Goal: Information Seeking & Learning: Learn about a topic

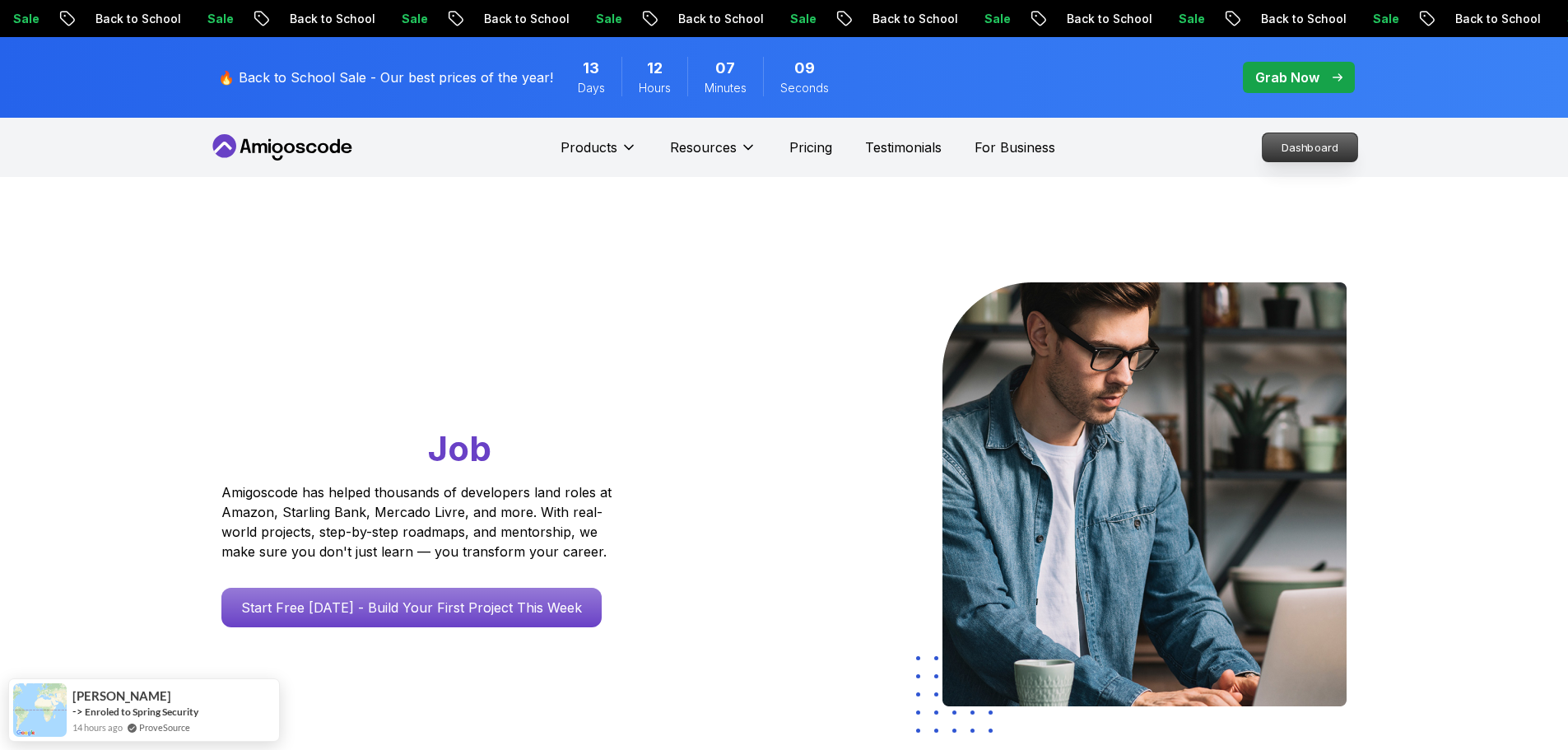
click at [1319, 147] on p "Dashboard" at bounding box center [1310, 147] width 94 height 28
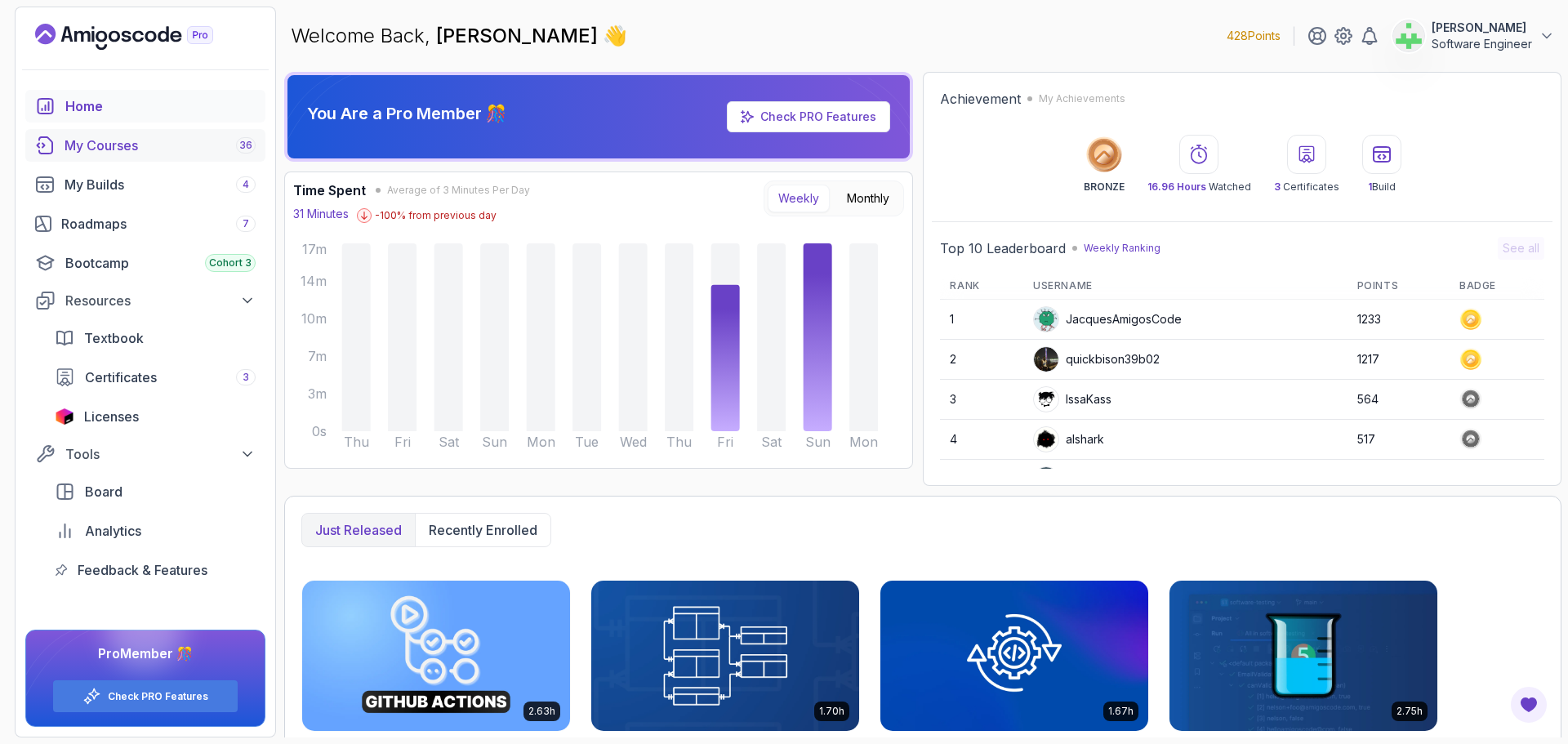
click at [122, 147] on div "My Courses 36" at bounding box center [160, 145] width 191 height 20
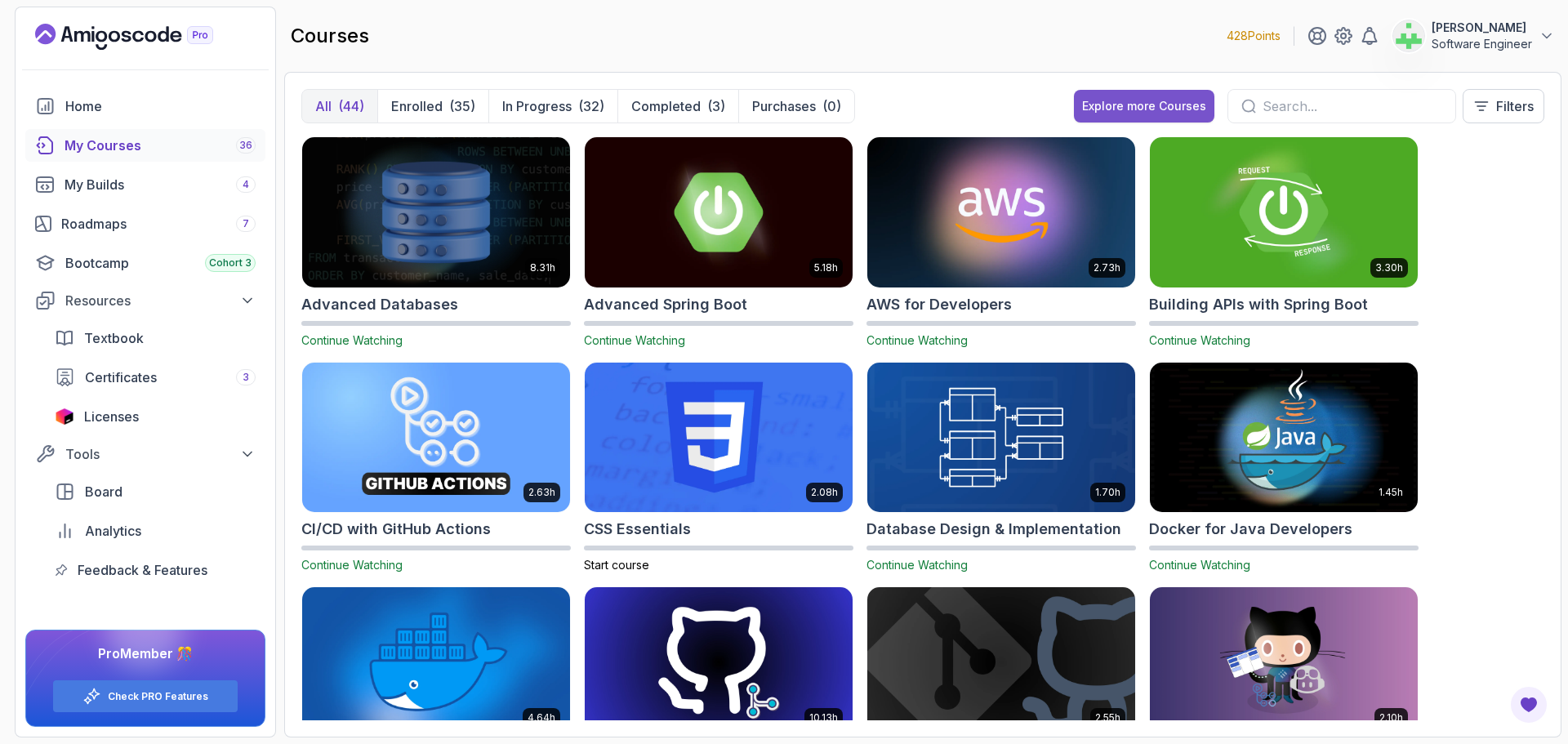
click at [1115, 106] on div "Explore more Courses" at bounding box center [1144, 106] width 124 height 16
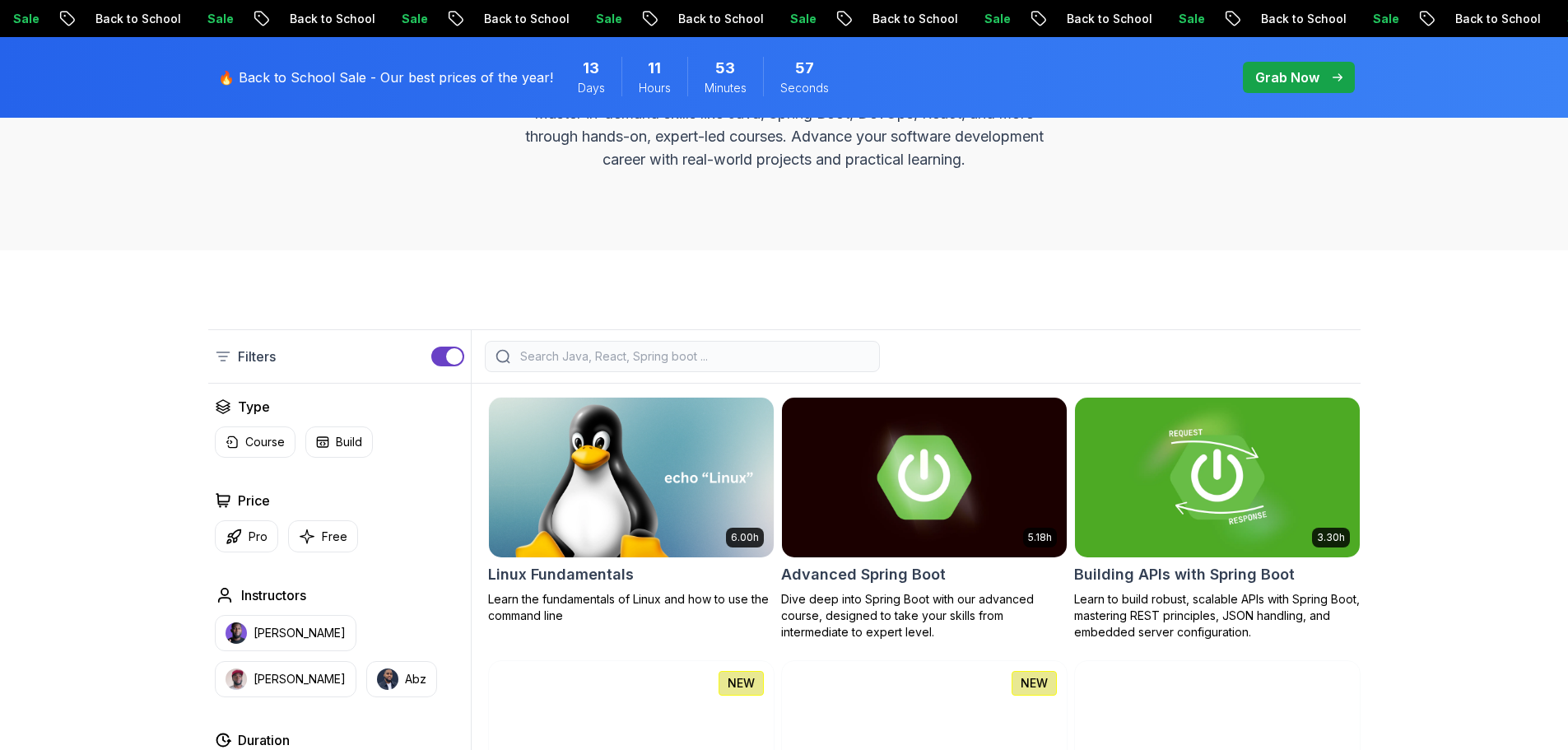
scroll to position [330, 0]
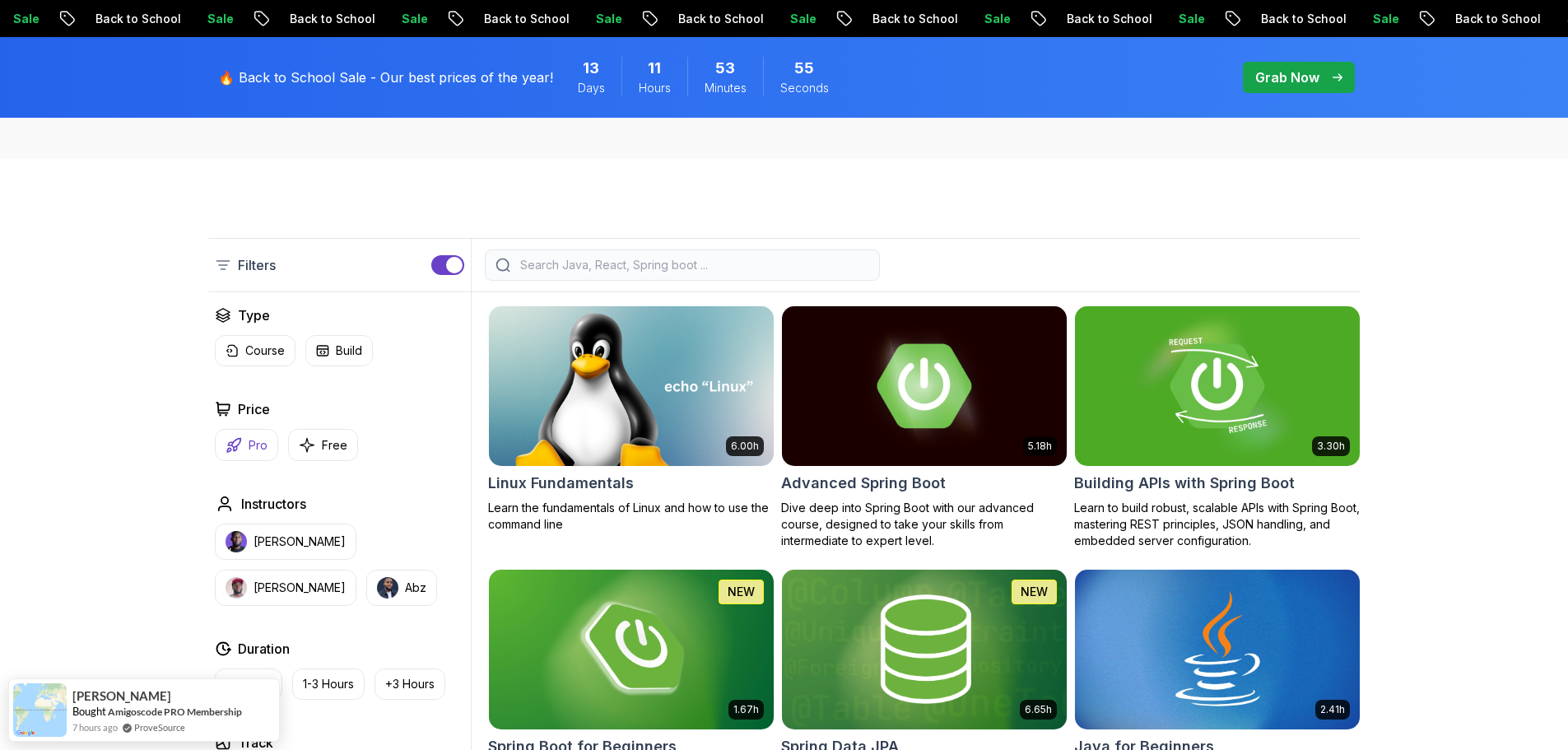
click at [250, 438] on p "Pro" at bounding box center [258, 445] width 19 height 16
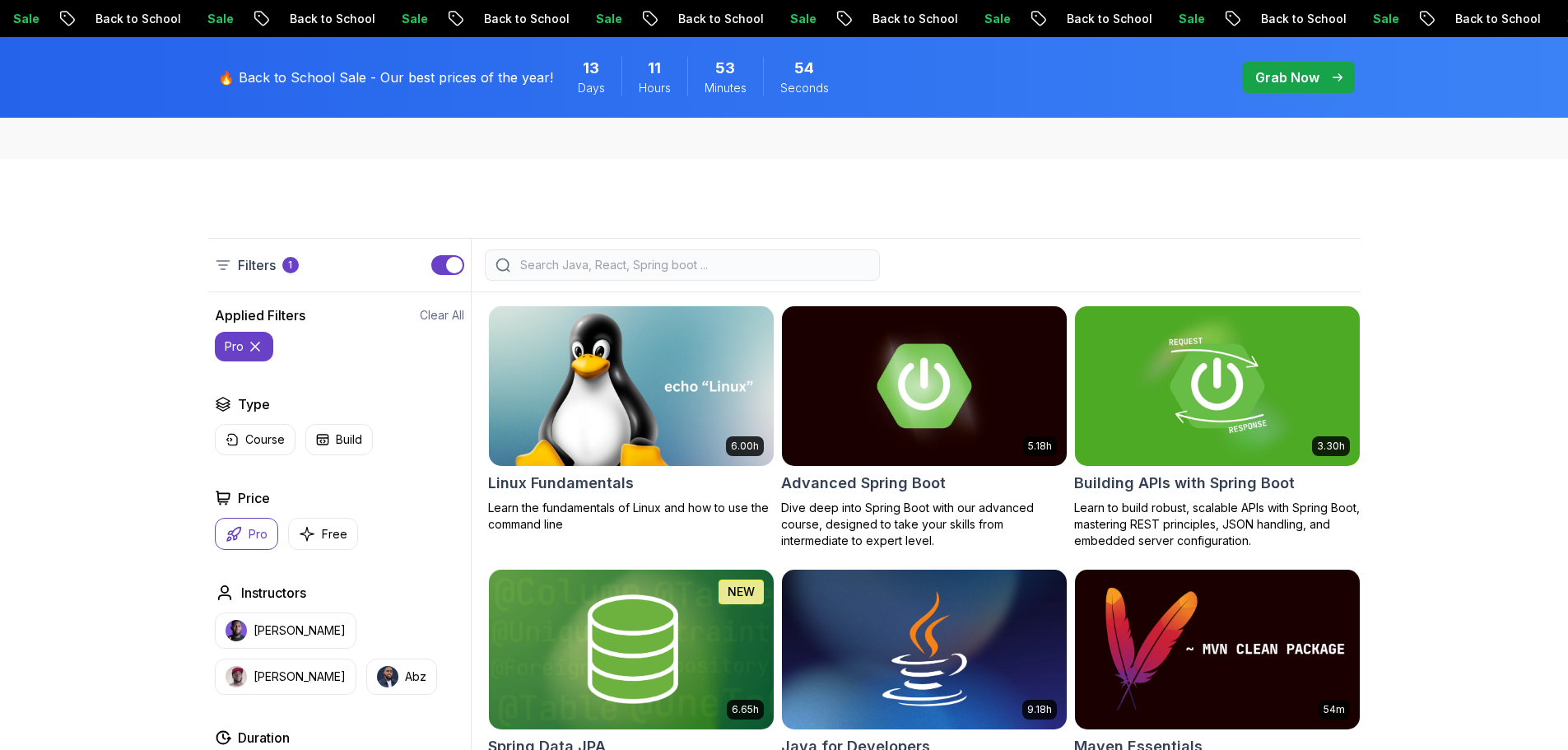
click at [550, 267] on input "search" at bounding box center [692, 264] width 352 height 16
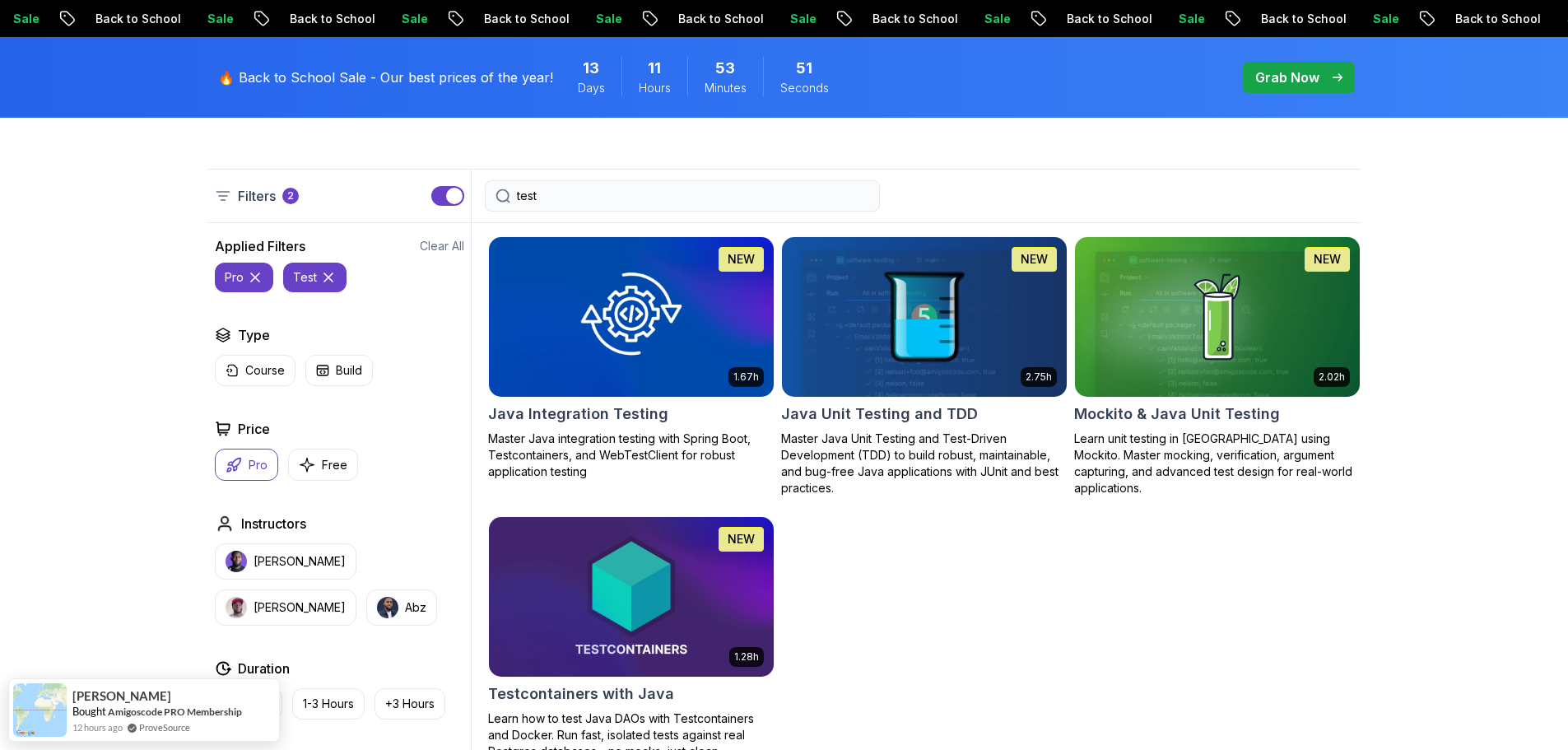
scroll to position [494, 0]
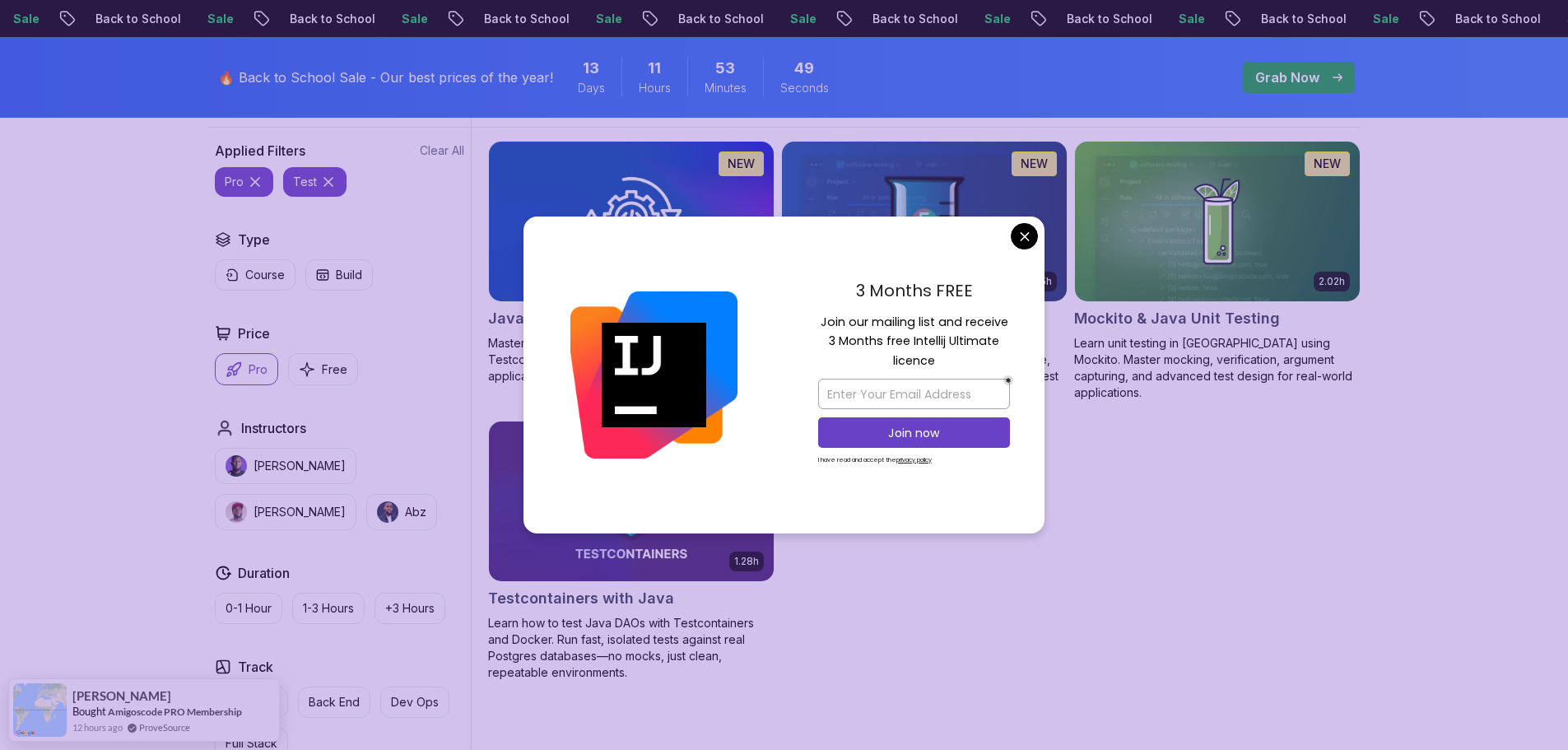
type input "test"
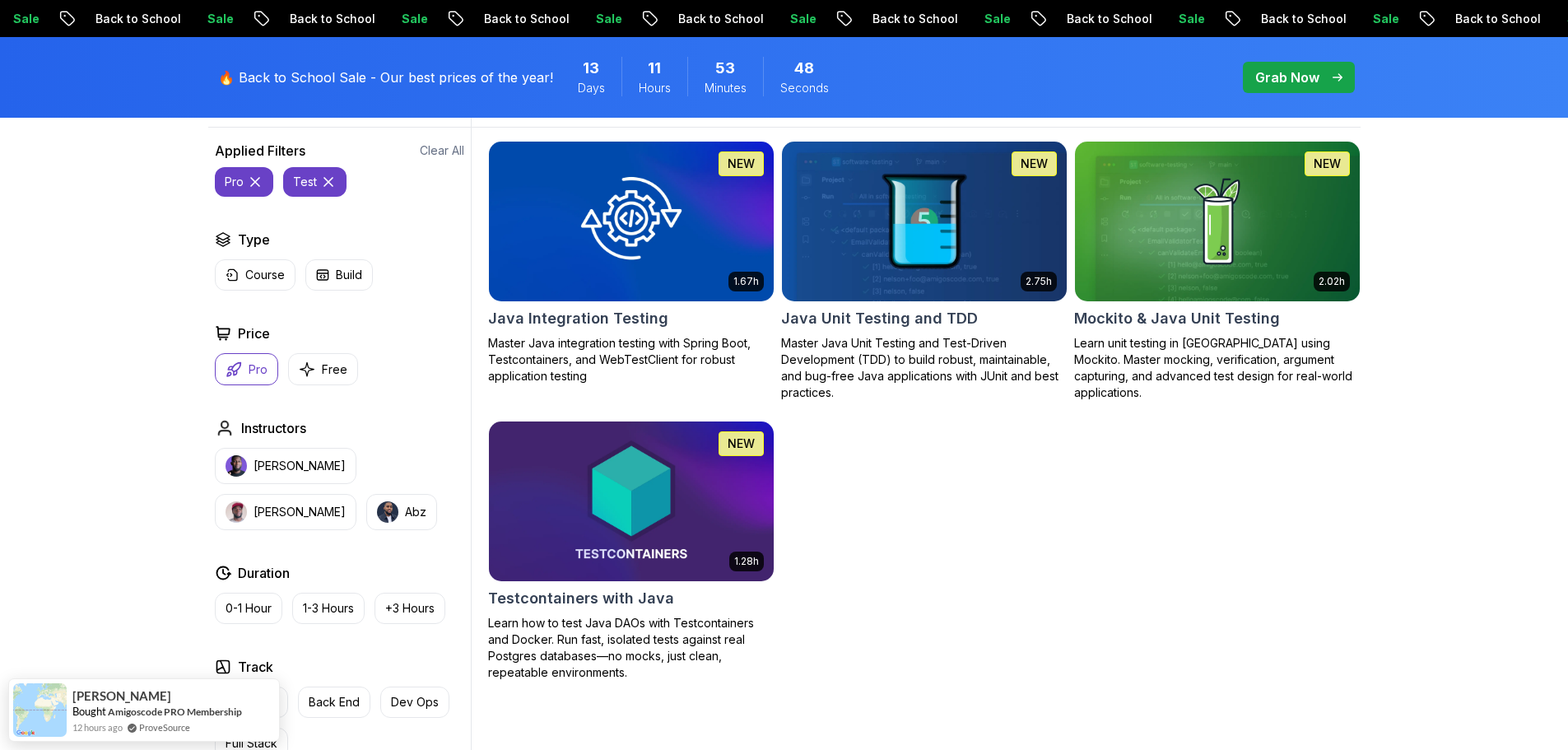
click at [649, 594] on h2 "Testcontainers with Java" at bounding box center [581, 598] width 186 height 23
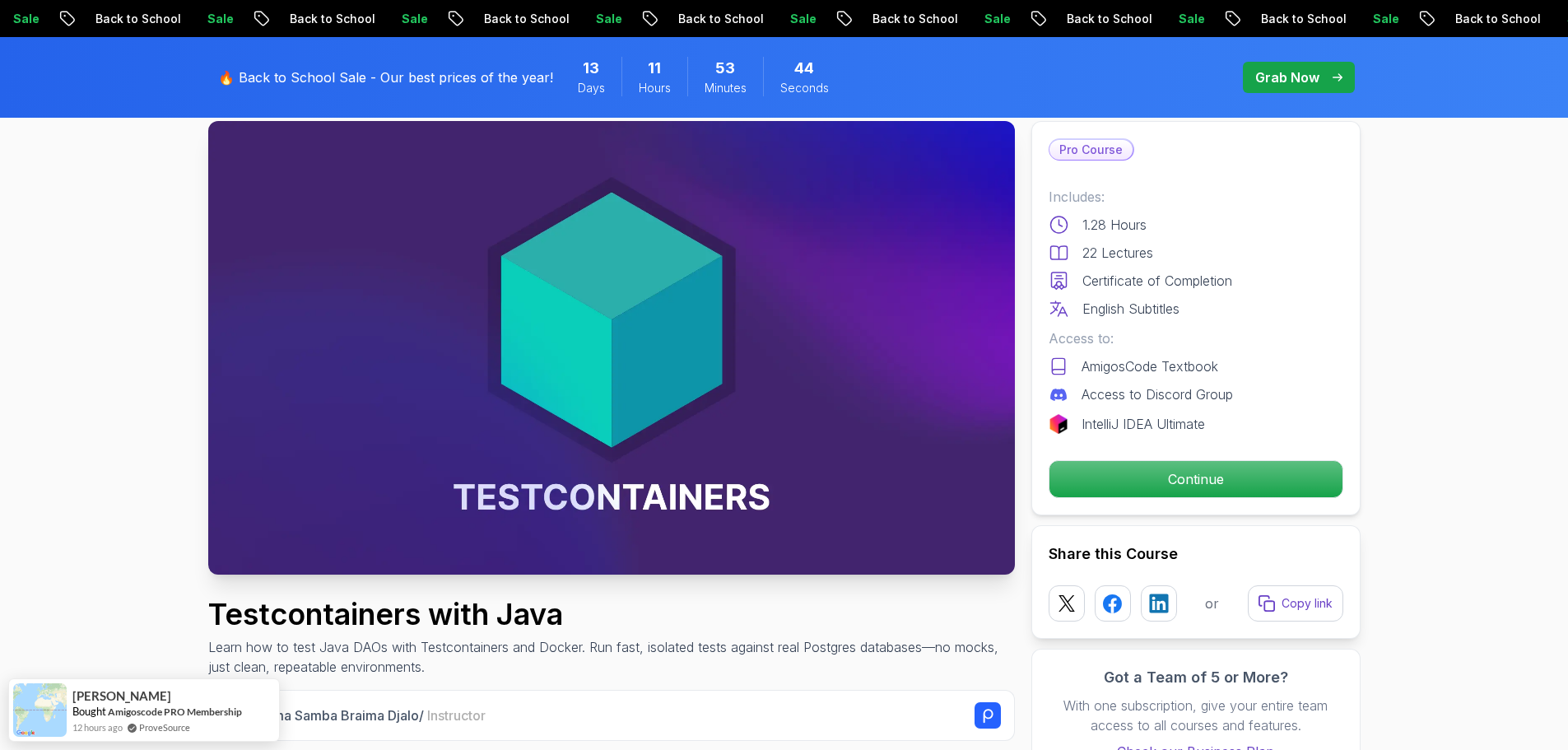
scroll to position [247, 0]
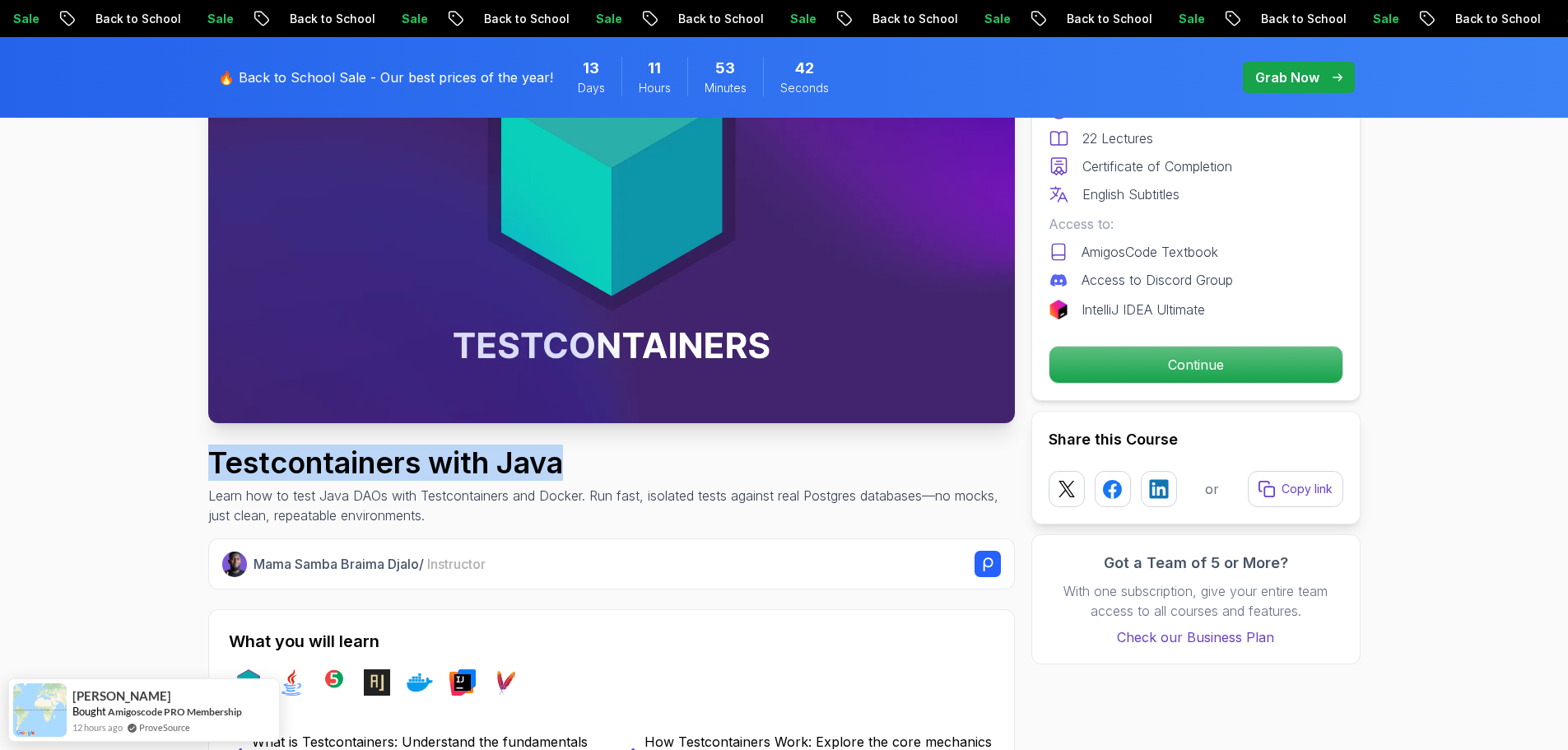
drag, startPoint x: 211, startPoint y: 464, endPoint x: 783, endPoint y: 478, distance: 572.2
click at [783, 478] on h1 "Testcontainers with Java" at bounding box center [611, 462] width 807 height 33
copy h1 "Testcontainers with Java"
click at [705, 476] on h1 "Testcontainers with Java" at bounding box center [611, 462] width 807 height 33
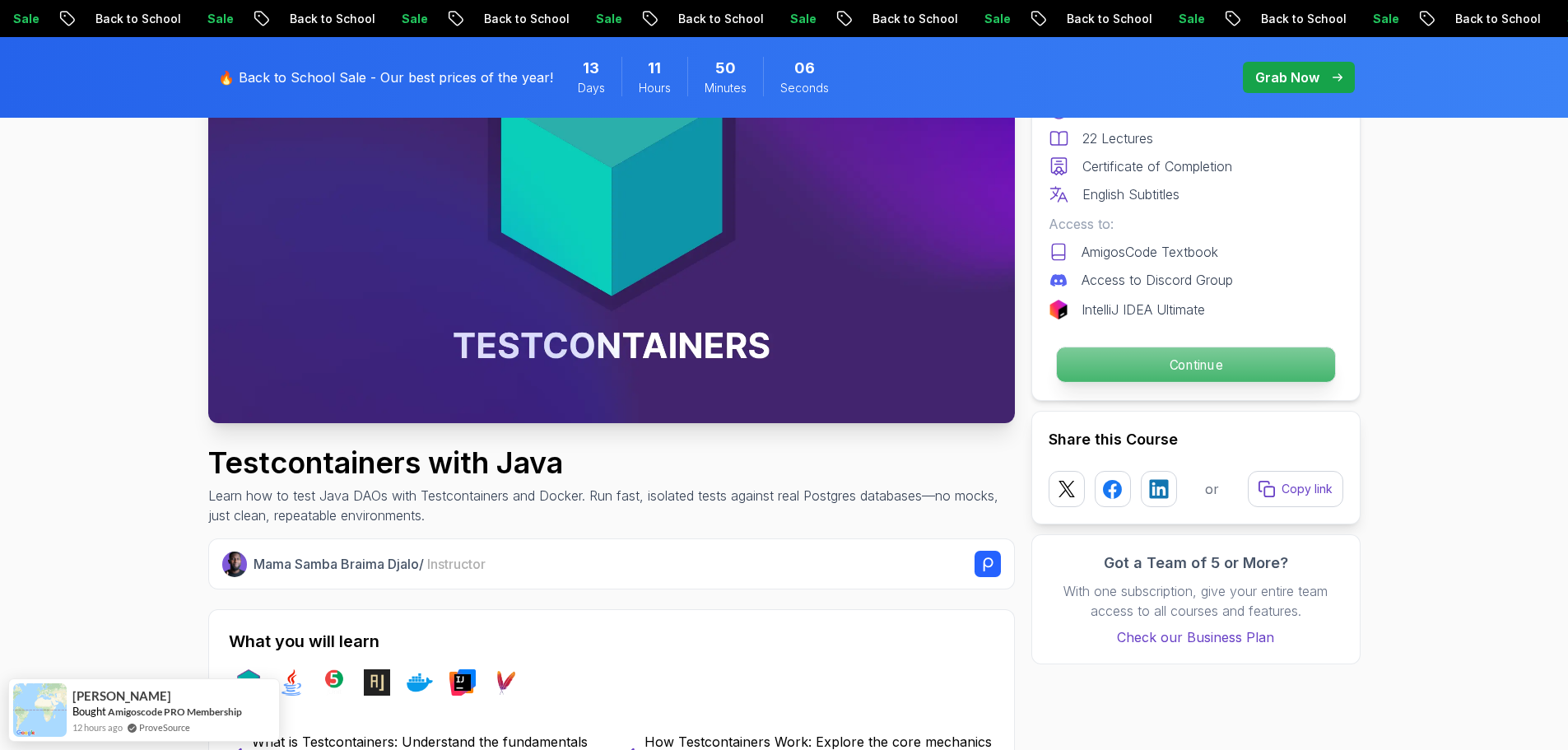
click at [1207, 357] on p "Continue" at bounding box center [1195, 365] width 279 height 35
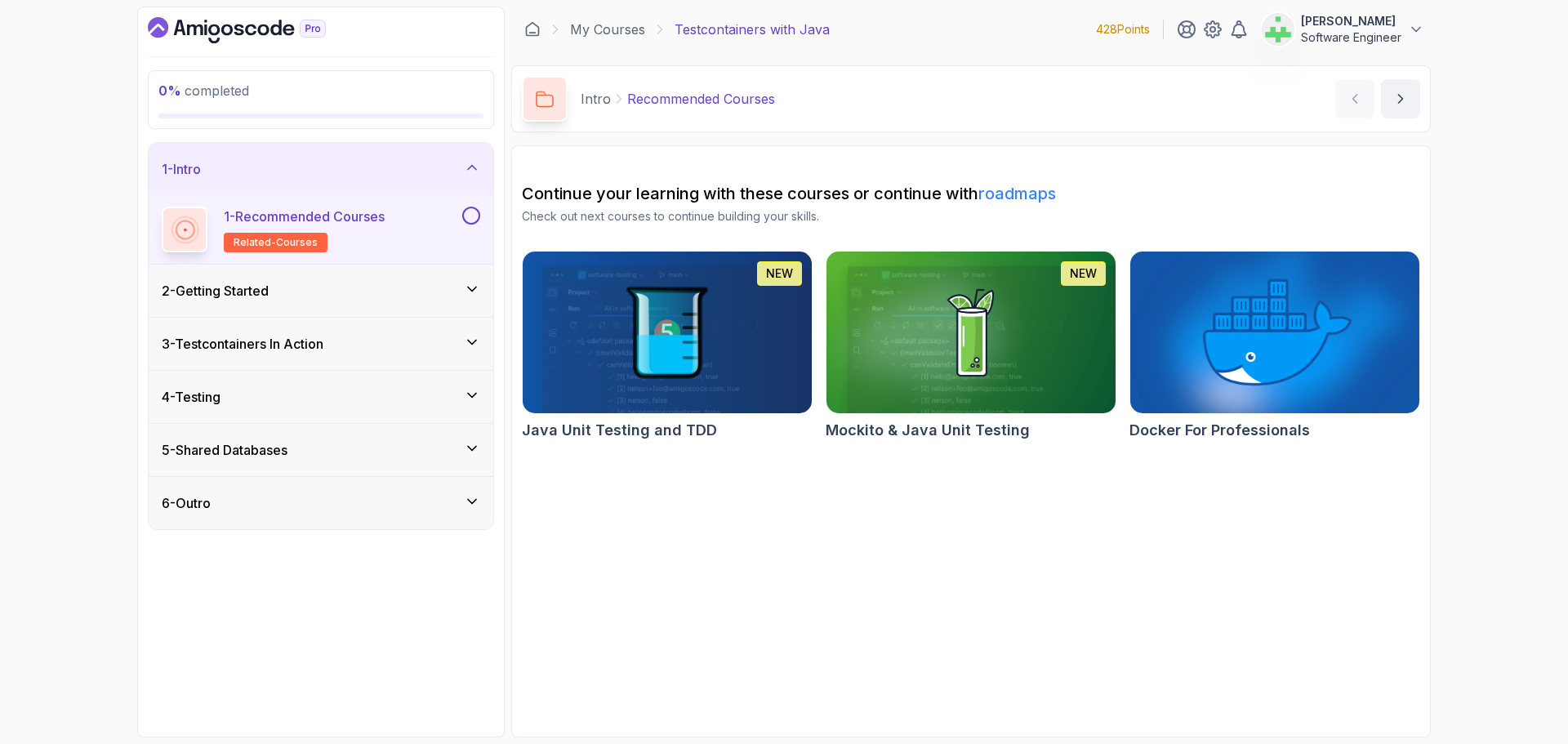
click at [387, 162] on div "1 - Intro" at bounding box center [321, 169] width 319 height 20
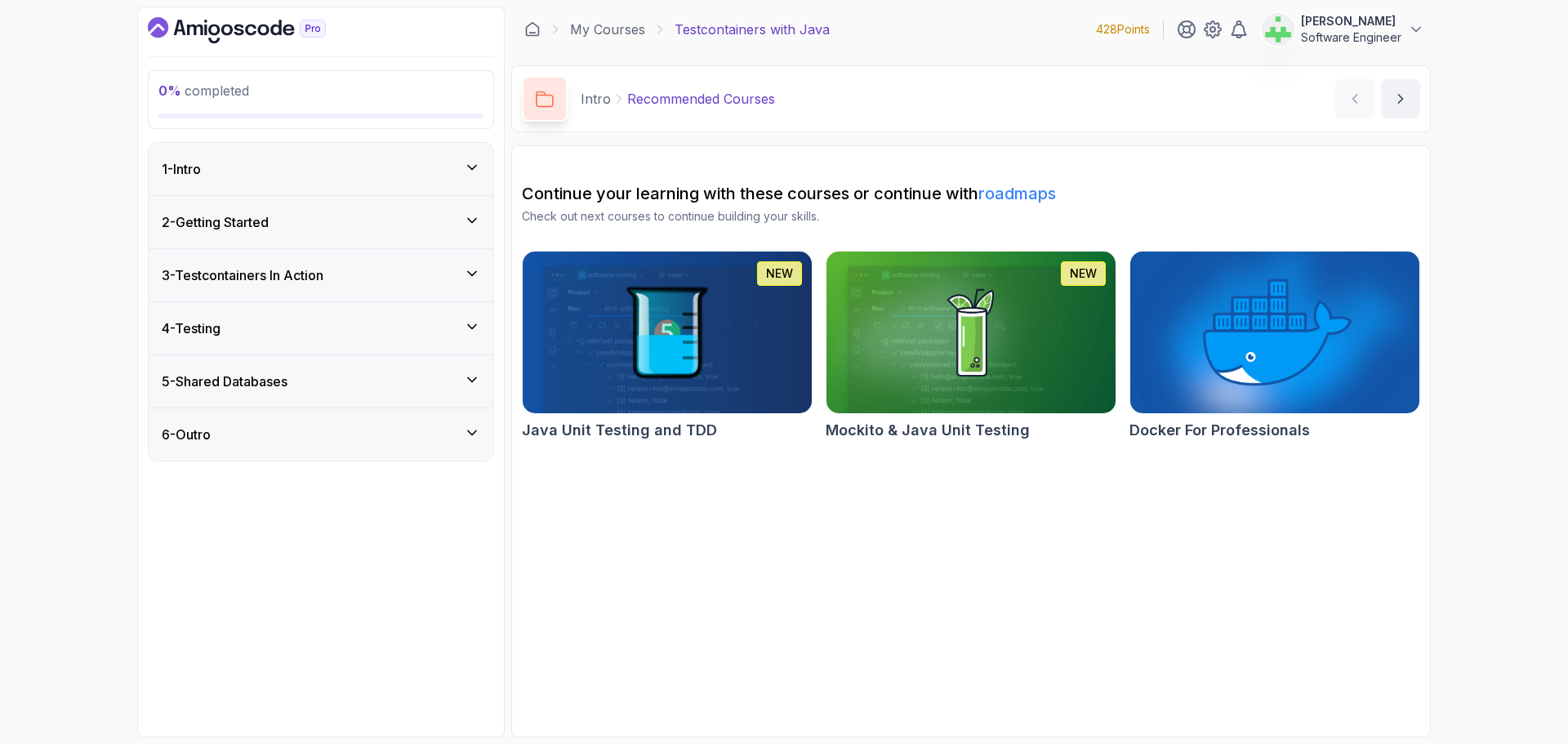
click at [401, 169] on div "1 - Intro" at bounding box center [321, 169] width 319 height 20
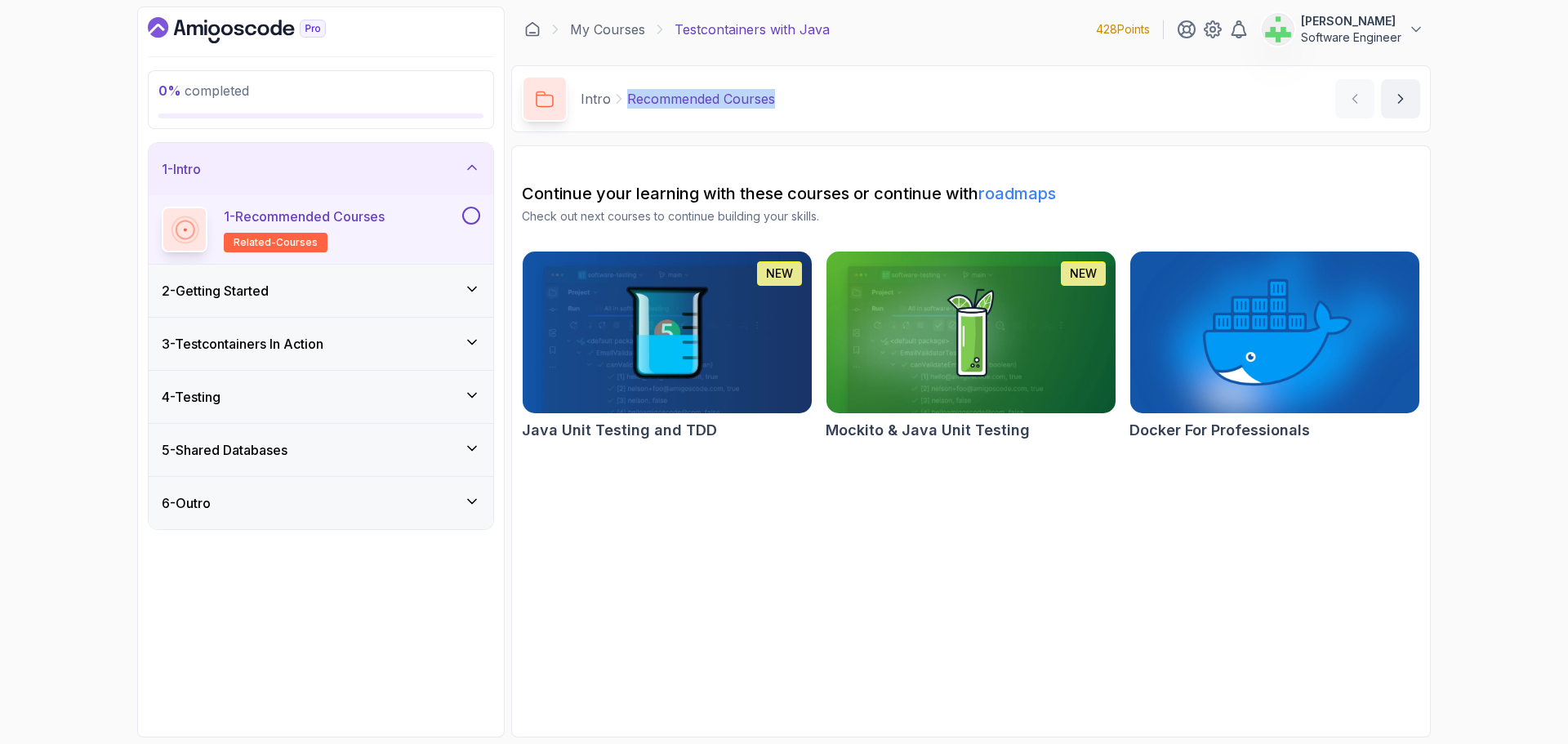
drag, startPoint x: 626, startPoint y: 100, endPoint x: 850, endPoint y: 98, distance: 224.0
click at [850, 98] on div "Intro Recommended Courses Recommended Courses by nelson" at bounding box center [971, 98] width 919 height 67
copy p "Recommended Courses"
click at [850, 98] on div "Intro Recommended Courses Recommended Courses by nelson" at bounding box center [971, 98] width 919 height 67
click at [405, 284] on div "2 - Getting Started" at bounding box center [321, 290] width 319 height 20
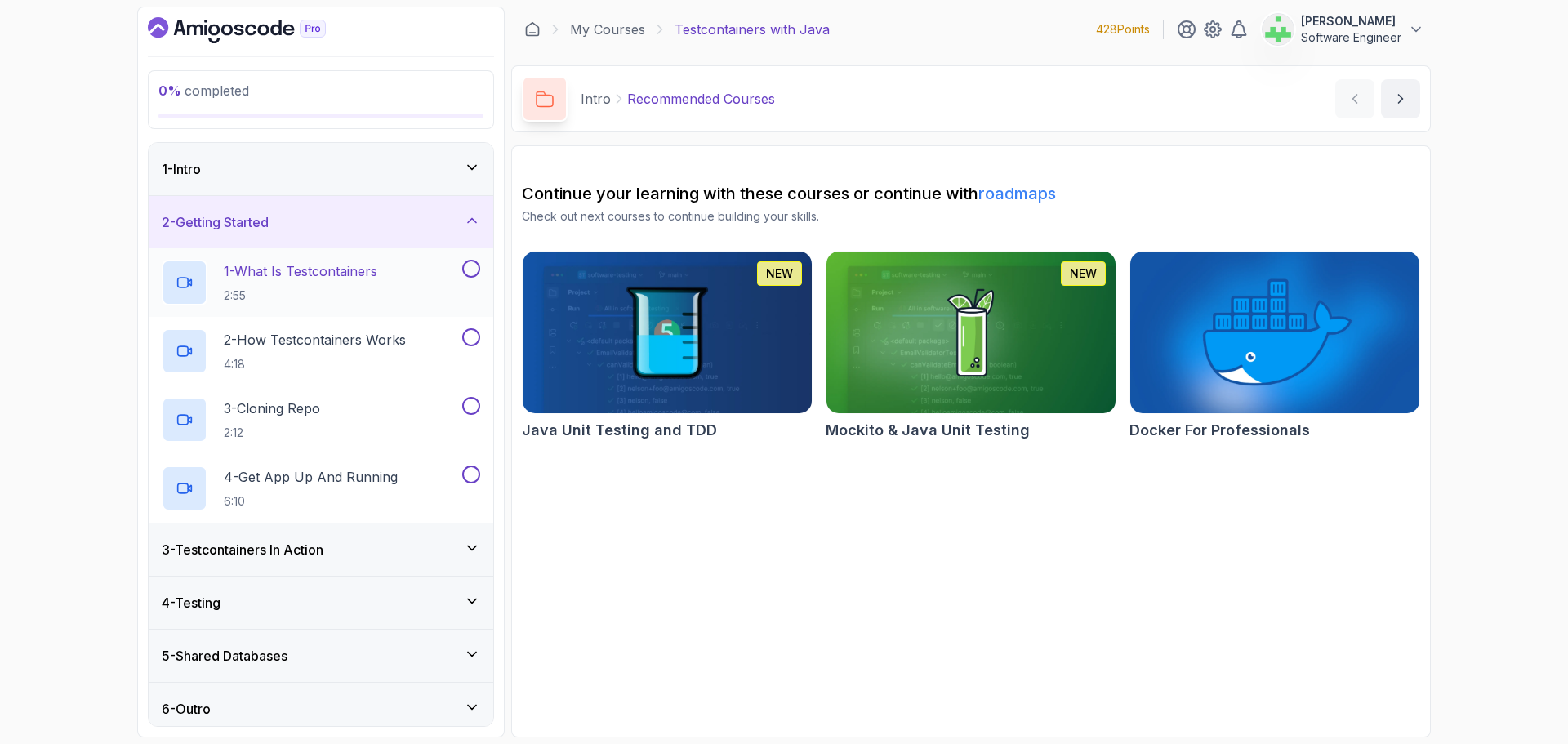
click at [328, 273] on p "1 - What Is Testcontainers" at bounding box center [301, 271] width 154 height 20
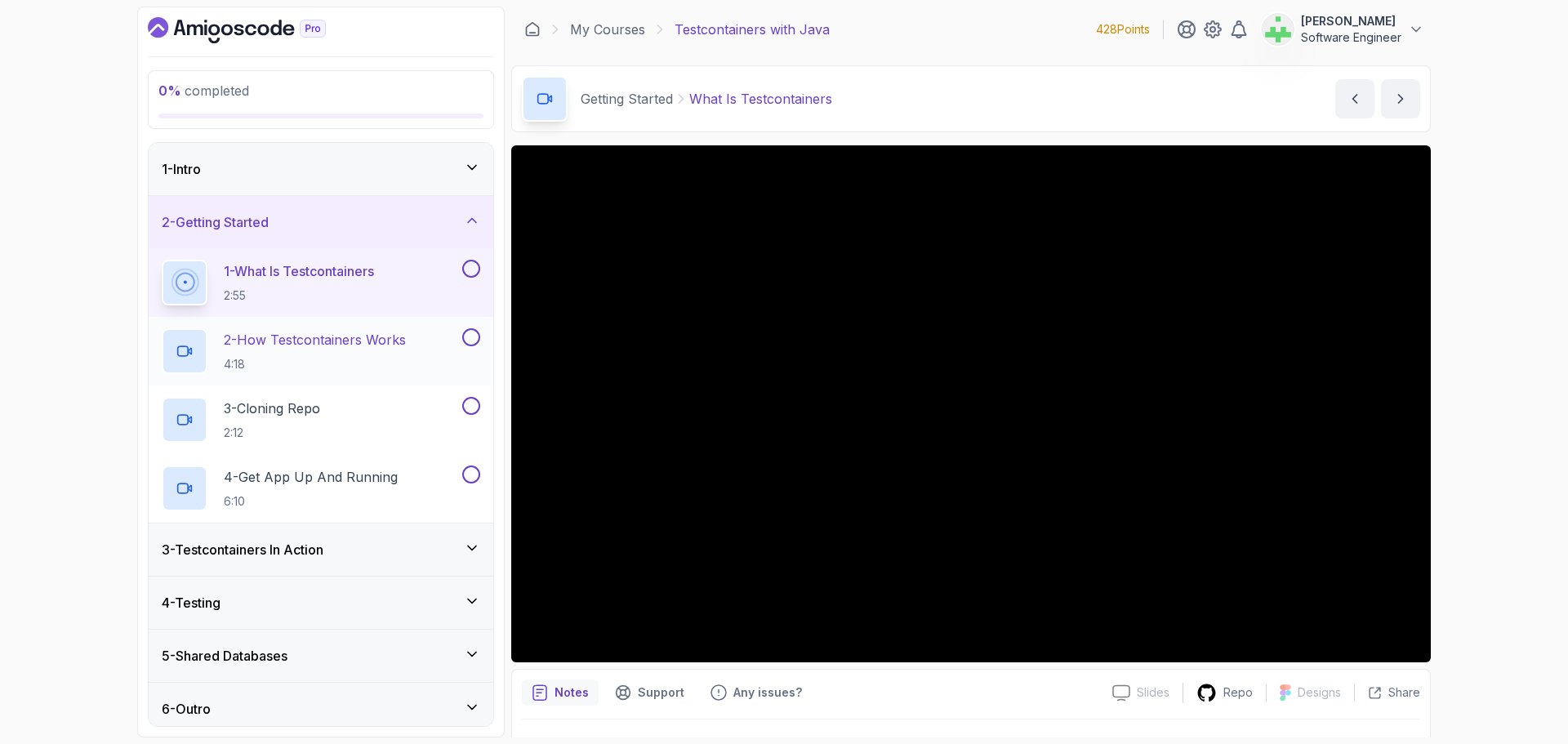
click at [385, 338] on p "2 - How Testcontainers Works" at bounding box center [315, 339] width 182 height 20
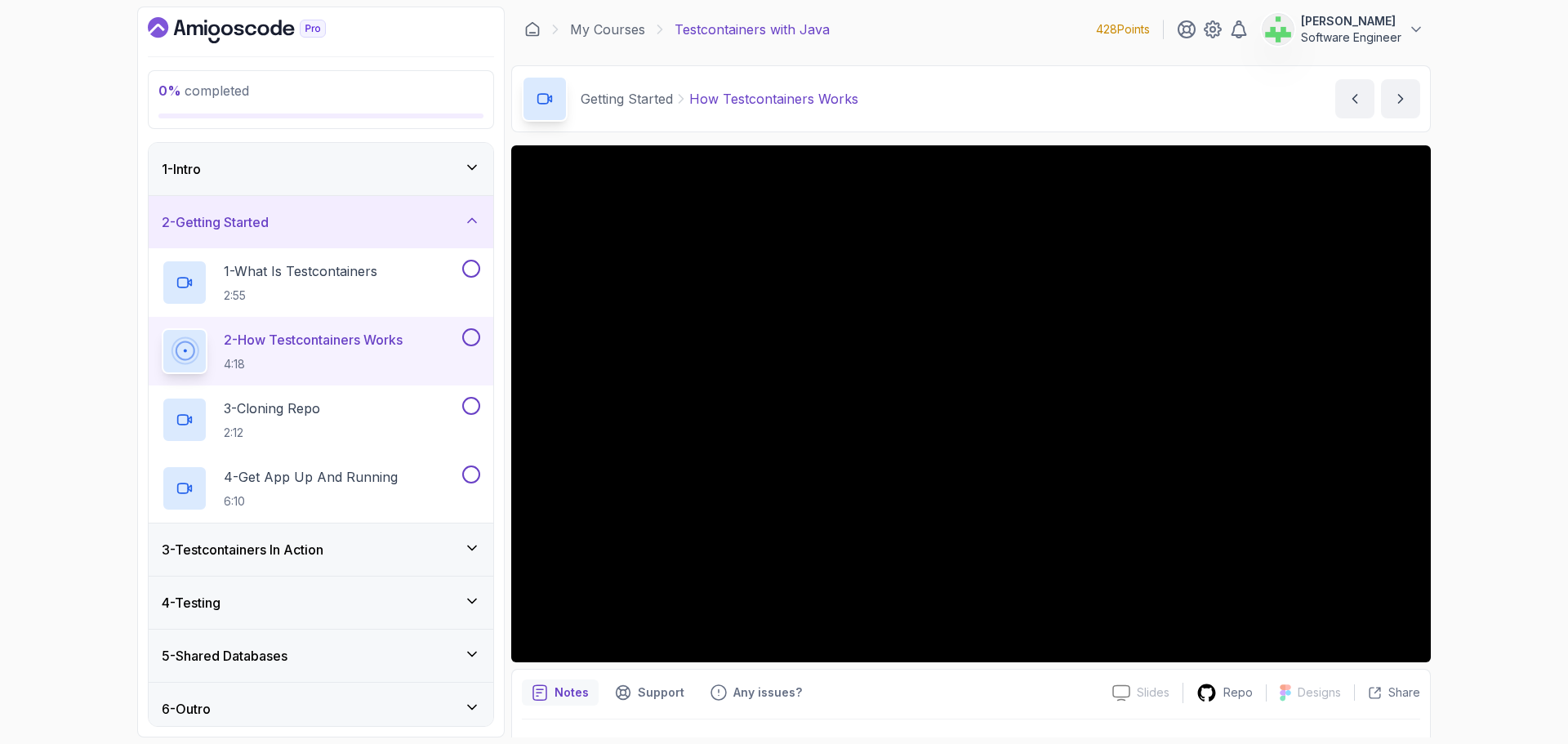
scroll to position [156, 0]
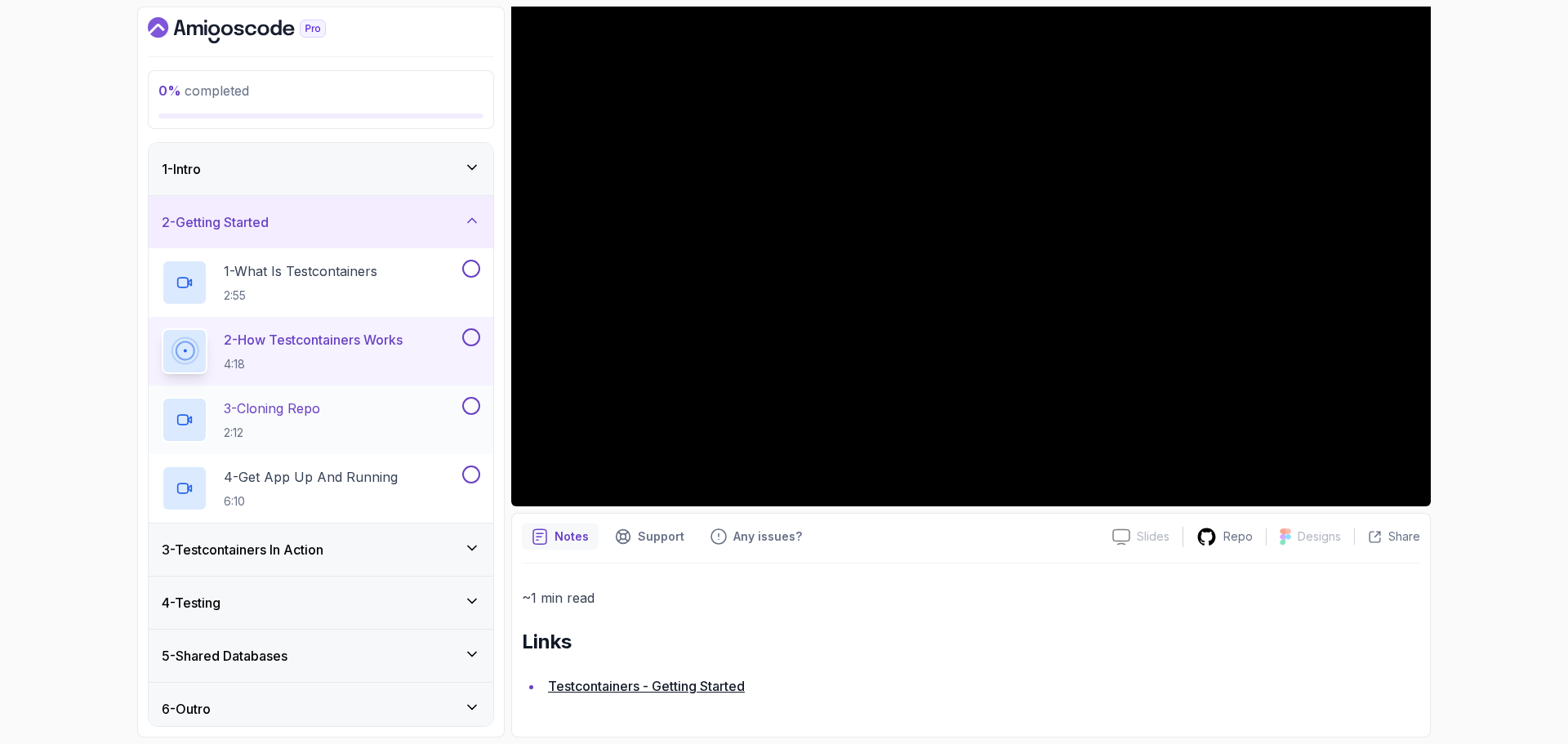
click at [294, 406] on p "3 - Cloning Repo" at bounding box center [272, 408] width 97 height 20
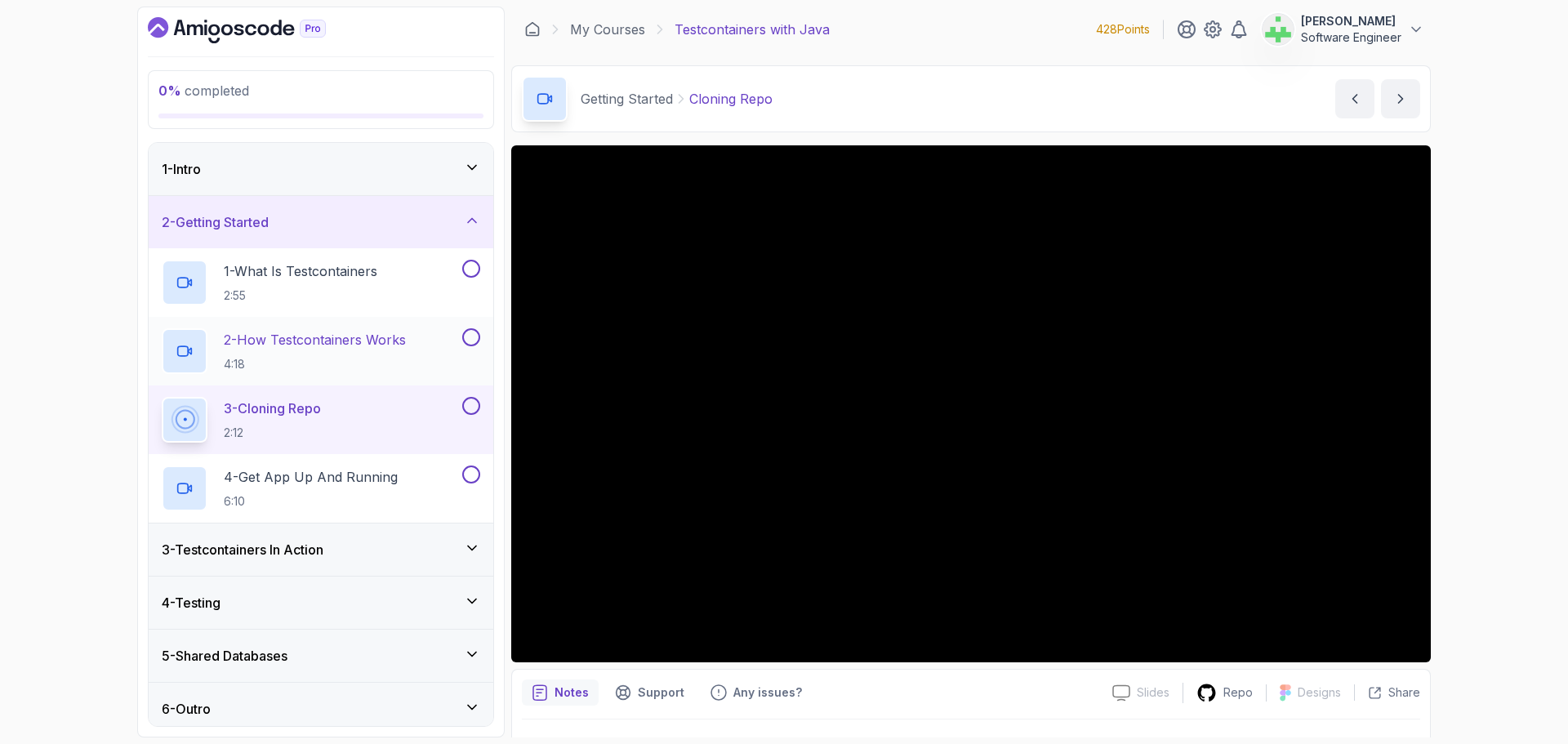
click at [315, 343] on p "2 - How Testcontainers Works" at bounding box center [315, 339] width 182 height 20
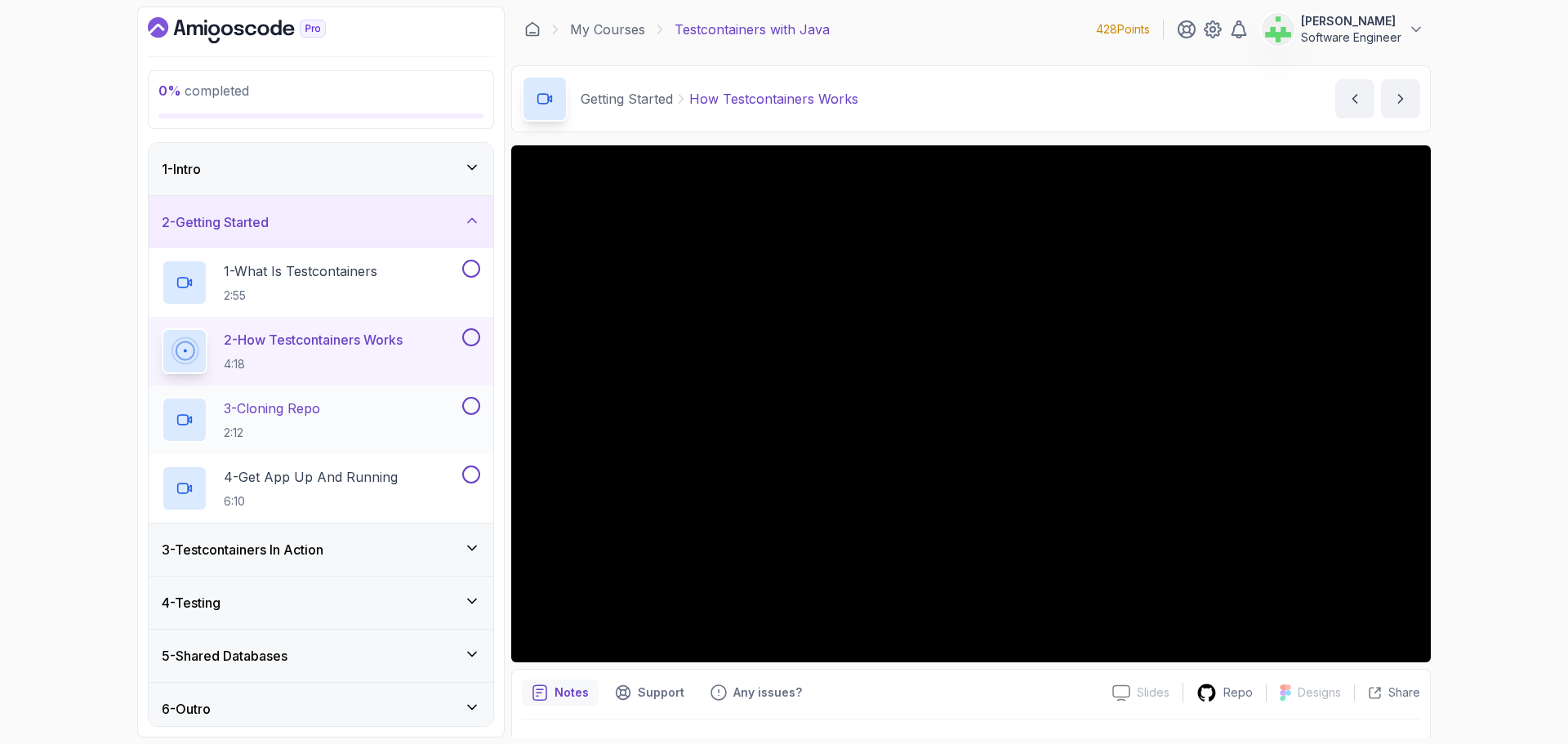
click at [301, 409] on p "3 - Cloning Repo" at bounding box center [272, 408] width 97 height 20
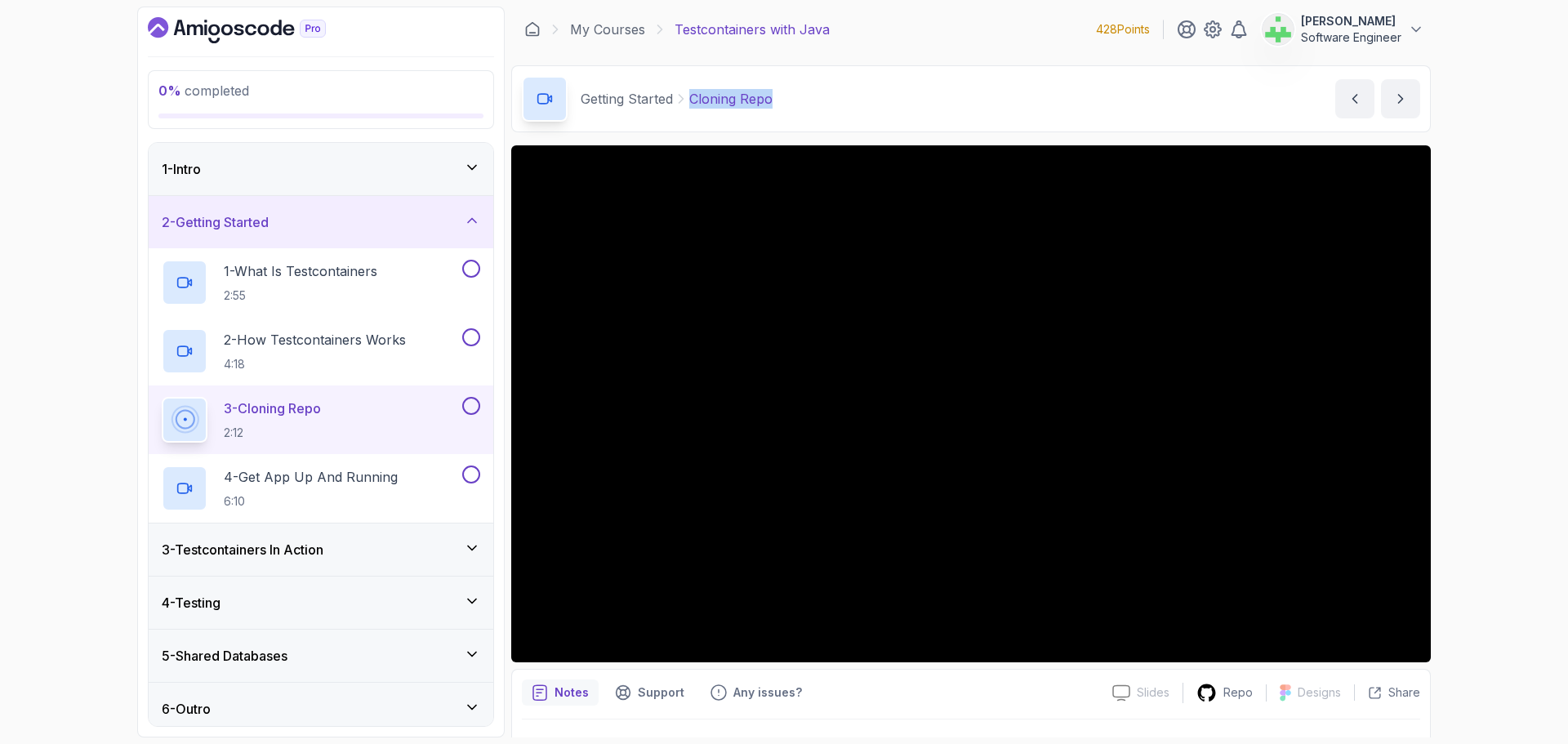
drag, startPoint x: 692, startPoint y: 100, endPoint x: 852, endPoint y: 104, distance: 160.0
click at [852, 104] on div "Getting Started Cloning Repo Cloning Repo by nelson" at bounding box center [971, 98] width 919 height 67
copy p "Cloning Repo"
click at [852, 104] on div "Getting Started Cloning Repo Cloning Repo by nelson" at bounding box center [971, 98] width 919 height 67
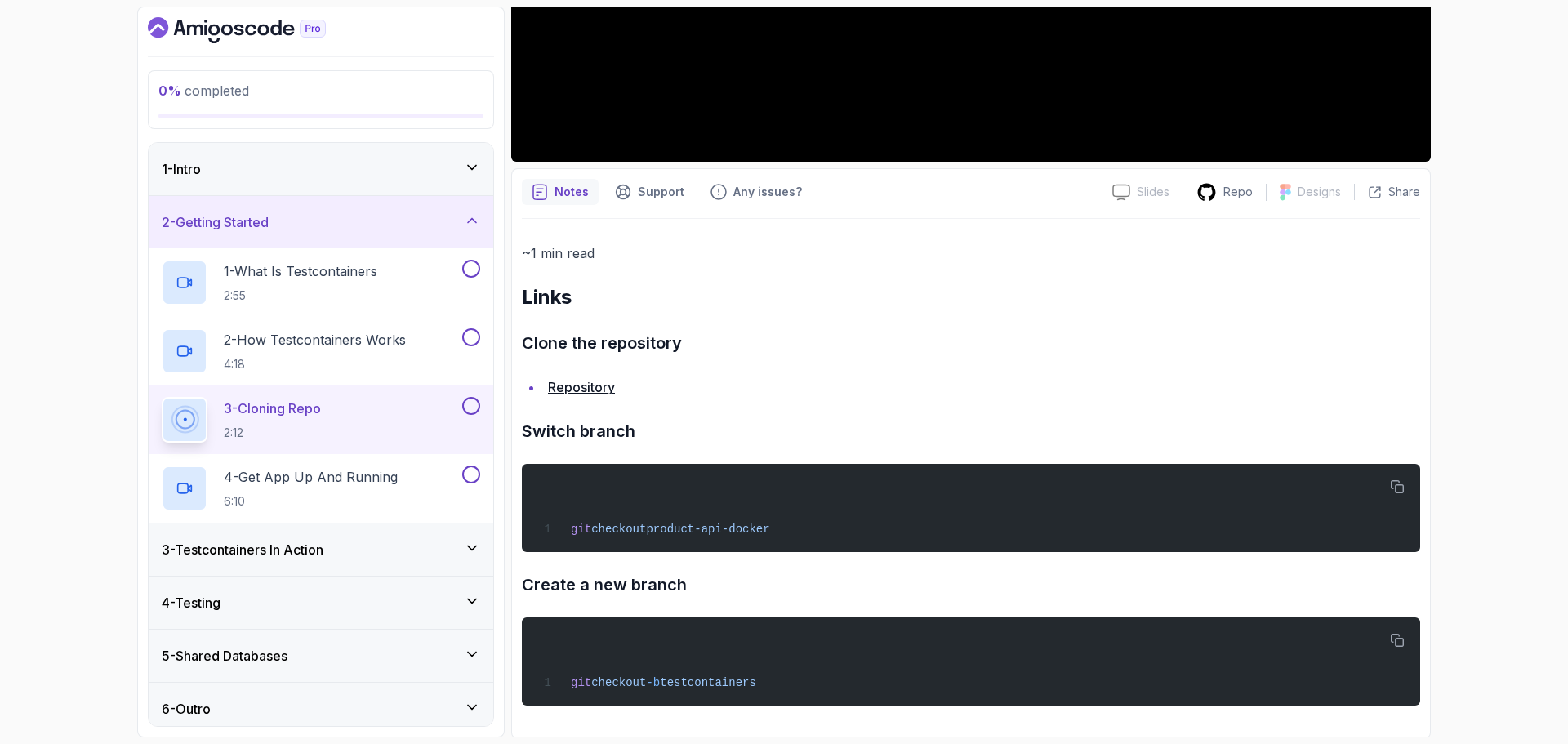
scroll to position [504, 0]
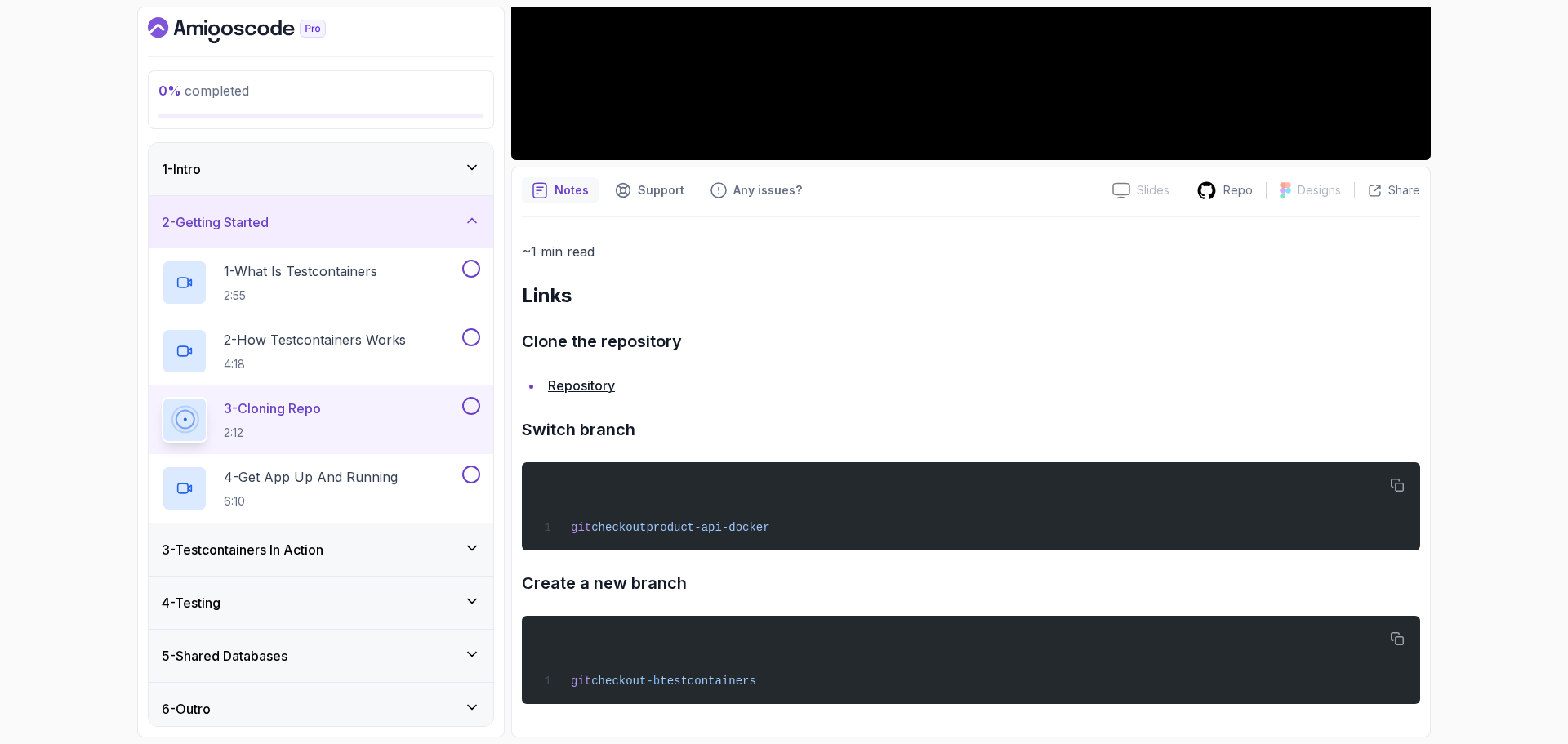
click at [593, 431] on h3 "Switch branch" at bounding box center [971, 429] width 899 height 26
click at [602, 387] on link "Repository" at bounding box center [581, 385] width 67 height 16
click at [321, 482] on p "4 - Get App Up And Running" at bounding box center [311, 476] width 174 height 20
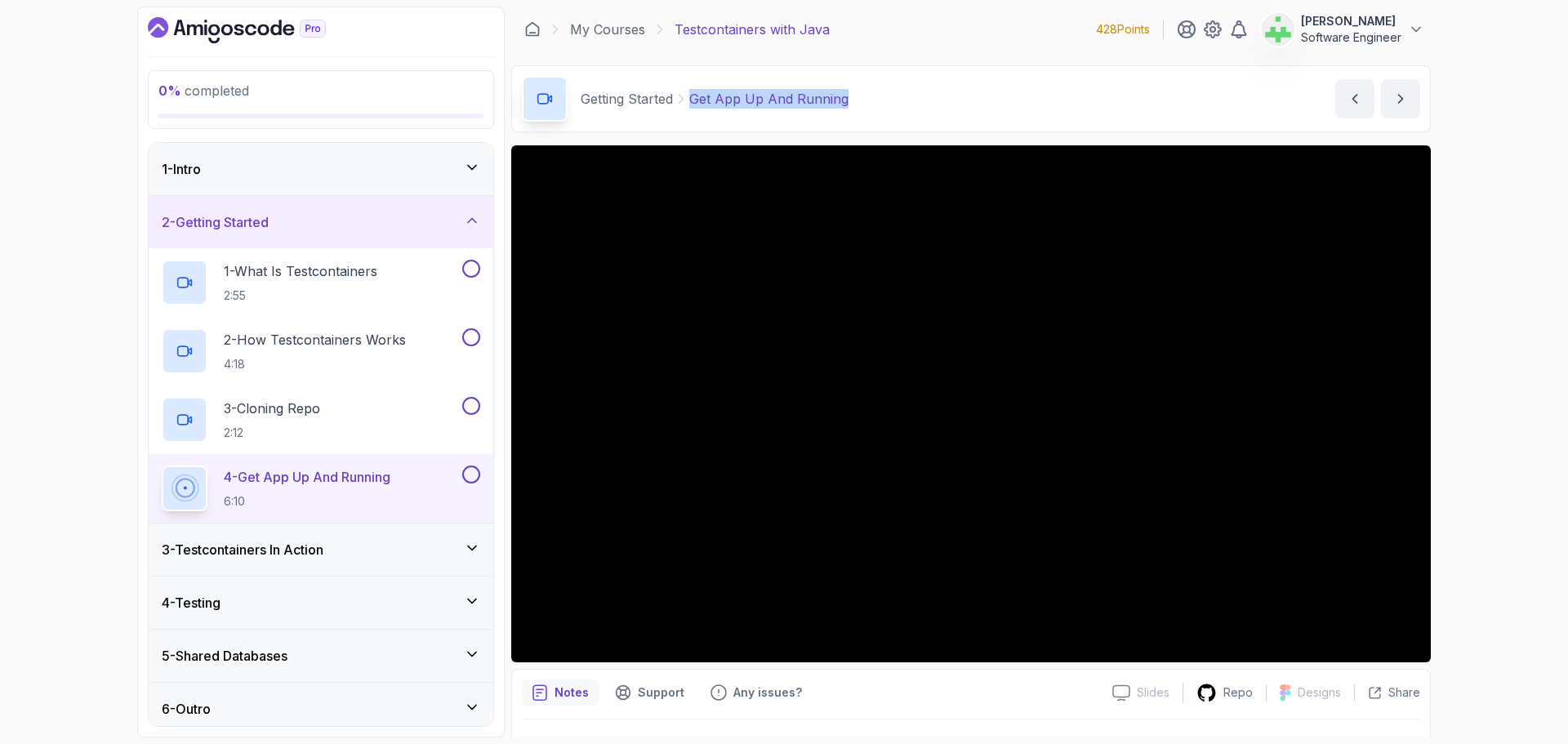
drag, startPoint x: 692, startPoint y: 100, endPoint x: 891, endPoint y: 107, distance: 199.1
click at [891, 107] on div "Getting Started Get App Up And Running Get App Up And Running by nelson" at bounding box center [971, 98] width 919 height 67
copy p "Get App Up And Running"
click at [891, 107] on div "Getting Started Get App Up And Running Get App Up And Running by nelson" at bounding box center [971, 98] width 919 height 67
drag, startPoint x: 309, startPoint y: 552, endPoint x: 295, endPoint y: 554, distance: 14.1
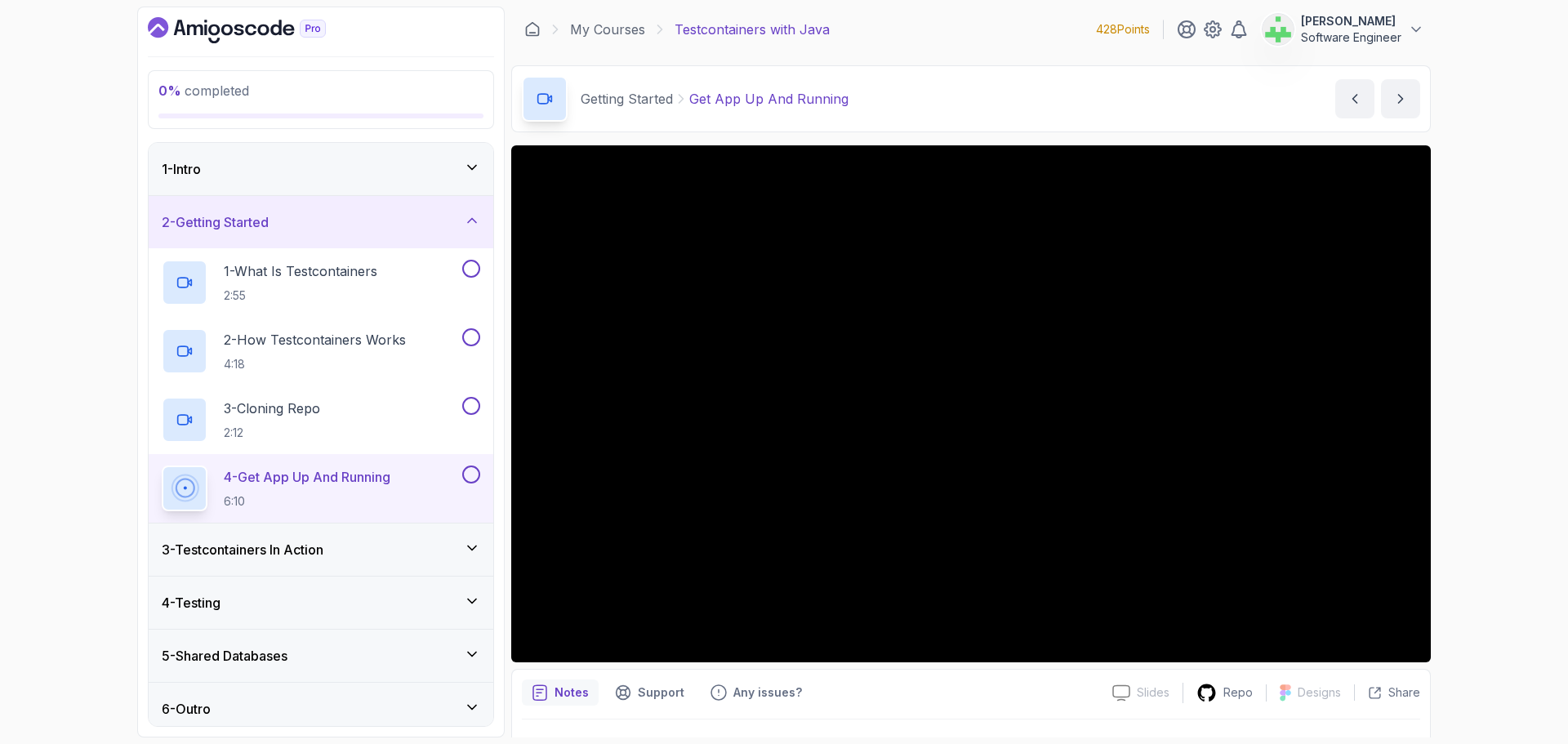
click at [309, 552] on h3 "3 - Testcontainers In Action" at bounding box center [243, 549] width 162 height 20
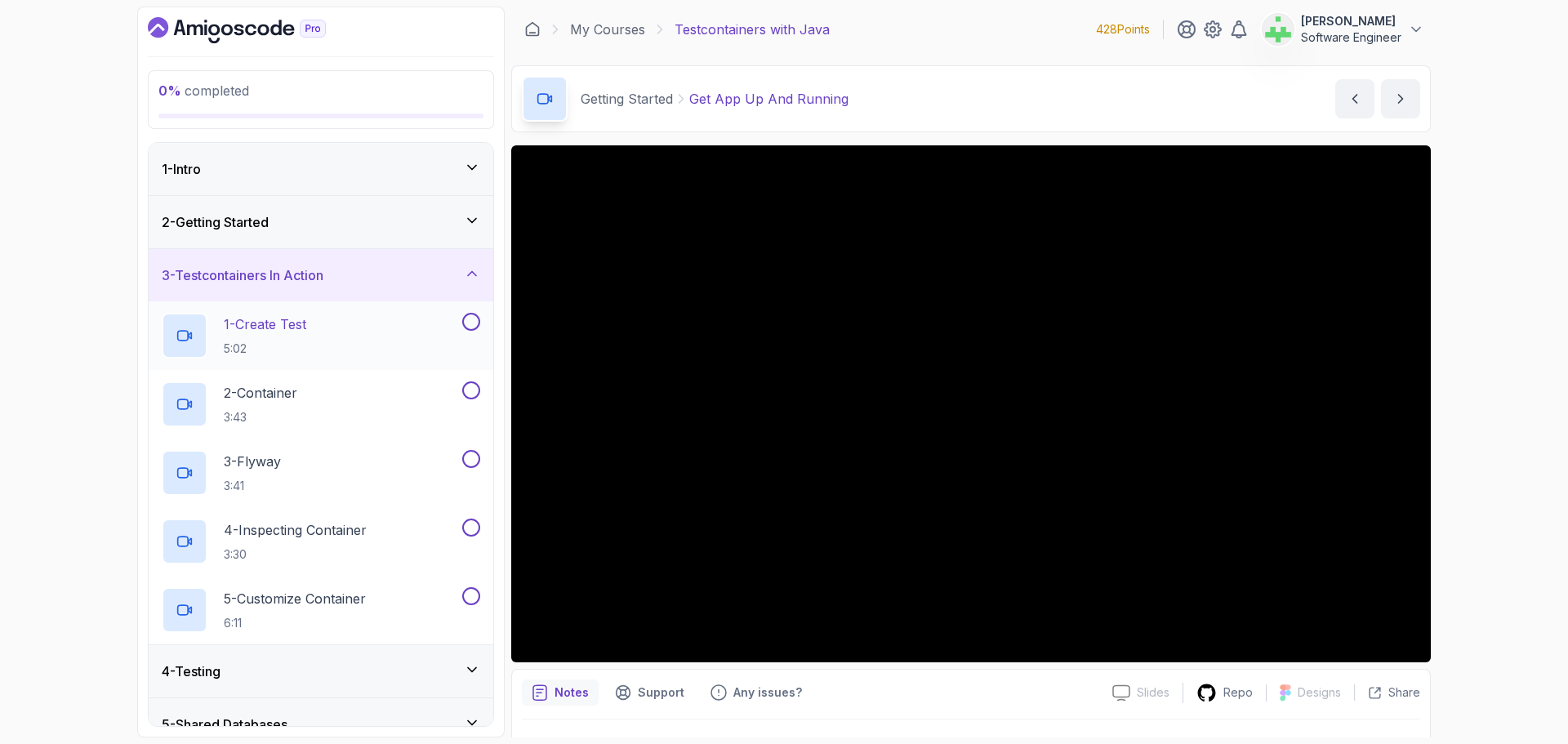
click at [306, 320] on p "1 - Create Test" at bounding box center [265, 324] width 82 height 20
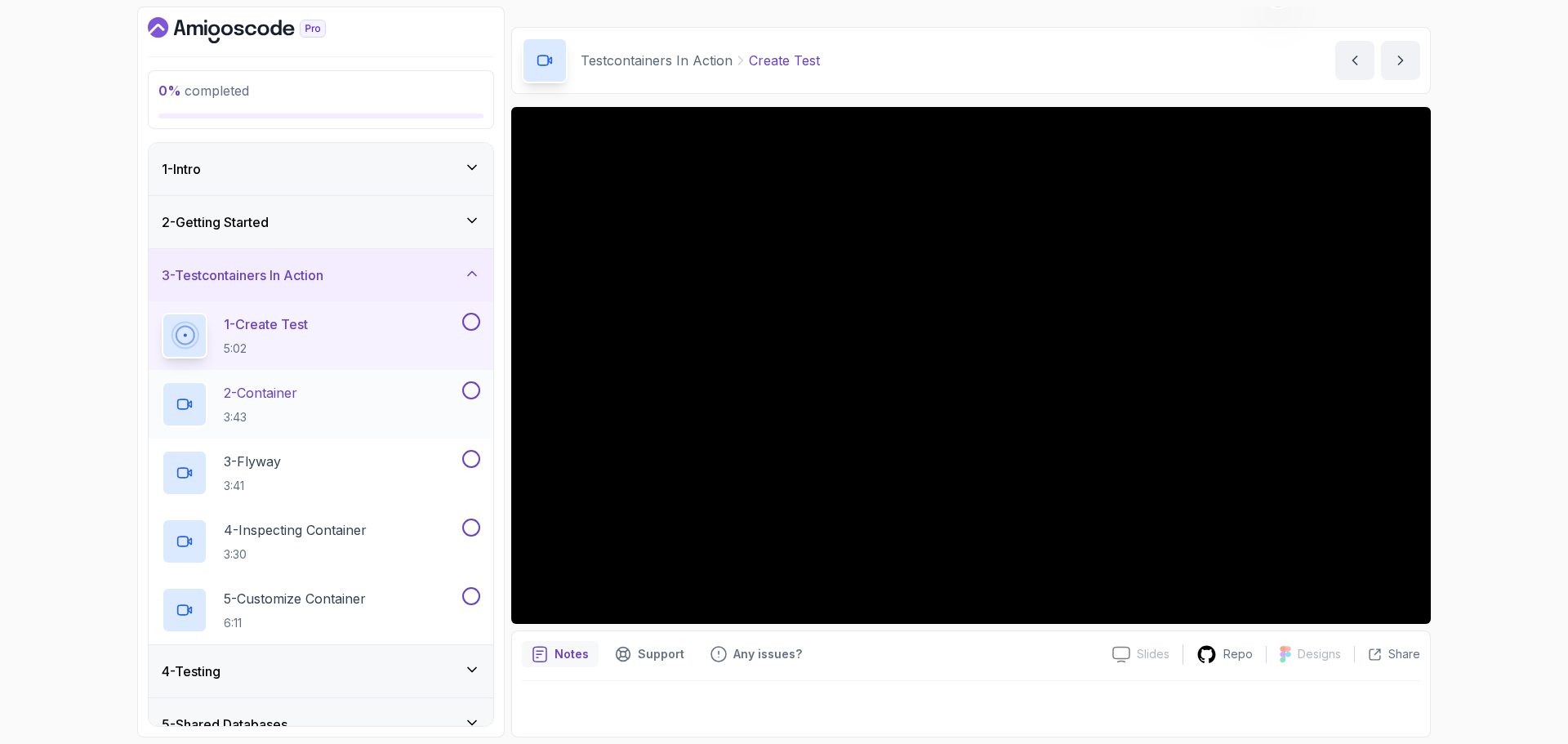
click at [293, 397] on p "2 - Container" at bounding box center [261, 393] width 73 height 20
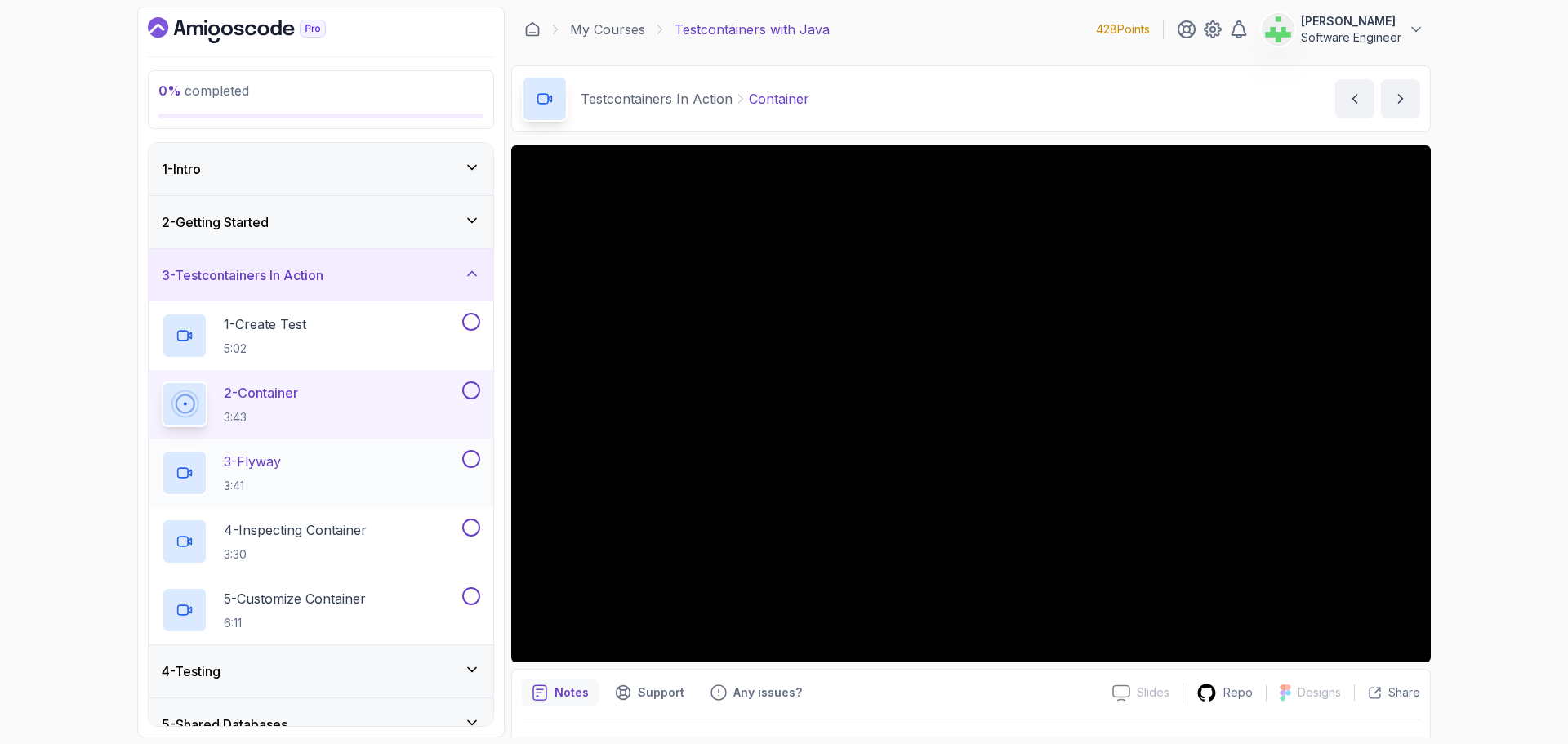
click at [291, 460] on div "3 - Flyway 3:41" at bounding box center [310, 472] width 297 height 46
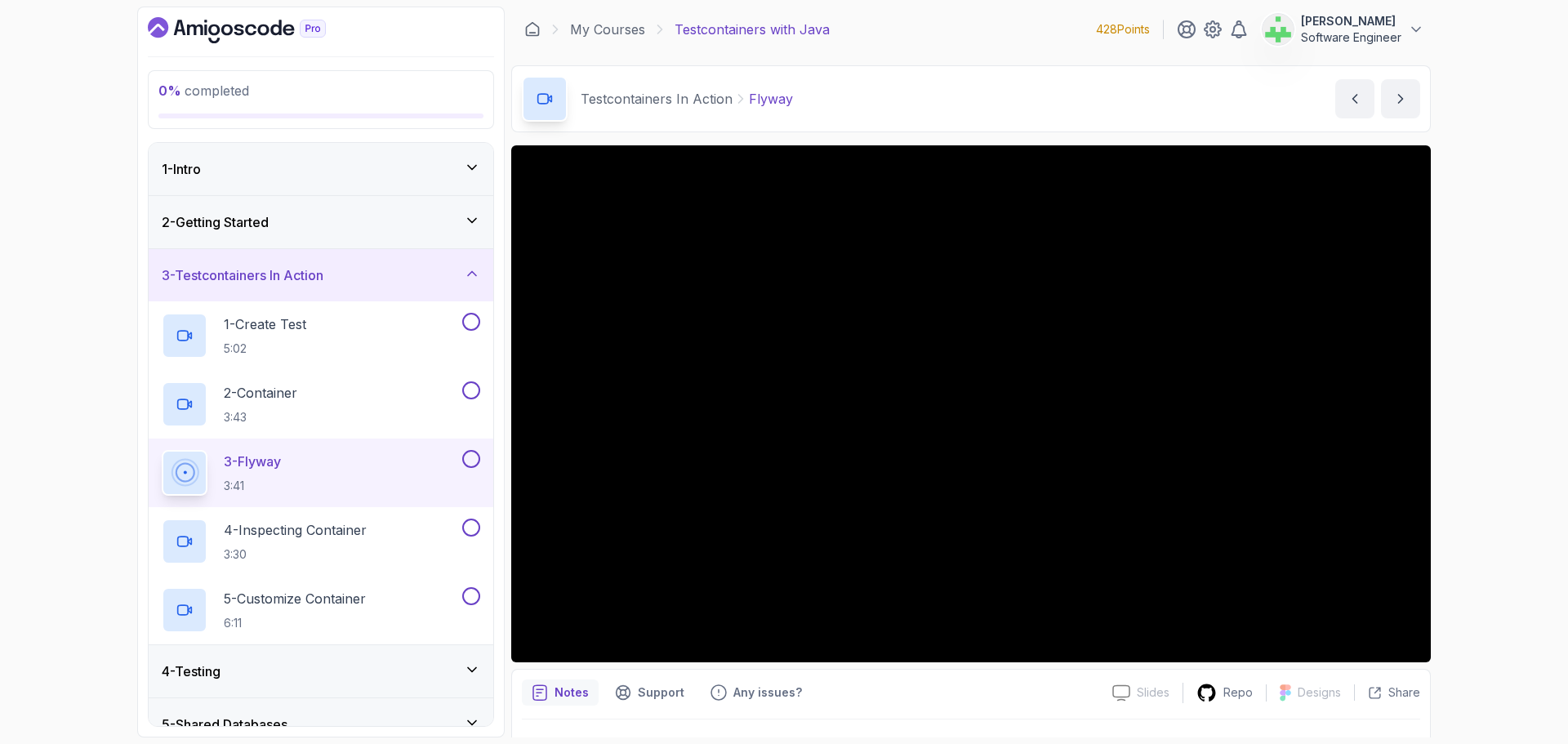
click at [777, 101] on p "Flyway" at bounding box center [770, 98] width 44 height 20
copy p "Flyway"
click at [890, 107] on div "Testcontainers In Action Flyway Flyway by nelson" at bounding box center [971, 98] width 919 height 67
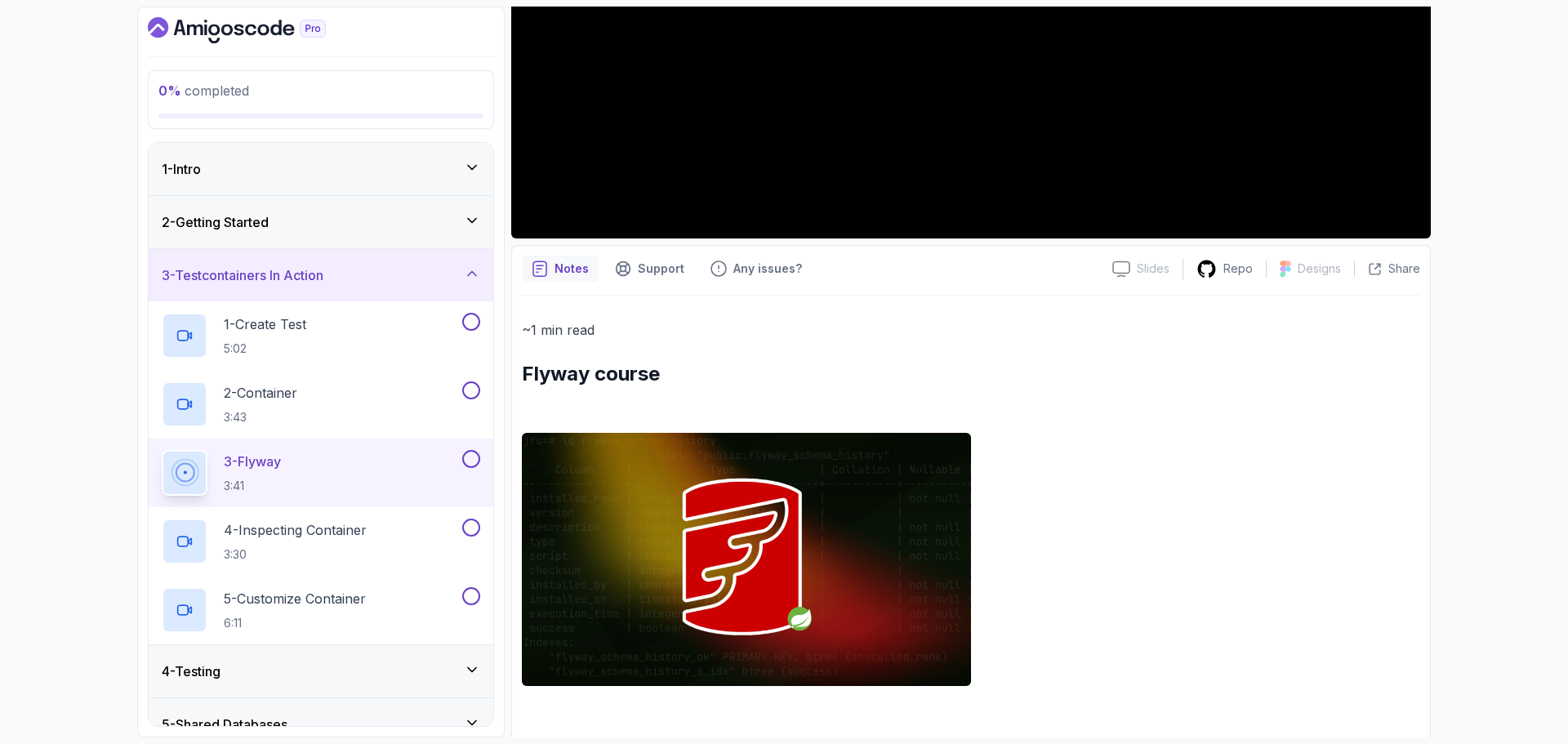
scroll to position [432, 0]
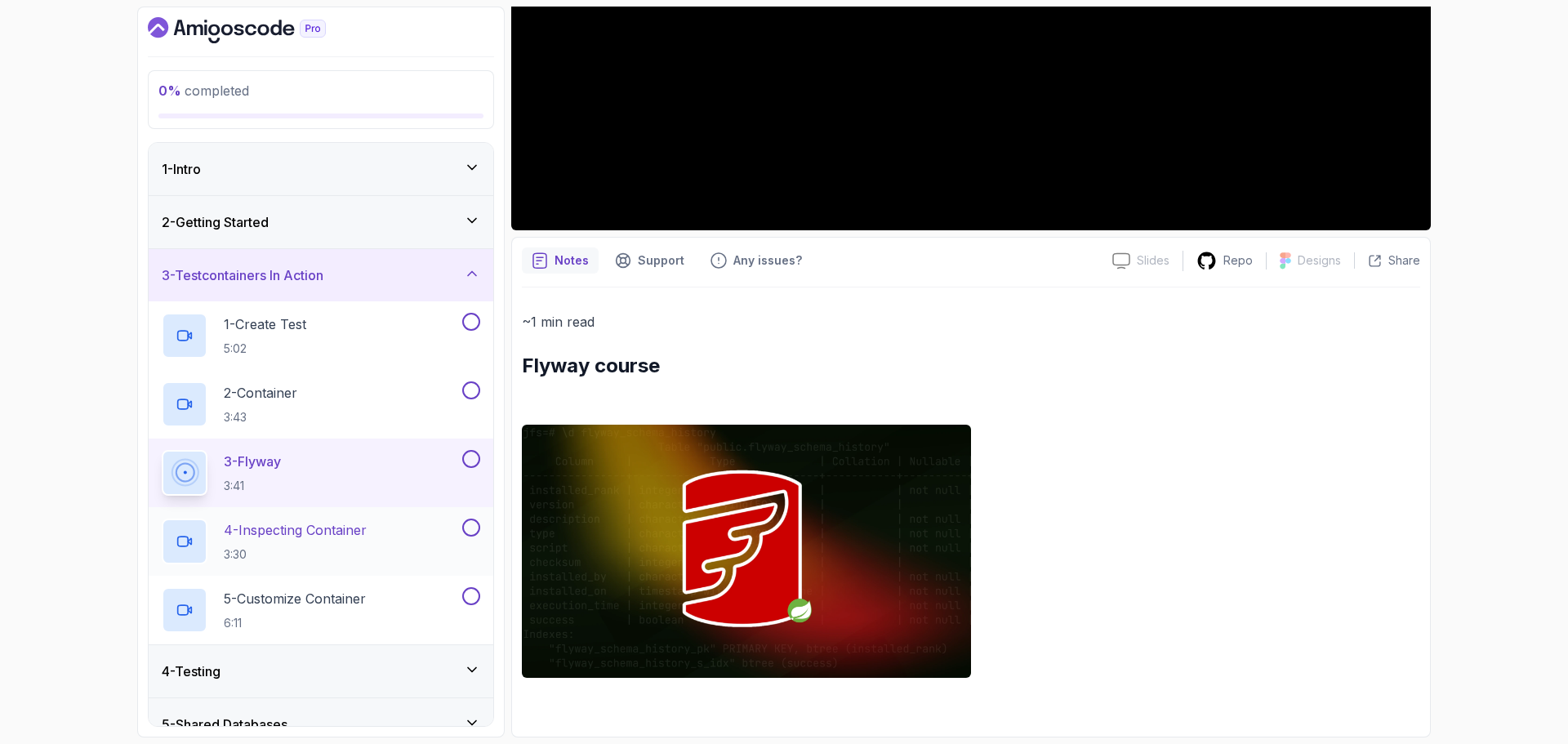
click at [310, 524] on p "4 - Inspecting Container" at bounding box center [295, 529] width 143 height 20
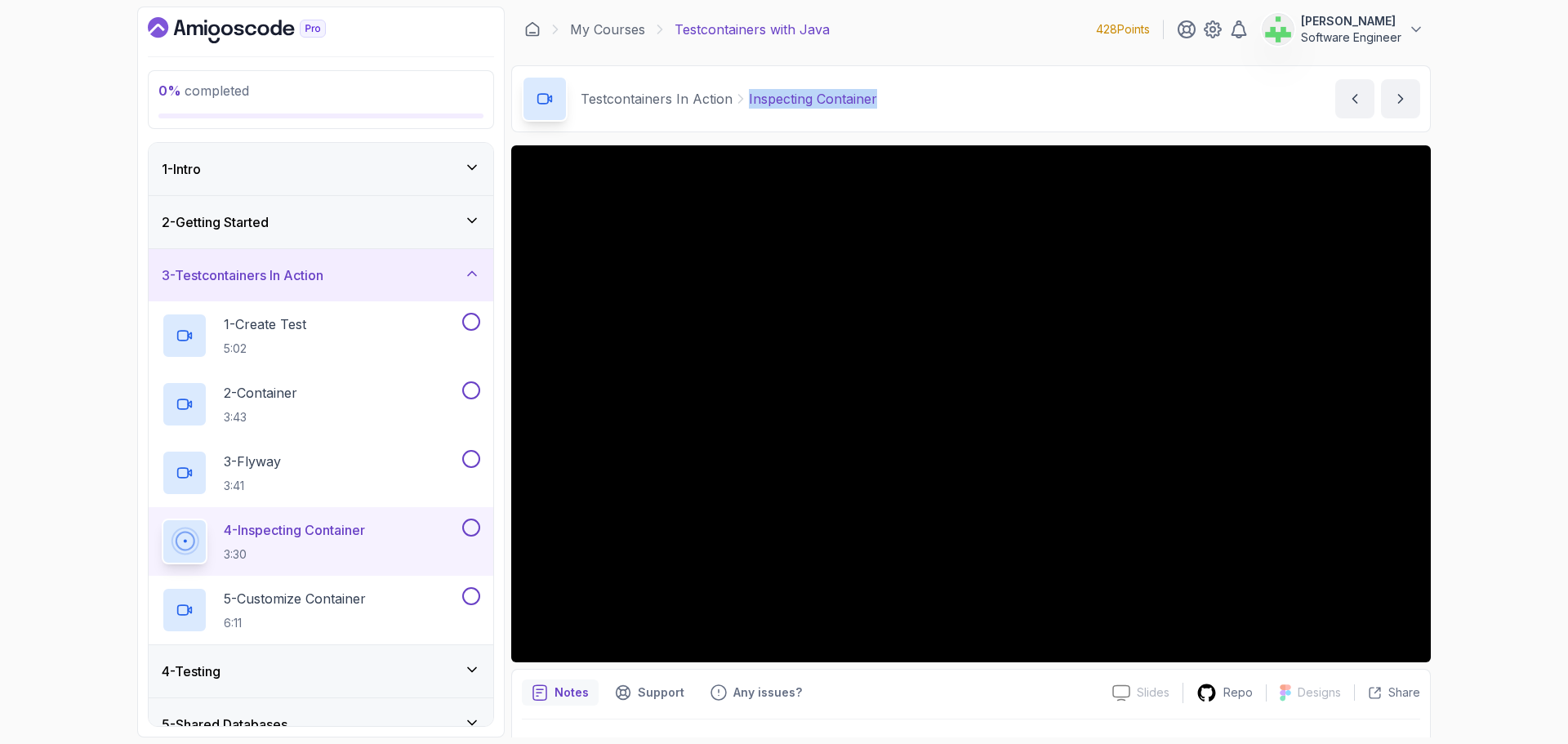
drag, startPoint x: 745, startPoint y: 103, endPoint x: 981, endPoint y: 102, distance: 236.0
click at [981, 102] on div "Testcontainers In Action Inspecting Container Inspecting Container by nelson" at bounding box center [971, 98] width 919 height 67
click at [941, 100] on div "Testcontainers In Action Inspecting Container Inspecting Container by nelson" at bounding box center [971, 98] width 919 height 67
click at [336, 594] on p "5 - Customize Container" at bounding box center [295, 598] width 142 height 20
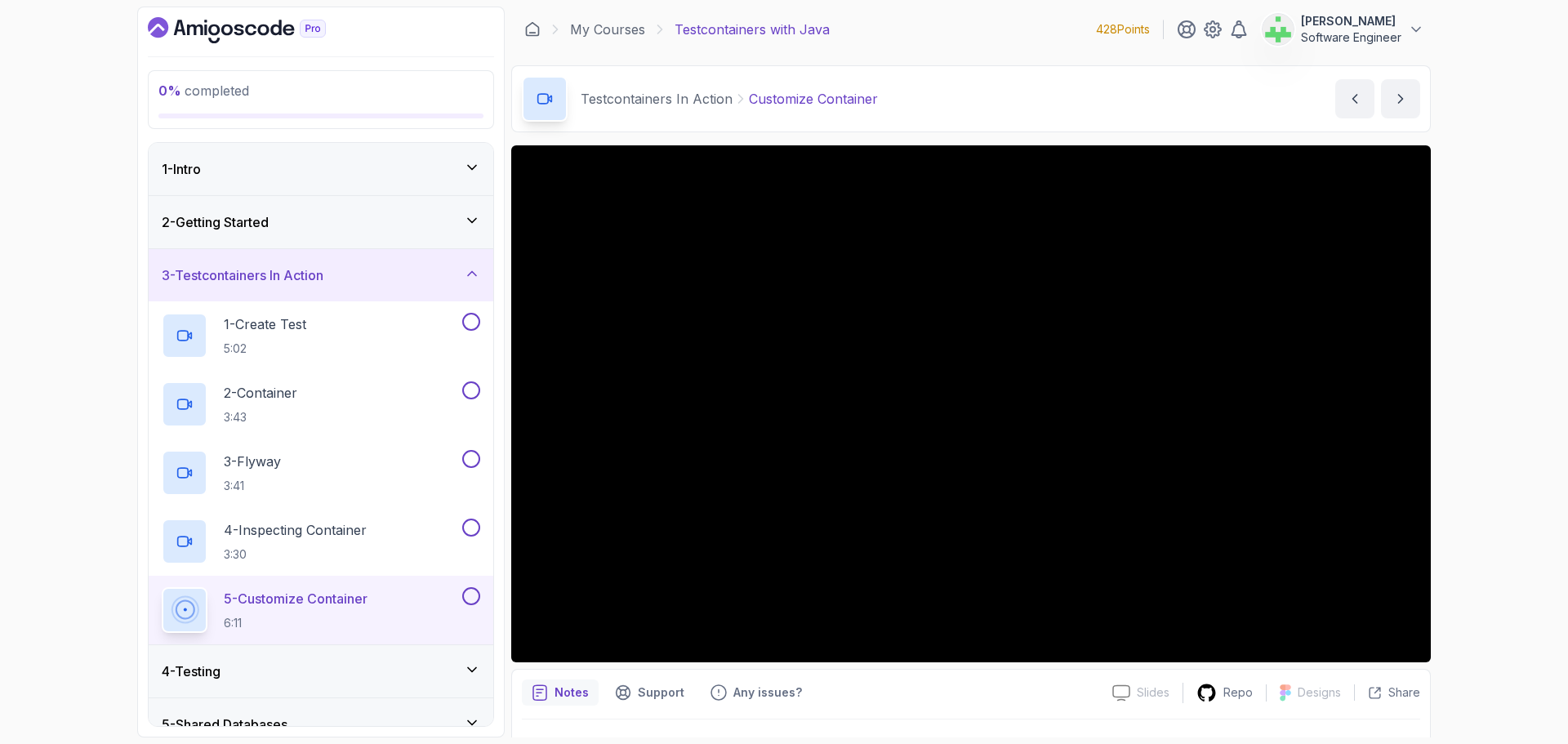
click at [351, 272] on div "3 - Testcontainers In Action" at bounding box center [321, 275] width 319 height 20
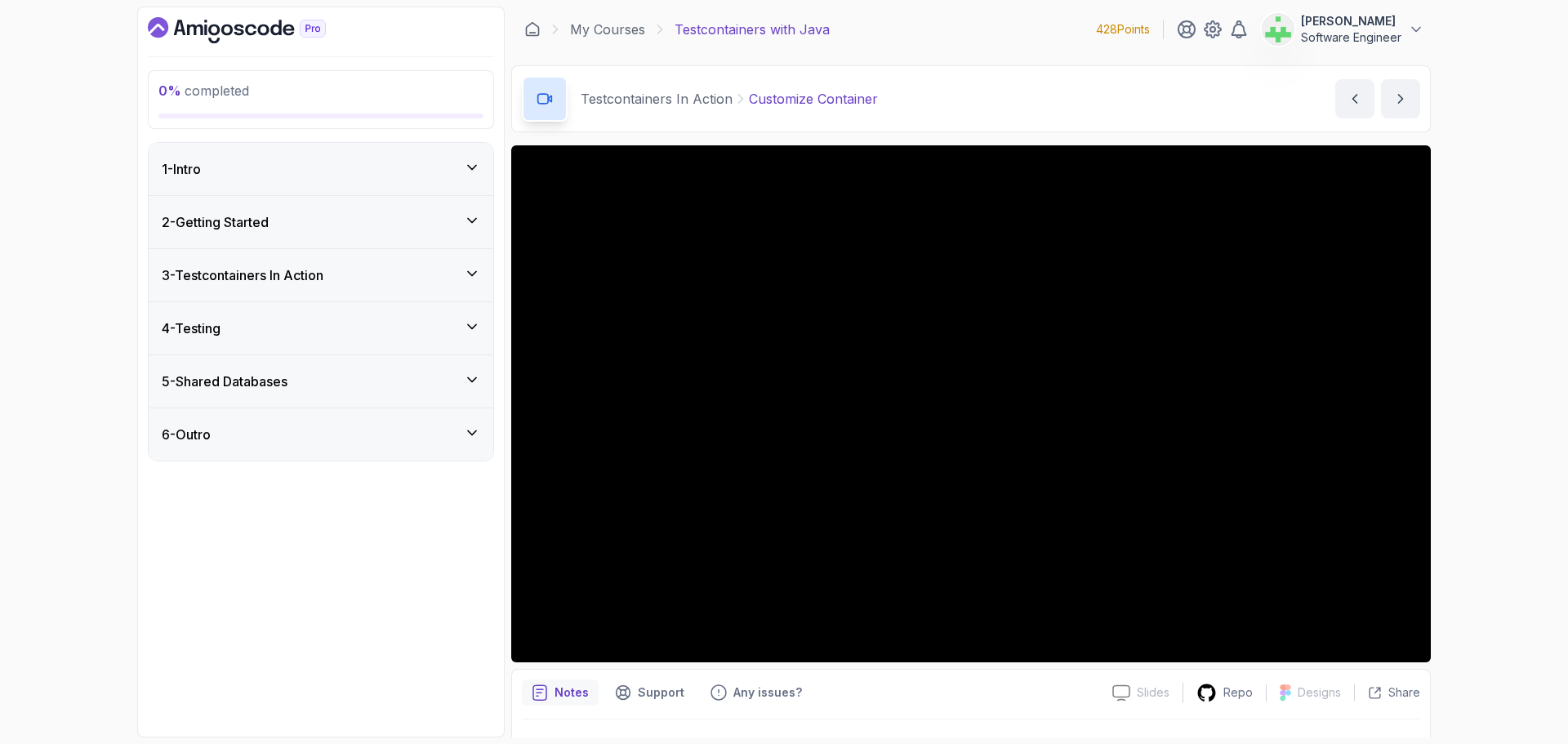
click at [334, 327] on div "4 - Testing" at bounding box center [321, 328] width 319 height 20
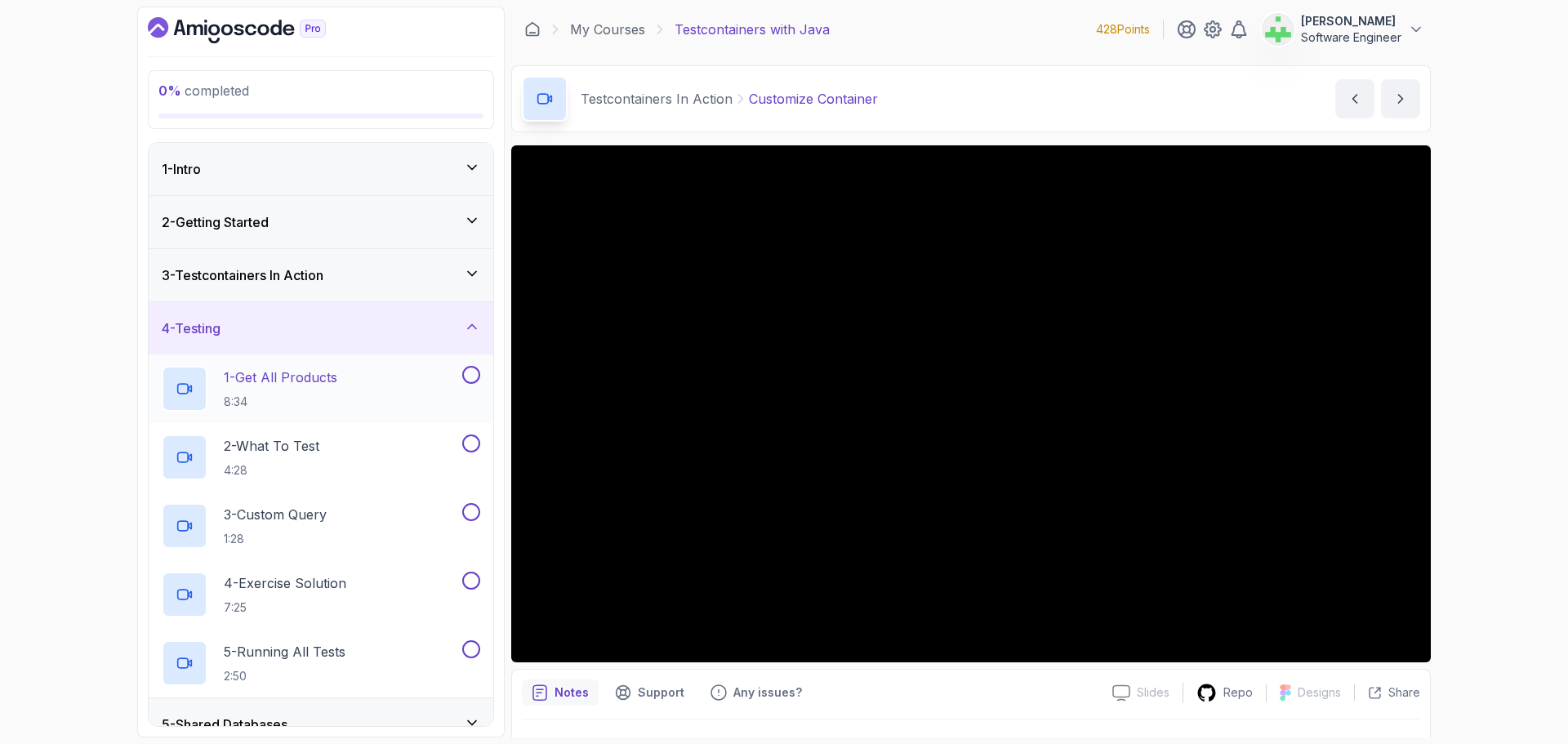
click at [310, 379] on p "1 - Get All Products" at bounding box center [280, 377] width 113 height 20
click at [316, 442] on p "2 - What To Test" at bounding box center [272, 445] width 96 height 20
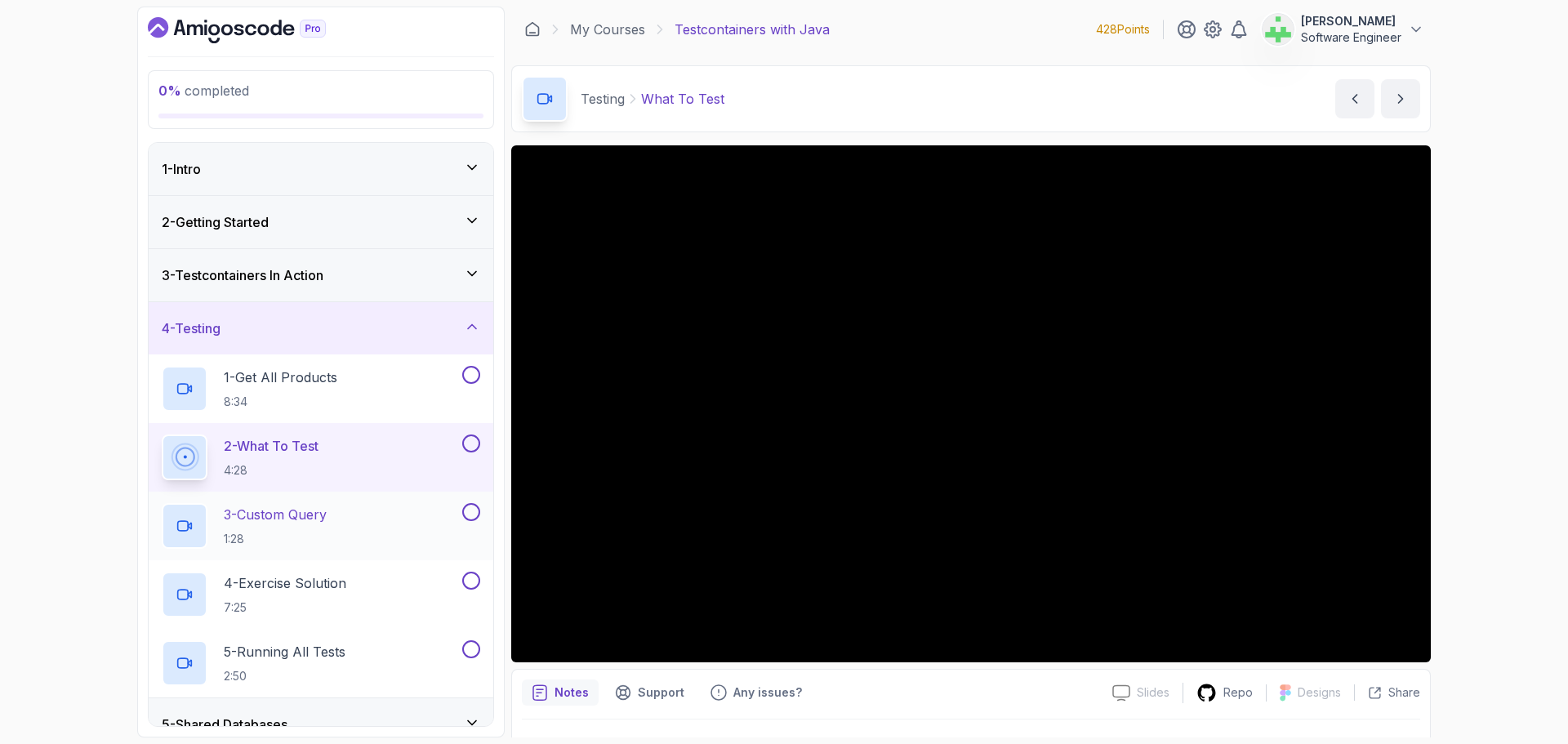
click at [321, 518] on p "3 - Custom Query" at bounding box center [276, 514] width 103 height 20
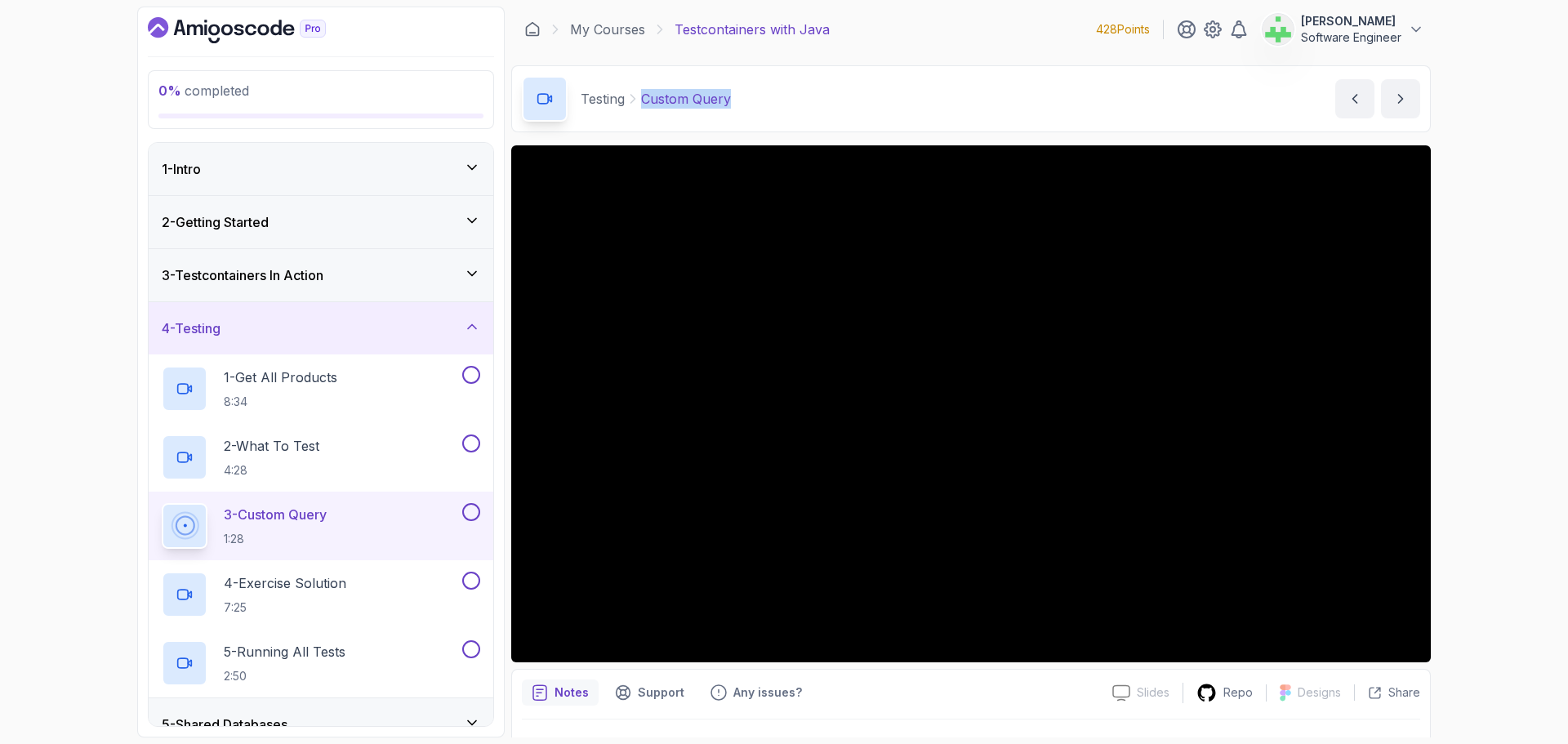
drag, startPoint x: 645, startPoint y: 103, endPoint x: 825, endPoint y: 109, distance: 180.1
click at [825, 109] on div "Testing Custom Query Custom Query by nelson" at bounding box center [971, 98] width 919 height 67
copy p "Custom Query"
click at [825, 109] on div "Testing Custom Query Custom Query by nelson" at bounding box center [971, 98] width 919 height 67
click at [333, 588] on p "4 - Exercise Solution" at bounding box center [285, 583] width 123 height 20
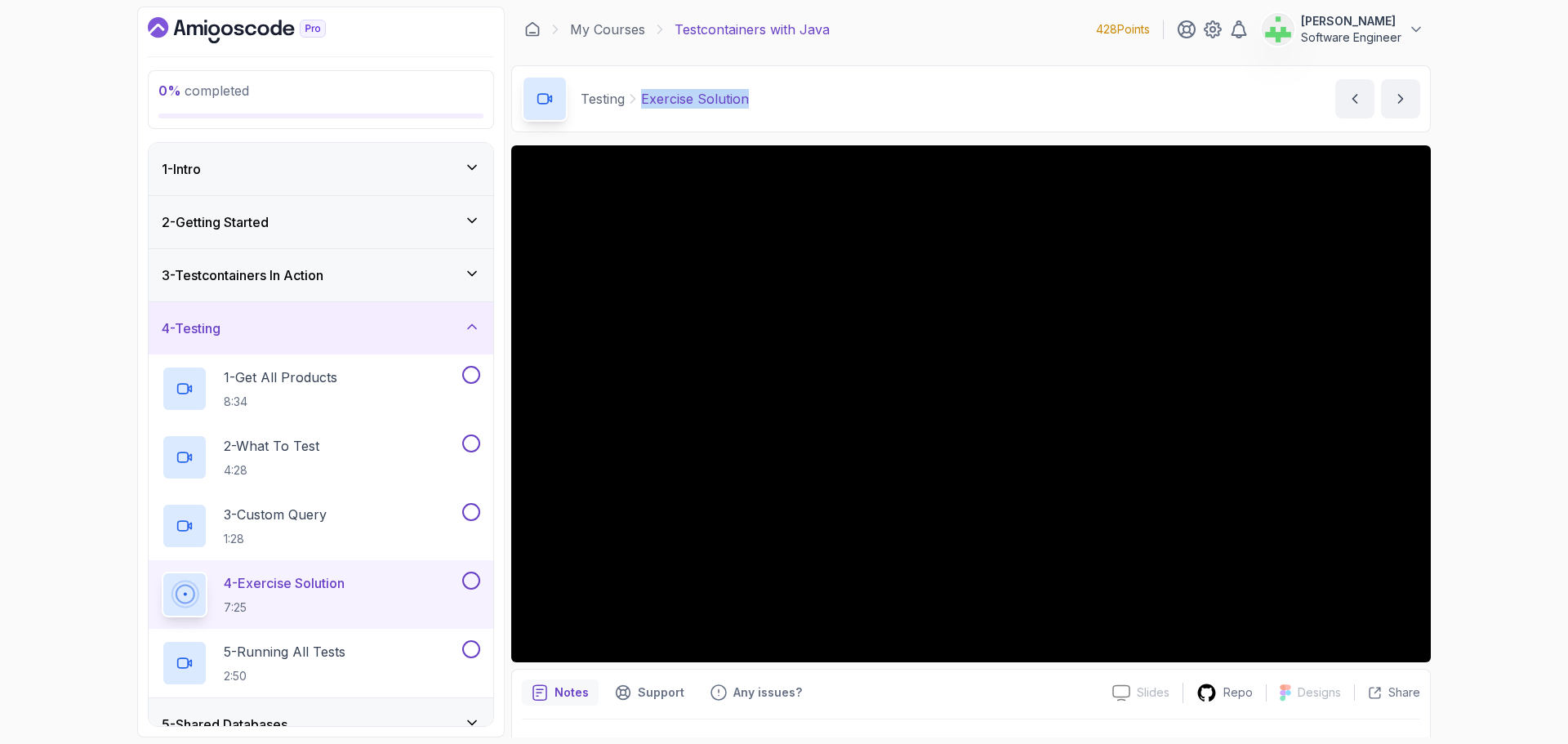
drag, startPoint x: 643, startPoint y: 103, endPoint x: 801, endPoint y: 98, distance: 158.1
click at [801, 98] on div "Testing Exercise Solution Exercise Solution by nelson" at bounding box center [971, 98] width 919 height 67
copy p "Exercise Solution"
click at [801, 98] on div "Testing Exercise Solution Exercise Solution by nelson" at bounding box center [971, 98] width 919 height 67
click at [321, 652] on p "5 - Running All Tests" at bounding box center [285, 651] width 122 height 20
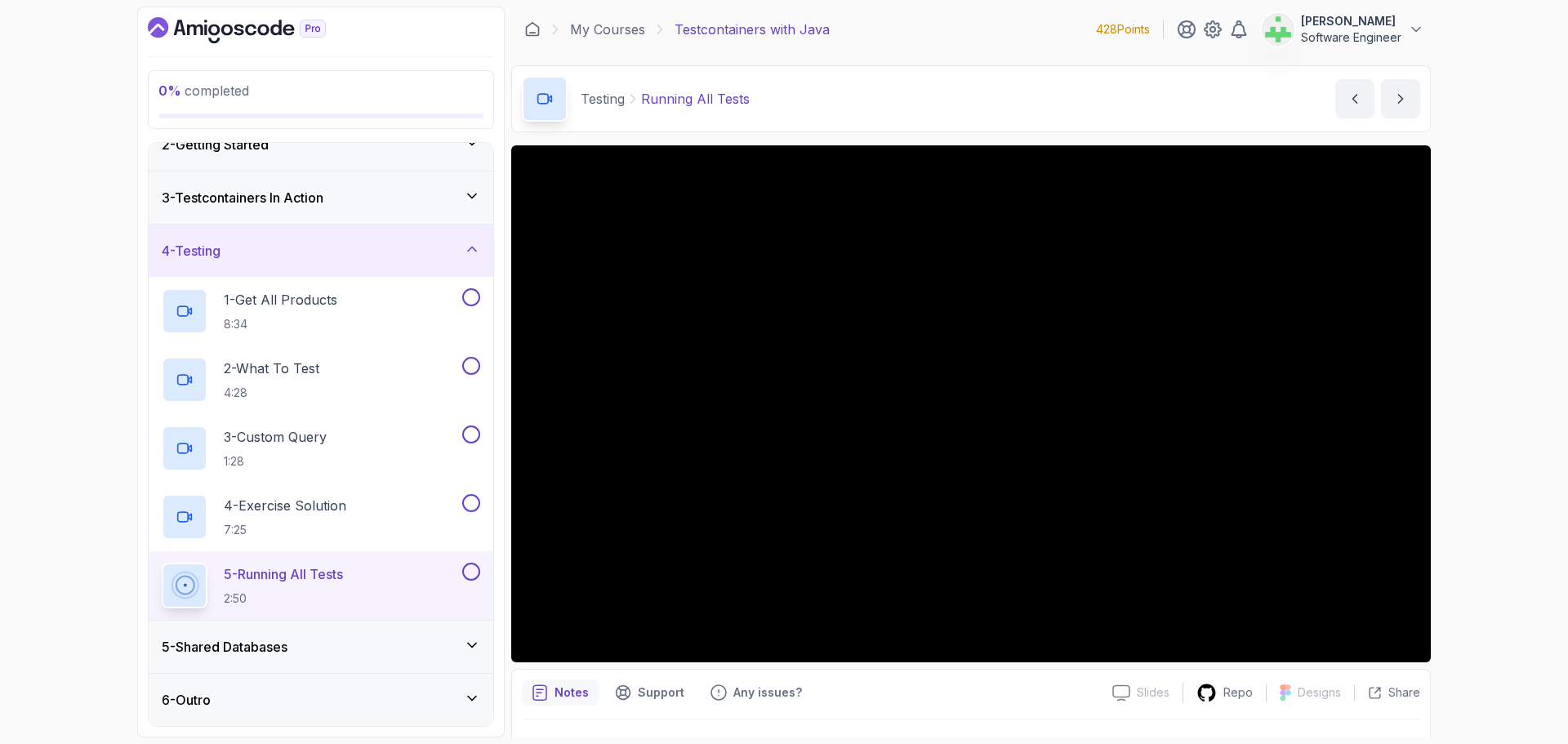
click at [391, 258] on div "4 - Testing" at bounding box center [321, 250] width 319 height 20
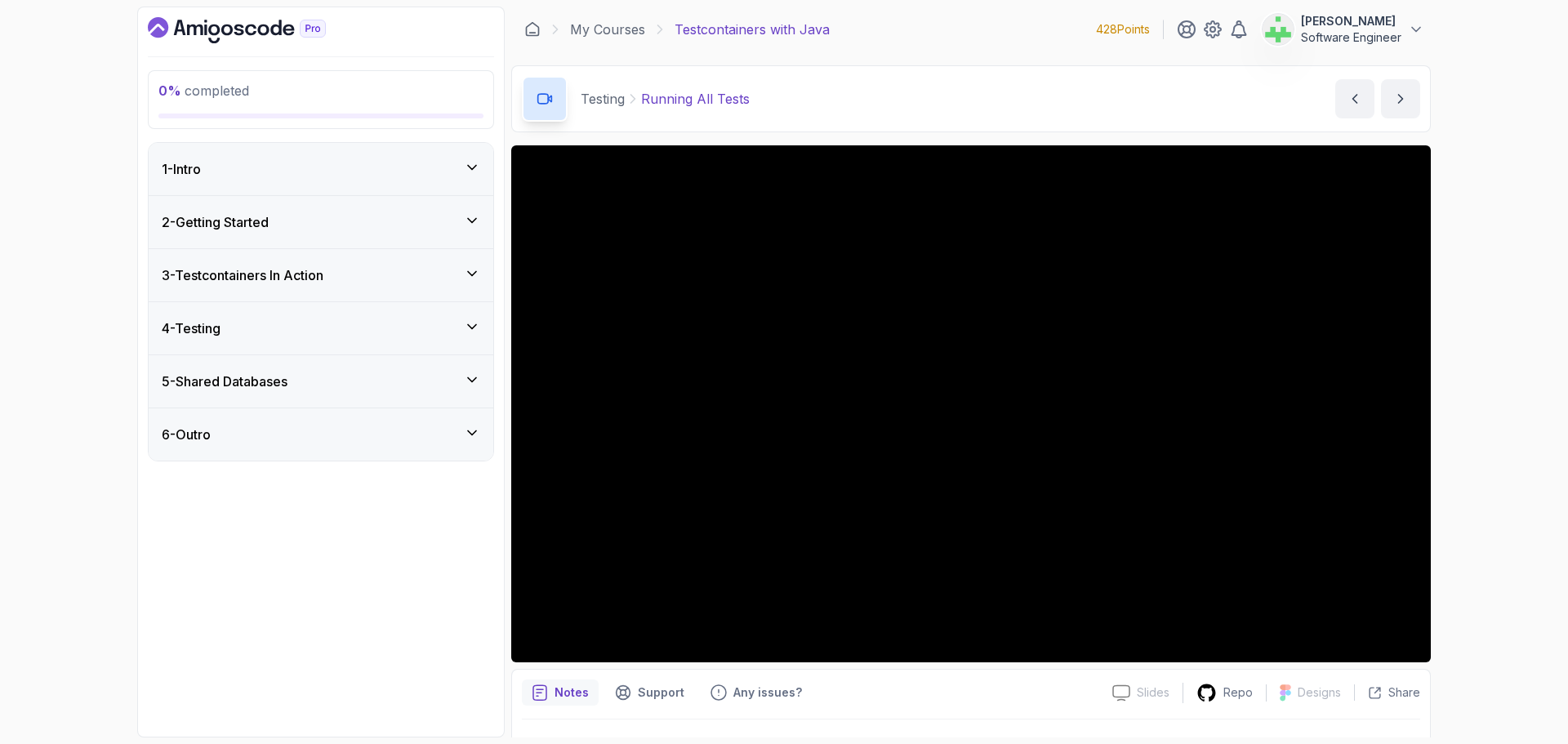
click at [384, 379] on div "5 - Shared Databases" at bounding box center [321, 381] width 319 height 20
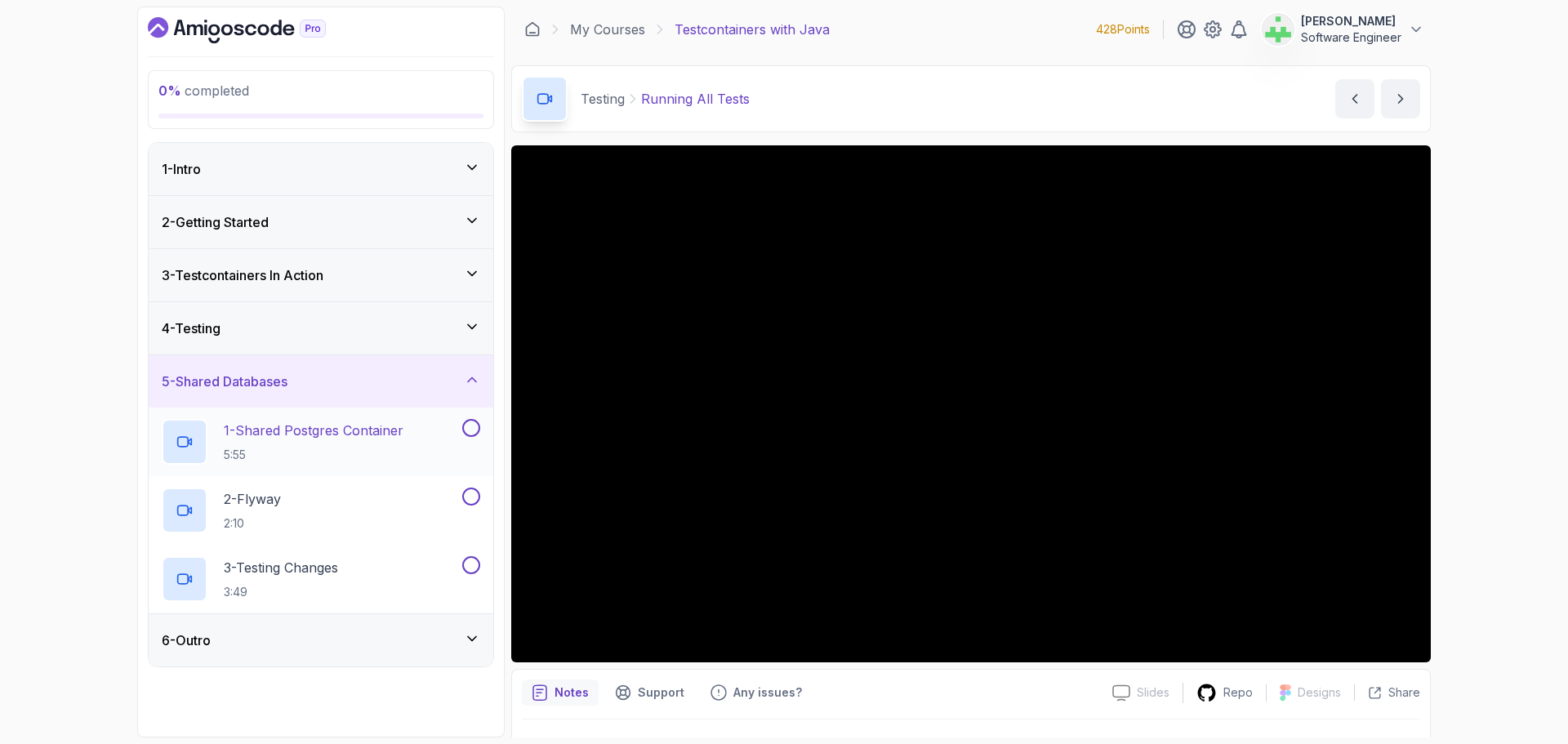
click at [385, 434] on p "1 - Shared Postgres Container" at bounding box center [314, 430] width 180 height 20
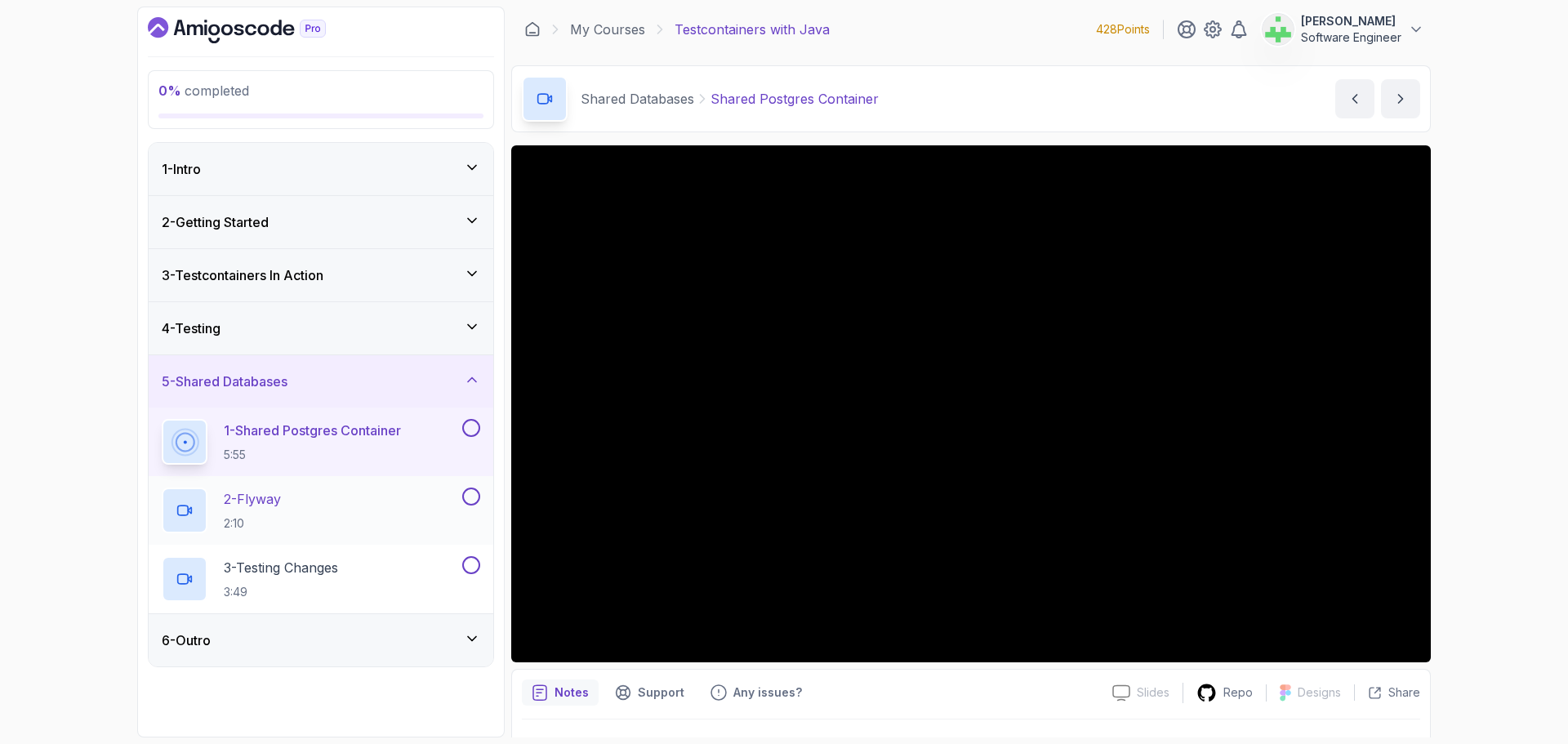
click at [351, 490] on div "2 - Flyway 2:10" at bounding box center [310, 510] width 297 height 46
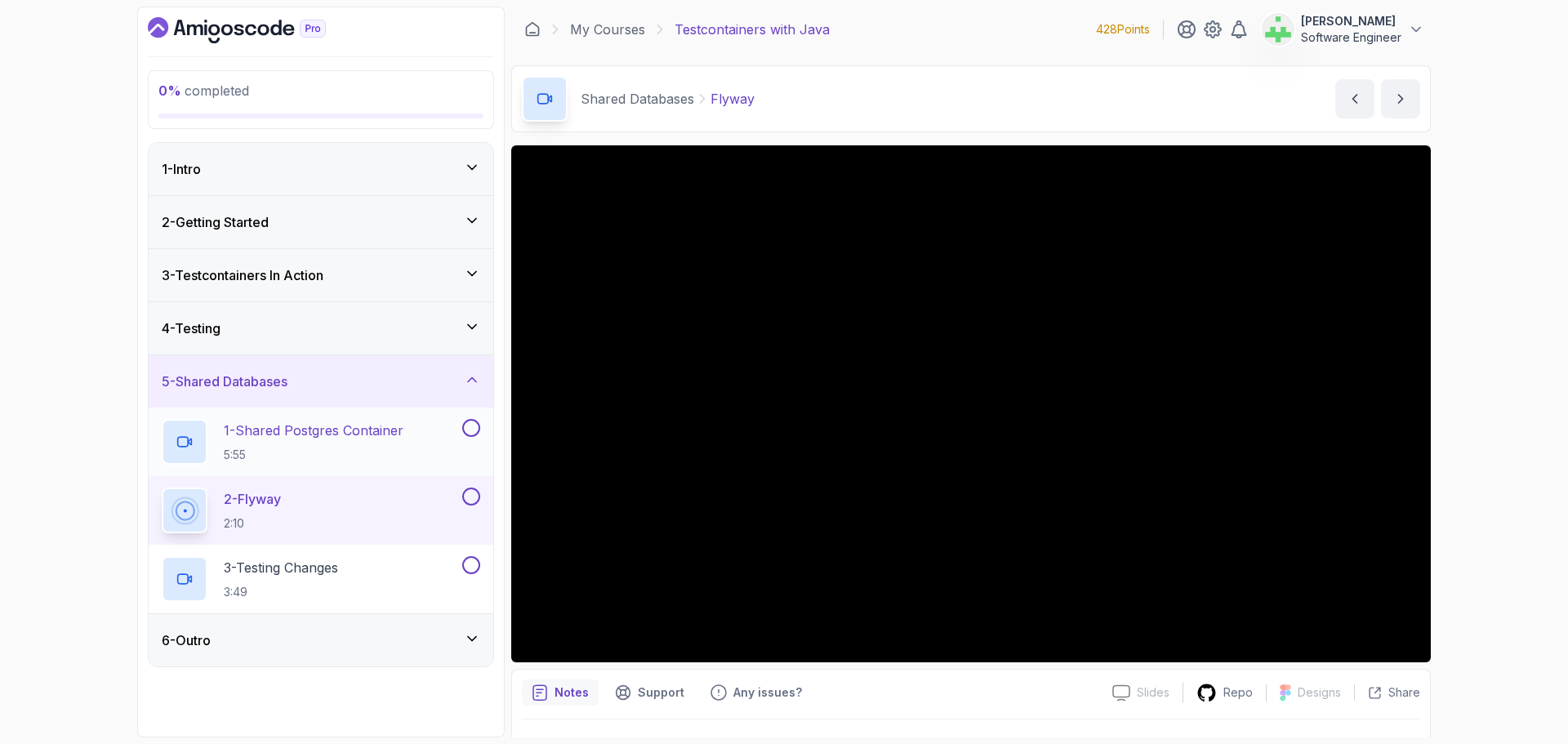
click at [379, 429] on p "1 - Shared Postgres Container" at bounding box center [314, 430] width 180 height 20
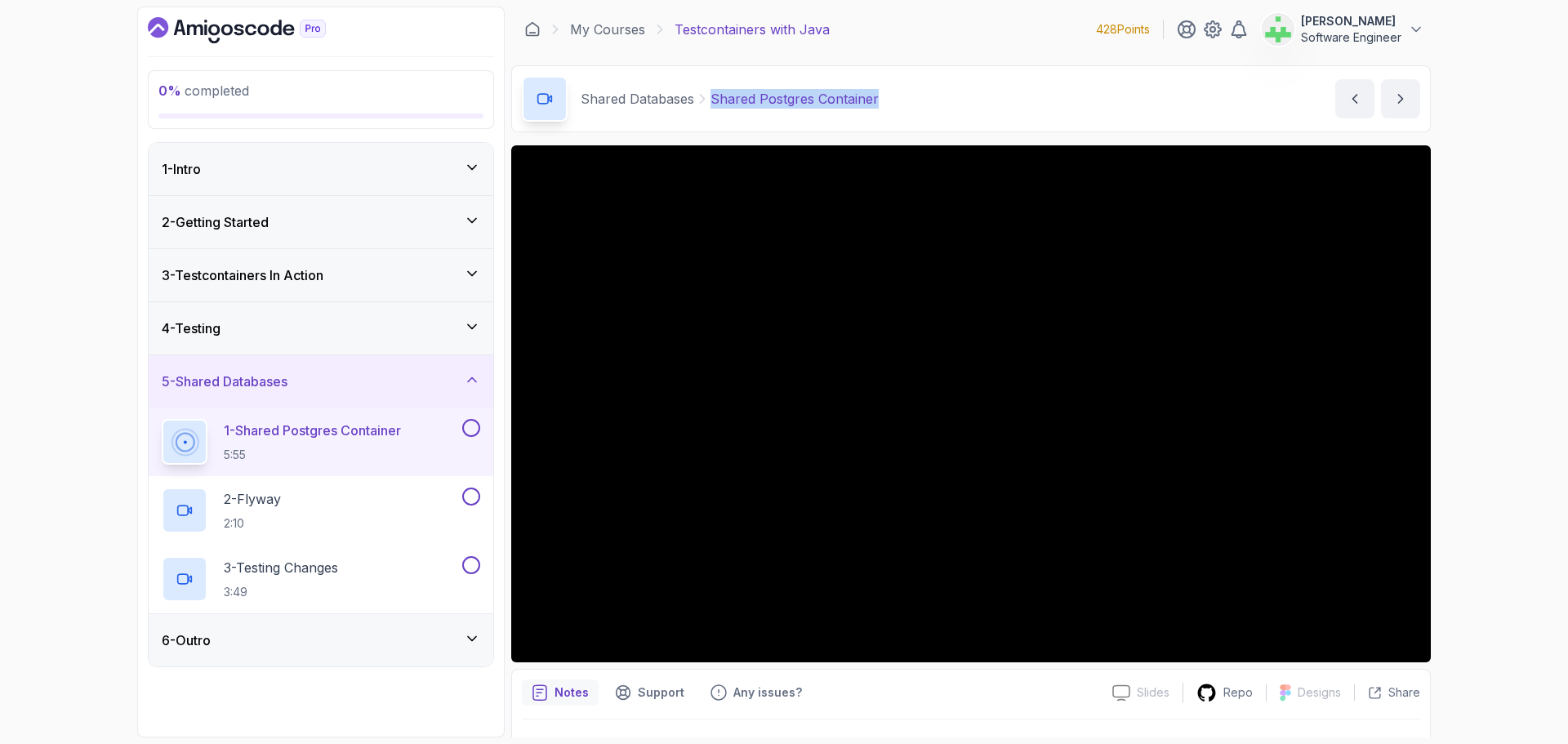
drag, startPoint x: 711, startPoint y: 98, endPoint x: 979, endPoint y: 95, distance: 268.0
click at [979, 95] on div "Shared Databases Shared Postgres Container Shared Postgres Container by nelson" at bounding box center [971, 98] width 919 height 67
copy p "Shared Postgres Container"
click at [969, 92] on div "Shared Databases Shared Postgres Container Shared Postgres Container by nelson" at bounding box center [971, 98] width 919 height 67
click at [306, 499] on div "2 - Flyway 2:10" at bounding box center [310, 510] width 297 height 46
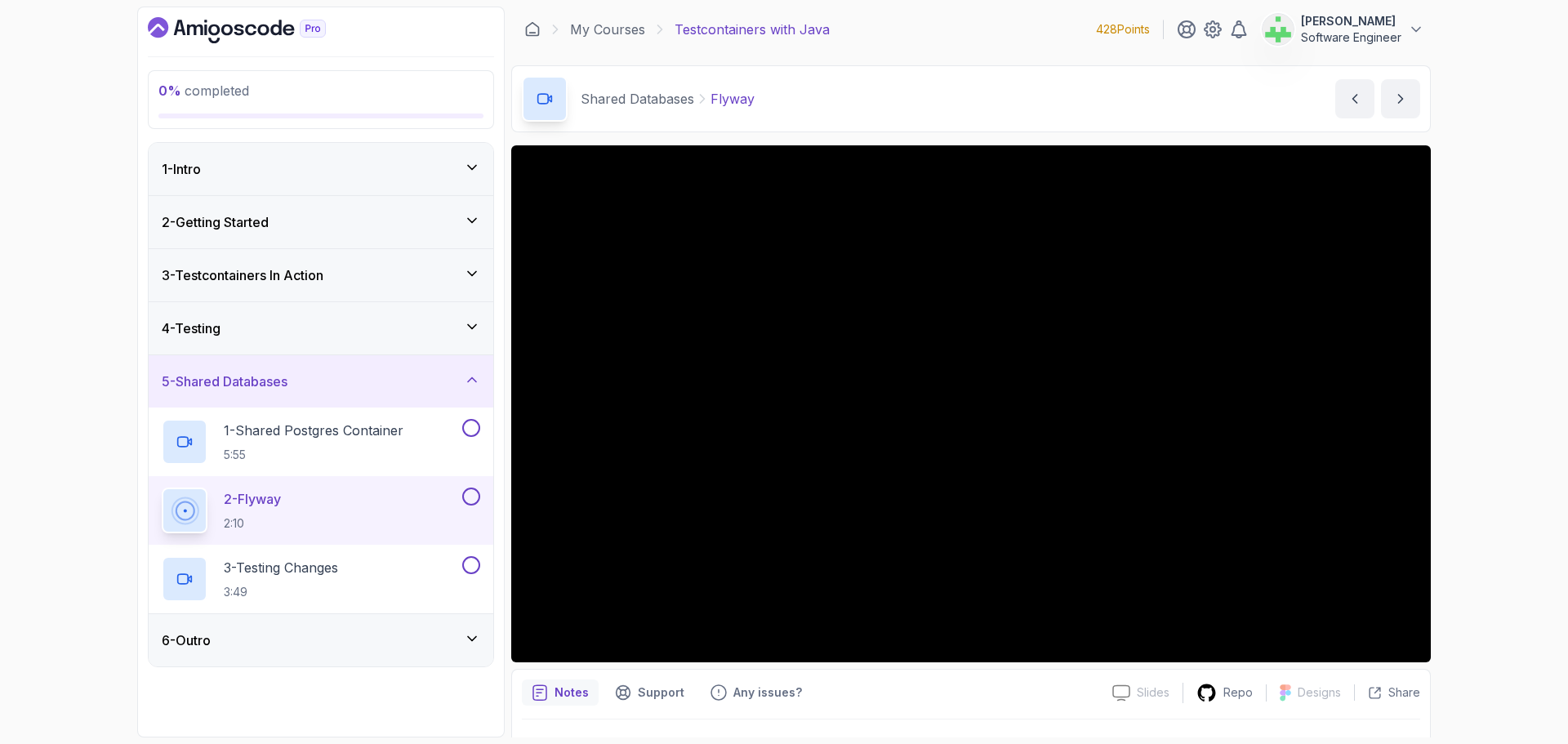
click at [735, 97] on p "Flyway" at bounding box center [732, 98] width 44 height 20
copy p "Flyway"
click at [829, 105] on div "Shared Databases Flyway Flyway by nelson" at bounding box center [971, 98] width 919 height 67
click at [300, 568] on p "3 - Testing Changes" at bounding box center [281, 567] width 114 height 20
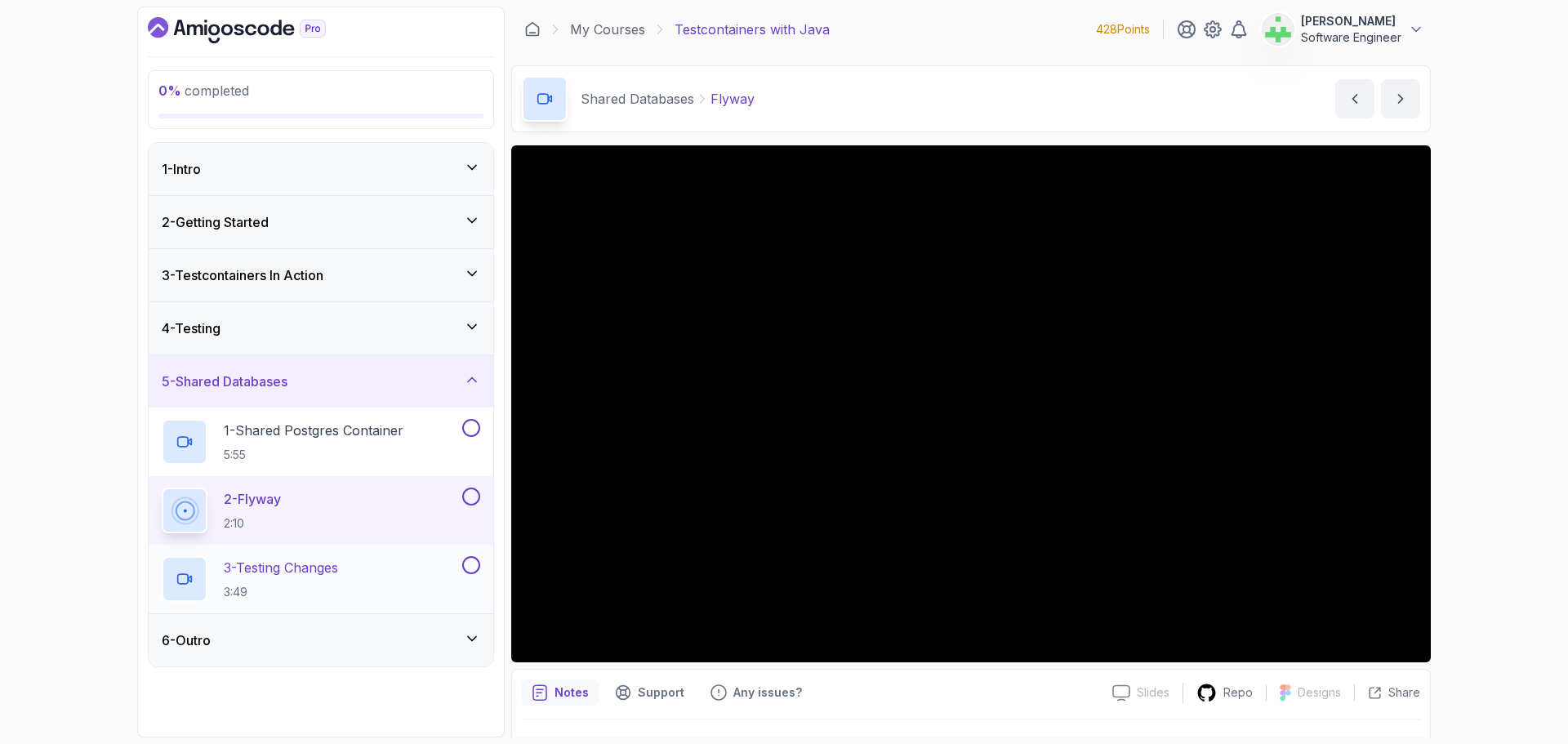
click at [298, 570] on p "3 - Testing Changes" at bounding box center [281, 567] width 114 height 20
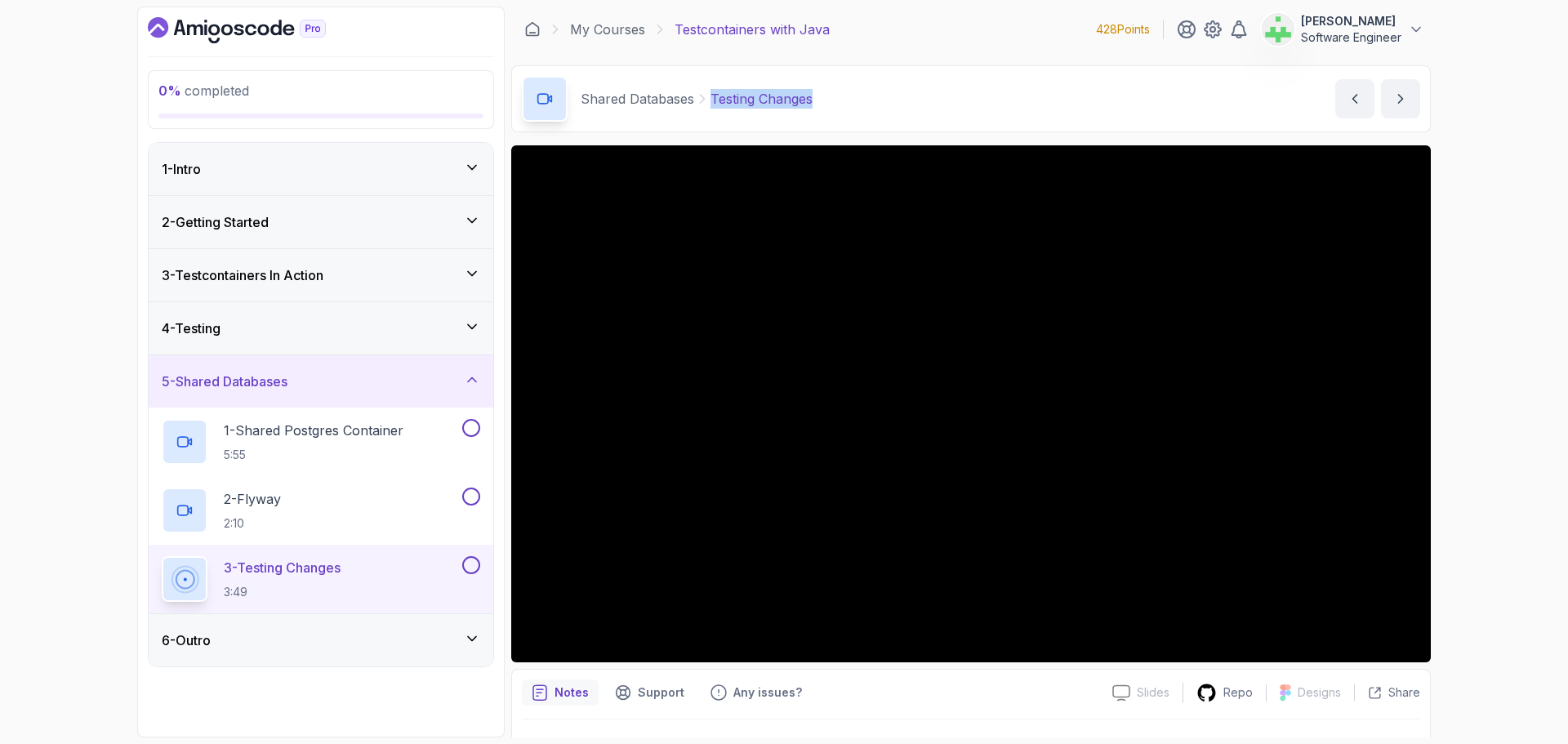
drag, startPoint x: 709, startPoint y: 97, endPoint x: 828, endPoint y: 94, distance: 119.0
click at [826, 94] on div "Shared Databases Testing Changes Testing Changes by nelson" at bounding box center [971, 98] width 919 height 67
copy p "Testing Changes"
click at [905, 111] on div "Shared Databases Testing Changes Testing Changes by nelson" at bounding box center [971, 98] width 919 height 67
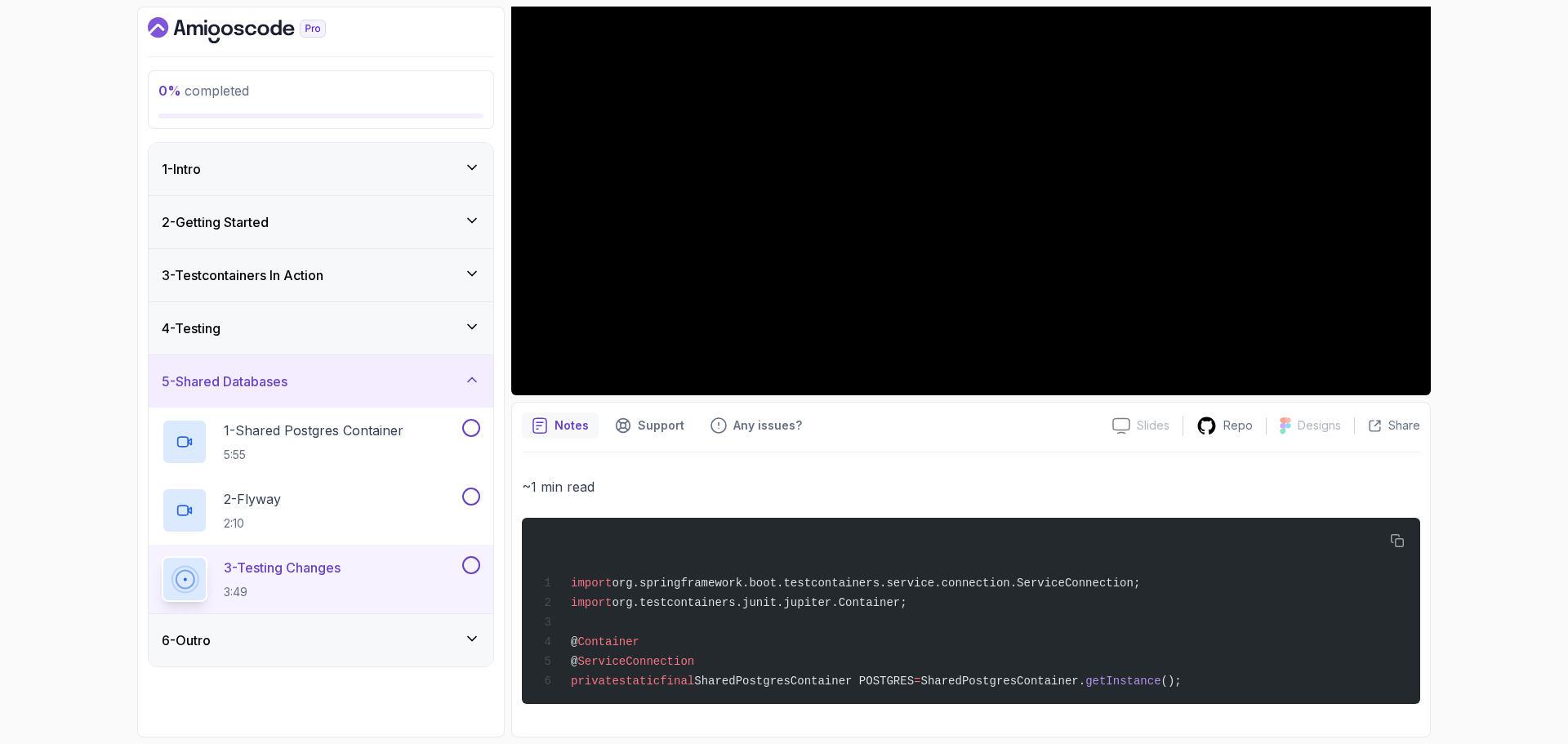
click at [402, 631] on div "6 - Outro" at bounding box center [321, 640] width 319 height 20
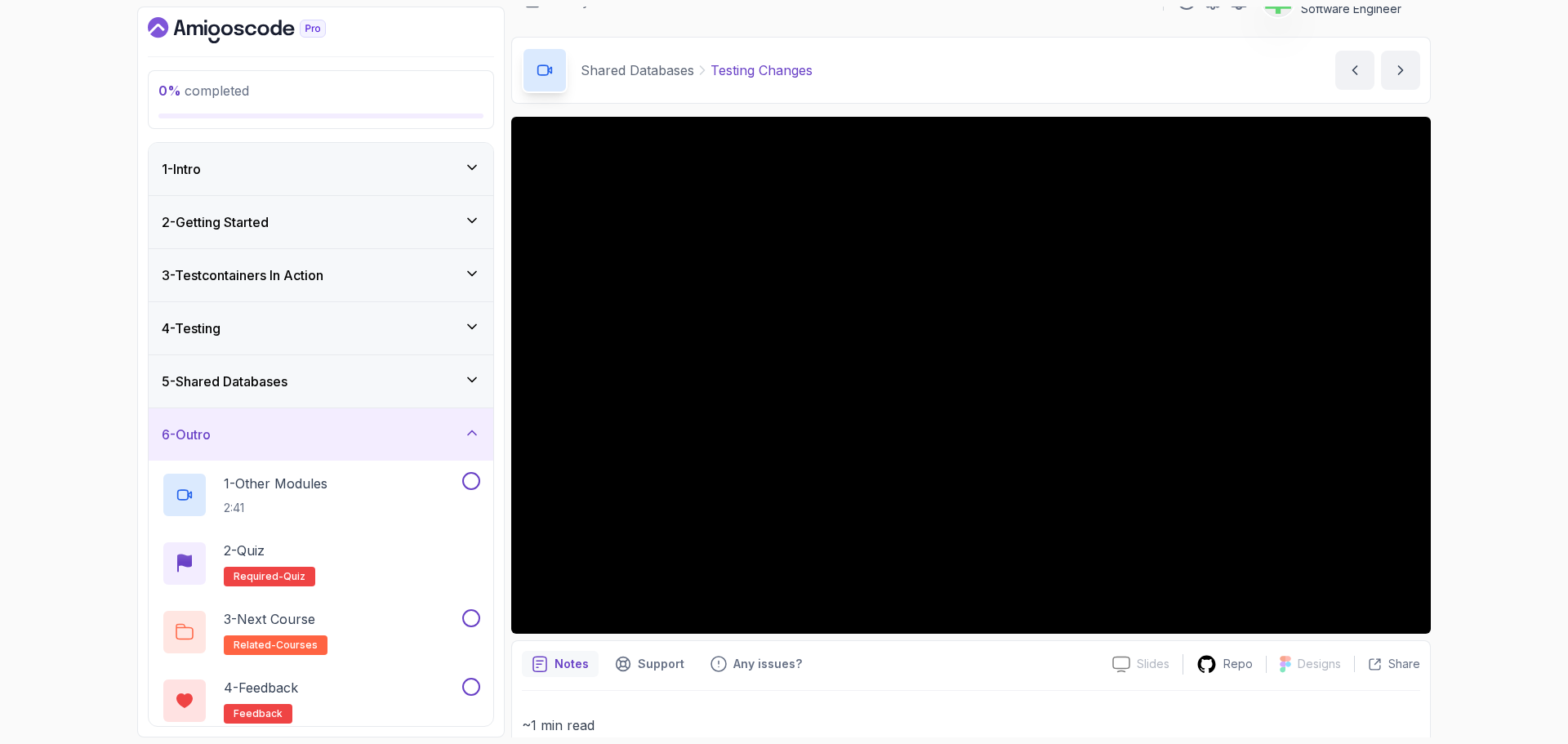
scroll to position [0, 0]
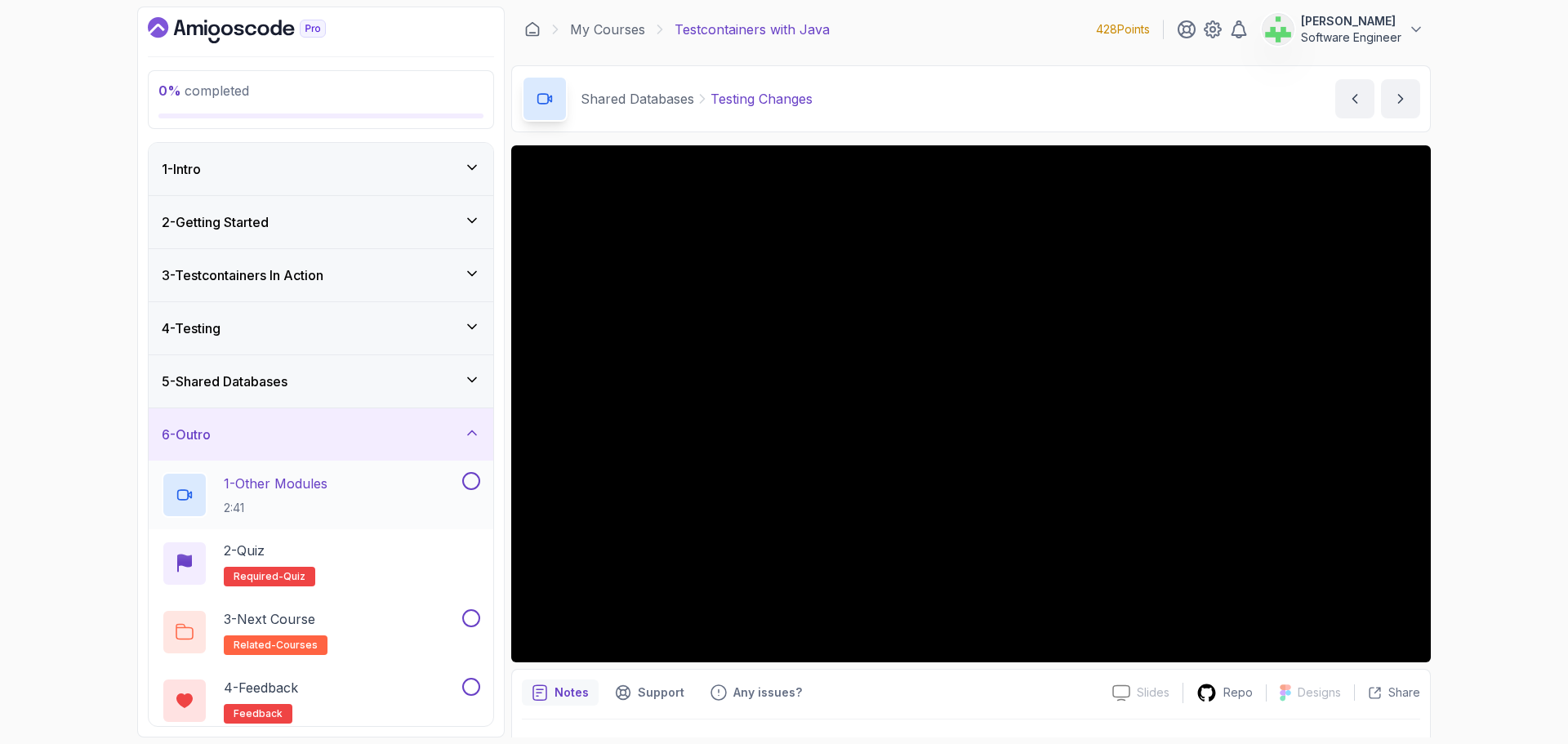
click at [302, 486] on p "1 - Other Modules" at bounding box center [276, 483] width 104 height 20
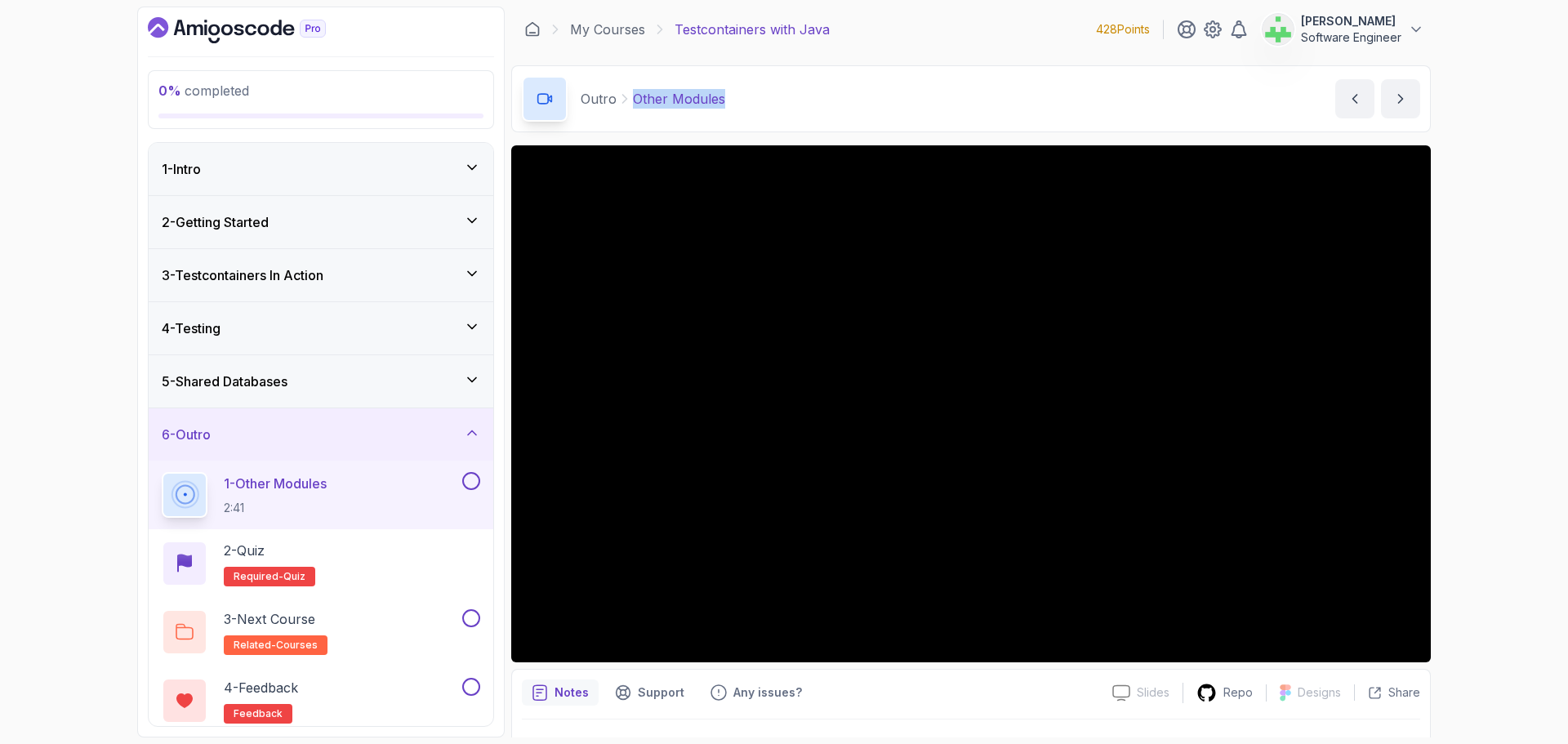
drag, startPoint x: 632, startPoint y: 102, endPoint x: 761, endPoint y: 105, distance: 129.0
click at [761, 105] on div "Outro Other Modules Other Modules by nelson" at bounding box center [971, 98] width 919 height 67
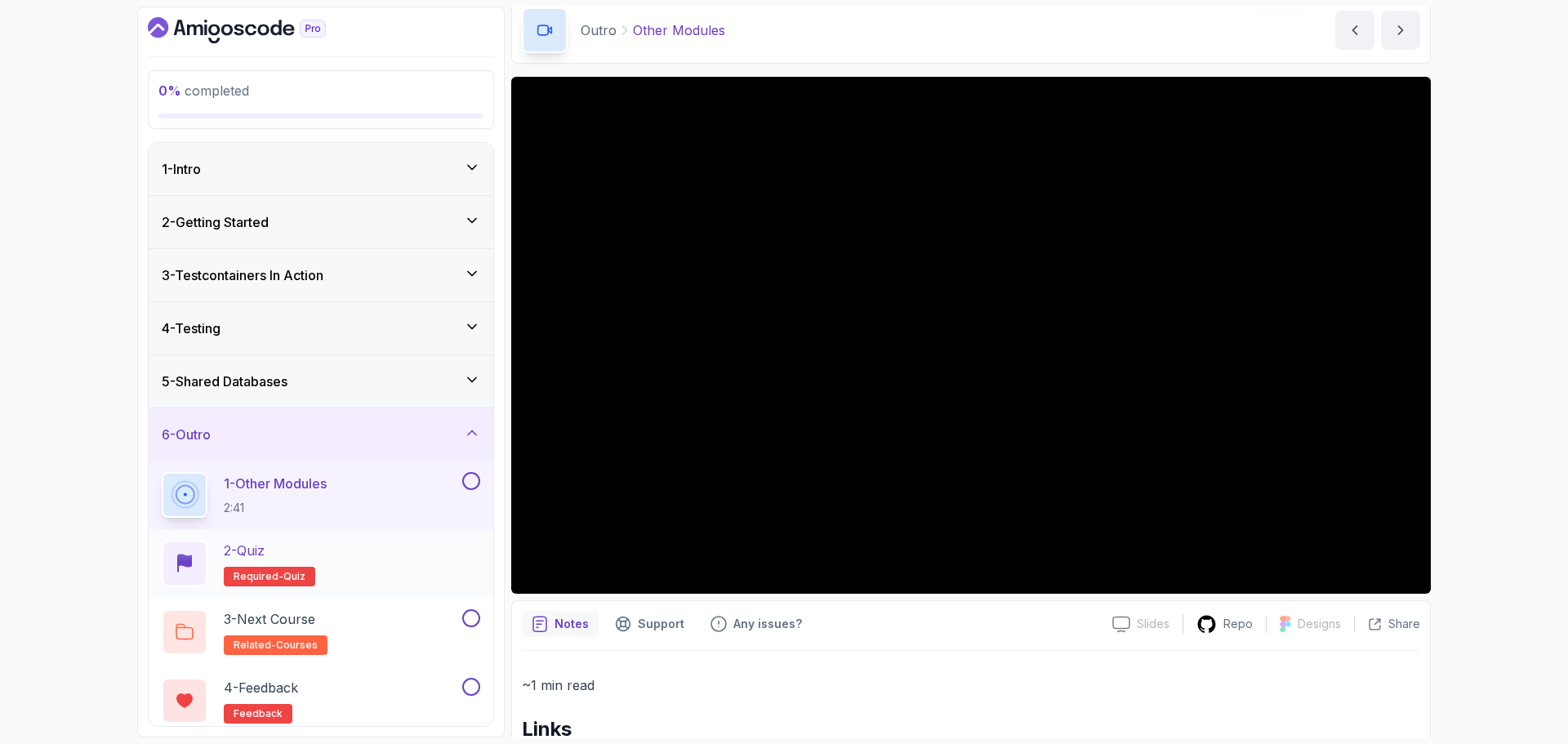
scroll to position [156, 0]
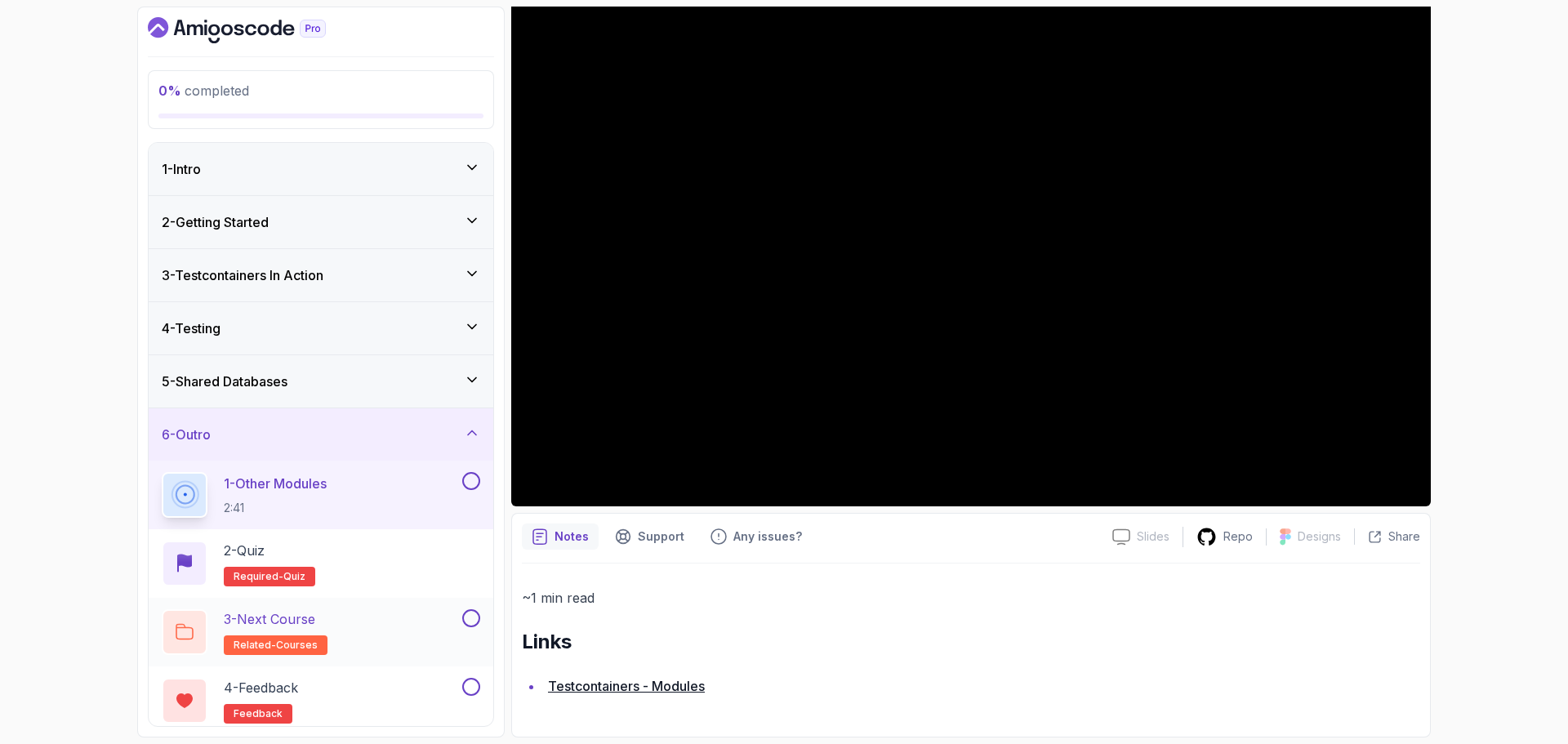
click at [304, 620] on p "3 - Next Course" at bounding box center [270, 618] width 92 height 20
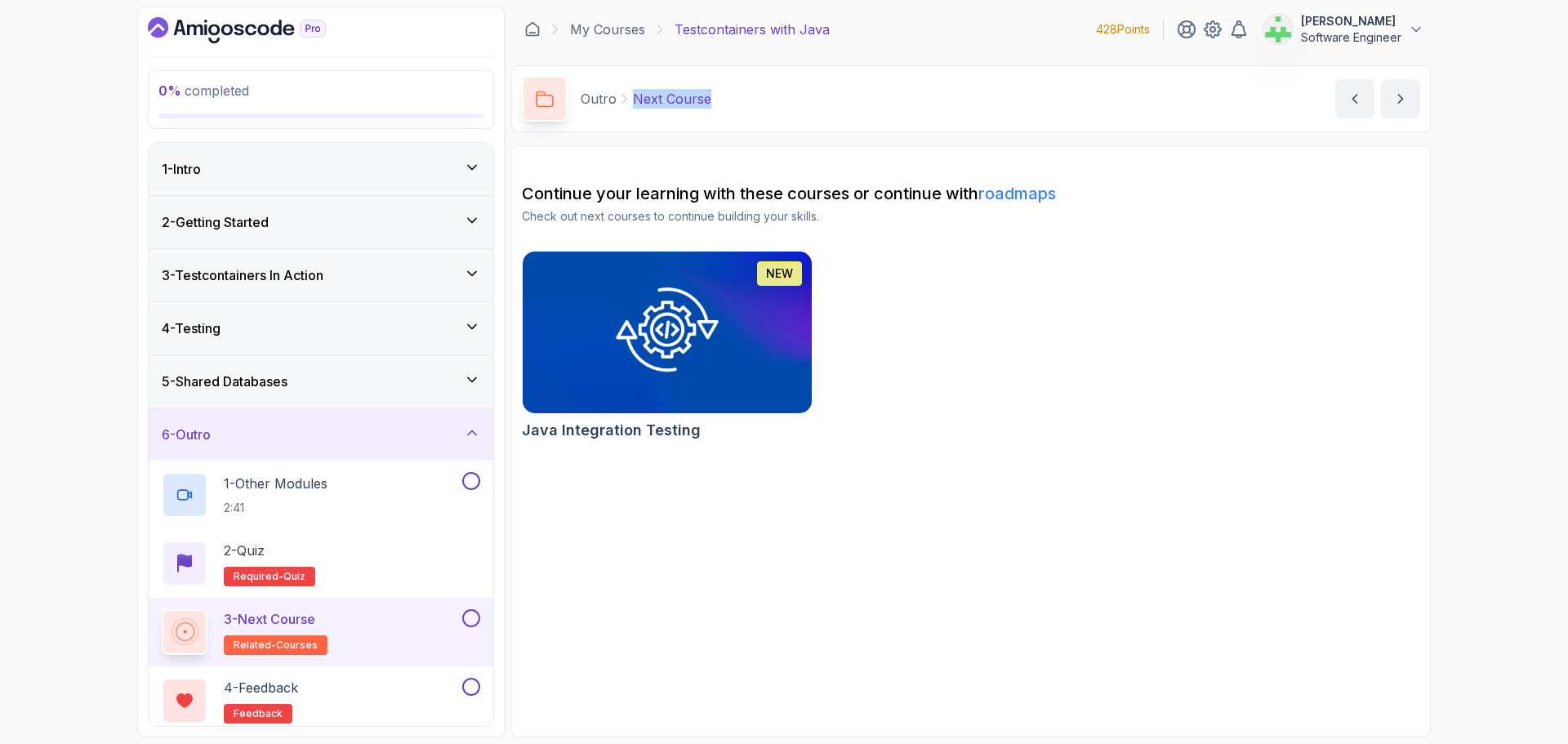
drag, startPoint x: 633, startPoint y: 100, endPoint x: 726, endPoint y: 99, distance: 93.0
click at [726, 99] on div "Outro Next Course Next Course by nelson" at bounding box center [971, 98] width 919 height 67
click at [1036, 473] on section "Continue your learning with these courses or continue with roadmaps Check out n…" at bounding box center [971, 441] width 919 height 592
click at [981, 305] on div "NEW Java Integration Testing" at bounding box center [971, 349] width 899 height 196
drag, startPoint x: 298, startPoint y: 380, endPoint x: 289, endPoint y: 382, distance: 9.2
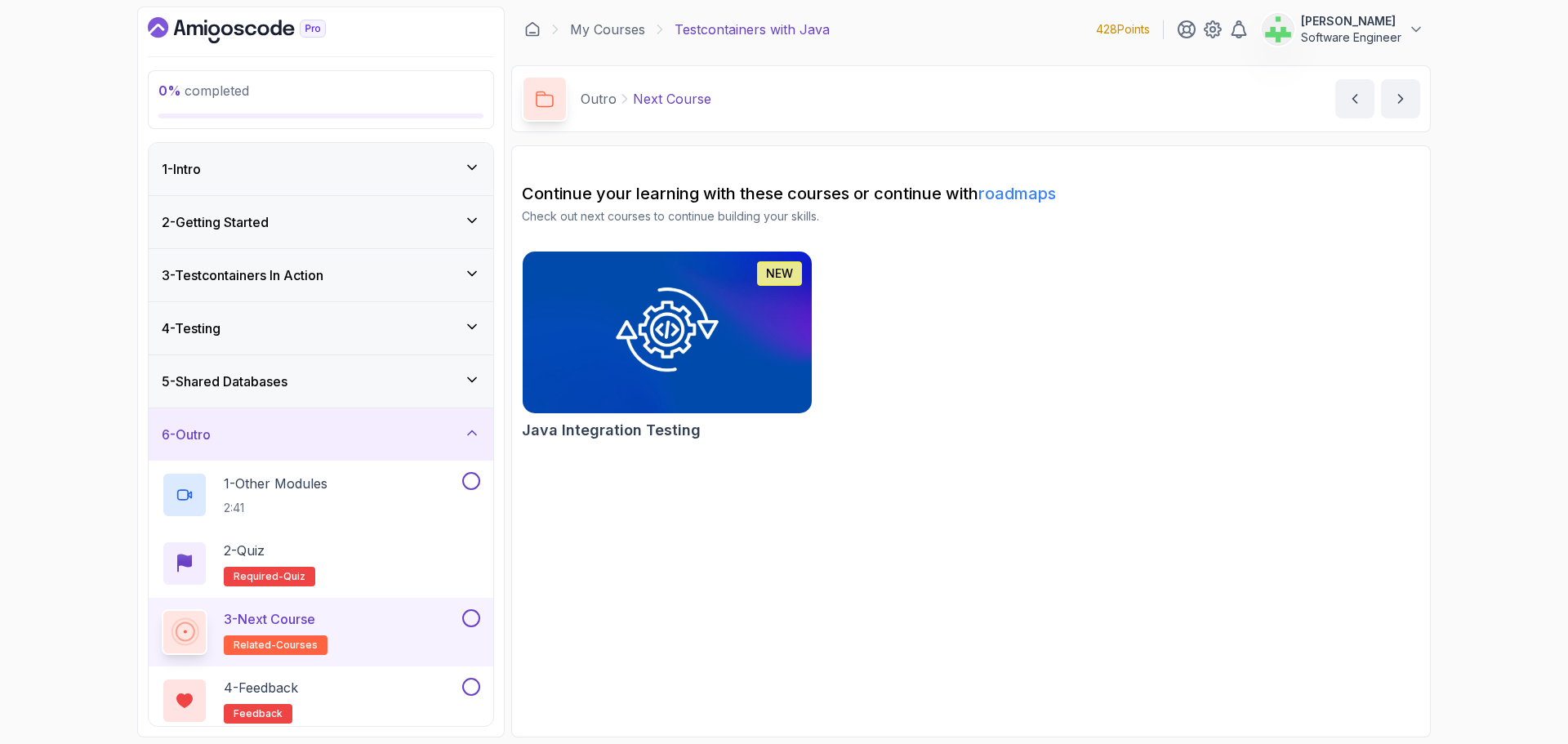
click at [298, 380] on div "5 - Shared Databases" at bounding box center [321, 381] width 319 height 20
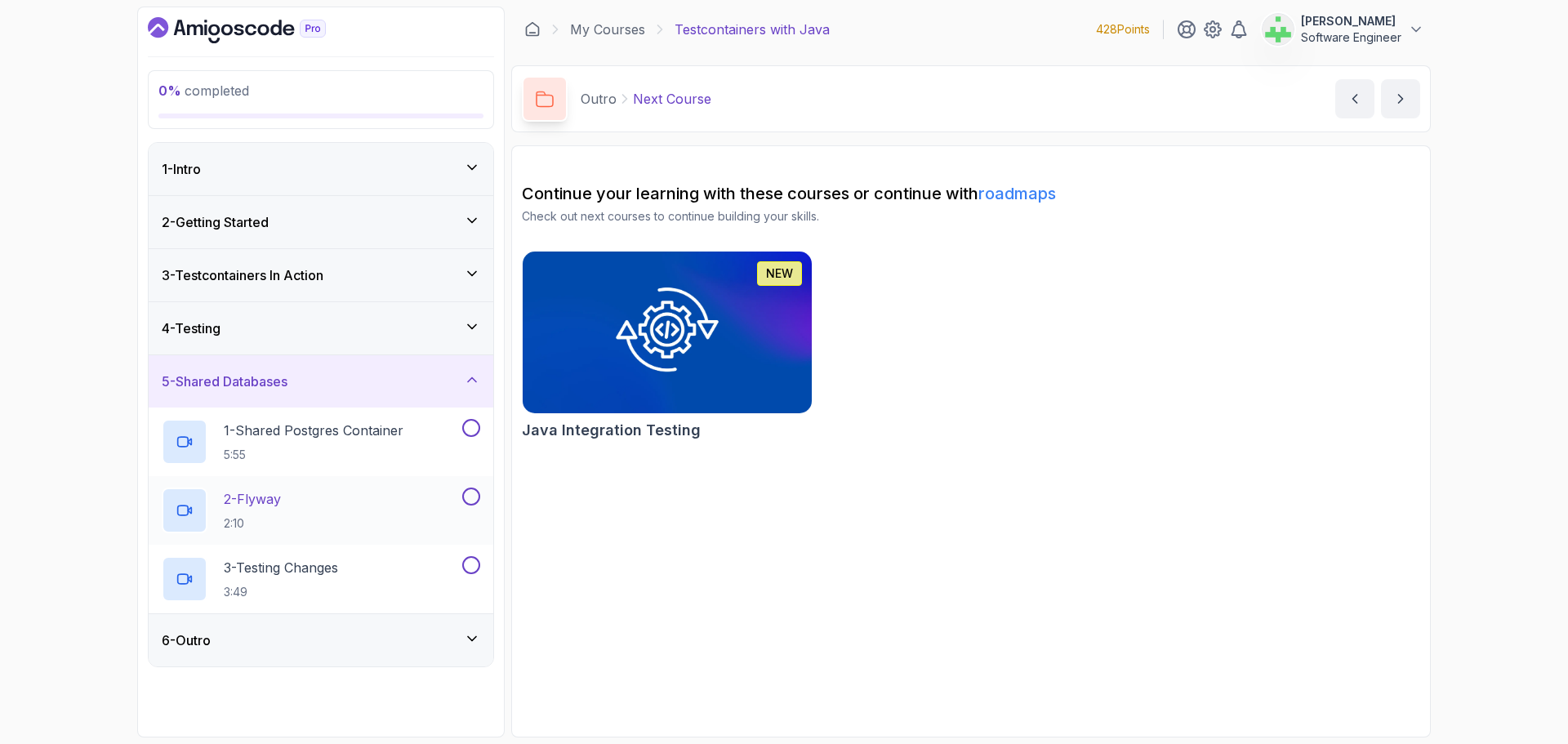
click at [289, 504] on div "2 - Flyway 2:10" at bounding box center [310, 510] width 297 height 46
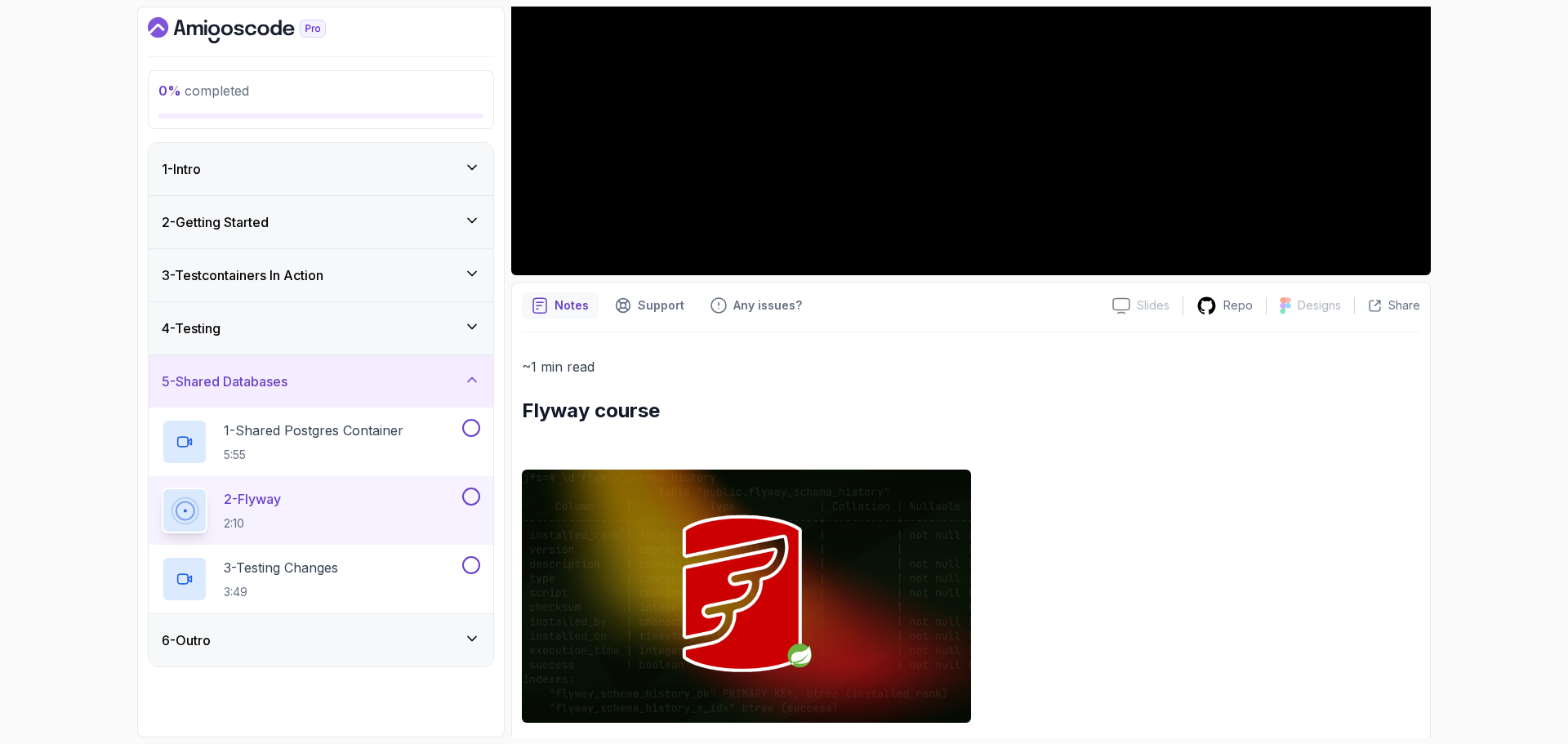
scroll to position [490, 0]
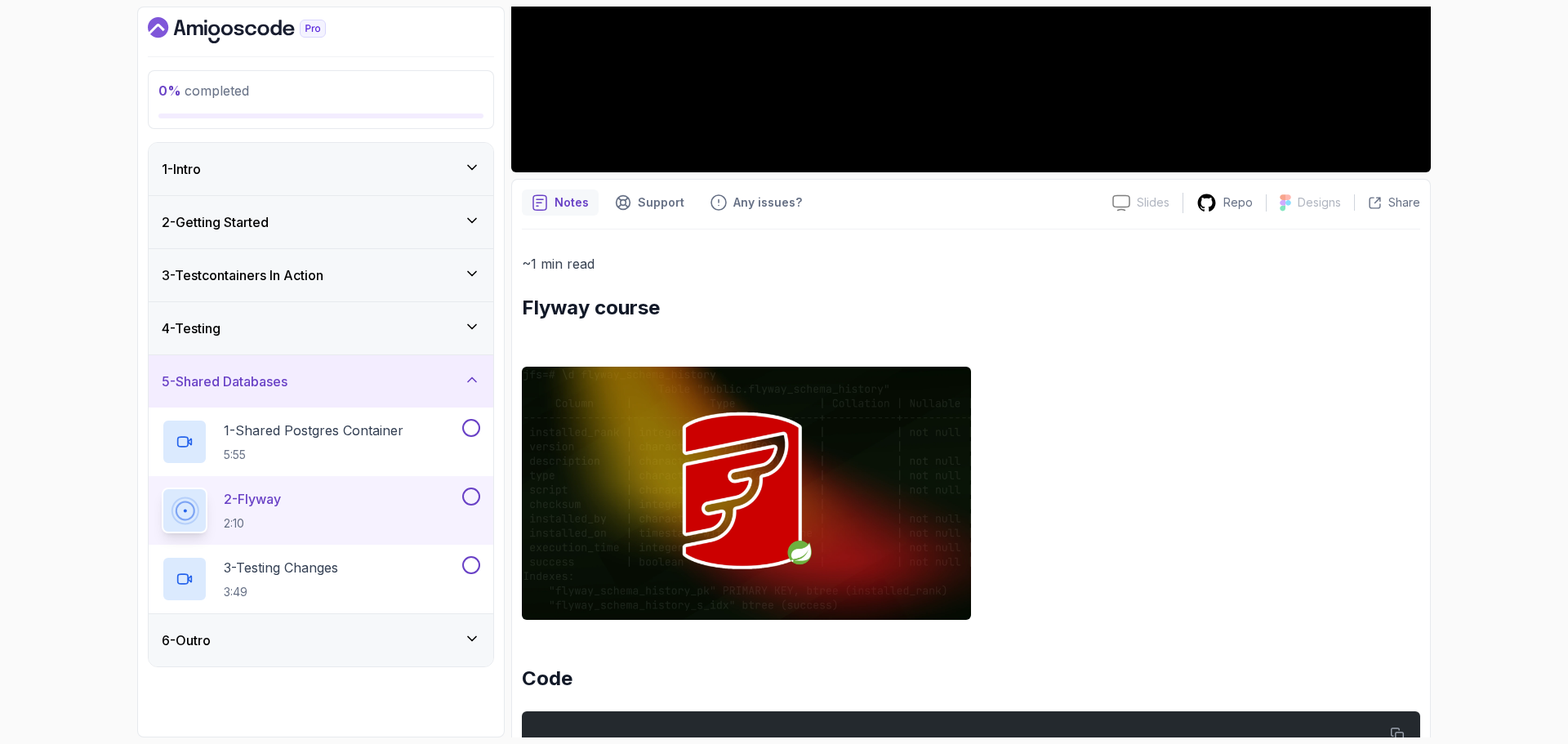
click at [680, 441] on img at bounding box center [746, 492] width 449 height 252
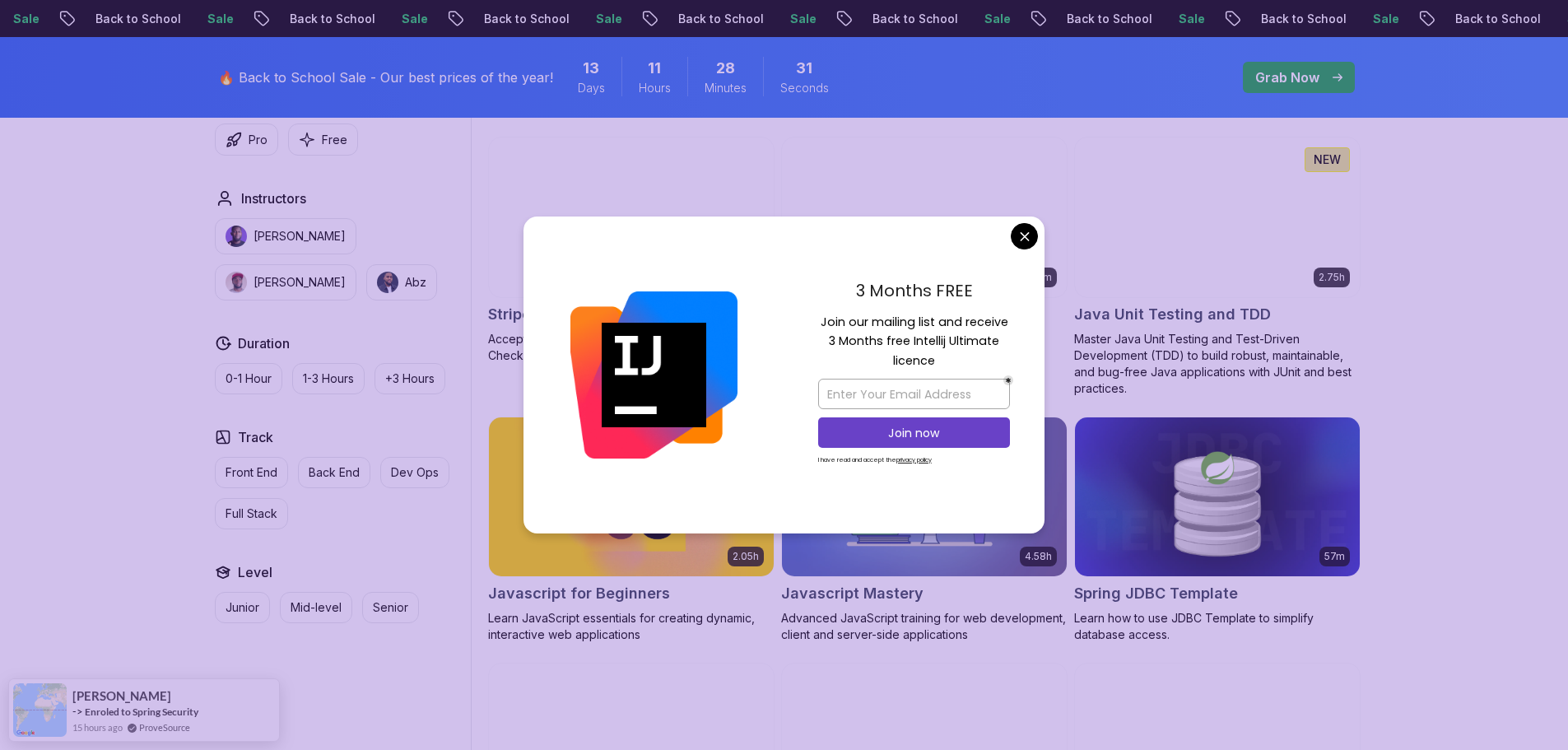
scroll to position [2799, 0]
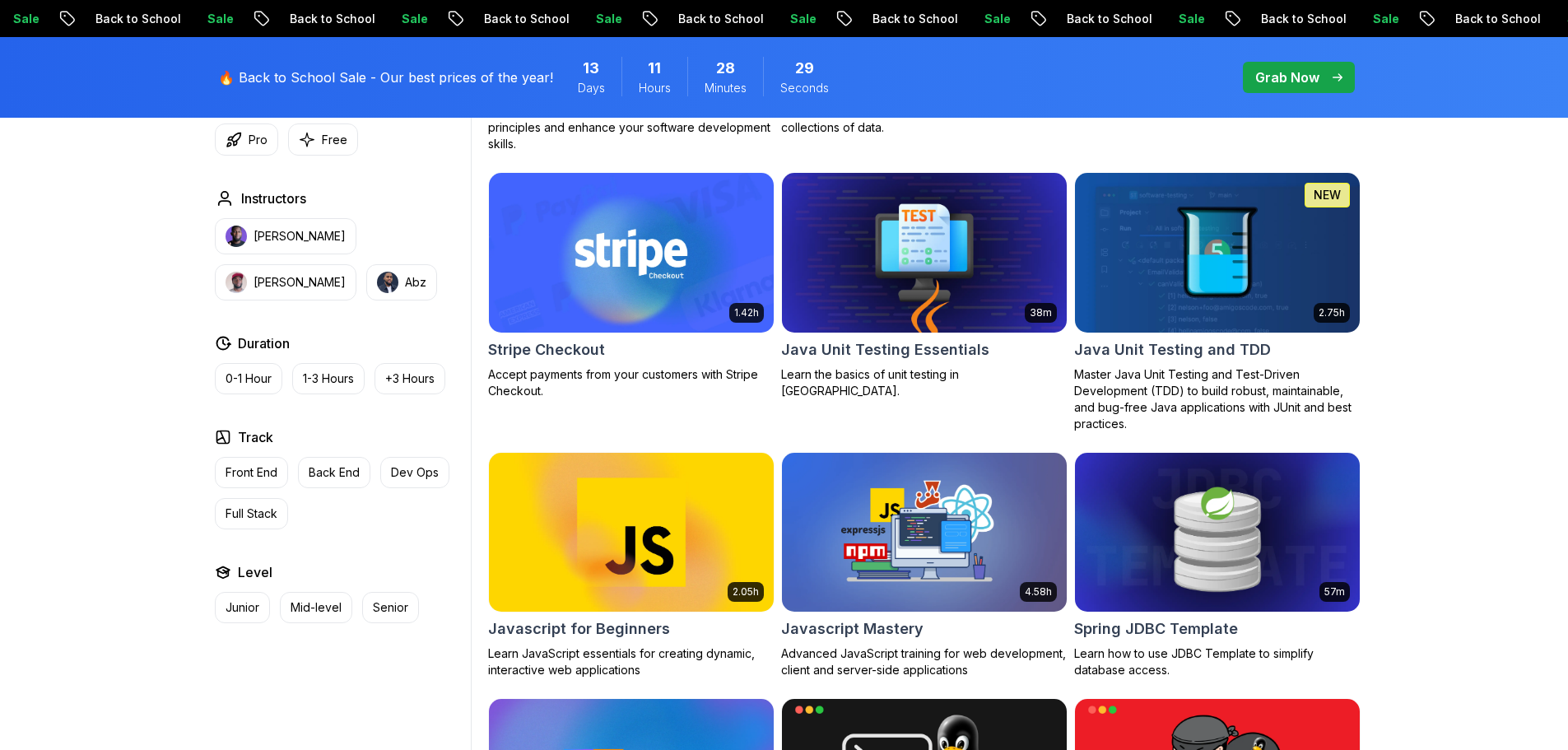
click at [1023, 243] on body "Sale Back to School Sale Back to School Sale Back to School Sale Back to School…" at bounding box center [784, 63] width 1568 height 5724
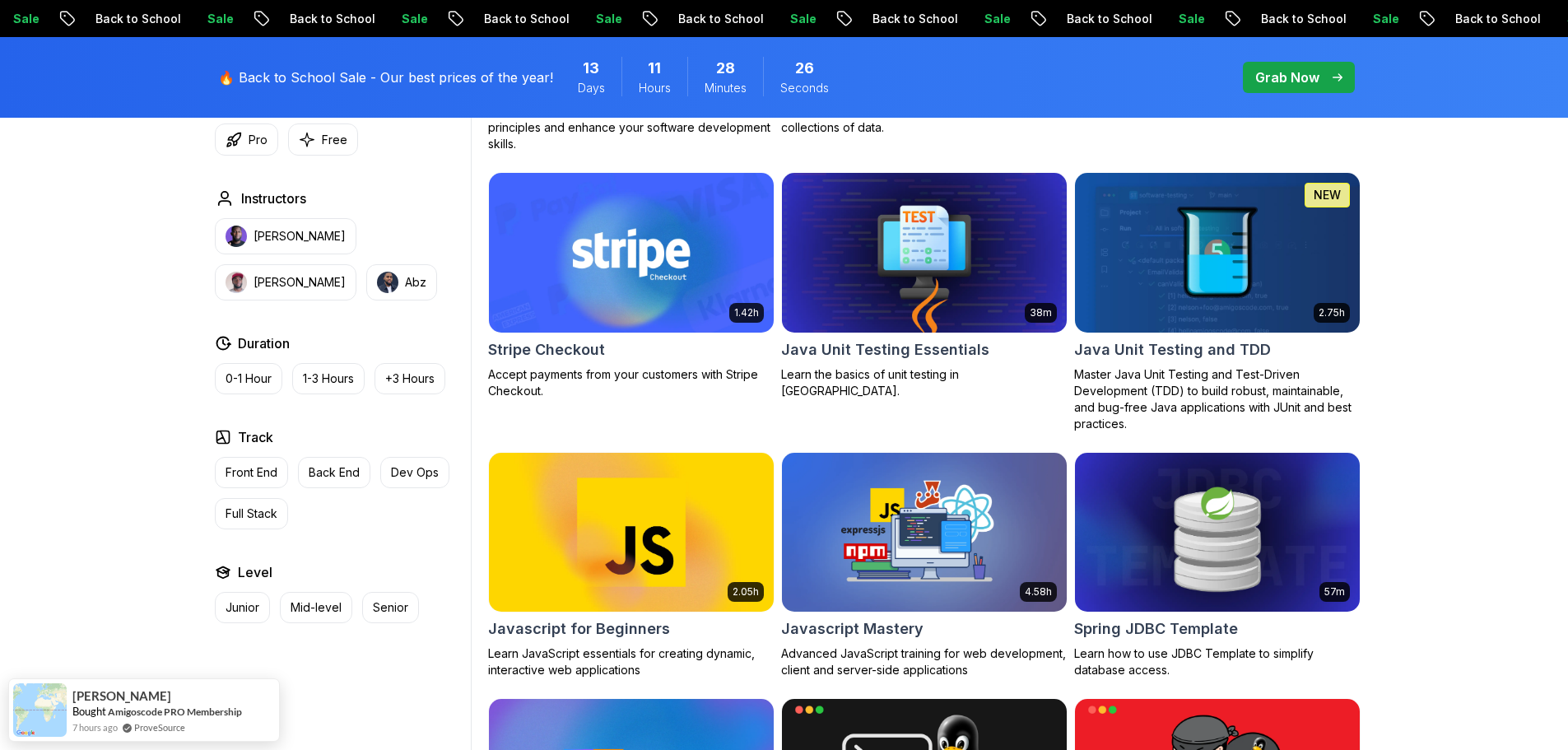
drag, startPoint x: 591, startPoint y: 349, endPoint x: 582, endPoint y: 362, distance: 15.8
drag, startPoint x: 582, startPoint y: 362, endPoint x: 1449, endPoint y: 366, distance: 867.0
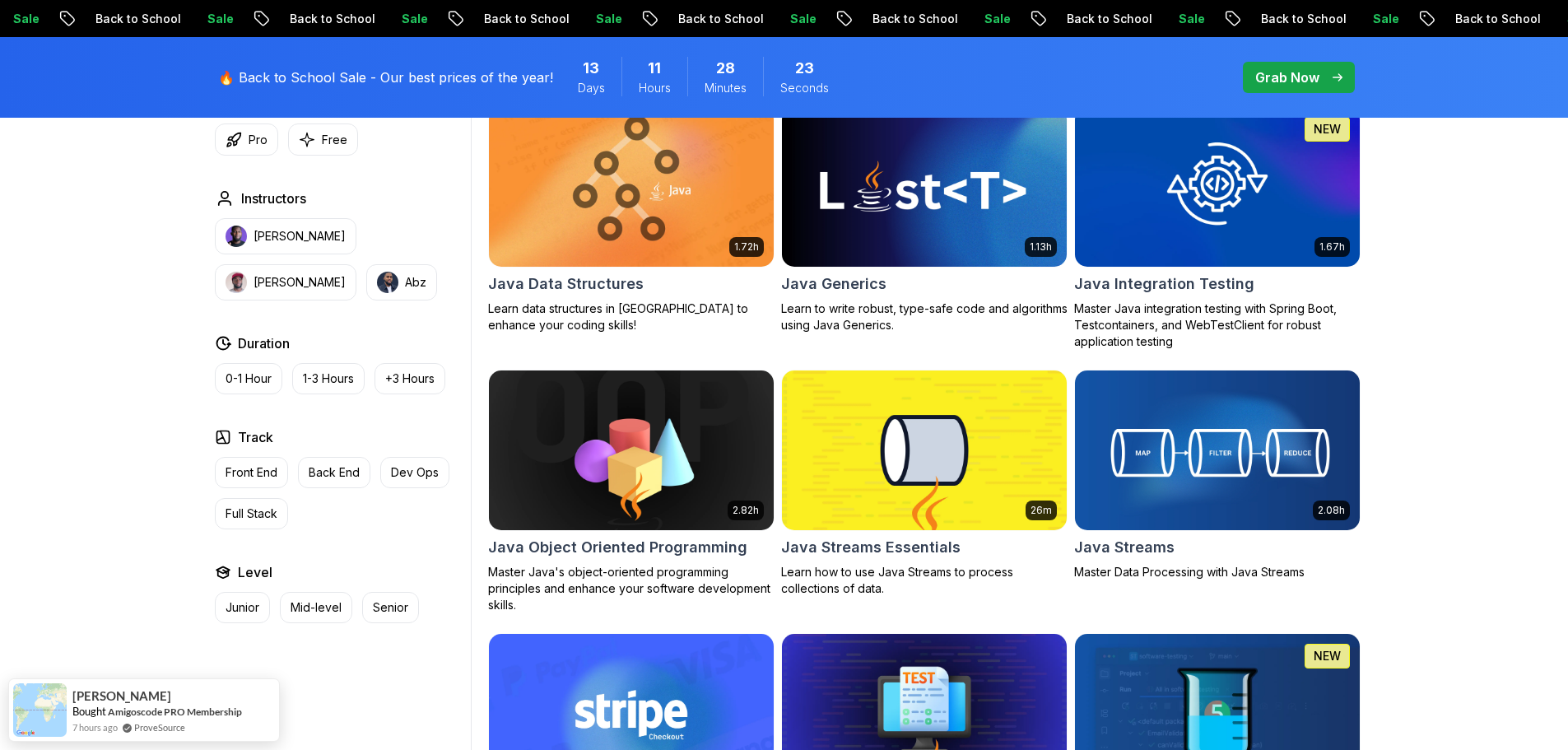
scroll to position [2305, 0]
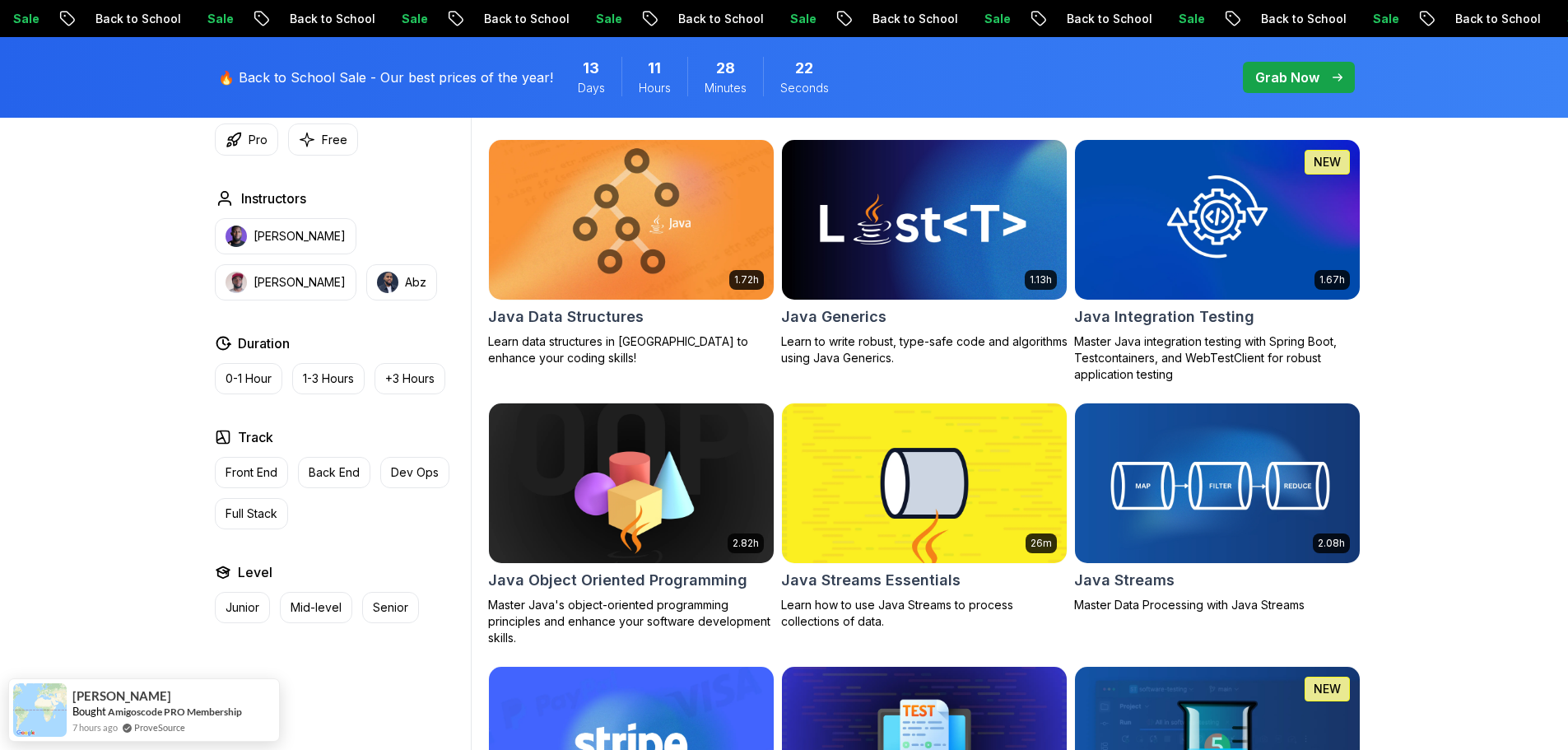
click at [245, 145] on button "Pro" at bounding box center [246, 140] width 63 height 32
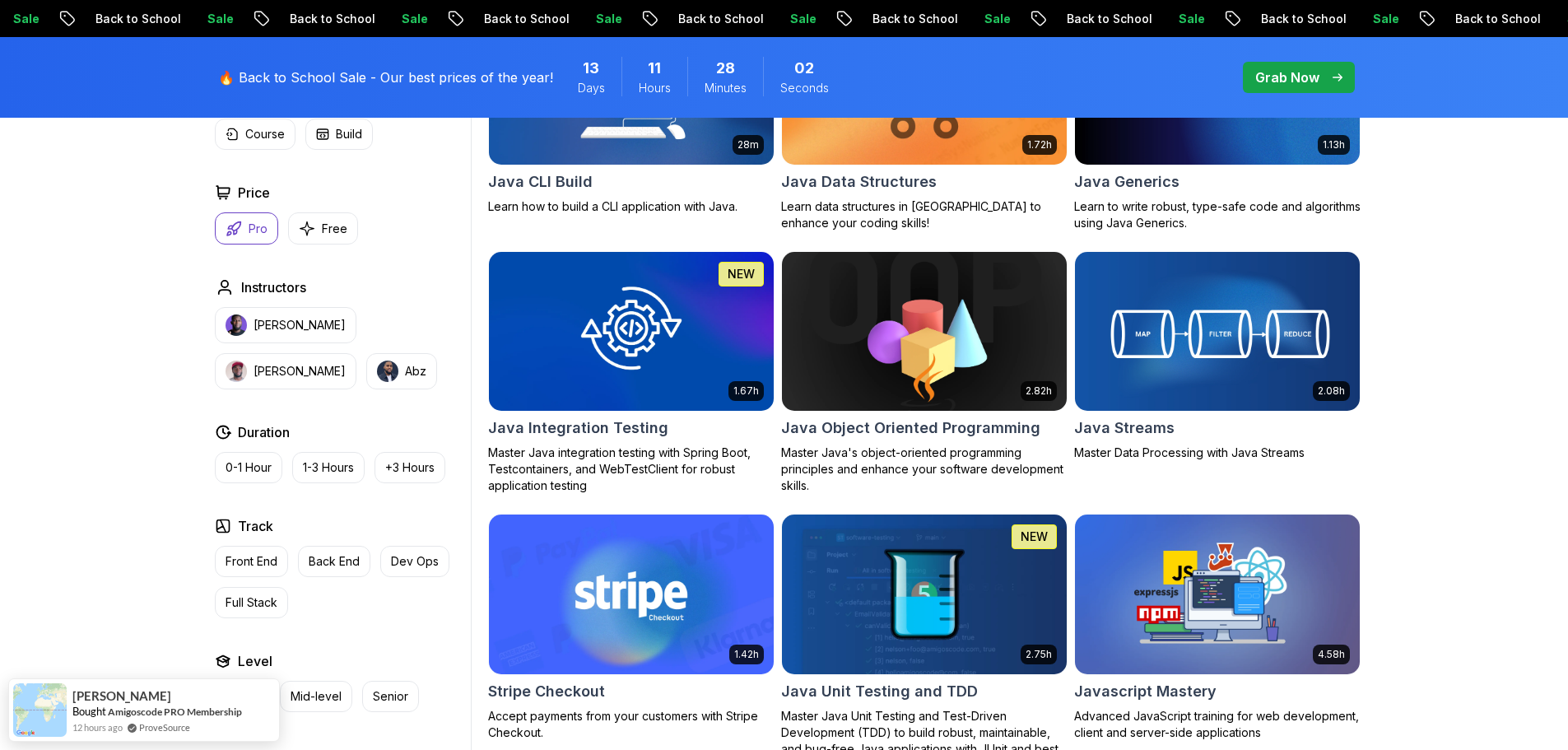
scroll to position [2305, 0]
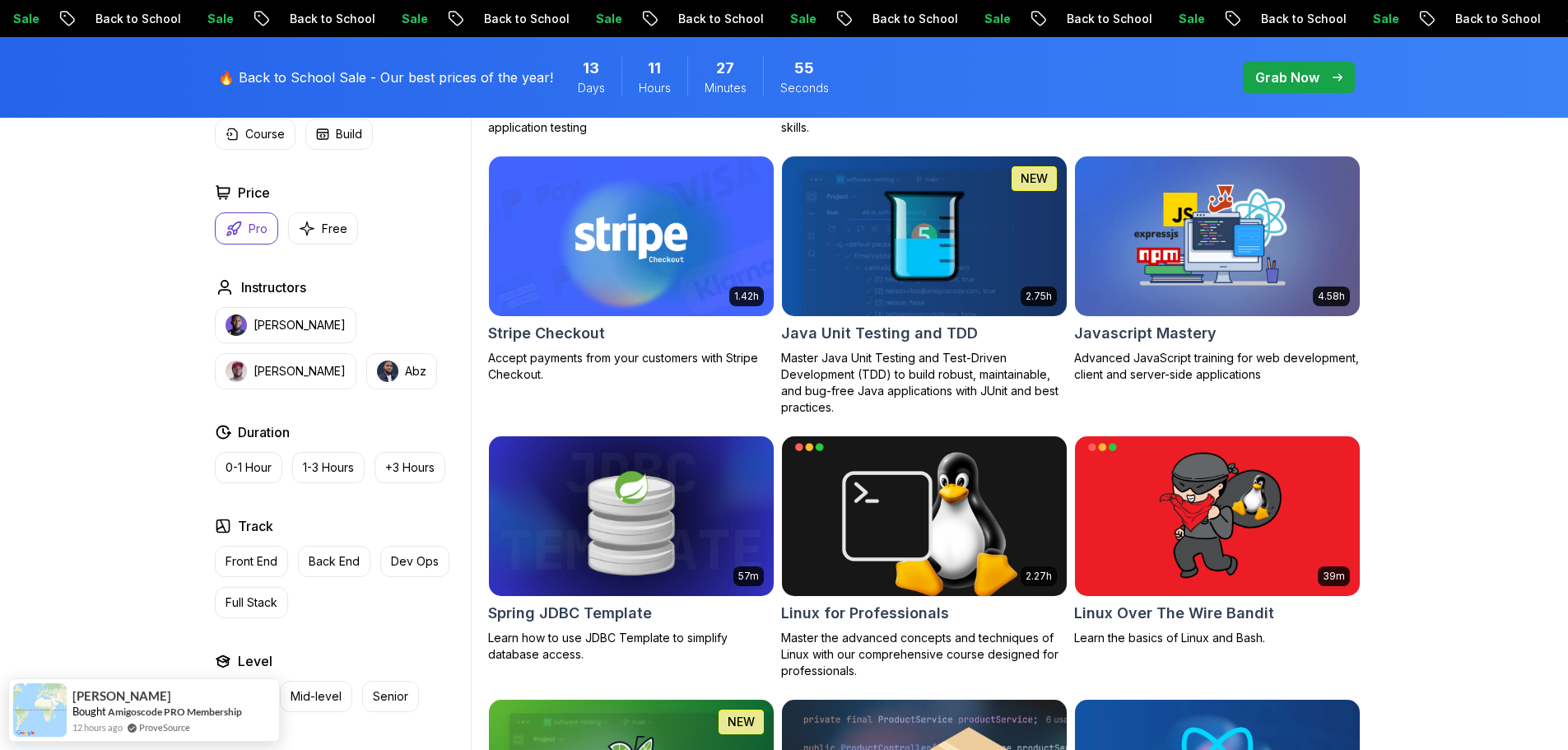
click at [1437, 449] on div "Filters 1 Filters 1 Applied Filters Clear All pro Type Course Build Price Pro F…" at bounding box center [784, 22] width 1568 height 3677
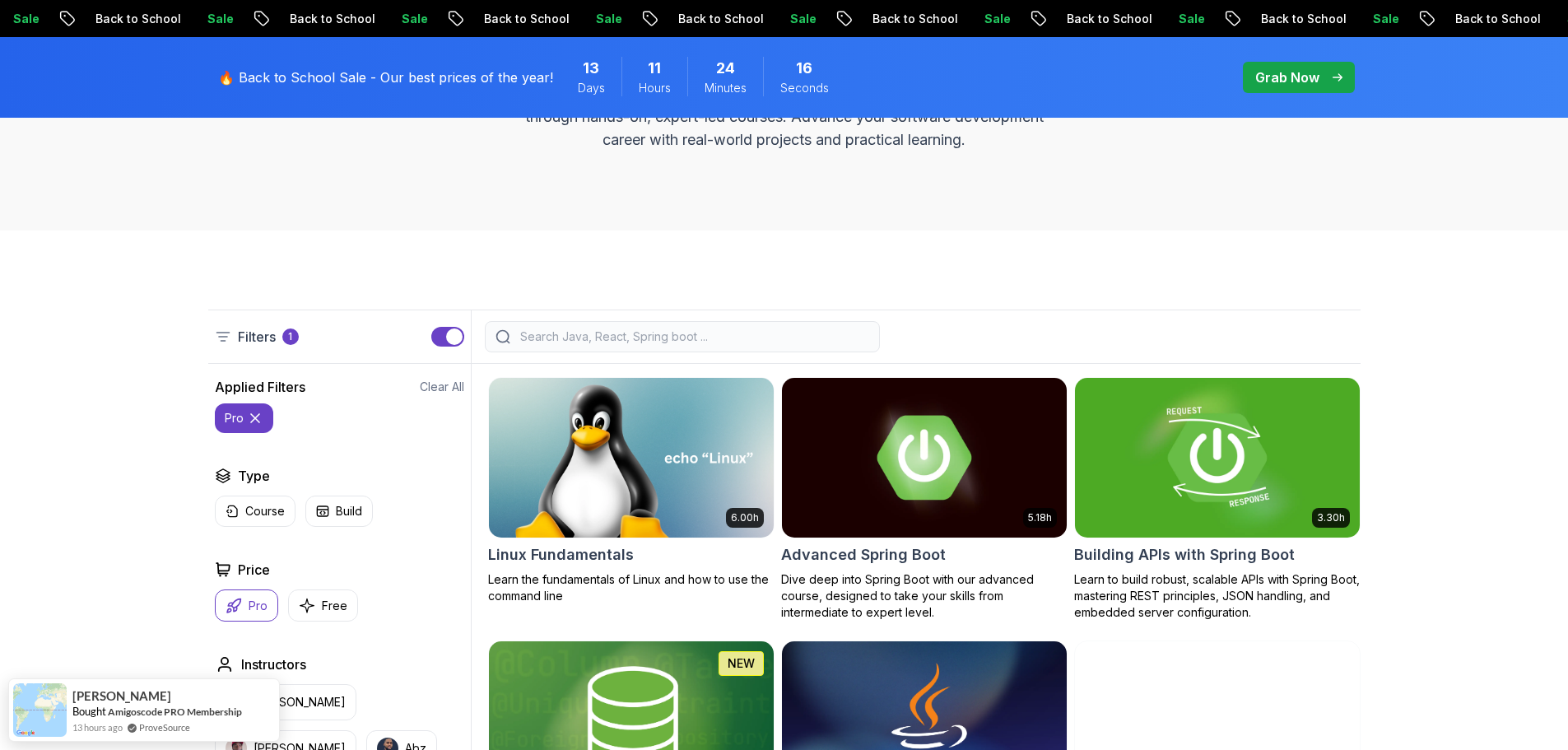
scroll to position [494, 0]
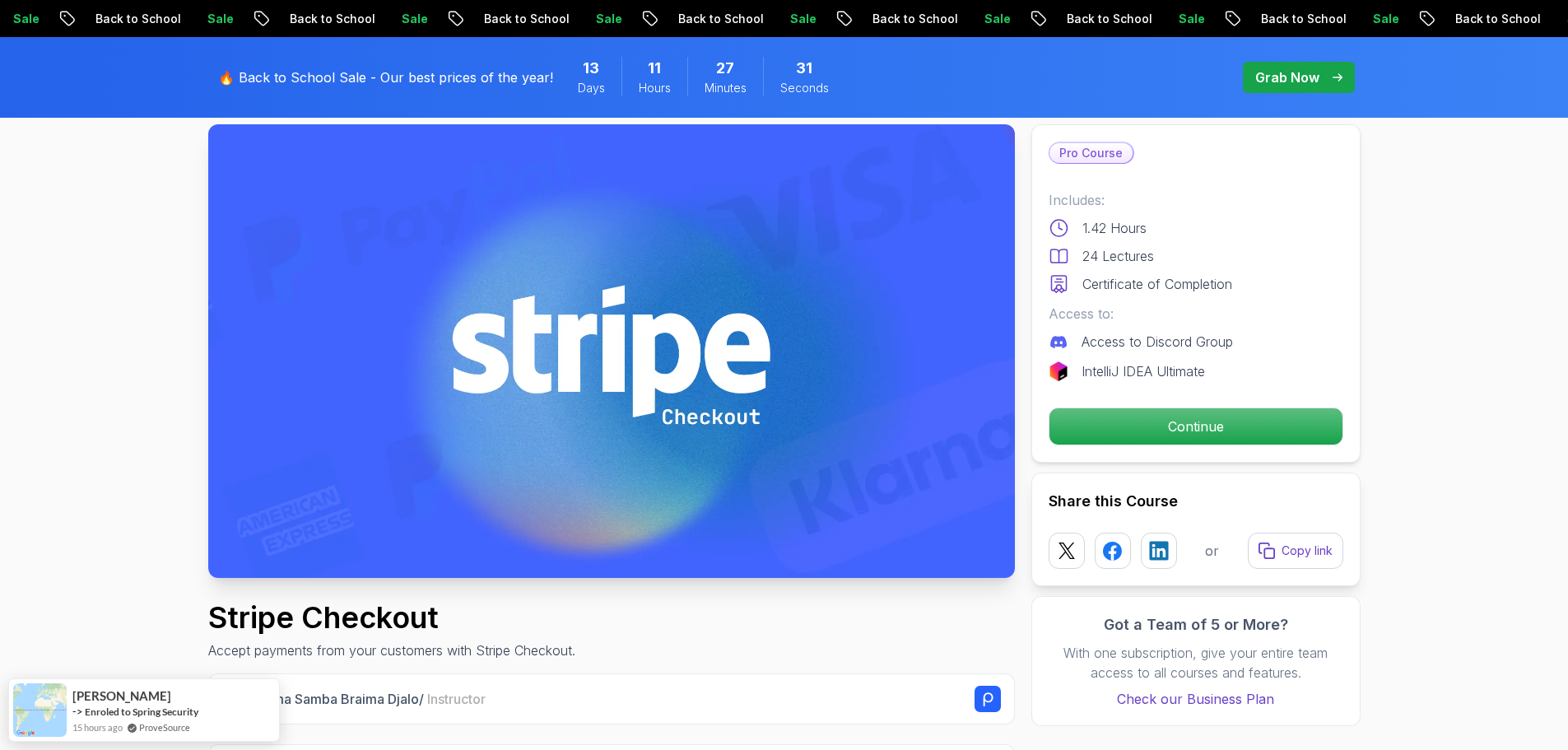
scroll to position [247, 0]
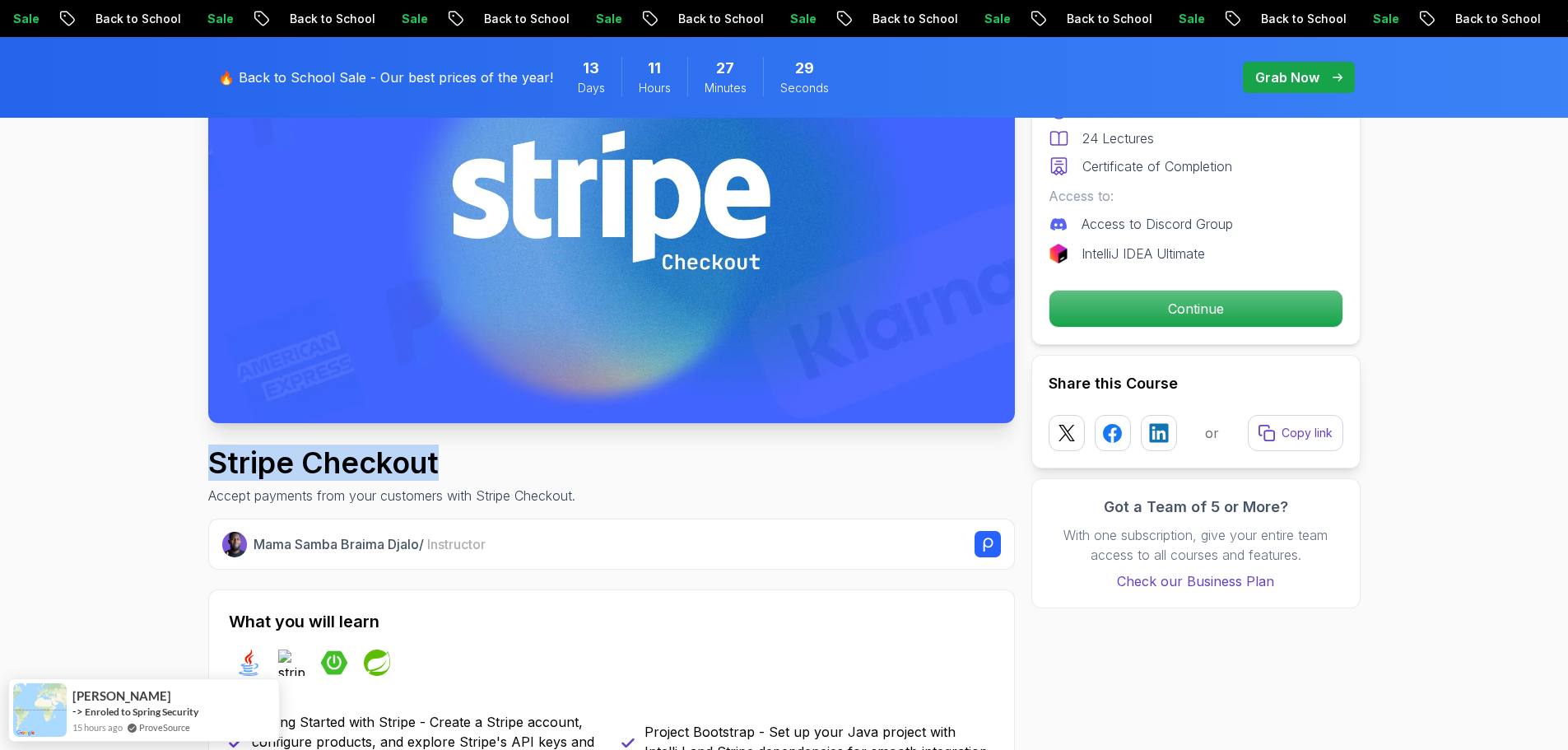
drag, startPoint x: 213, startPoint y: 465, endPoint x: 460, endPoint y: 455, distance: 247.2
click at [460, 455] on h1 "Stripe Checkout" at bounding box center [391, 462] width 367 height 33
copy h1 "Stripe Checkout"
click at [460, 455] on h1 "Stripe Checkout" at bounding box center [391, 462] width 367 height 33
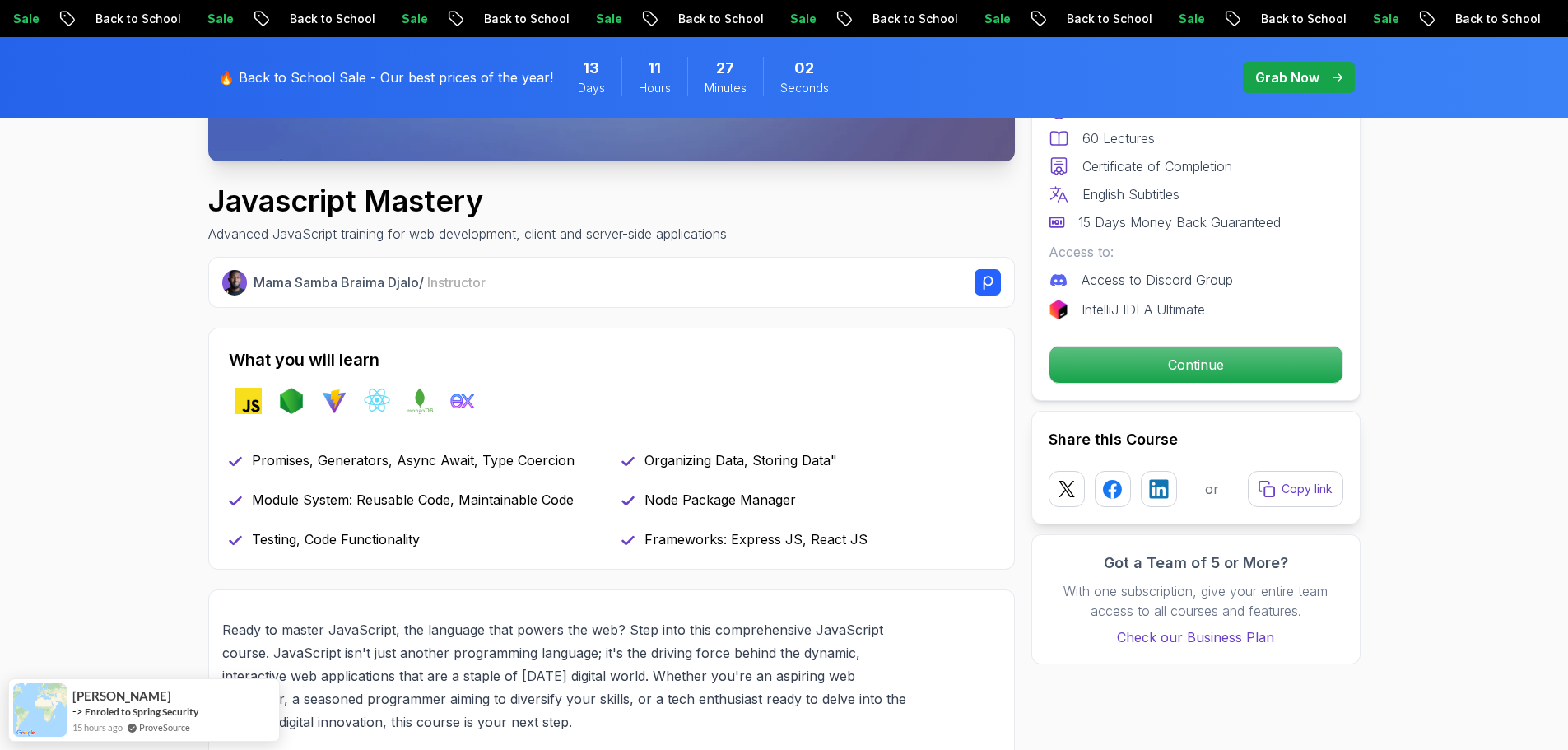
scroll to position [494, 0]
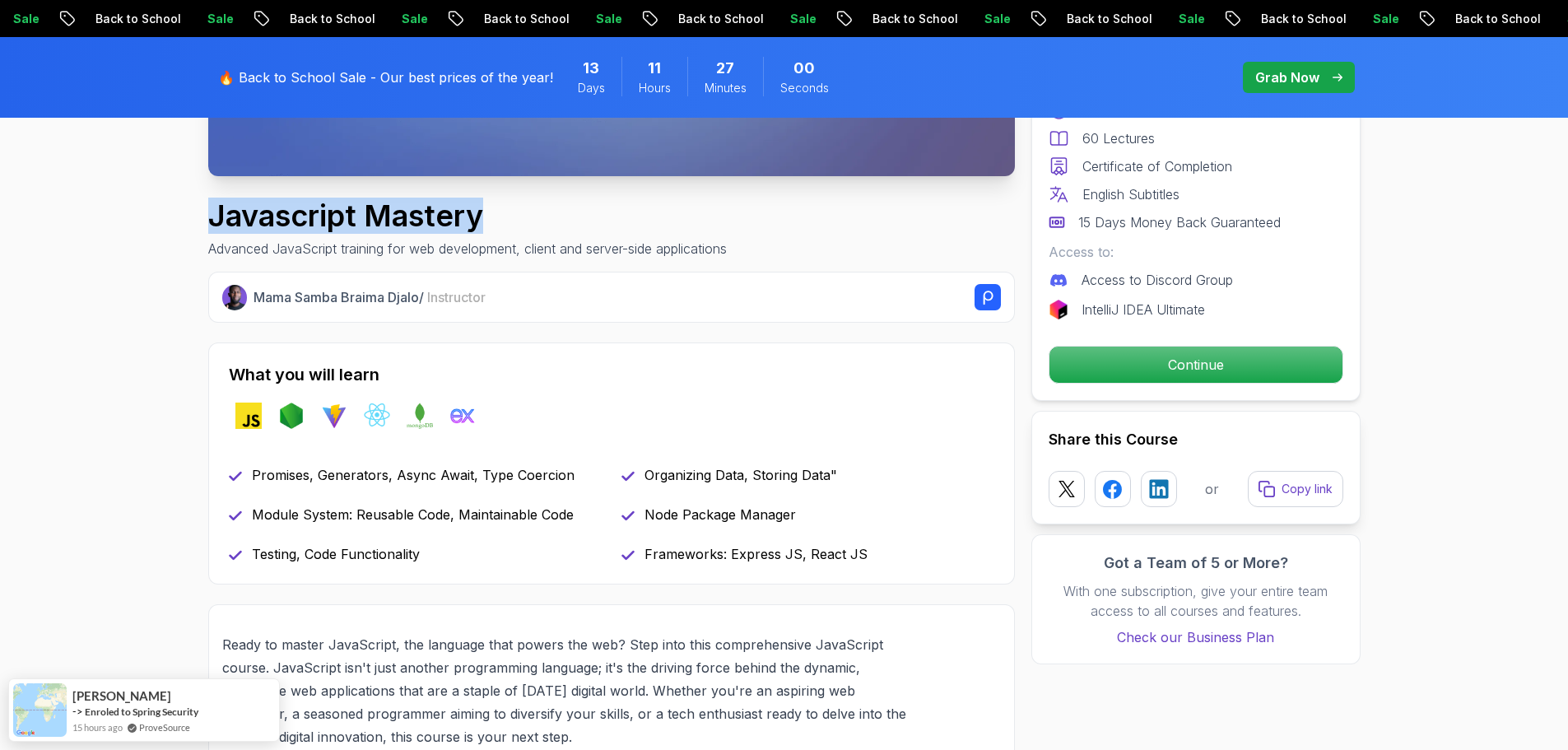
drag, startPoint x: 211, startPoint y: 222, endPoint x: 534, endPoint y: 220, distance: 323.0
click at [534, 220] on h1 "Javascript Mastery" at bounding box center [467, 215] width 519 height 33
copy h1 "Javascript Mastery"
click at [533, 220] on h1 "Javascript Mastery" at bounding box center [467, 215] width 519 height 33
drag, startPoint x: 212, startPoint y: 218, endPoint x: 592, endPoint y: 219, distance: 380.0
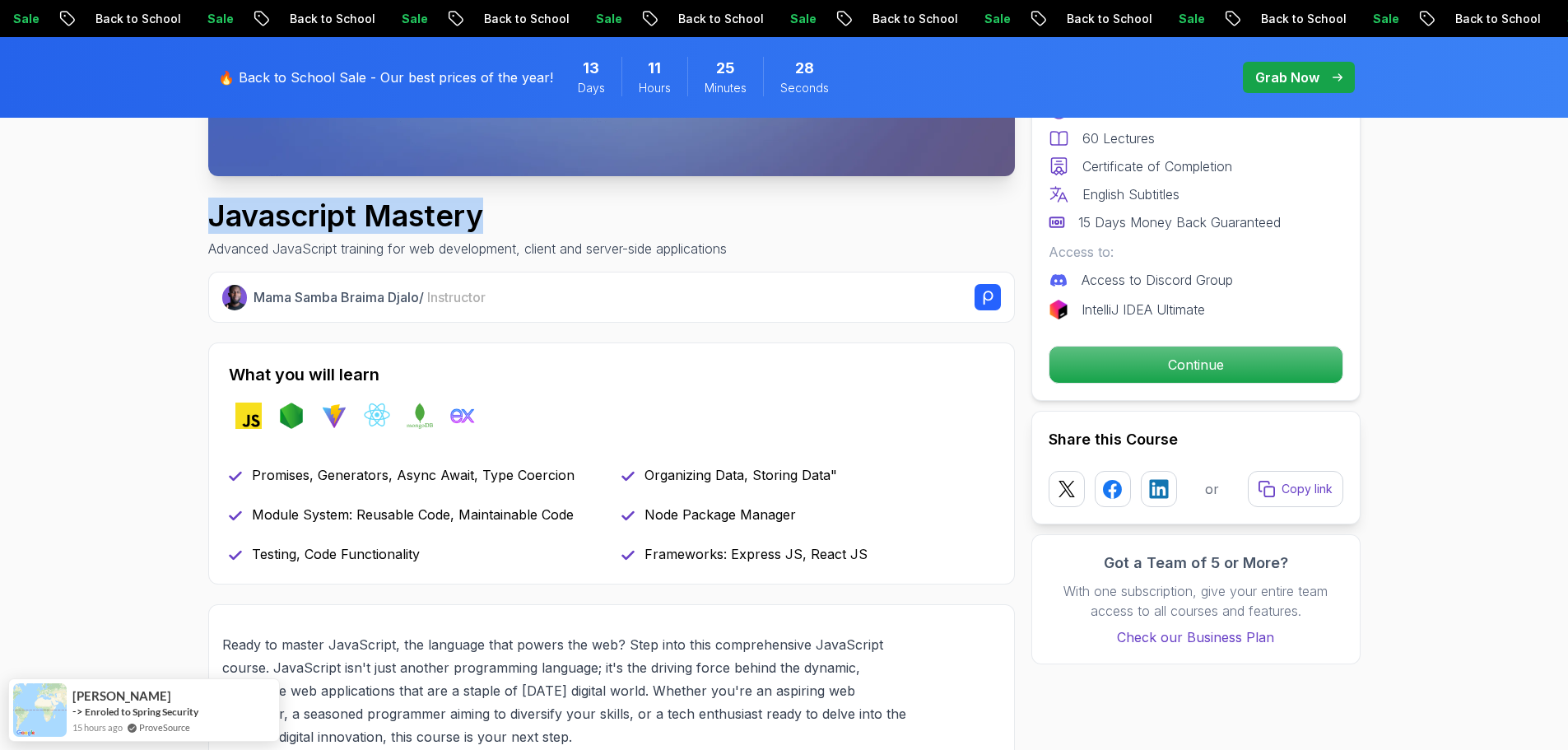
click at [592, 219] on h1 "Javascript Mastery" at bounding box center [467, 215] width 519 height 33
copy h1 "Javascript Mastery"
click at [560, 228] on h1 "Javascript Mastery" at bounding box center [467, 215] width 519 height 33
click at [431, 233] on div "Javascript Mastery Advanced JavaScript training for web development, client and…" at bounding box center [467, 229] width 519 height 60
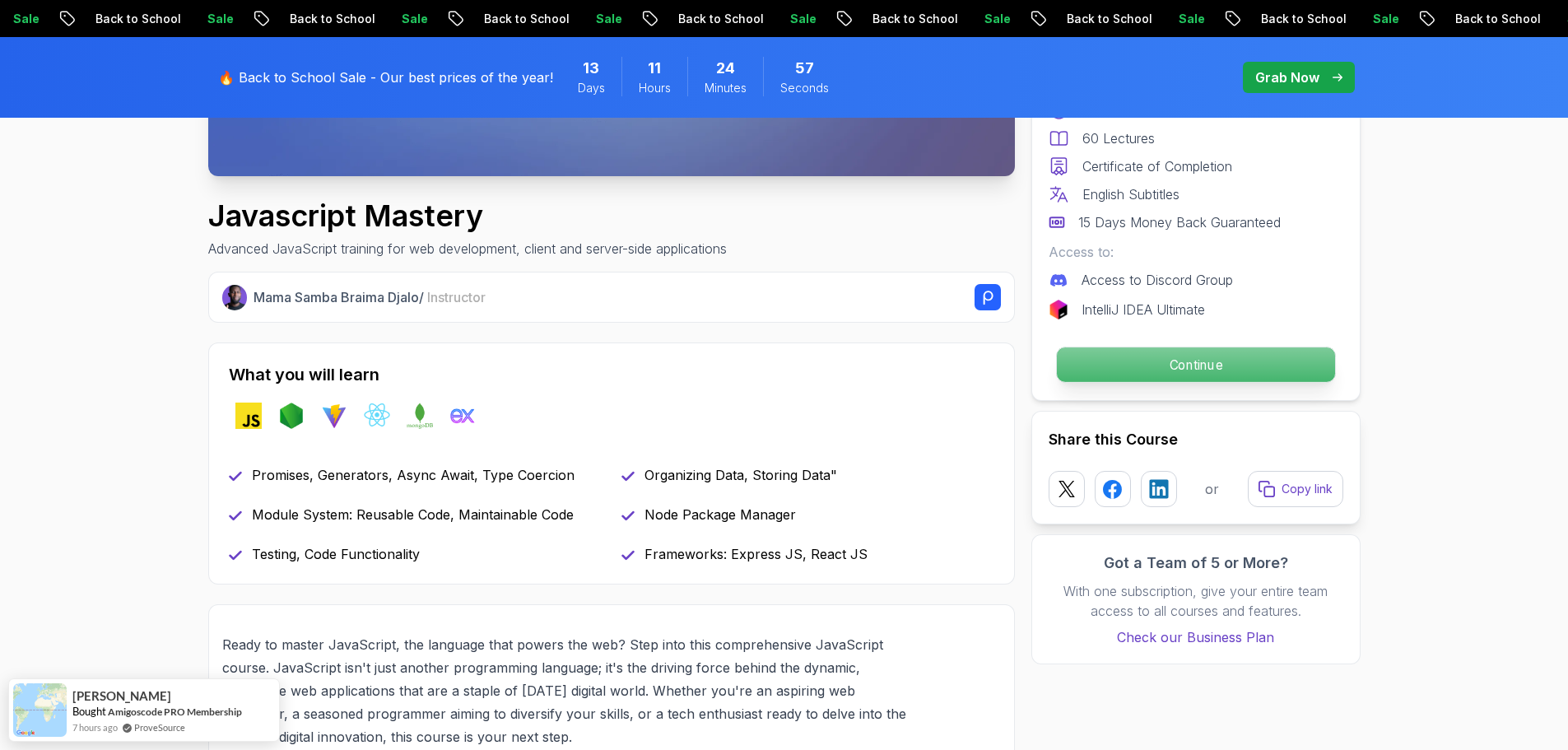
click at [1197, 368] on p "Continue" at bounding box center [1195, 365] width 279 height 35
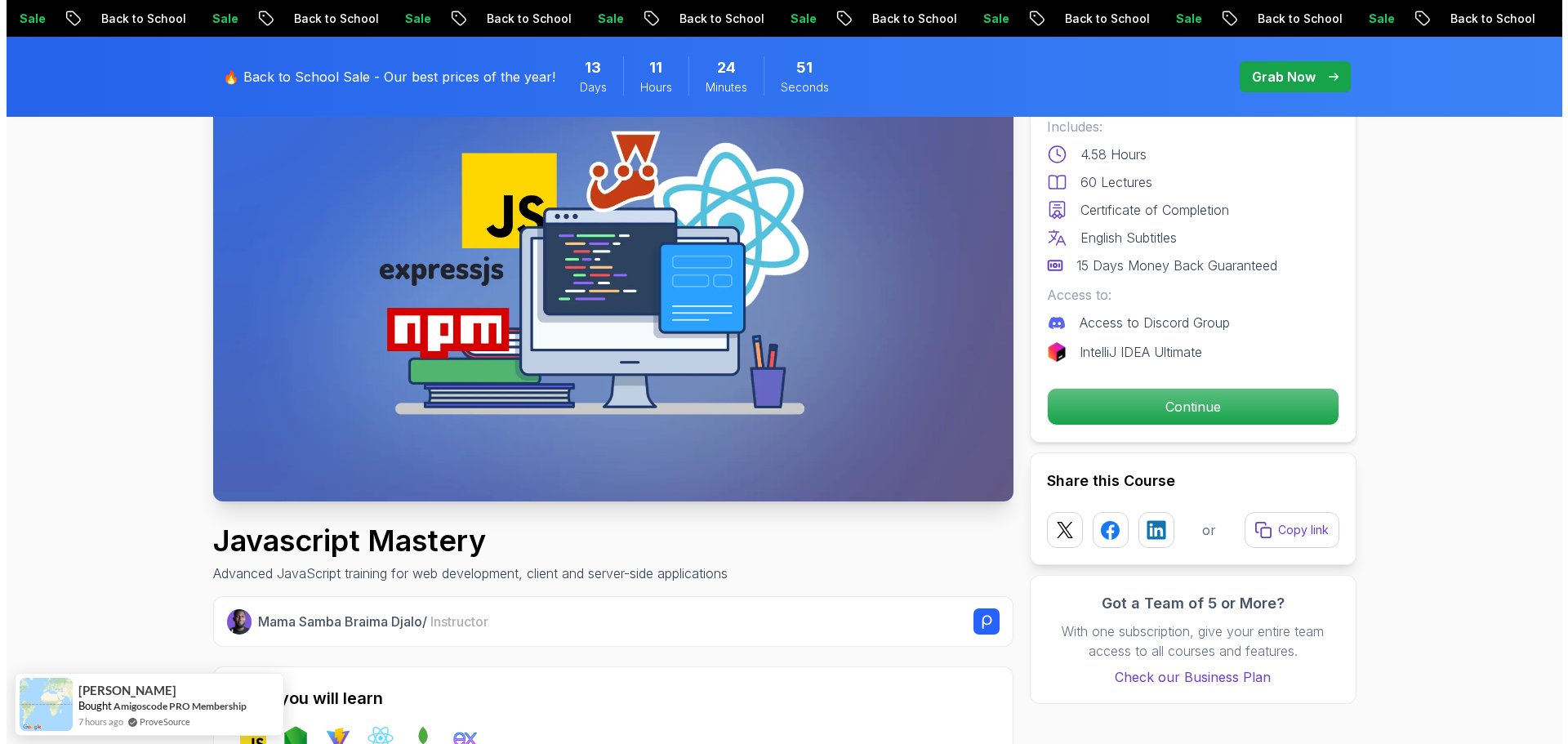
scroll to position [0, 0]
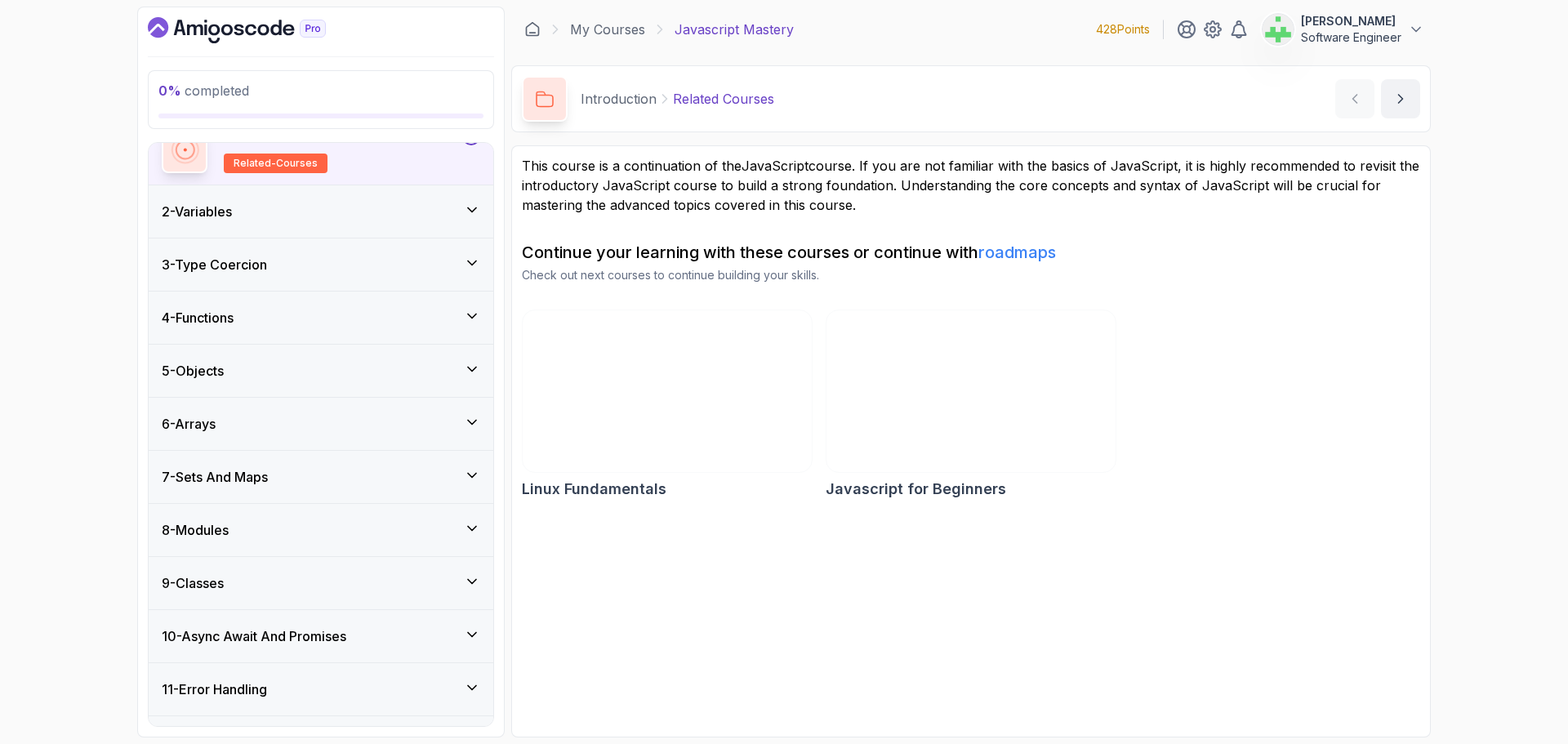
scroll to position [228, 0]
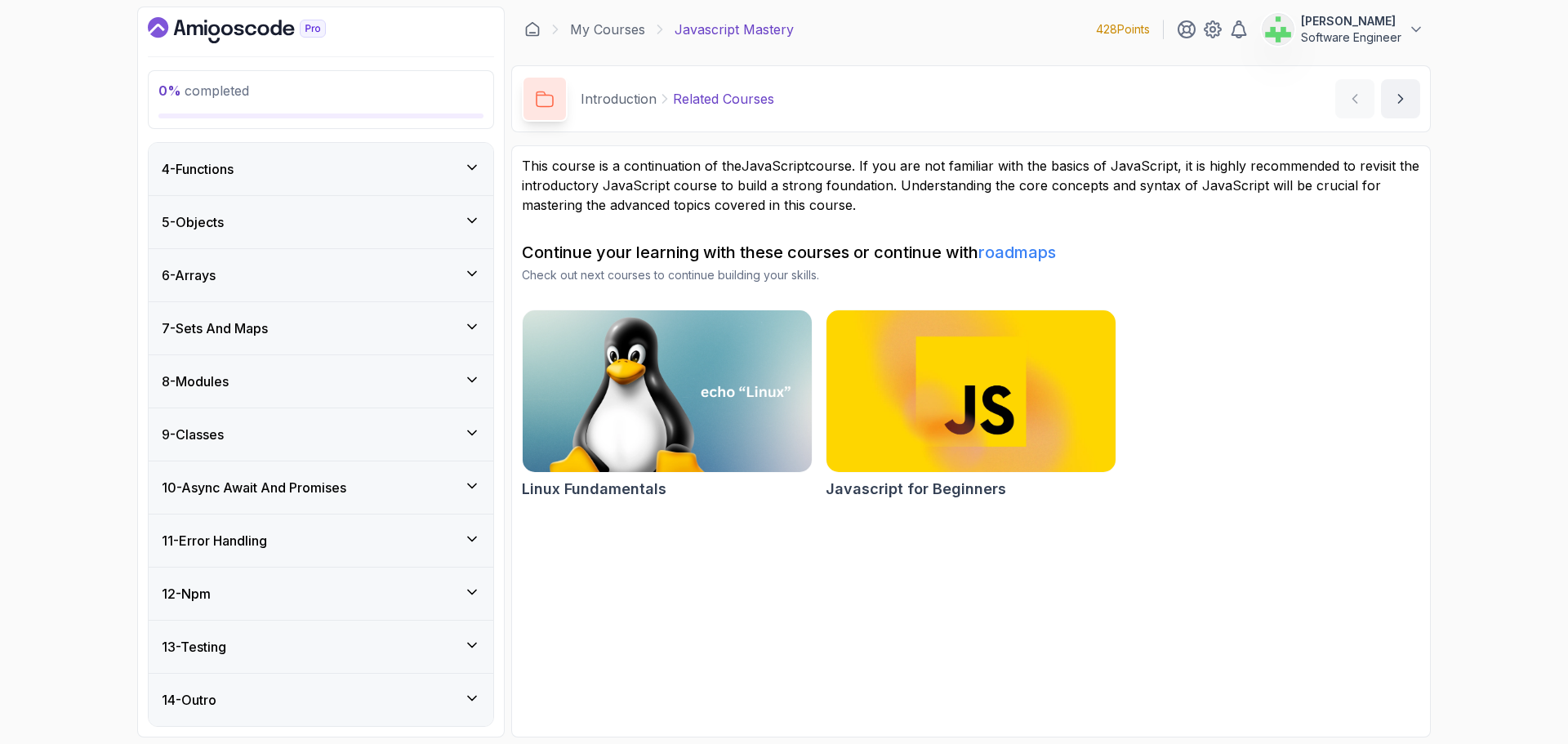
click at [331, 486] on h3 "10 - Async Await And Promises" at bounding box center [254, 487] width 185 height 20
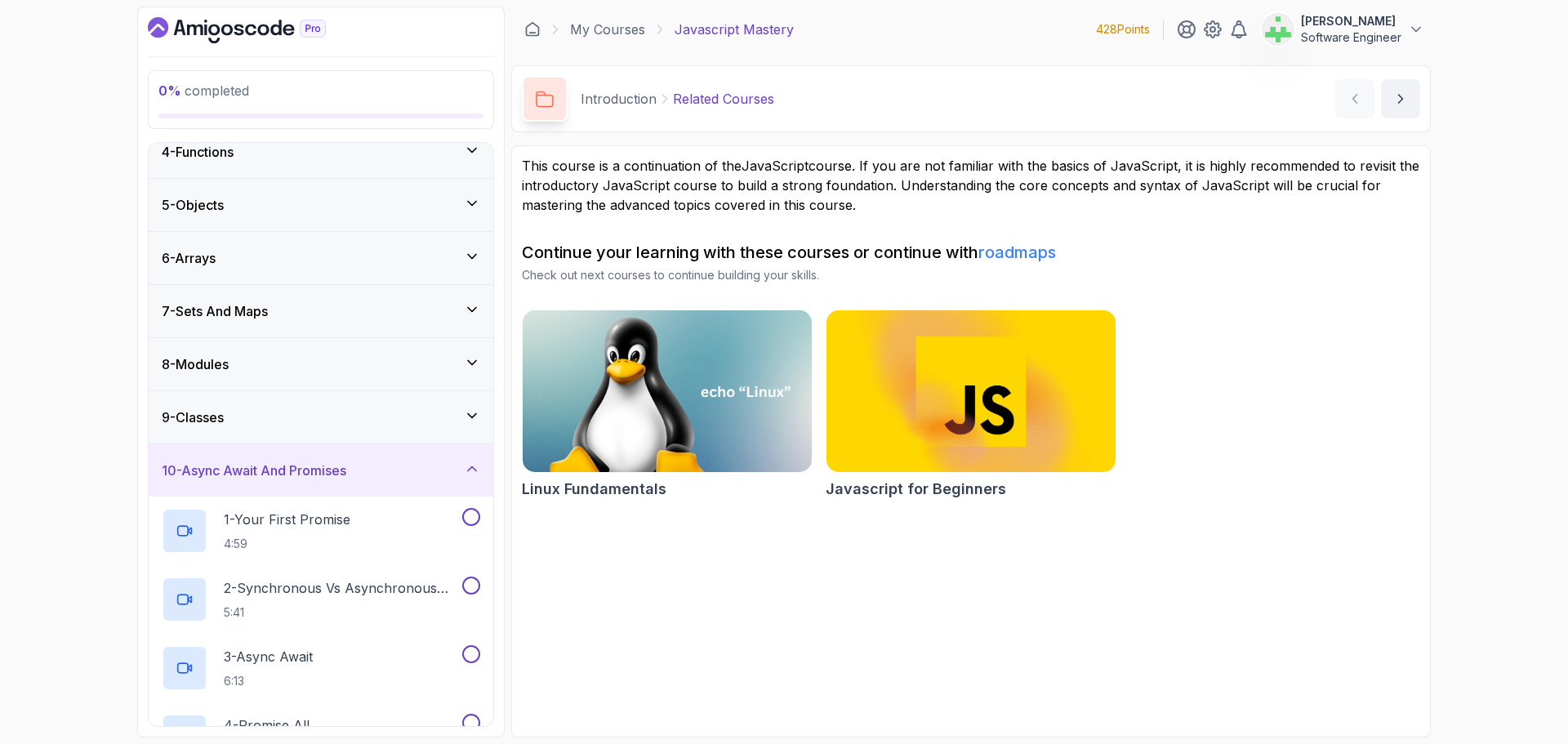
scroll to position [162, 0]
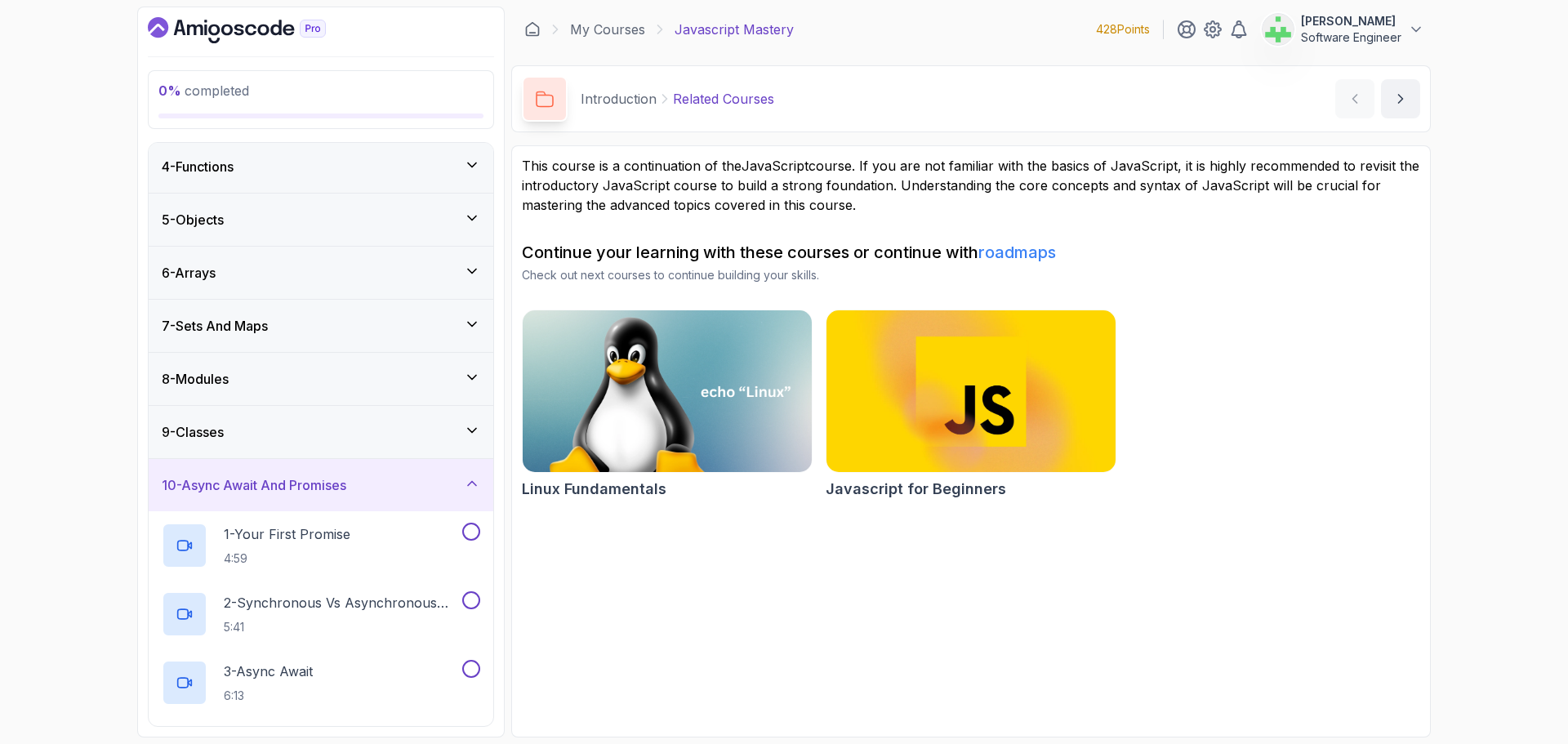
click at [346, 487] on h3 "10 - Async Await And Promises" at bounding box center [254, 484] width 185 height 20
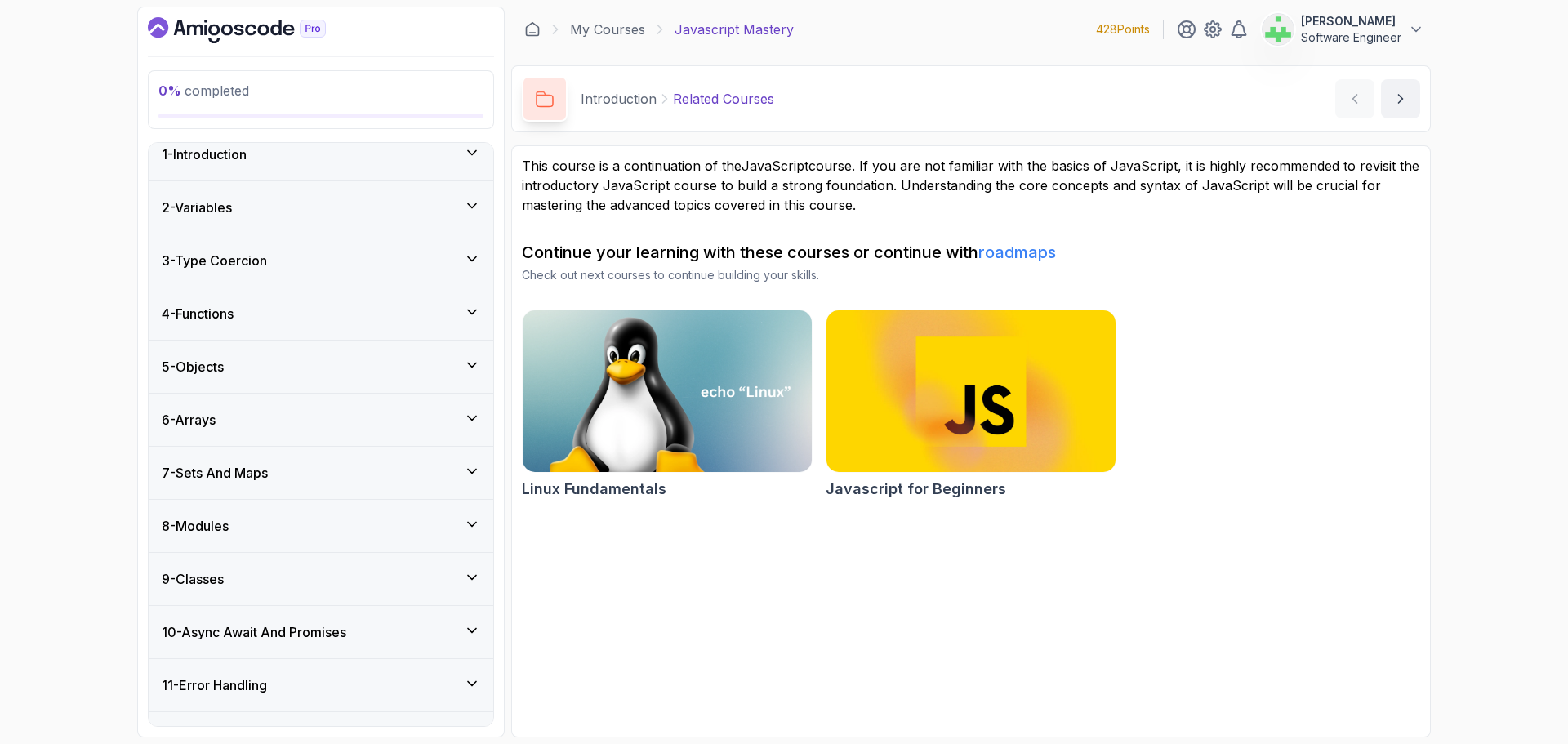
scroll to position [0, 0]
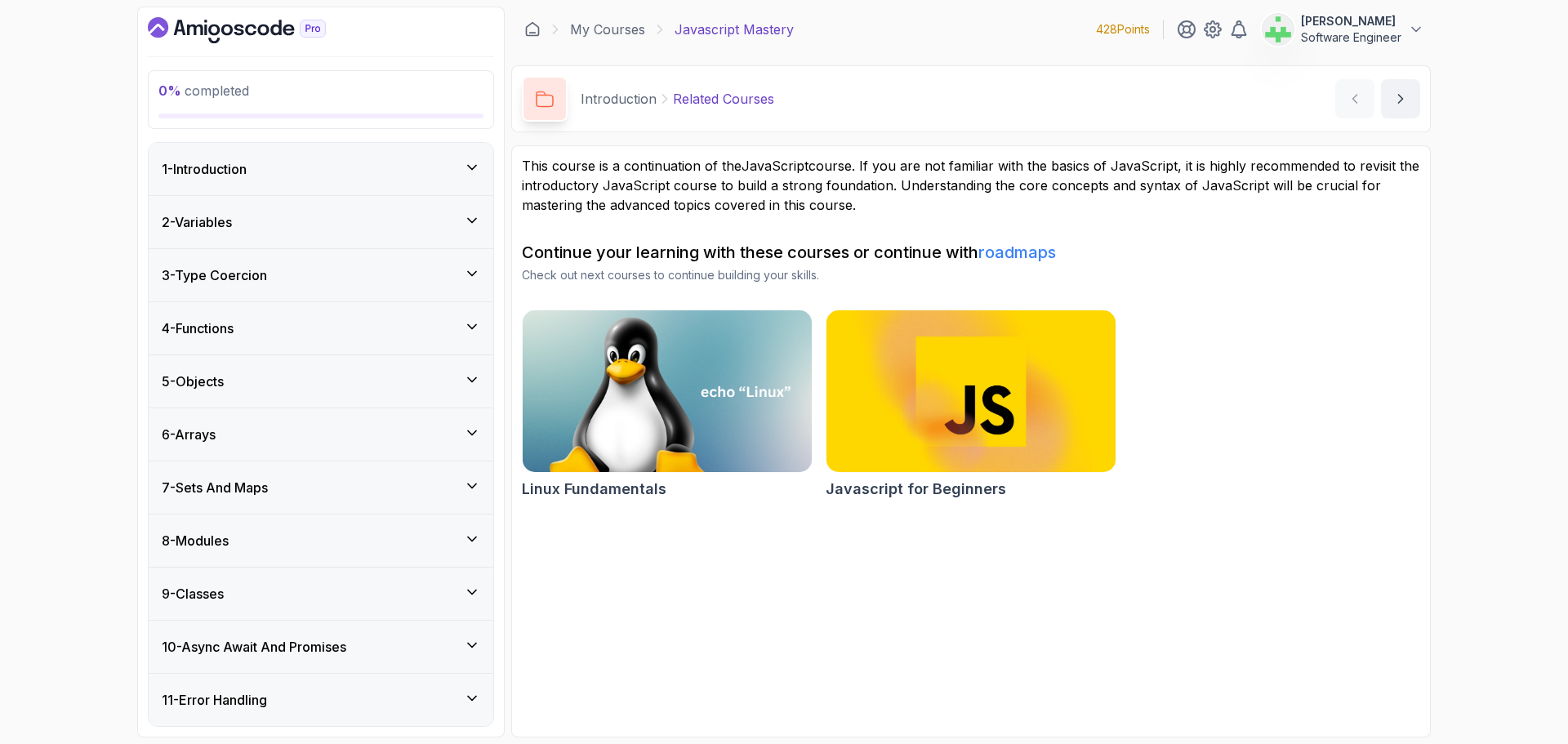
click at [701, 207] on p "This course is a continuation of the JavaScript course. If you are not familiar…" at bounding box center [971, 185] width 899 height 59
click at [455, 171] on div "1 - Introduction" at bounding box center [321, 169] width 319 height 20
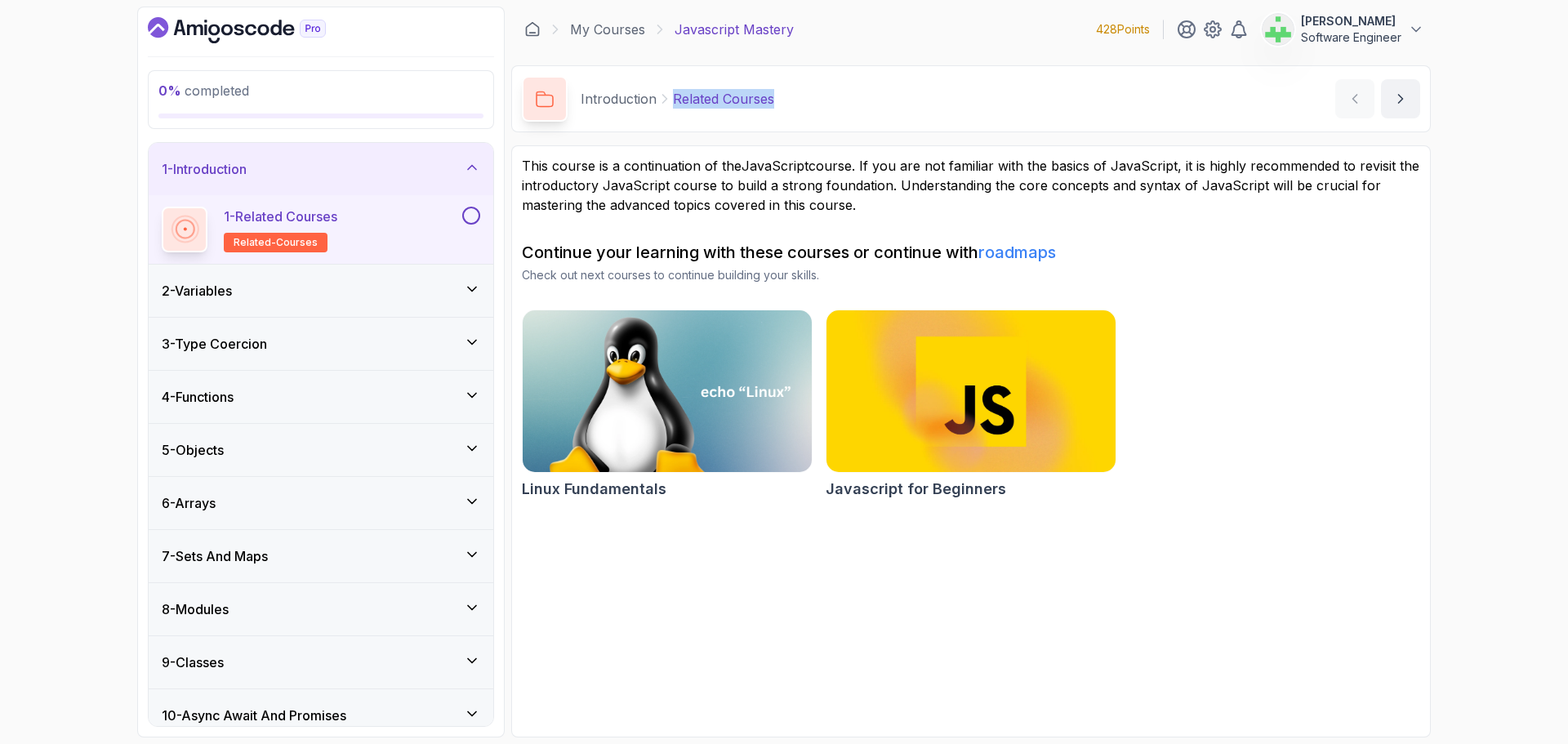
drag, startPoint x: 673, startPoint y: 101, endPoint x: 1022, endPoint y: 107, distance: 349.1
click at [1022, 107] on div "Introduction Related Courses Related Courses by nelson" at bounding box center [971, 98] width 919 height 67
copy p "Related Courses"
click at [800, 229] on div "This course is a continuation of the JavaScript course. If you are not familiar…" at bounding box center [971, 330] width 899 height 350
click at [269, 289] on div "2 - Variables" at bounding box center [321, 290] width 319 height 20
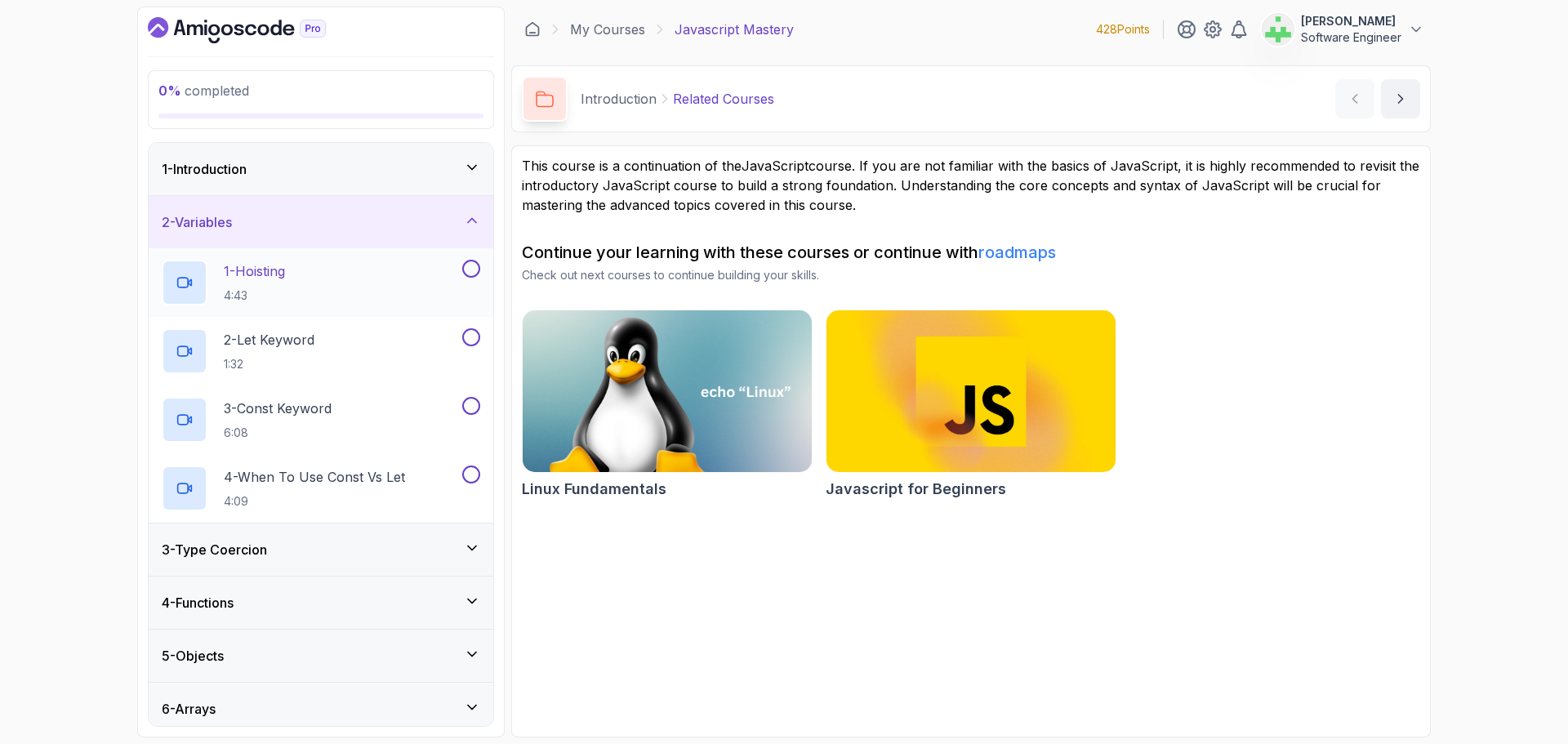
click at [277, 270] on p "1 - Hoisting" at bounding box center [254, 271] width 61 height 20
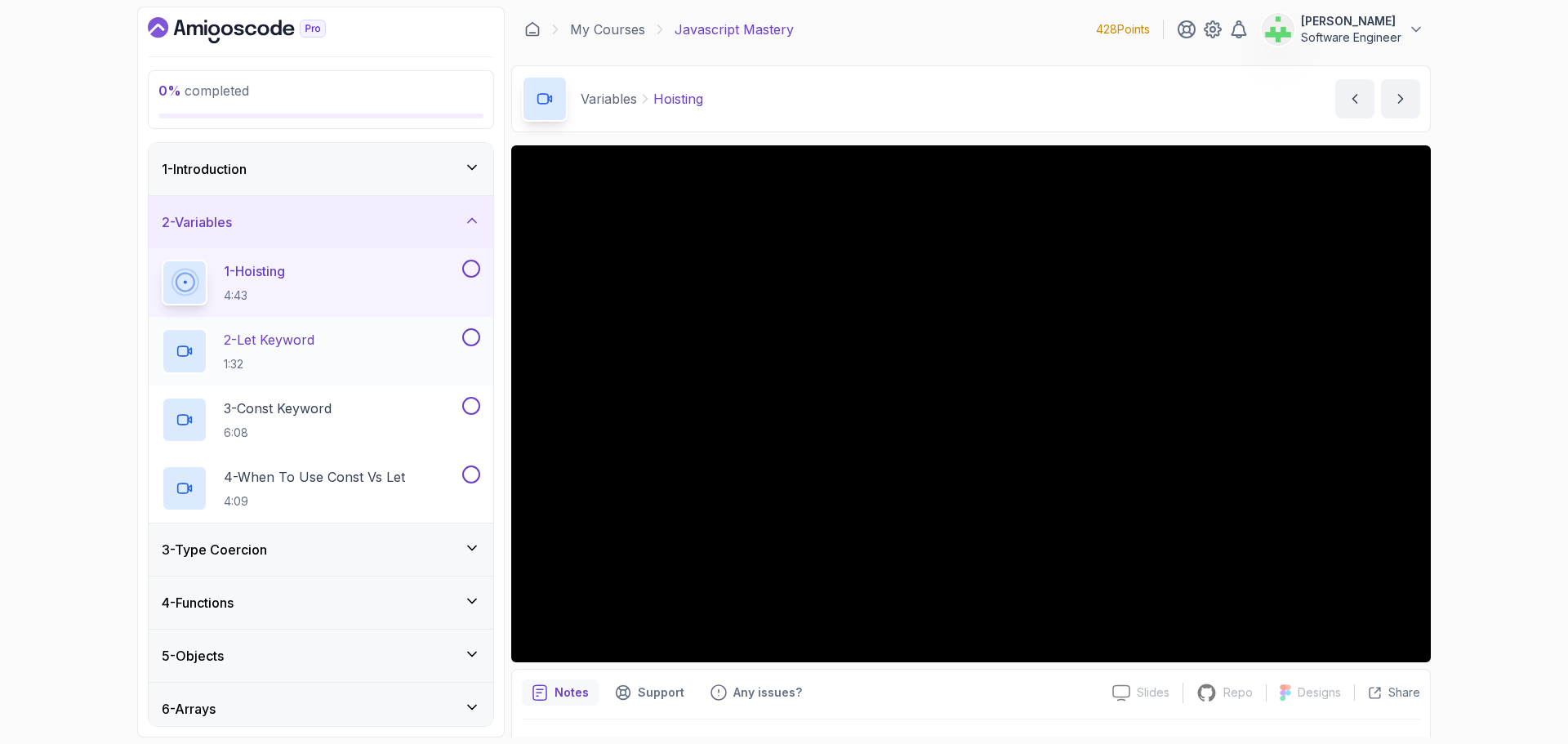
click at [296, 340] on p "2 - Let Keyword" at bounding box center [269, 339] width 91 height 20
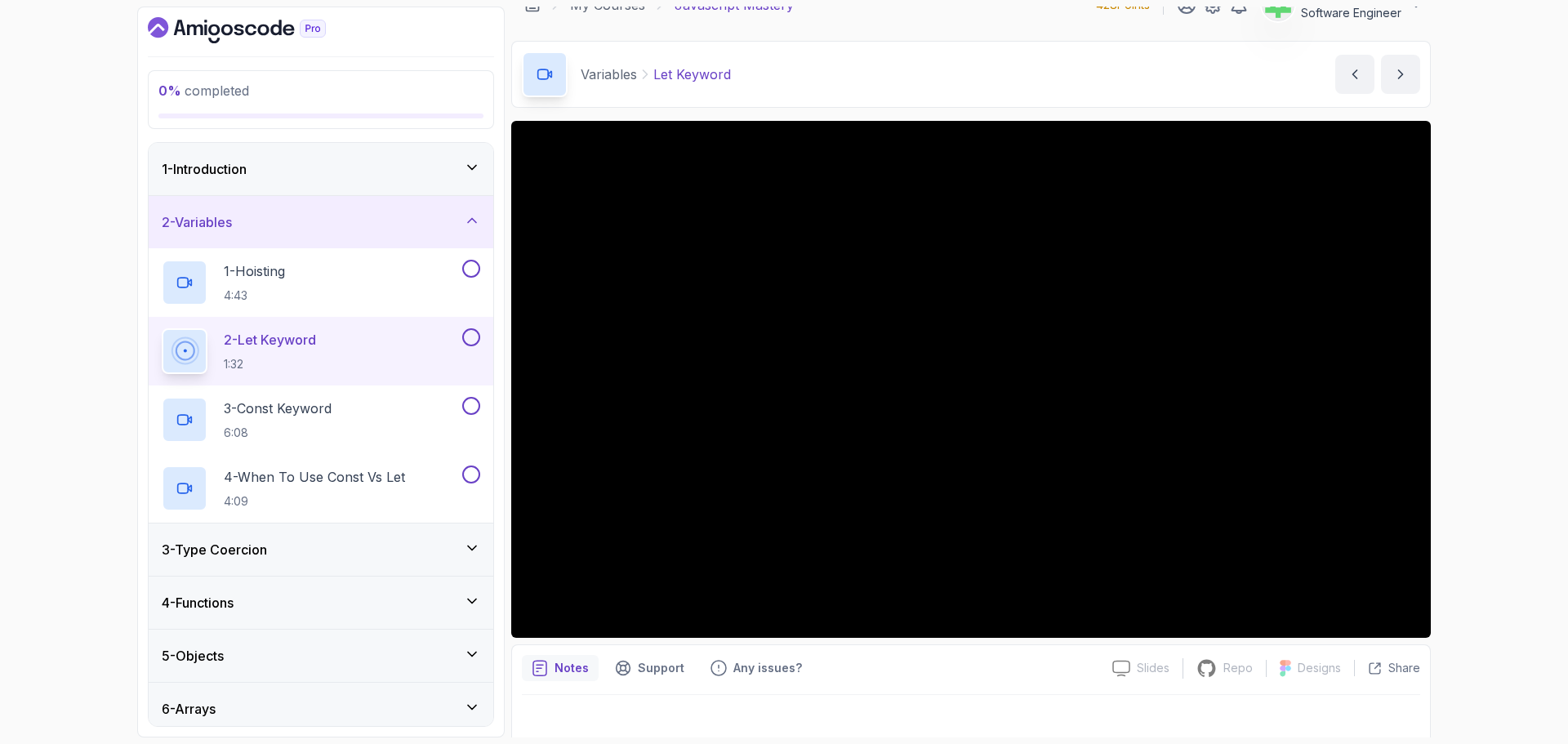
scroll to position [38, 0]
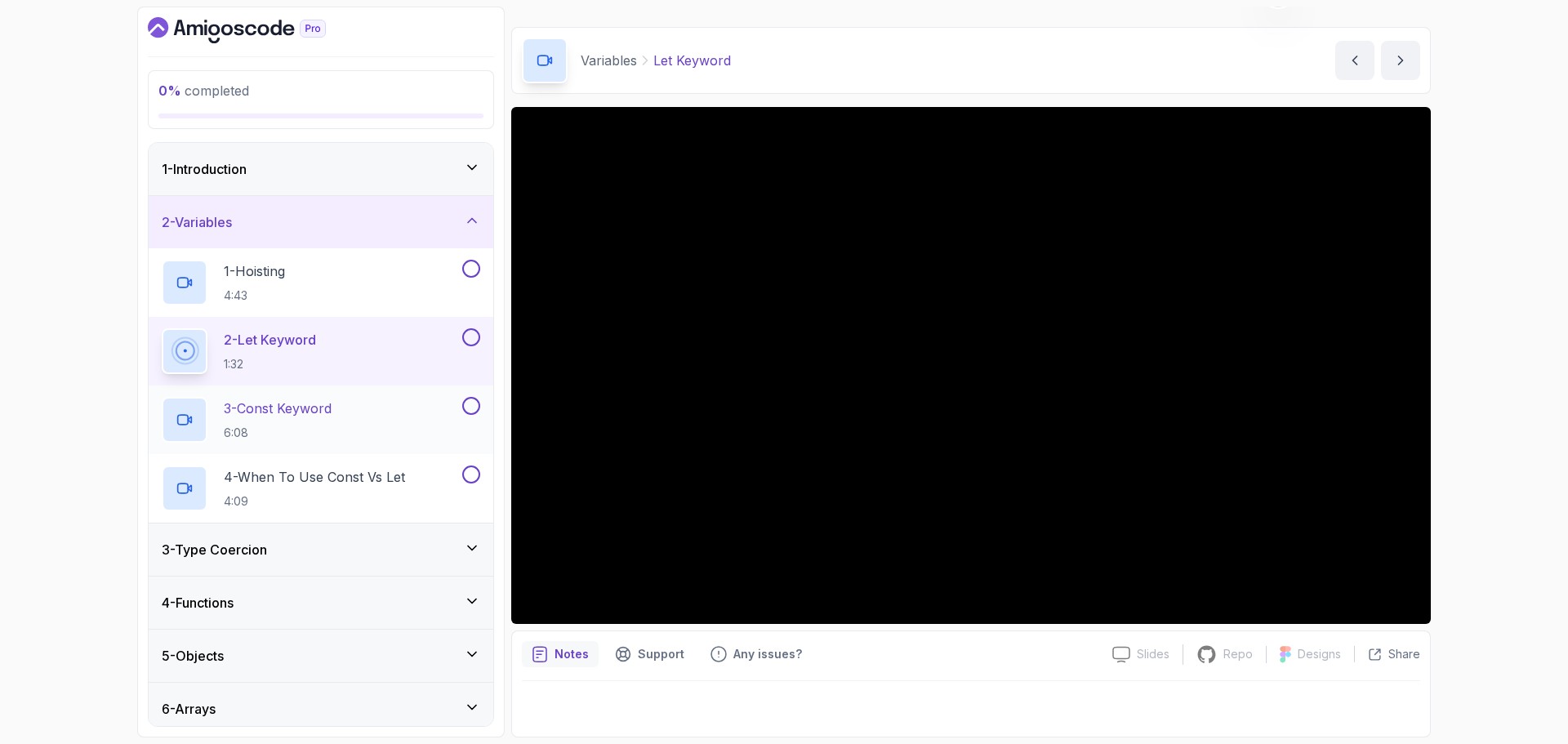
click at [323, 406] on p "3 - Const Keyword" at bounding box center [277, 408] width 108 height 20
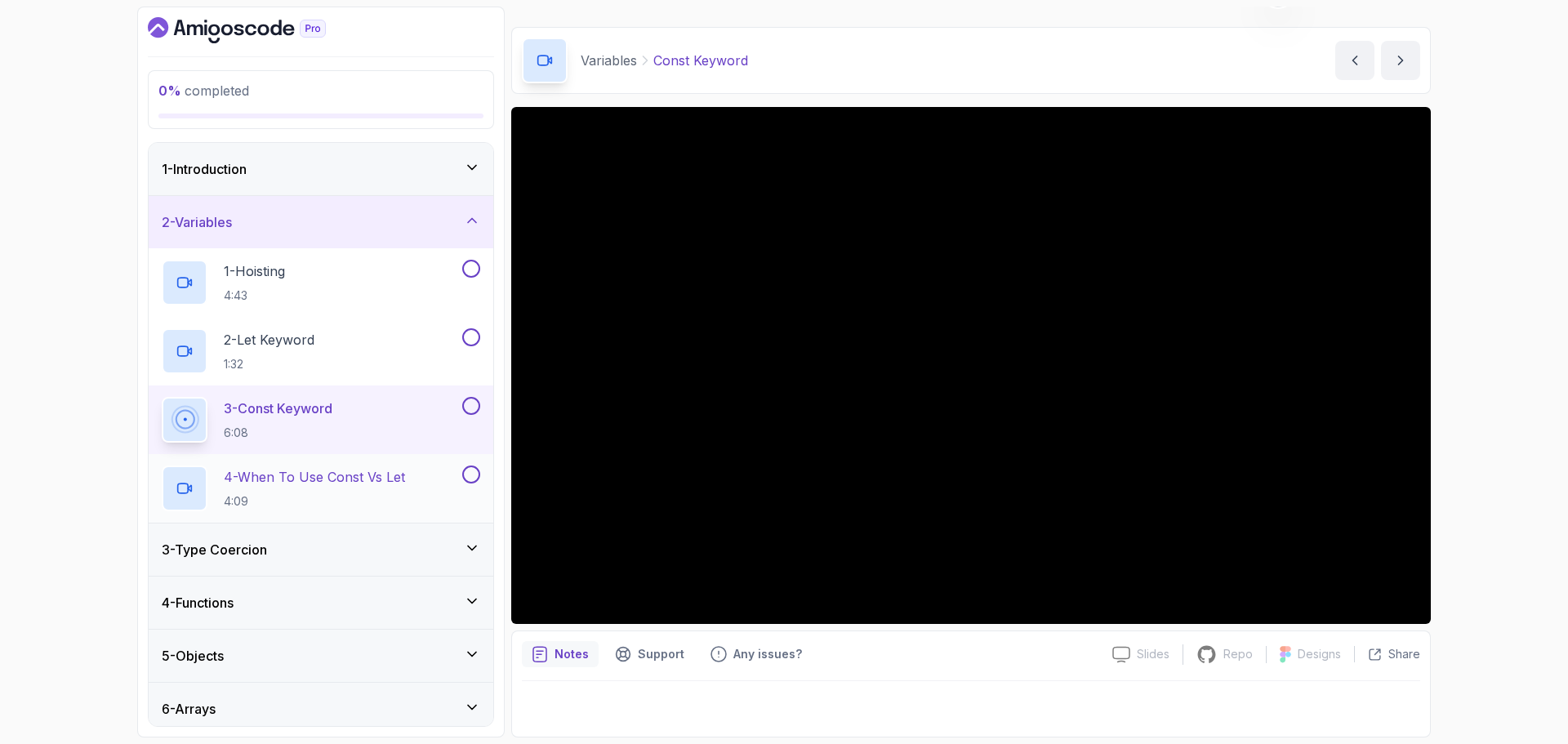
click at [366, 476] on p "4 - When To Use Const Vs Let" at bounding box center [314, 476] width 181 height 20
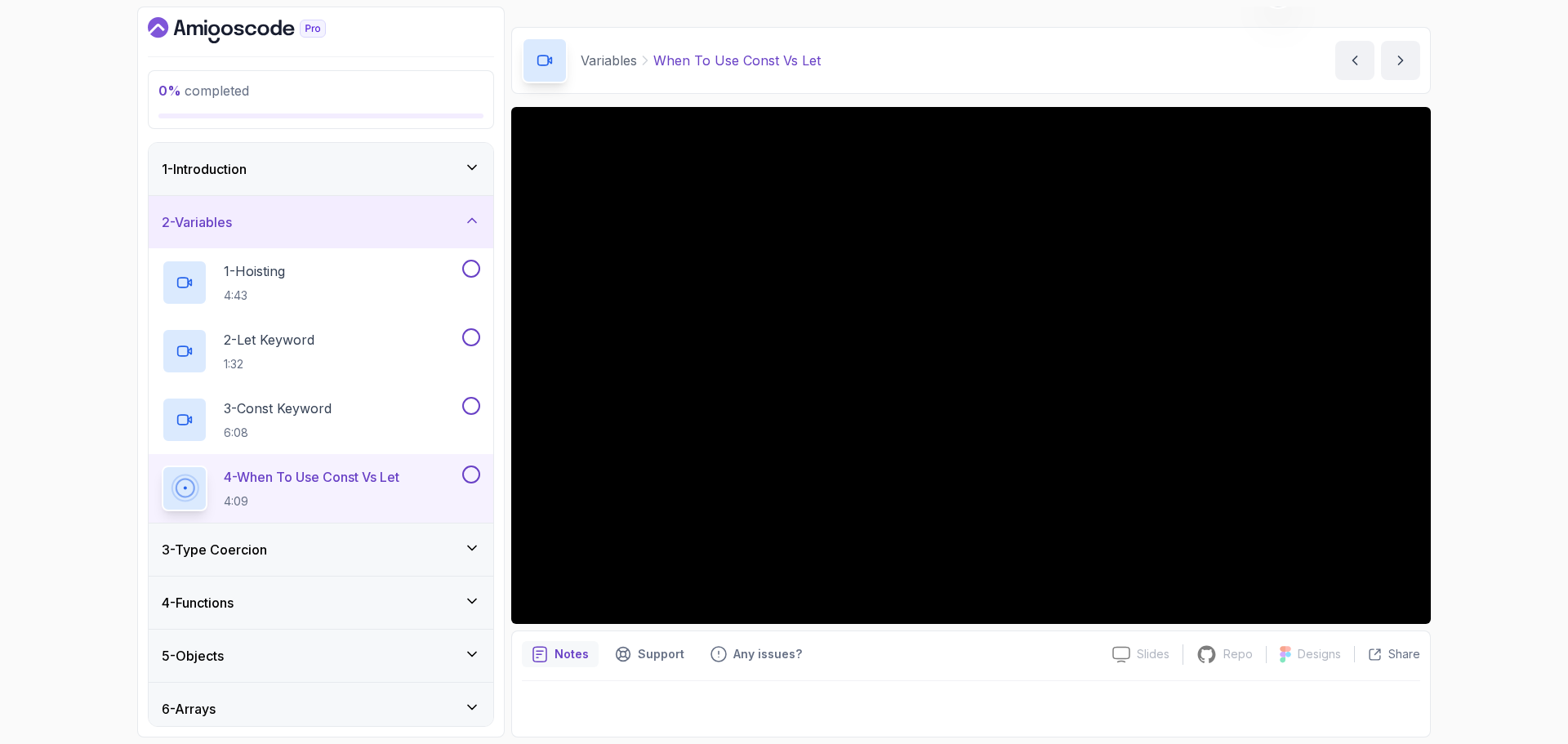
click at [302, 551] on div "3 - Type Coercion" at bounding box center [321, 549] width 319 height 20
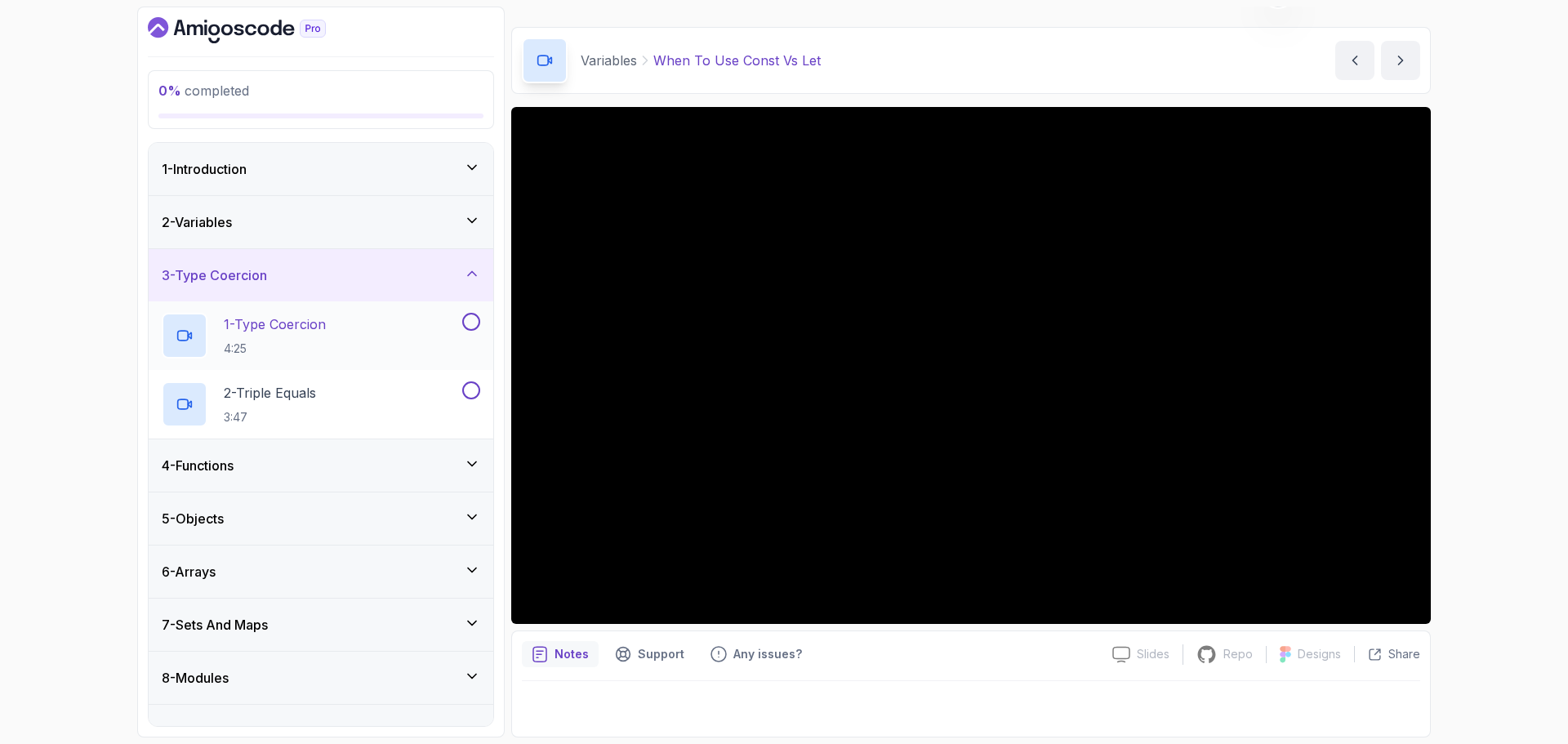
click at [292, 328] on p "1 - Type Coercion" at bounding box center [275, 324] width 102 height 20
click at [375, 387] on div "2 - Triple Equals 3:47" at bounding box center [310, 404] width 297 height 46
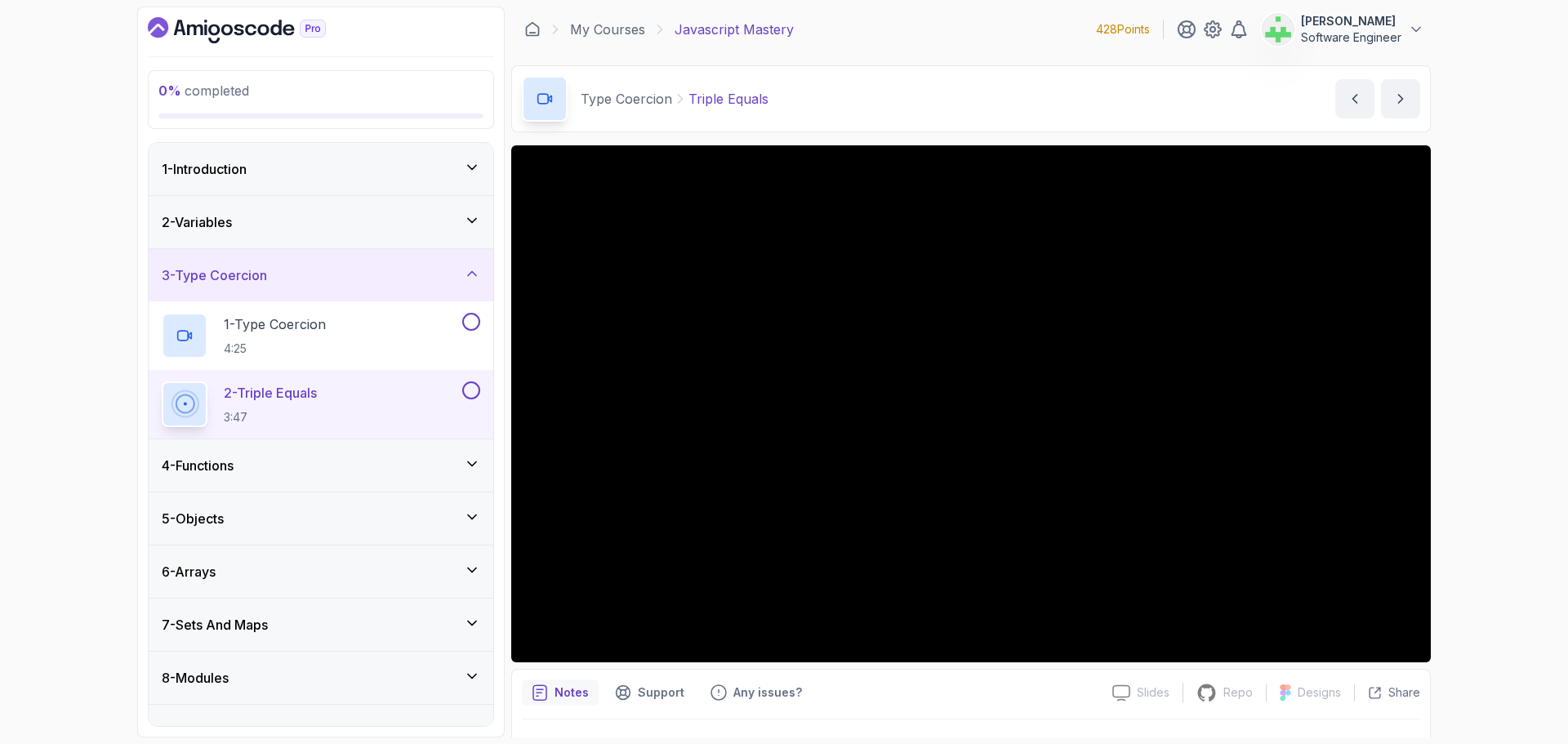
scroll to position [38, 0]
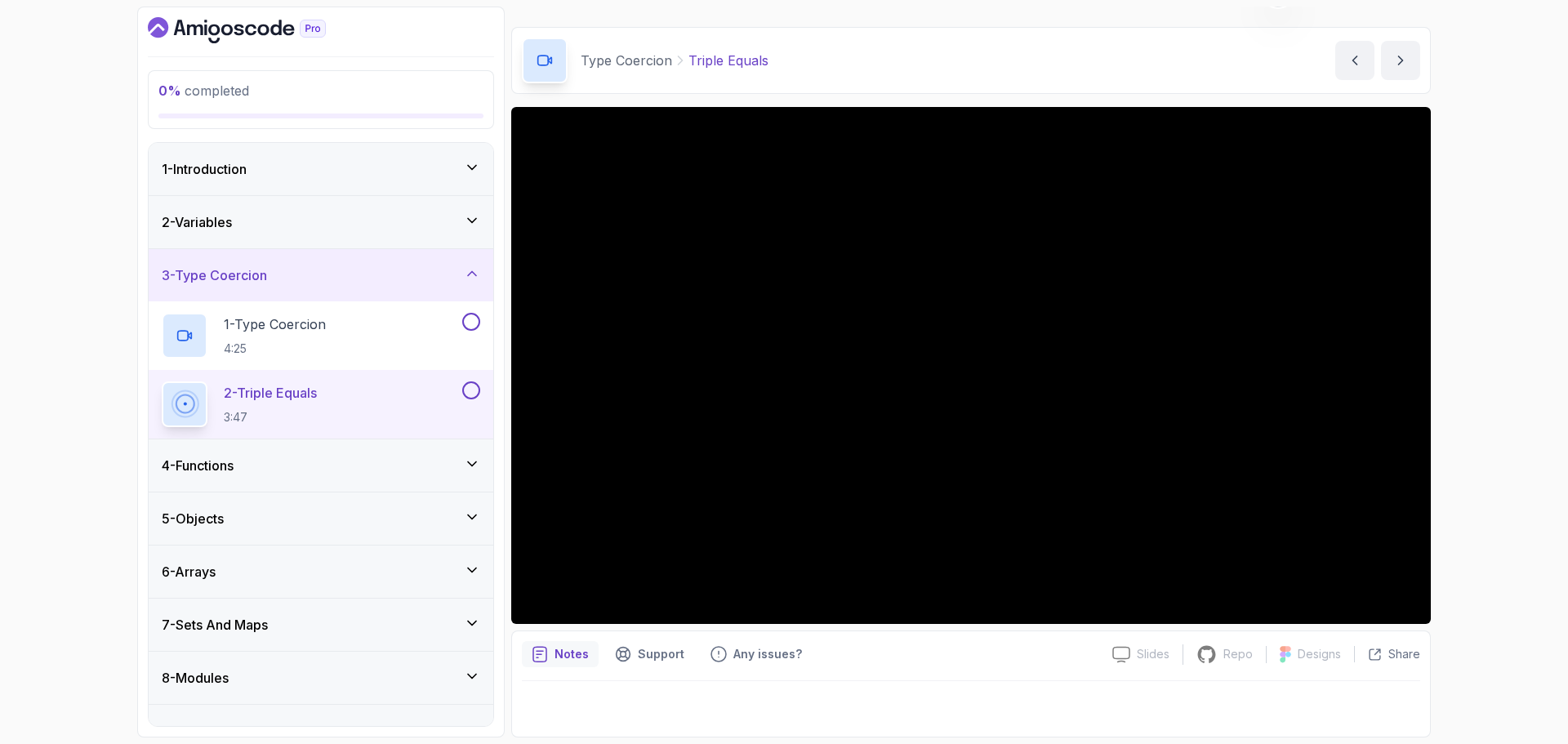
click at [295, 467] on div "4 - Functions" at bounding box center [321, 465] width 319 height 20
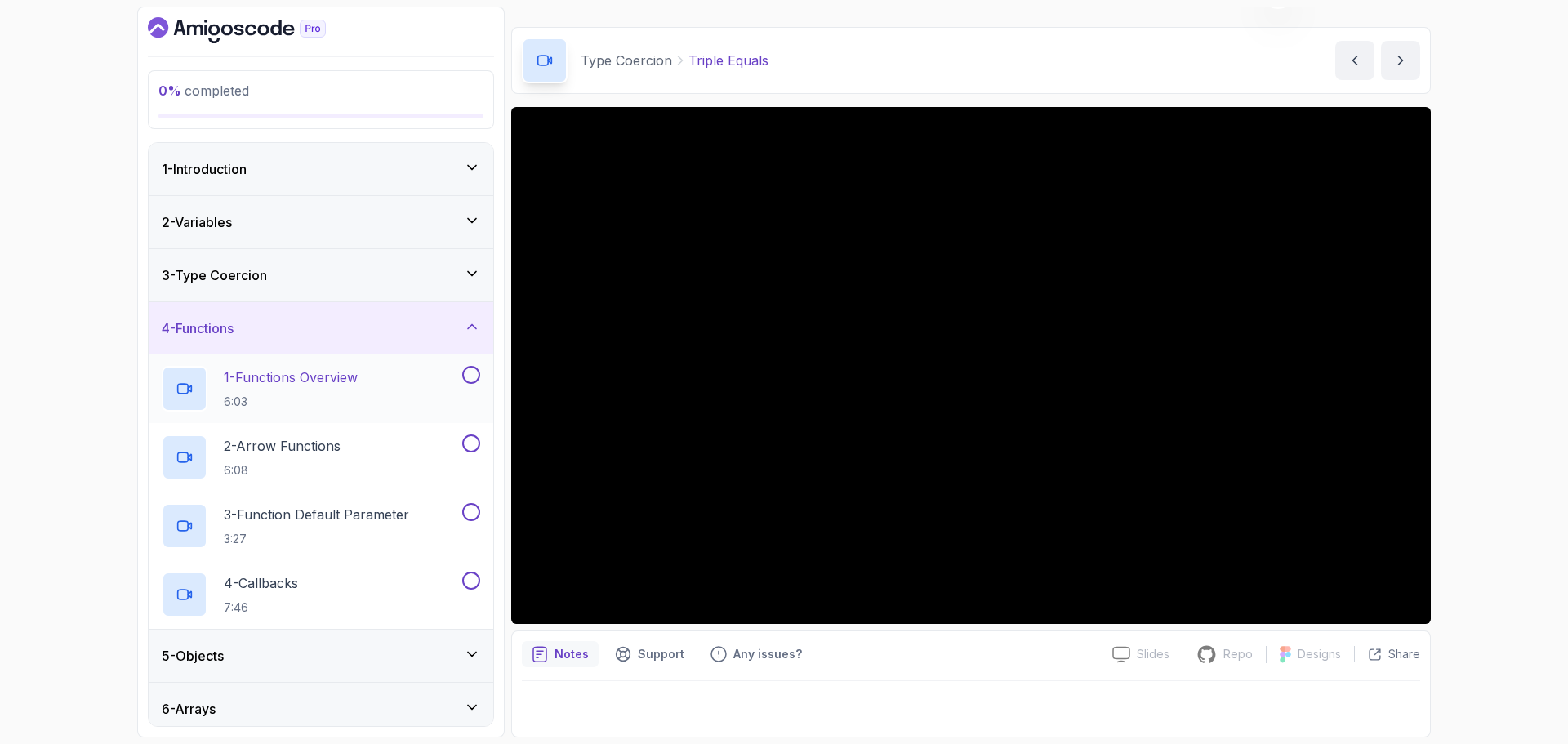
click at [329, 378] on p "1 - Functions Overview" at bounding box center [291, 377] width 134 height 20
click at [325, 445] on p "2 - Arrow Functions" at bounding box center [282, 445] width 117 height 20
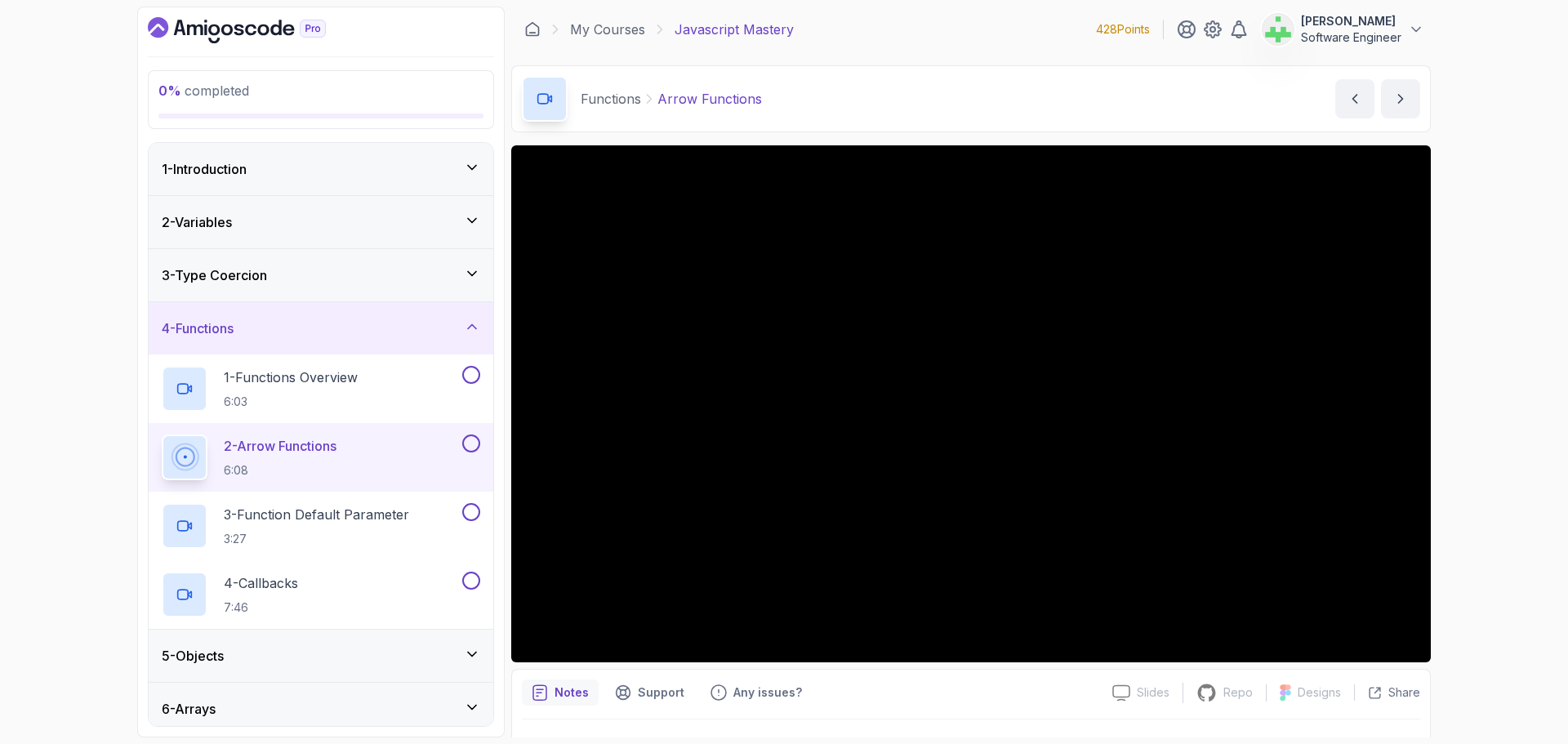
scroll to position [38, 0]
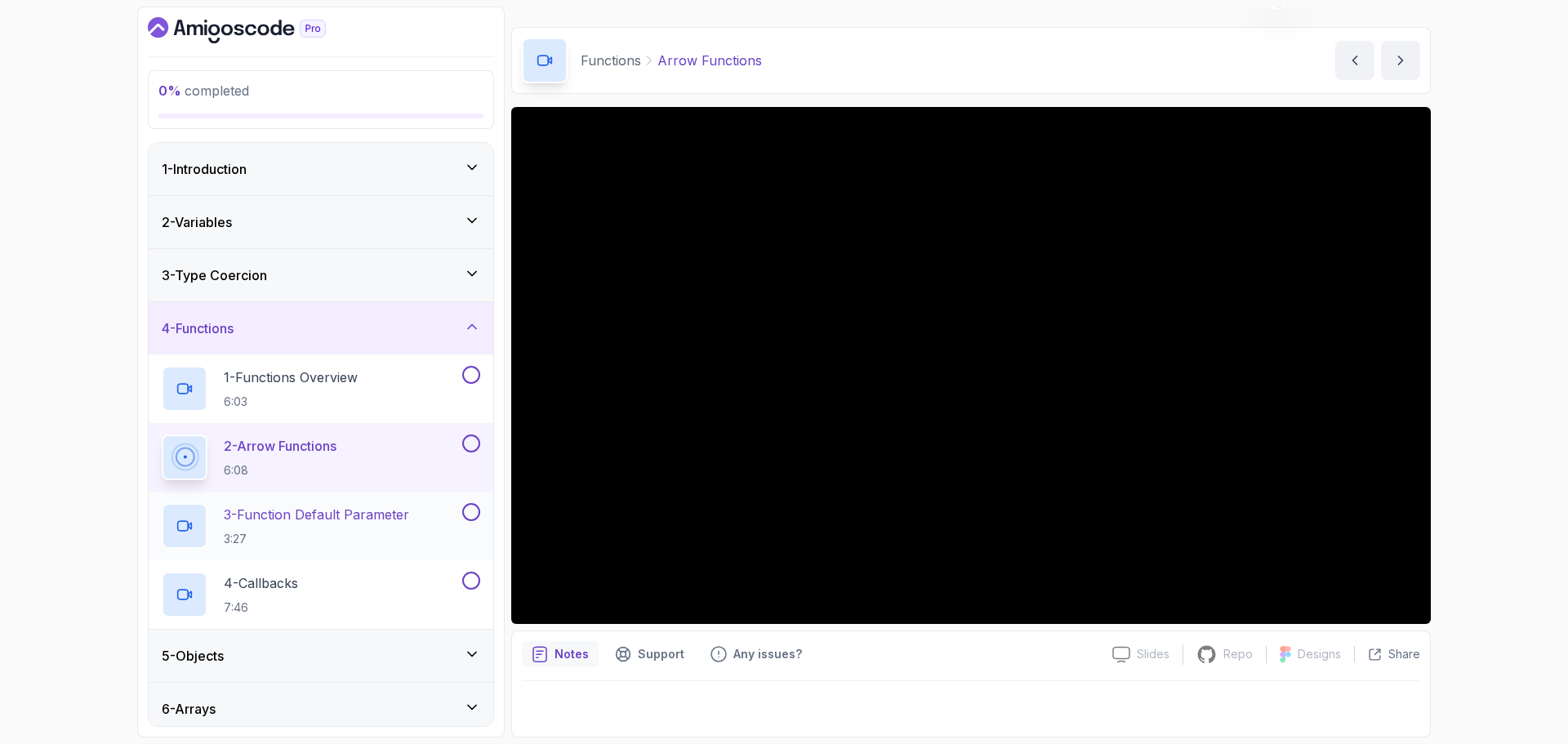
click at [341, 513] on p "3 - Function Default Parameter" at bounding box center [317, 514] width 186 height 20
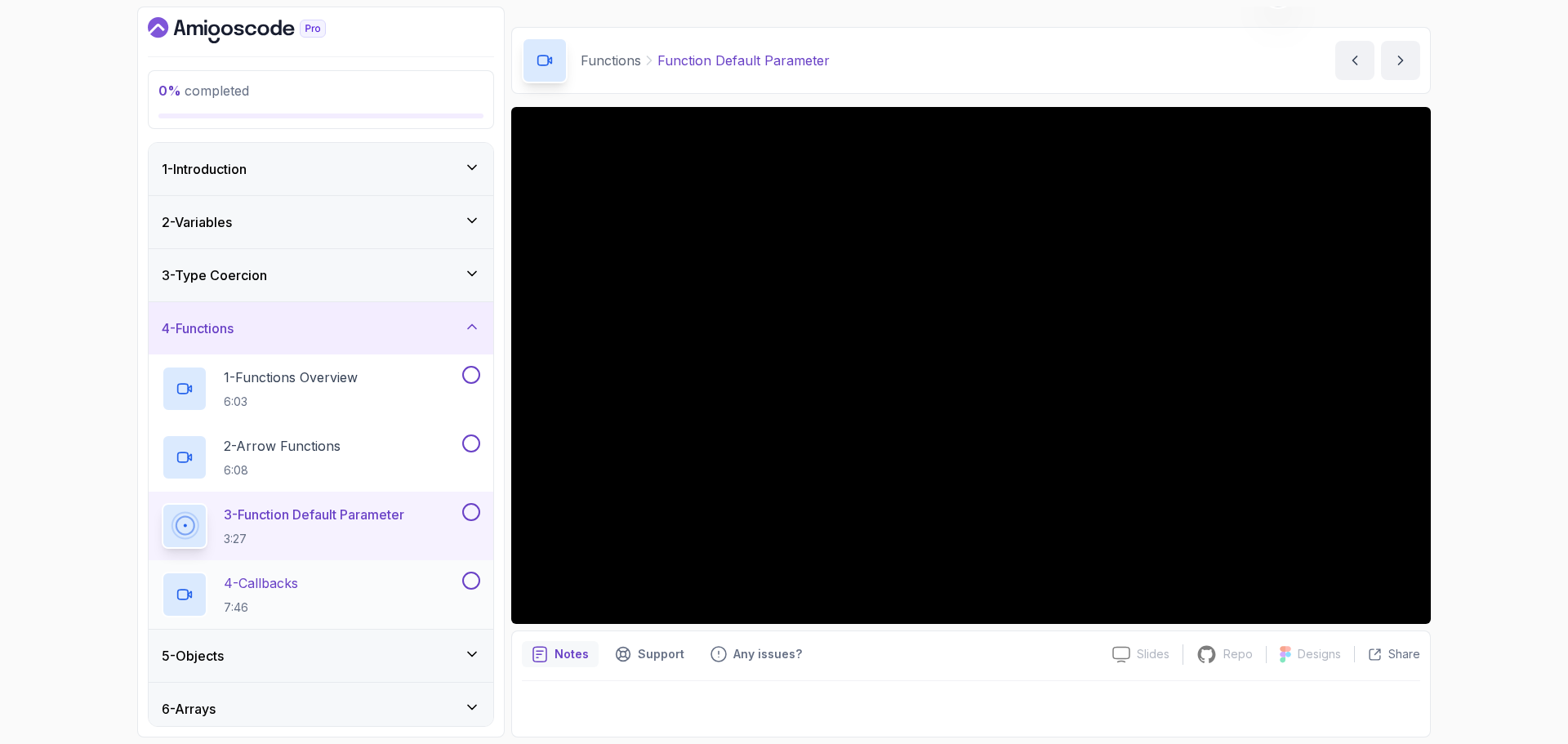
click at [298, 582] on p "4 - Callbacks" at bounding box center [261, 583] width 74 height 20
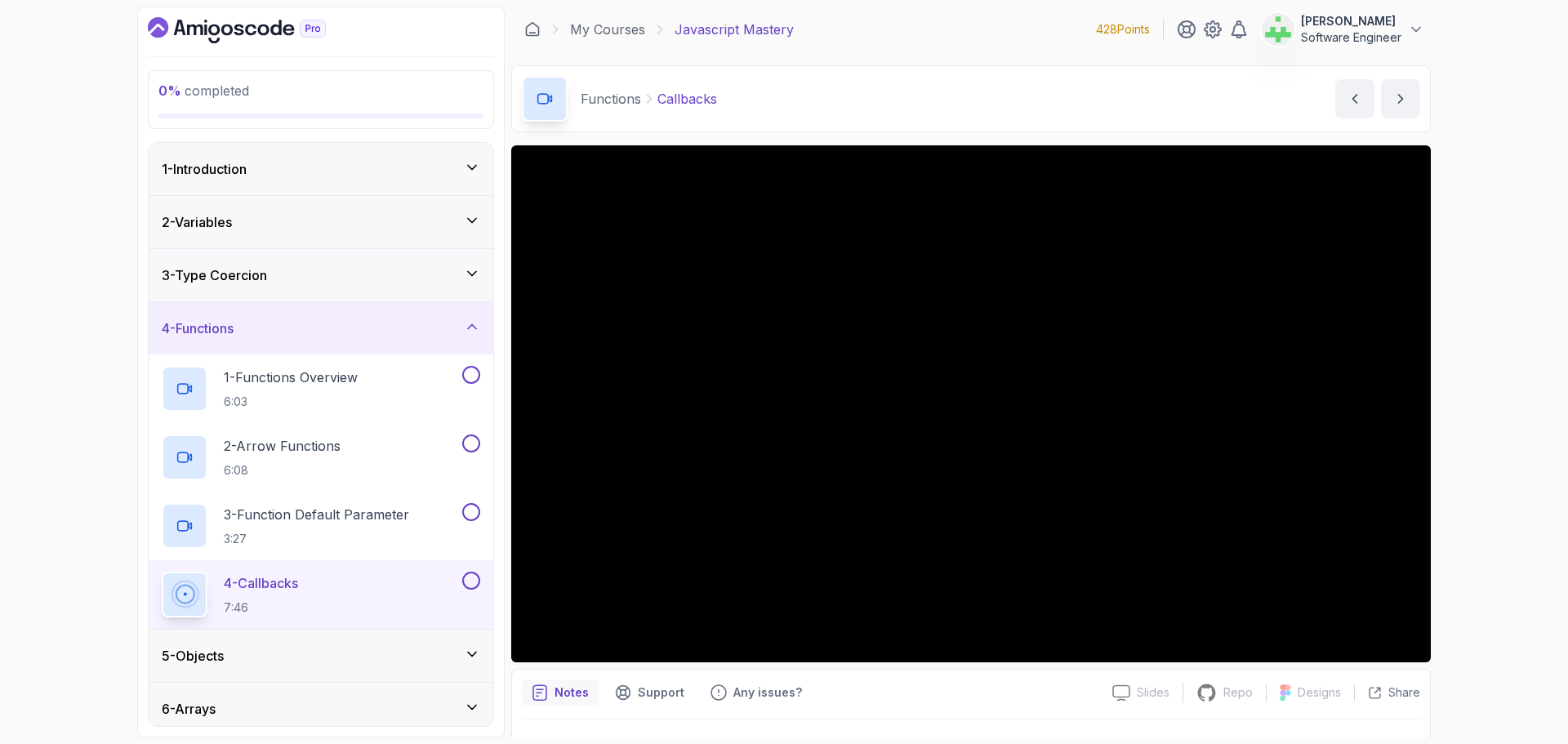
click at [364, 660] on div "5 - Objects" at bounding box center [321, 655] width 319 height 20
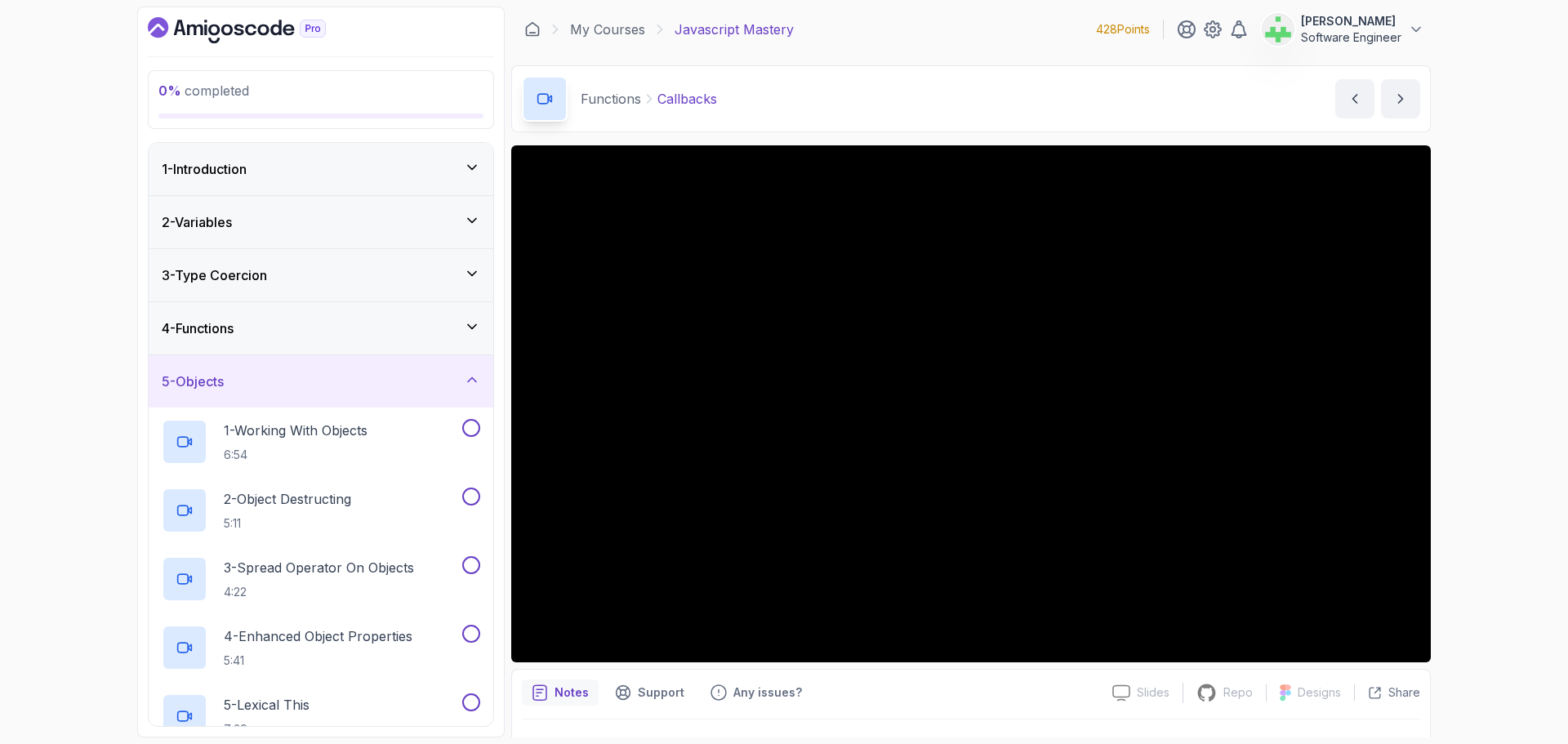
click at [359, 327] on div "4 - Functions" at bounding box center [321, 328] width 319 height 20
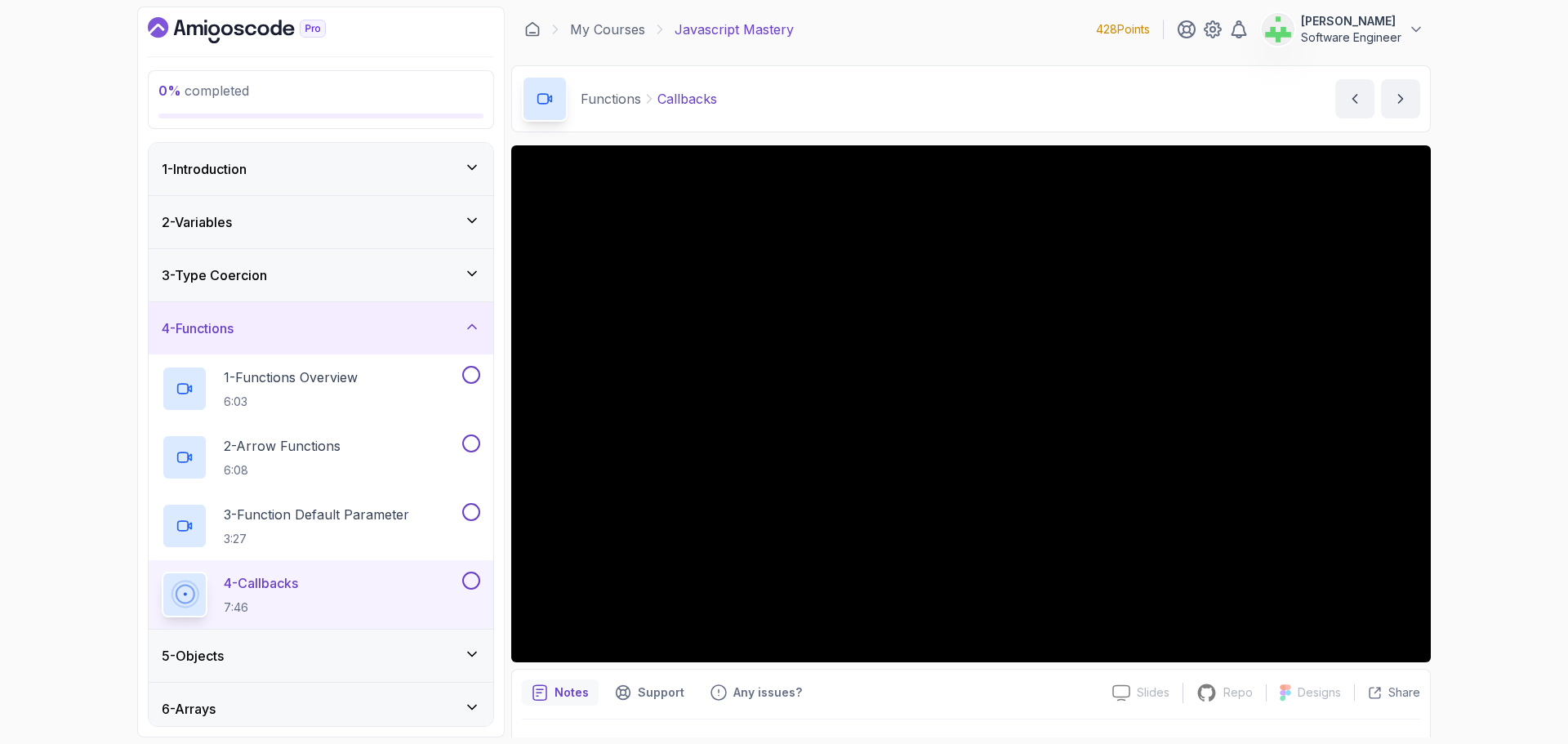
click at [394, 324] on div "4 - Functions" at bounding box center [321, 328] width 319 height 20
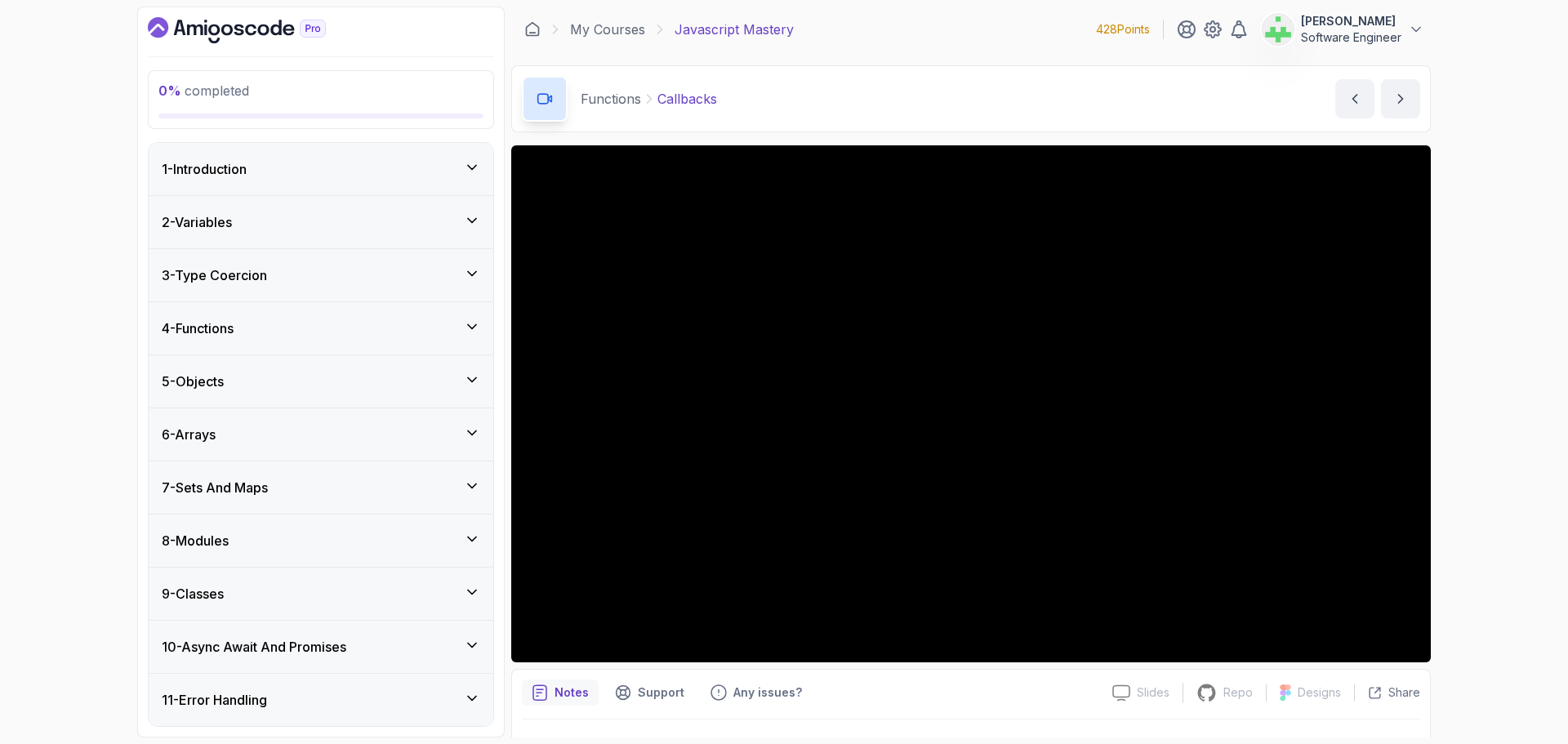
click at [394, 324] on div "4 - Functions" at bounding box center [321, 328] width 319 height 20
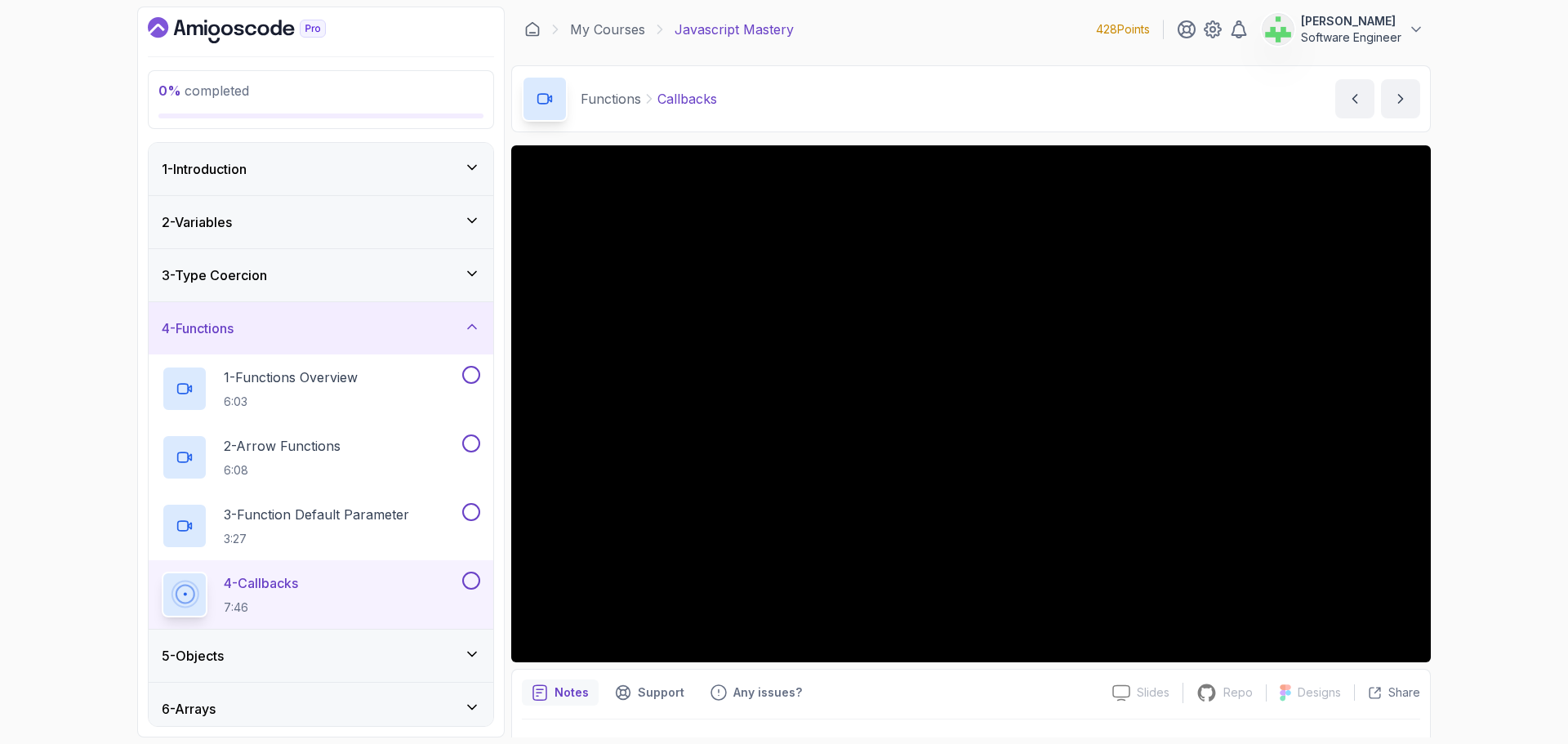
click at [394, 656] on div "5 - Objects" at bounding box center [321, 655] width 319 height 20
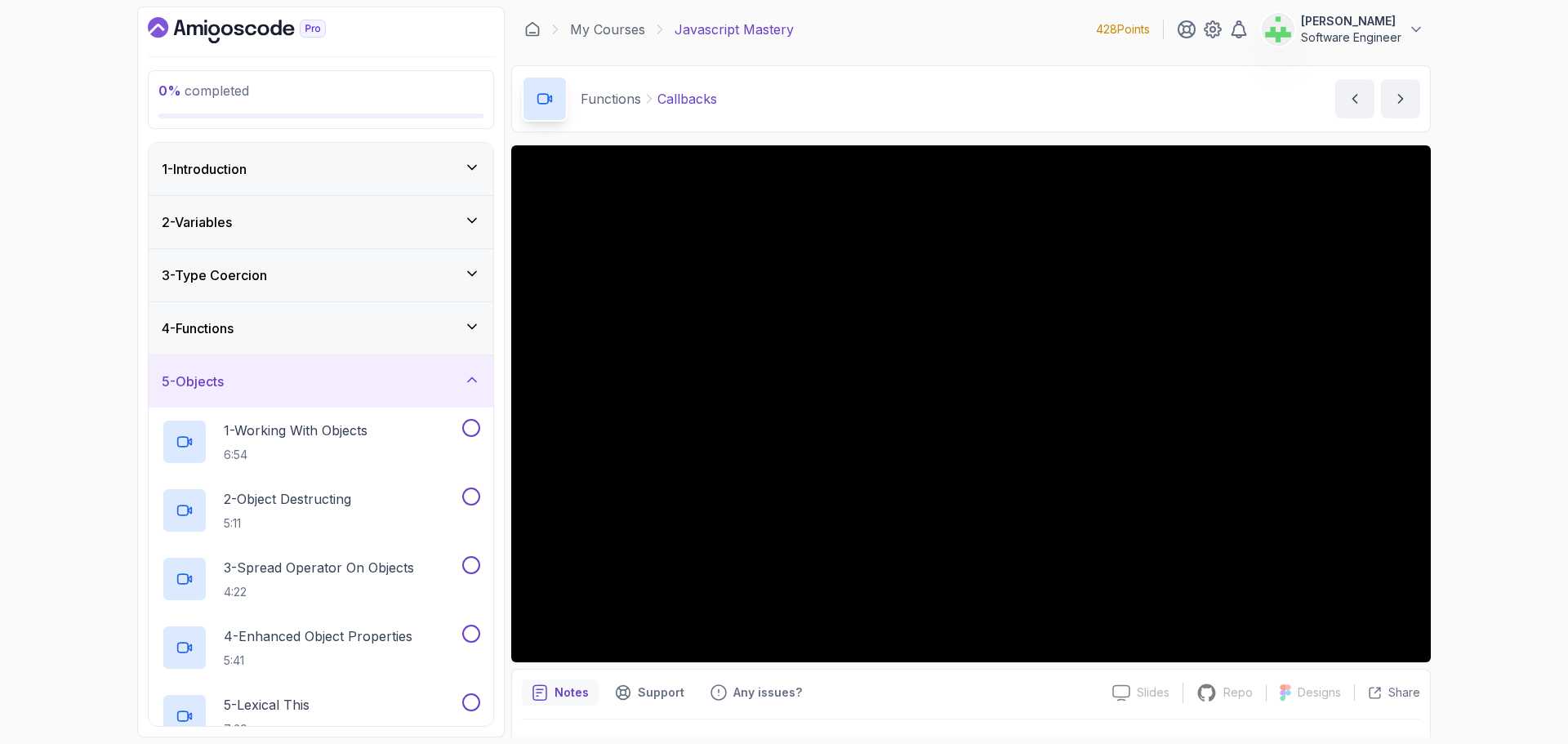
click at [371, 319] on div "4 - Functions" at bounding box center [321, 328] width 319 height 20
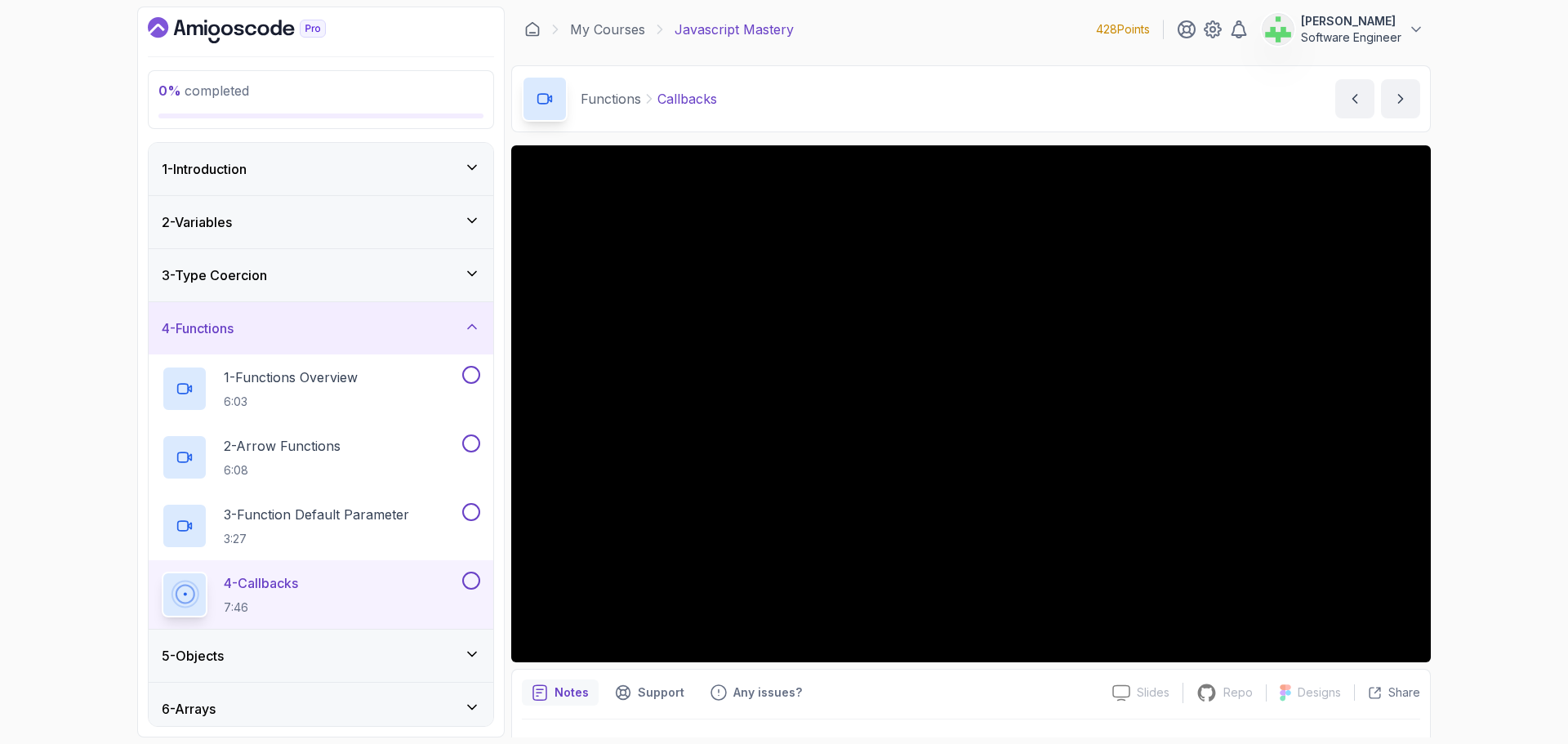
click at [396, 321] on div "4 - Functions" at bounding box center [321, 328] width 319 height 20
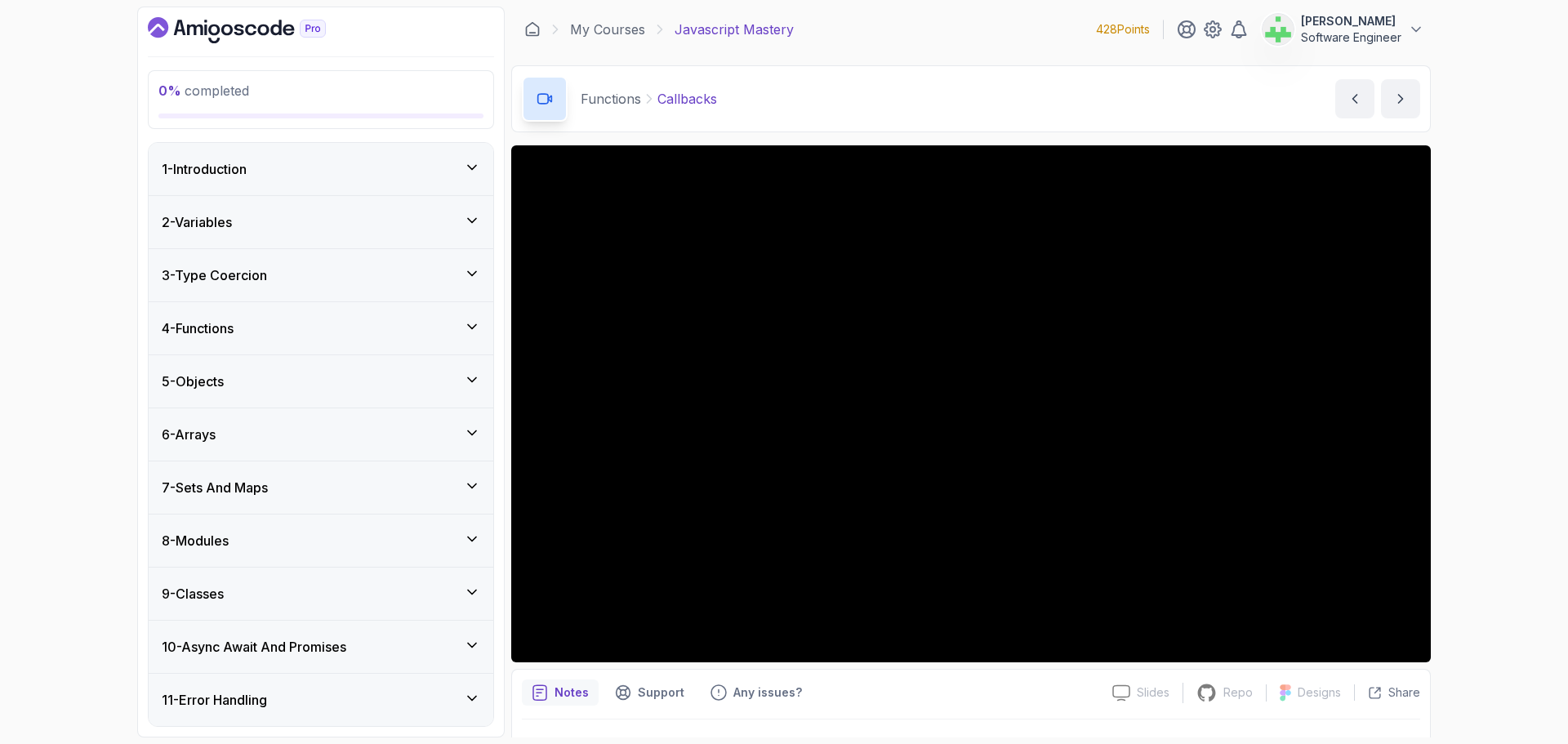
click at [385, 379] on div "5 - Objects" at bounding box center [321, 381] width 319 height 20
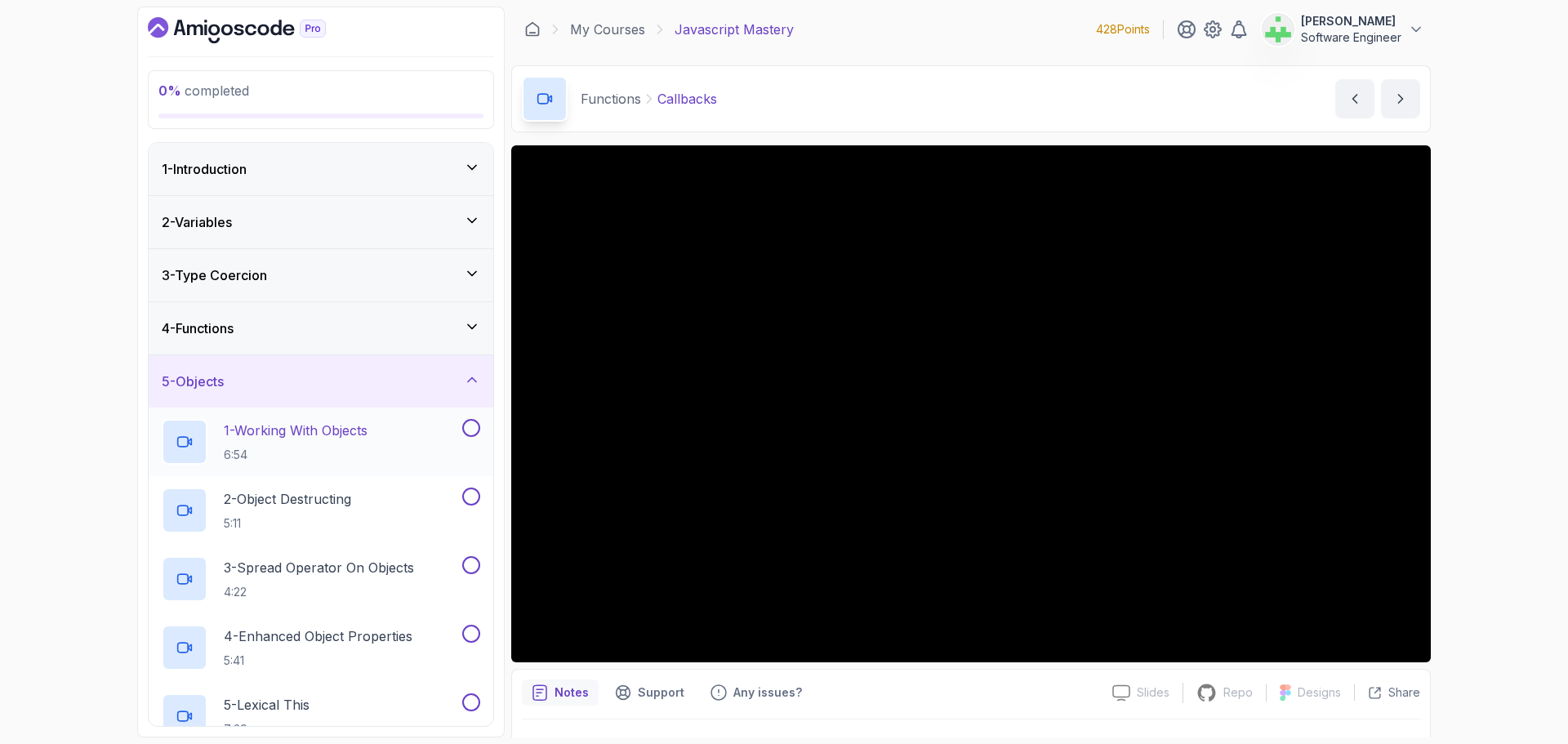
click at [357, 430] on p "1 - Working With Objects" at bounding box center [295, 430] width 143 height 20
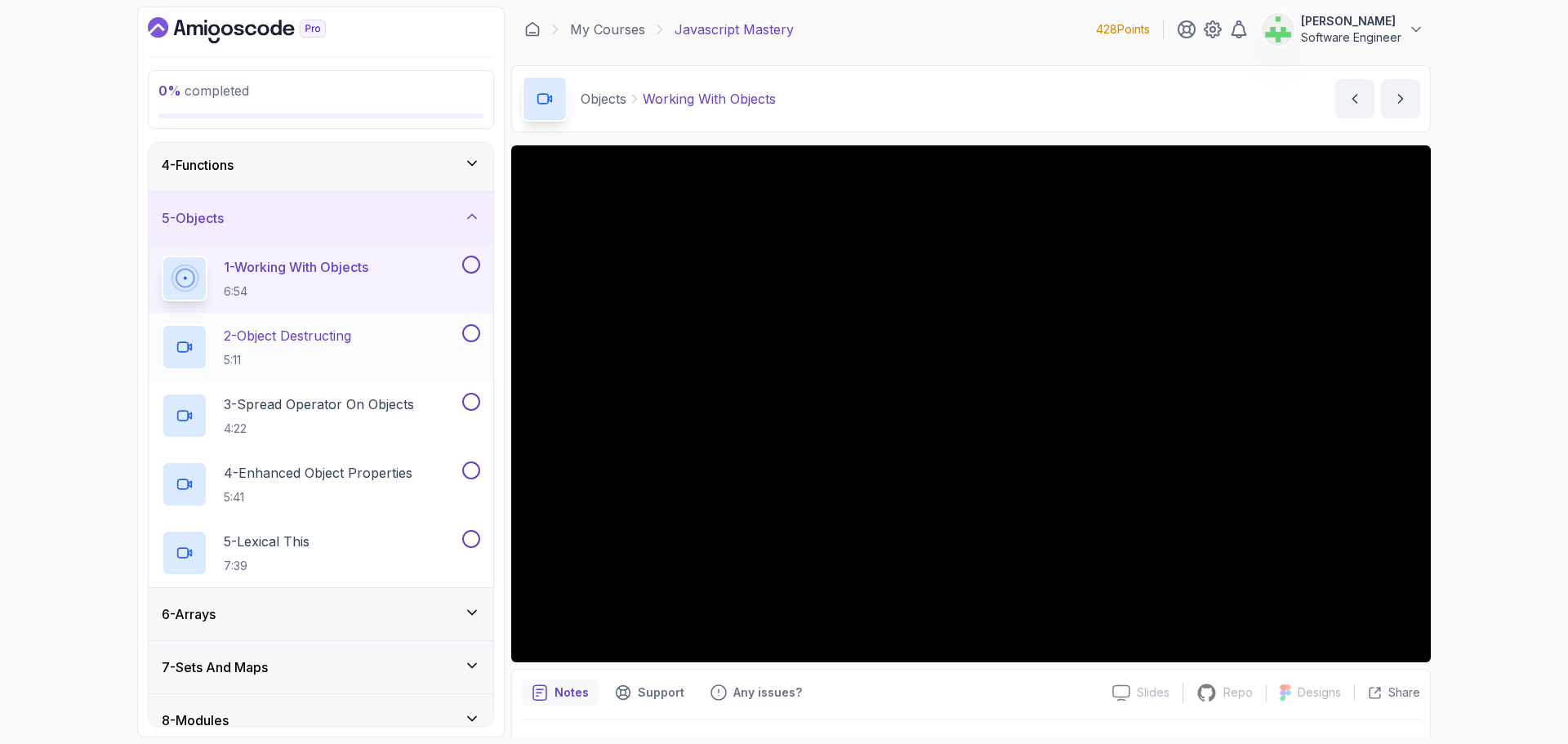
click at [346, 340] on p "2 - Object Destructing" at bounding box center [288, 335] width 127 height 20
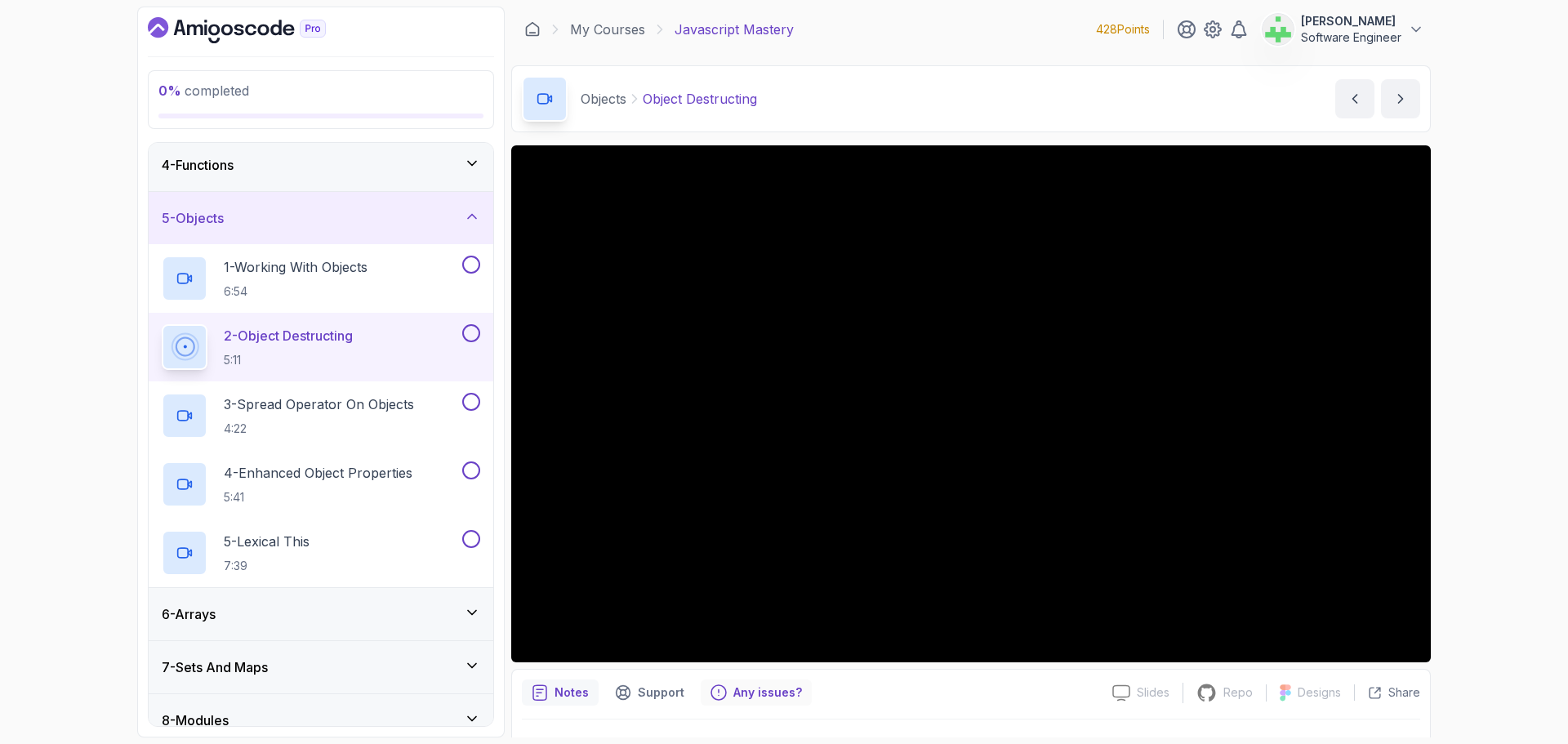
scroll to position [38, 0]
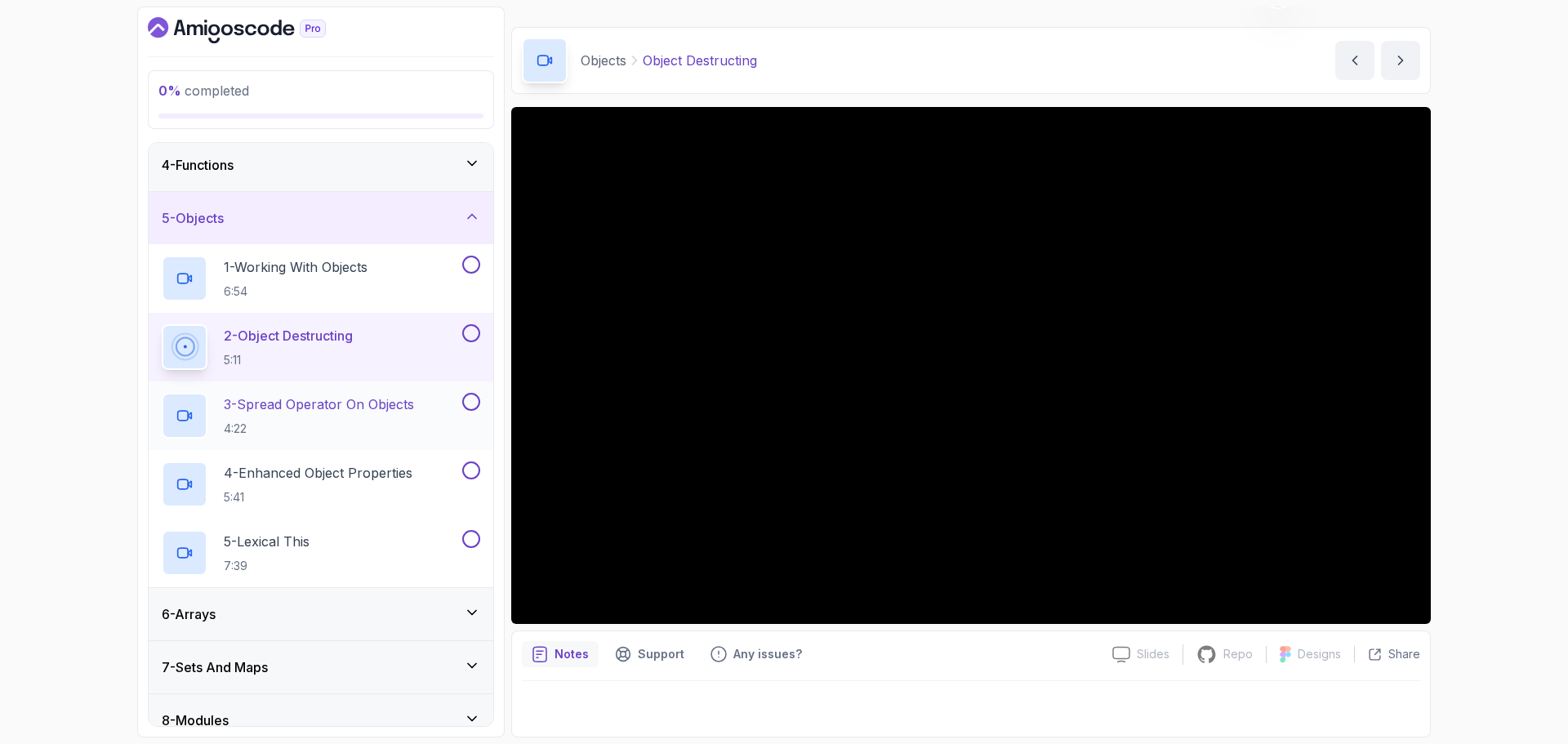
click at [371, 407] on p "3 - Spread Operator On Objects" at bounding box center [319, 404] width 190 height 20
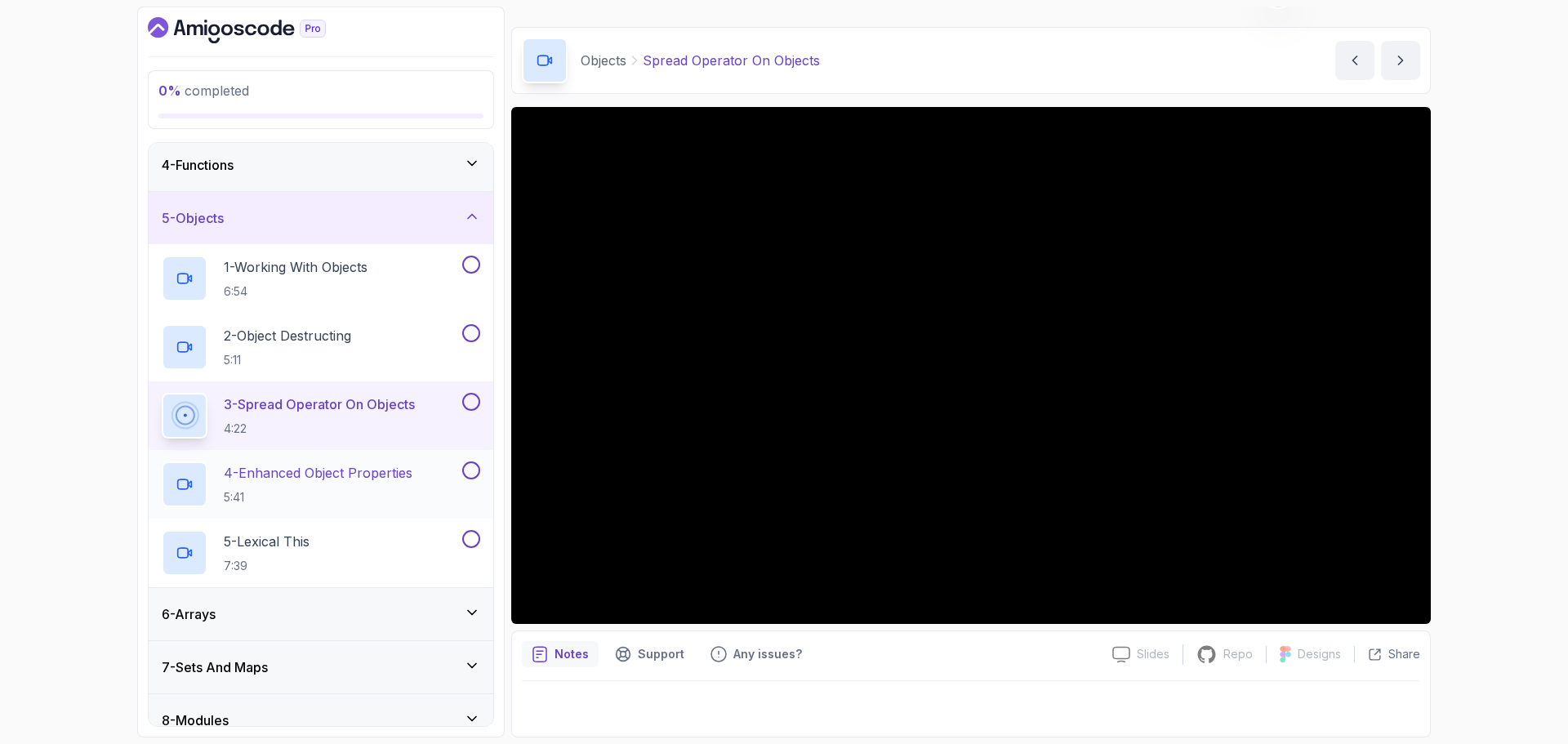
click at [362, 473] on p "4 - Enhanced Object Properties" at bounding box center [318, 472] width 188 height 20
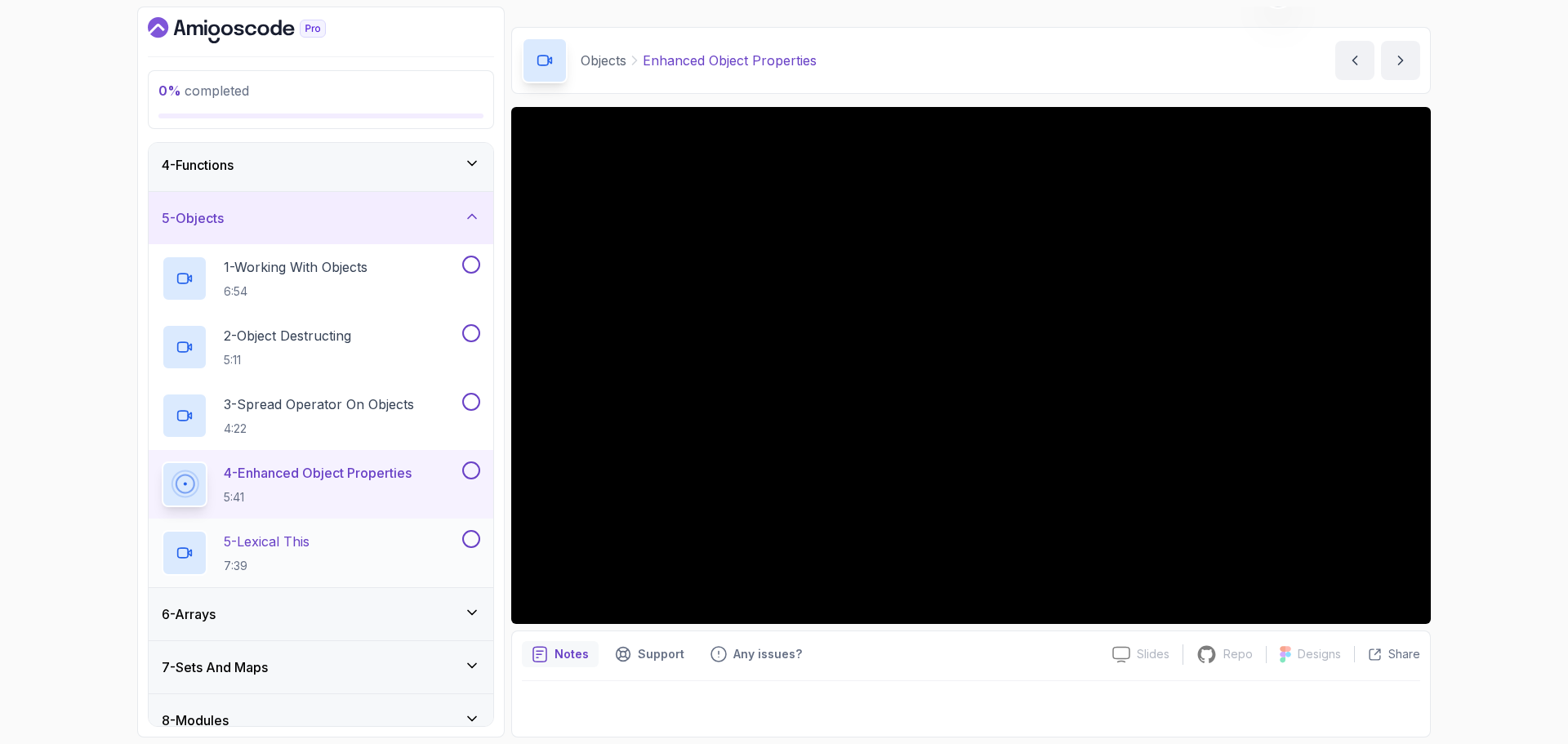
click at [327, 545] on div "5 - Lexical This 7:39" at bounding box center [310, 553] width 297 height 46
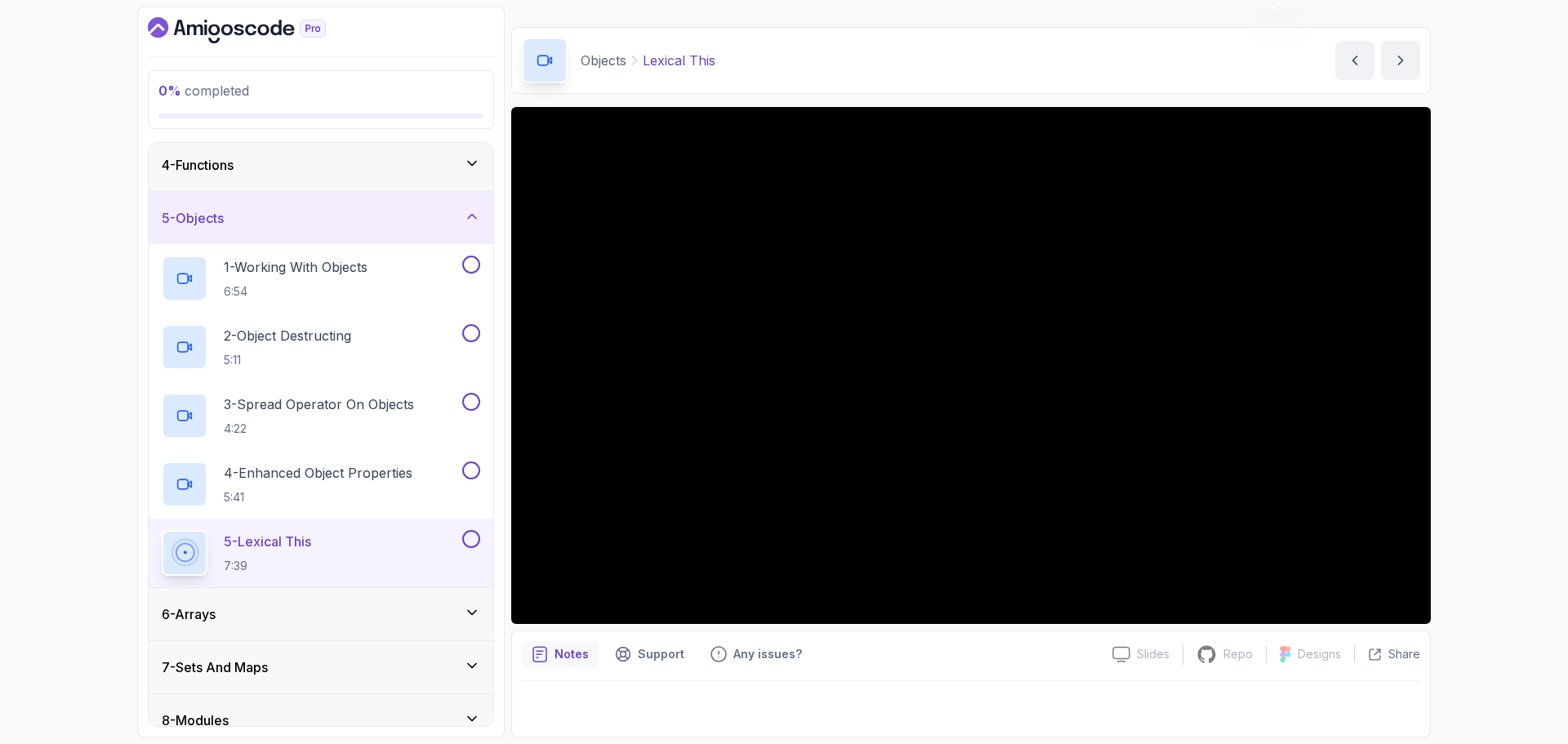
click at [381, 598] on div "6 - Arrays" at bounding box center [321, 614] width 345 height 52
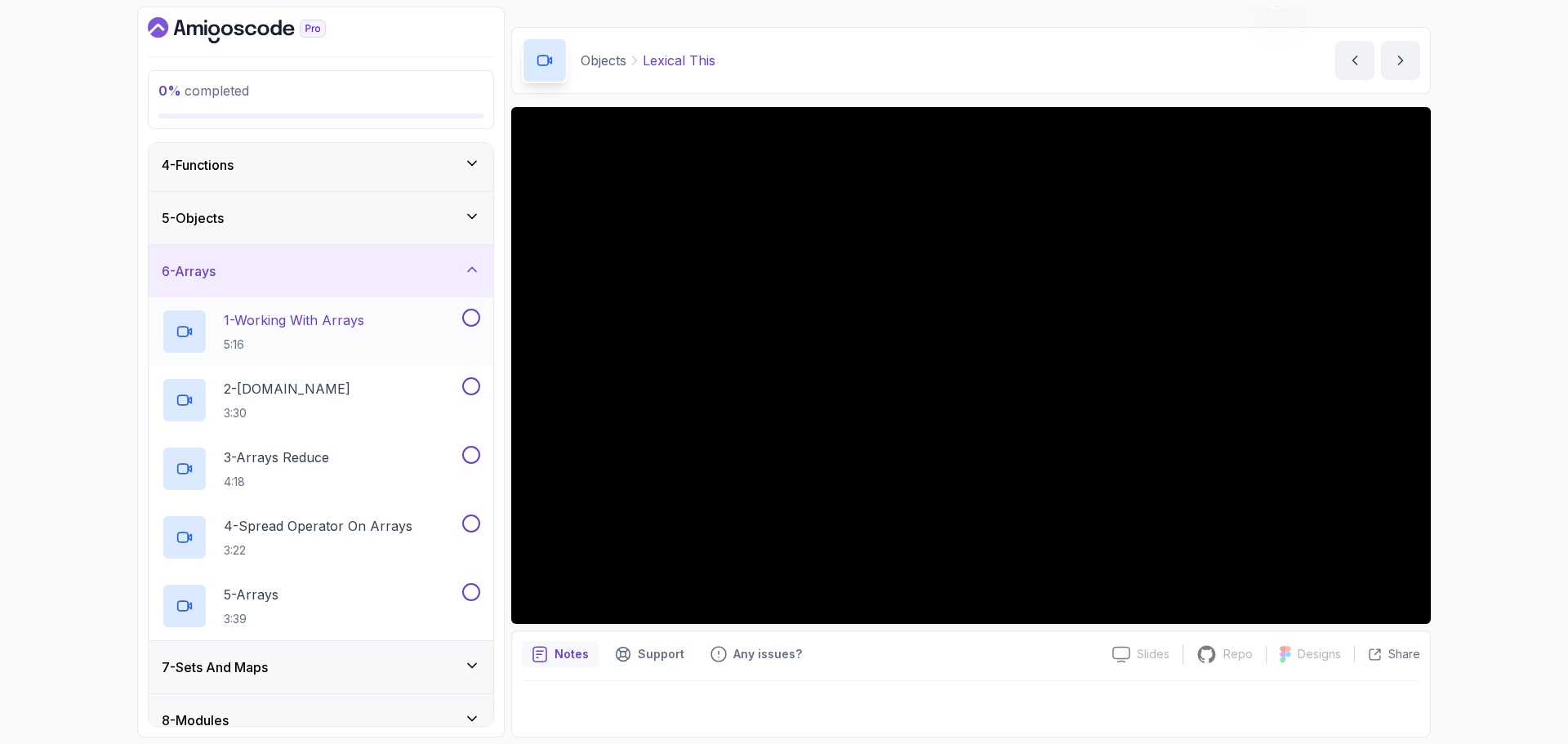
click at [355, 317] on p "1 - Working With Arrays" at bounding box center [294, 320] width 141 height 20
click at [295, 384] on p "2 - Arrays.map" at bounding box center [287, 388] width 127 height 20
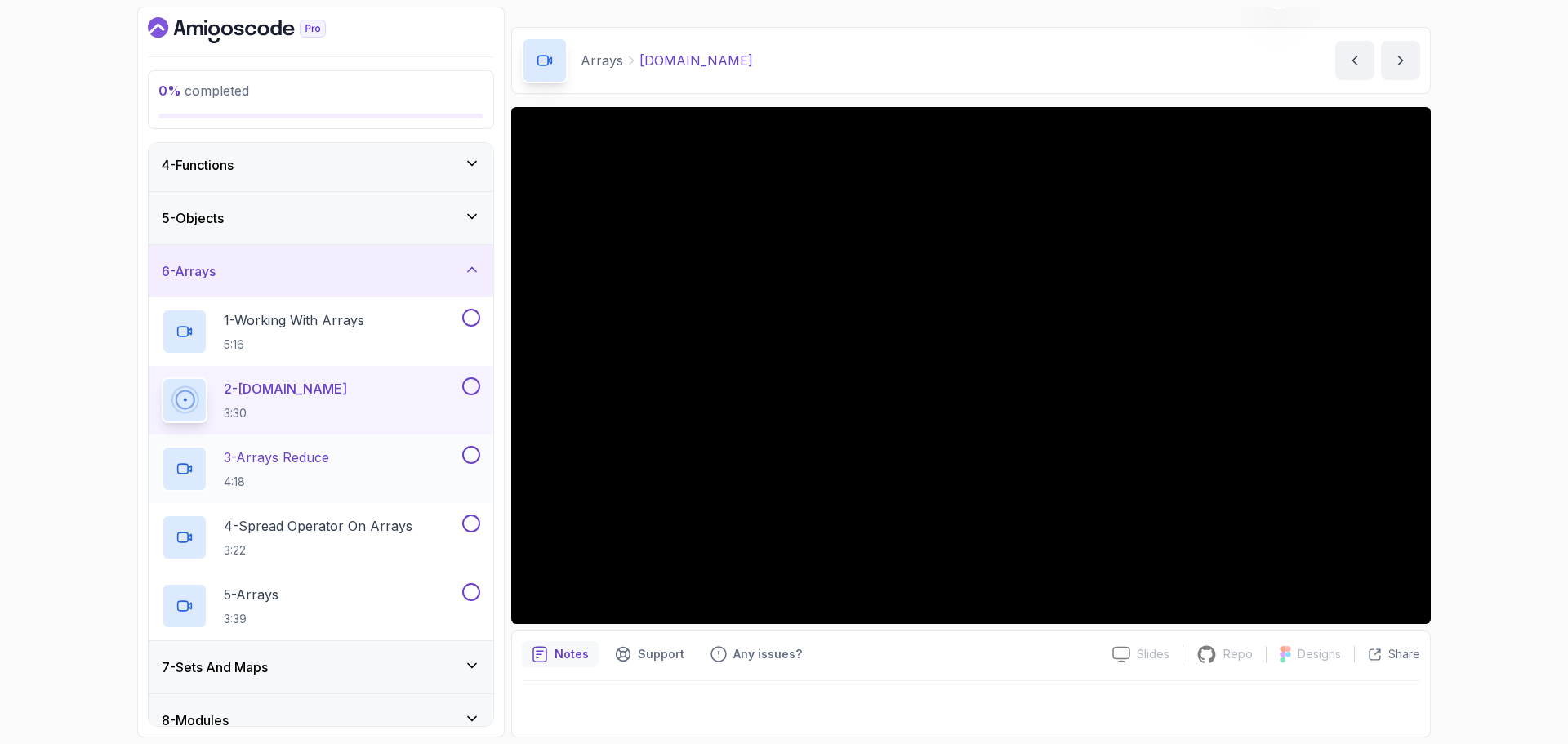
click at [315, 459] on p "3 - Arrays Reduce" at bounding box center [276, 457] width 105 height 20
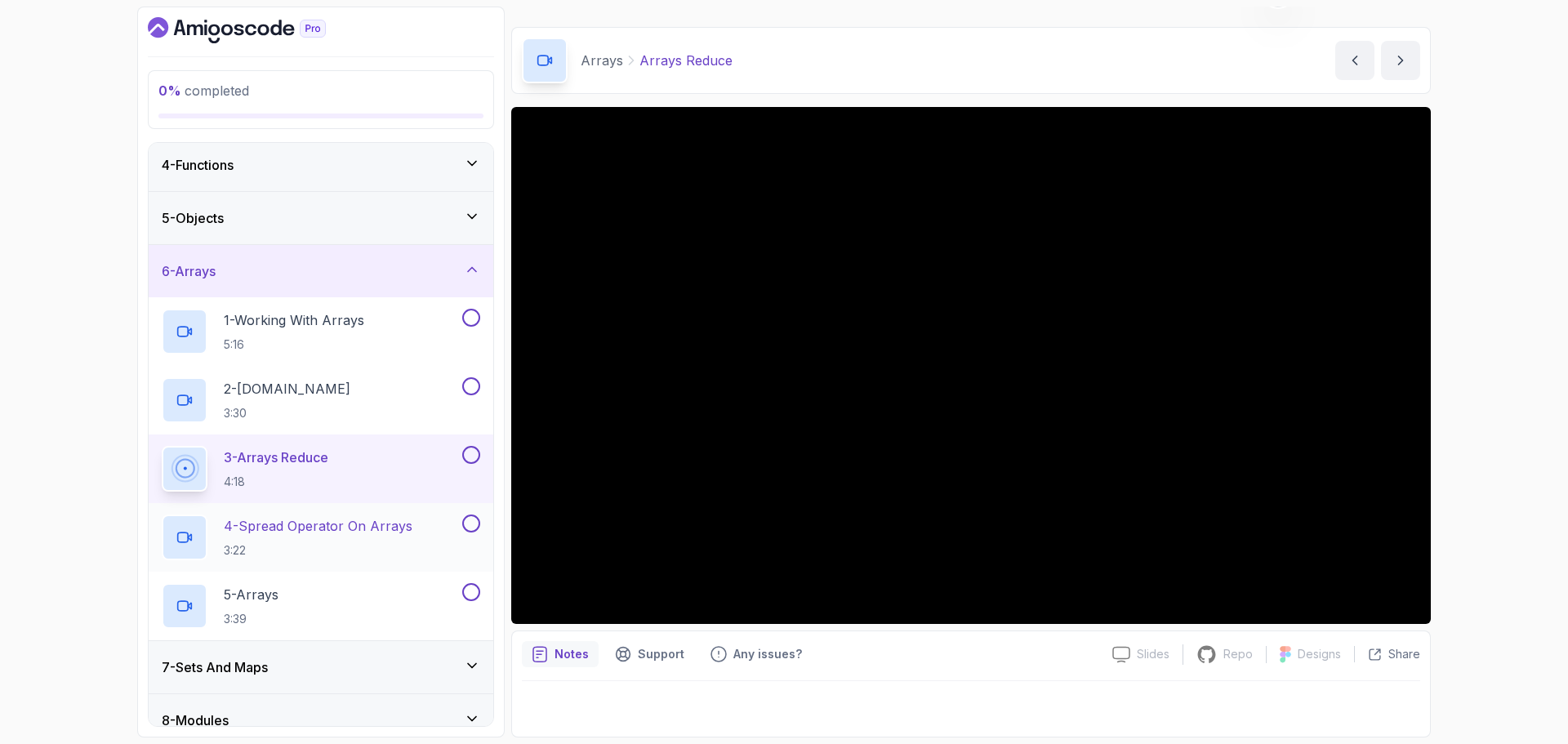
click at [367, 521] on p "4 - Spread Operator On Arrays" at bounding box center [318, 526] width 188 height 20
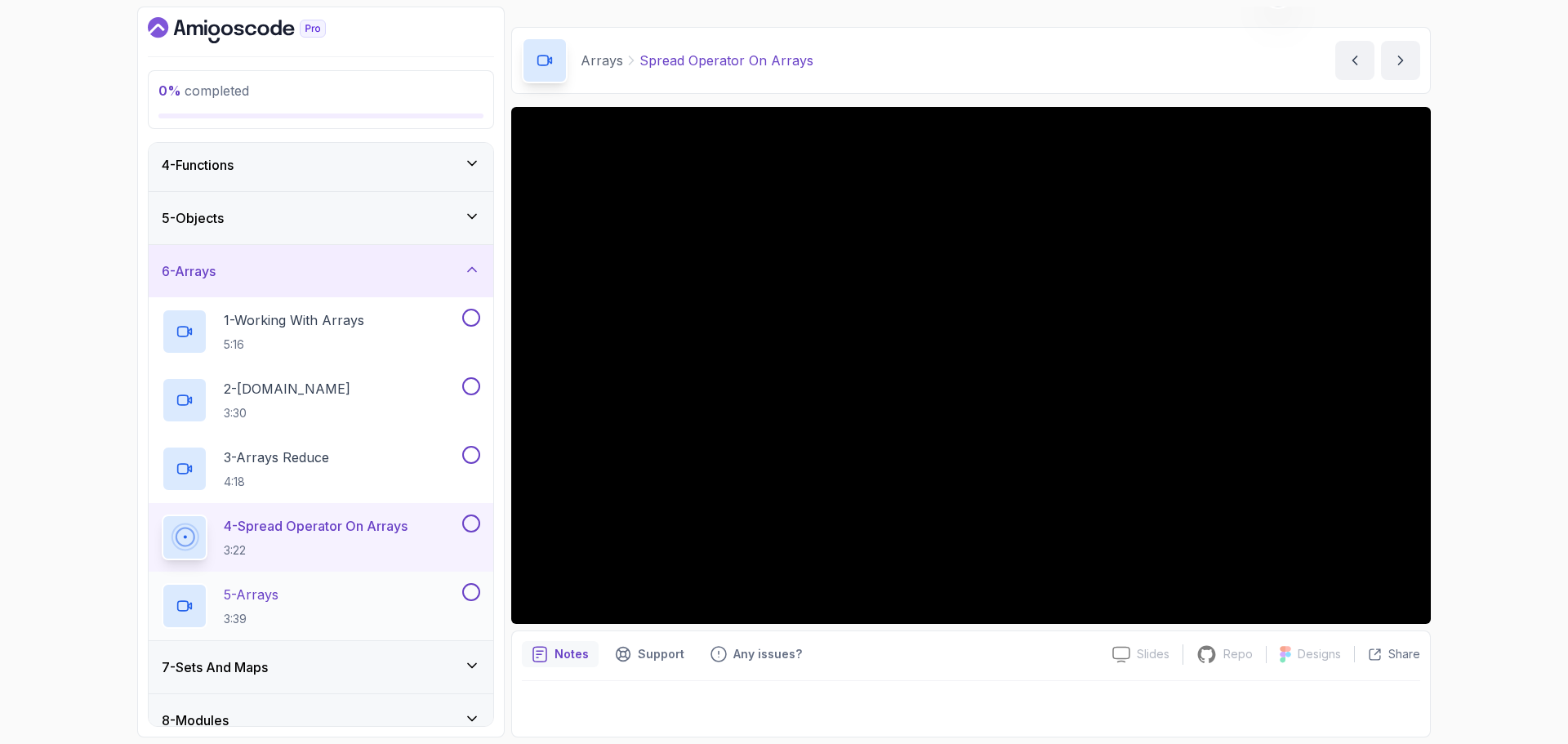
click at [294, 592] on div "5 - Arrays 3:39" at bounding box center [310, 605] width 297 height 46
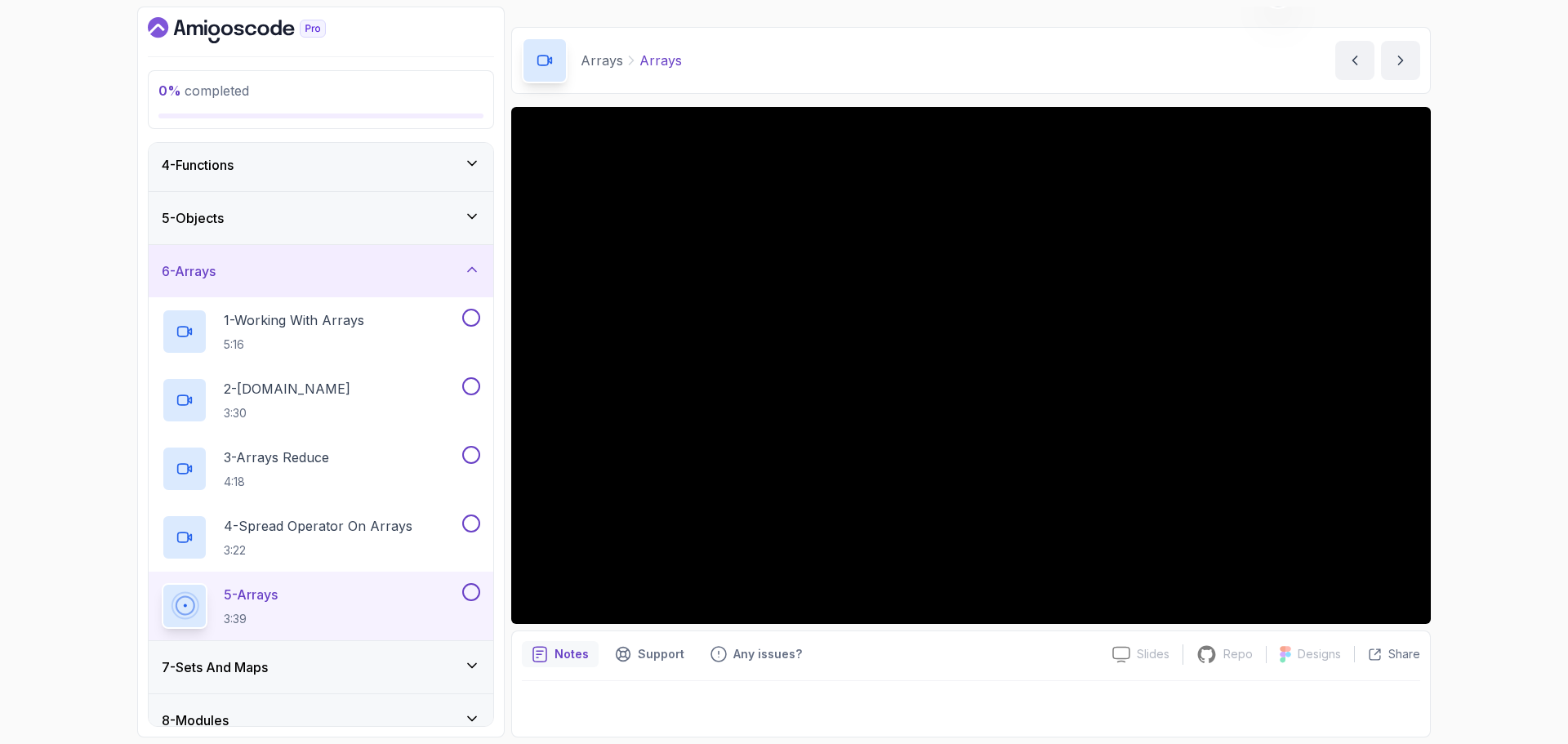
click at [359, 655] on div "7 - Sets And Maps" at bounding box center [321, 667] width 345 height 52
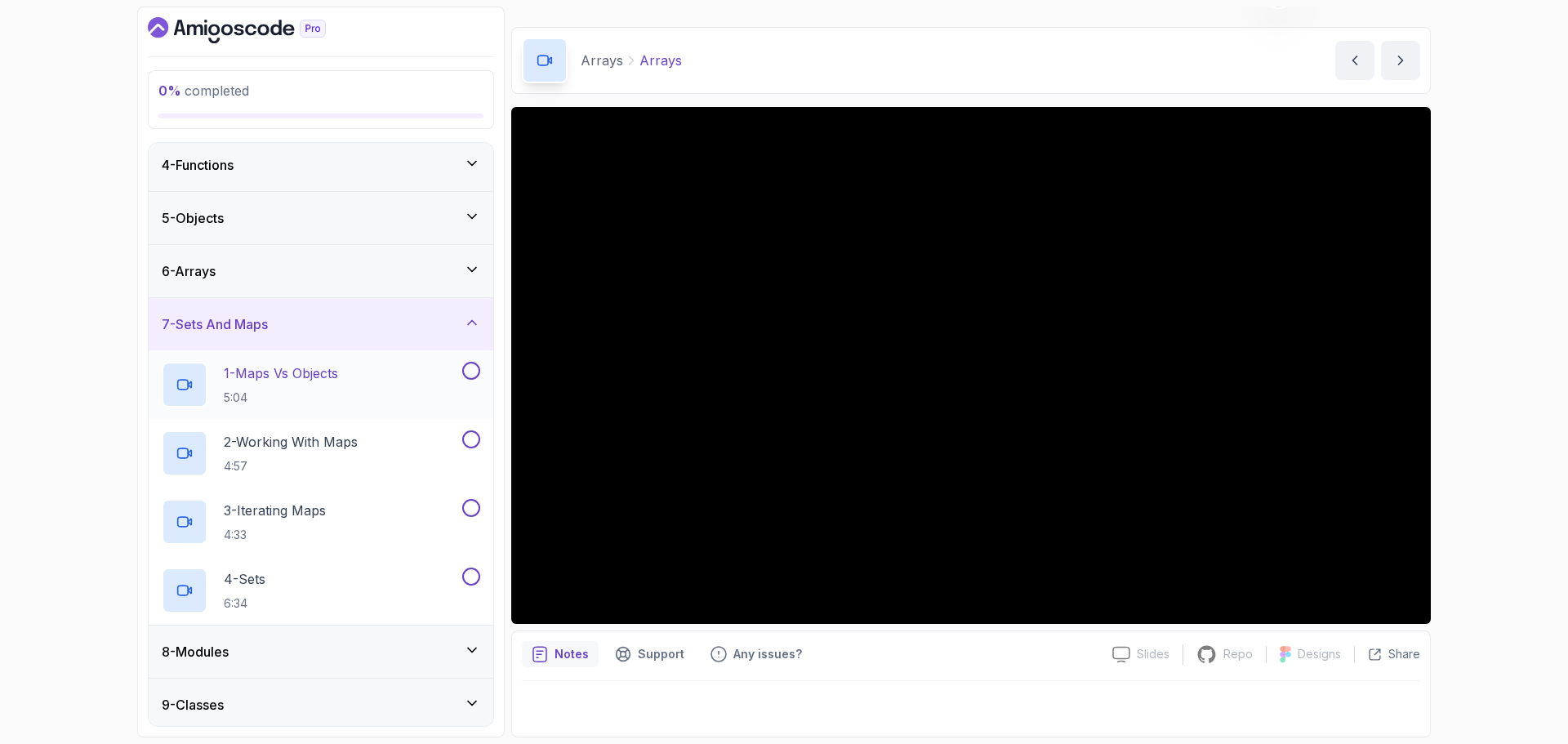
click at [316, 370] on p "1 - Maps Vs Objects" at bounding box center [281, 373] width 114 height 20
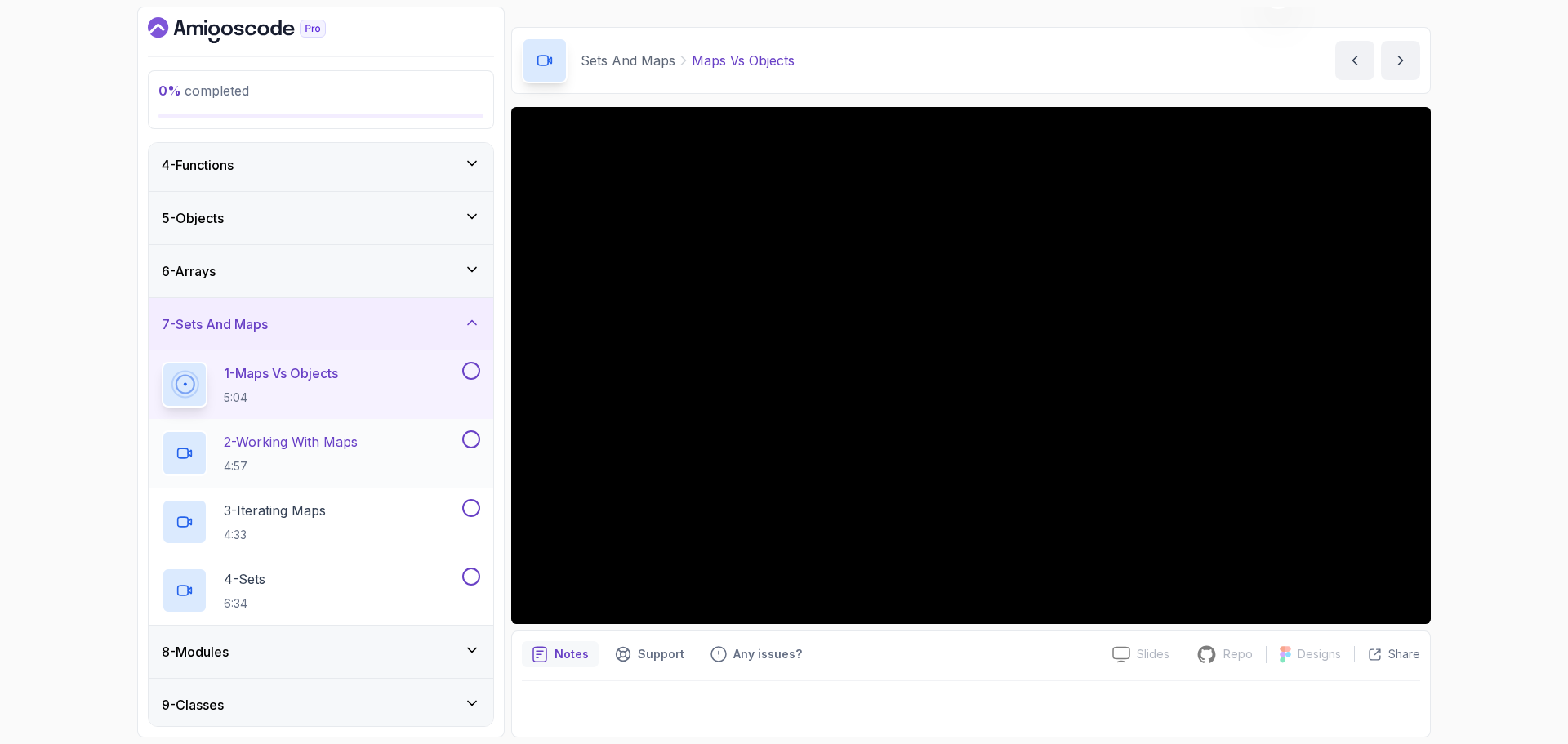
click at [346, 440] on p "2 - Working With Maps" at bounding box center [291, 441] width 134 height 20
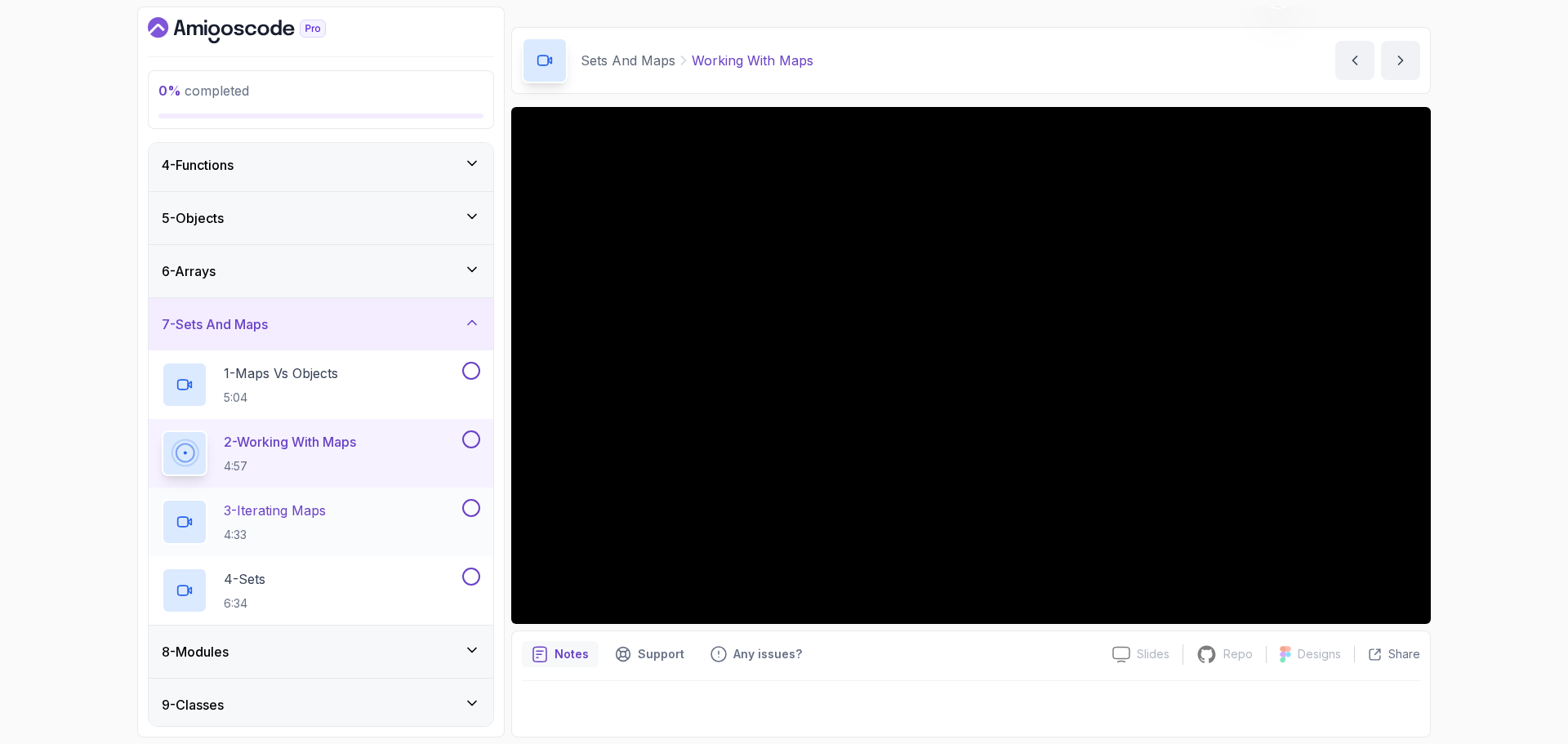
click at [344, 514] on div "3 - Iterating Maps 4:33" at bounding box center [310, 521] width 297 height 46
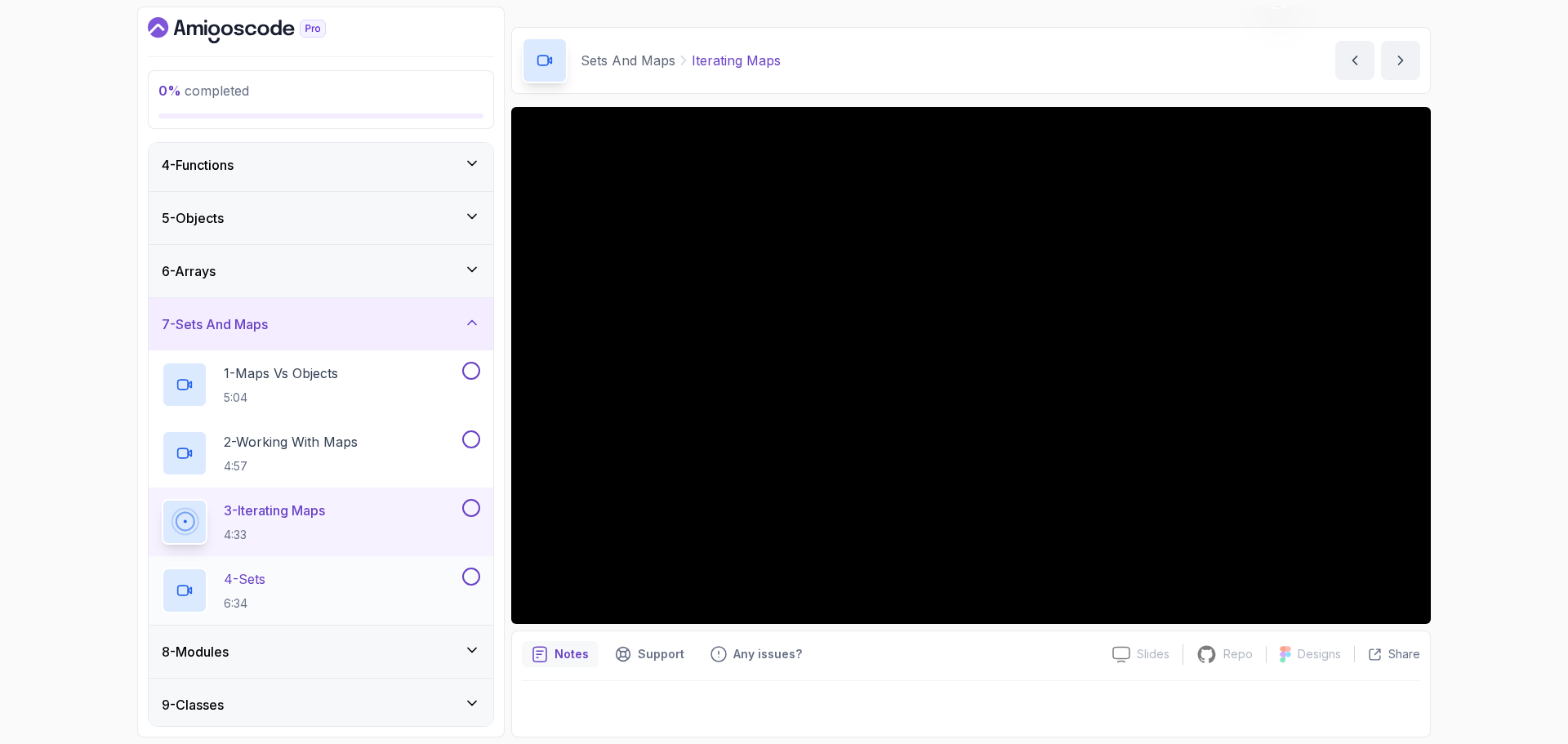
click at [303, 579] on div "4 - Sets 6:34" at bounding box center [310, 590] width 297 height 46
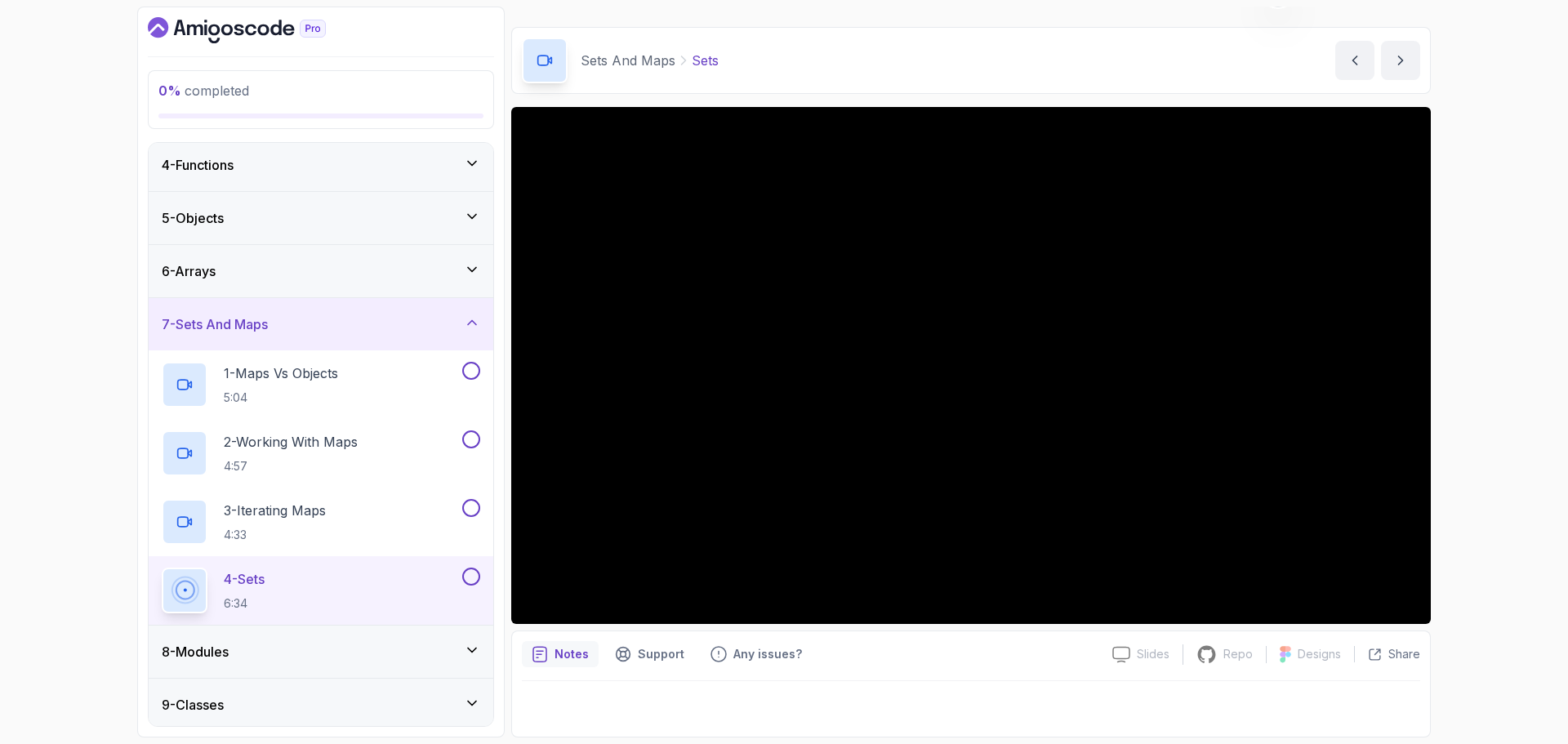
click at [402, 651] on div "8 - Modules" at bounding box center [321, 651] width 319 height 20
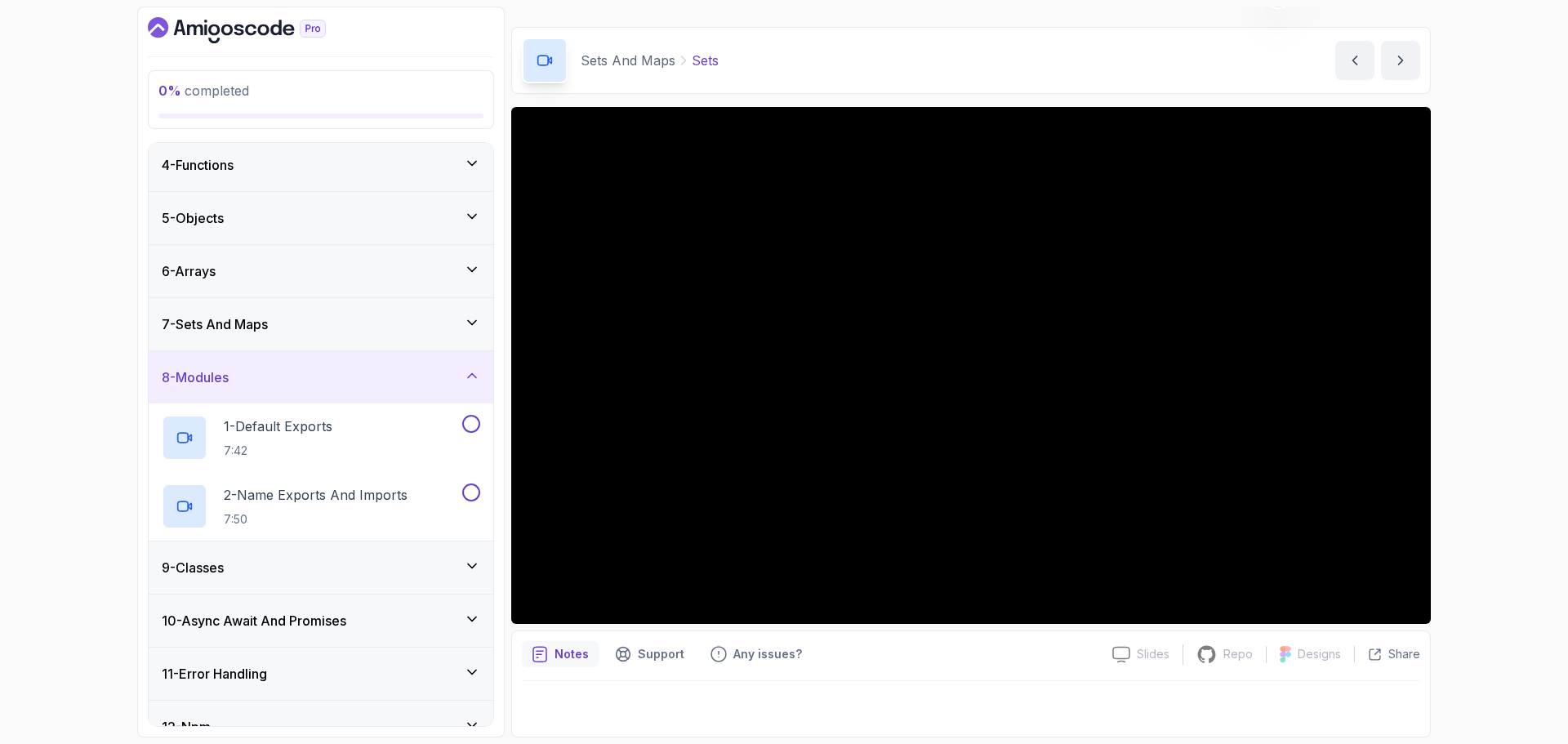
click at [471, 318] on icon at bounding box center [471, 322] width 16 height 16
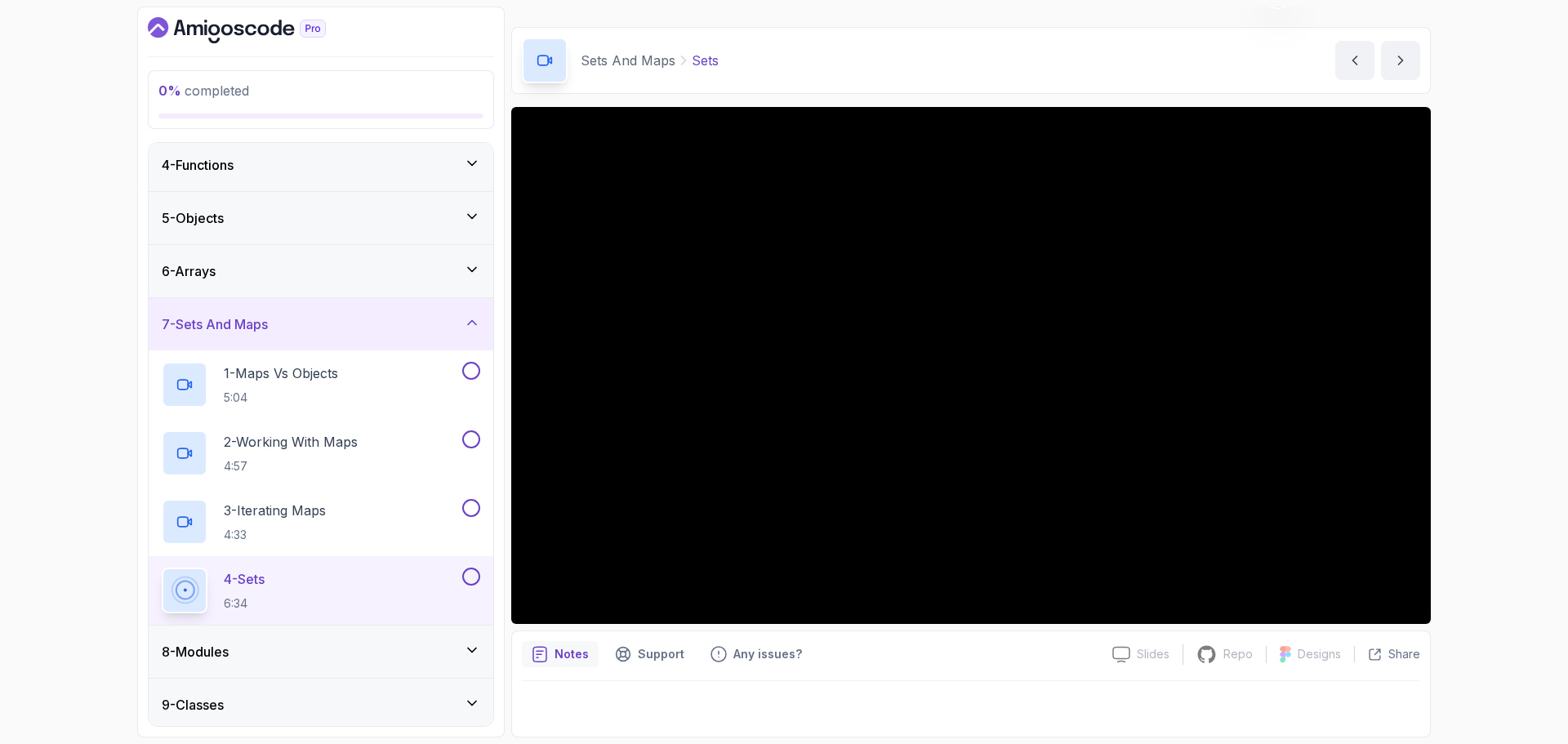
click at [471, 318] on icon at bounding box center [471, 322] width 16 height 16
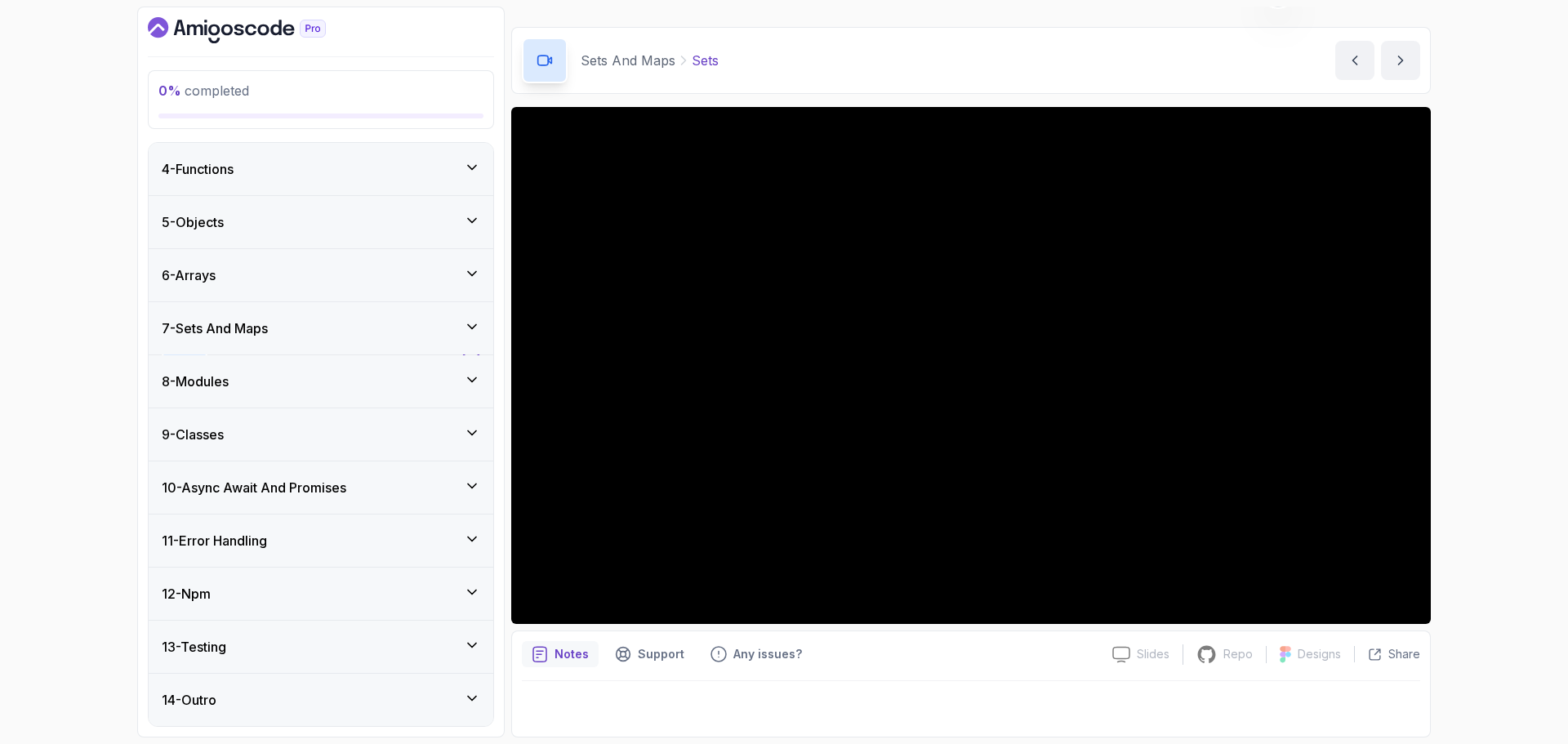
scroll to position [159, 0]
click at [314, 315] on div "7 - Sets And Maps" at bounding box center [321, 328] width 345 height 52
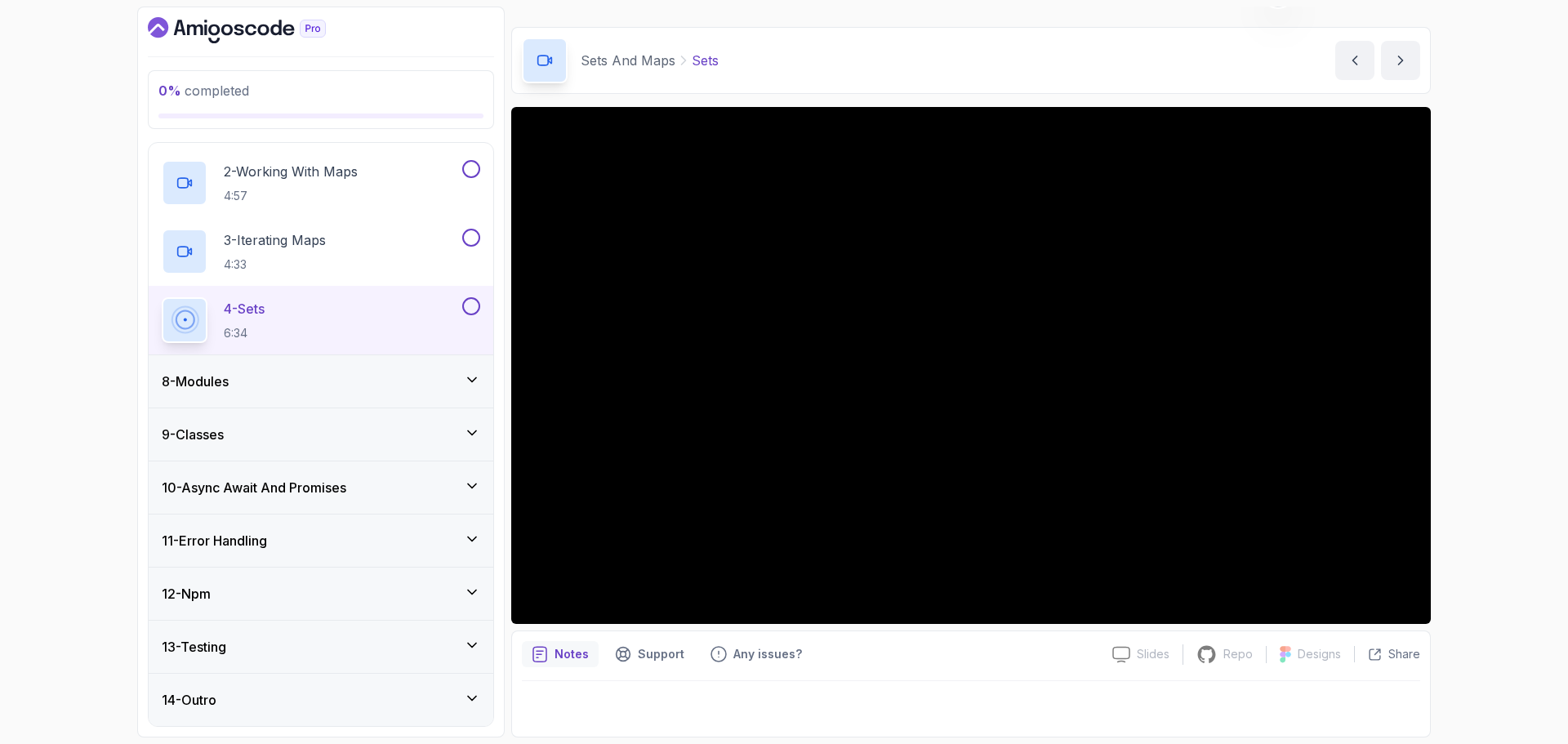
click at [341, 376] on div "8 - Modules" at bounding box center [321, 381] width 319 height 20
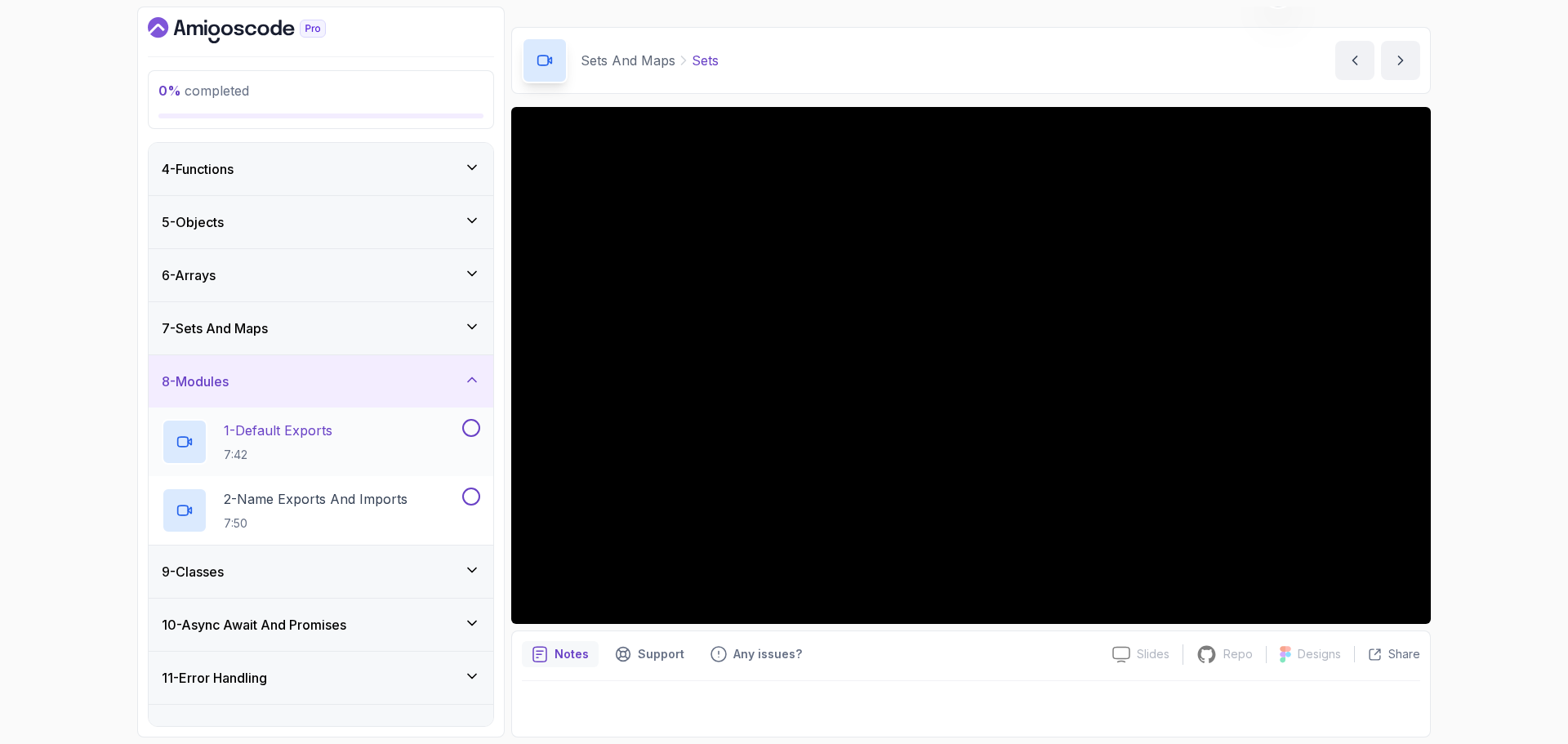
click at [323, 429] on p "1 - Default Exports" at bounding box center [278, 430] width 109 height 20
click at [399, 493] on p "2 - Name Exports And Imports" at bounding box center [316, 498] width 184 height 20
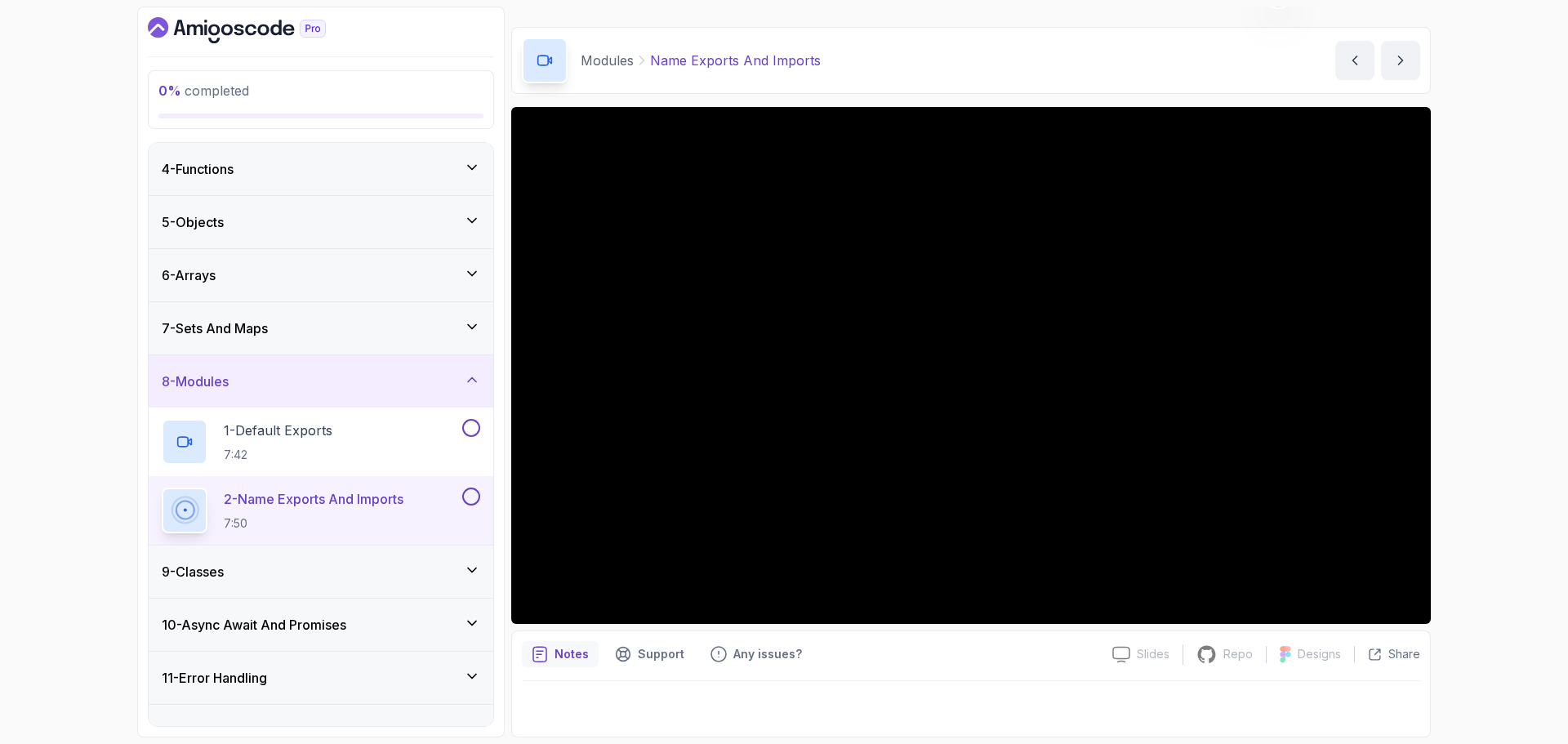
scroll to position [296, 0]
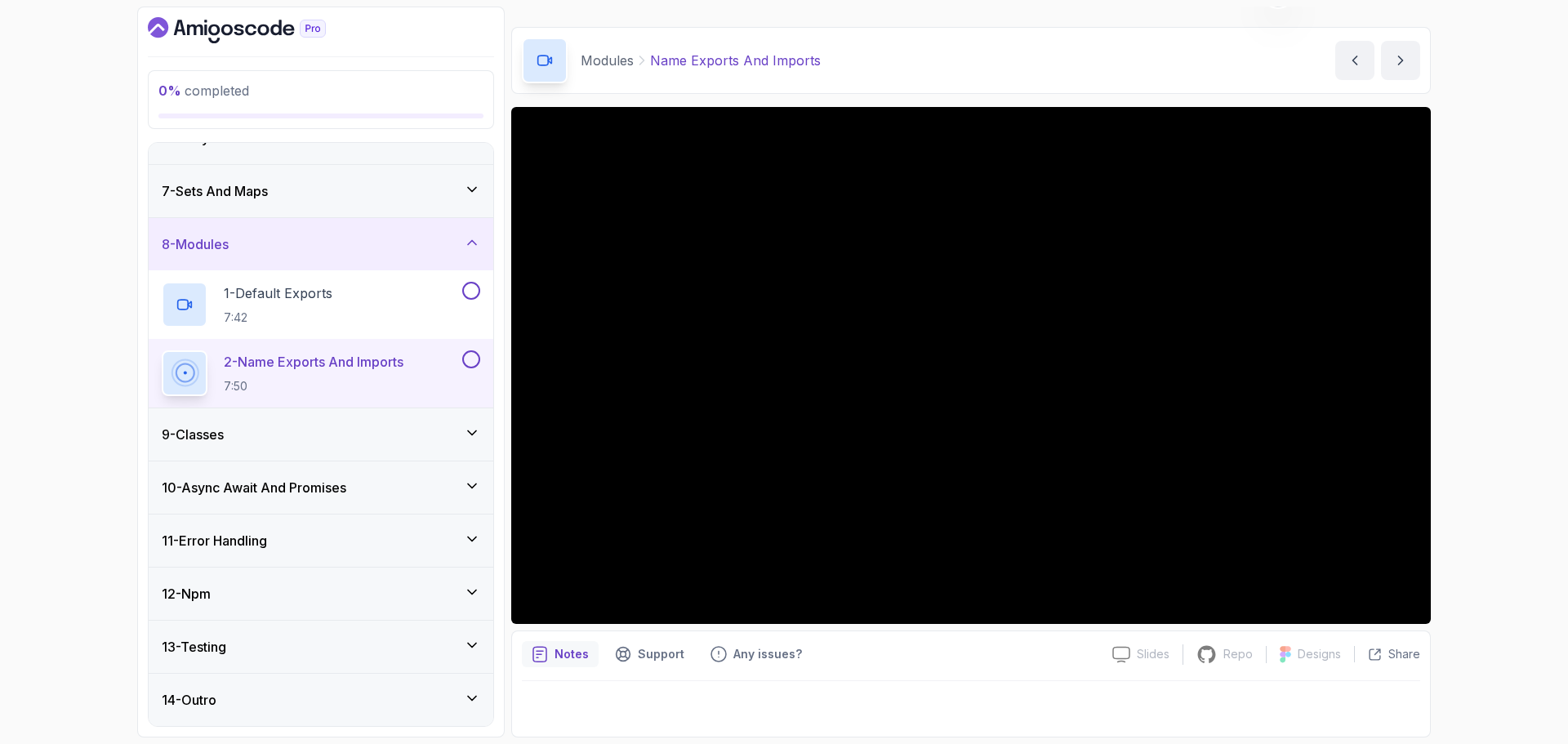
click at [355, 424] on div "9 - Classes" at bounding box center [321, 434] width 319 height 20
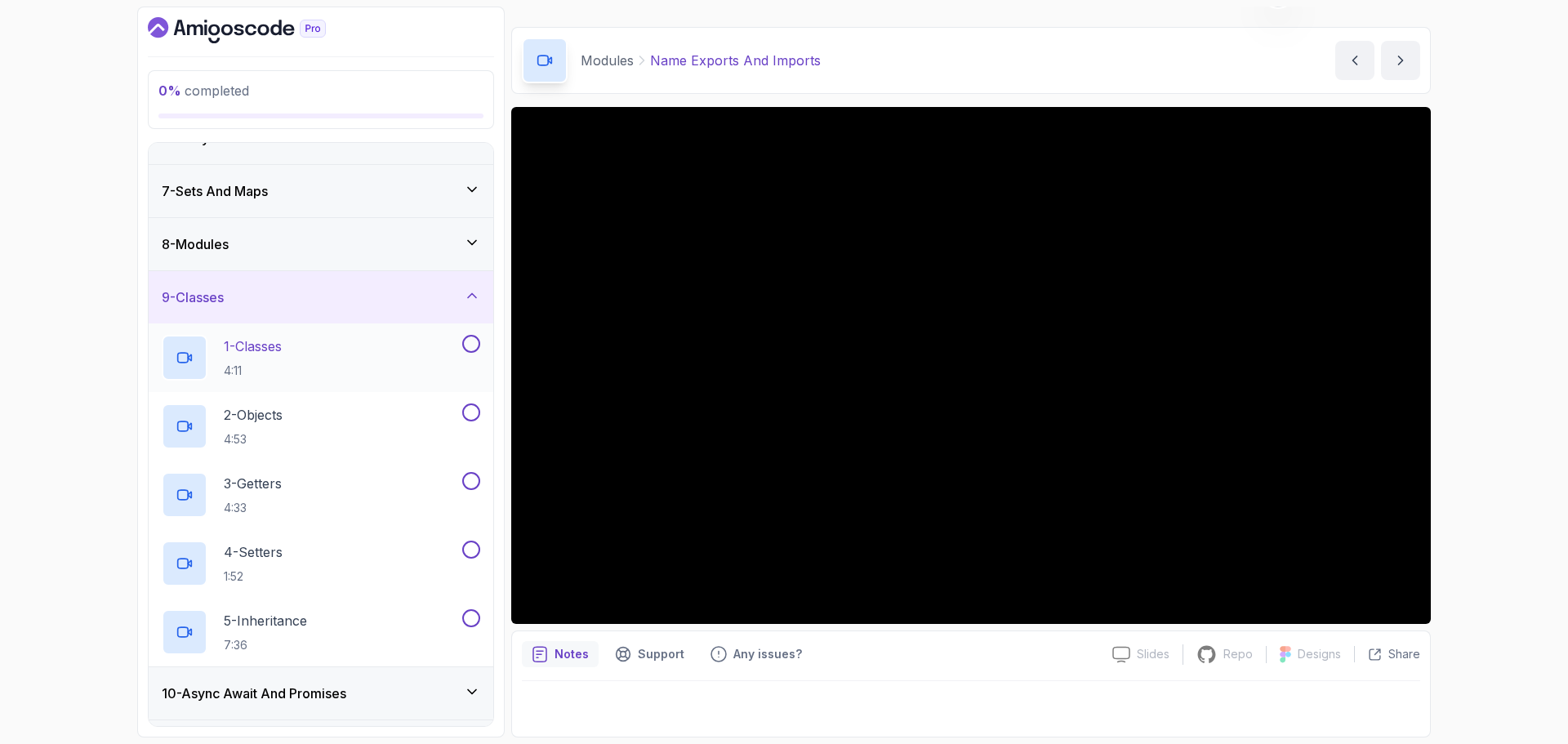
click at [282, 350] on p "1 - Classes" at bounding box center [253, 346] width 58 height 20
click at [309, 413] on div "2 - Objects 4:53" at bounding box center [310, 425] width 297 height 46
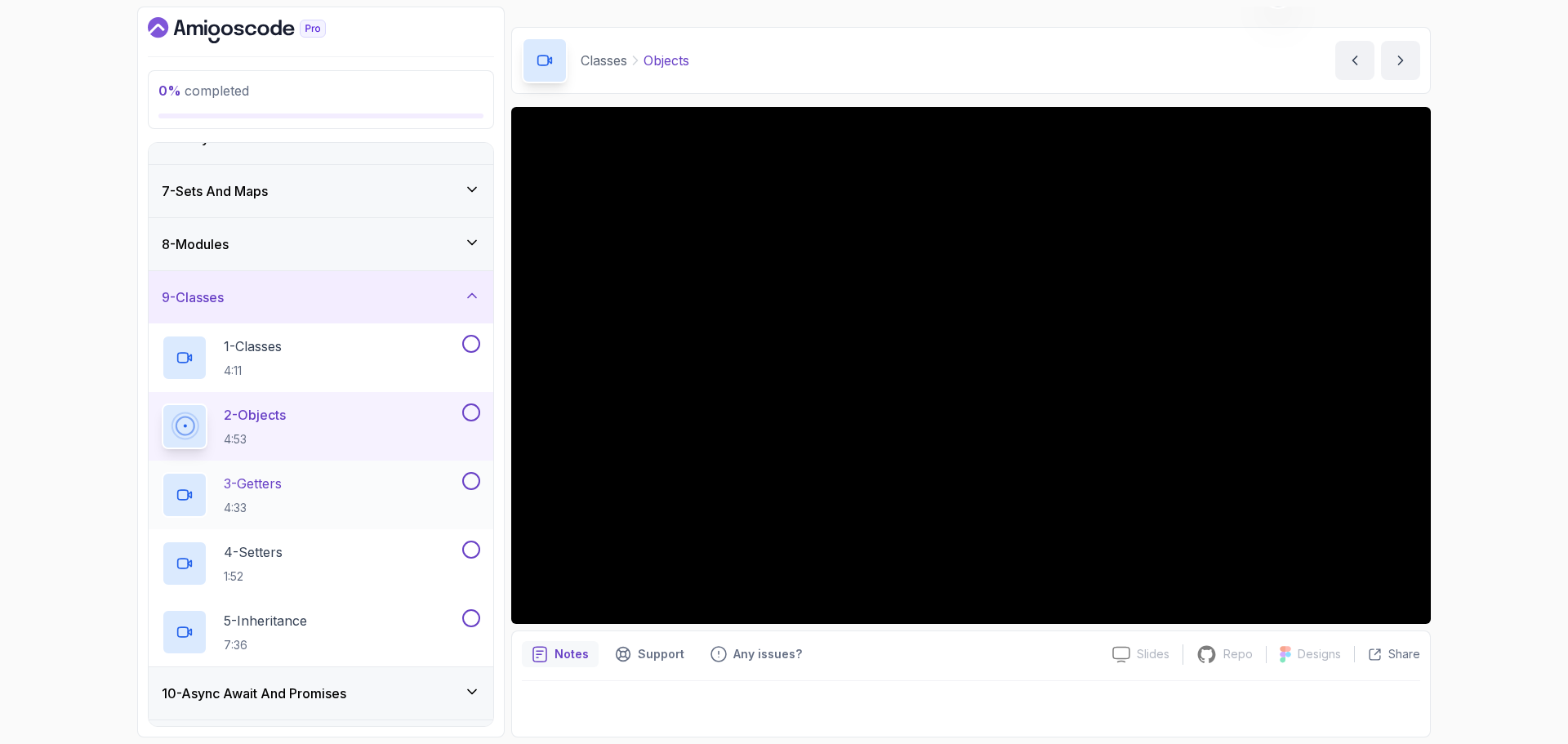
click at [300, 484] on div "3 - Getters 4:33" at bounding box center [310, 495] width 297 height 46
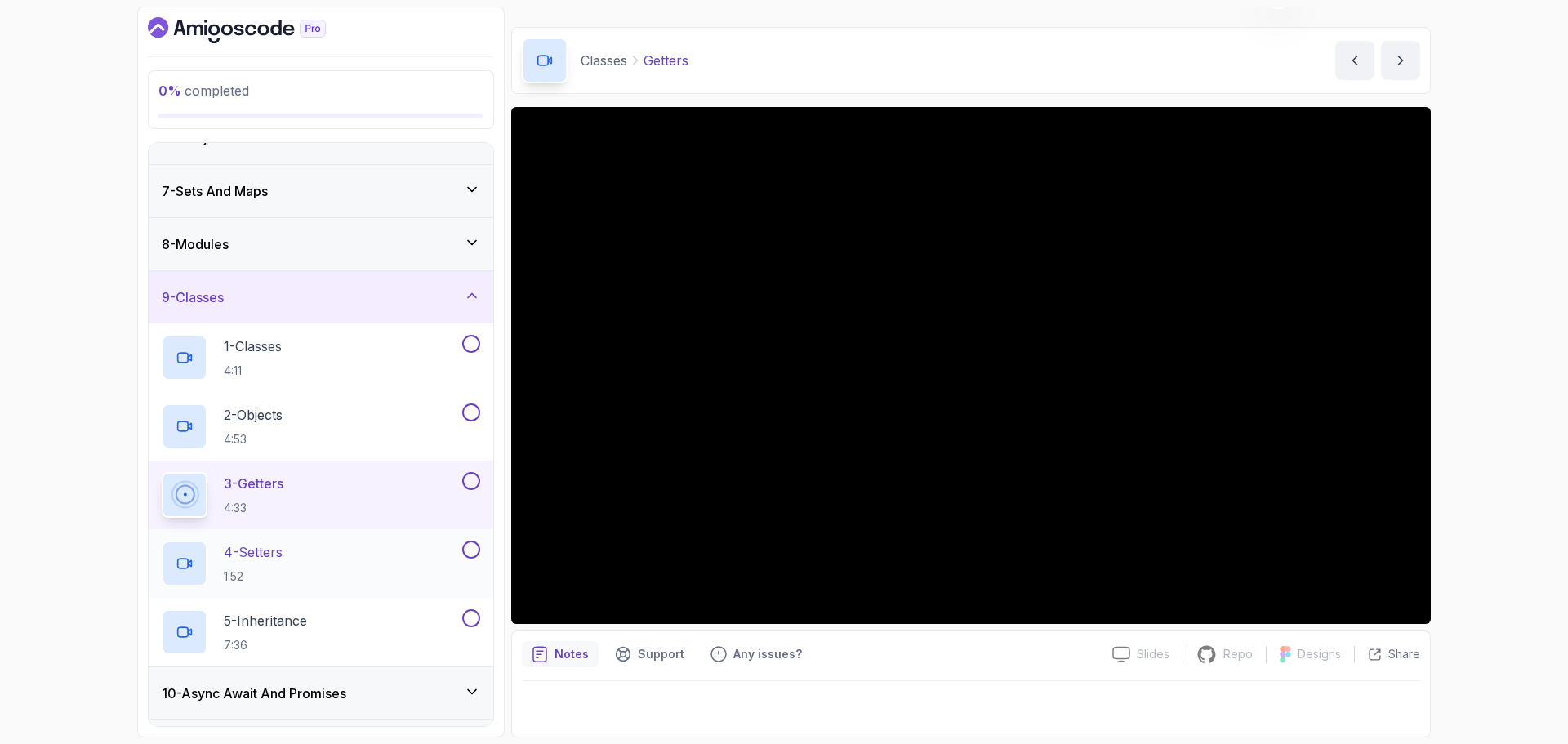
click at [339, 556] on div "4 - Setters 1:52" at bounding box center [310, 563] width 297 height 46
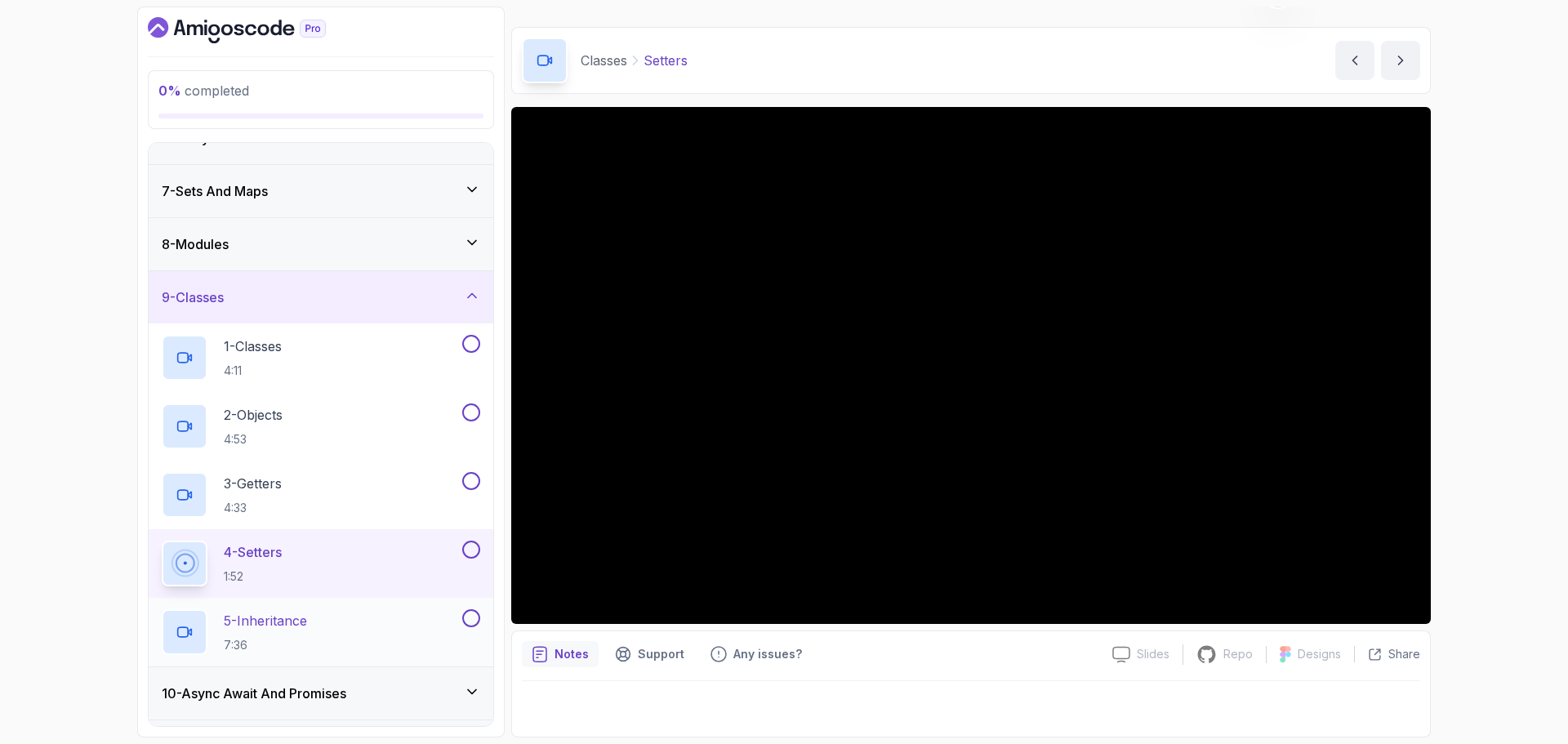
click at [346, 617] on div "5 - Inheritance 7:36" at bounding box center [310, 632] width 297 height 46
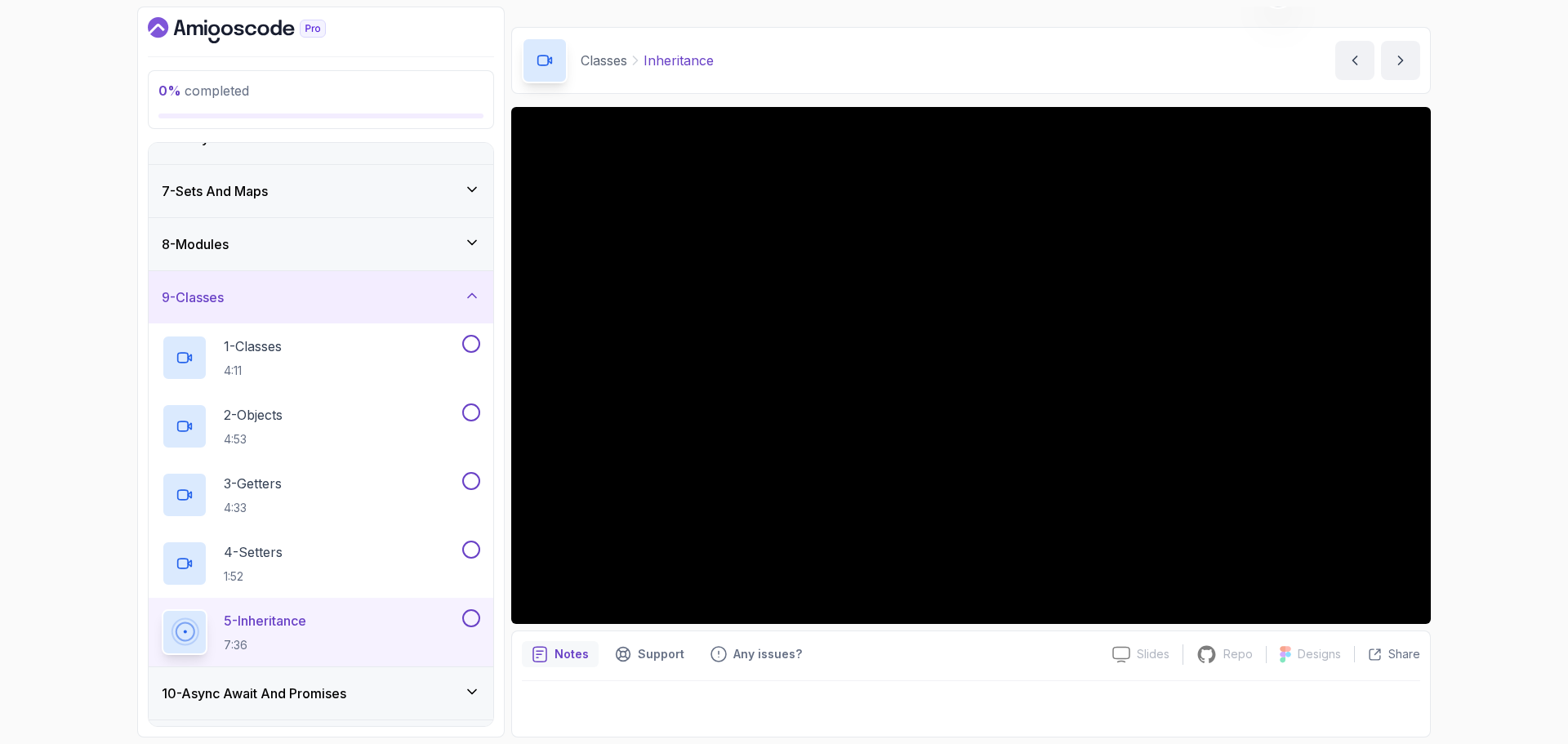
click at [346, 692] on h3 "10 - Async Await And Promises" at bounding box center [254, 692] width 185 height 20
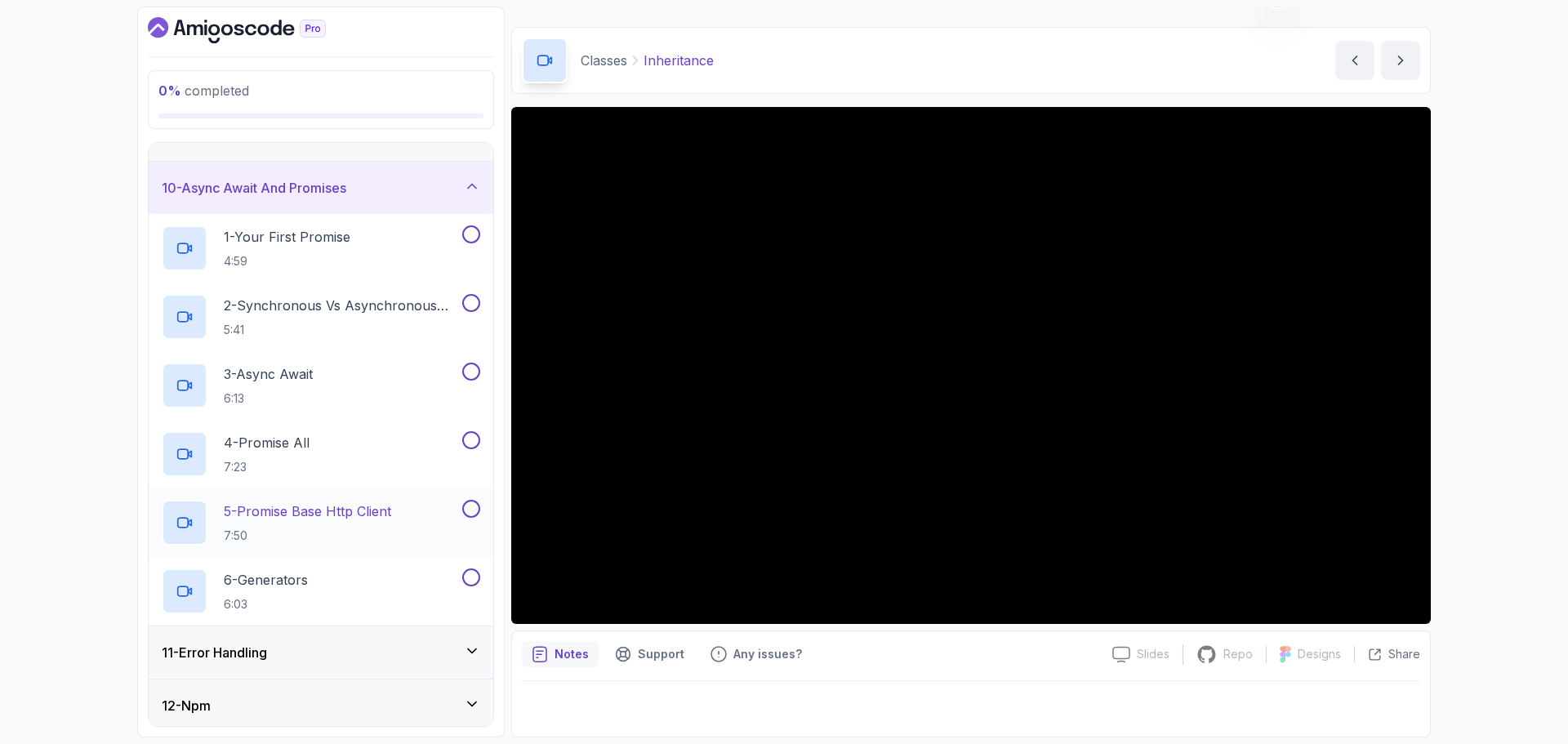
scroll to position [460, 0]
click at [340, 238] on p "1 - Your First Promise" at bounding box center [287, 235] width 127 height 20
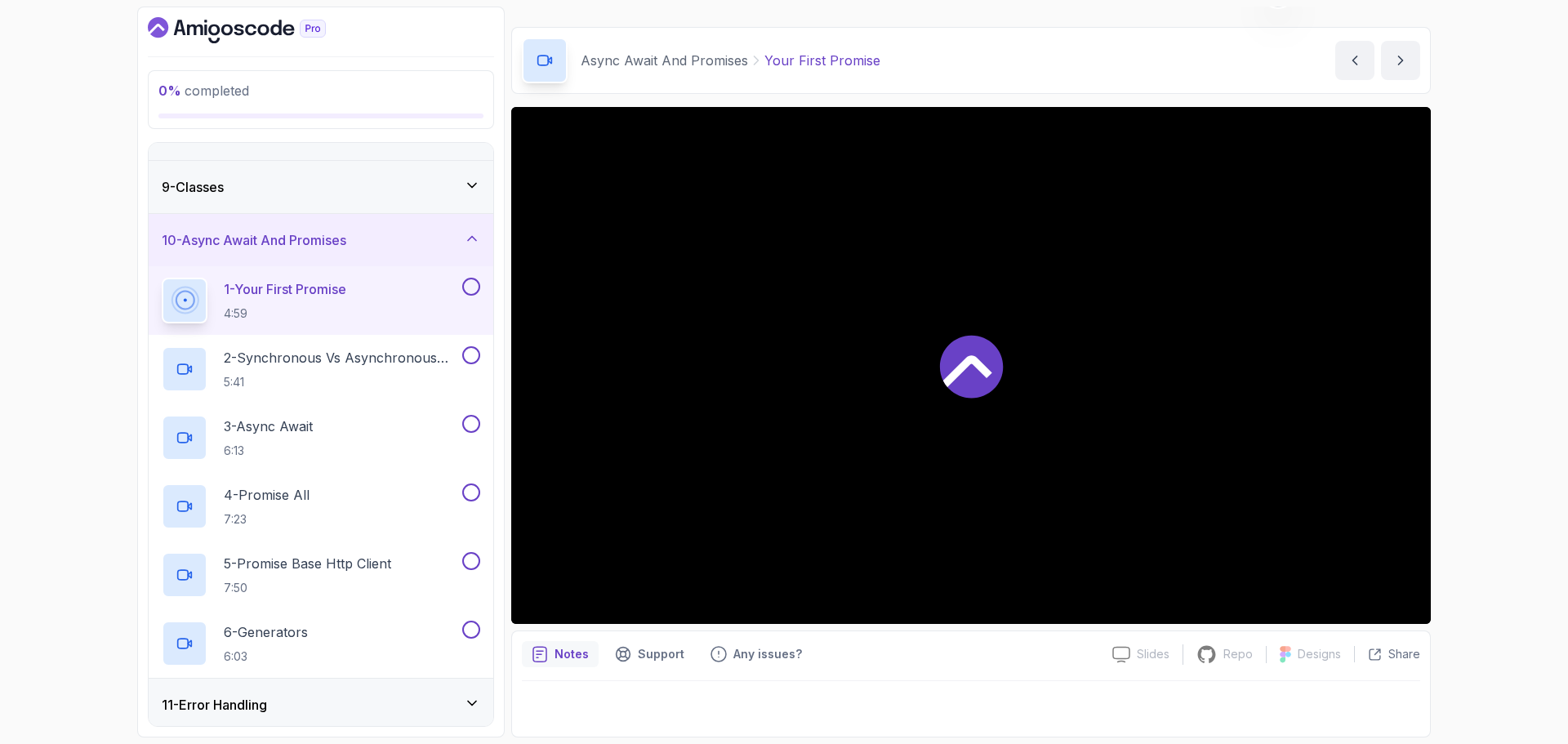
scroll to position [378, 0]
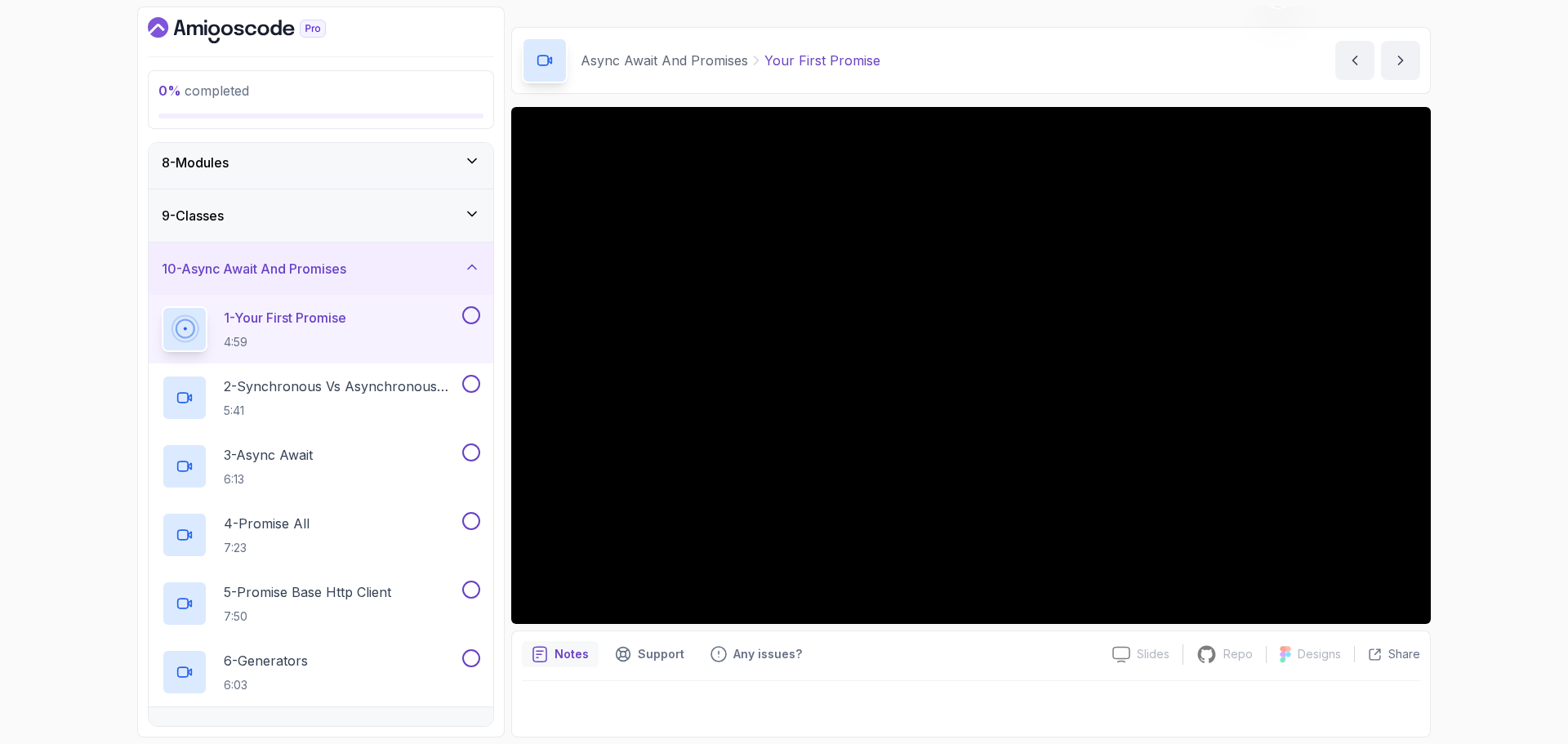
click at [383, 216] on div "9 - Classes" at bounding box center [321, 216] width 319 height 20
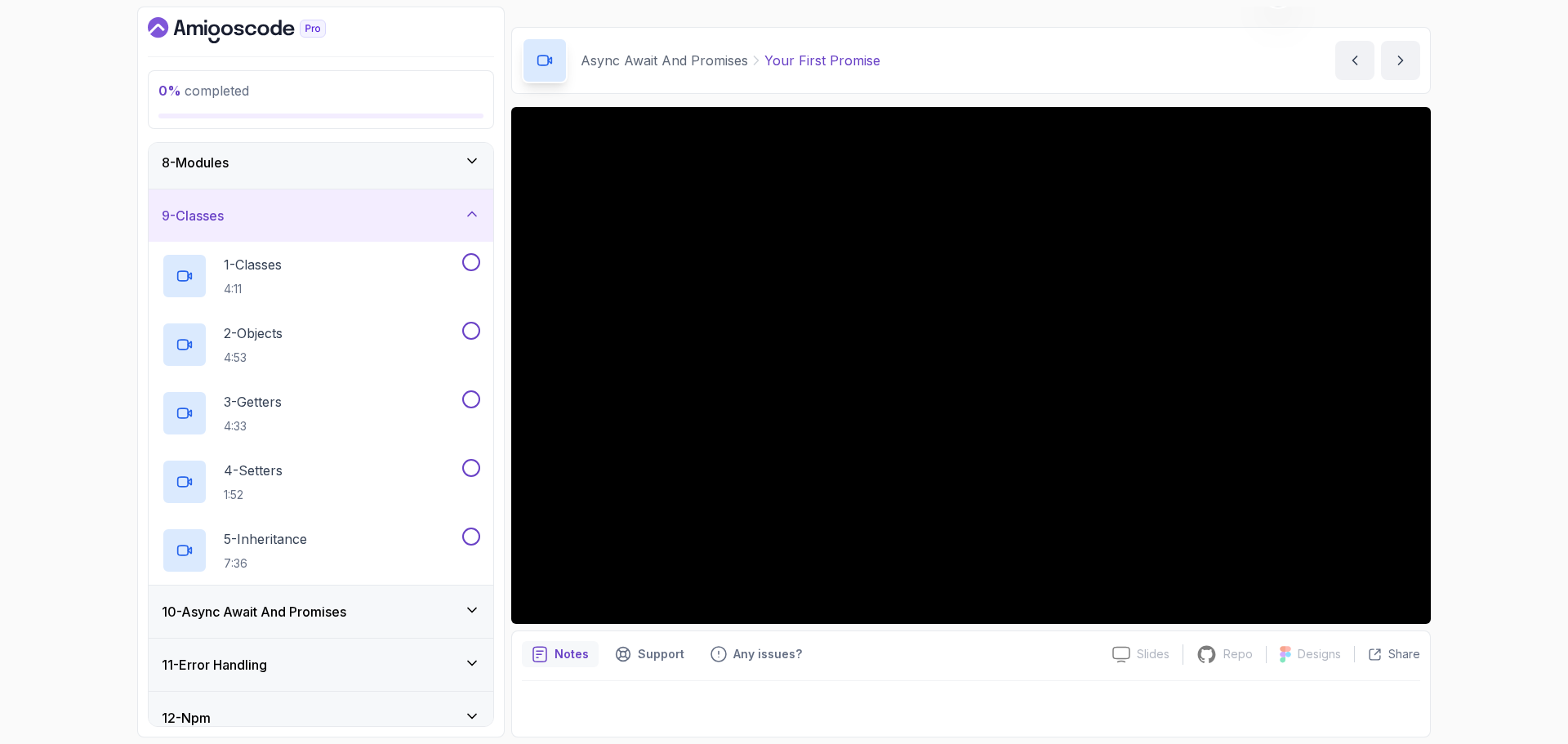
click at [380, 594] on div "10 - Async Await And Promises" at bounding box center [321, 612] width 345 height 52
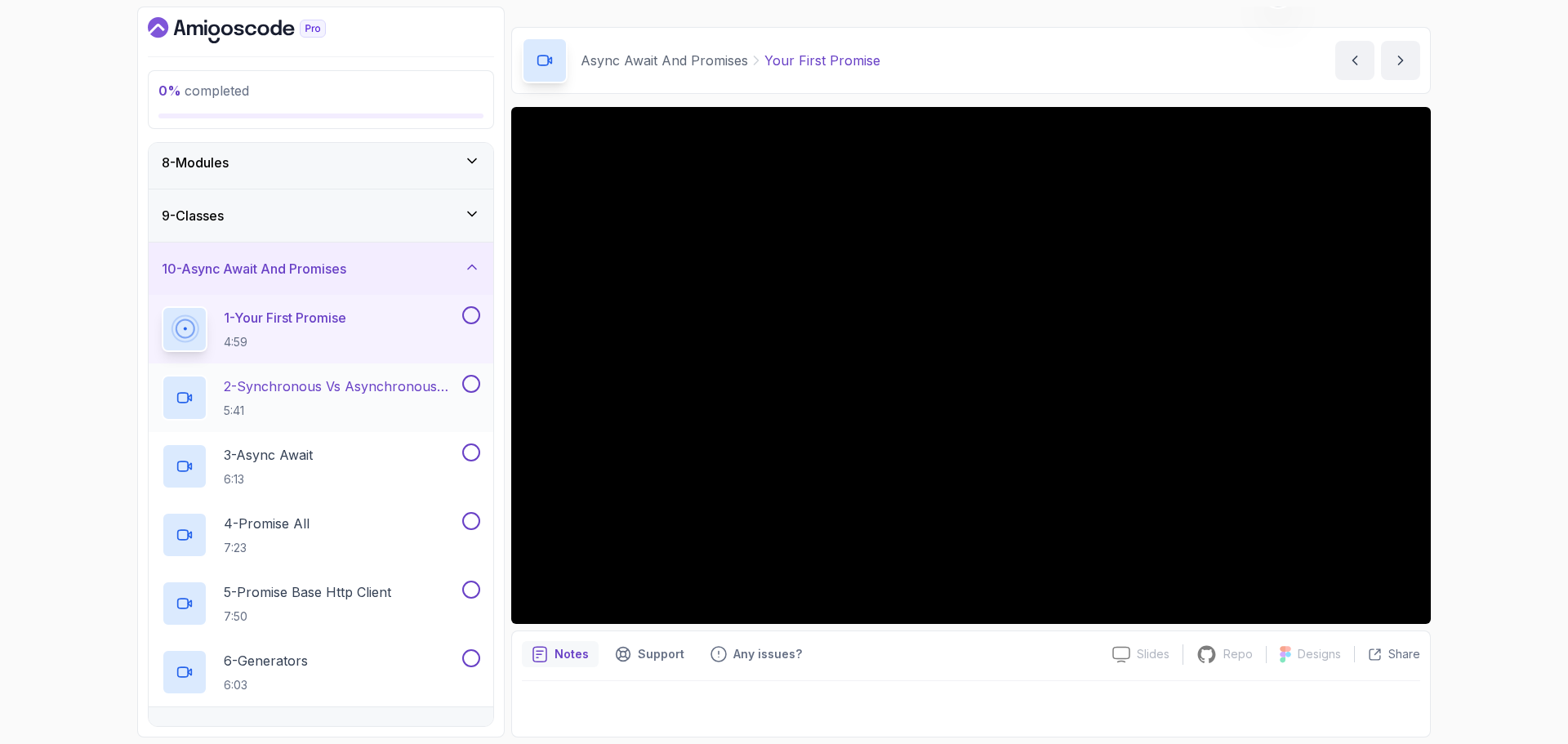
click at [330, 385] on p "2 - Synchronous Vs Asynchronous Code" at bounding box center [341, 386] width 235 height 20
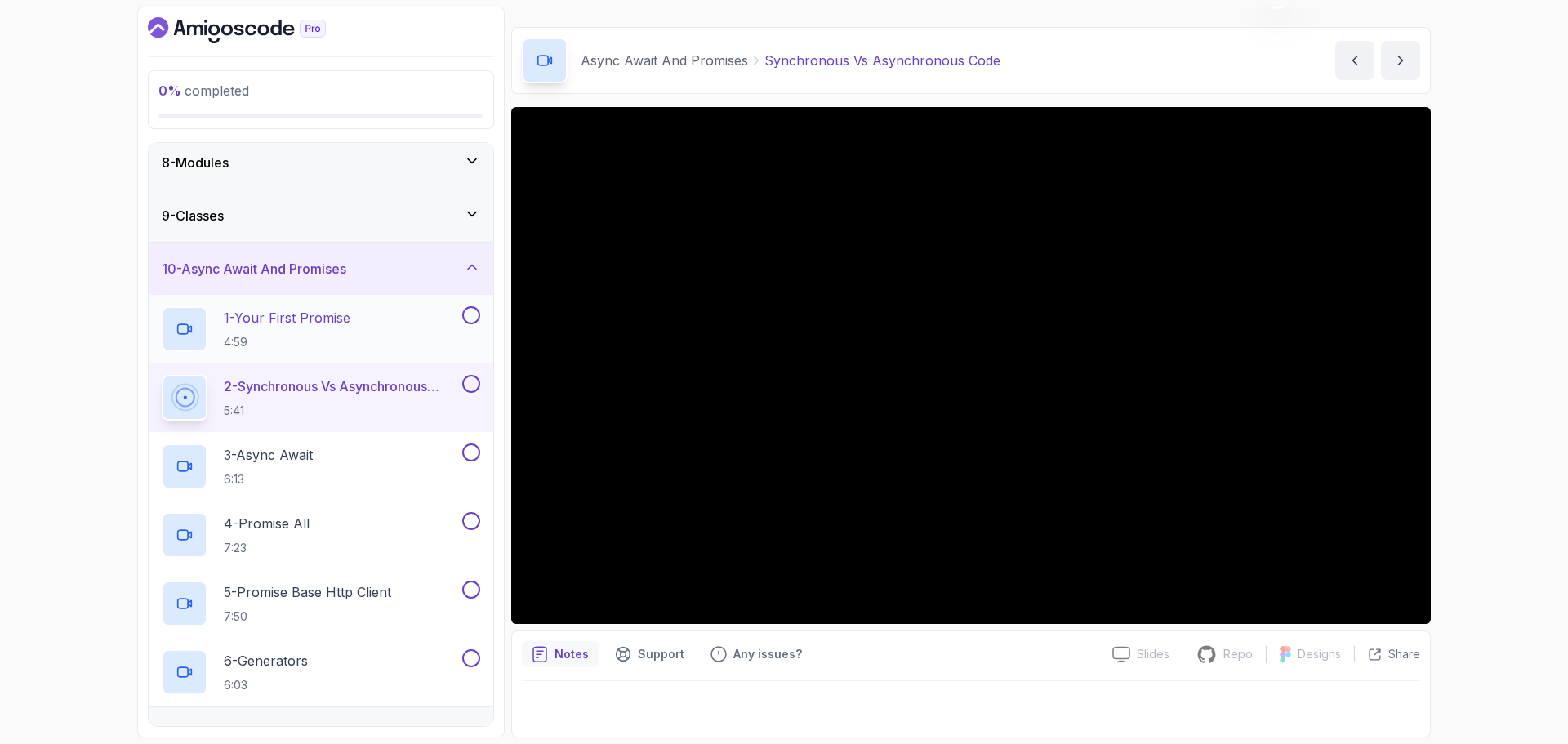
click at [320, 316] on p "1 - Your First Promise" at bounding box center [287, 318] width 127 height 20
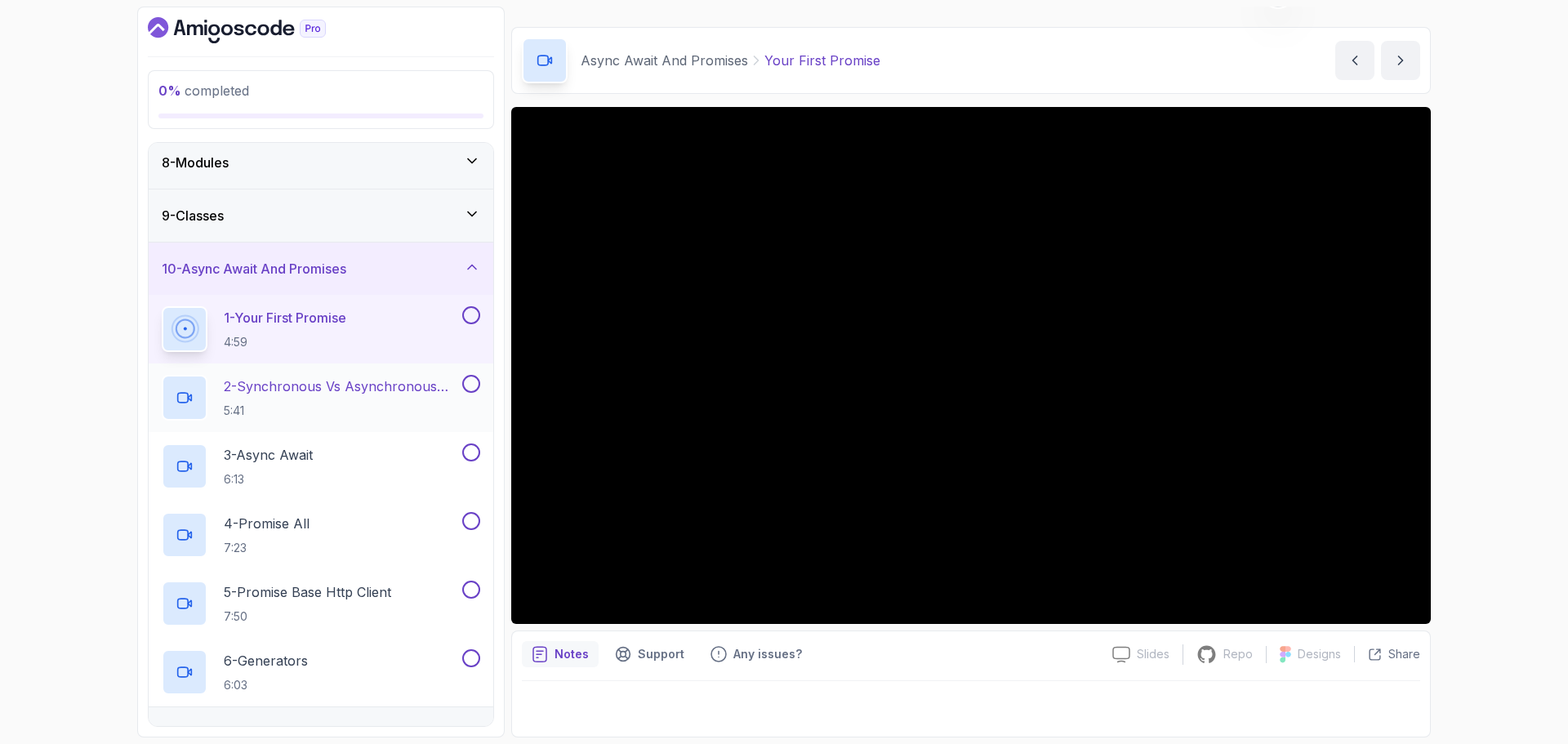
click at [302, 385] on p "2 - Synchronous Vs Asynchronous Code" at bounding box center [341, 386] width 235 height 20
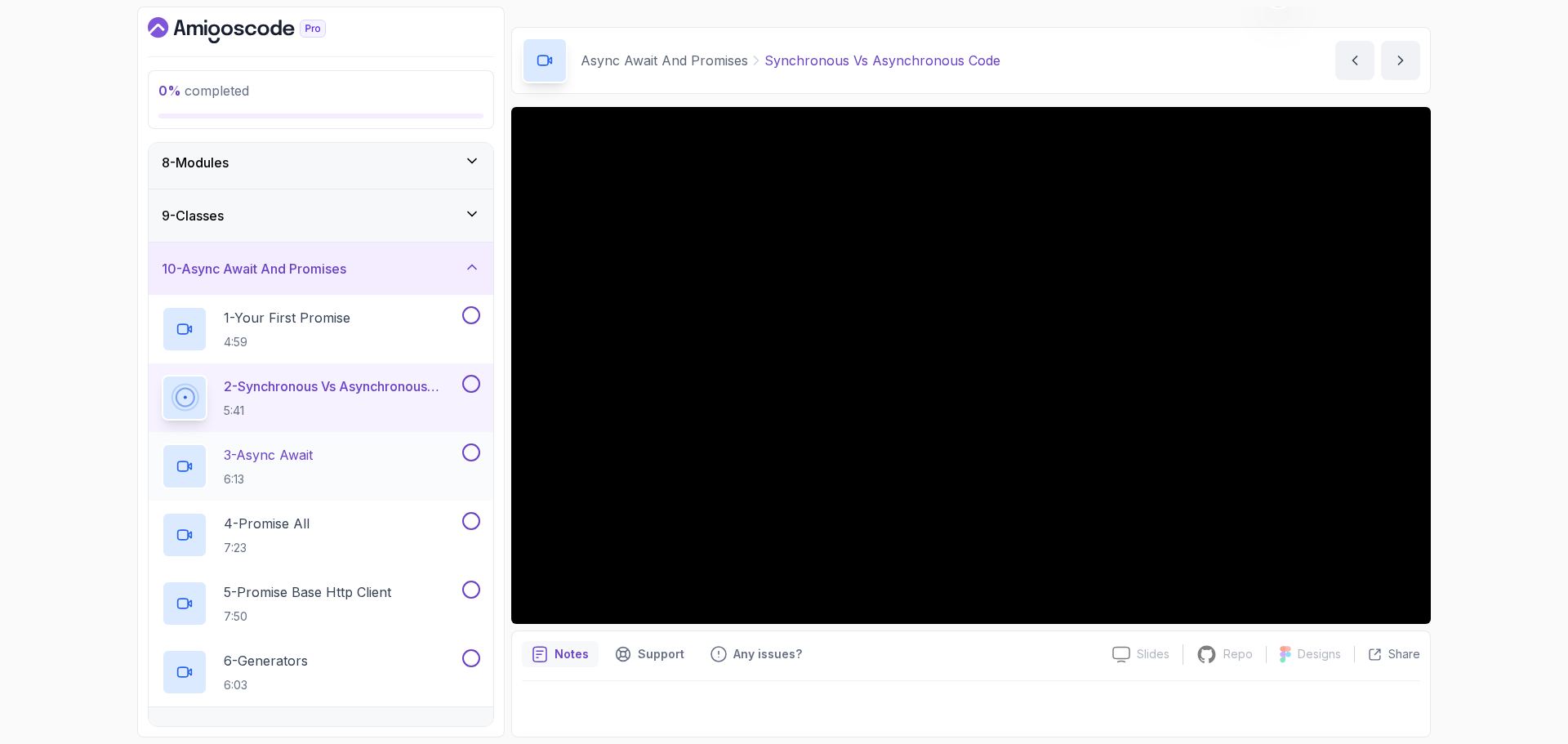
click at [295, 458] on p "3 - Async Await" at bounding box center [268, 454] width 89 height 20
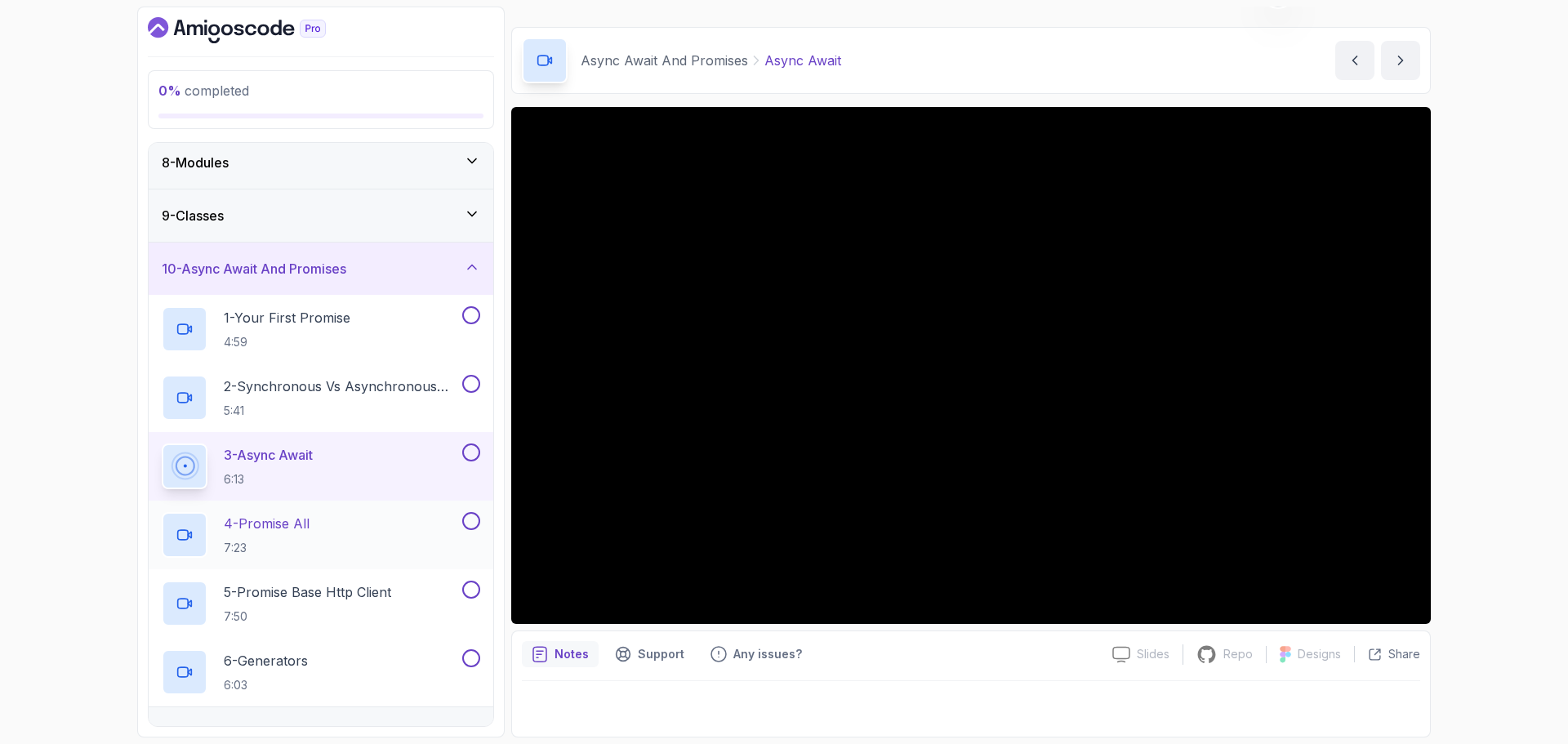
click at [328, 523] on div "4 - Promise All 7:23" at bounding box center [310, 534] width 297 height 46
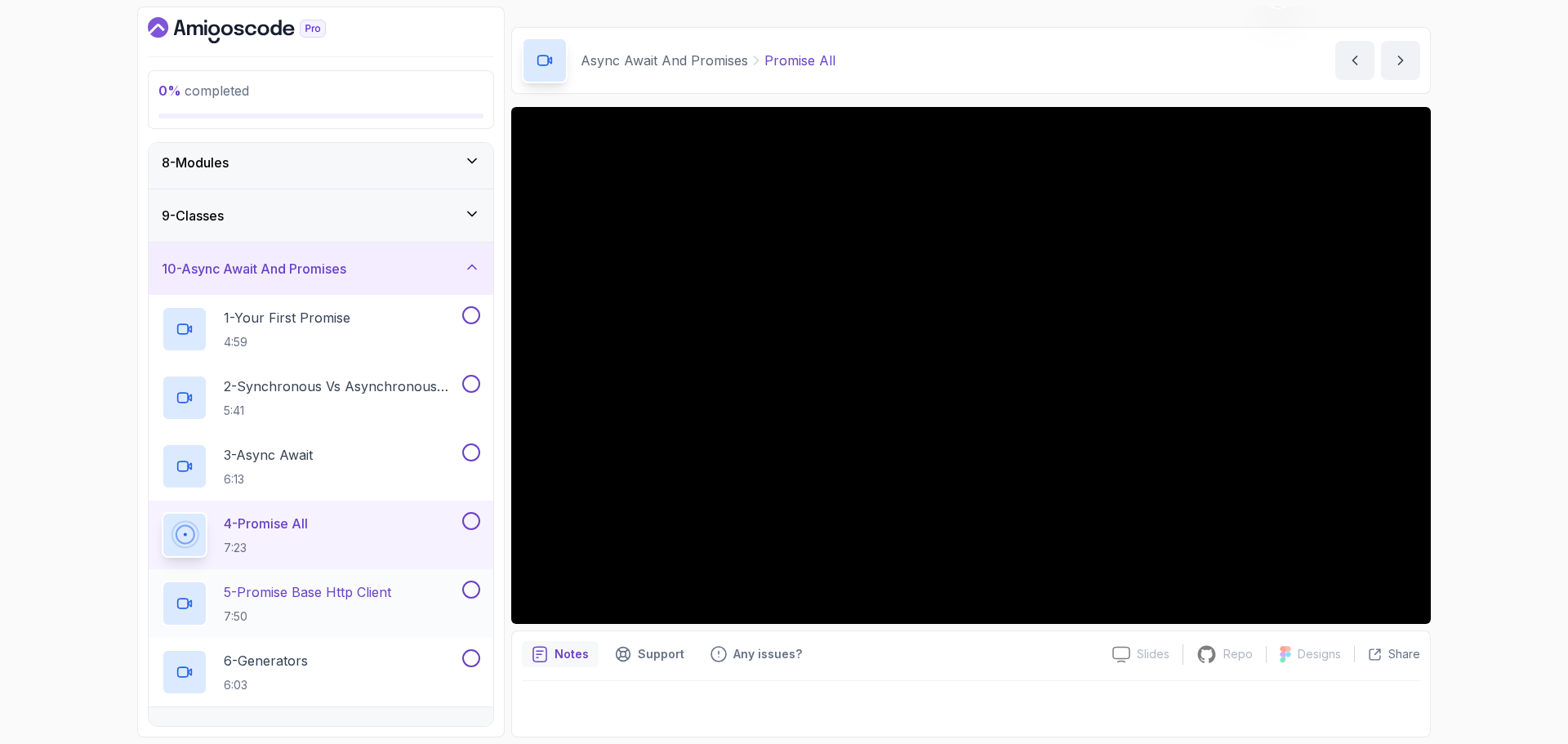
click at [332, 601] on p "5 - Promise Base Http Client" at bounding box center [307, 591] width 168 height 20
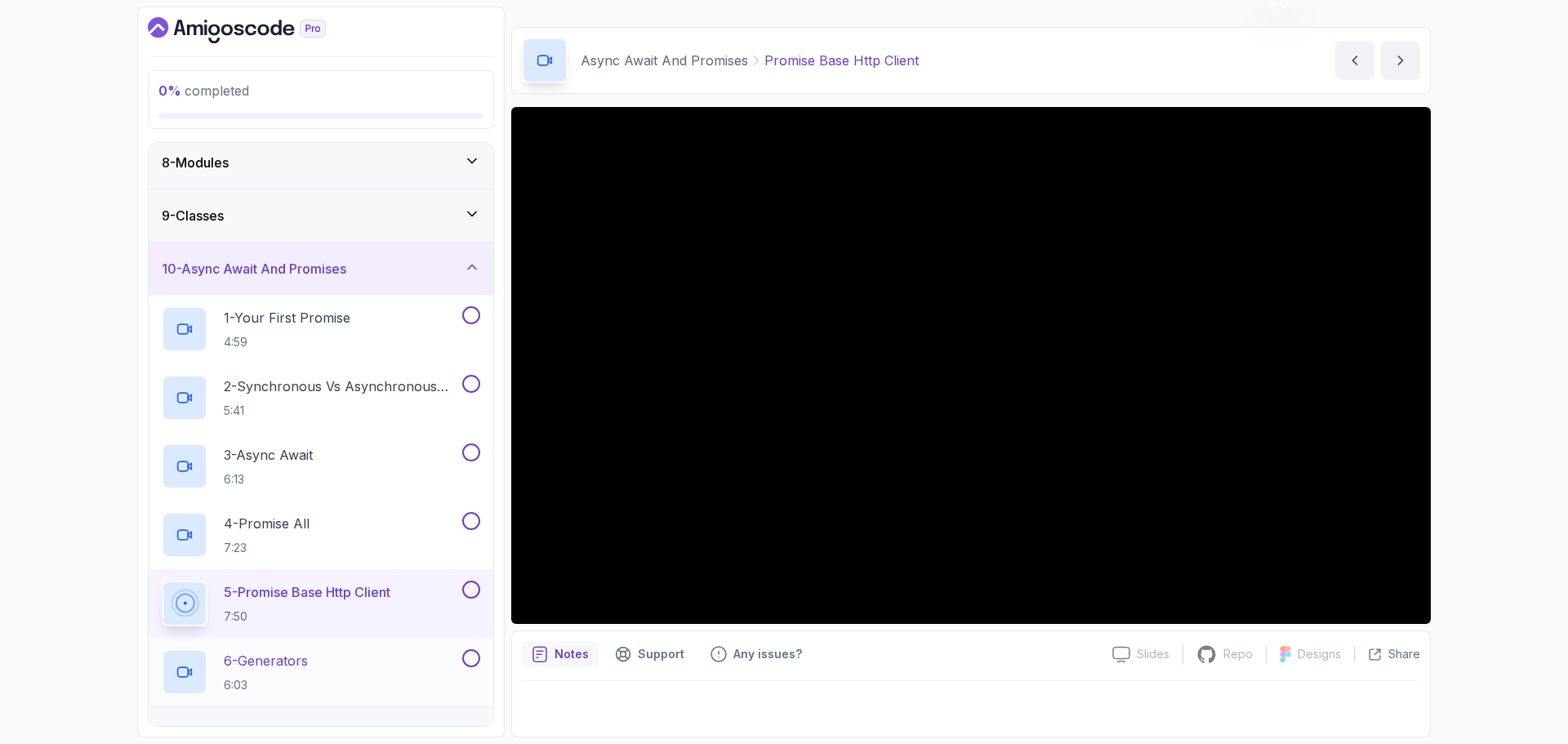
click at [295, 660] on p "6 - Generators" at bounding box center [266, 661] width 84 height 20
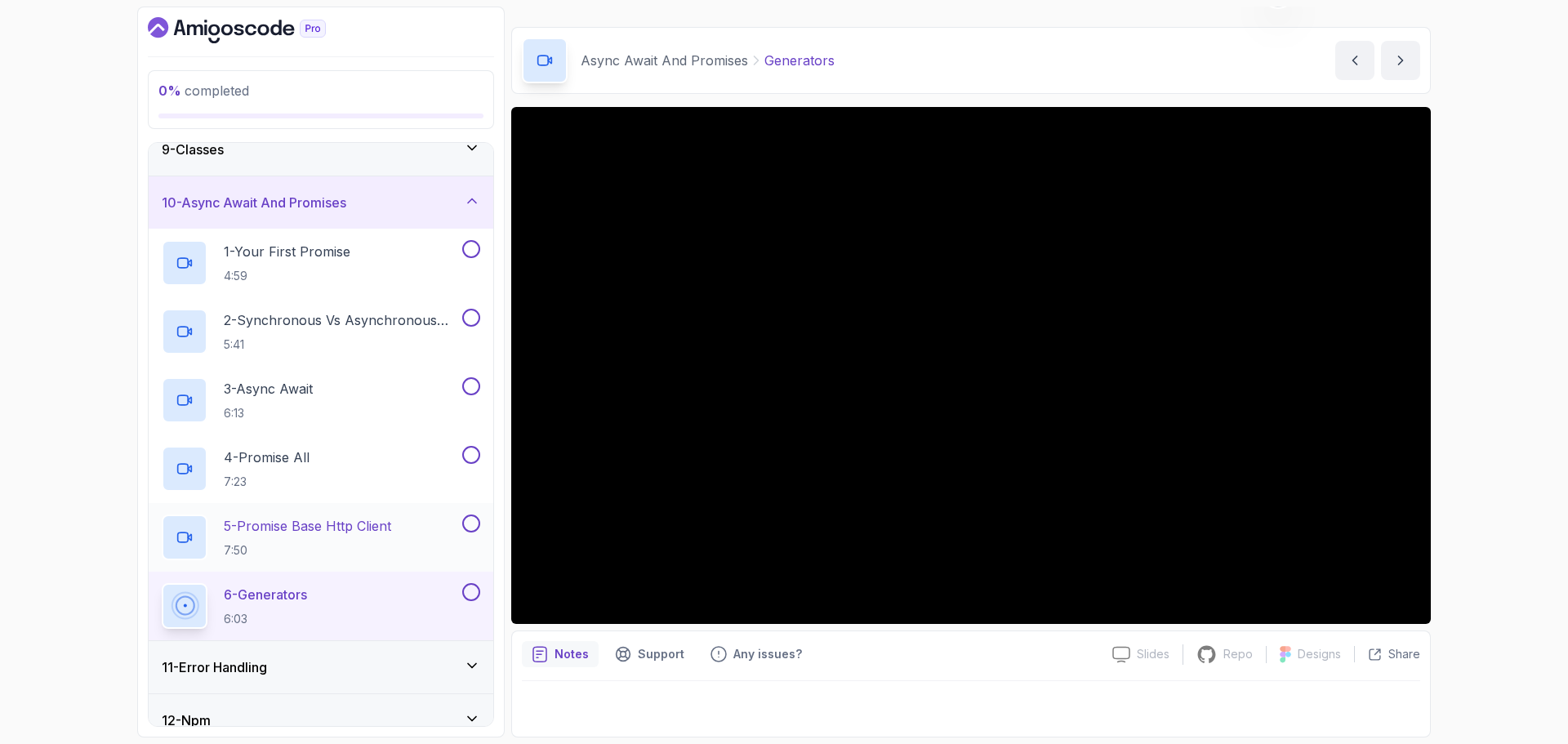
scroll to position [407, 0]
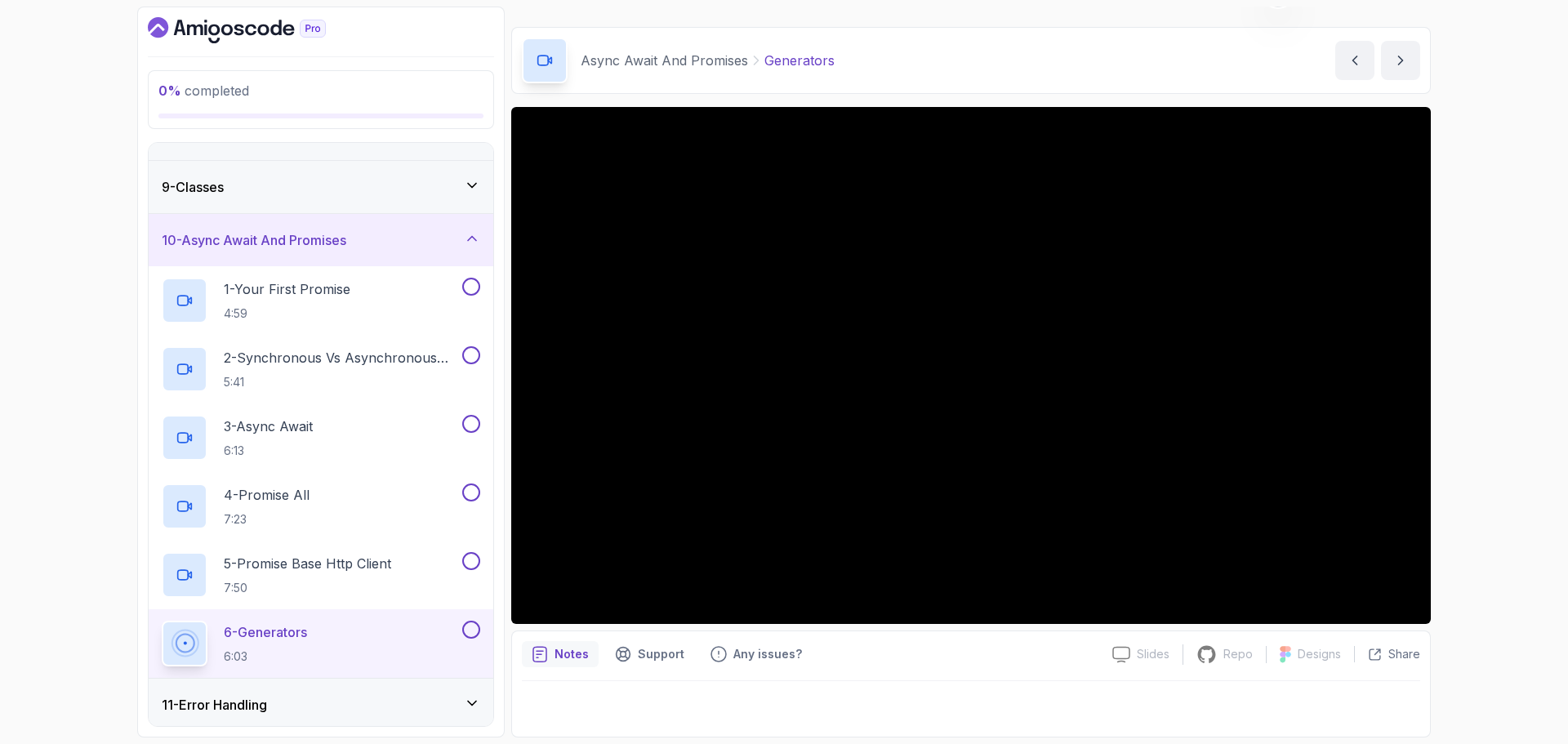
drag, startPoint x: 388, startPoint y: 698, endPoint x: 372, endPoint y: 704, distance: 17.1
click at [391, 706] on div "11 - Error Handling" at bounding box center [321, 705] width 319 height 20
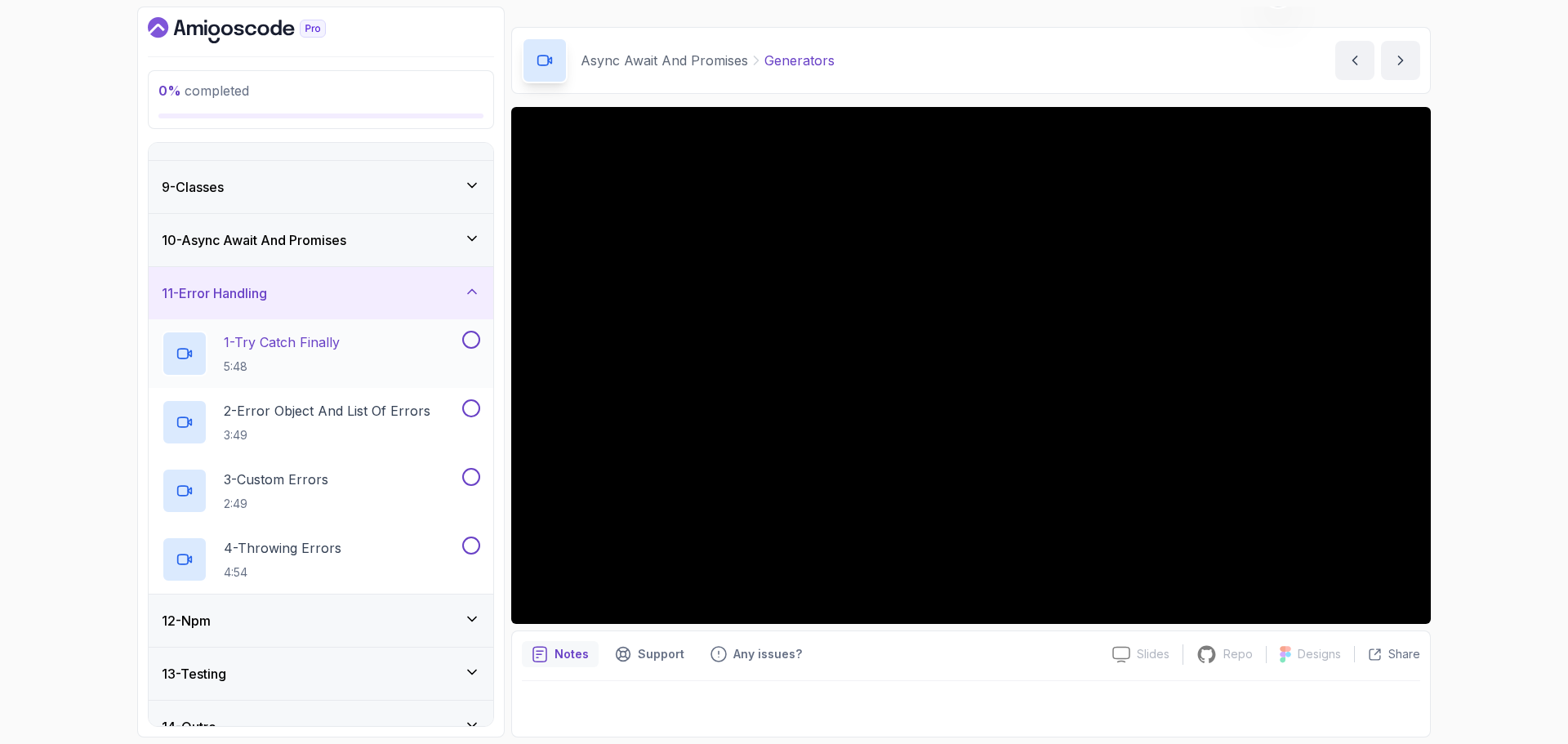
click at [339, 340] on p "1 - Try Catch Finally" at bounding box center [282, 342] width 116 height 20
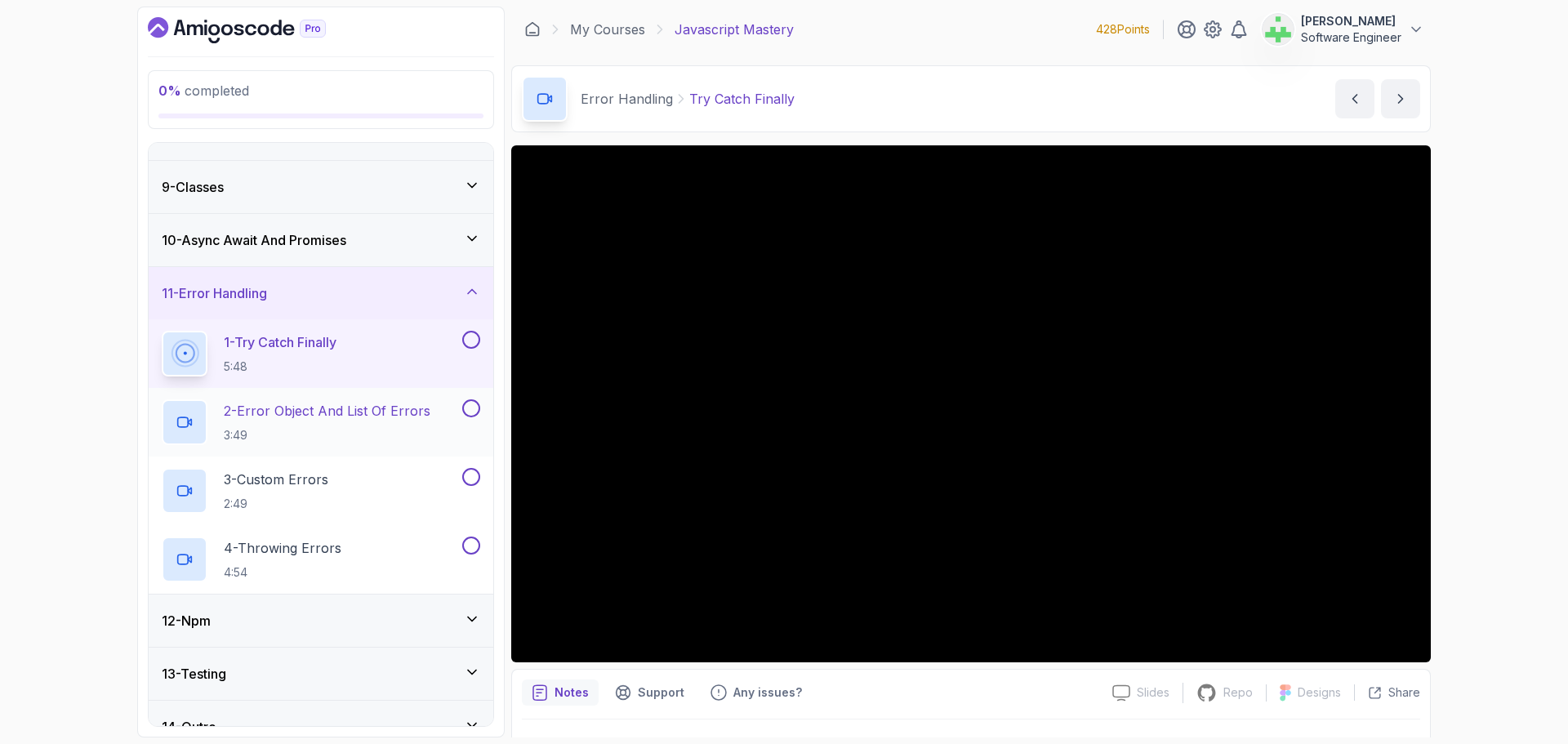
click at [382, 399] on div "2 - Error Object And List Of Errors 3:49" at bounding box center [310, 422] width 297 height 46
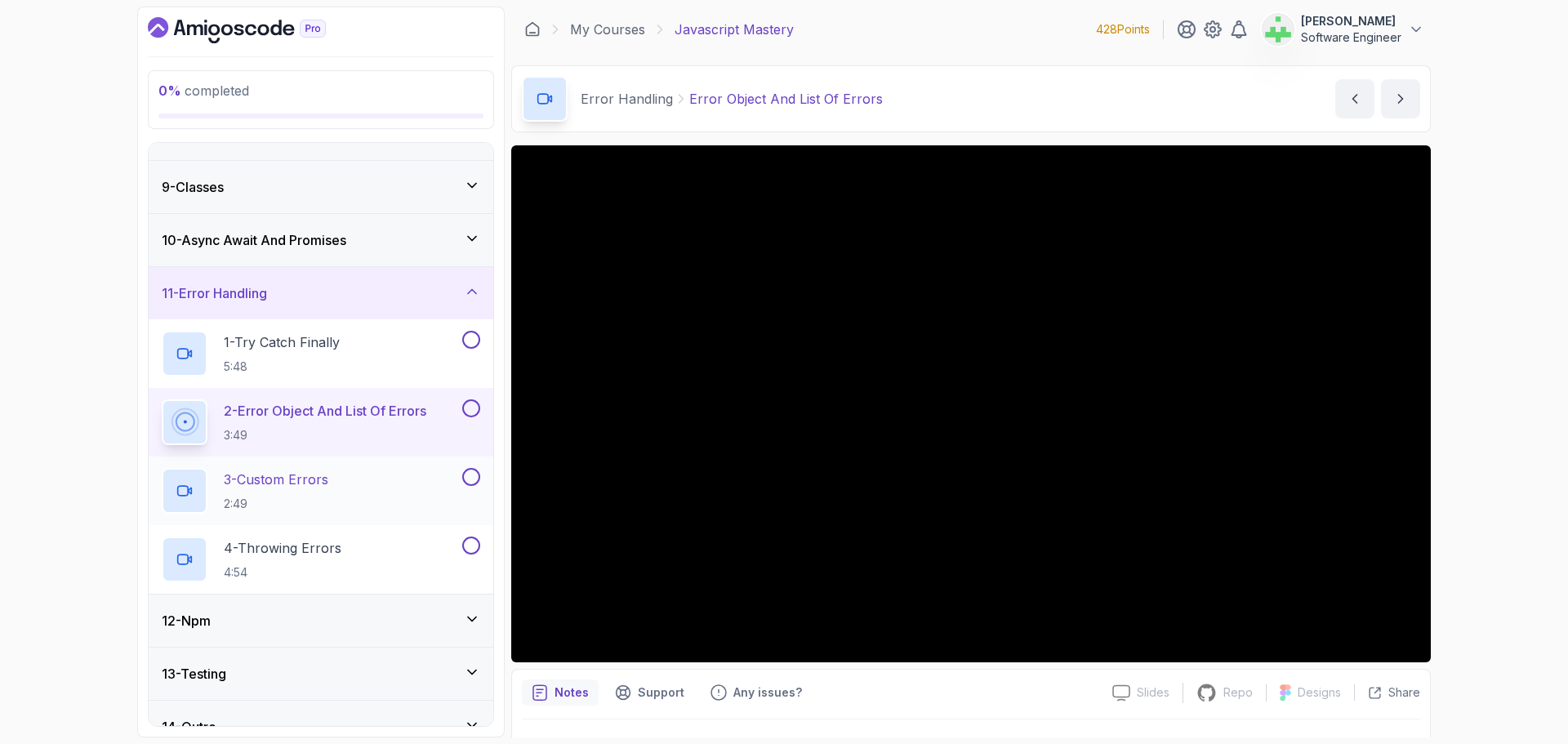
click at [339, 479] on div "3 - Custom Errors 2:49" at bounding box center [310, 490] width 297 height 46
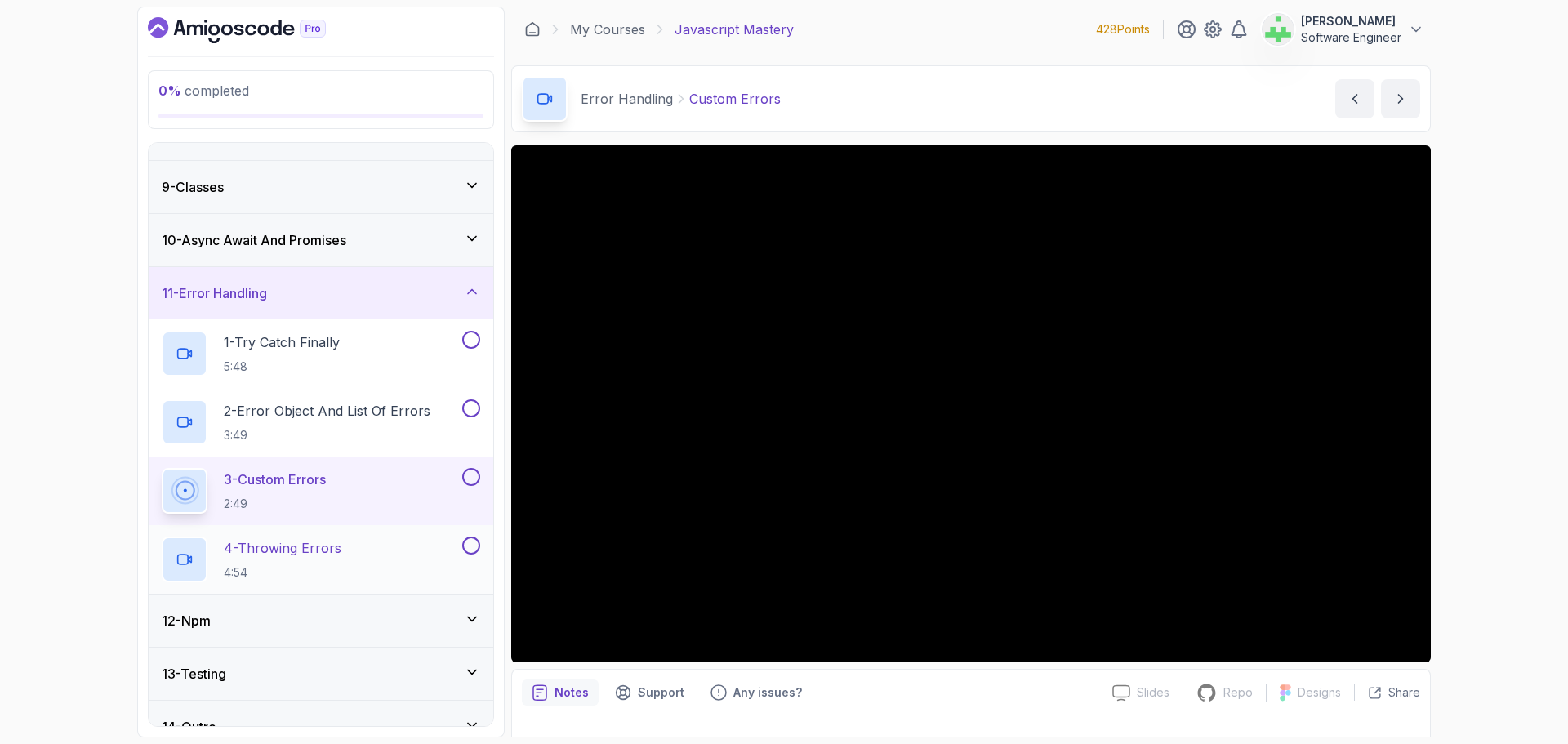
click at [358, 548] on div "4 - Throwing Errors 4:54" at bounding box center [310, 559] width 297 height 46
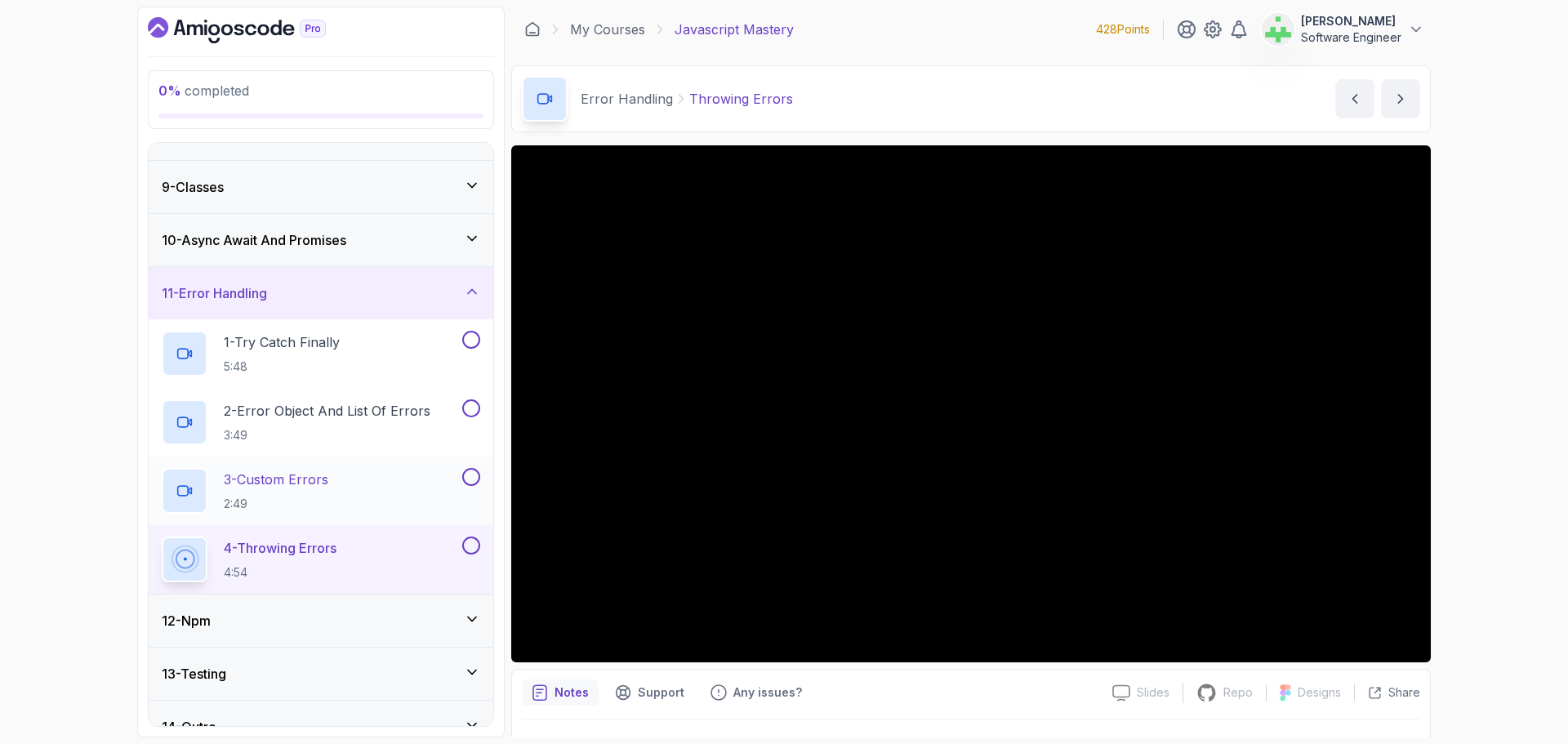
click at [302, 480] on p "3 - Custom Errors" at bounding box center [276, 479] width 105 height 20
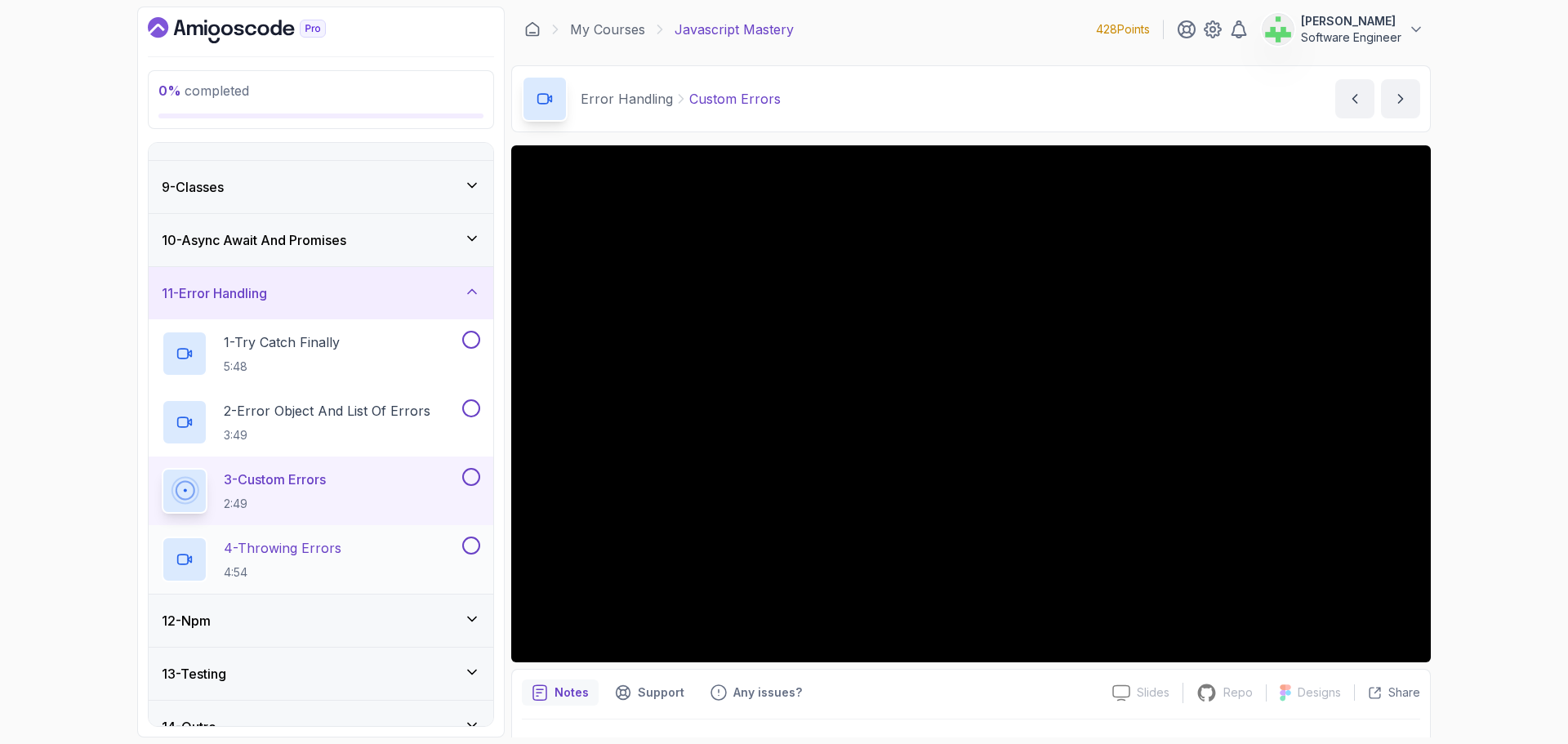
click at [345, 550] on div "4 - Throwing Errors 4:54" at bounding box center [310, 559] width 297 height 46
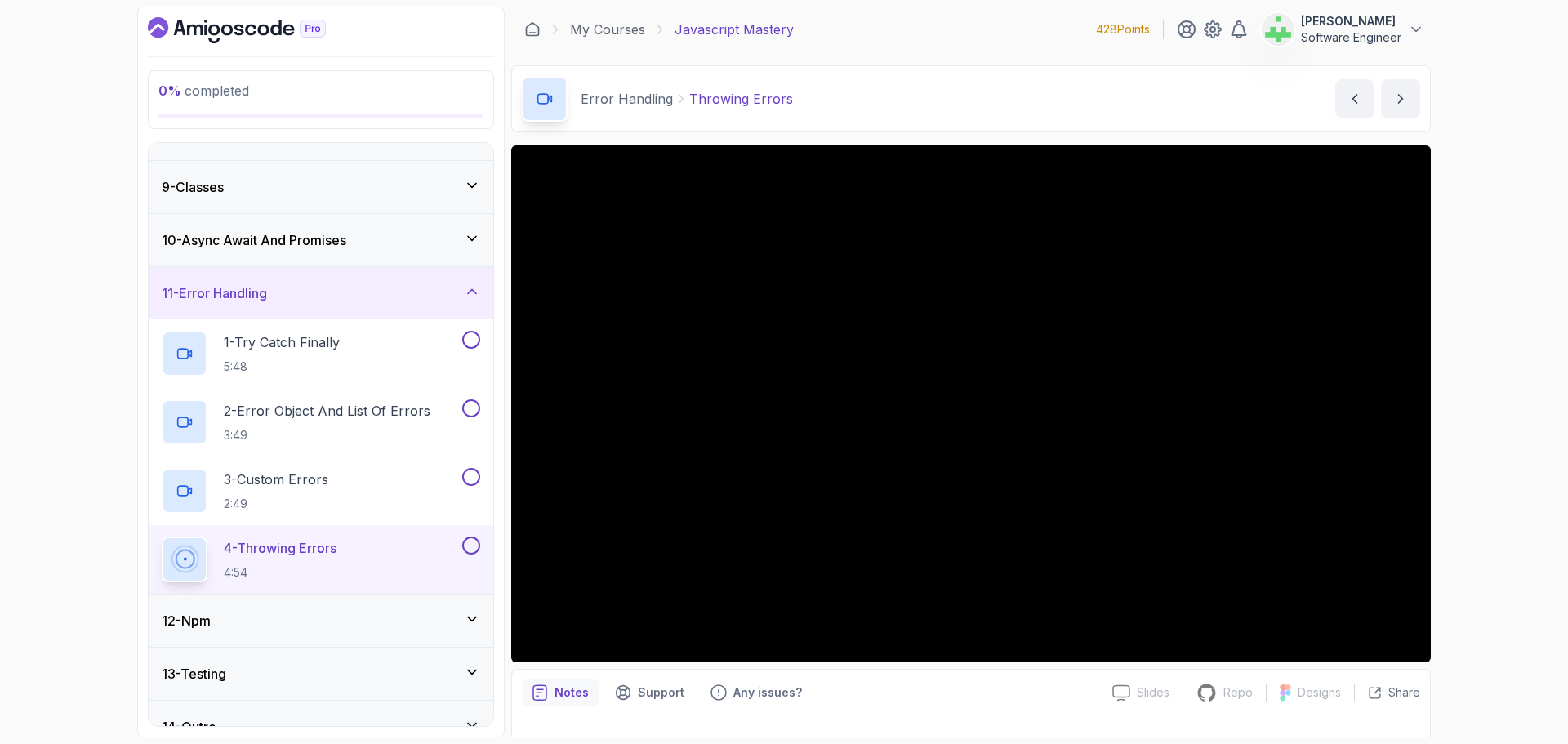
click at [319, 615] on div "12 - Npm" at bounding box center [321, 620] width 319 height 20
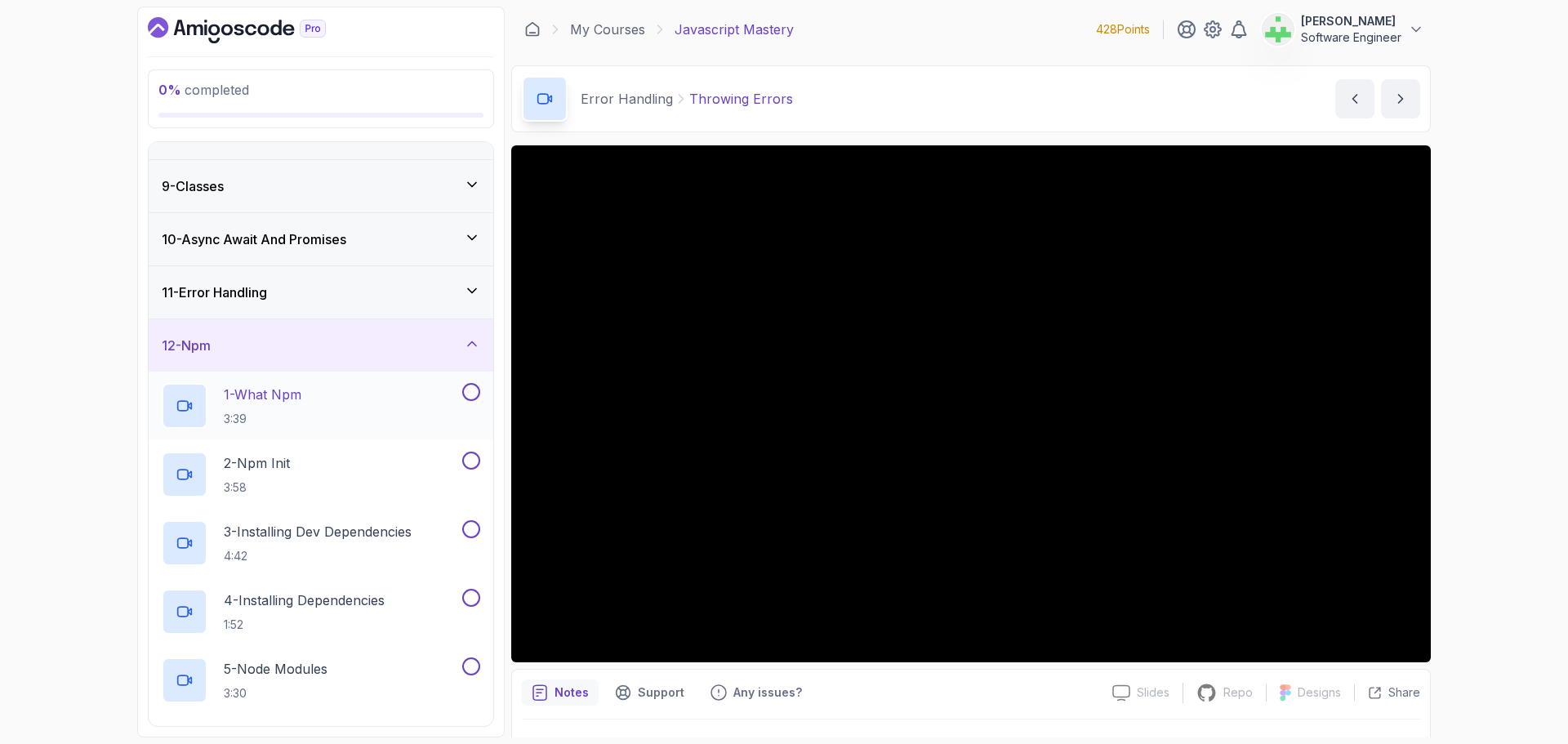
click at [315, 401] on div "1 - What Npm 3:39" at bounding box center [310, 406] width 297 height 46
click at [291, 409] on h2 "1 - What Npm 3:39" at bounding box center [262, 405] width 78 height 42
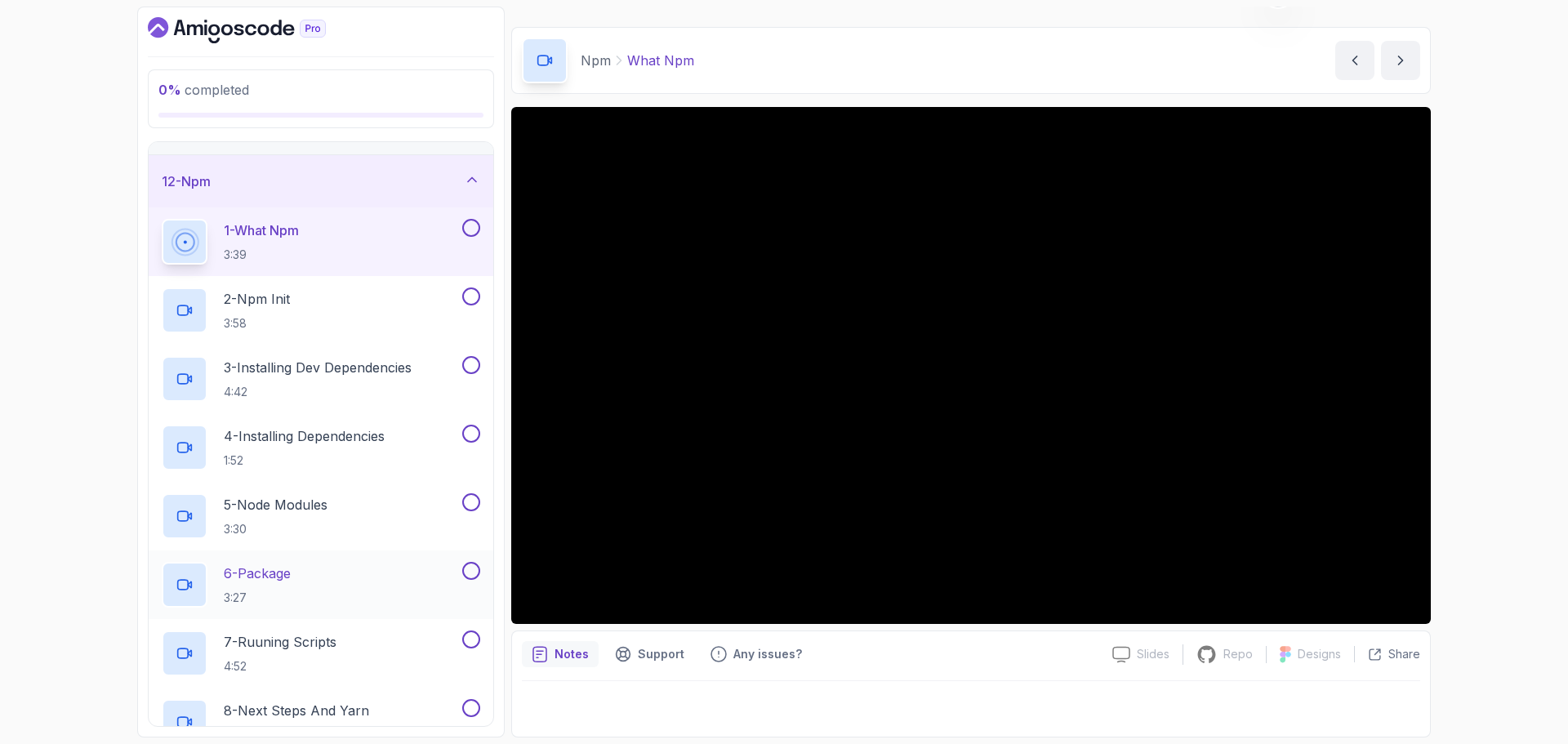
scroll to position [543, 0]
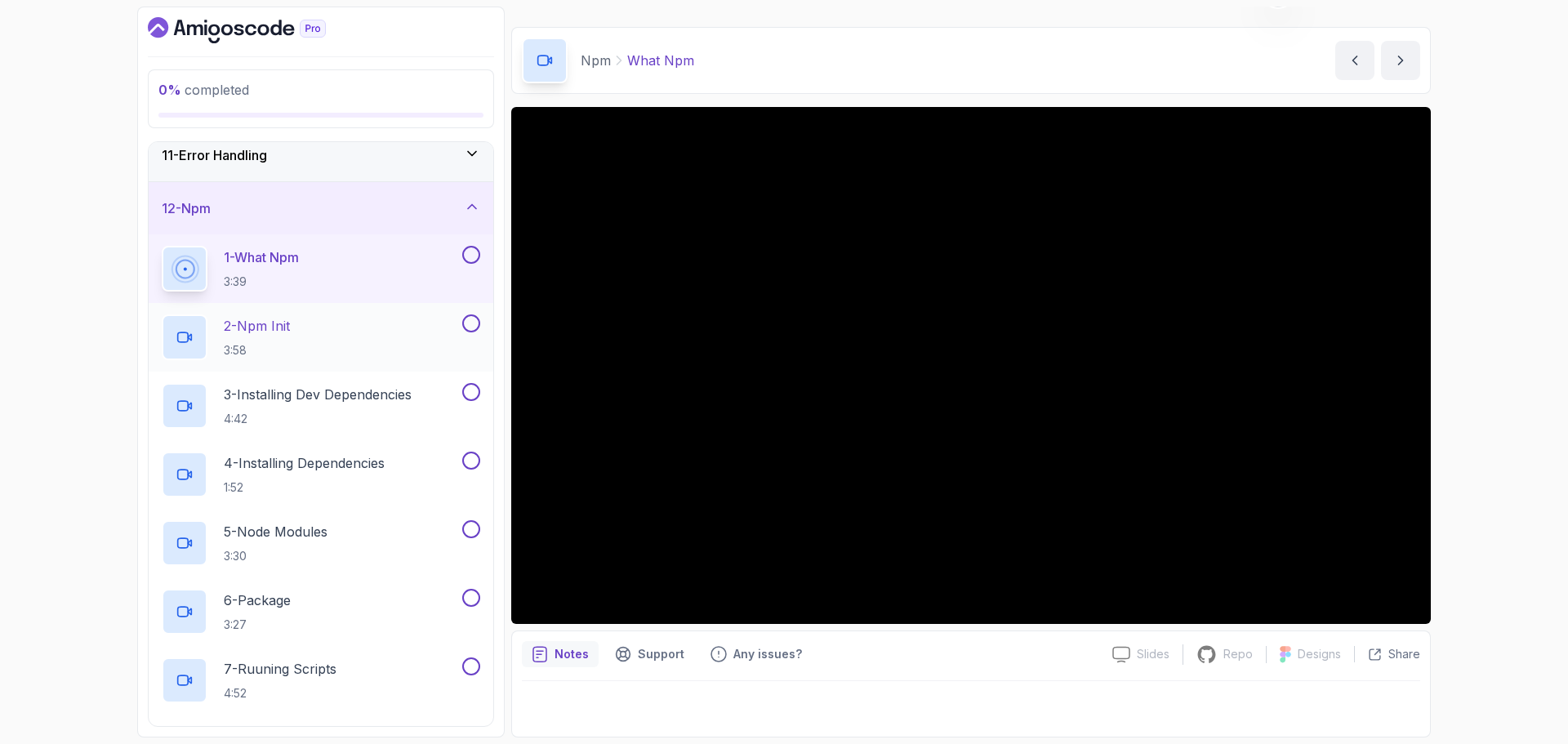
click at [307, 326] on div "2 - Npm Init 3:58" at bounding box center [310, 337] width 297 height 46
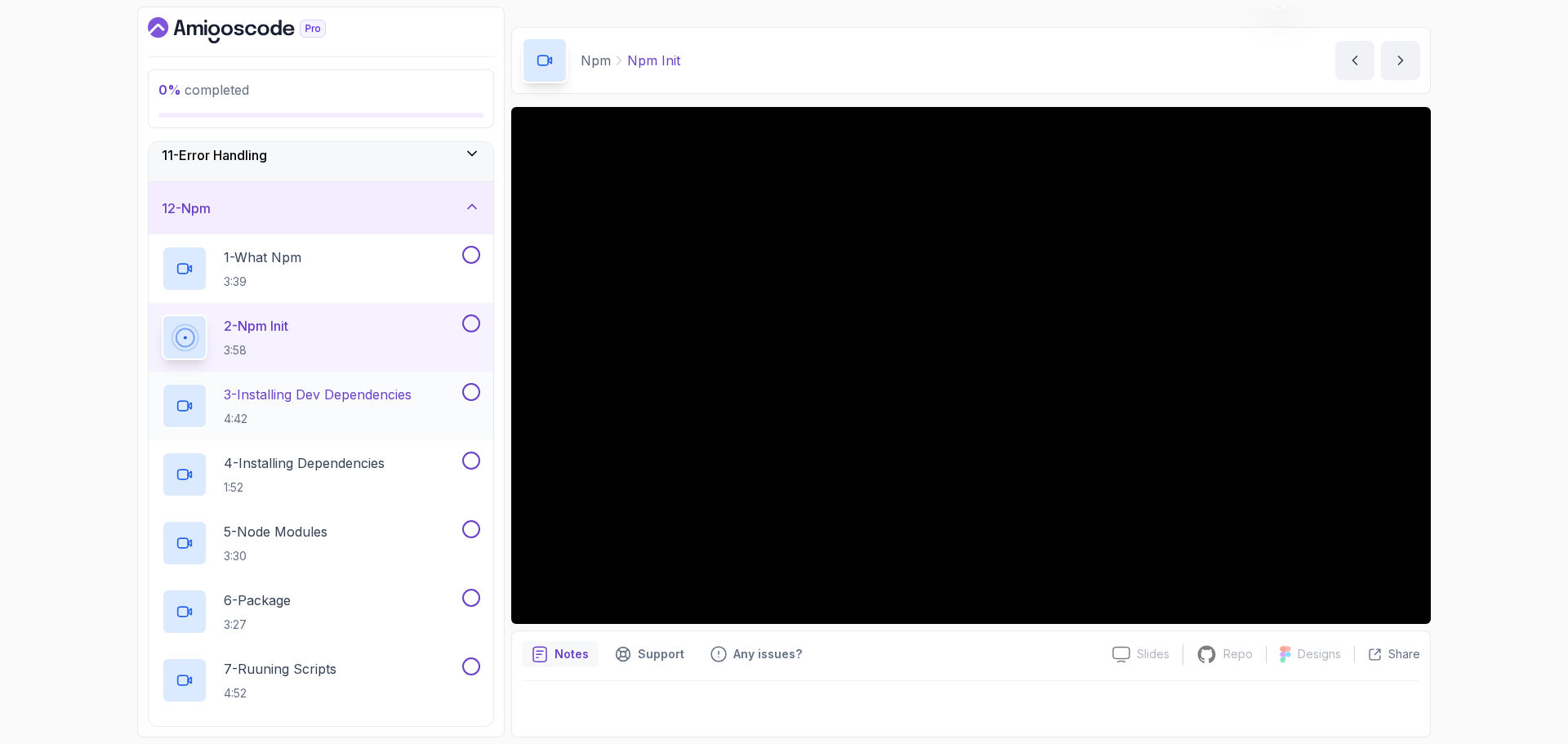
click at [359, 397] on p "3 - Installing Dev Dependencies" at bounding box center [318, 394] width 187 height 20
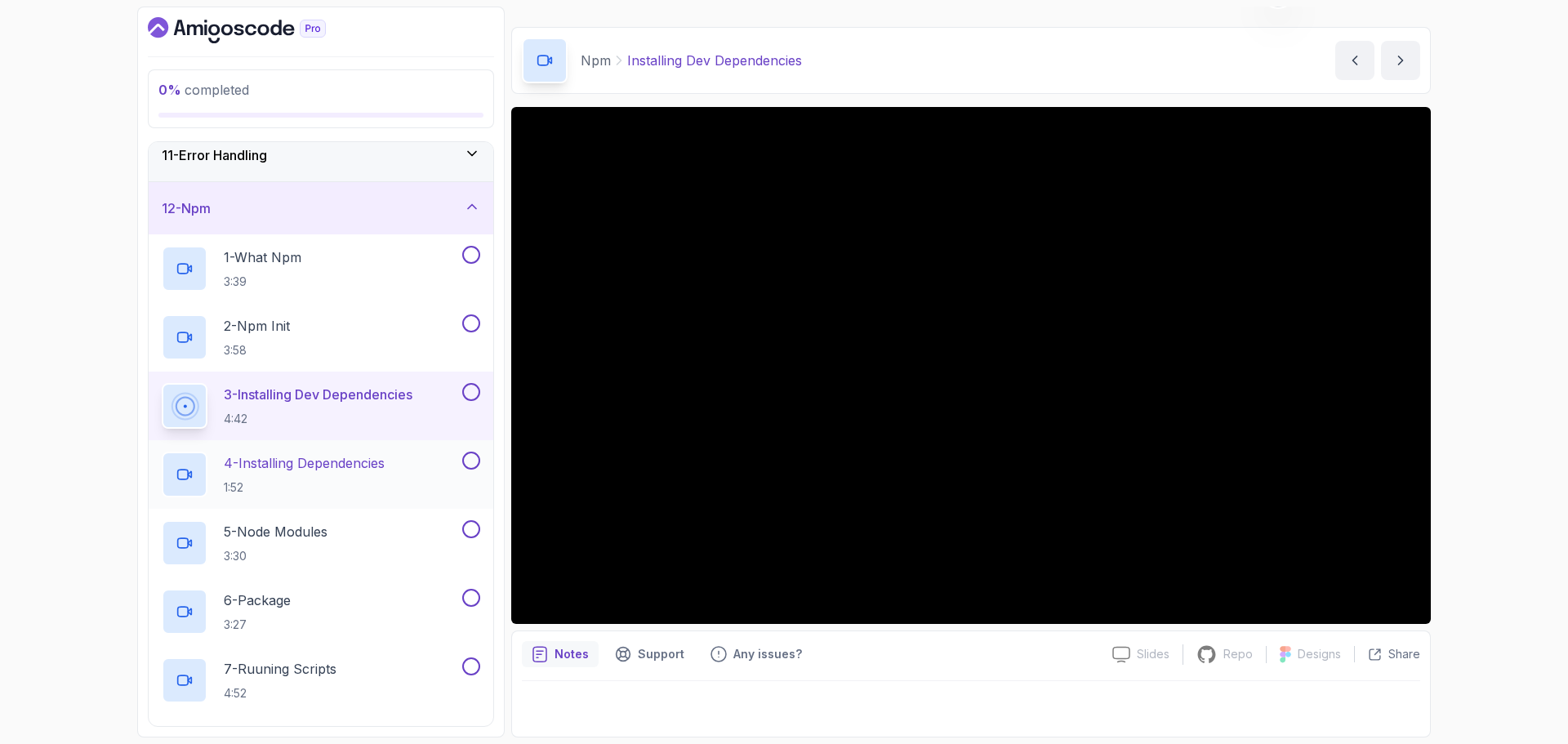
click at [336, 463] on p "4 - Installing Dependencies" at bounding box center [305, 463] width 161 height 20
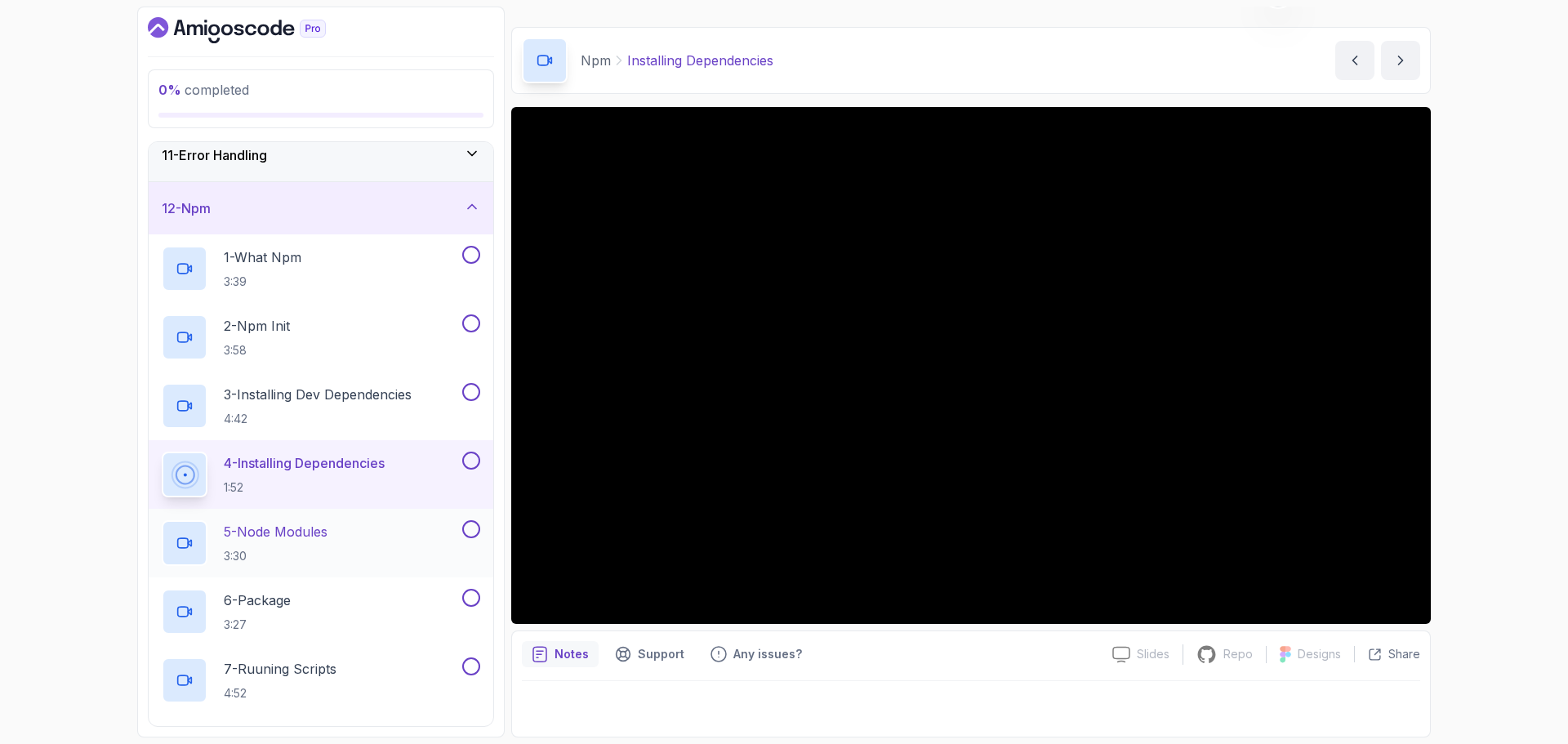
click at [309, 532] on p "5 - Node Modules" at bounding box center [276, 531] width 104 height 20
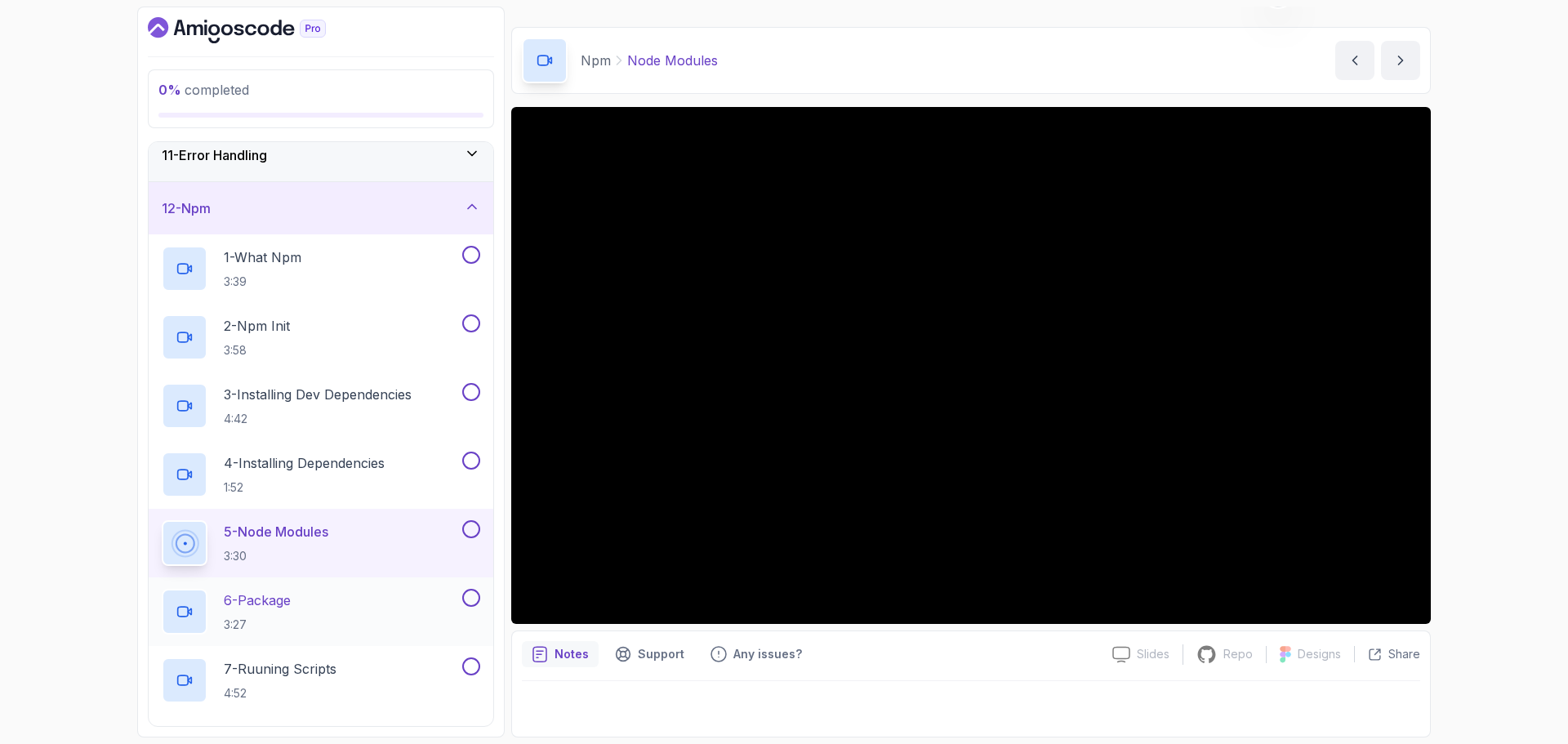
click at [346, 588] on div "6 - Package 3:27" at bounding box center [310, 611] width 297 height 46
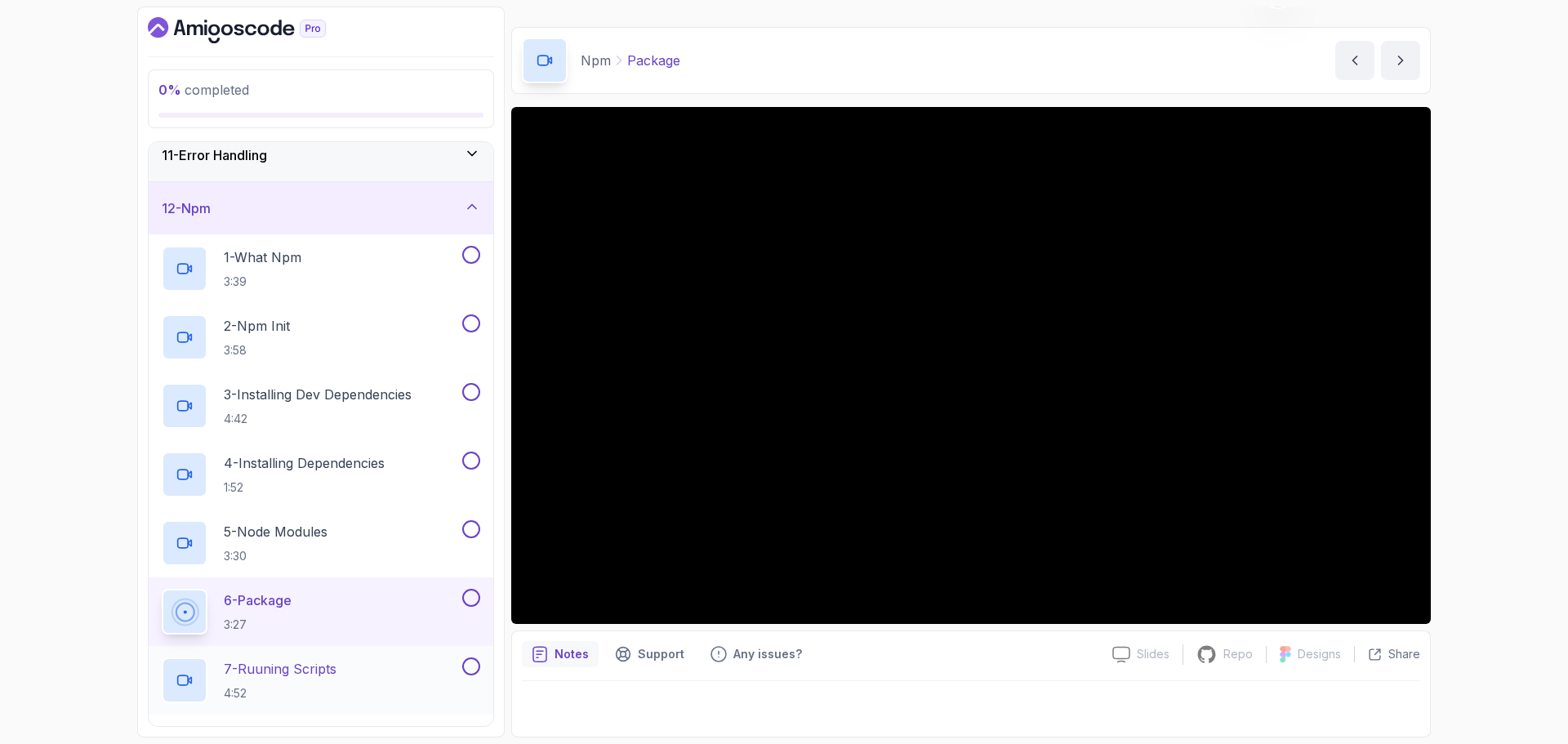
click at [346, 668] on div "7 - Ruuning Scripts 4:52" at bounding box center [310, 680] width 297 height 46
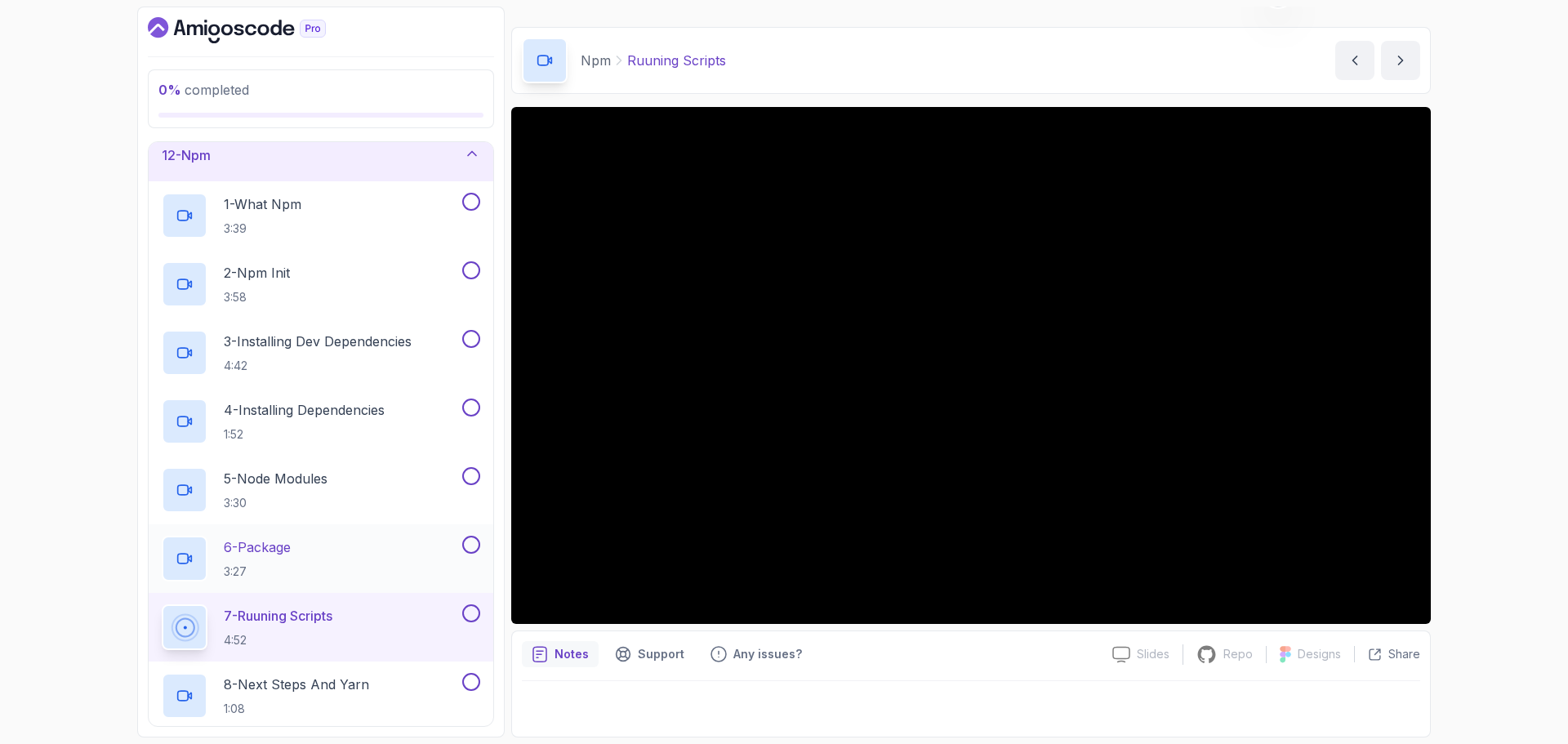
scroll to position [626, 0]
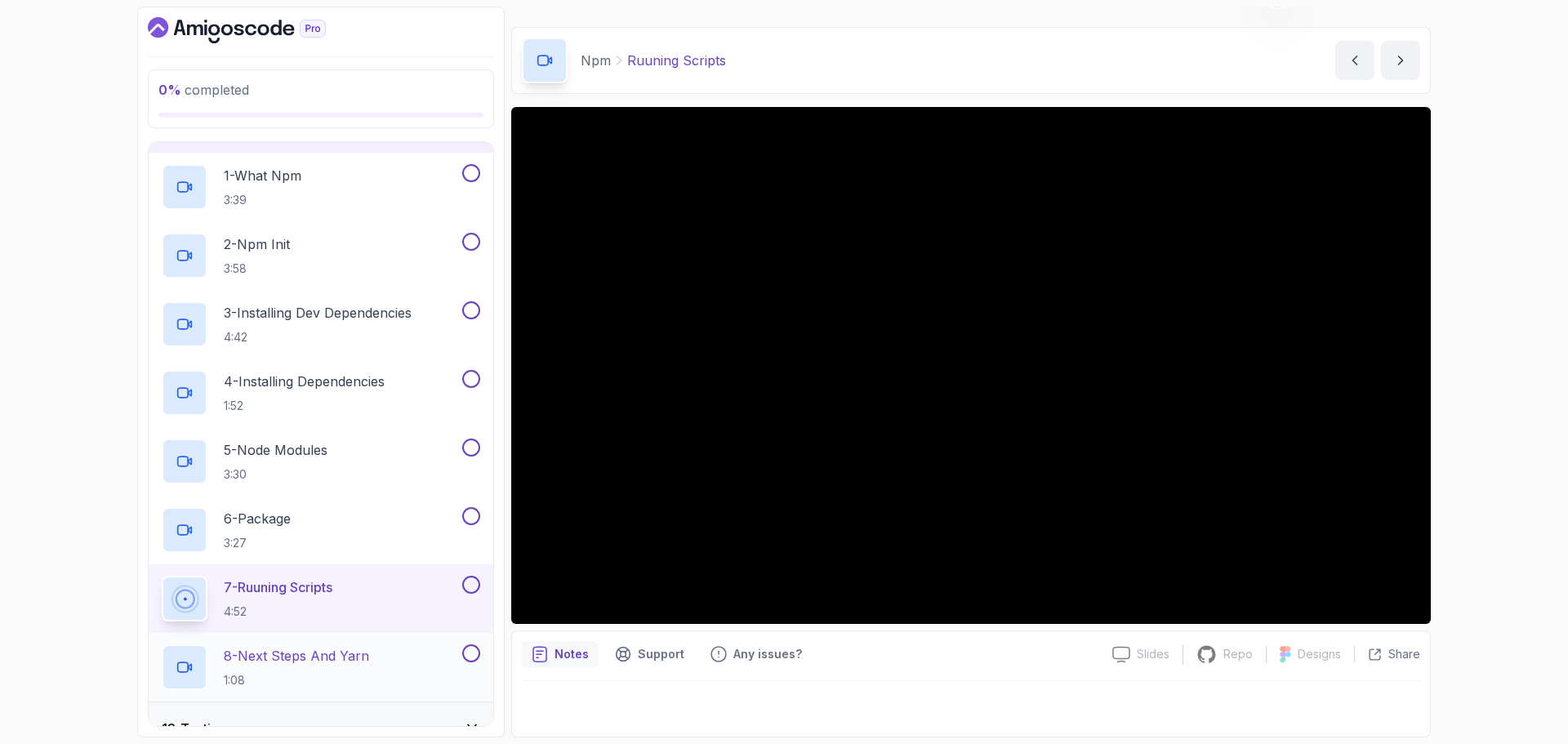
click at [353, 657] on p "8 - Next Steps And Yarn" at bounding box center [296, 655] width 145 height 20
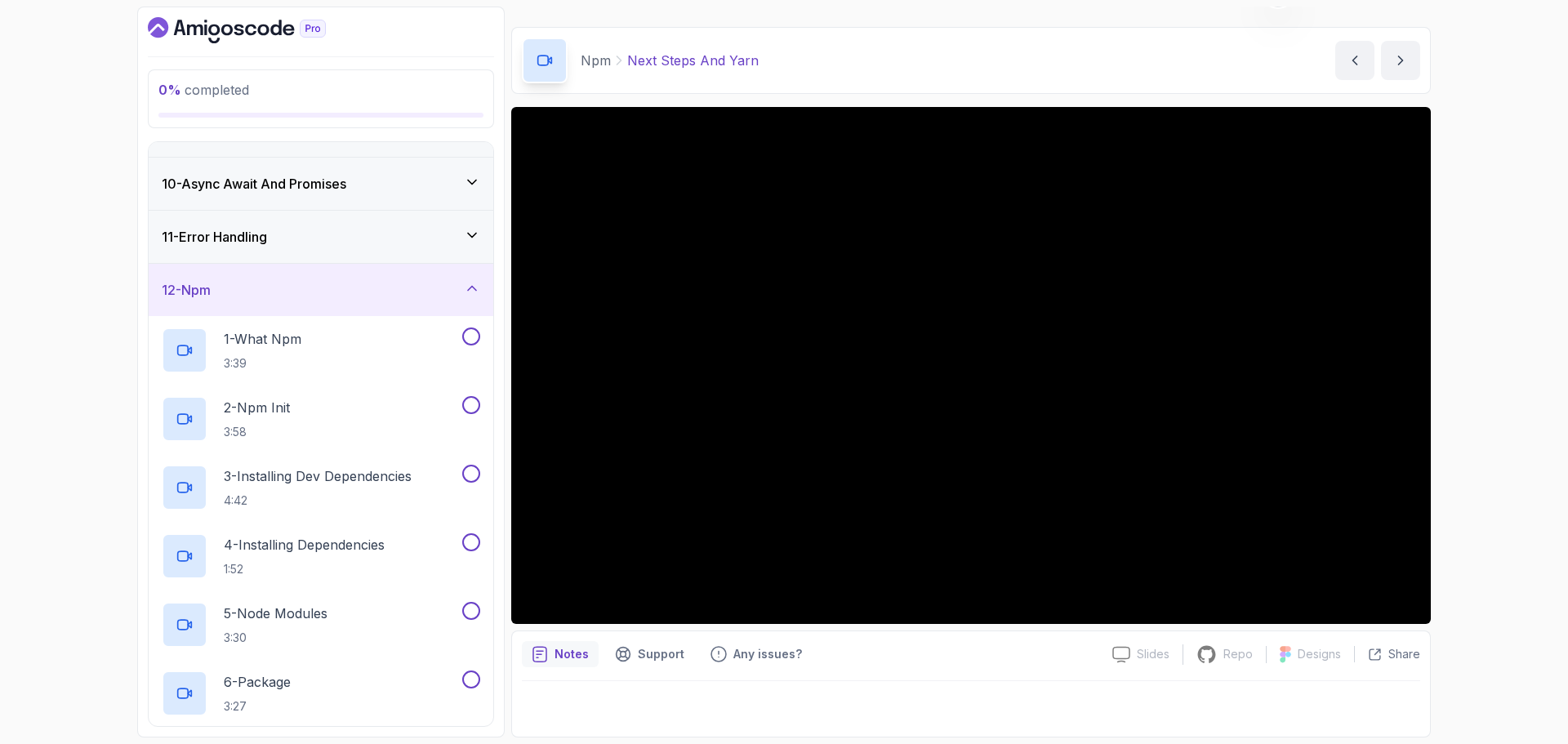
click at [390, 267] on div "12 - Npm" at bounding box center [321, 290] width 345 height 52
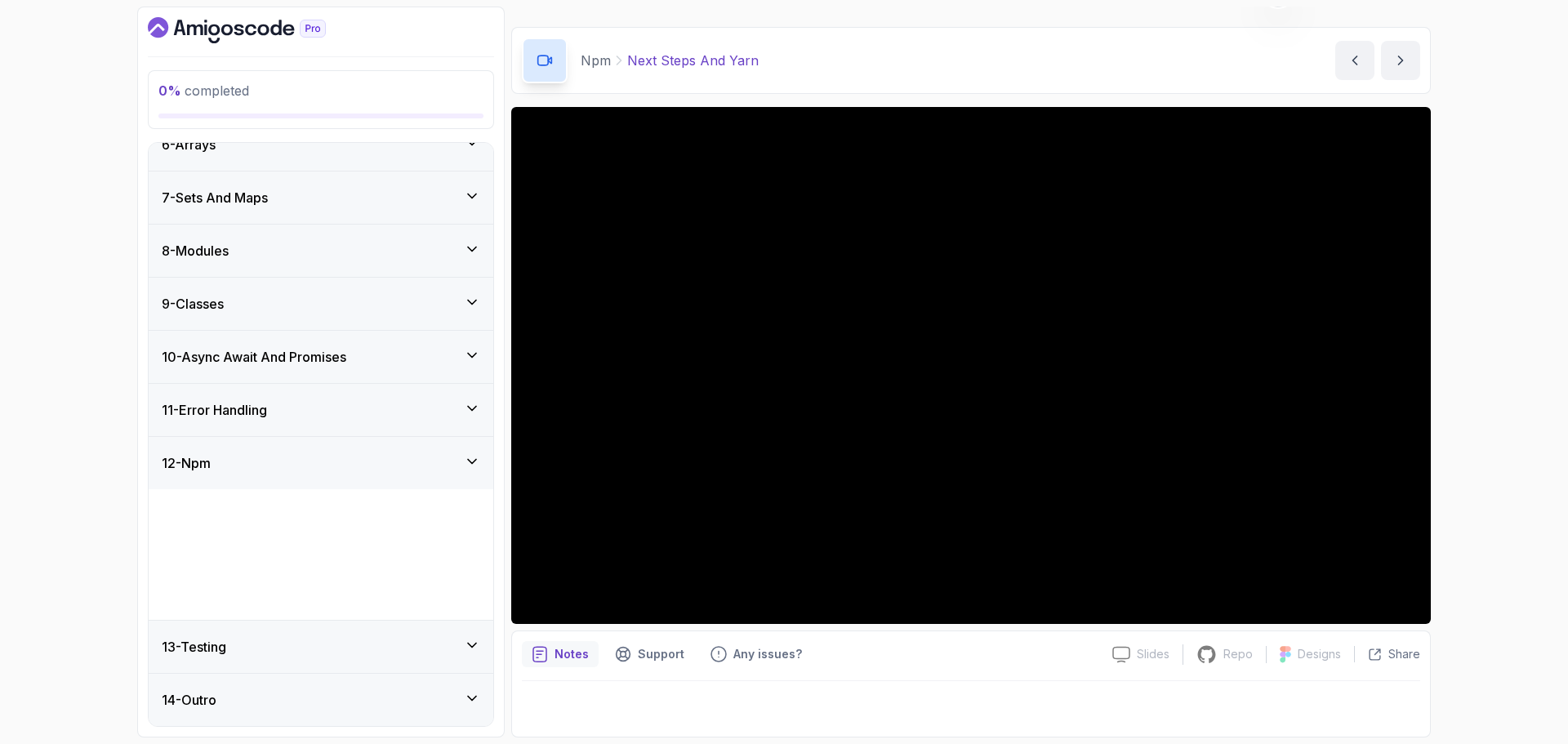
scroll to position [159, 0]
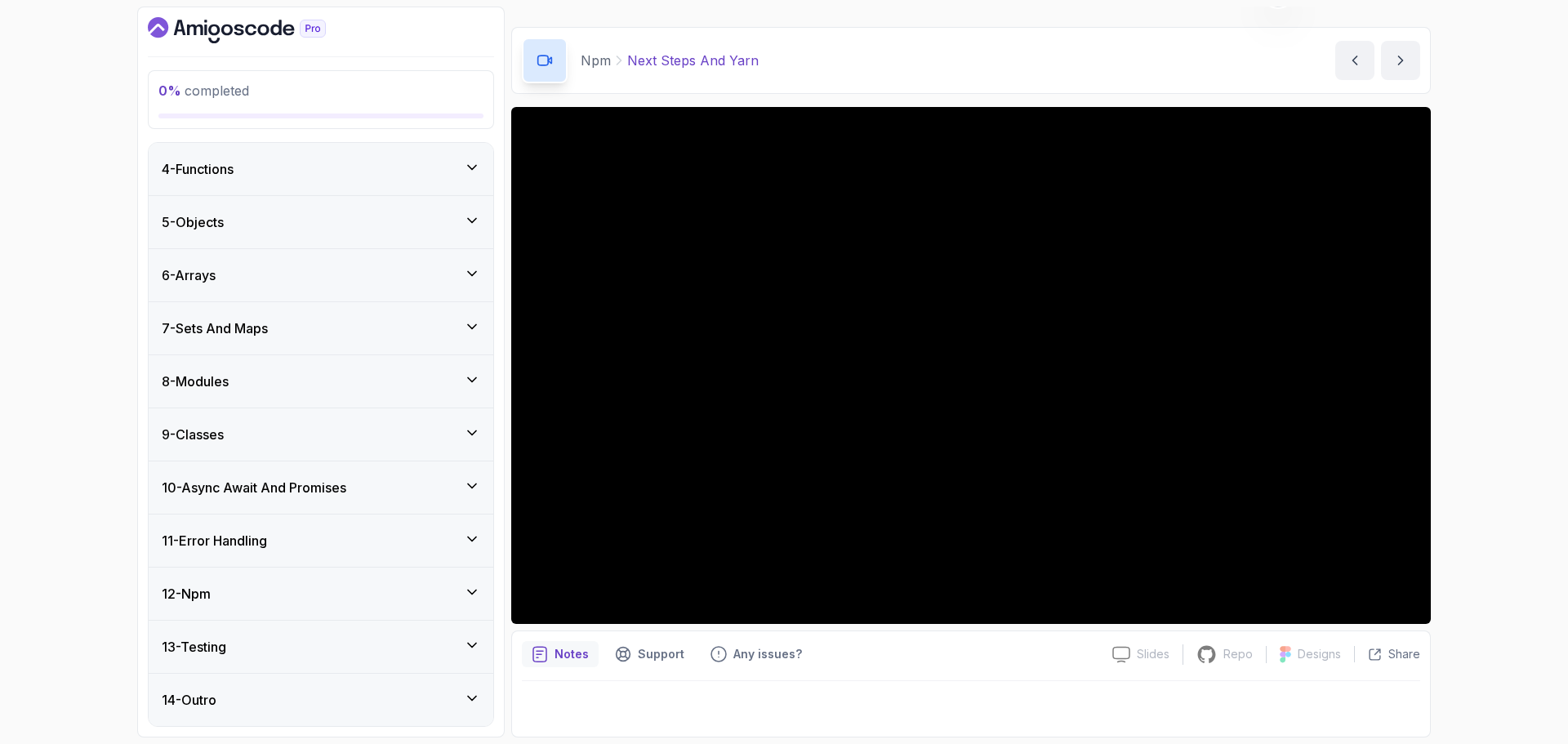
click at [329, 639] on div "13 - Testing" at bounding box center [321, 647] width 319 height 20
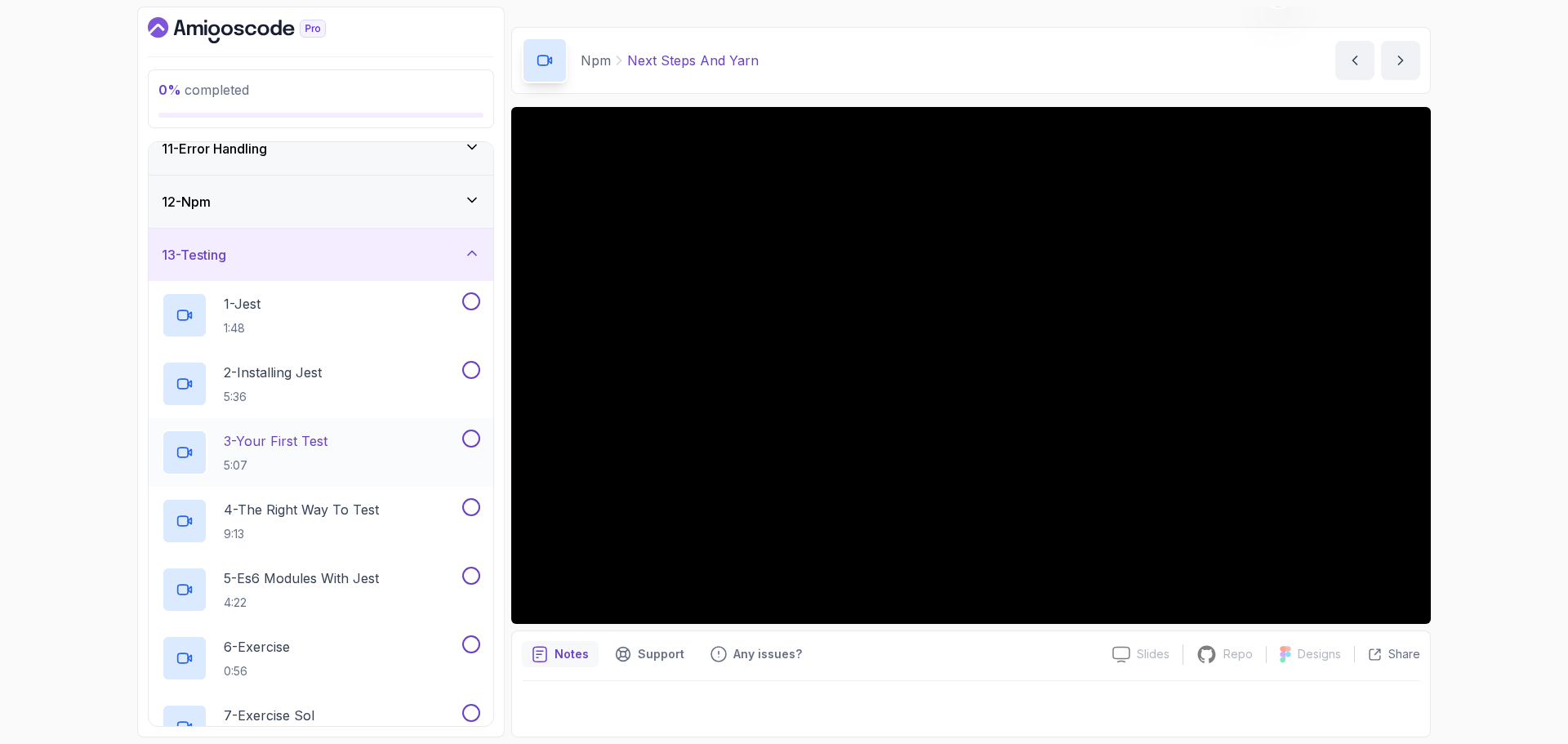
scroll to position [649, 0]
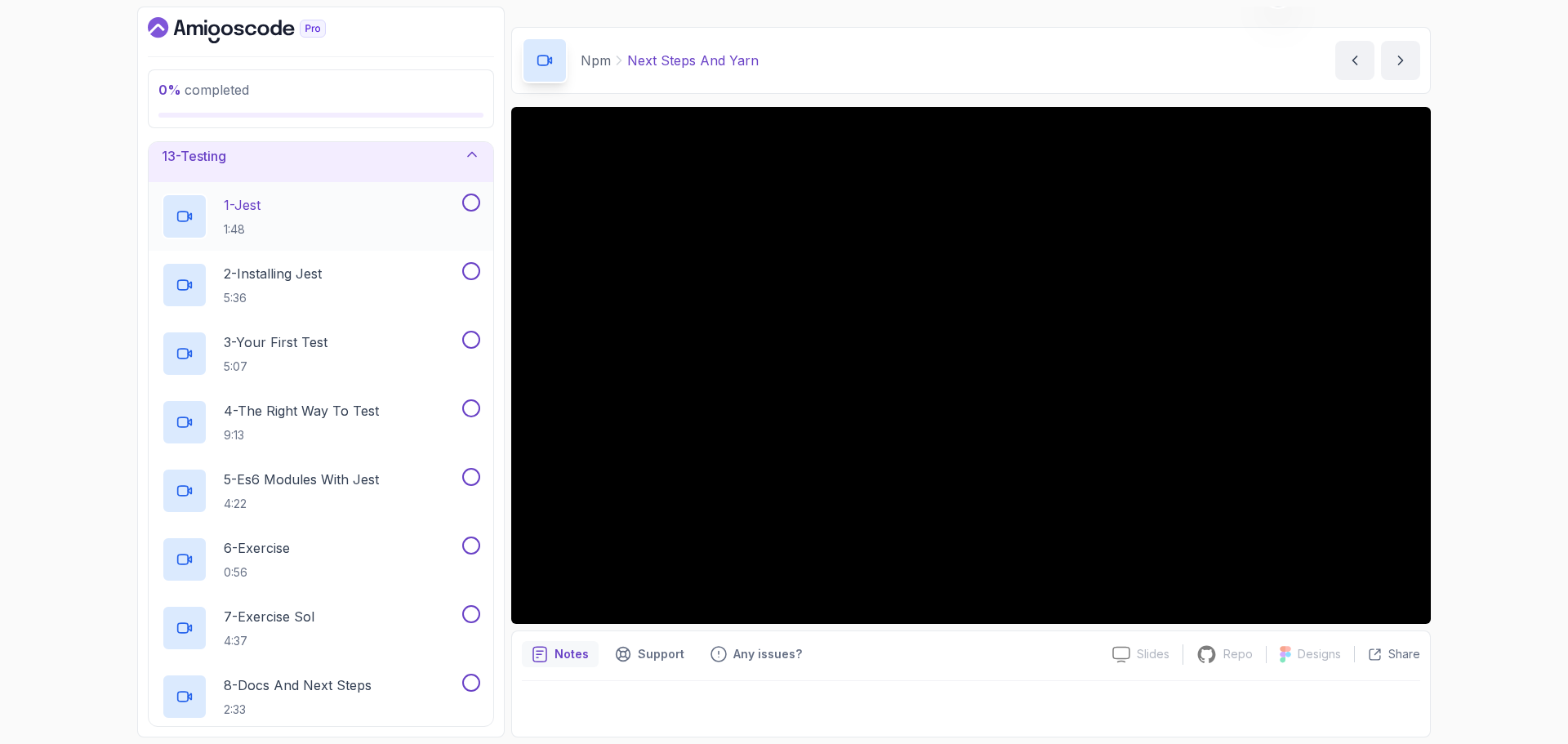
click at [308, 201] on div "1 - Jest 1:48" at bounding box center [310, 216] width 297 height 46
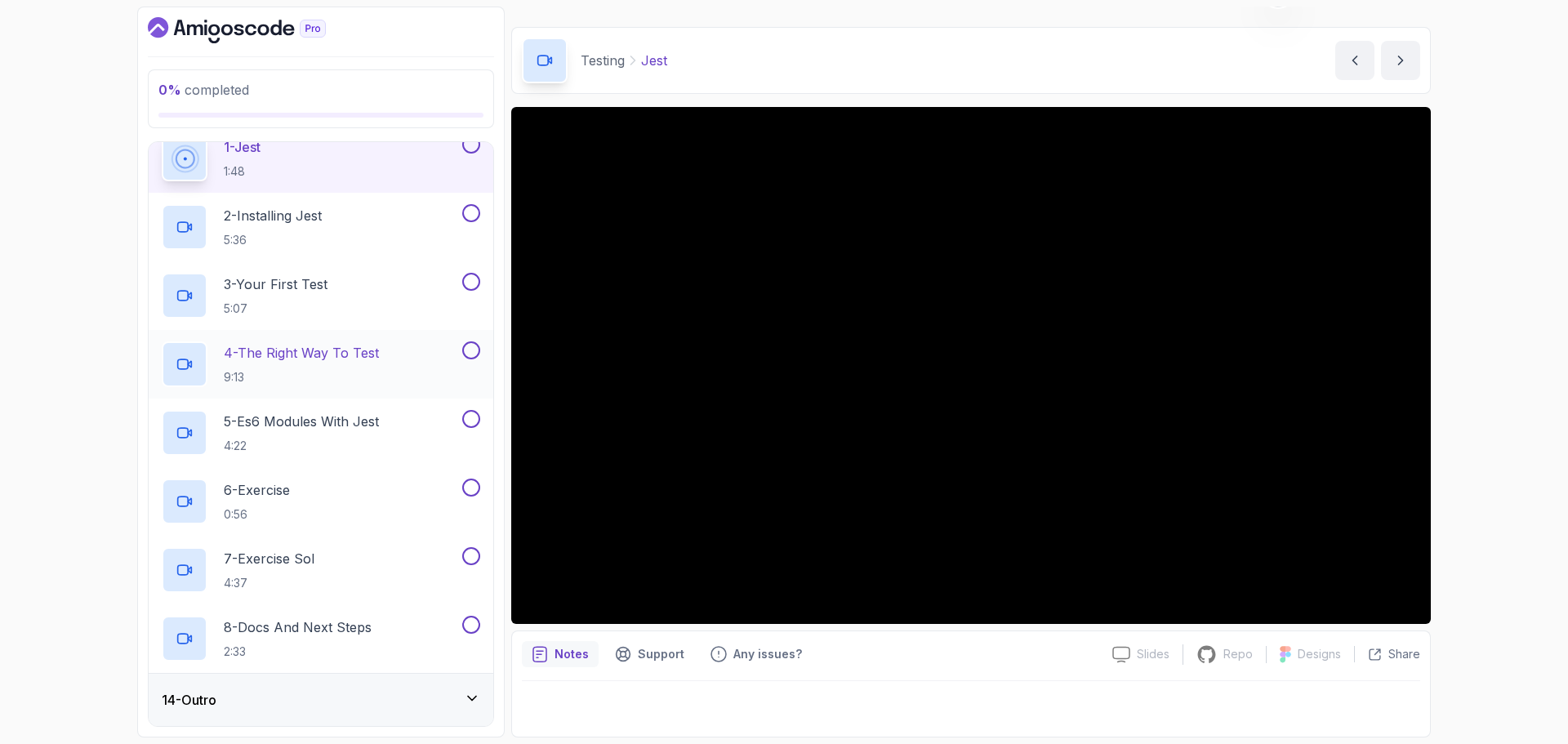
scroll to position [626, 0]
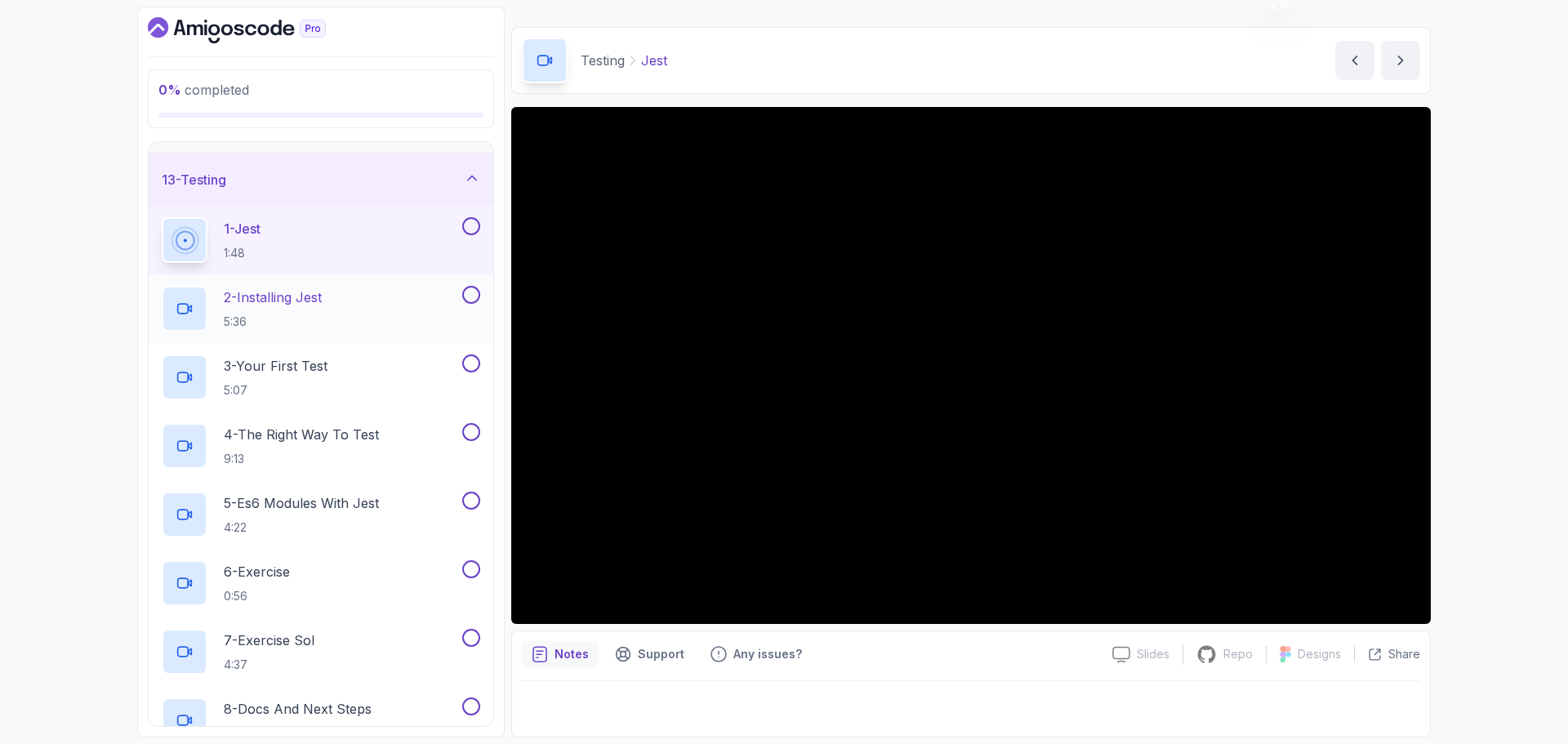
click at [334, 305] on div "2 - Installing Jest 5:36" at bounding box center [310, 308] width 297 height 46
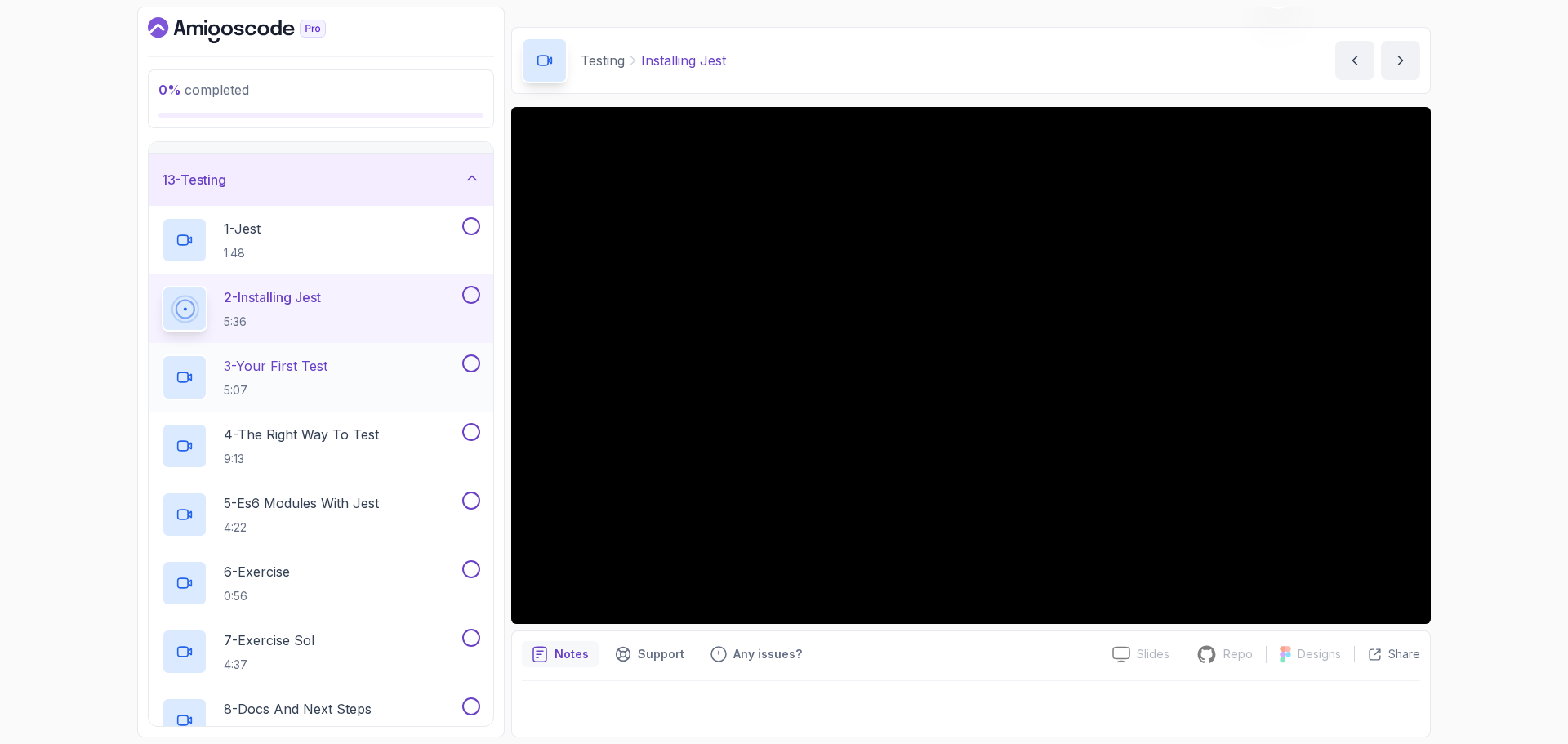
click at [291, 367] on p "3 - Your First Test" at bounding box center [276, 365] width 104 height 20
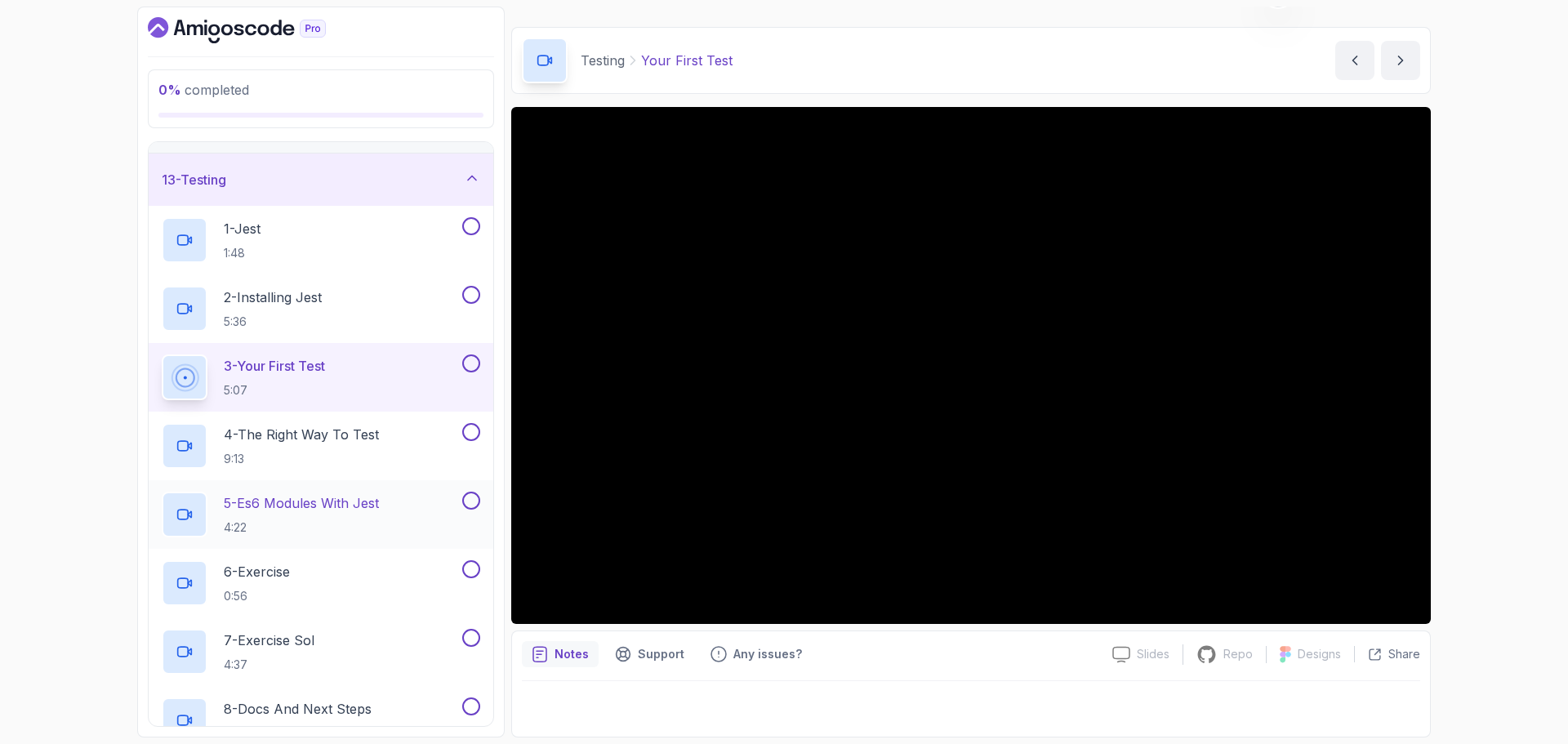
scroll to position [707, 0]
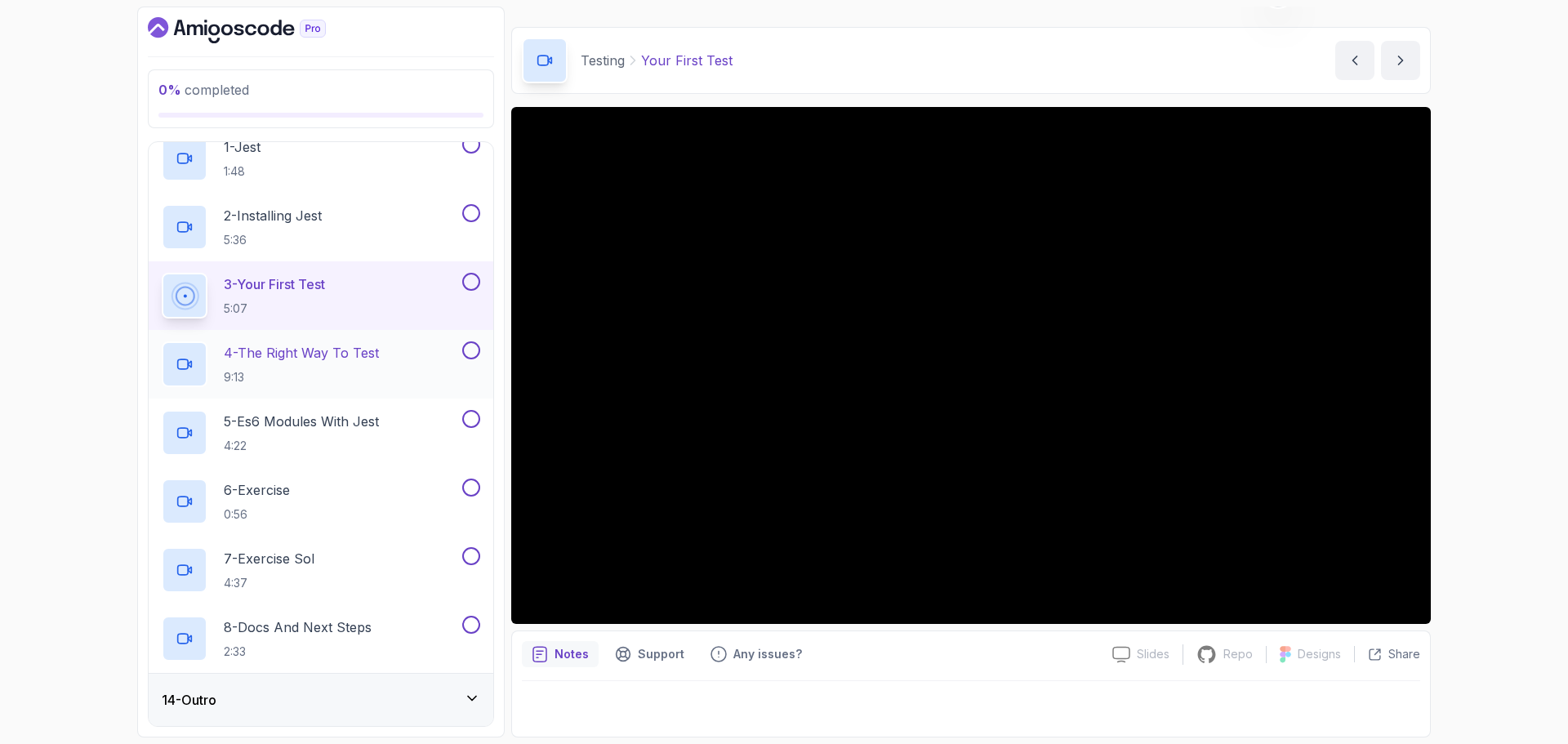
click at [335, 351] on p "4 - The Right Way To Test" at bounding box center [302, 352] width 156 height 20
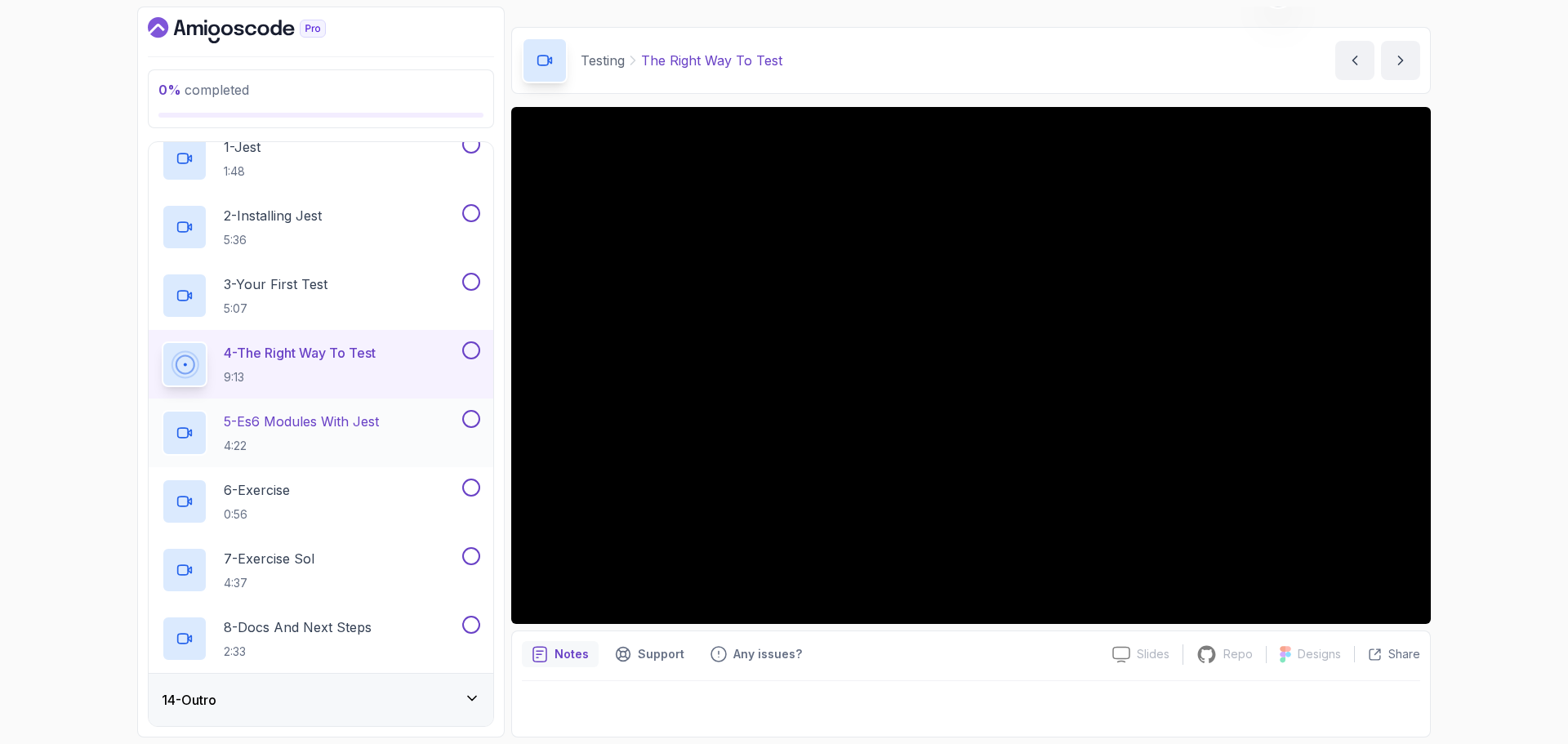
click at [321, 423] on p "5 - Es6 Modules With Jest" at bounding box center [302, 421] width 156 height 20
click at [311, 424] on p "5 - Es6 Modules With Jest" at bounding box center [302, 421] width 156 height 20
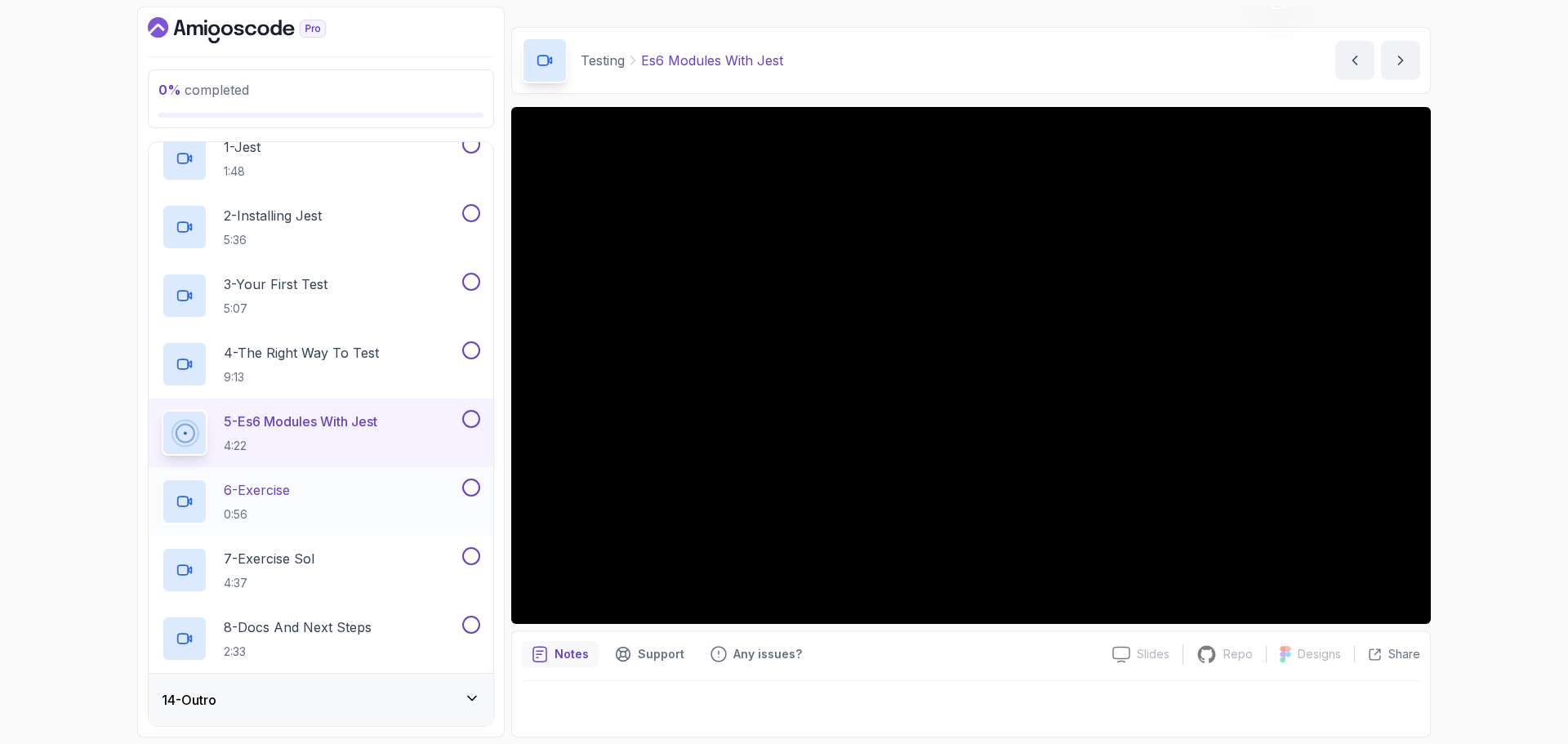
click at [298, 492] on div "6 - Exercise 0:56" at bounding box center [310, 501] width 297 height 46
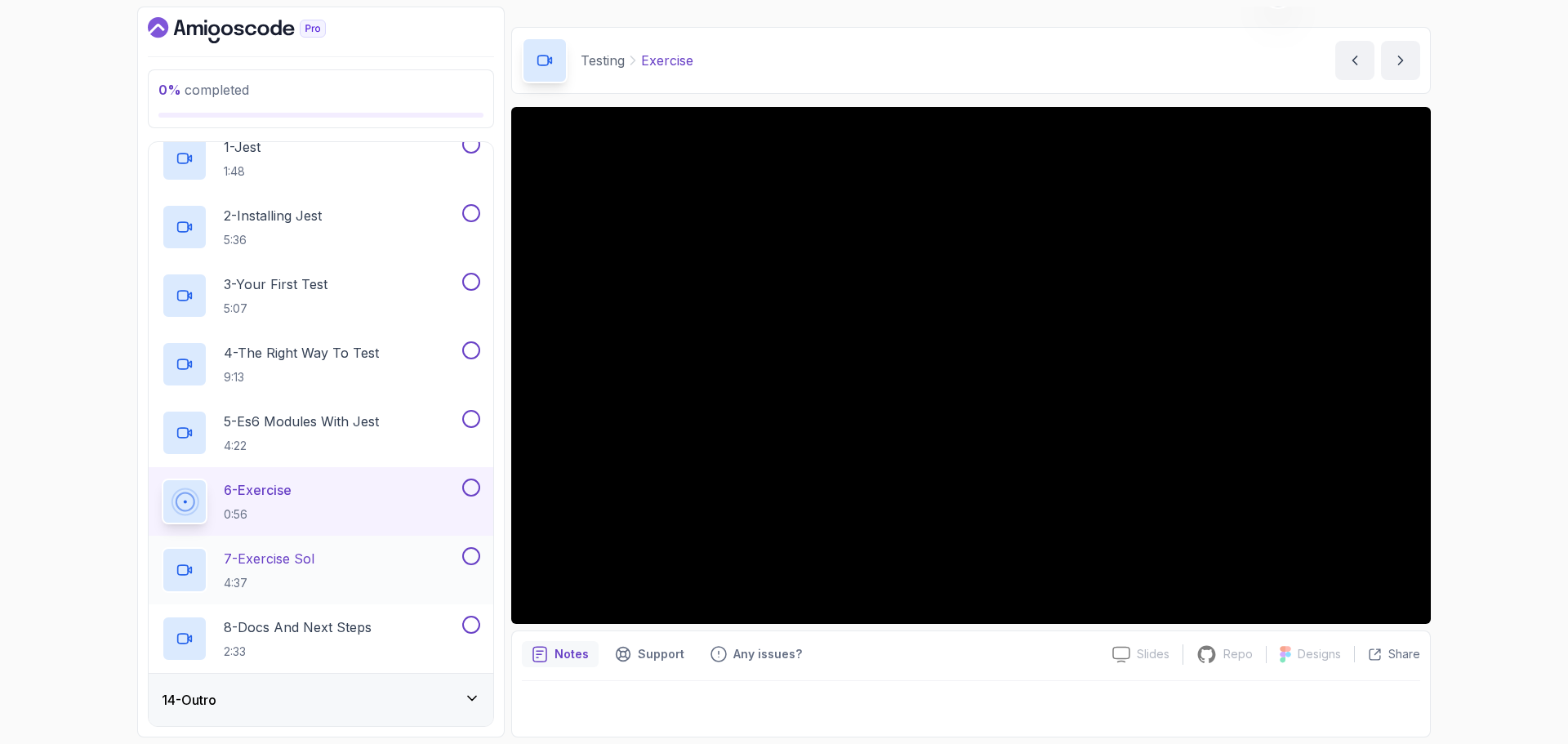
drag, startPoint x: 352, startPoint y: 560, endPoint x: 339, endPoint y: 561, distance: 13.0
click at [351, 560] on div "7 - Exercise Sol 4:37" at bounding box center [310, 570] width 297 height 46
click at [340, 562] on div "7 - Exercise Sol 4:37" at bounding box center [310, 570] width 297 height 46
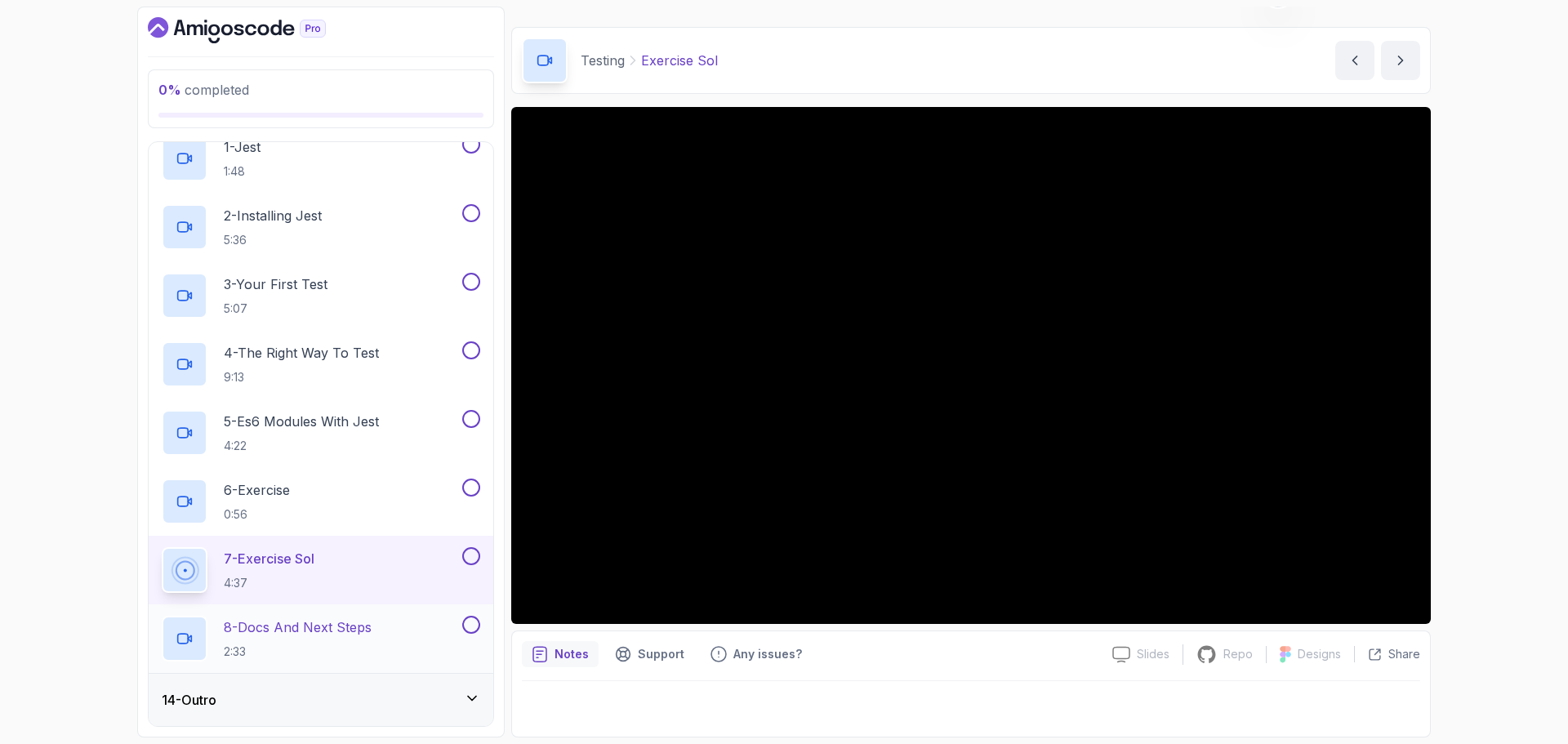
click at [386, 631] on div "8 - Docs And Next Steps 2:33" at bounding box center [310, 638] width 297 height 46
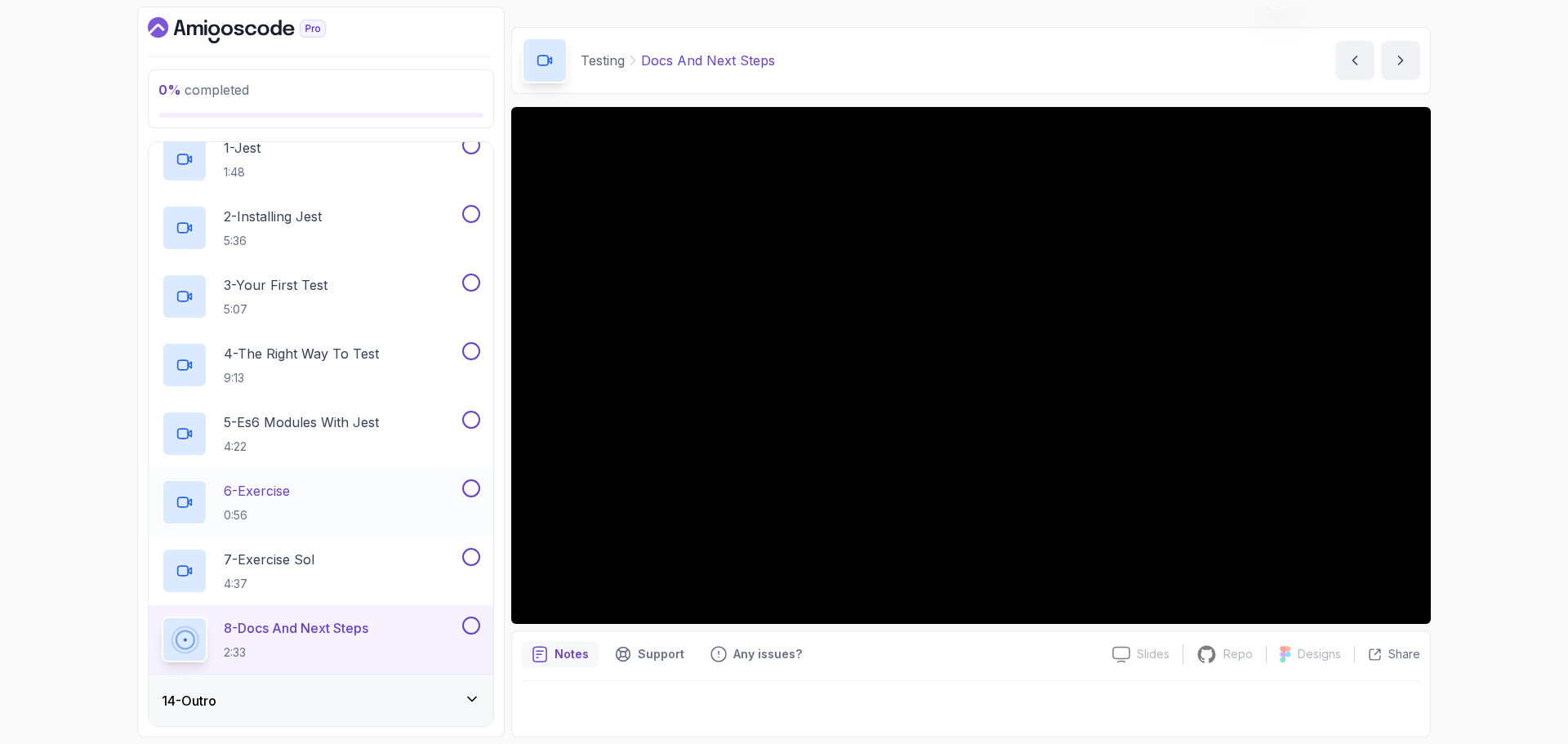
scroll to position [707, 0]
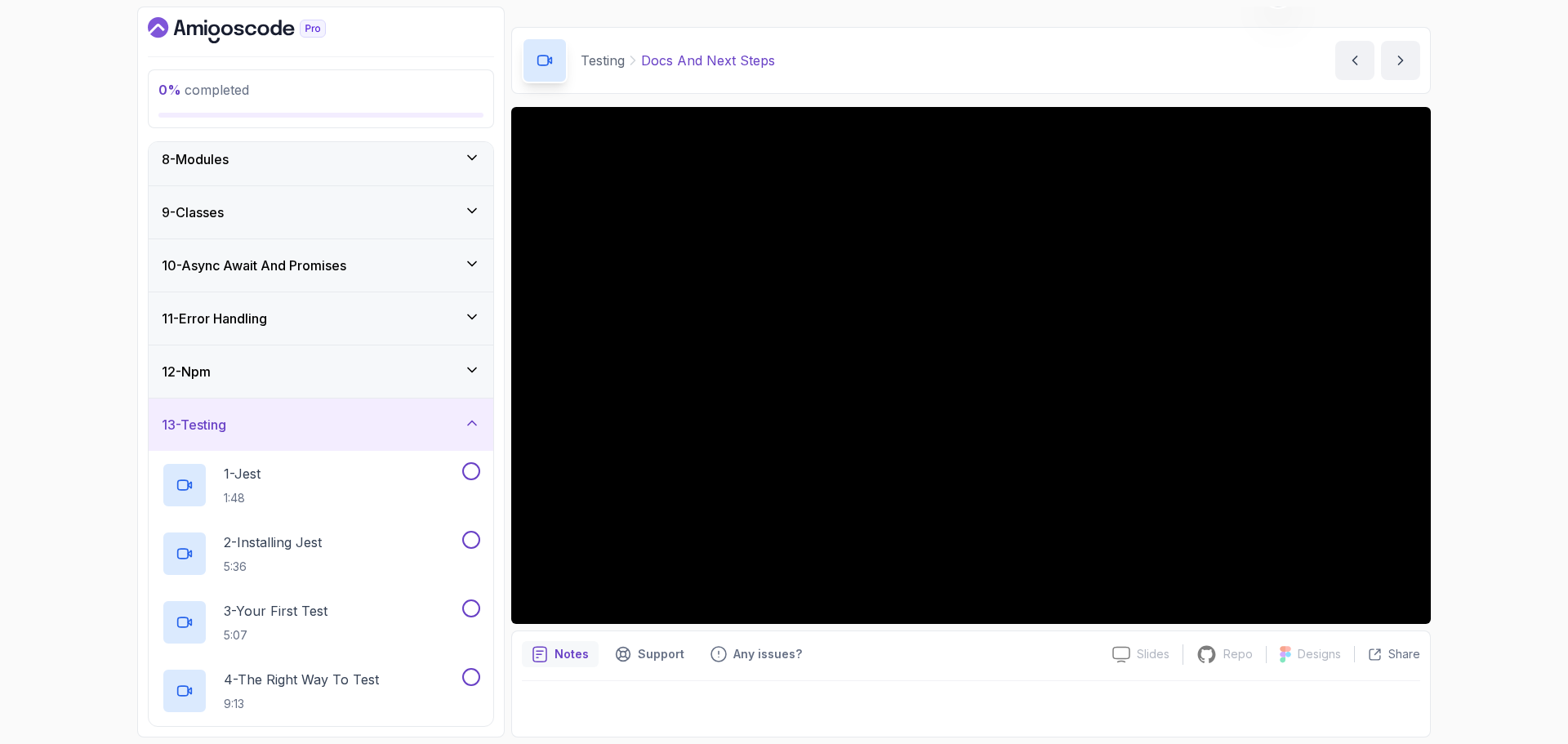
click at [376, 417] on div "13 - Testing" at bounding box center [321, 424] width 319 height 20
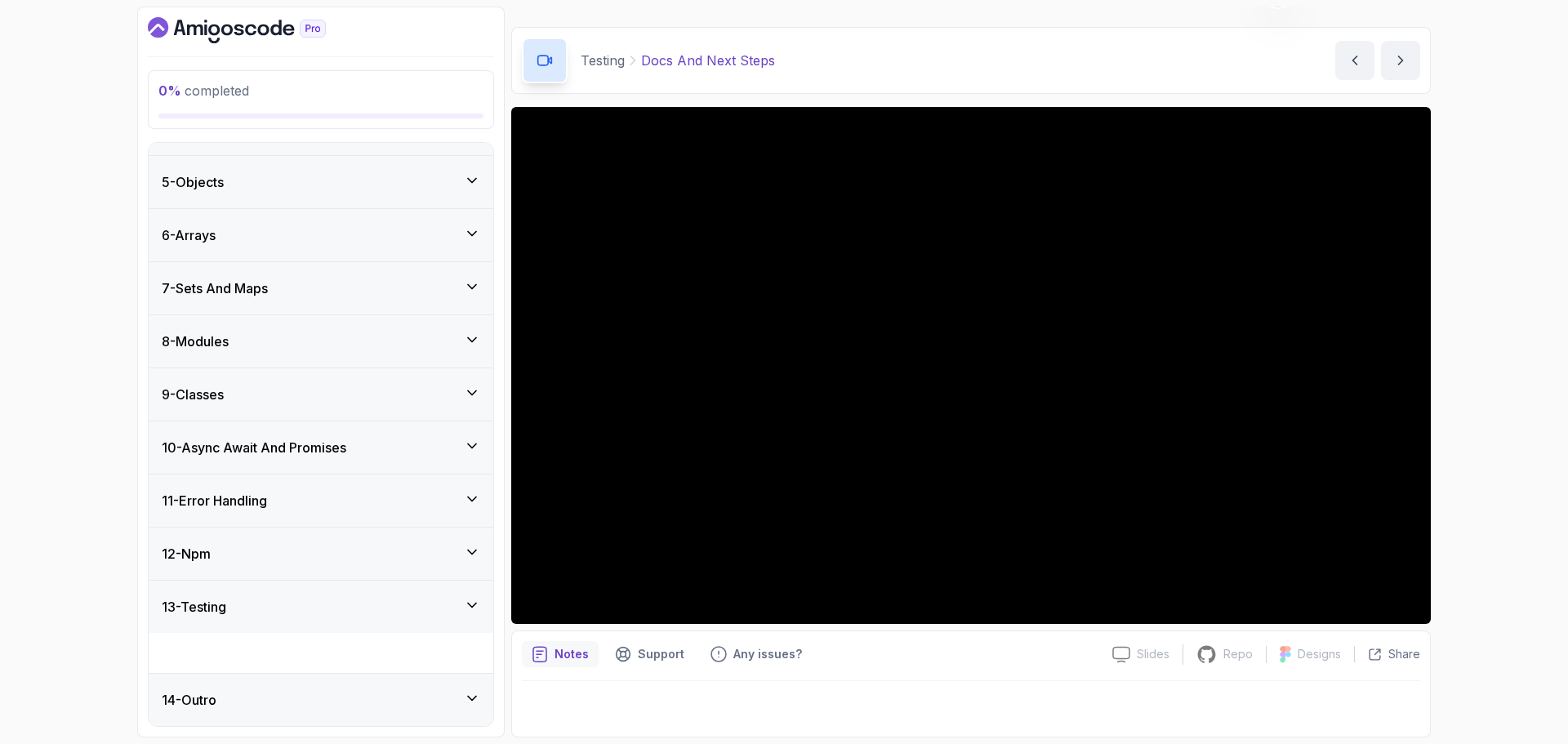
scroll to position [159, 0]
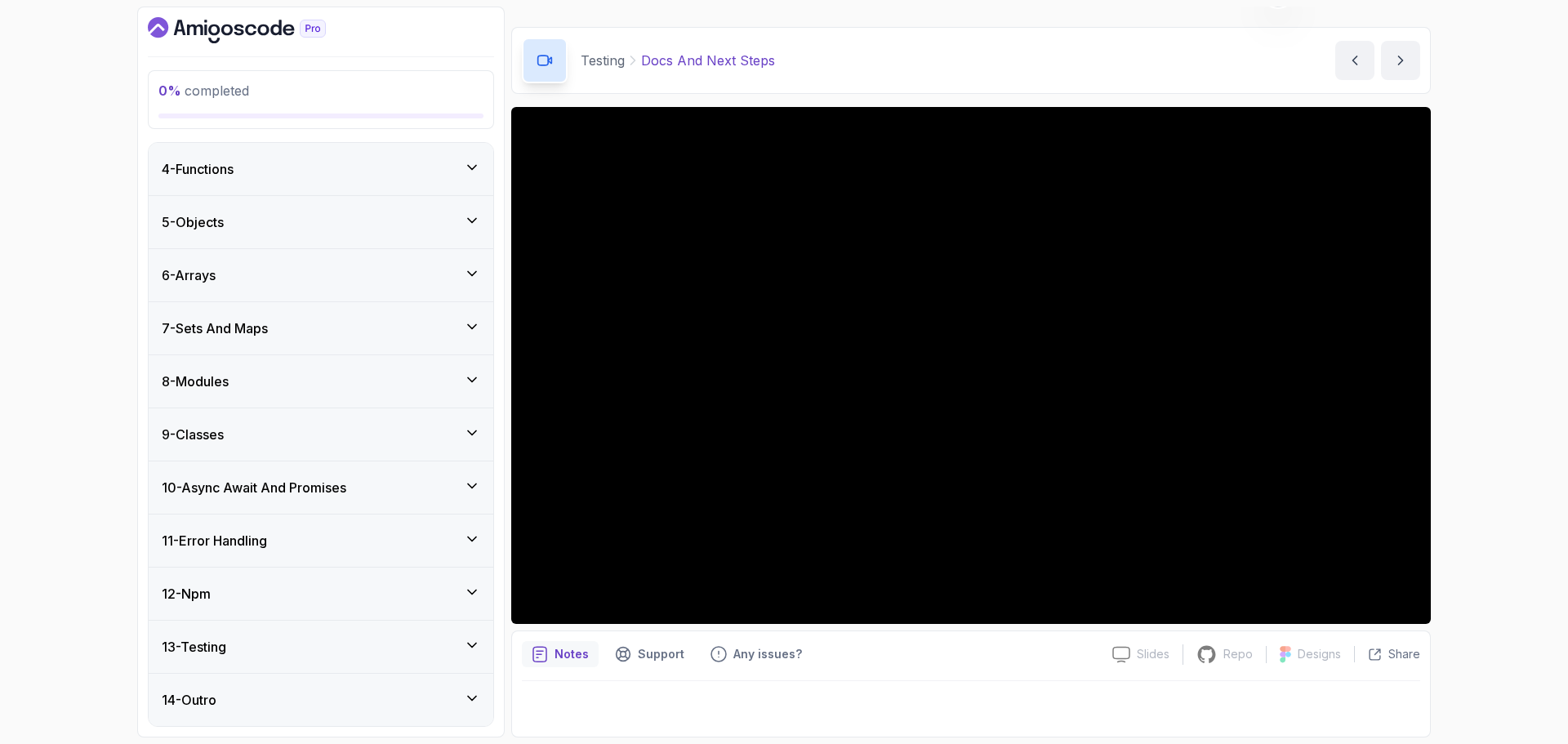
click at [397, 692] on div "14 - Outro" at bounding box center [321, 699] width 319 height 20
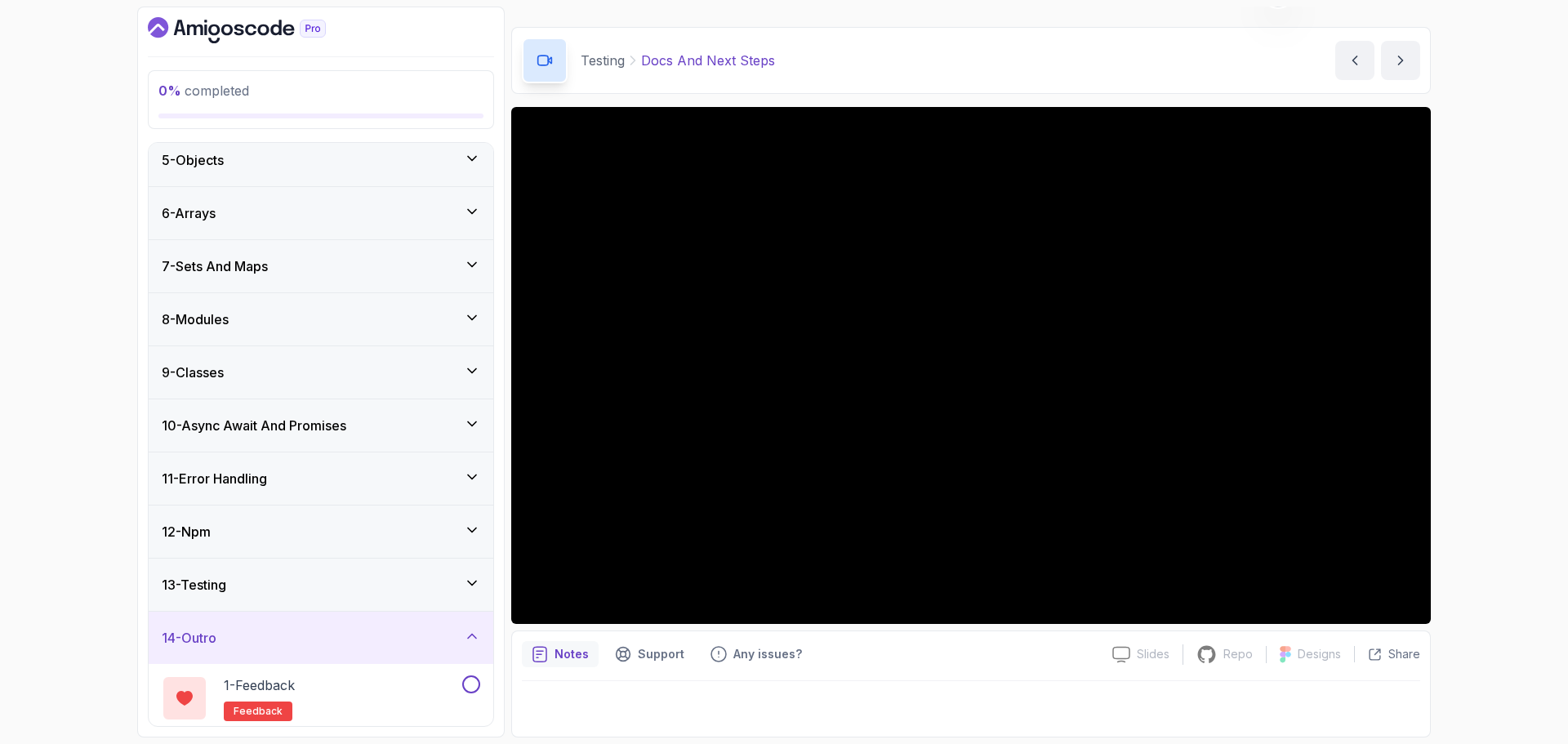
scroll to position [296, 0]
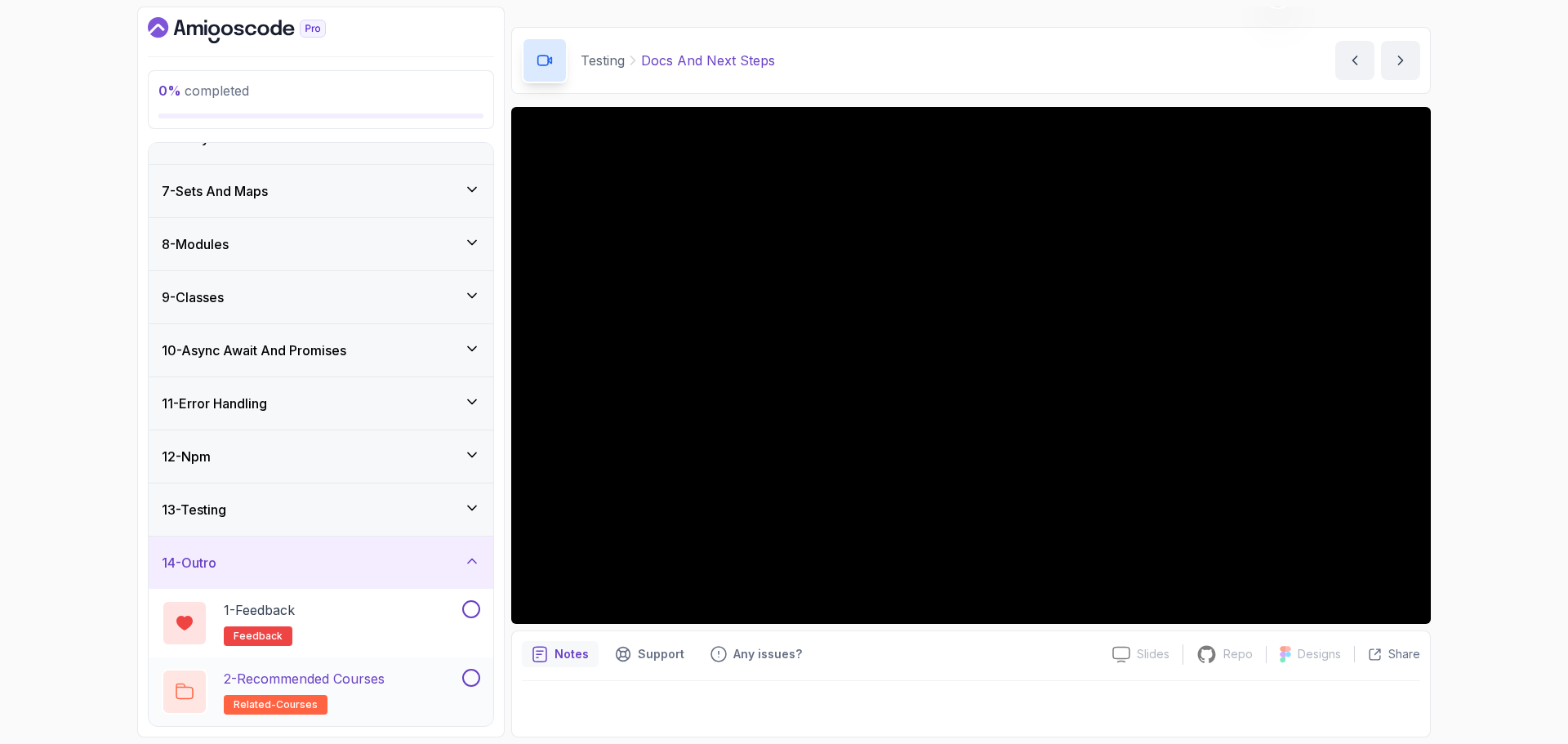
click at [363, 681] on p "2 - Recommended Courses" at bounding box center [305, 678] width 161 height 20
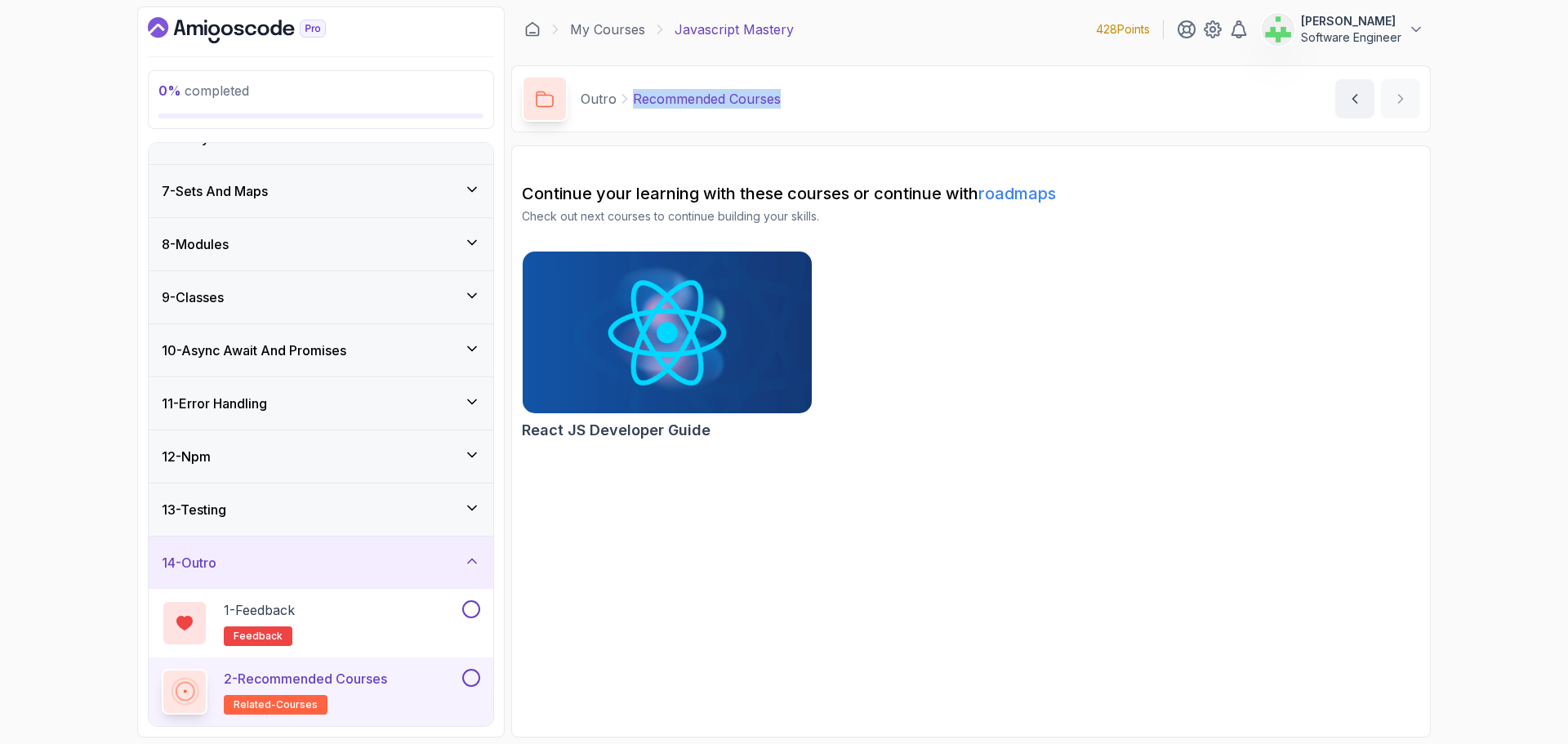
drag, startPoint x: 632, startPoint y: 101, endPoint x: 847, endPoint y: 97, distance: 215.0
click at [847, 97] on div "Outro Recommended Courses Recommended Courses by nelson" at bounding box center [971, 98] width 919 height 67
copy p "Recommended Courses"
click at [960, 417] on div "React JS Developer Guide" at bounding box center [971, 349] width 899 height 196
click at [996, 424] on div "React JS Developer Guide" at bounding box center [971, 349] width 899 height 196
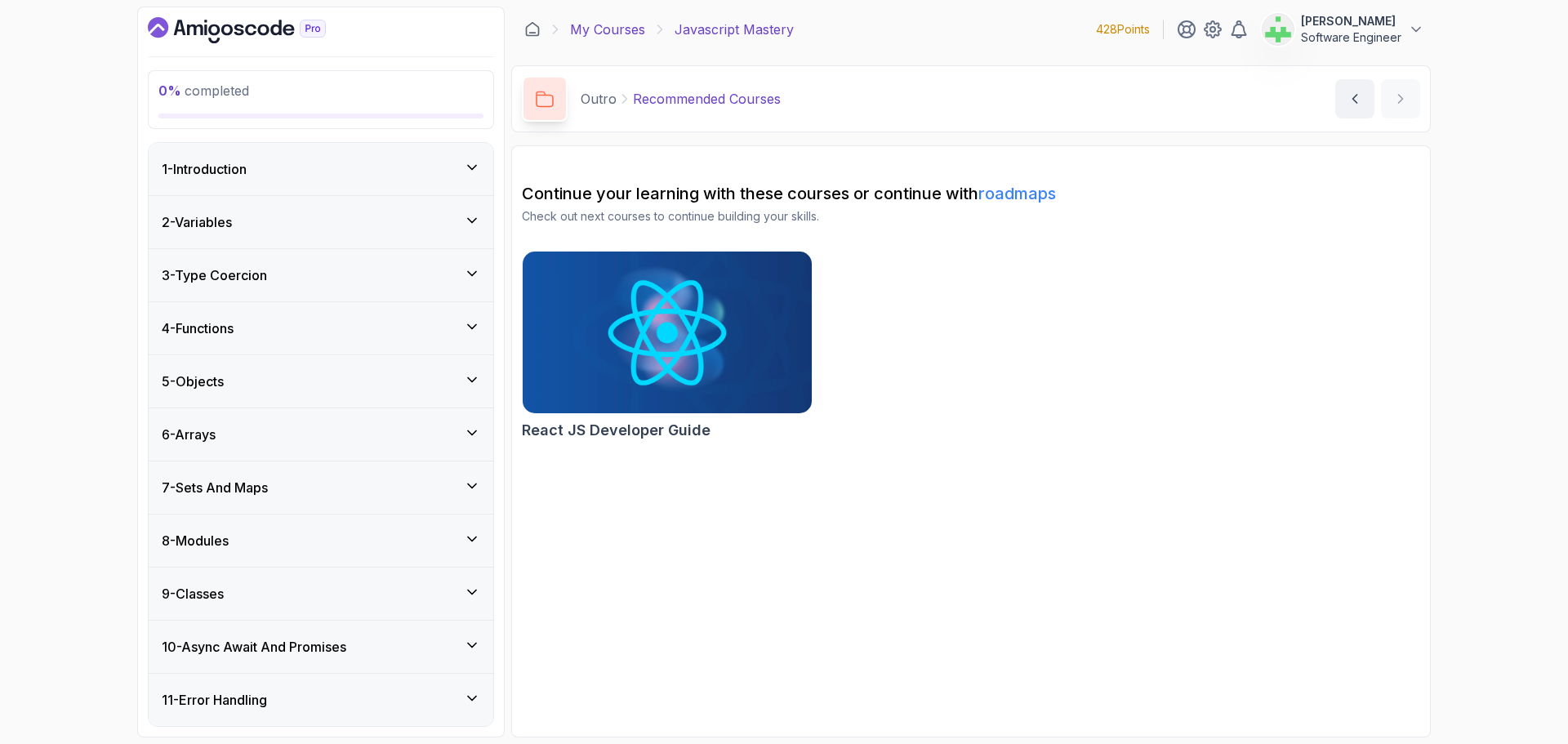
click at [608, 29] on link "My Courses" at bounding box center [607, 29] width 75 height 20
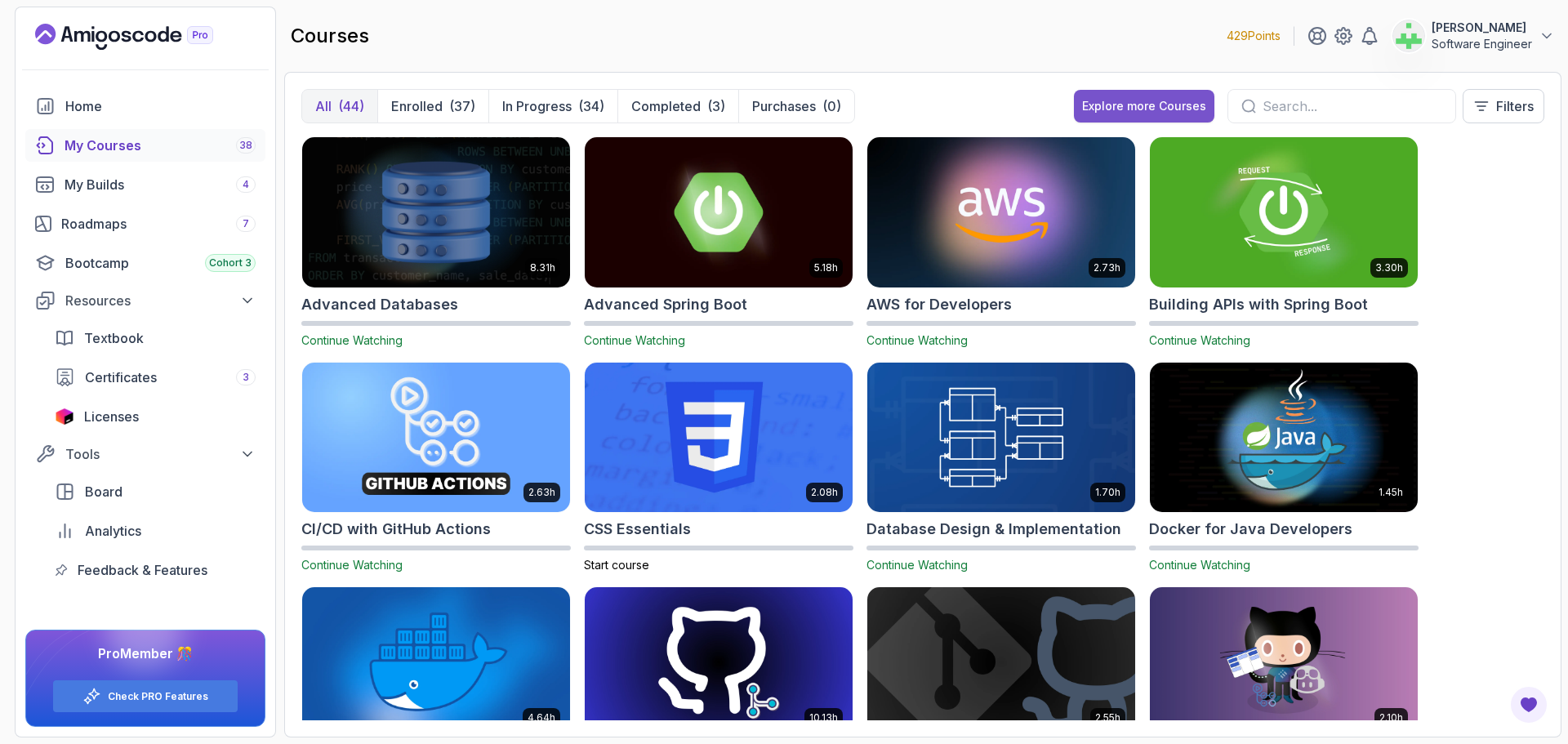
click at [1134, 107] on div "Explore more Courses" at bounding box center [1144, 106] width 124 height 16
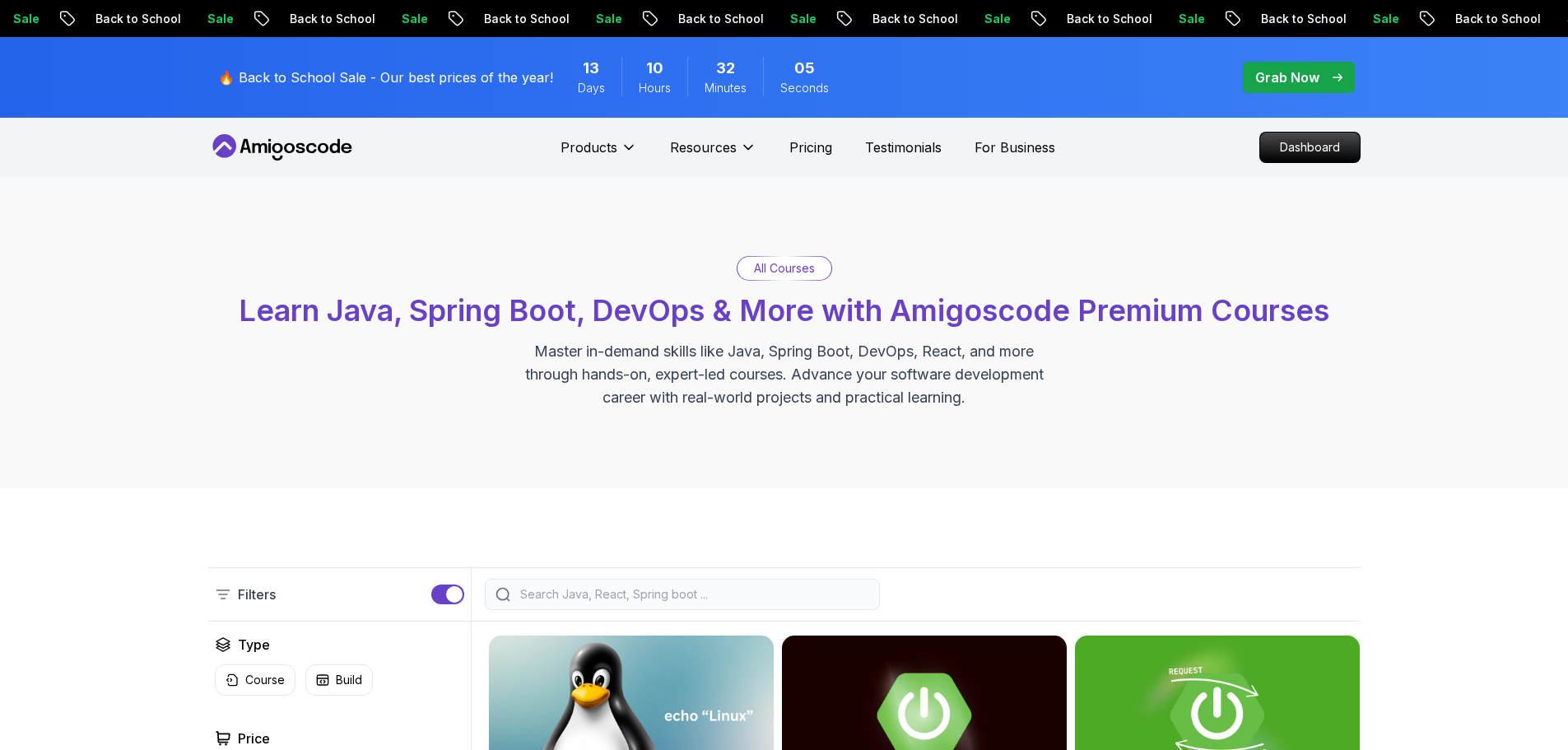
scroll to position [247, 0]
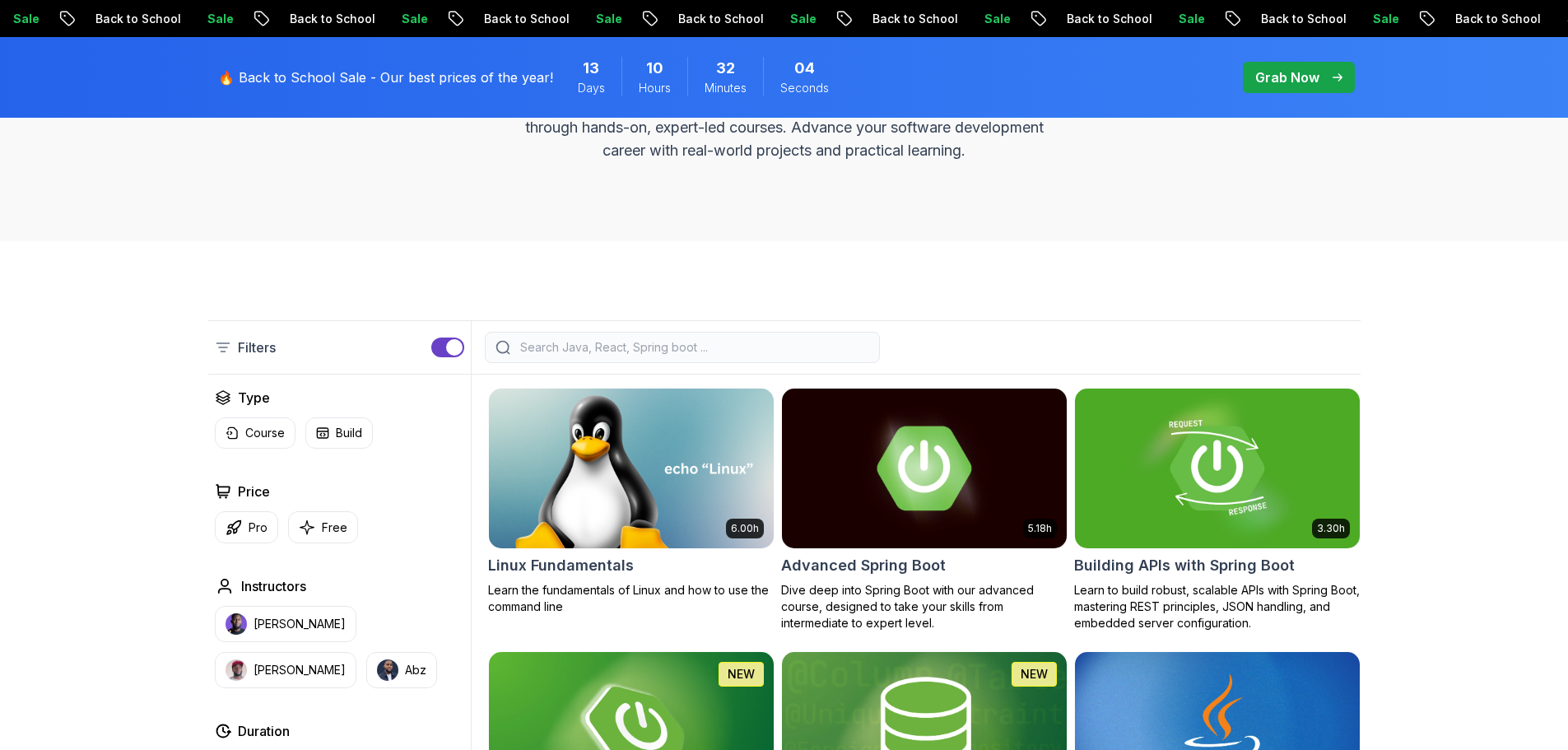
click at [248, 527] on p "Pro" at bounding box center [258, 527] width 19 height 16
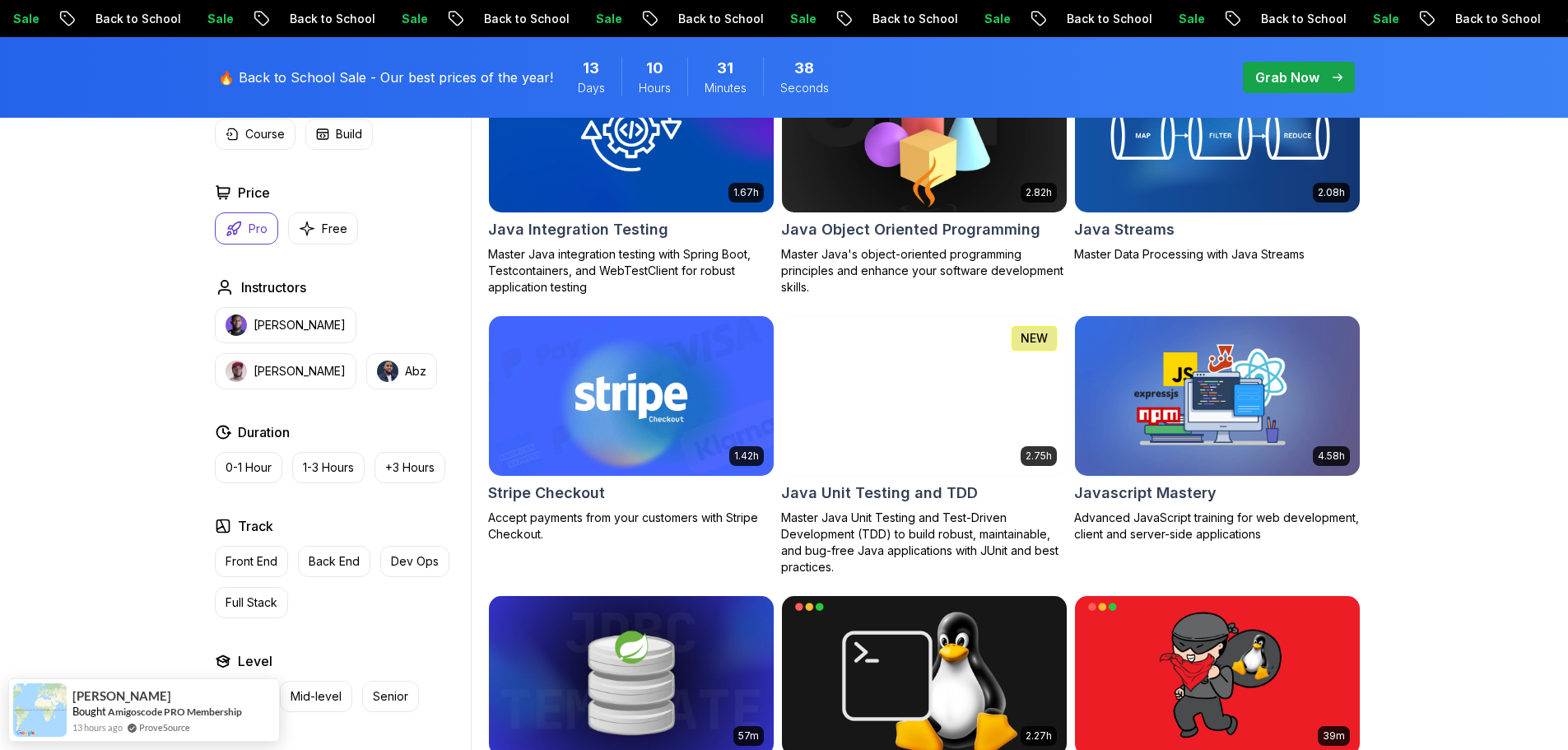
scroll to position [1975, 0]
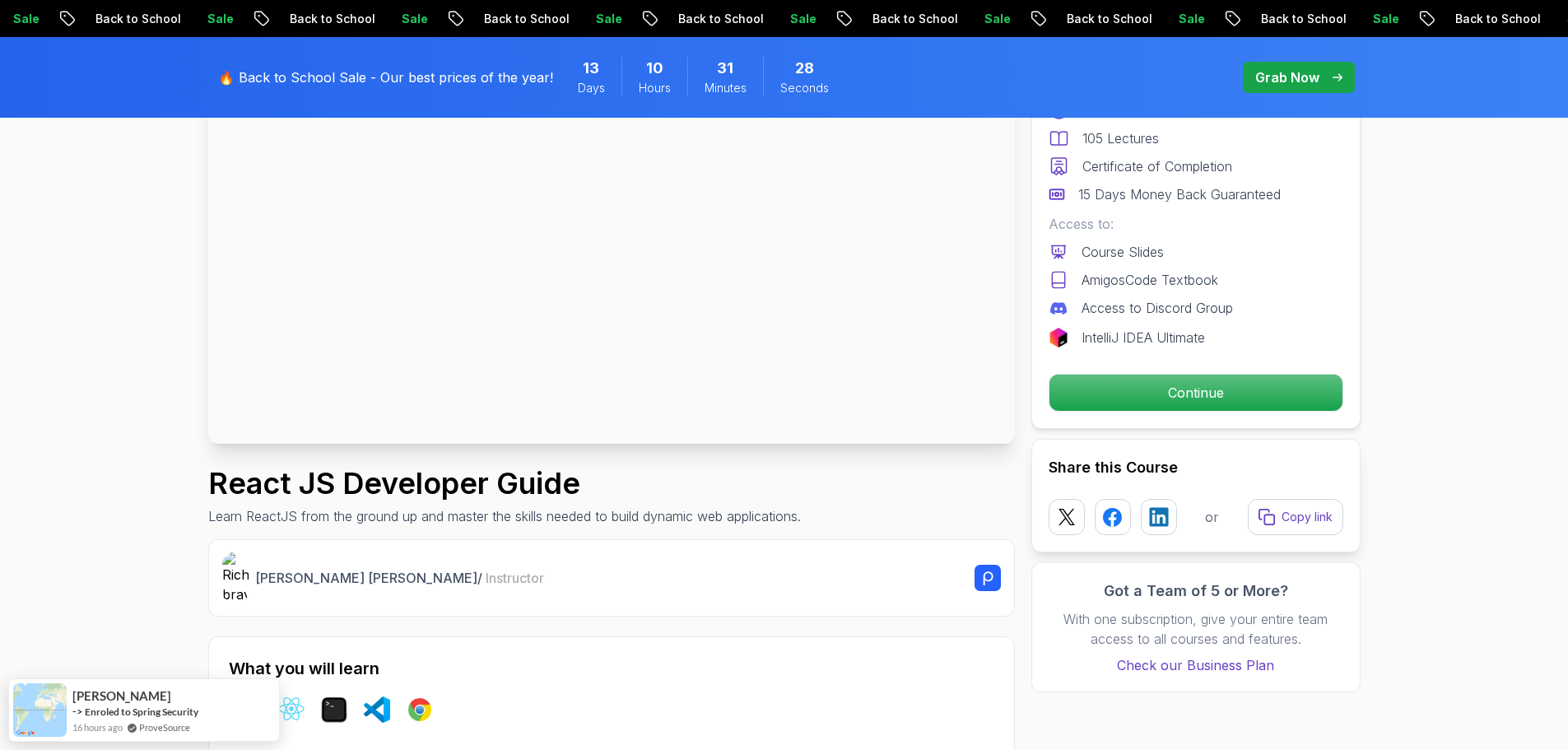
scroll to position [247, 0]
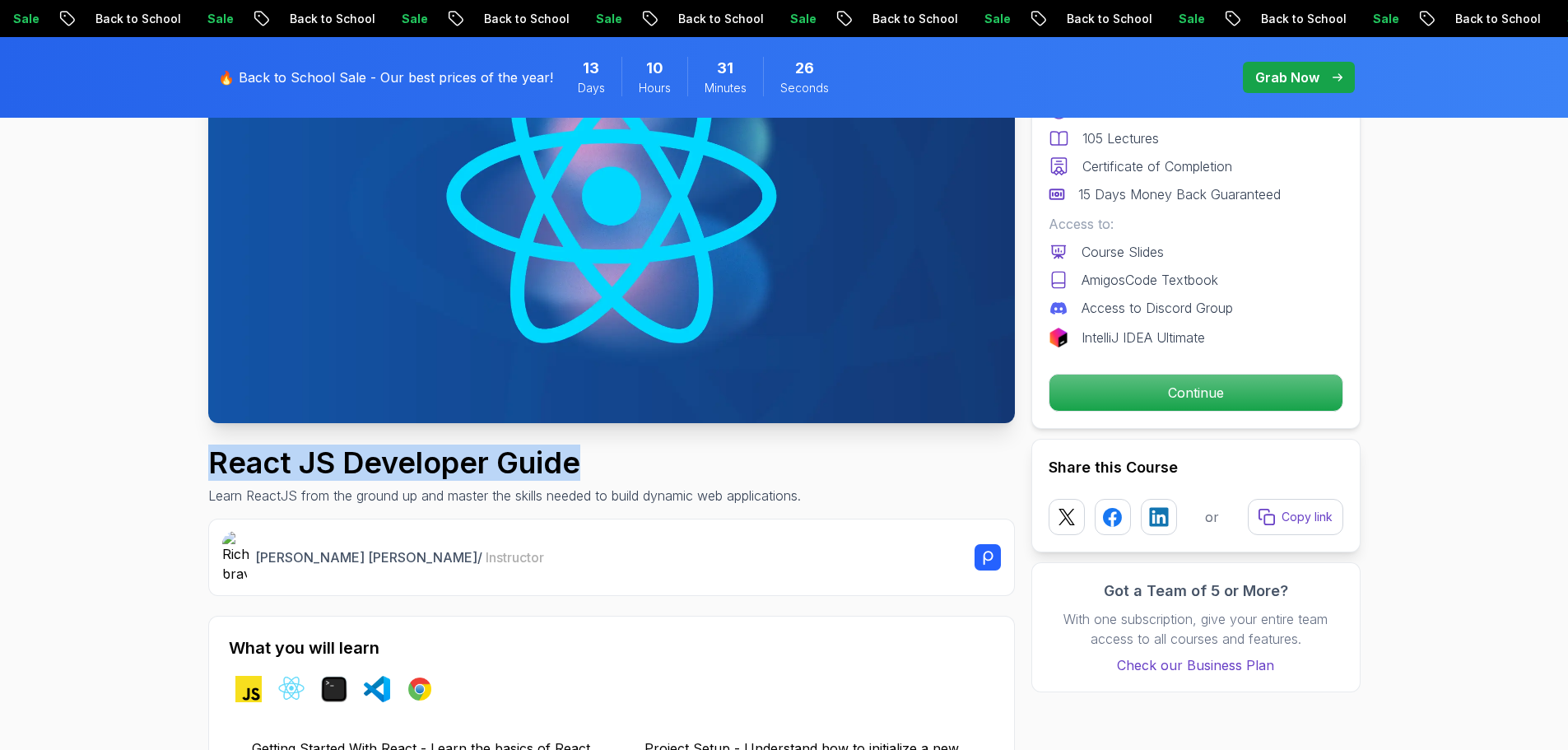
drag, startPoint x: 211, startPoint y: 468, endPoint x: 657, endPoint y: 454, distance: 446.2
click at [657, 454] on h1 "React JS Developer Guide" at bounding box center [503, 462] width 592 height 33
copy h1 "React JS Developer Guide"
click at [657, 454] on h1 "React JS Developer Guide" at bounding box center [503, 462] width 592 height 33
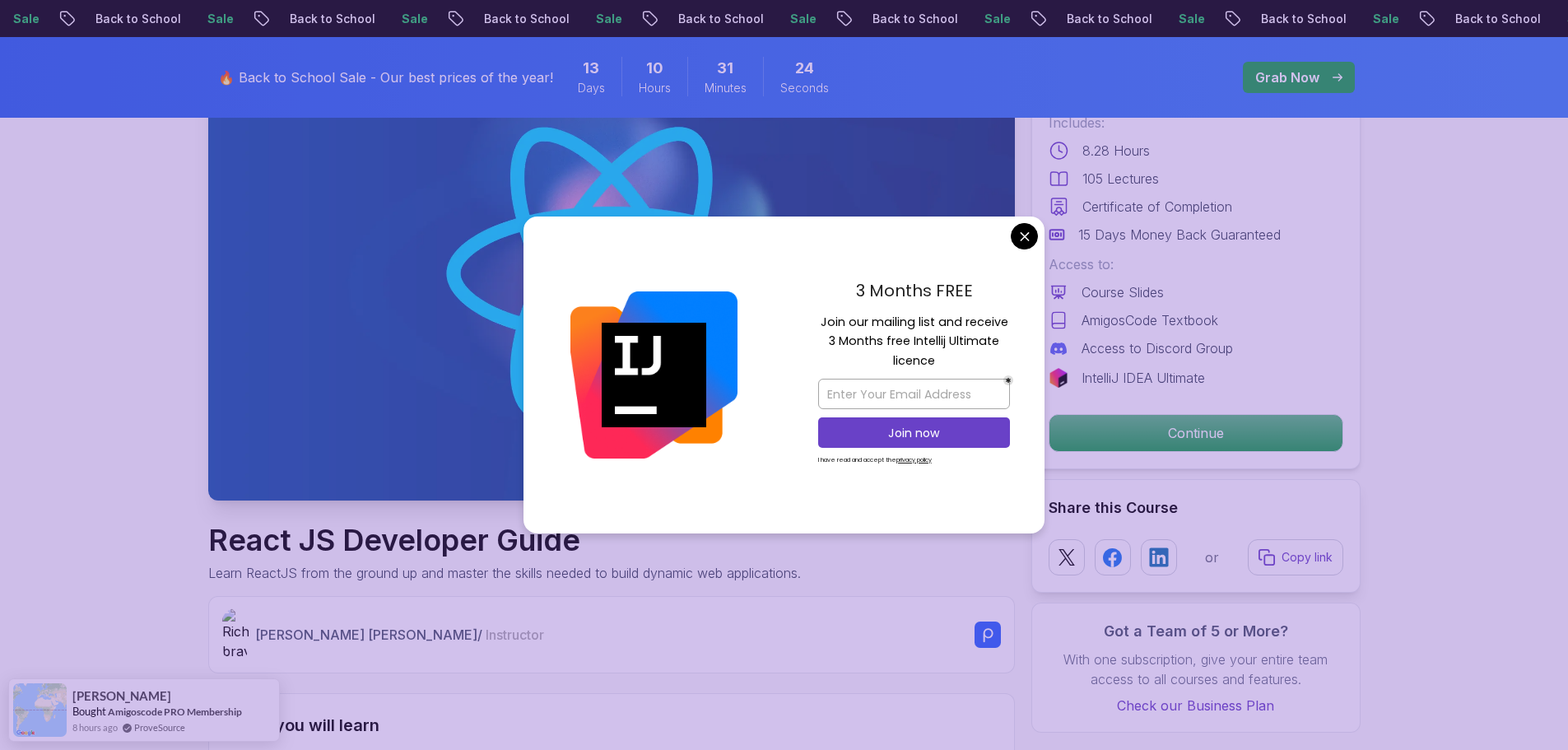
scroll to position [82, 0]
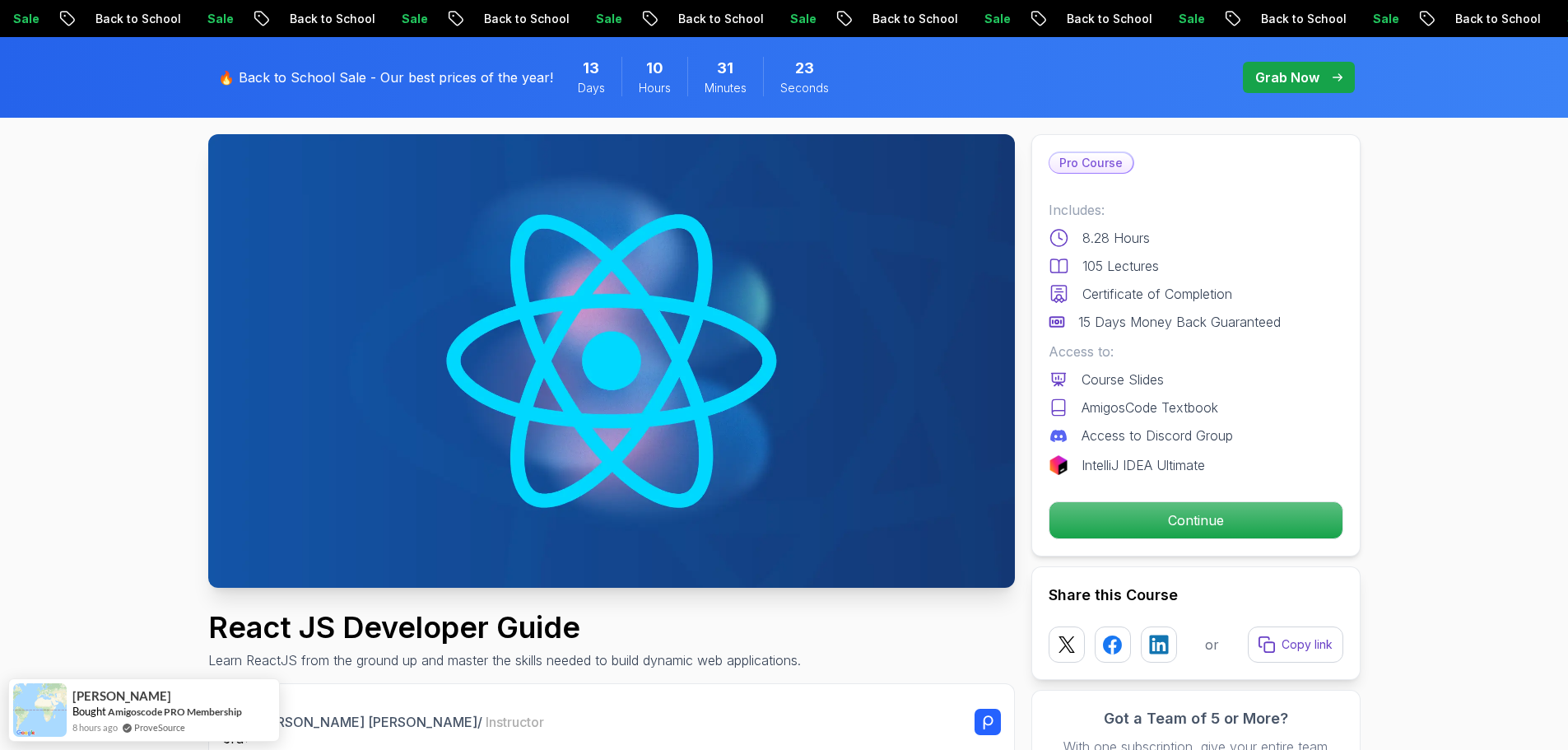
click at [1202, 520] on p "Continue" at bounding box center [1195, 520] width 279 height 35
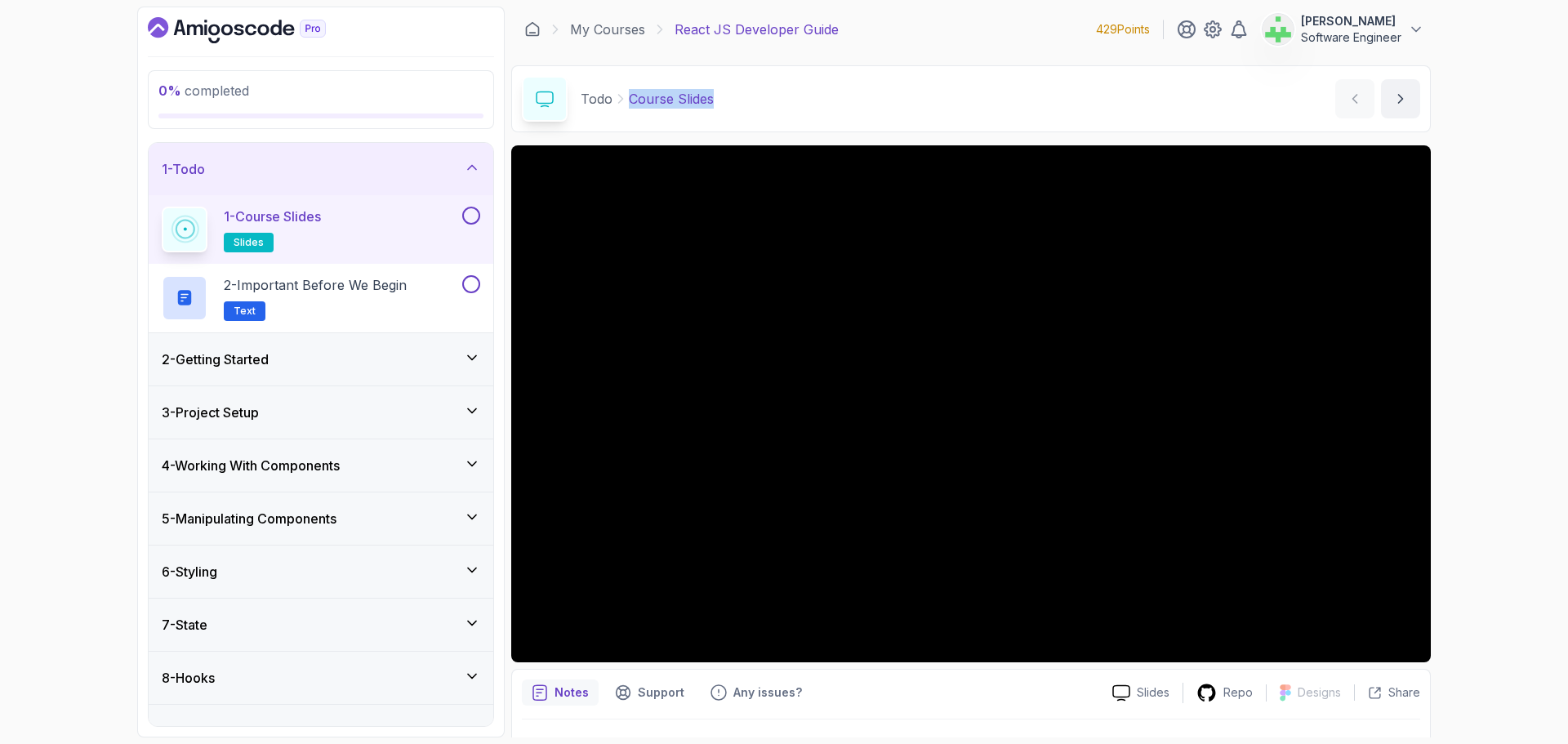
drag, startPoint x: 628, startPoint y: 103, endPoint x: 765, endPoint y: 102, distance: 137.0
click at [765, 102] on div "Todo Course Slides Course Slides by [PERSON_NAME]" at bounding box center [971, 98] width 919 height 67
copy p "Course Slides"
click at [765, 102] on div "Todo Course Slides Course Slides by [PERSON_NAME]" at bounding box center [971, 98] width 919 height 67
click at [1155, 693] on p "Slides" at bounding box center [1153, 692] width 33 height 16
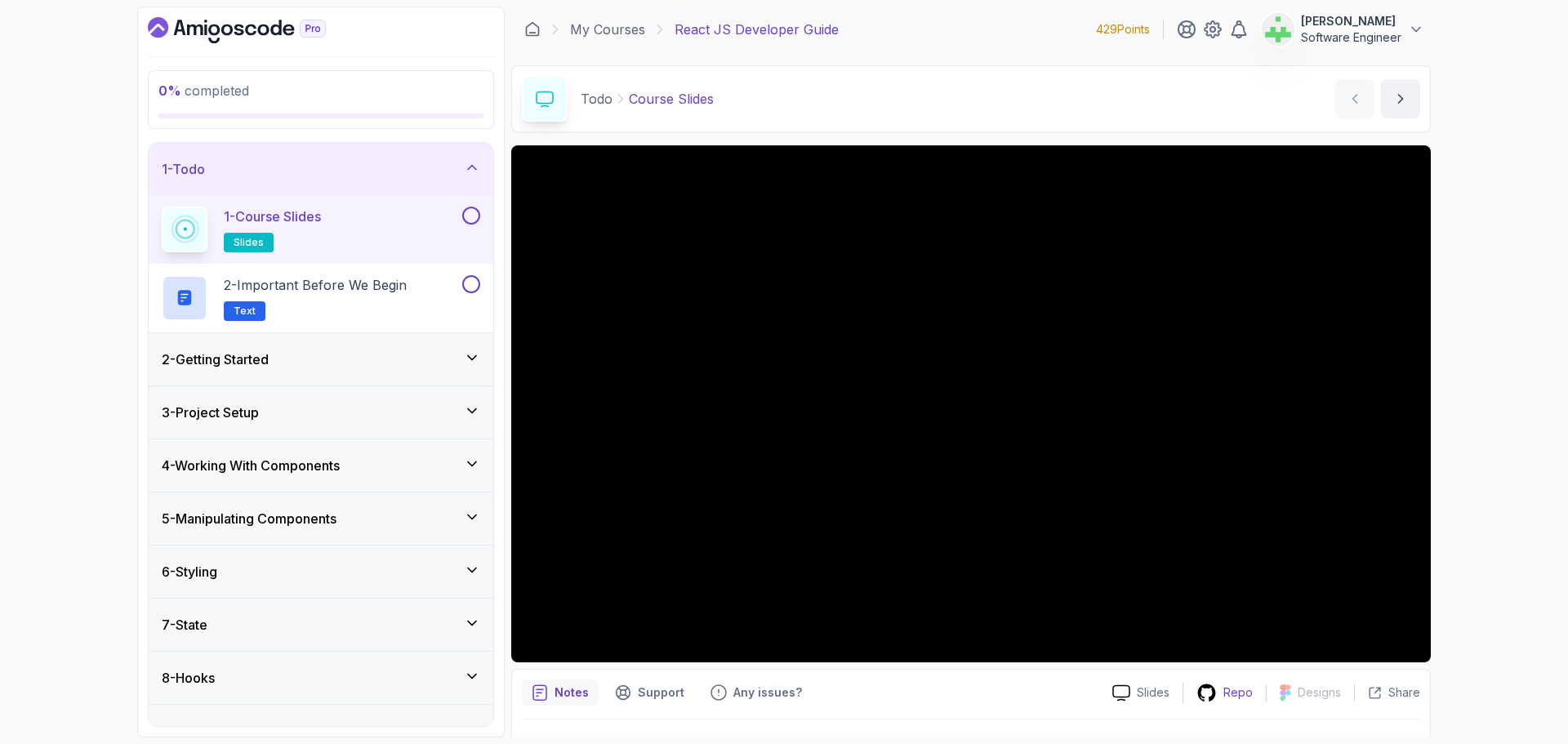
click at [1233, 689] on p "Repo" at bounding box center [1237, 692] width 29 height 16
click at [300, 286] on p "2 - Important Before We Begin" at bounding box center [315, 285] width 183 height 20
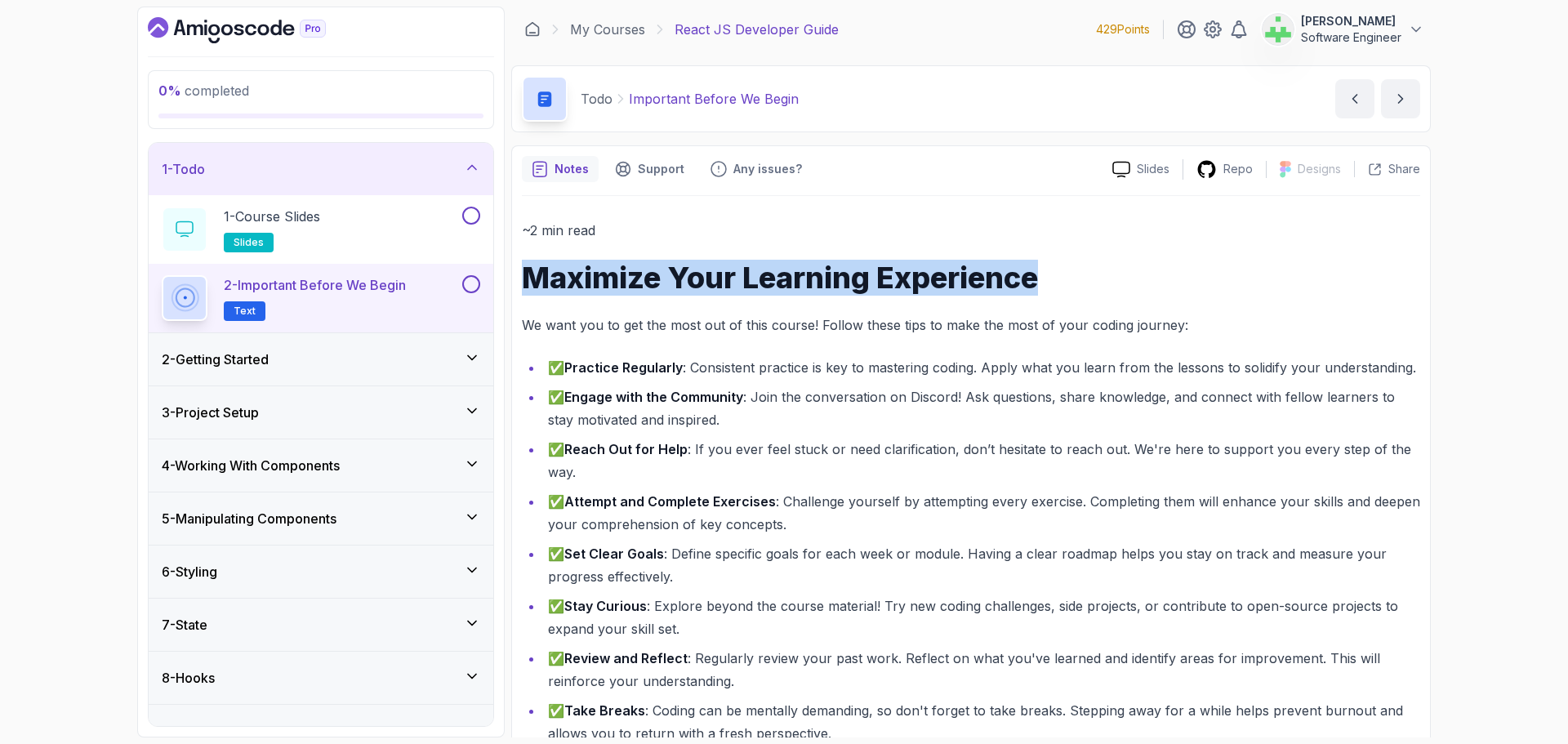
drag, startPoint x: 524, startPoint y: 281, endPoint x: 1127, endPoint y: 277, distance: 603.0
click at [1127, 277] on h1 "Maximize Your Learning Experience" at bounding box center [971, 277] width 899 height 33
copy h1 "Maximize Your Learning Experience"
click at [1127, 277] on h1 "Maximize Your Learning Experience" at bounding box center [971, 277] width 899 height 33
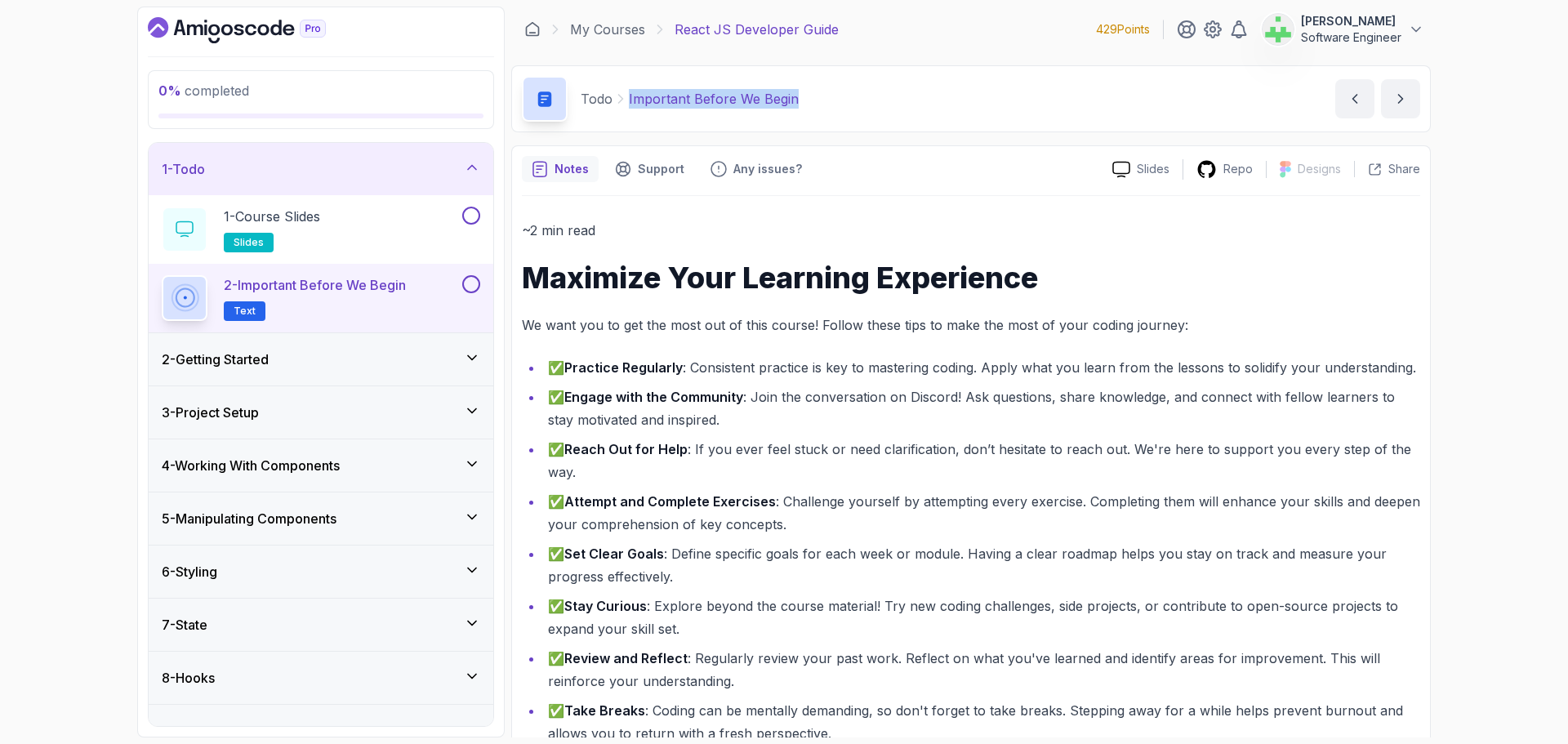
drag, startPoint x: 628, startPoint y: 101, endPoint x: 1063, endPoint y: 111, distance: 435.1
click at [1063, 111] on div "Todo Important Before We Begin Important Before We Begin by [PERSON_NAME]" at bounding box center [971, 98] width 919 height 67
copy p "Important Before We Begin"
click at [903, 109] on div "Todo Important Before We Begin Important Before We Begin by [PERSON_NAME]" at bounding box center [971, 98] width 919 height 67
click at [363, 177] on div "1 - Todo" at bounding box center [321, 169] width 319 height 20
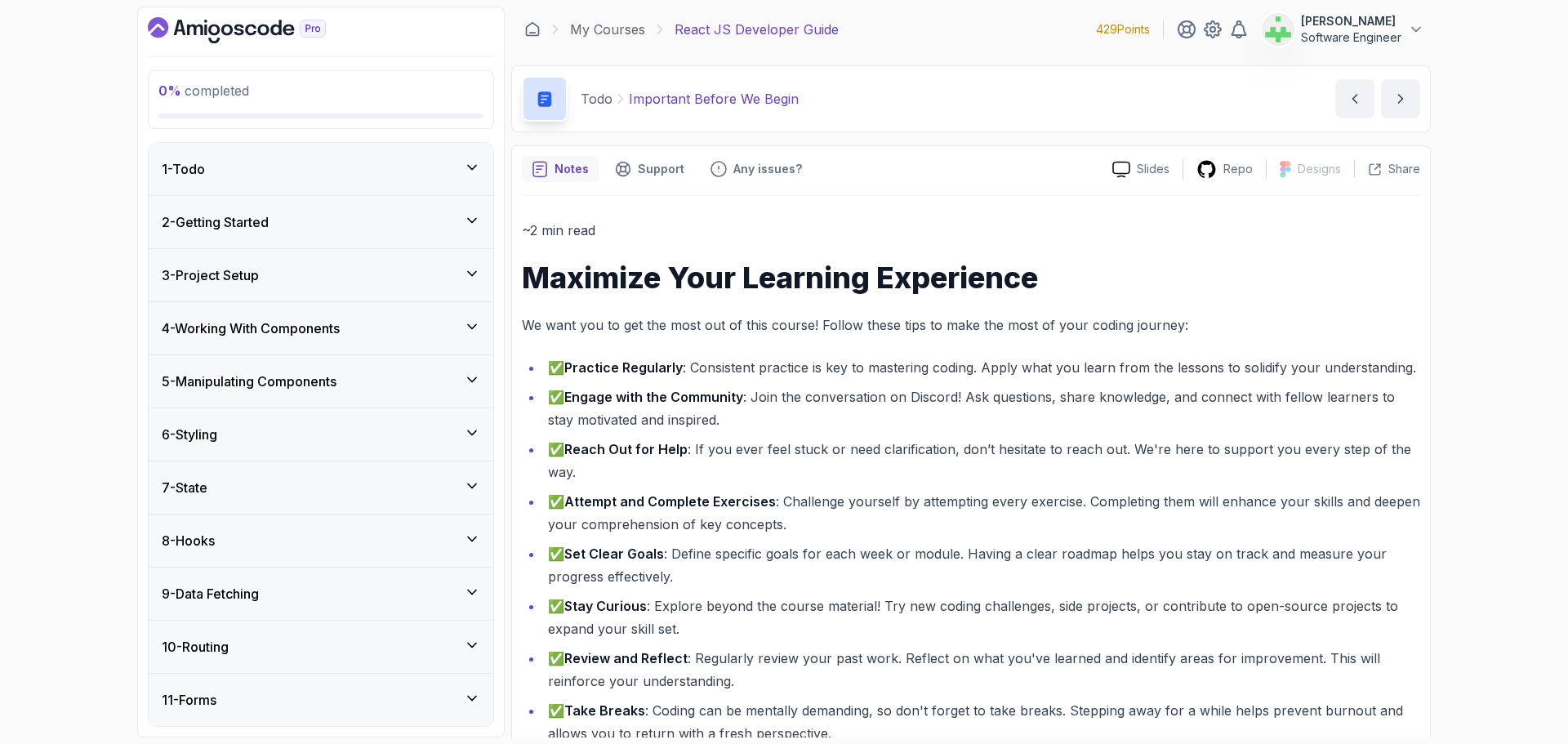
click at [39, 525] on div "0 % completed 1 - Todo 2 - Getting Started 3 - Project Setup 4 - Working With C…" at bounding box center [784, 372] width 1568 height 744
click at [863, 460] on li "✅ Reach Out for Help : If you ever feel stuck or need clarification, don’t hesi…" at bounding box center [982, 460] width 877 height 46
click at [340, 223] on div "2 - Getting Started" at bounding box center [321, 222] width 319 height 20
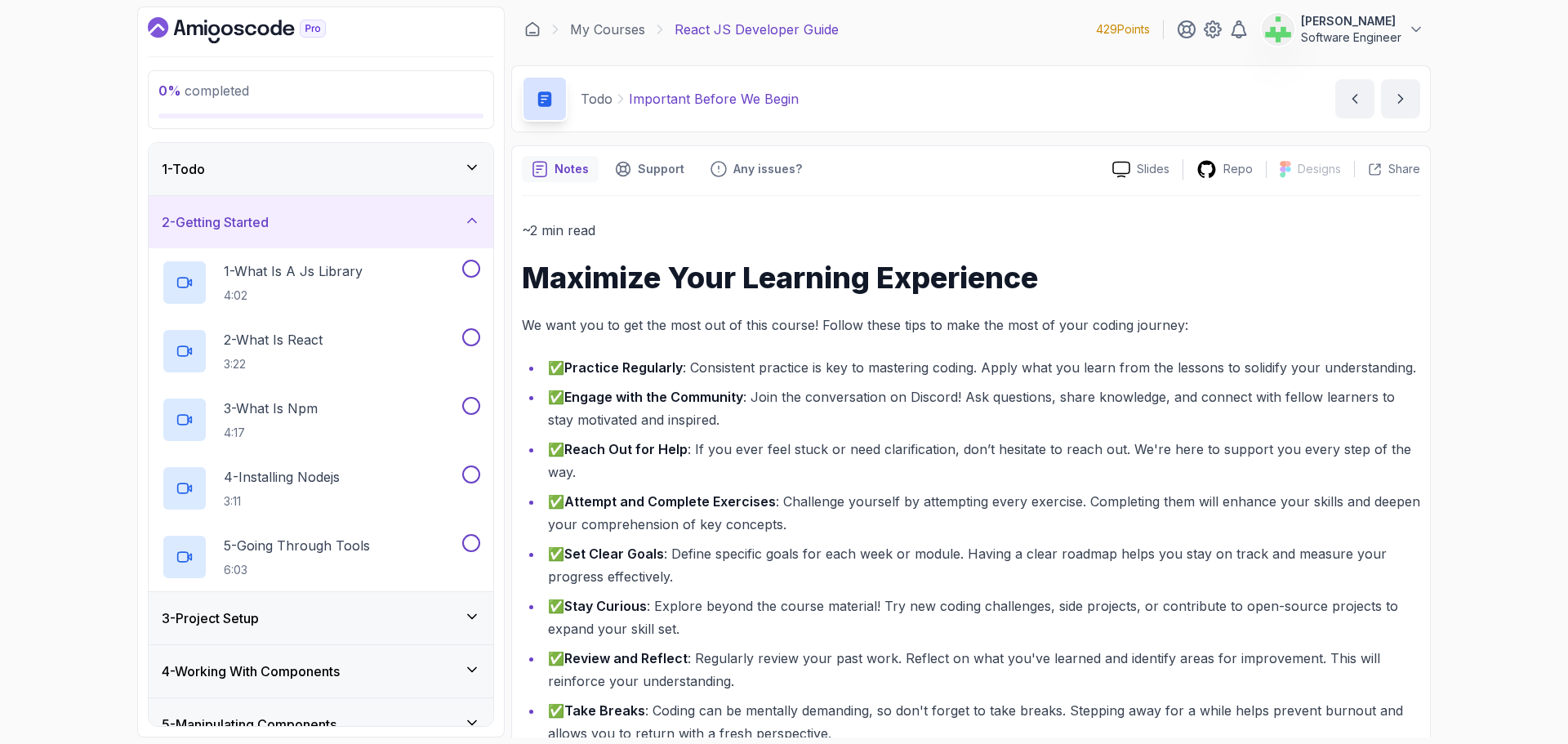
click at [381, 173] on div "1 - Todo" at bounding box center [321, 169] width 319 height 20
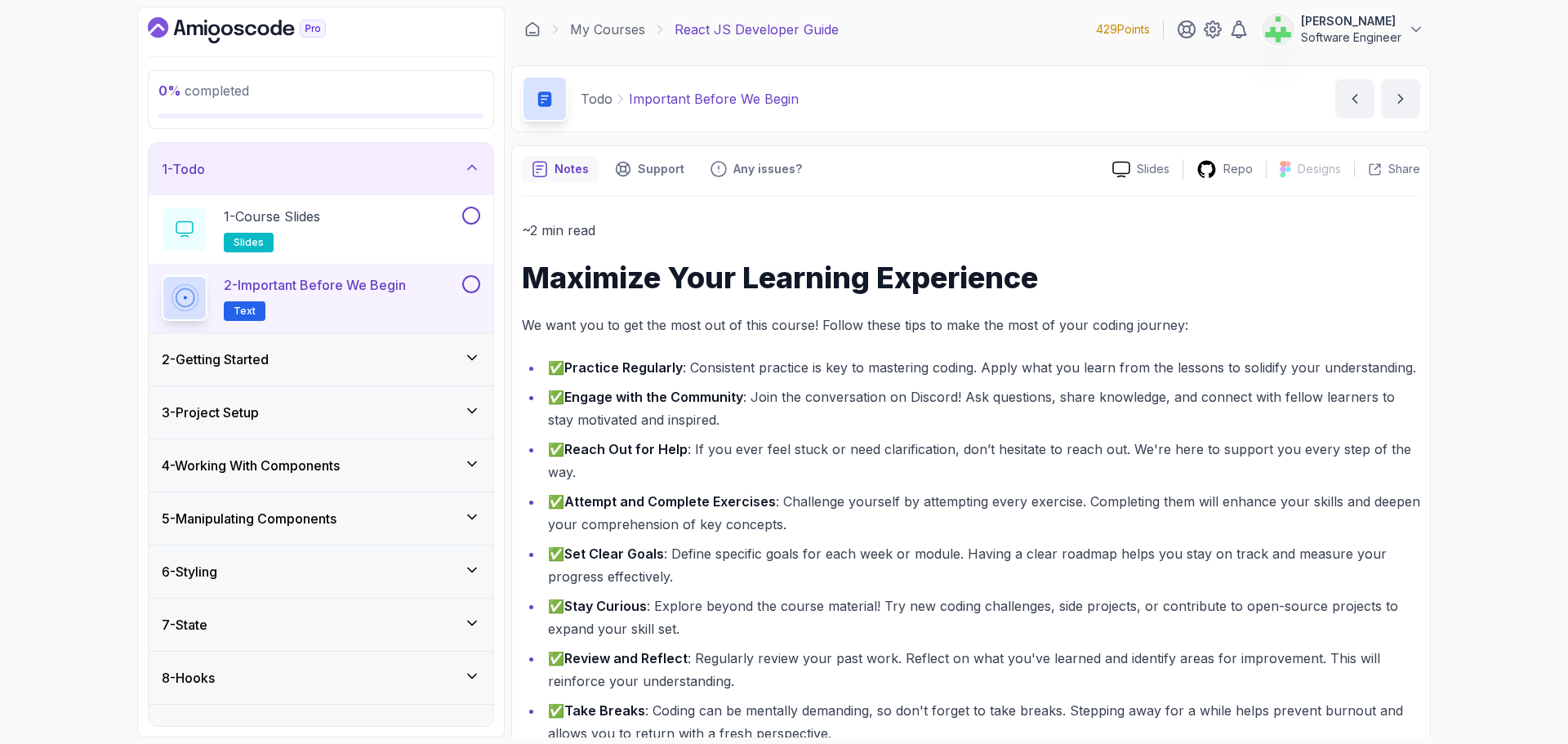
click at [368, 350] on div "2 - Getting Started" at bounding box center [321, 359] width 319 height 20
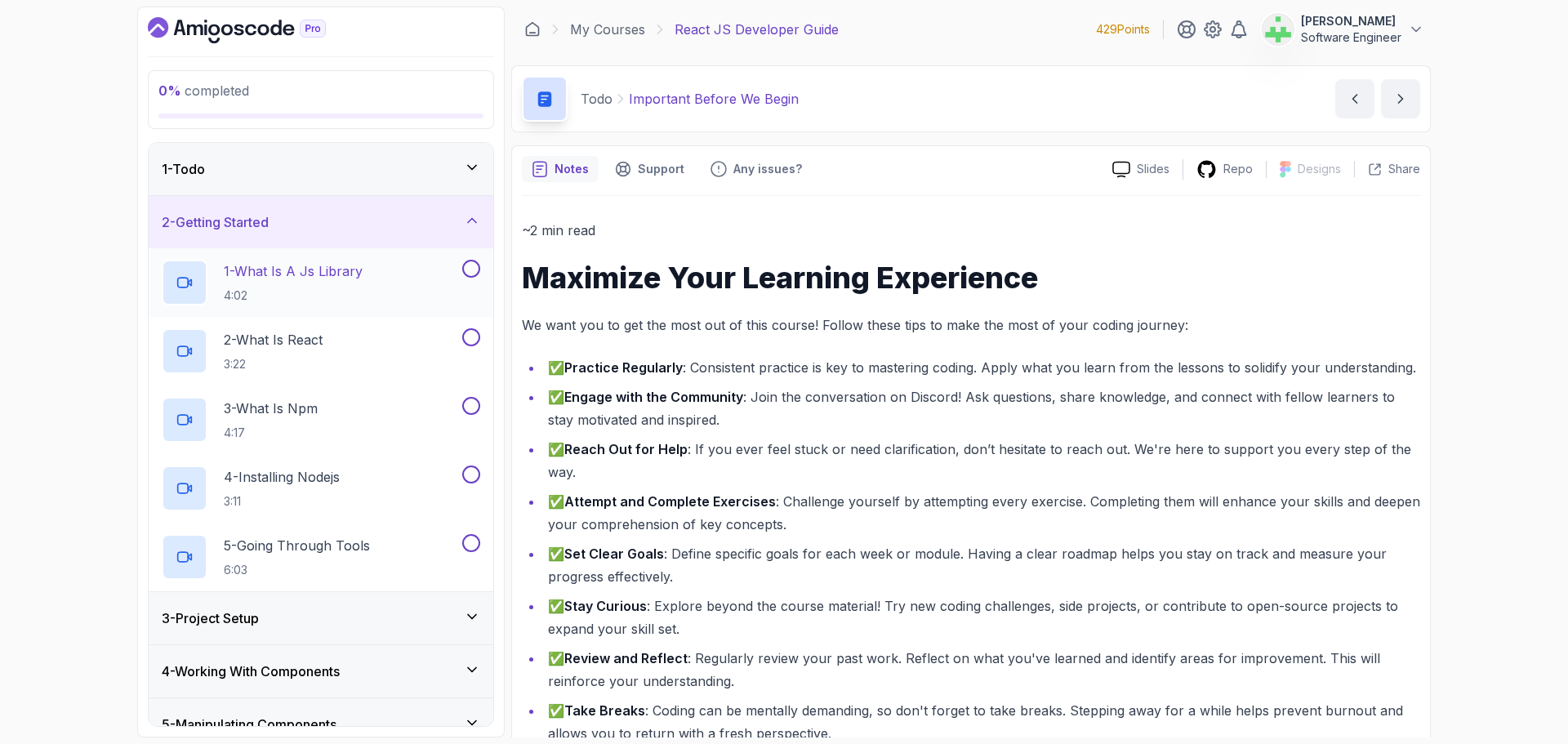
click at [346, 270] on p "1 - What Is A Js Library" at bounding box center [293, 271] width 139 height 20
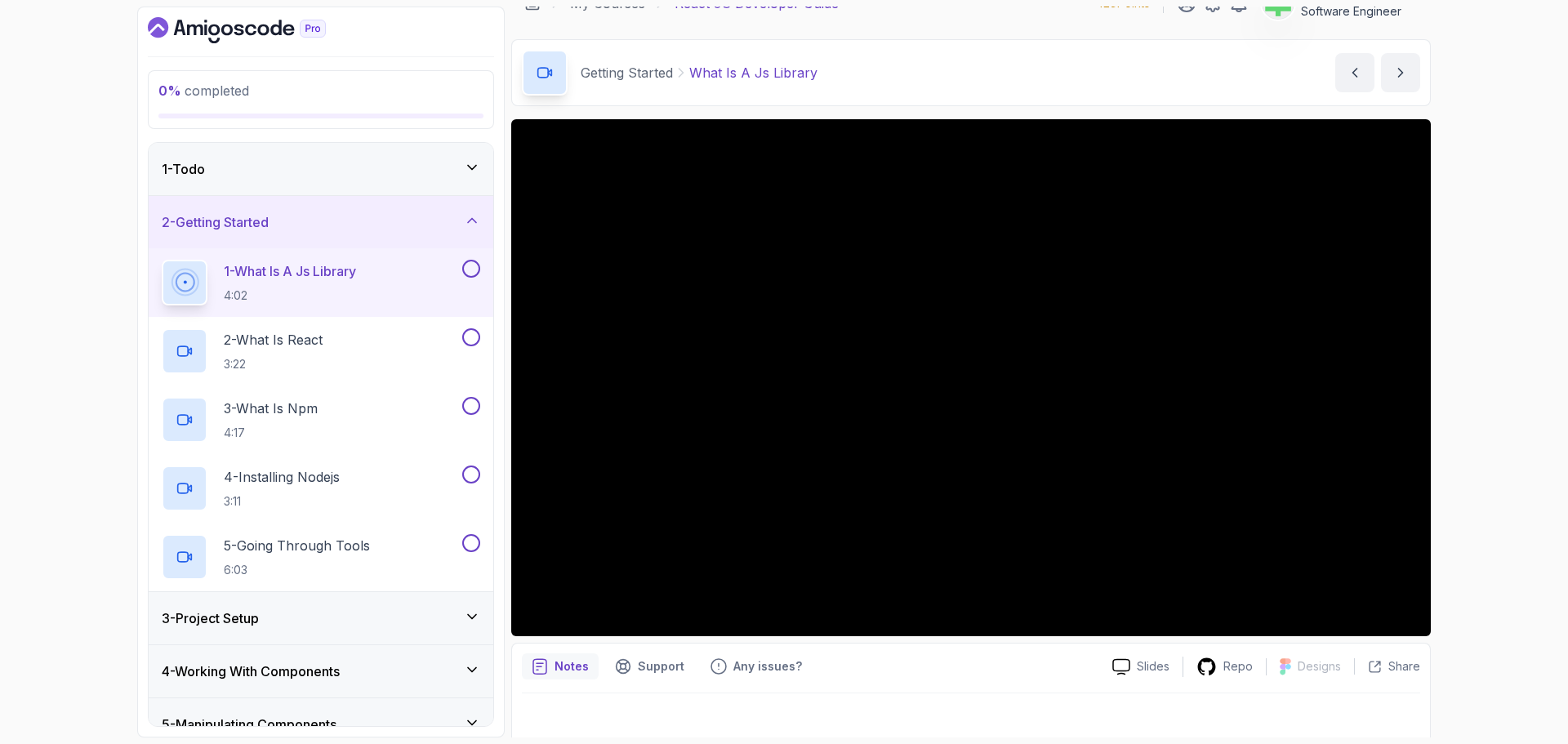
scroll to position [38, 0]
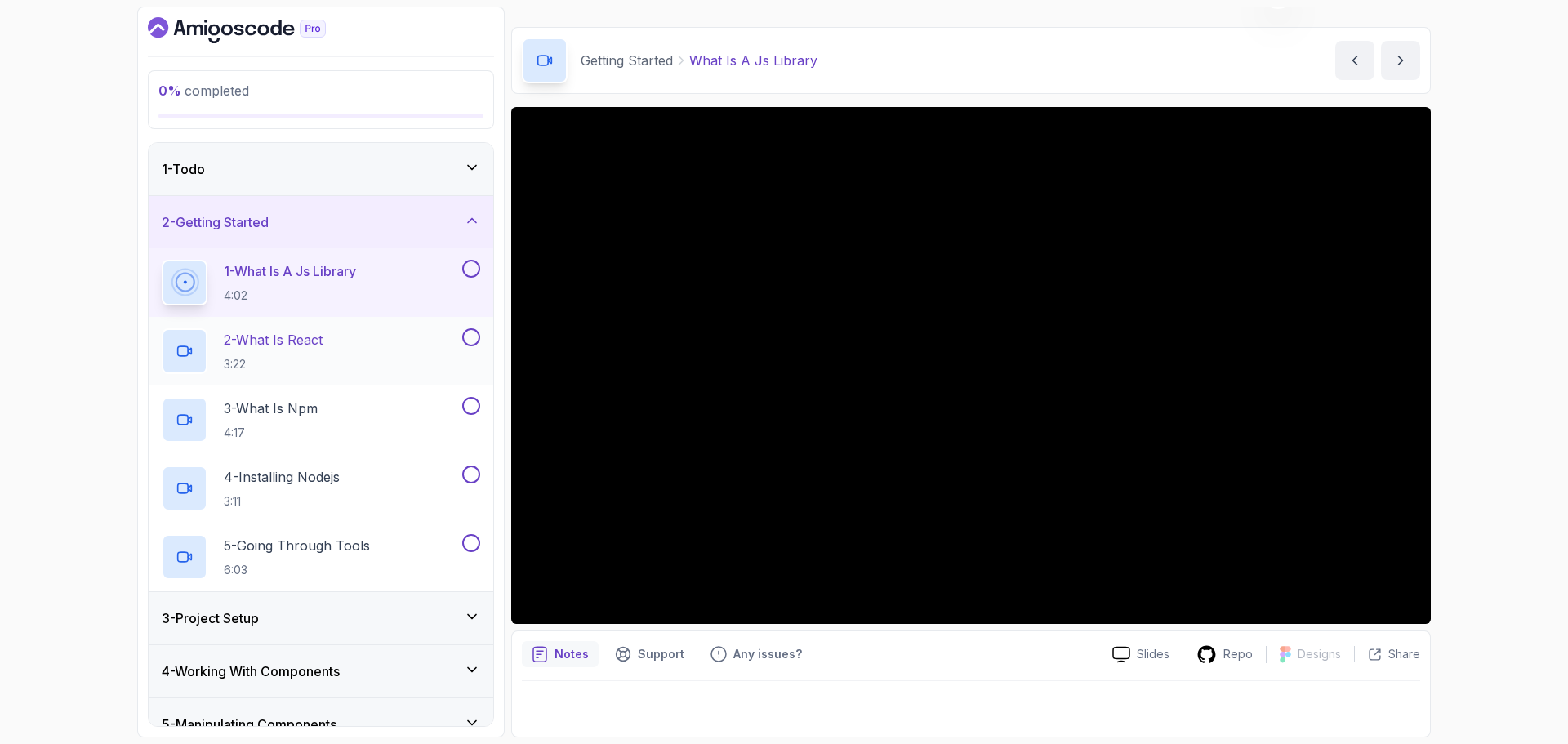
click at [281, 340] on p "2 - What Is React" at bounding box center [273, 339] width 98 height 20
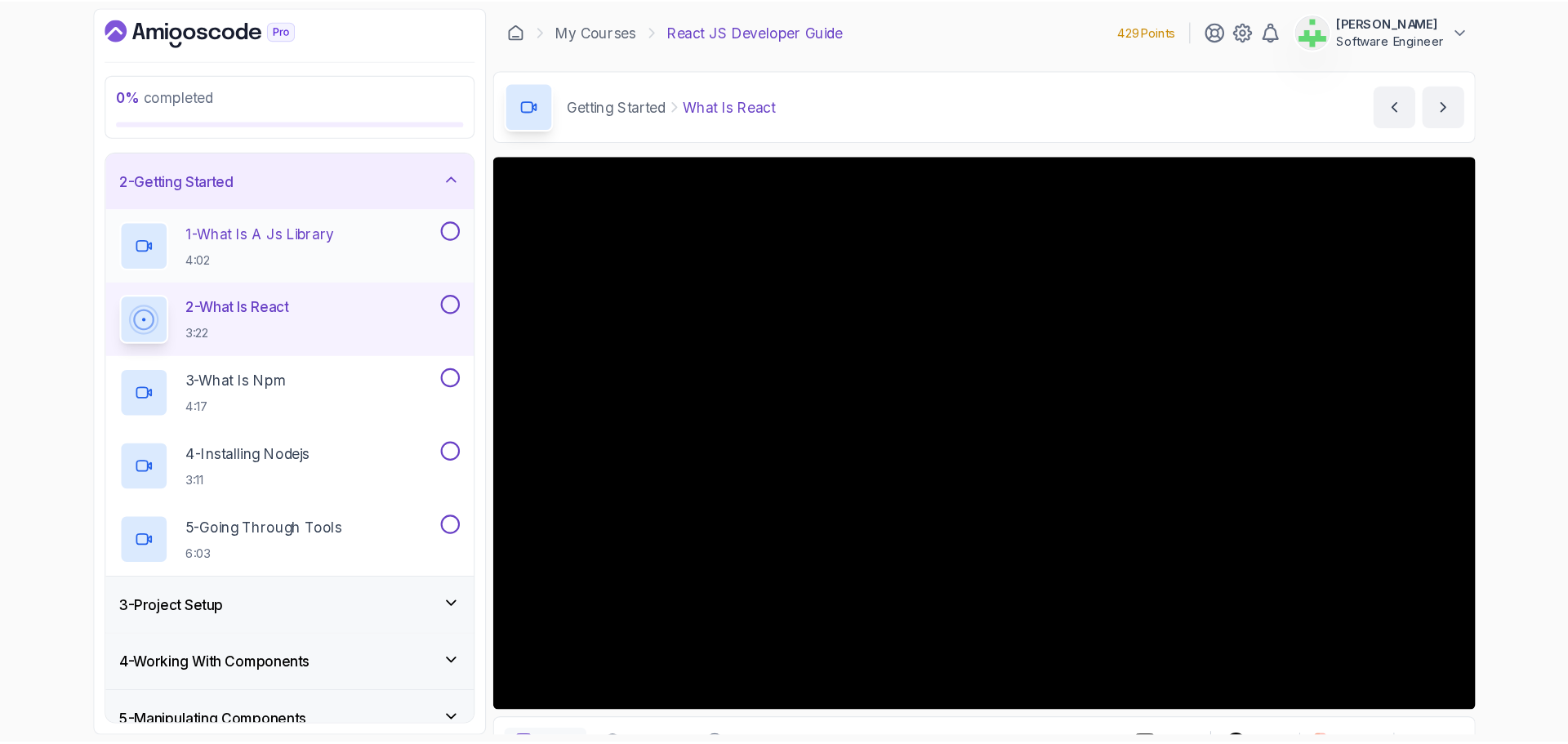
scroll to position [82, 0]
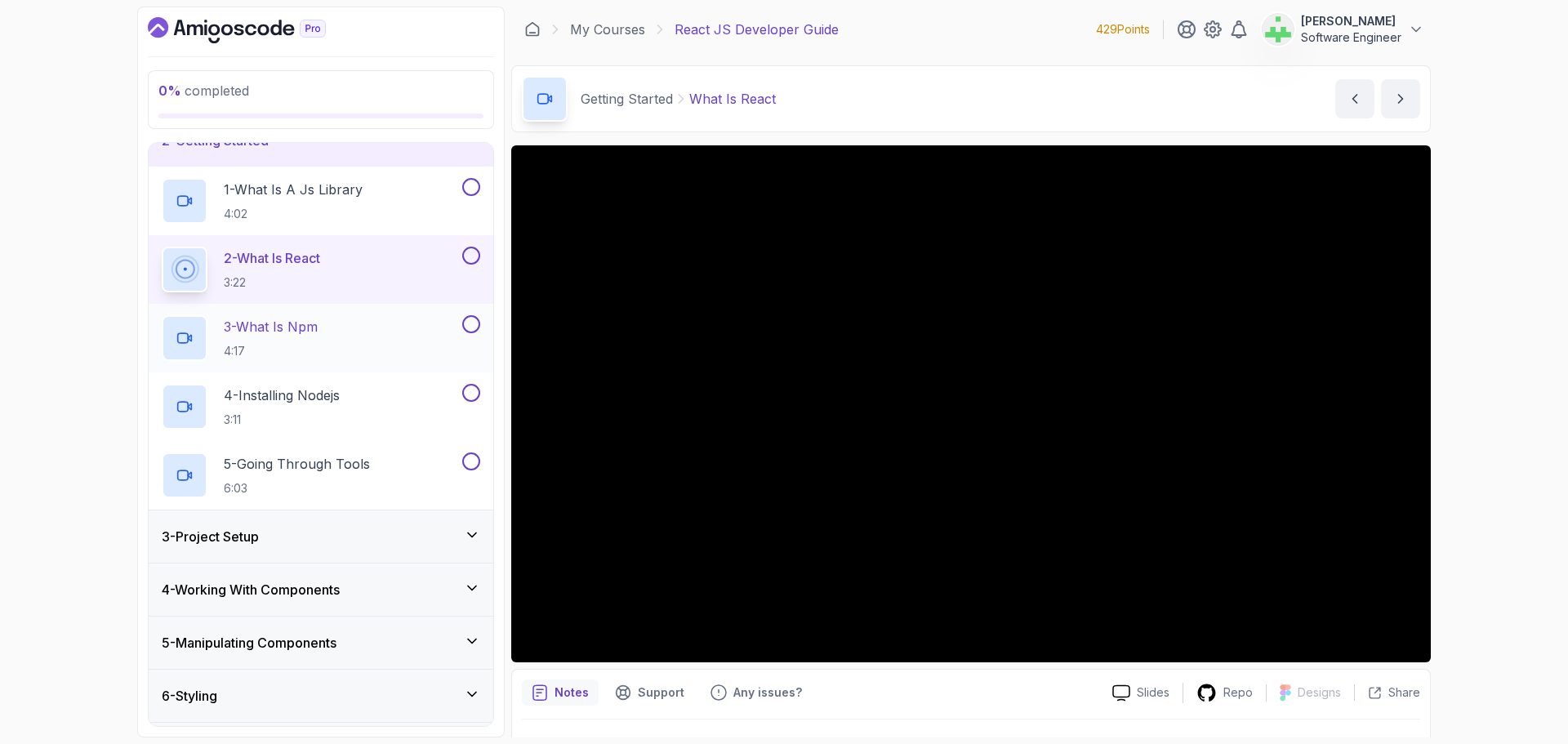
click at [312, 326] on p "3 - What Is Npm" at bounding box center [271, 326] width 94 height 20
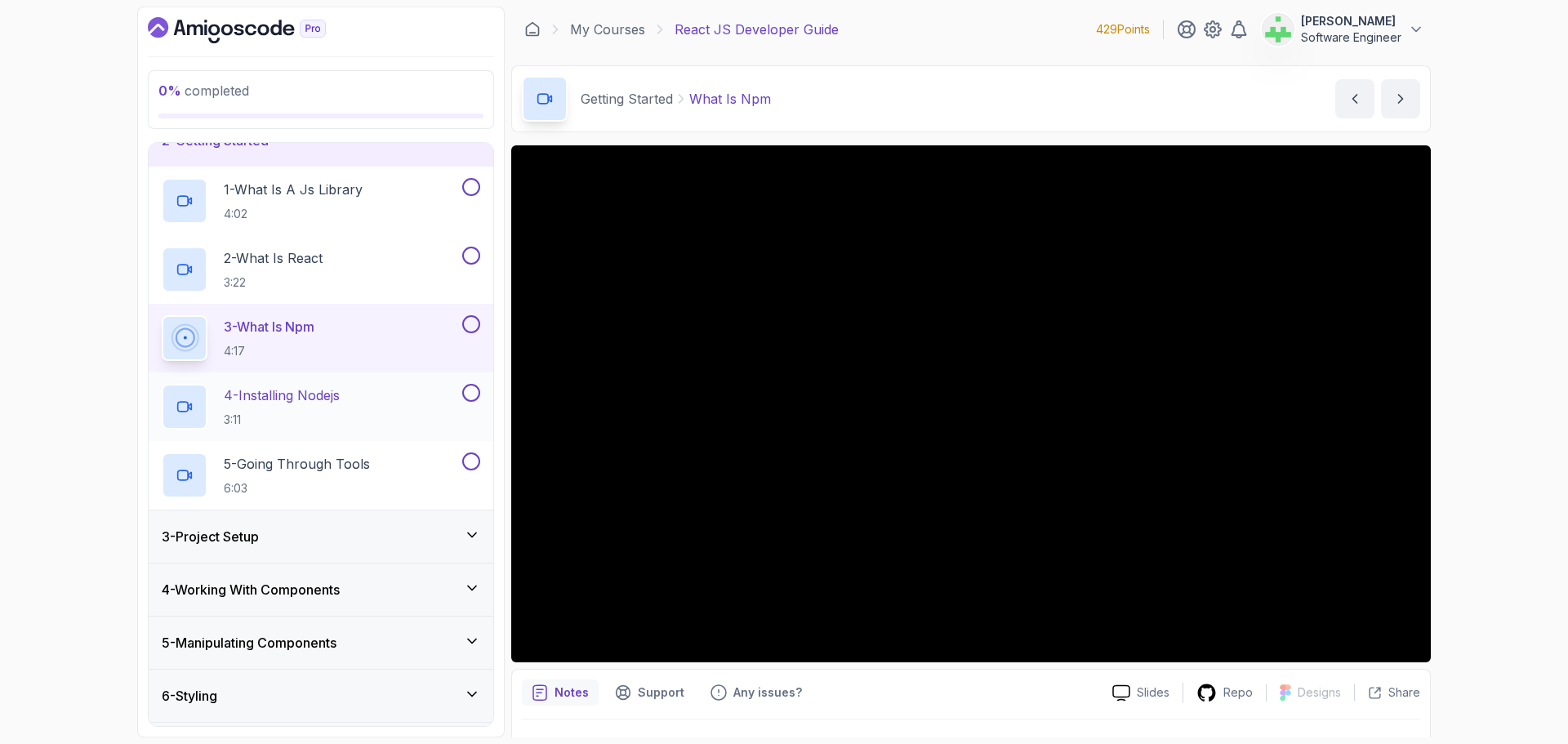
click at [356, 396] on div "4 - Installing Nodejs 3:11" at bounding box center [310, 407] width 297 height 46
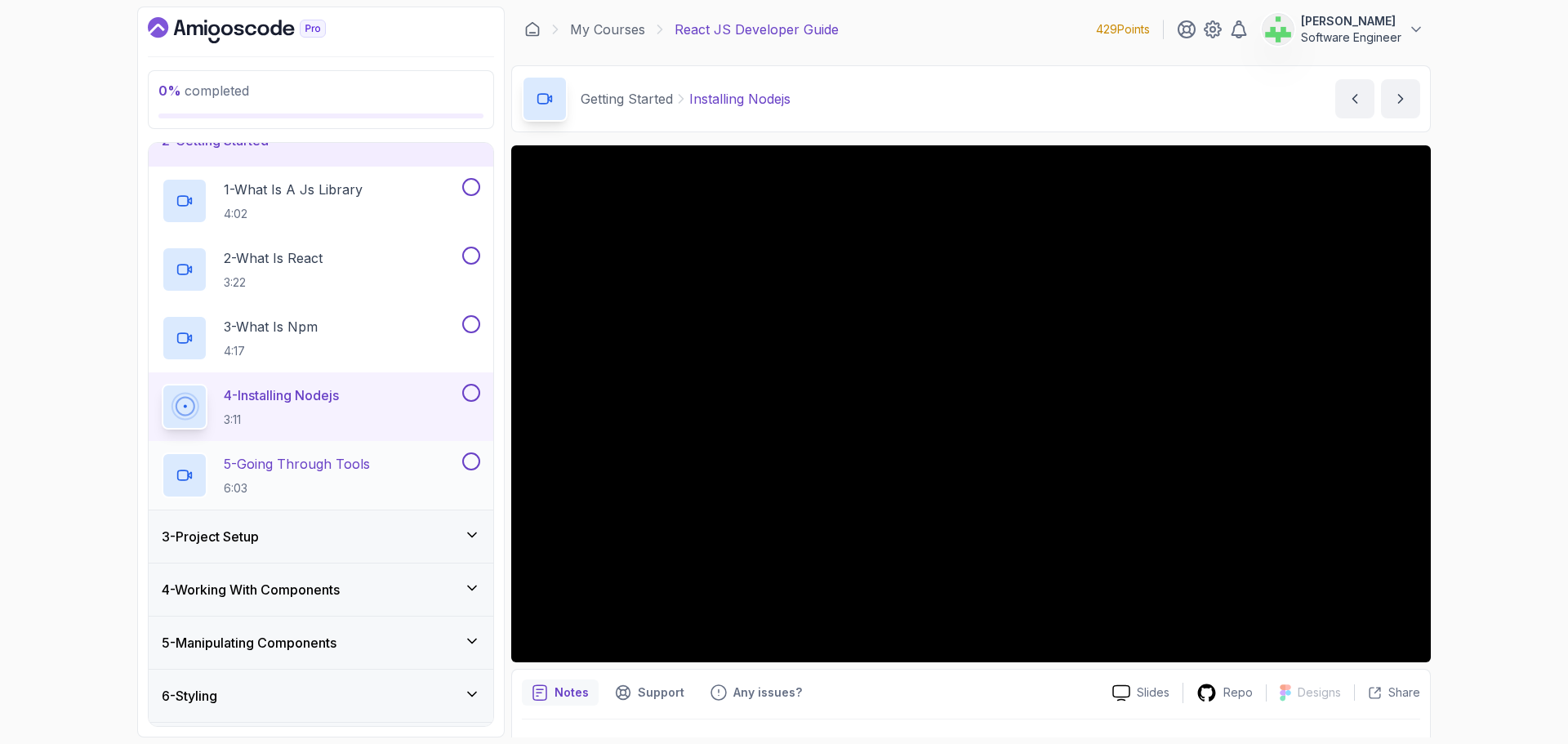
click at [370, 467] on p "5 - Going Through Tools" at bounding box center [297, 464] width 146 height 20
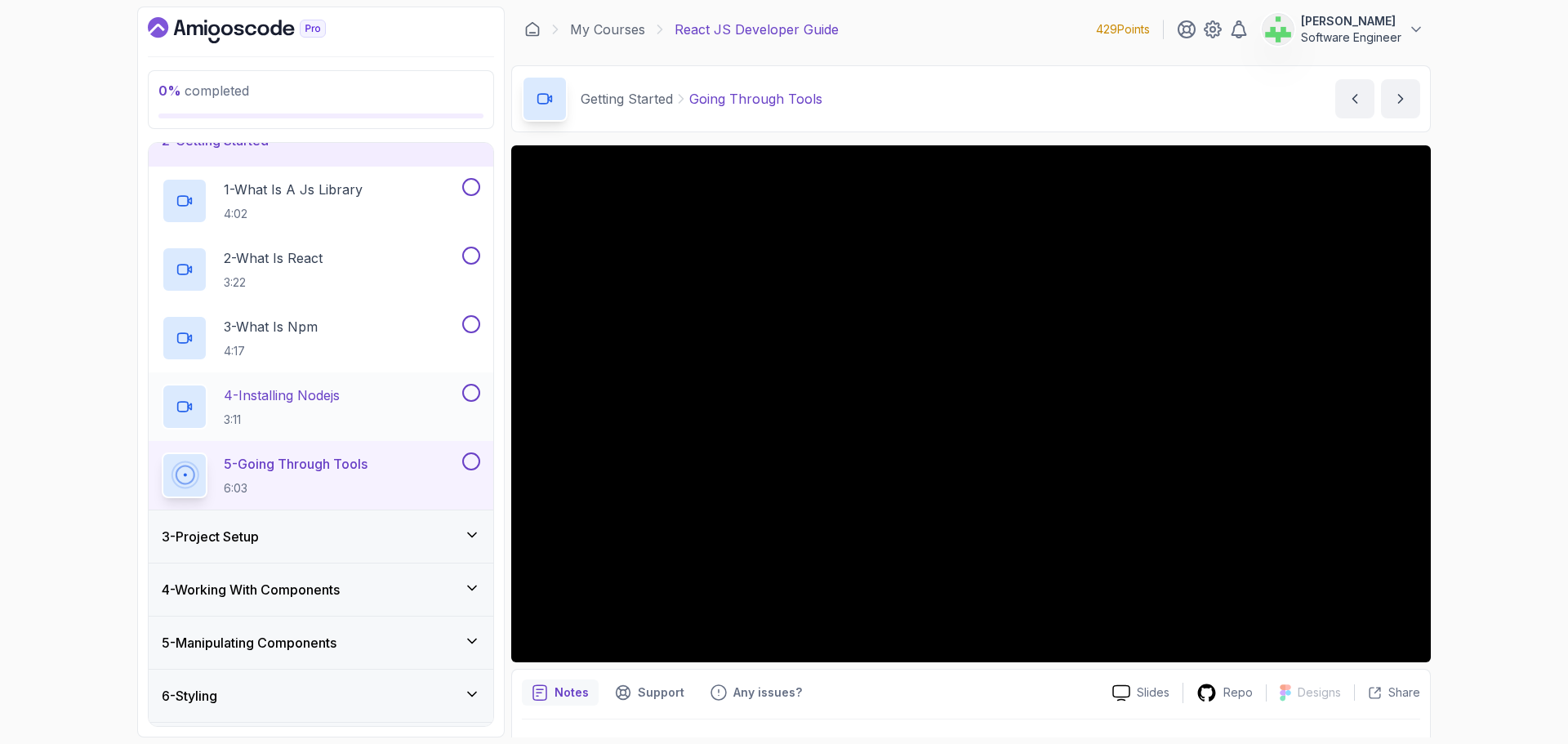
click at [294, 397] on p "4 - Installing Nodejs" at bounding box center [282, 394] width 116 height 20
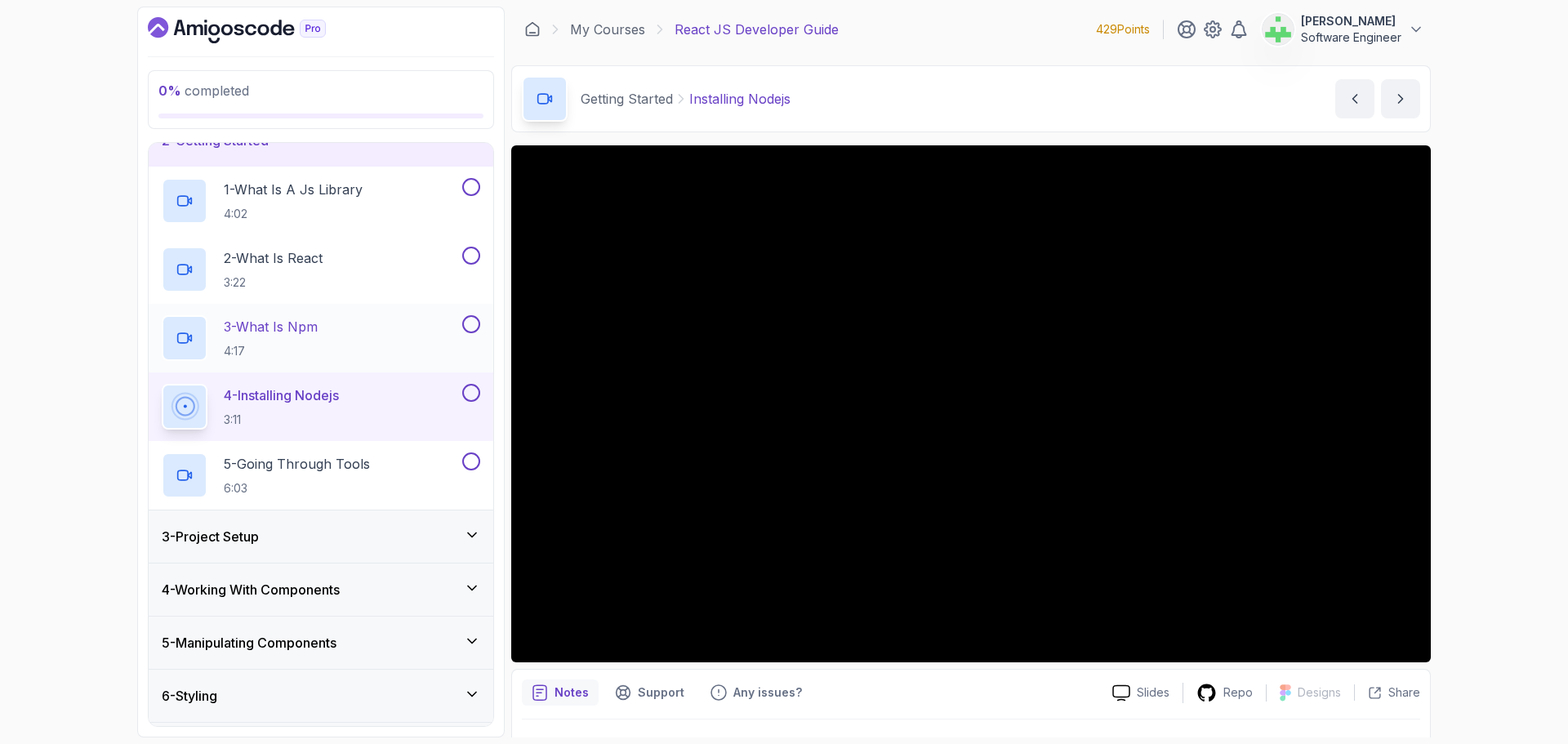
click at [326, 331] on div "3 - What Is Npm 4:17" at bounding box center [310, 337] width 297 height 46
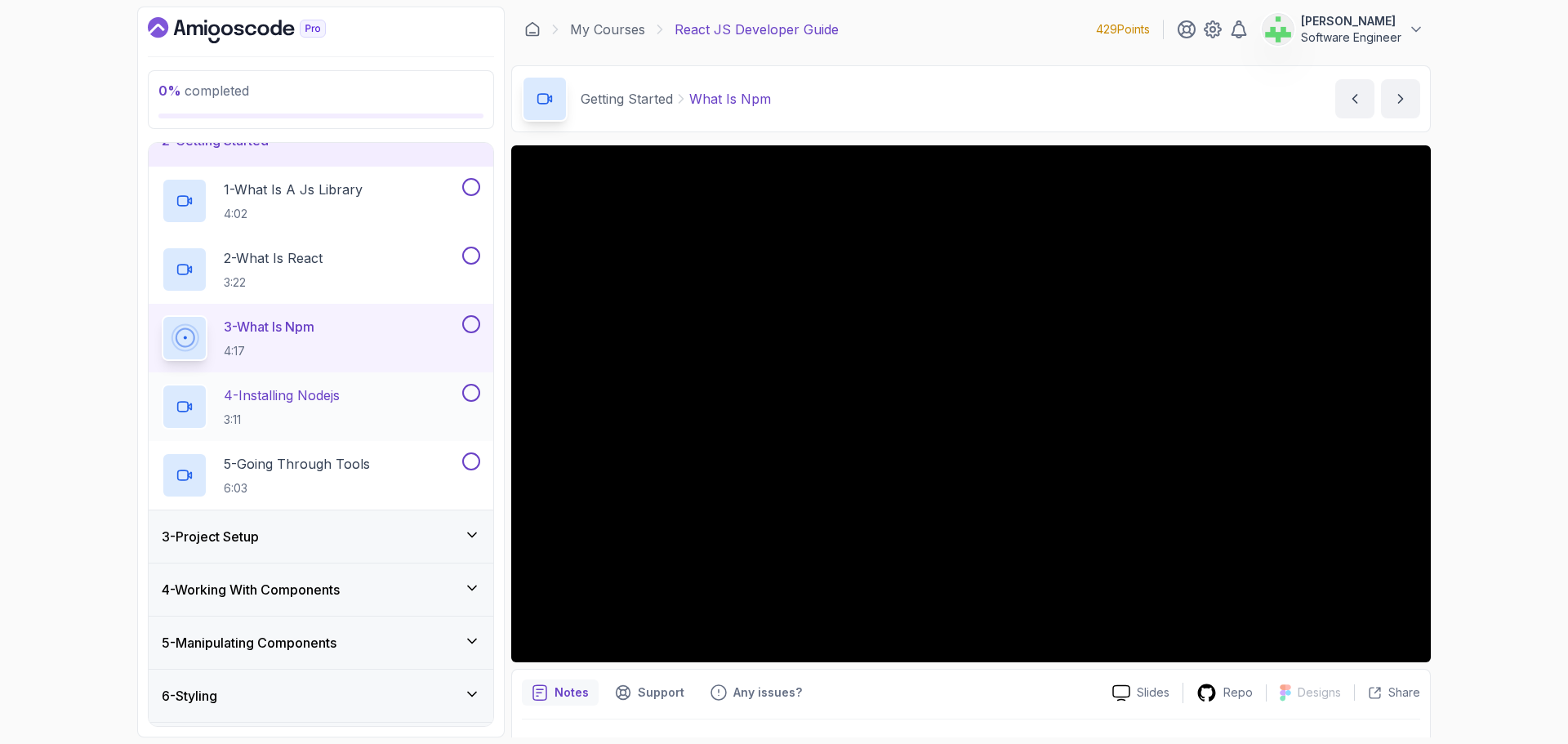
click at [356, 397] on div "4 - Installing Nodejs 3:11" at bounding box center [310, 407] width 297 height 46
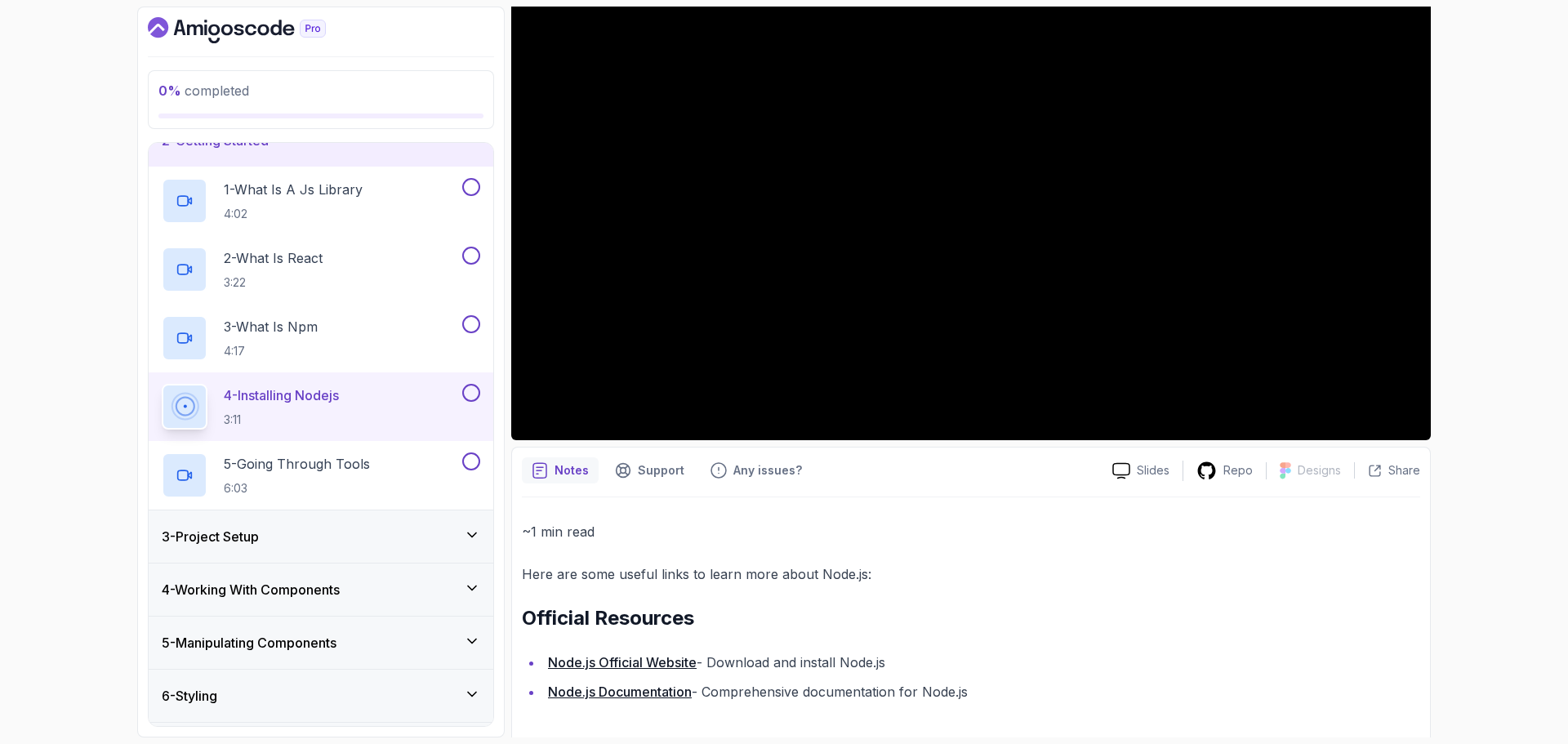
scroll to position [228, 0]
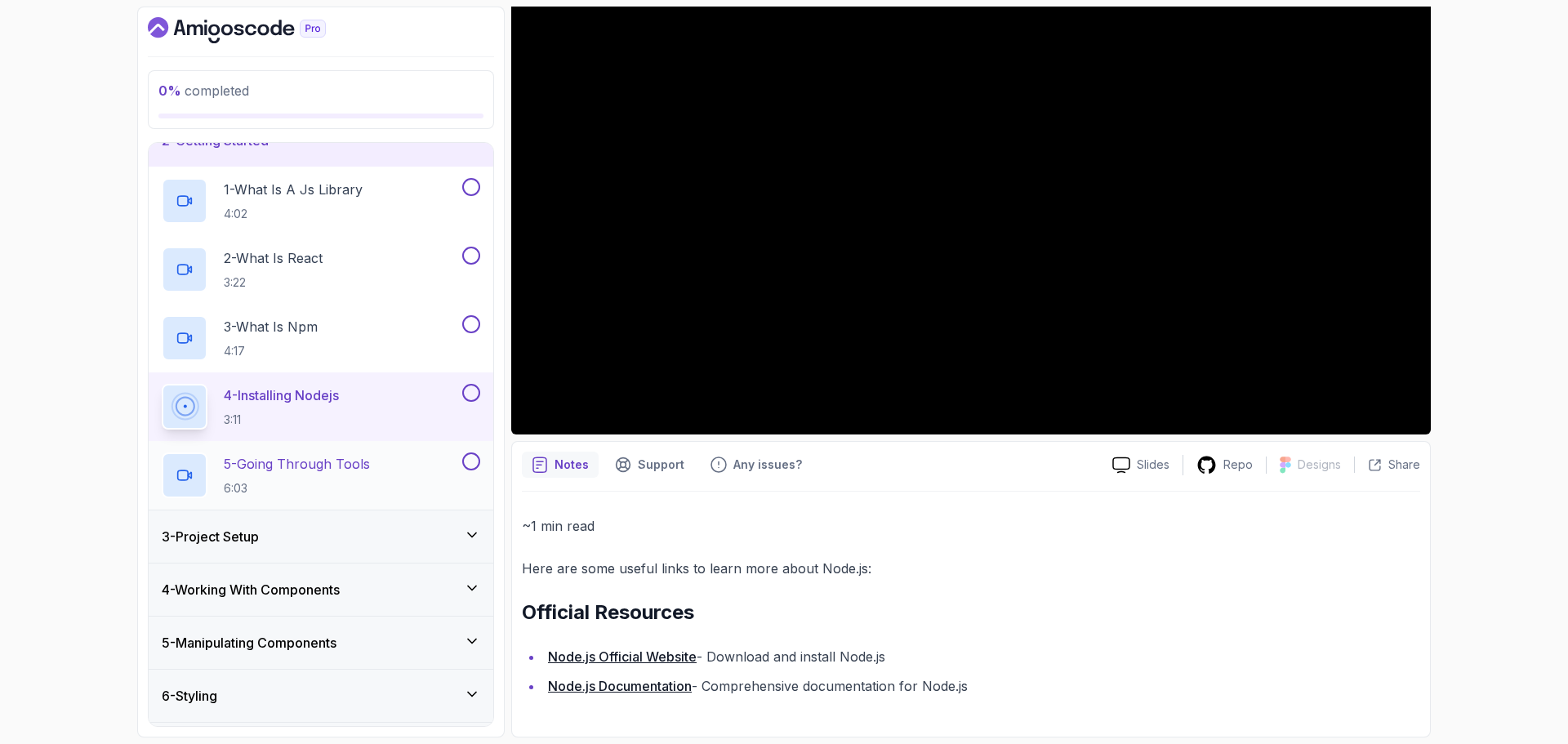
click at [315, 461] on p "5 - Going Through Tools" at bounding box center [297, 464] width 146 height 20
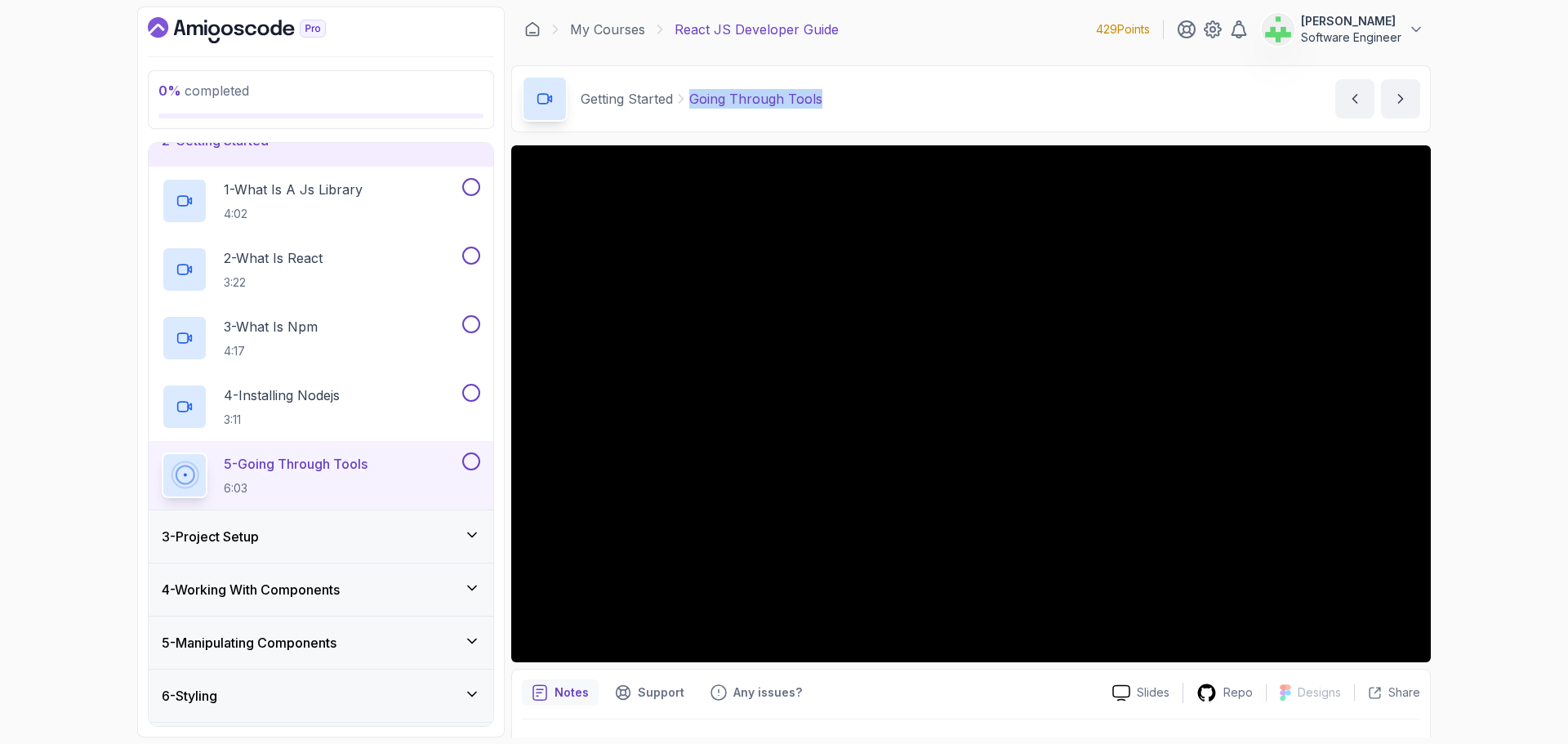
drag, startPoint x: 692, startPoint y: 97, endPoint x: 924, endPoint y: 102, distance: 232.1
click at [924, 102] on div "Getting Started Going Through Tools Going Through Tools by [PERSON_NAME]" at bounding box center [971, 98] width 919 height 67
copy p "Going Through Tools"
click at [924, 102] on div "Getting Started Going Through Tools Going Through Tools by [PERSON_NAME]" at bounding box center [971, 98] width 919 height 67
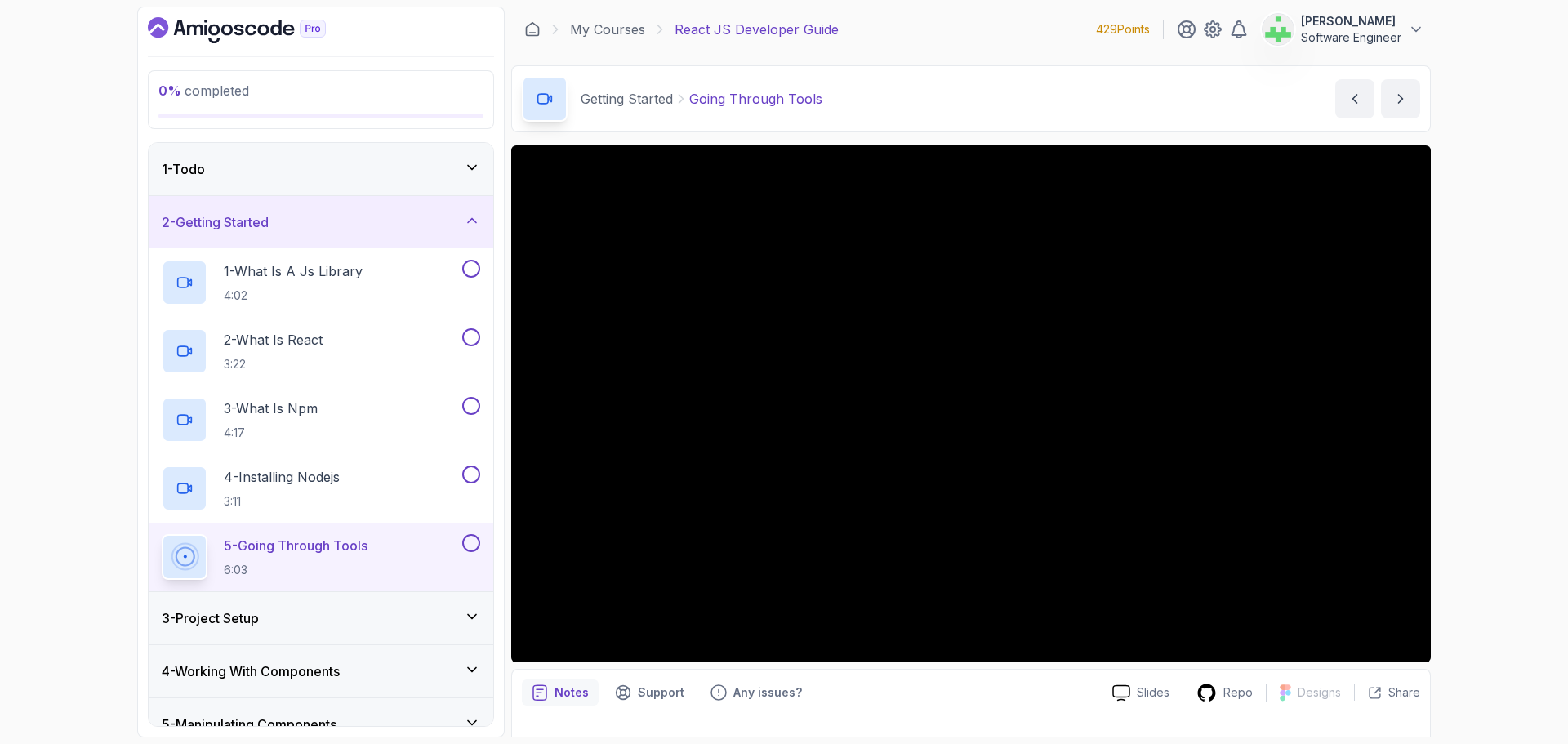
click at [1508, 448] on div "0 % completed 1 - Todo 2 - Getting Started 1 - What Is A Js Library 4:02 2 - Wh…" at bounding box center [784, 372] width 1568 height 744
click at [1506, 484] on div "0 % completed 1 - Todo 2 - Getting Started 1 - What Is A Js Library 4:02 2 - Wh…" at bounding box center [784, 372] width 1568 height 744
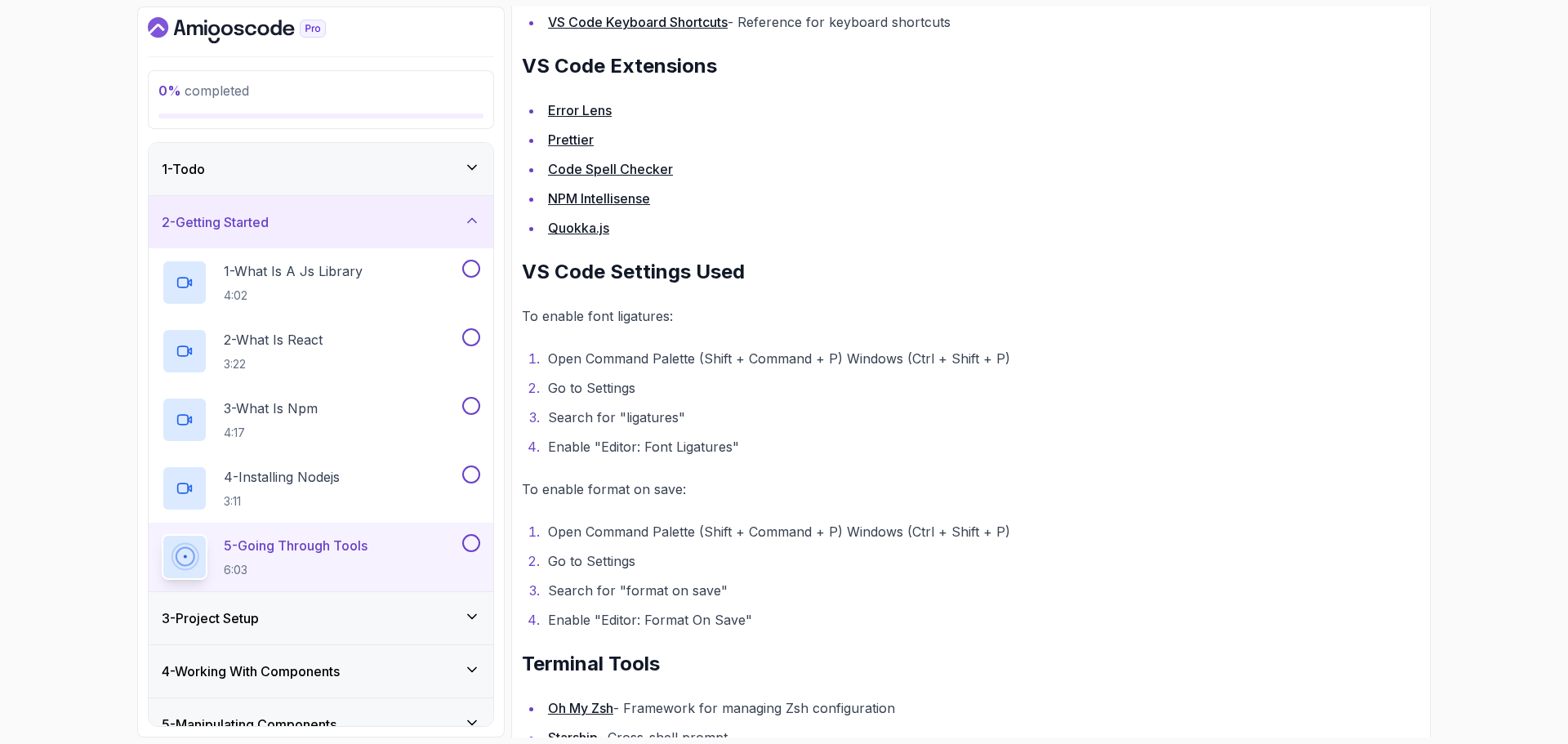
scroll to position [1388, 0]
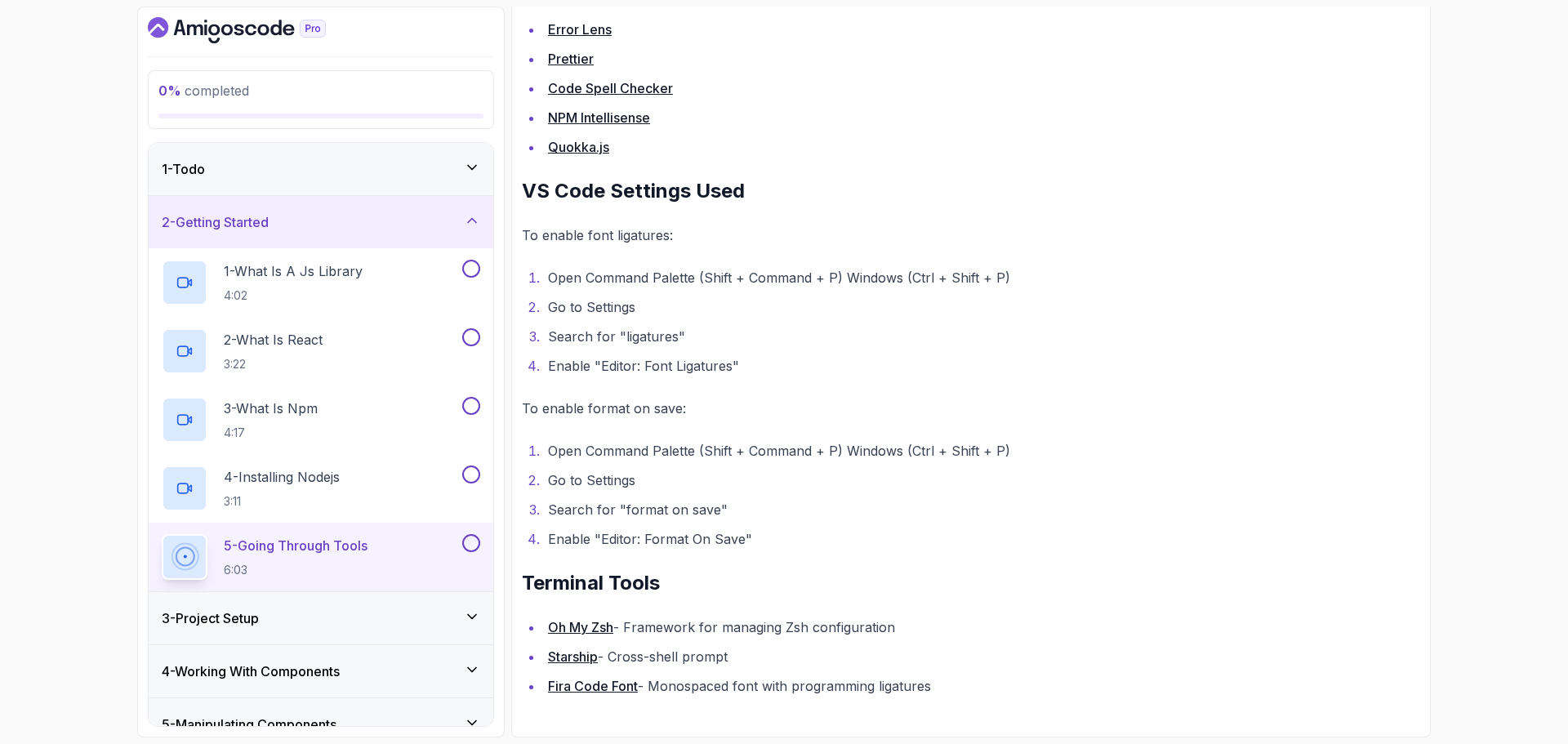
click at [682, 291] on ol "Open Command Palette (Shift + Command + P) Windows (Ctrl + Shift + P) Go to Set…" at bounding box center [971, 321] width 899 height 112
click at [423, 615] on div "3 - Project Setup" at bounding box center [321, 618] width 319 height 20
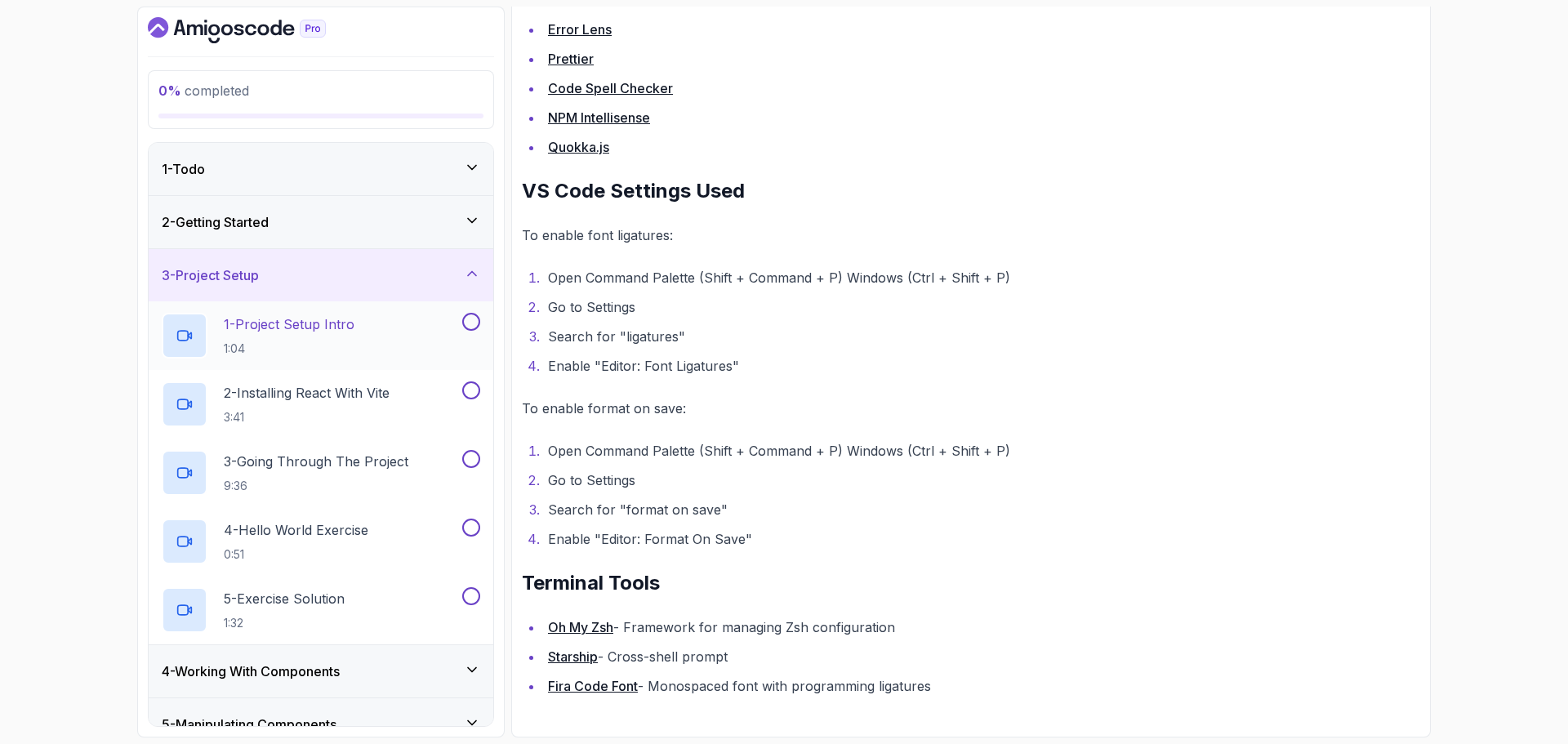
click at [333, 329] on p "1 - Project Setup Intro" at bounding box center [289, 324] width 130 height 20
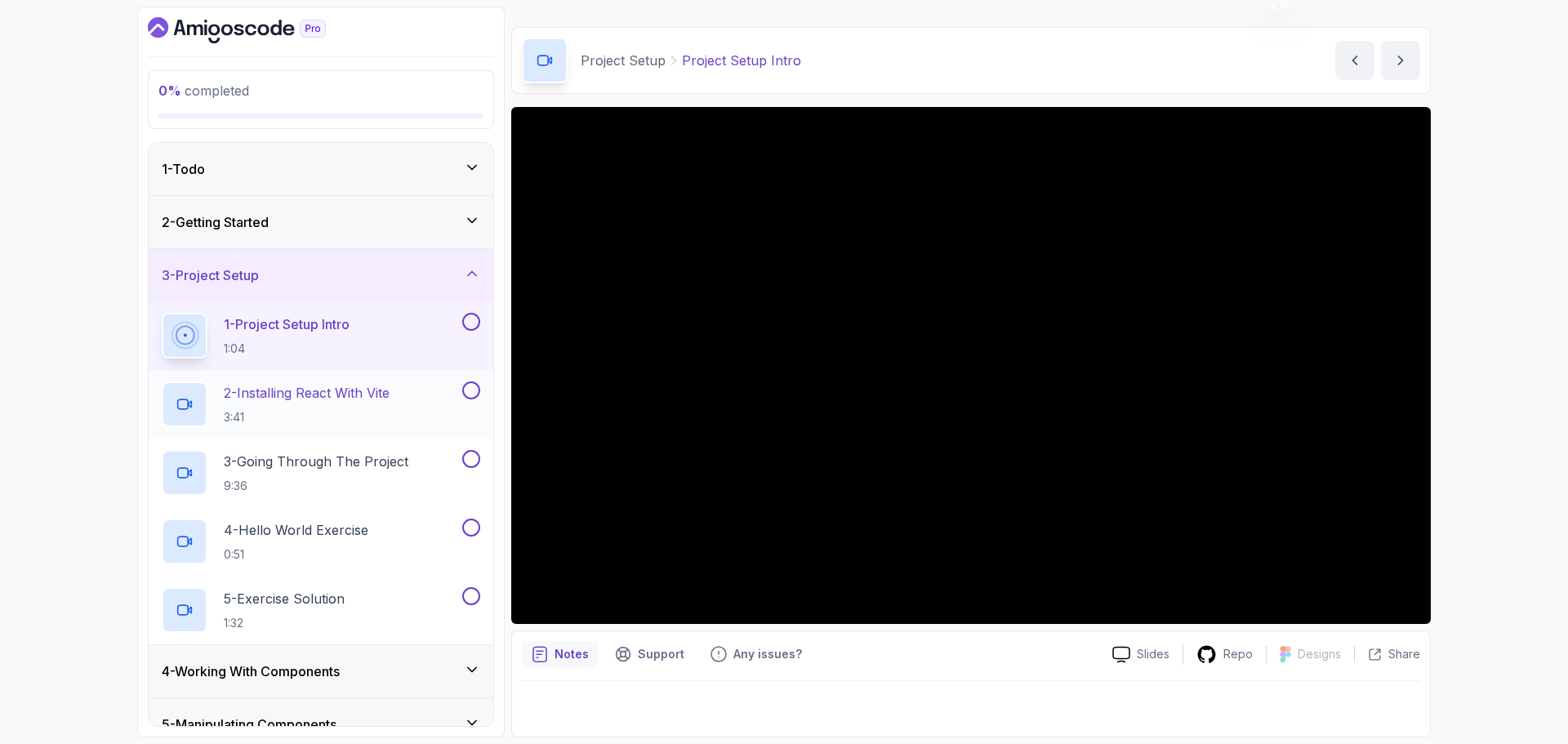
click at [390, 396] on p "2 - Installing React With Vite" at bounding box center [306, 393] width 166 height 20
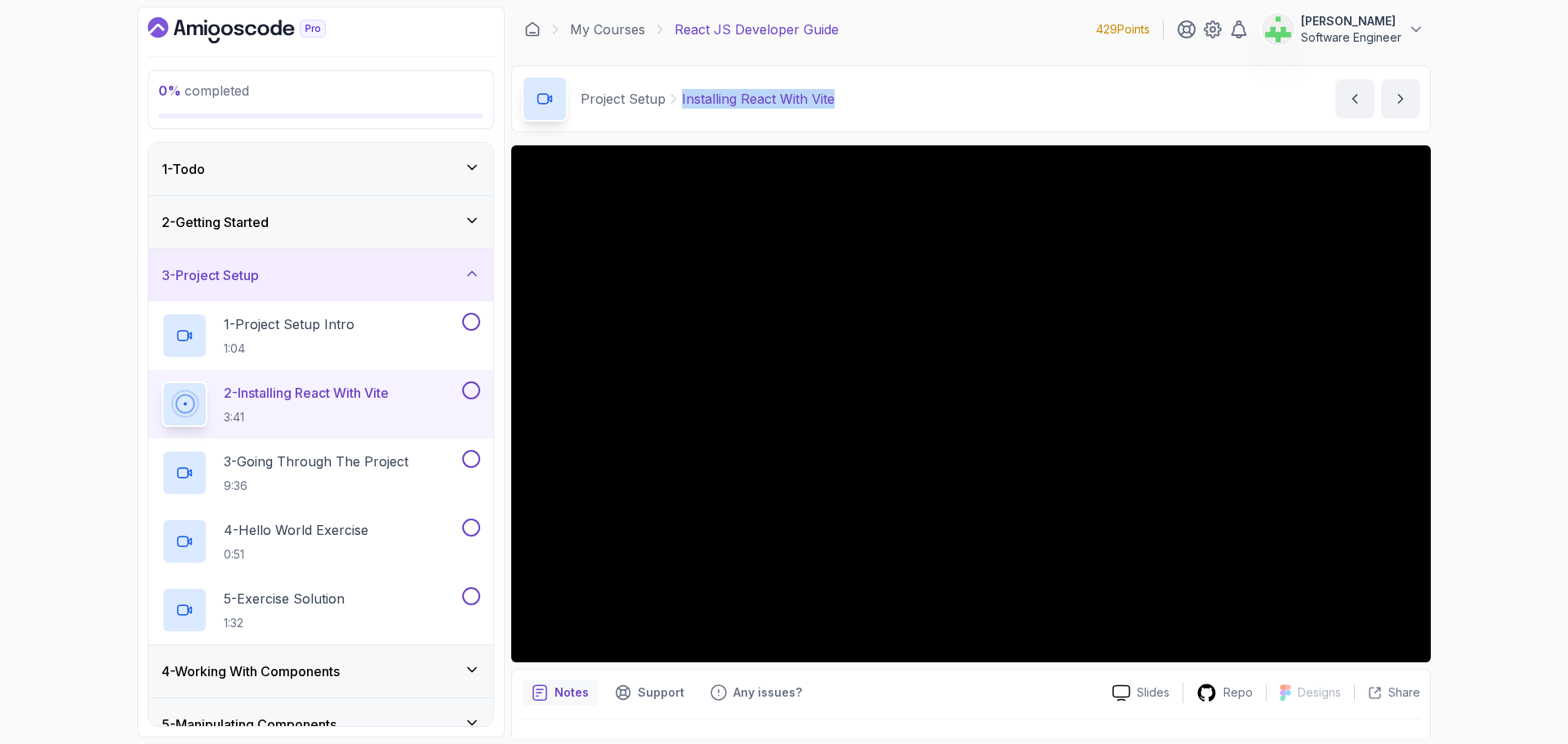
drag, startPoint x: 679, startPoint y: 98, endPoint x: 927, endPoint y: 98, distance: 248.0
click at [927, 98] on div "Project Setup Installing React With Vite Installing React With Vite by [PERSON_…" at bounding box center [971, 98] width 919 height 67
copy p "Installing React With Vite"
click at [927, 98] on div "Project Setup Installing React With Vite Installing React With Vite by [PERSON_…" at bounding box center [971, 98] width 919 height 67
click at [342, 450] on div "3 - Going Through The Project 9:36" at bounding box center [310, 472] width 297 height 46
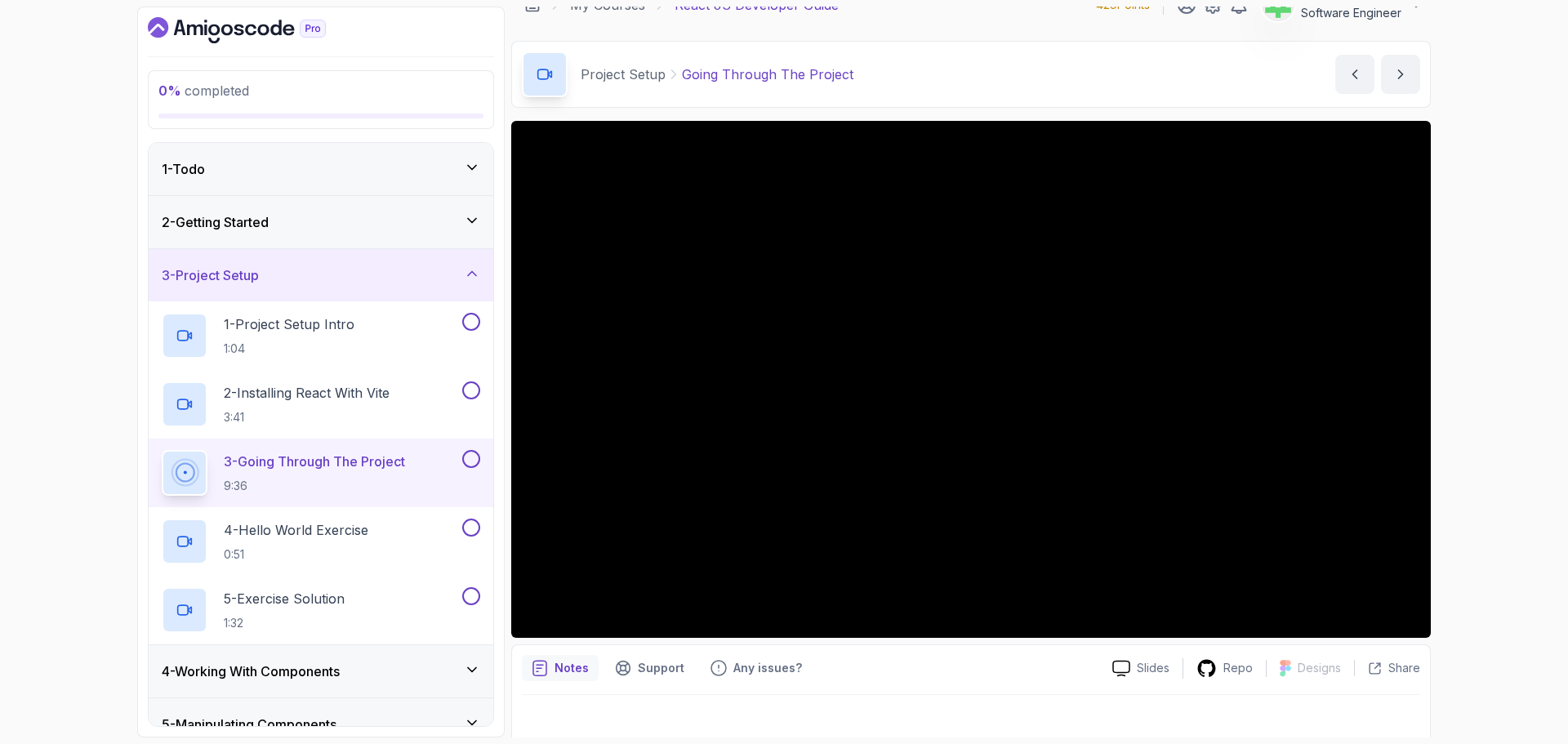
scroll to position [38, 0]
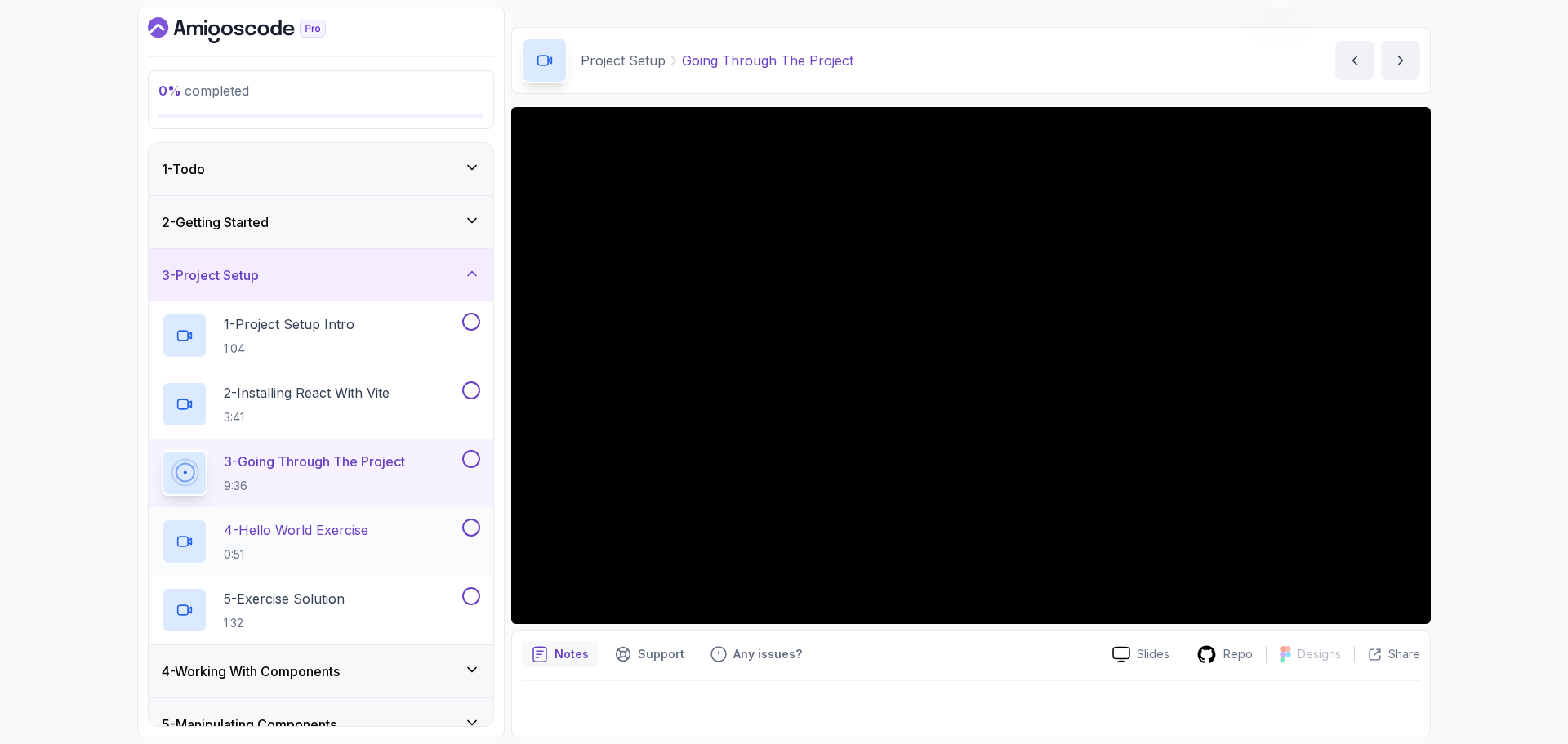
click at [346, 528] on p "4 - Hello World Exercise" at bounding box center [296, 529] width 144 height 20
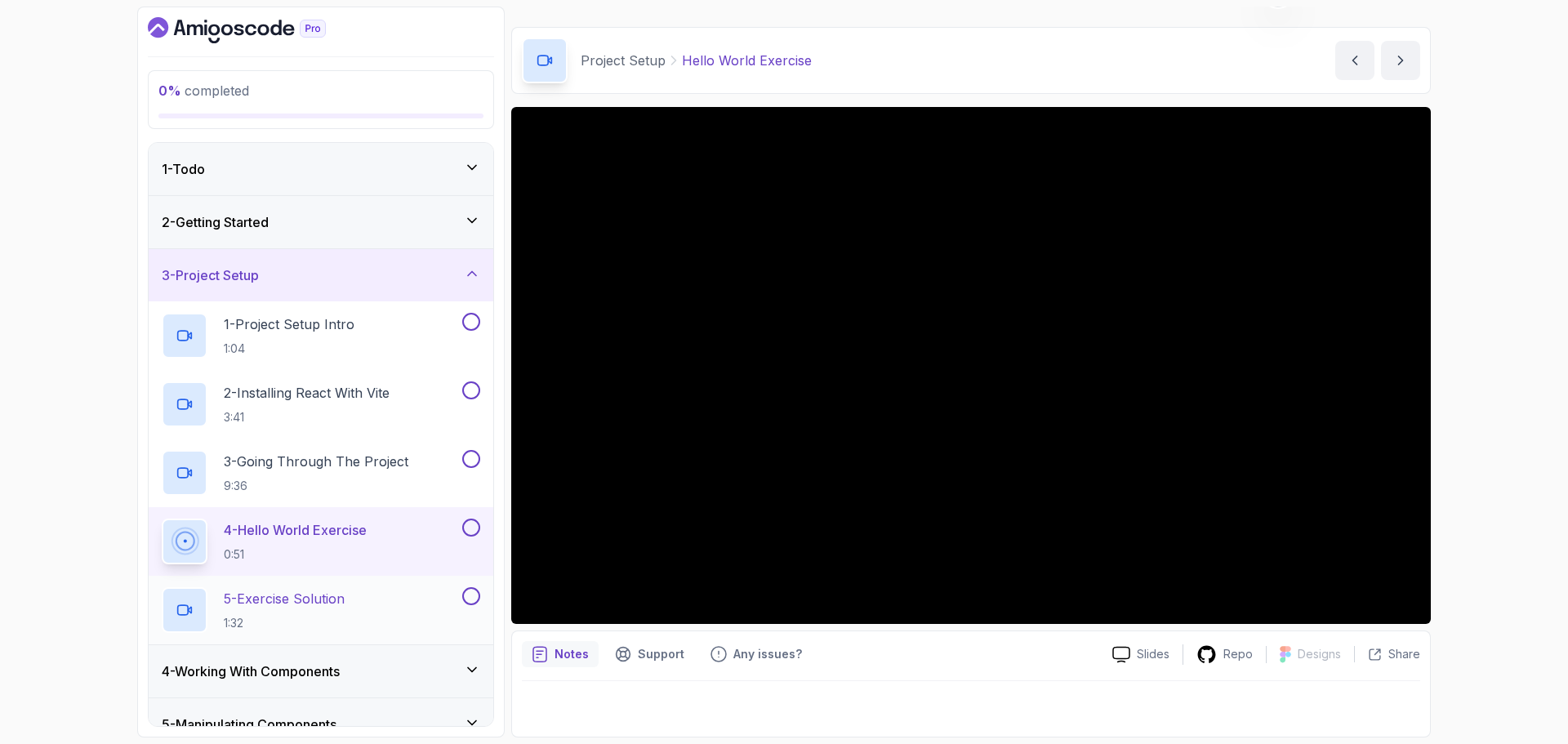
click at [355, 594] on div "5 - Exercise Solution 1:32" at bounding box center [310, 610] width 297 height 46
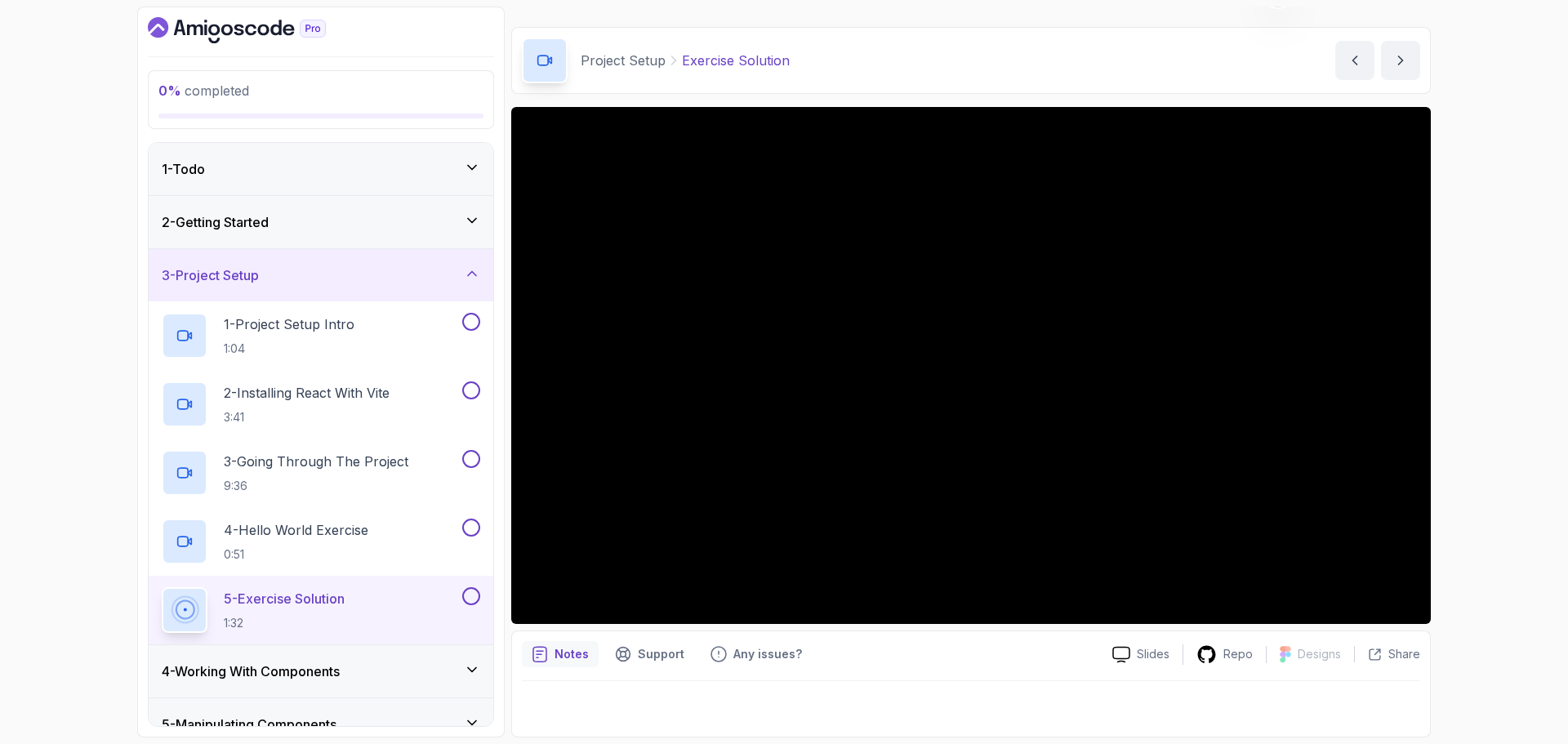
click at [61, 203] on div "0 % completed 1 - Todo 2 - Getting Started 3 - Project Setup 1 - Project Setup …" at bounding box center [784, 372] width 1568 height 744
click at [251, 664] on h3 "4 - Working With Components" at bounding box center [251, 671] width 178 height 20
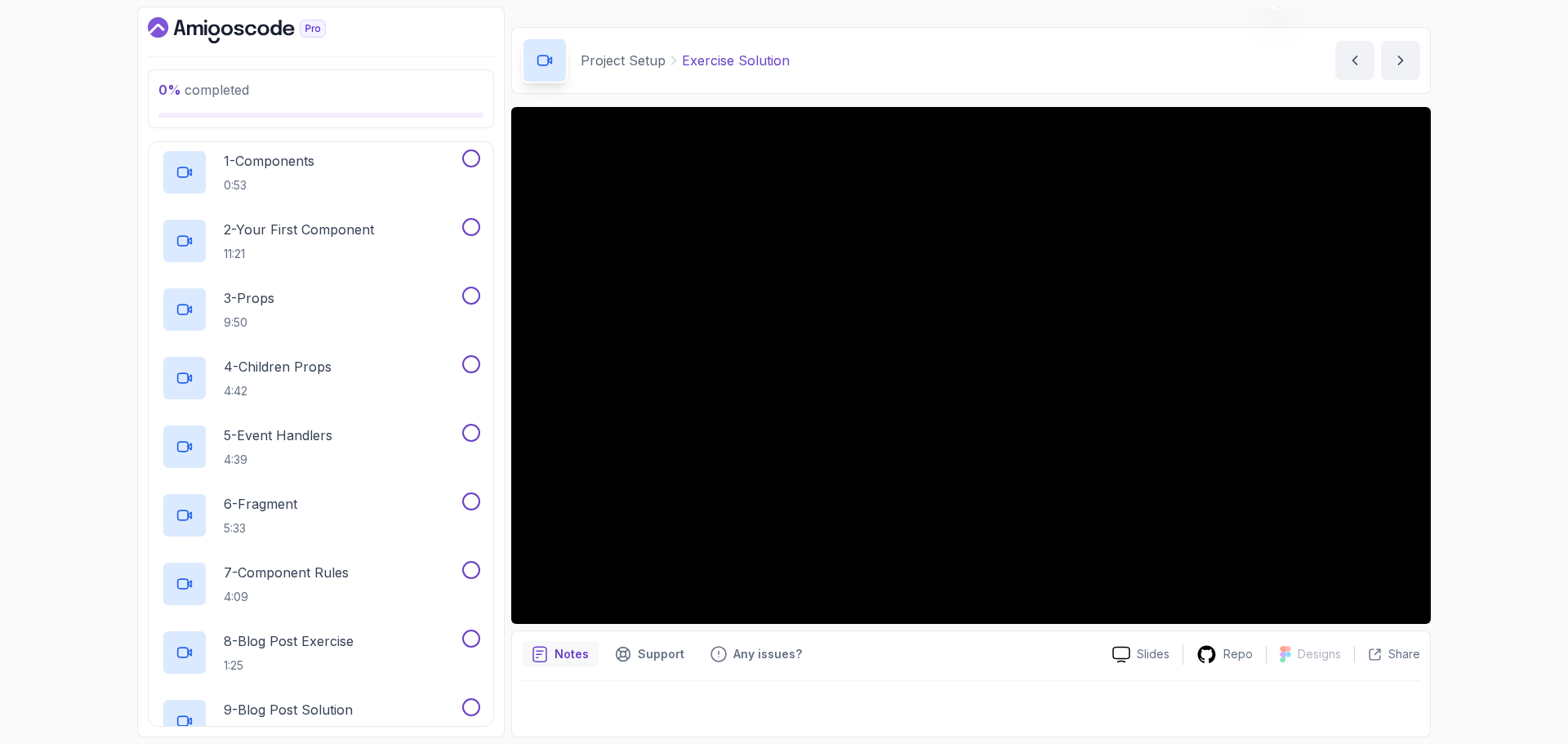
scroll to position [163, 0]
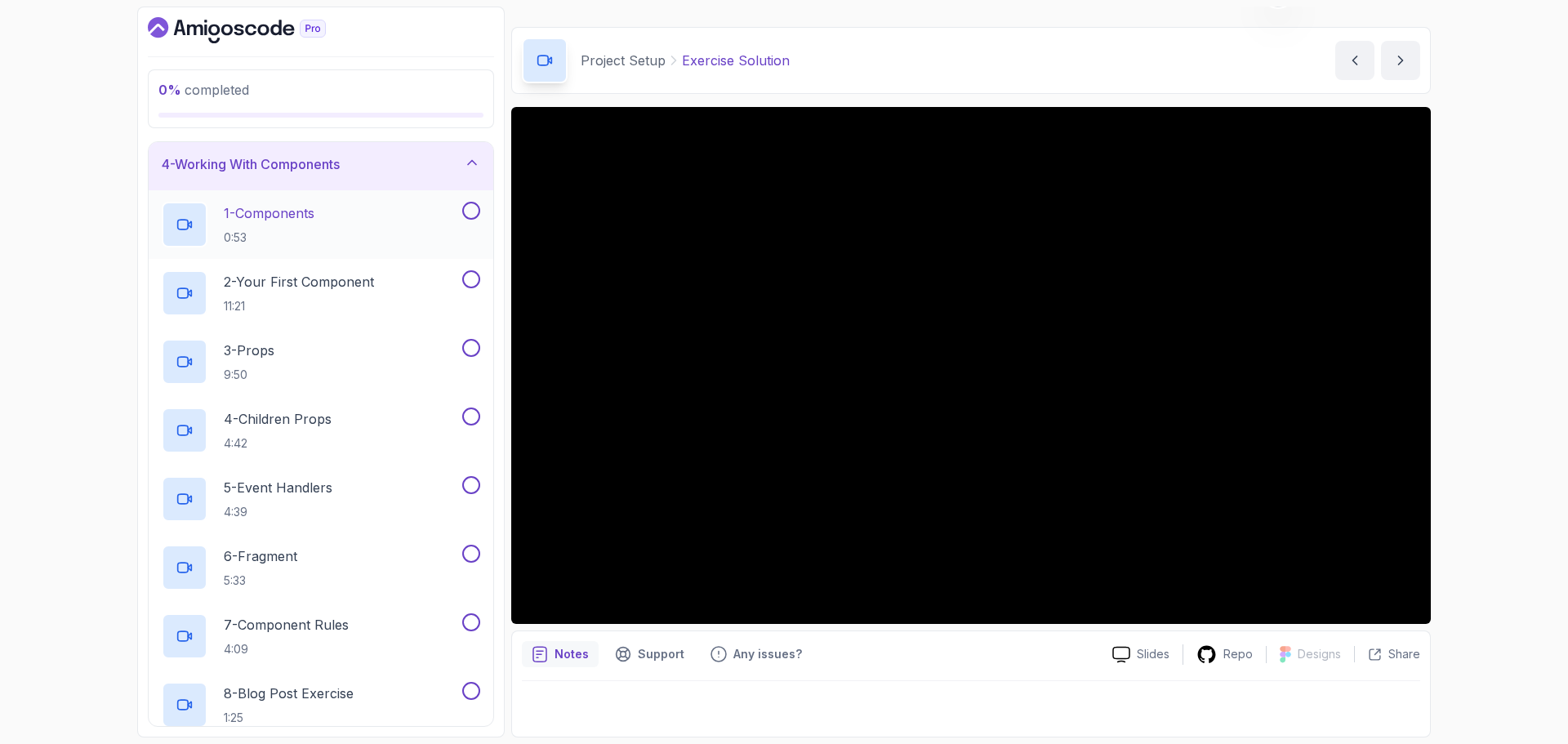
click at [315, 206] on p "1 - Components" at bounding box center [269, 213] width 91 height 20
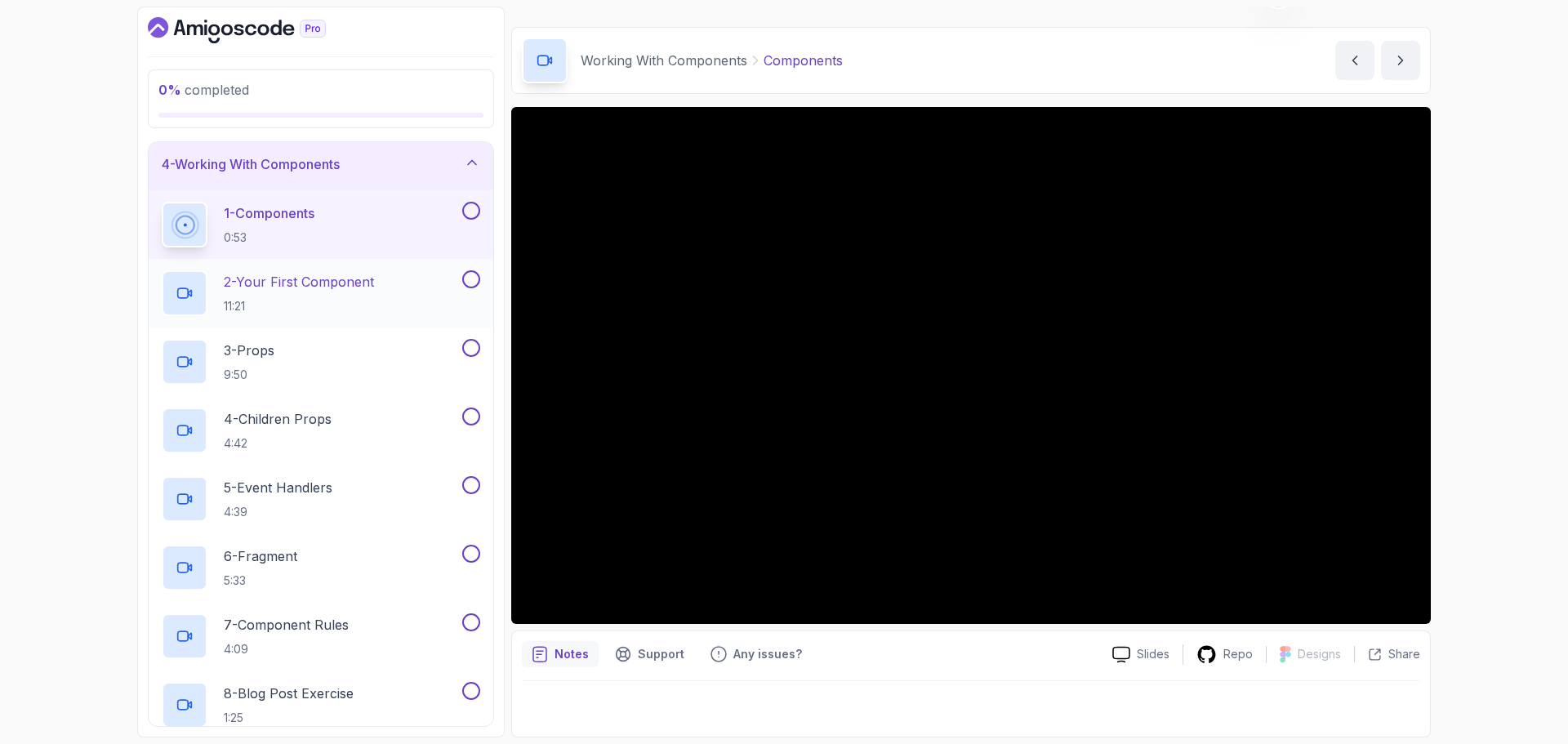
click at [382, 284] on div "2 - Your First Component 11:21" at bounding box center [310, 292] width 297 height 46
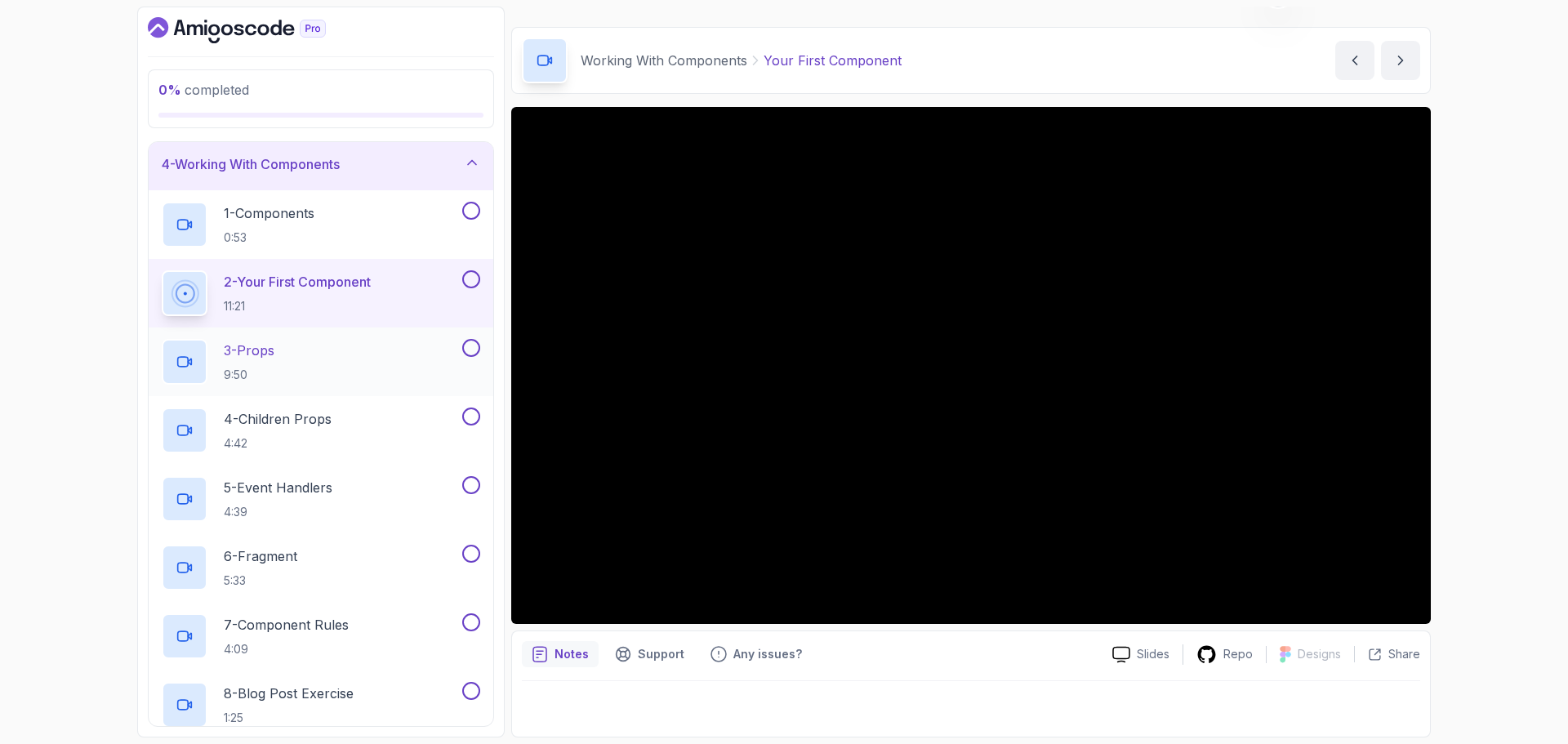
click at [275, 347] on p "3 - Props" at bounding box center [249, 350] width 51 height 20
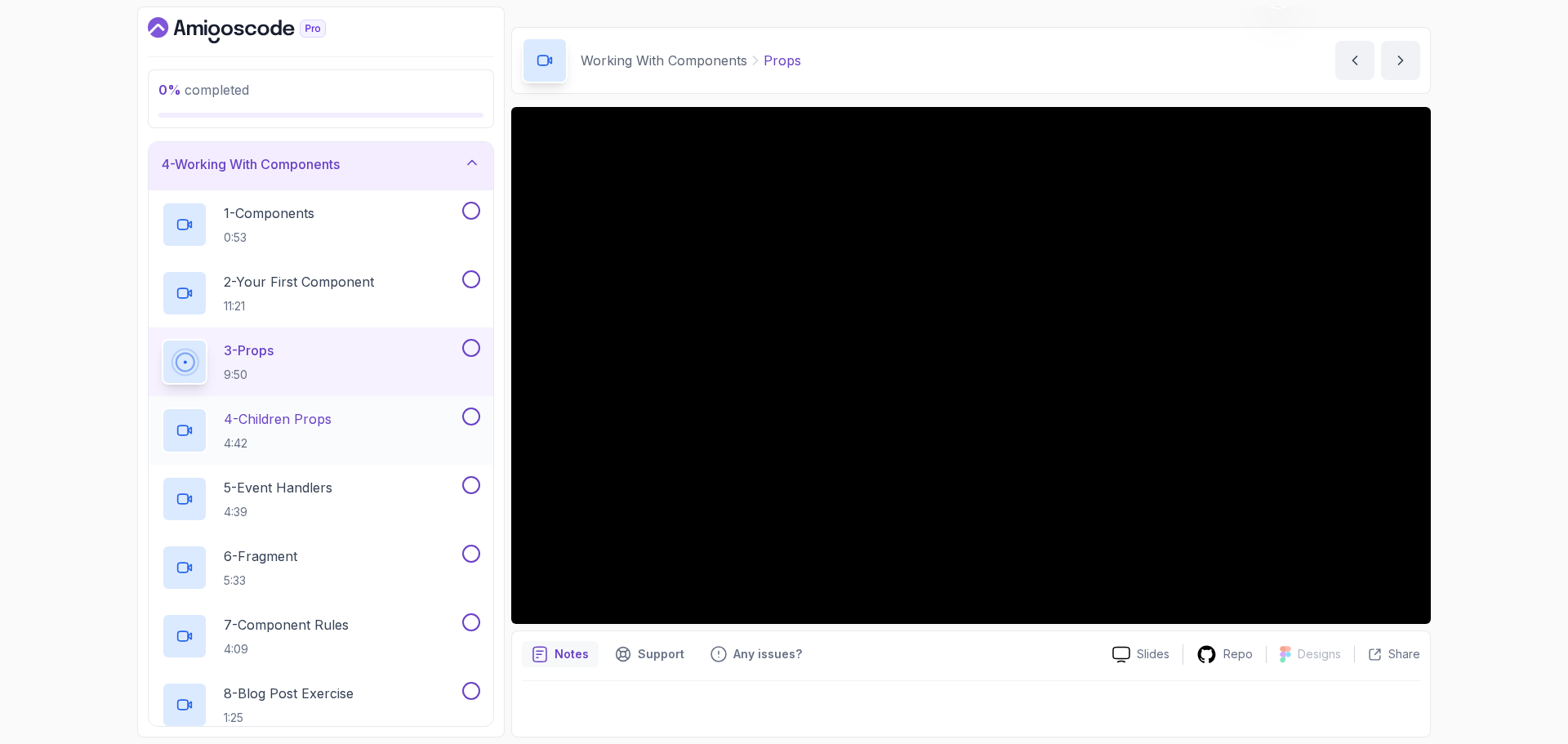
click at [319, 422] on p "4 - Children Props" at bounding box center [277, 419] width 108 height 20
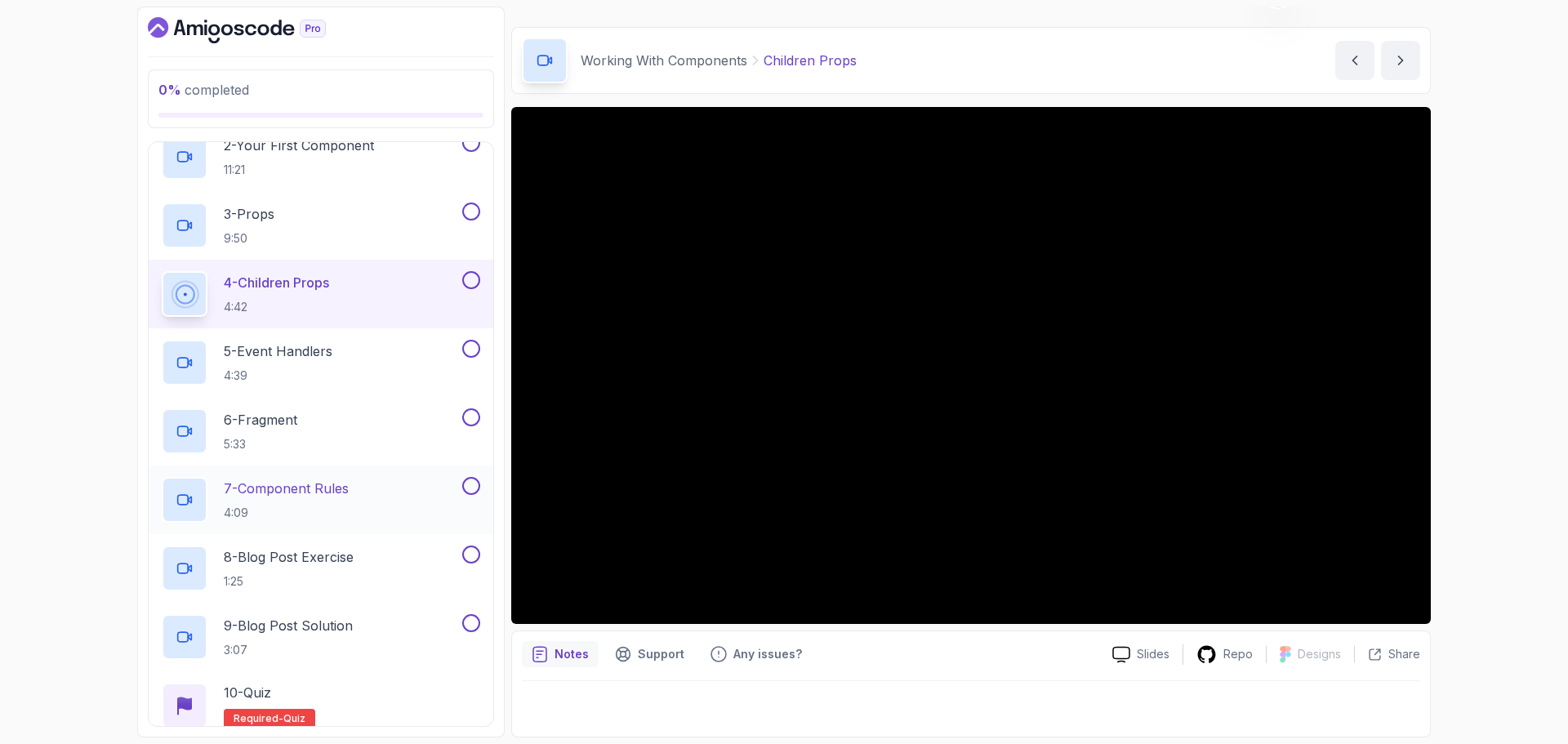
scroll to position [327, 0]
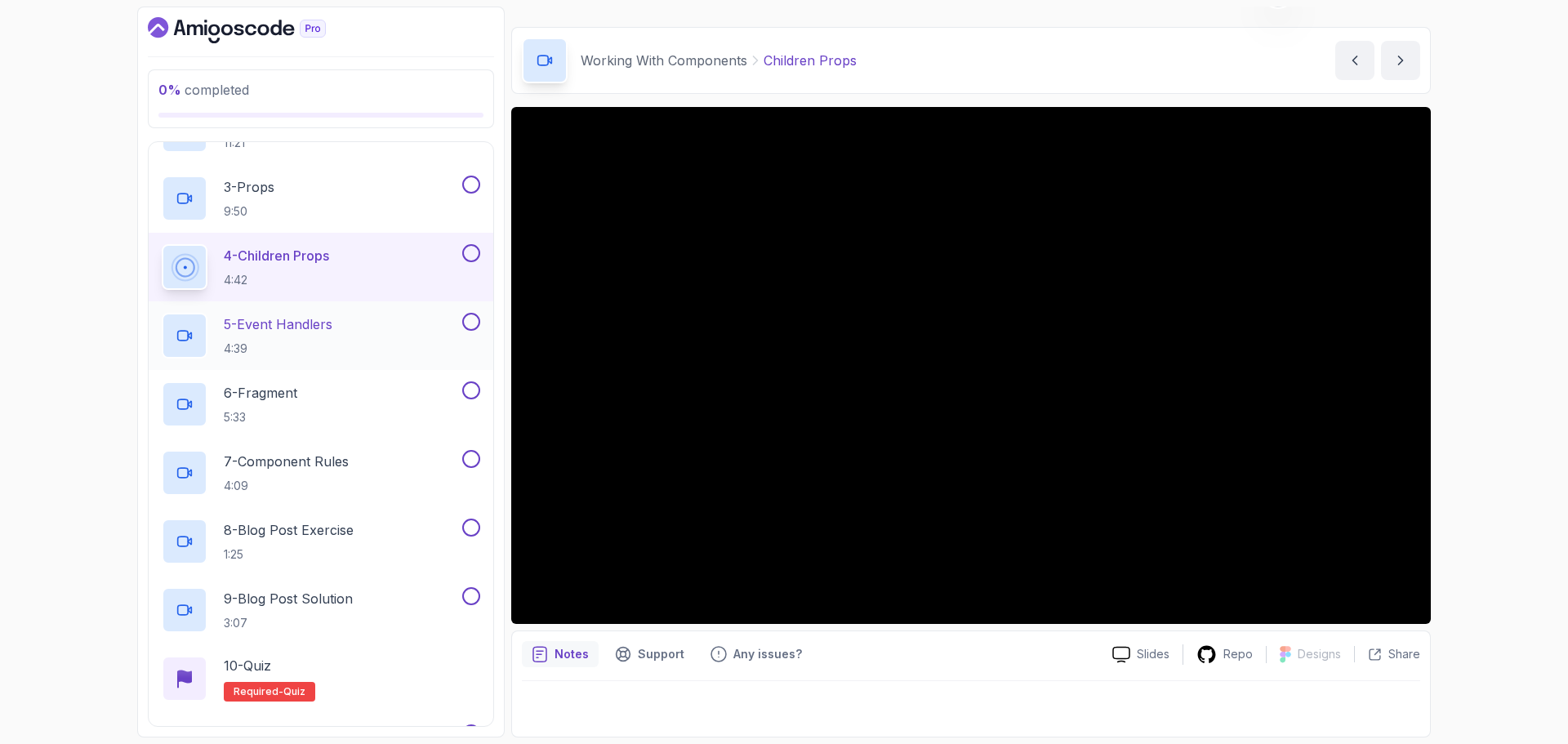
click at [314, 316] on p "5 - Event Handlers" at bounding box center [278, 324] width 109 height 20
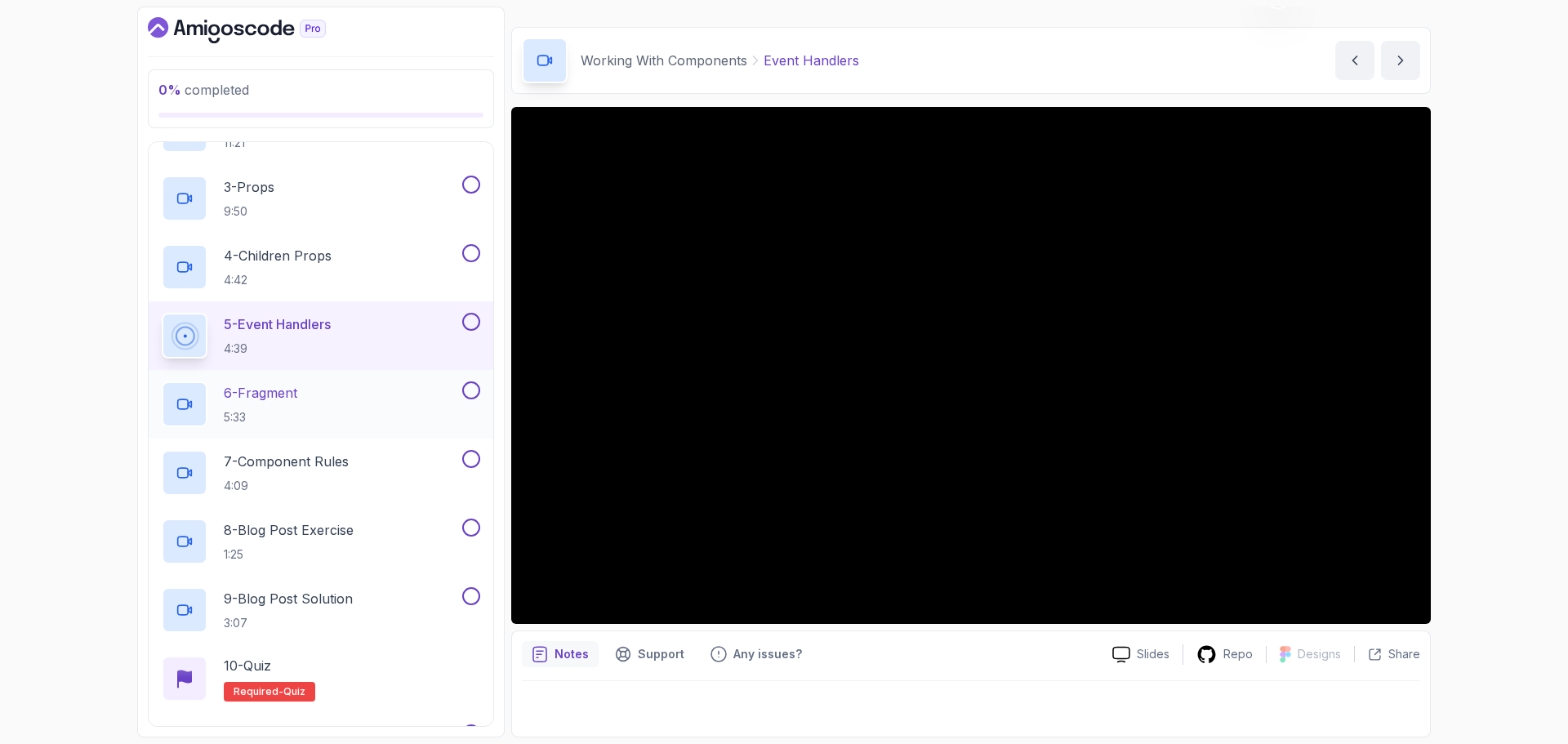
click at [285, 391] on p "6 - Fragment" at bounding box center [261, 393] width 73 height 20
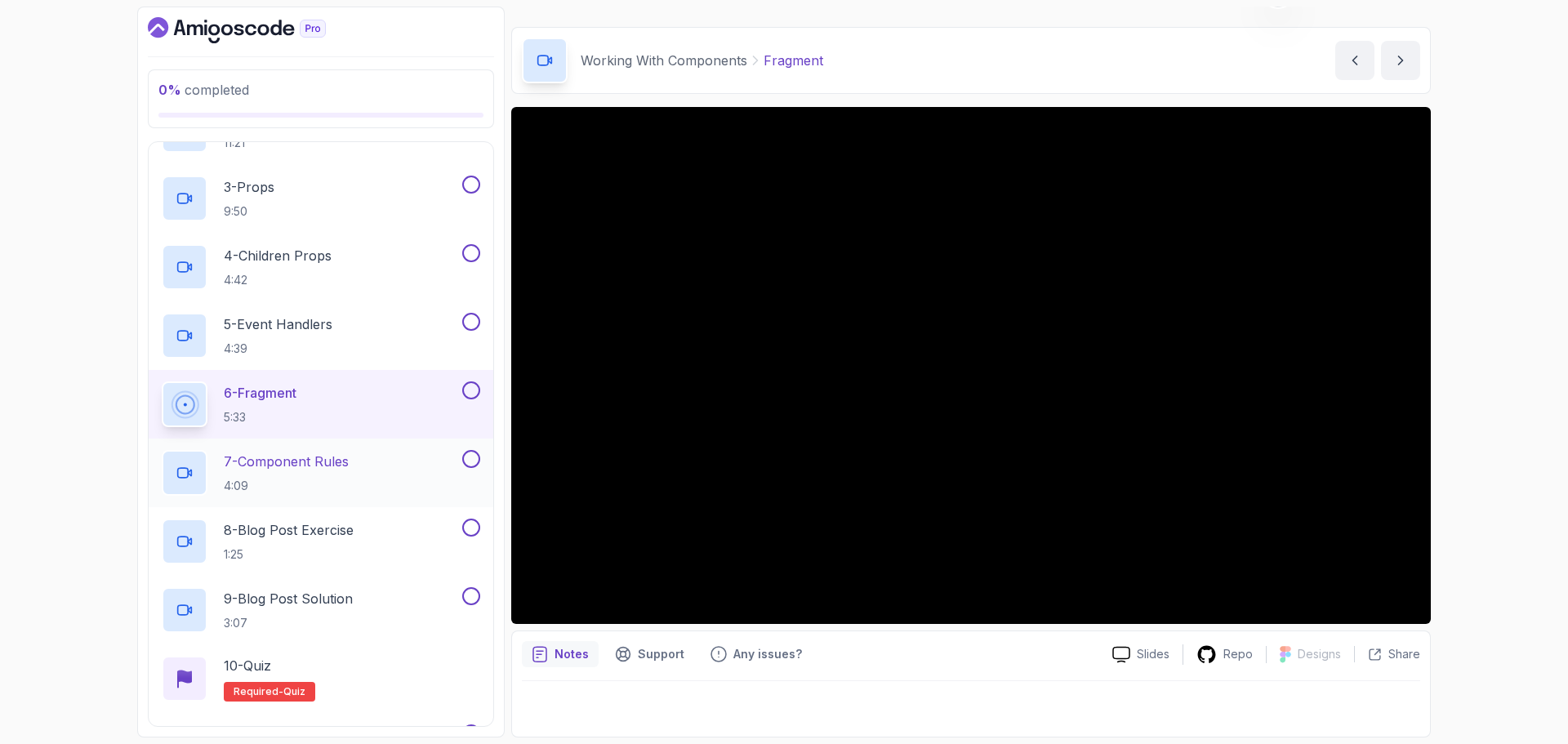
click at [349, 461] on p "7 - Component Rules" at bounding box center [286, 461] width 125 height 20
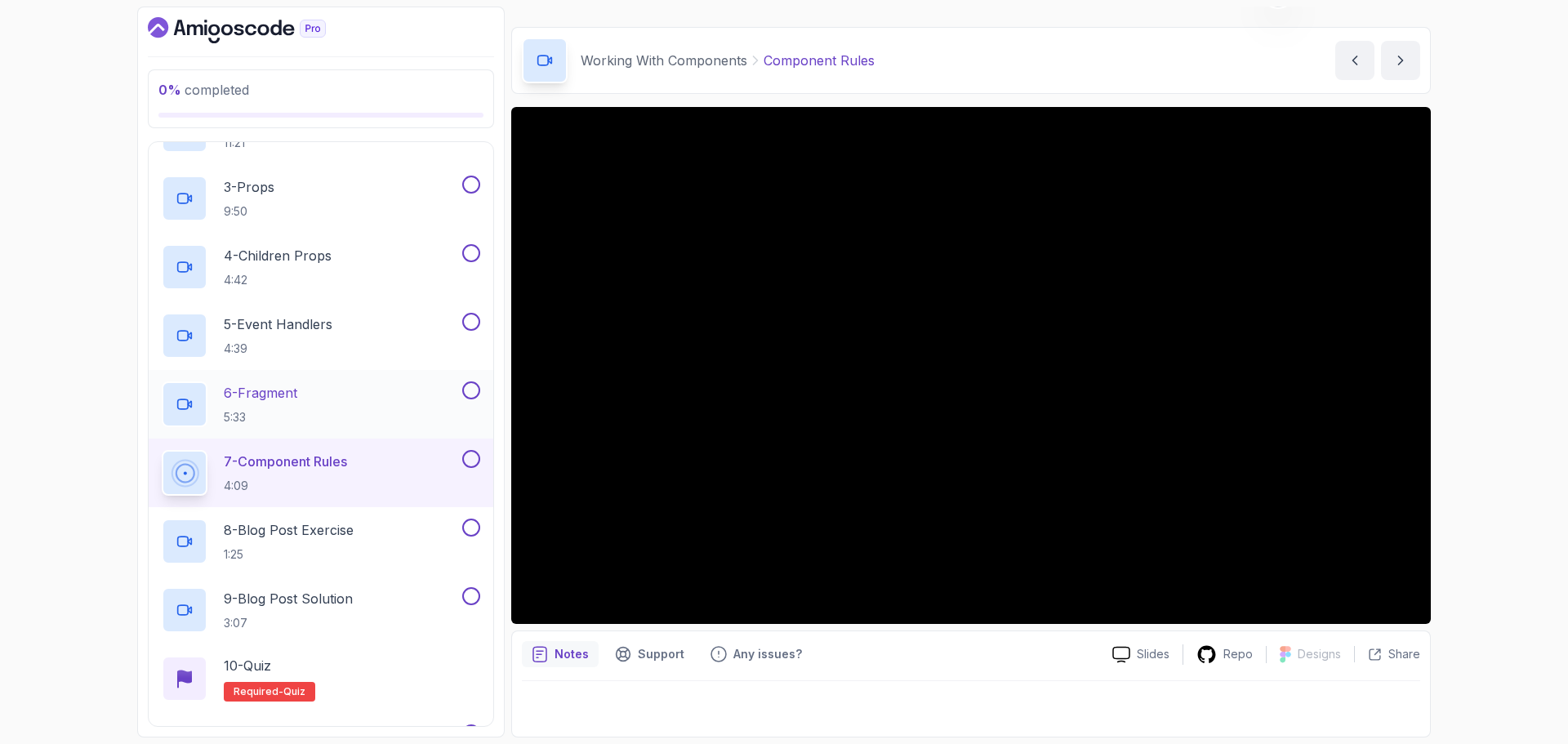
click at [270, 388] on p "6 - Fragment" at bounding box center [261, 393] width 73 height 20
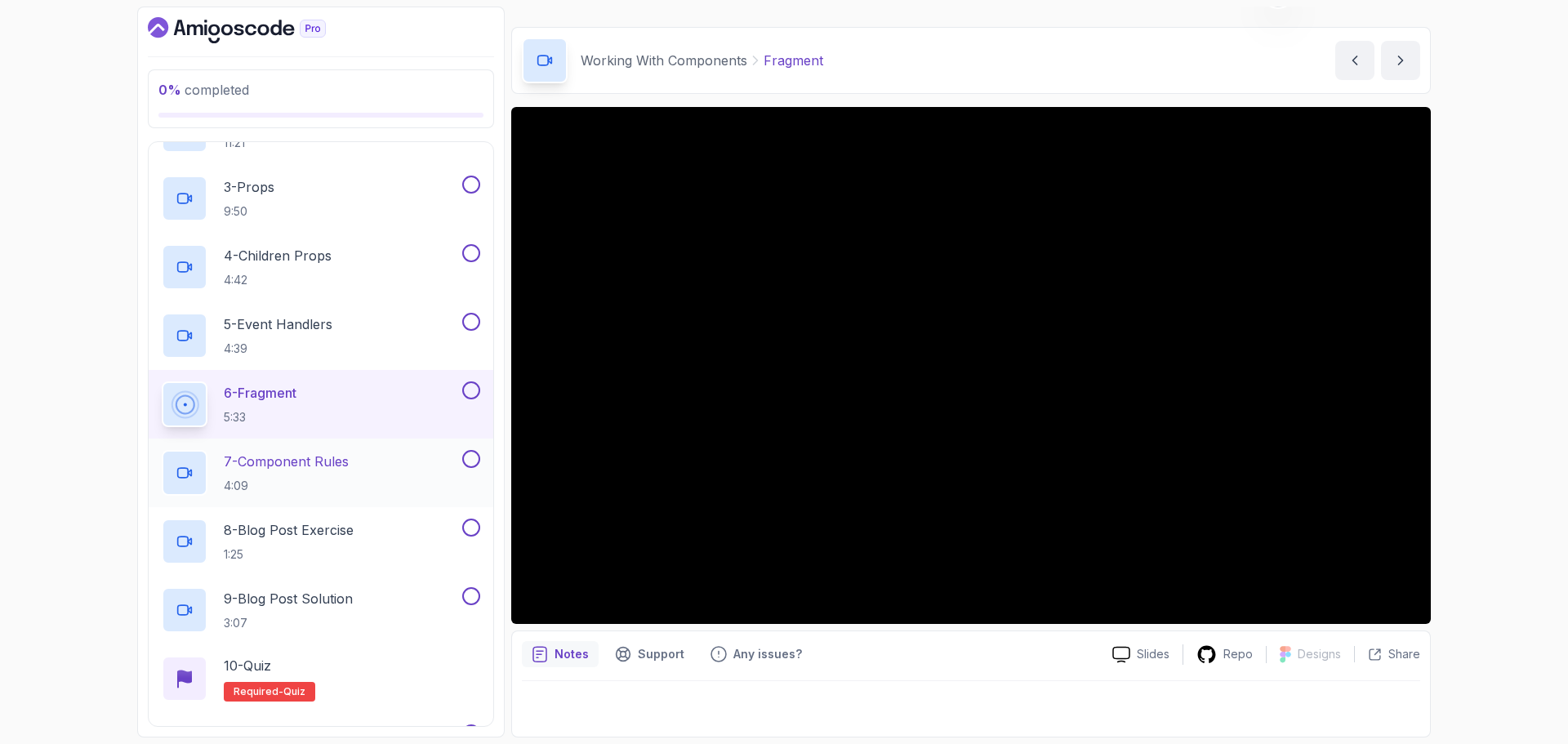
click at [340, 461] on p "7 - Component Rules" at bounding box center [286, 461] width 125 height 20
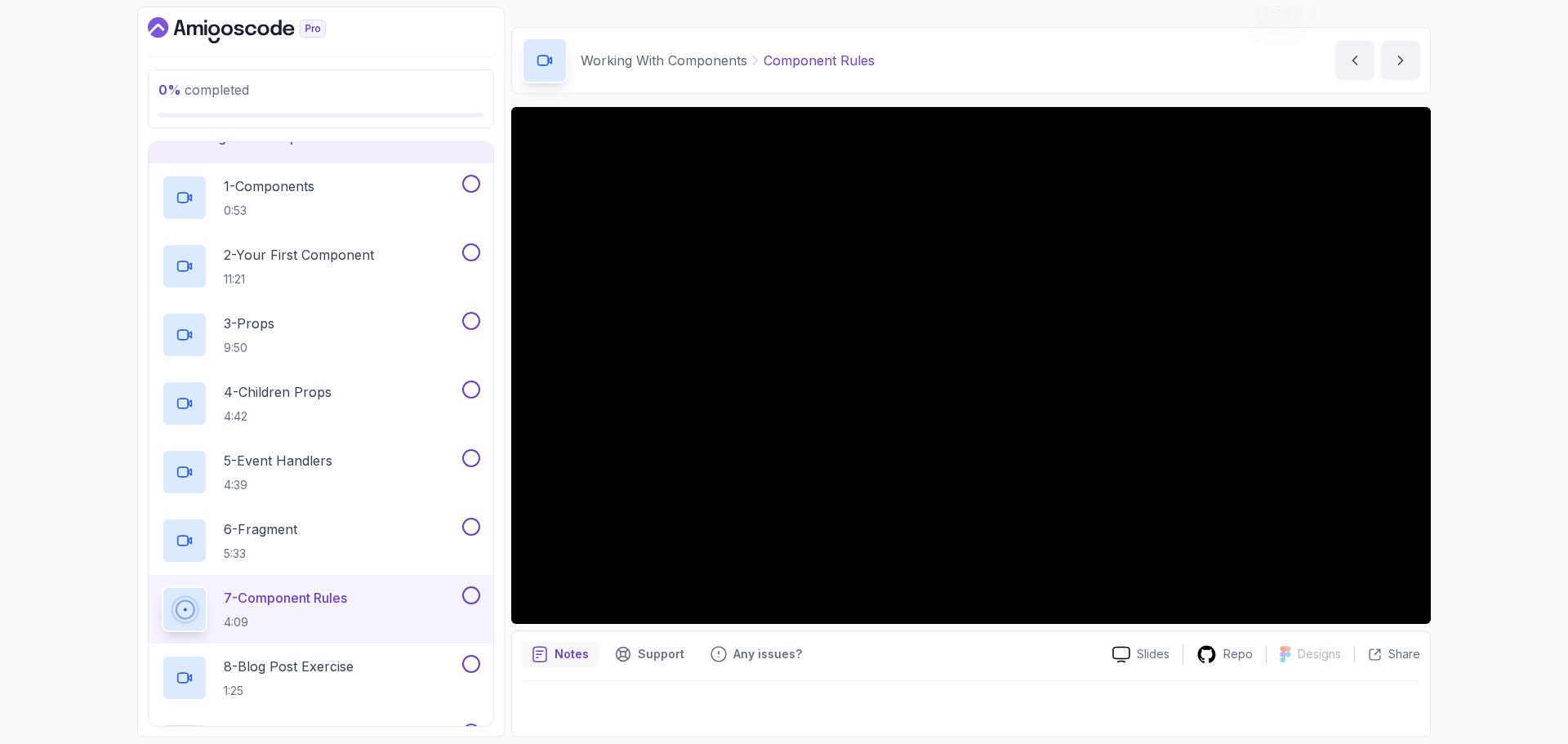
scroll to position [163, 0]
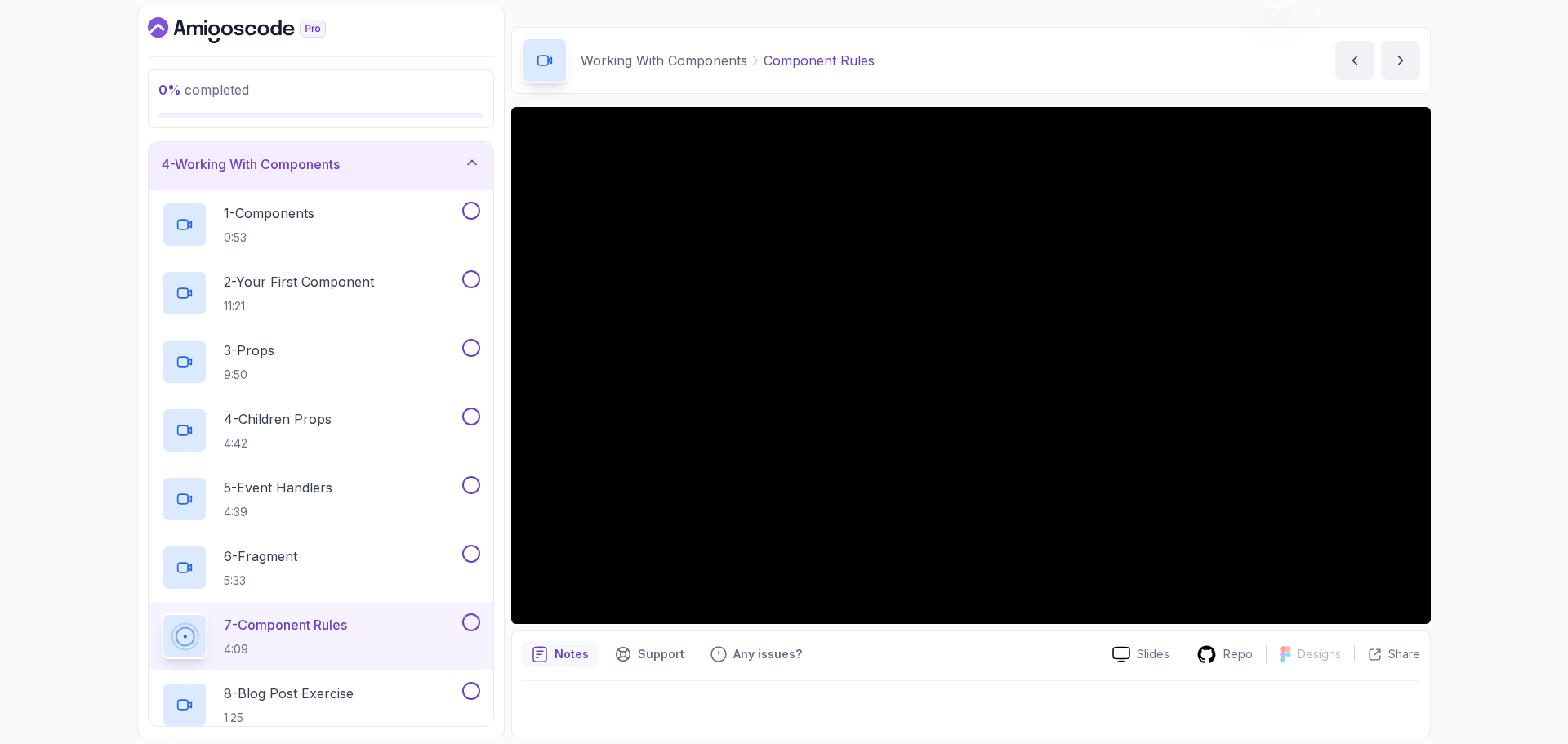
click at [97, 378] on div "0 % completed 1 - Todo 2 - Getting Started 3 - Project Setup 4 - Working With C…" at bounding box center [784, 372] width 1568 height 744
click at [327, 692] on p "8 - Blog Post Exercise" at bounding box center [289, 692] width 130 height 20
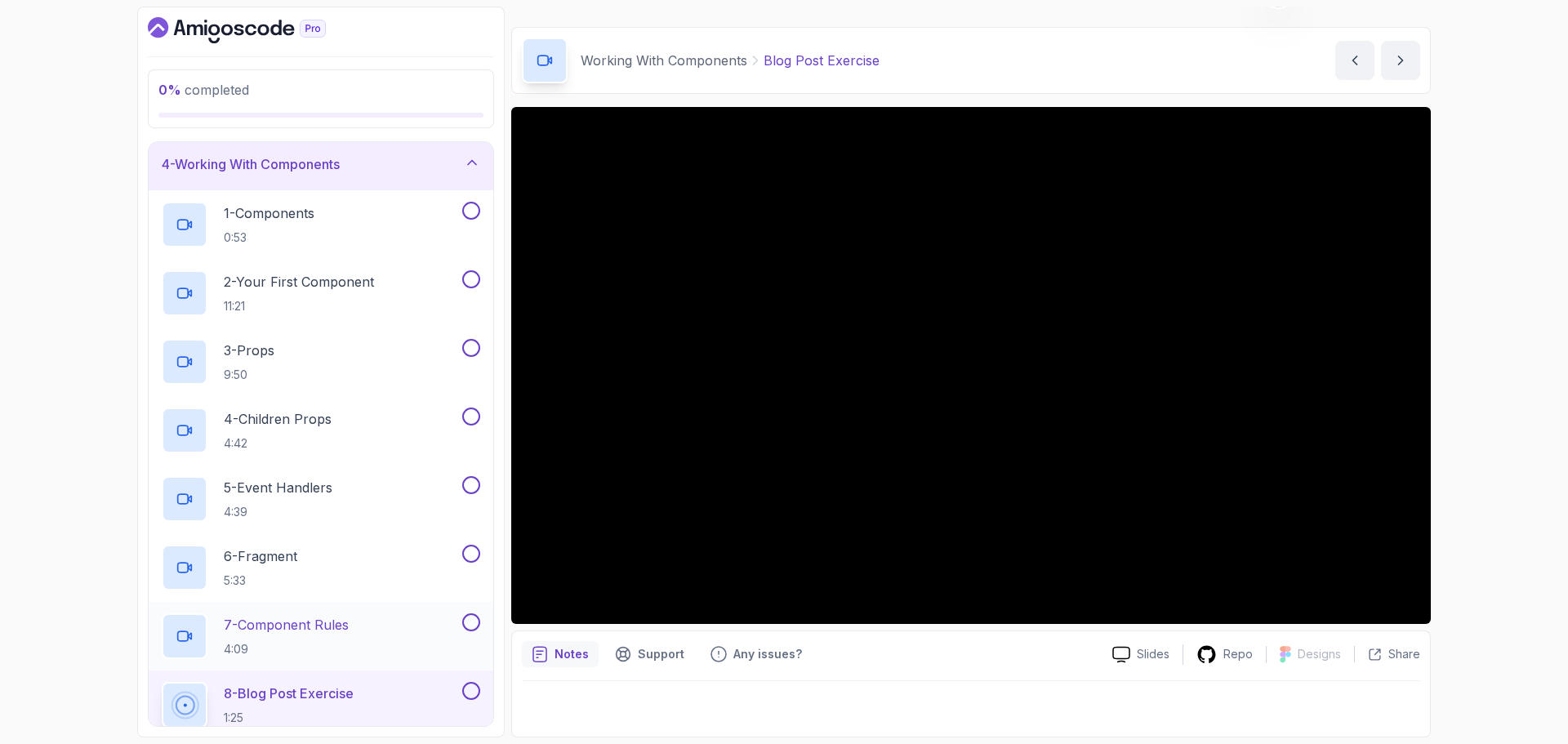
click at [322, 624] on p "7 - Component Rules" at bounding box center [286, 624] width 125 height 20
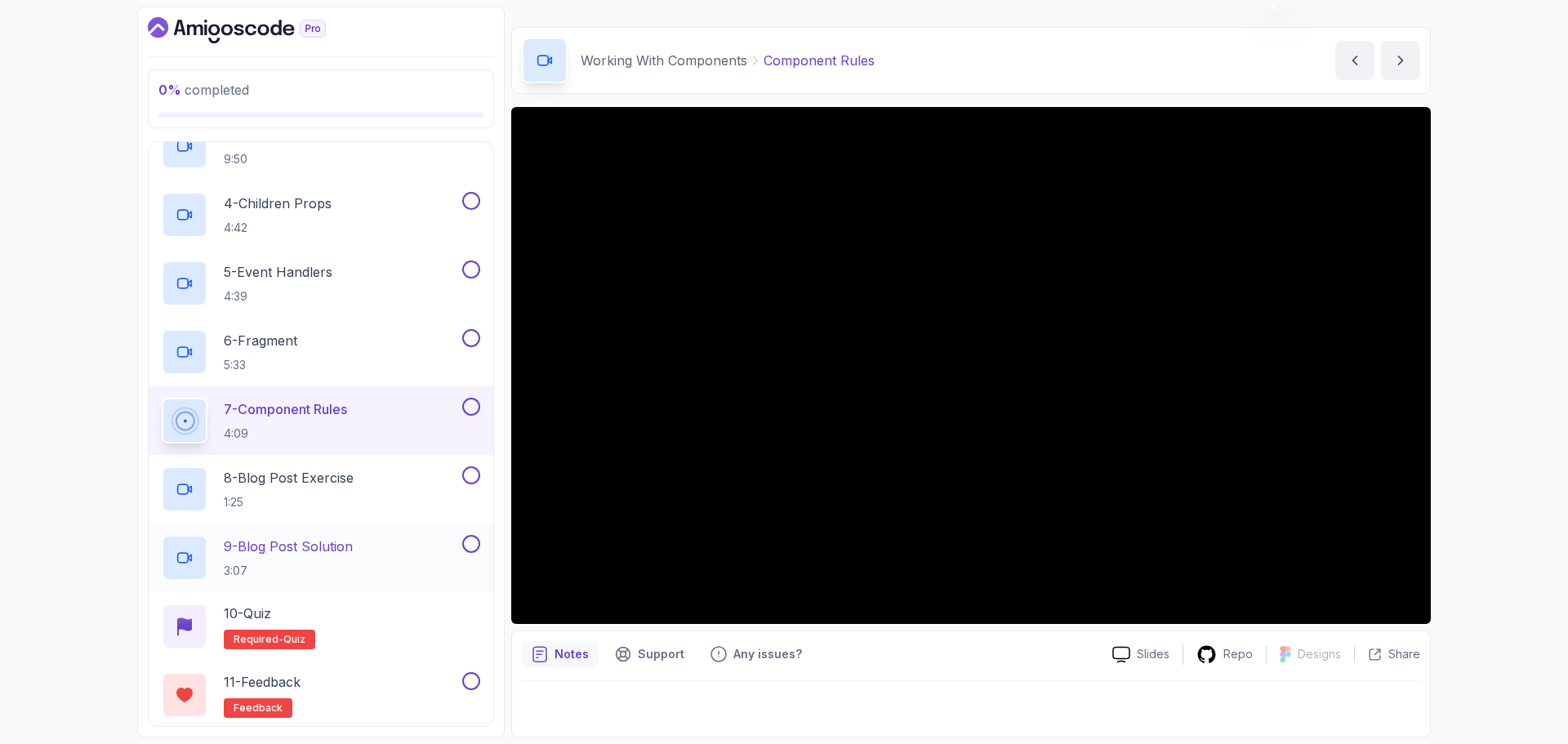
scroll to position [409, 0]
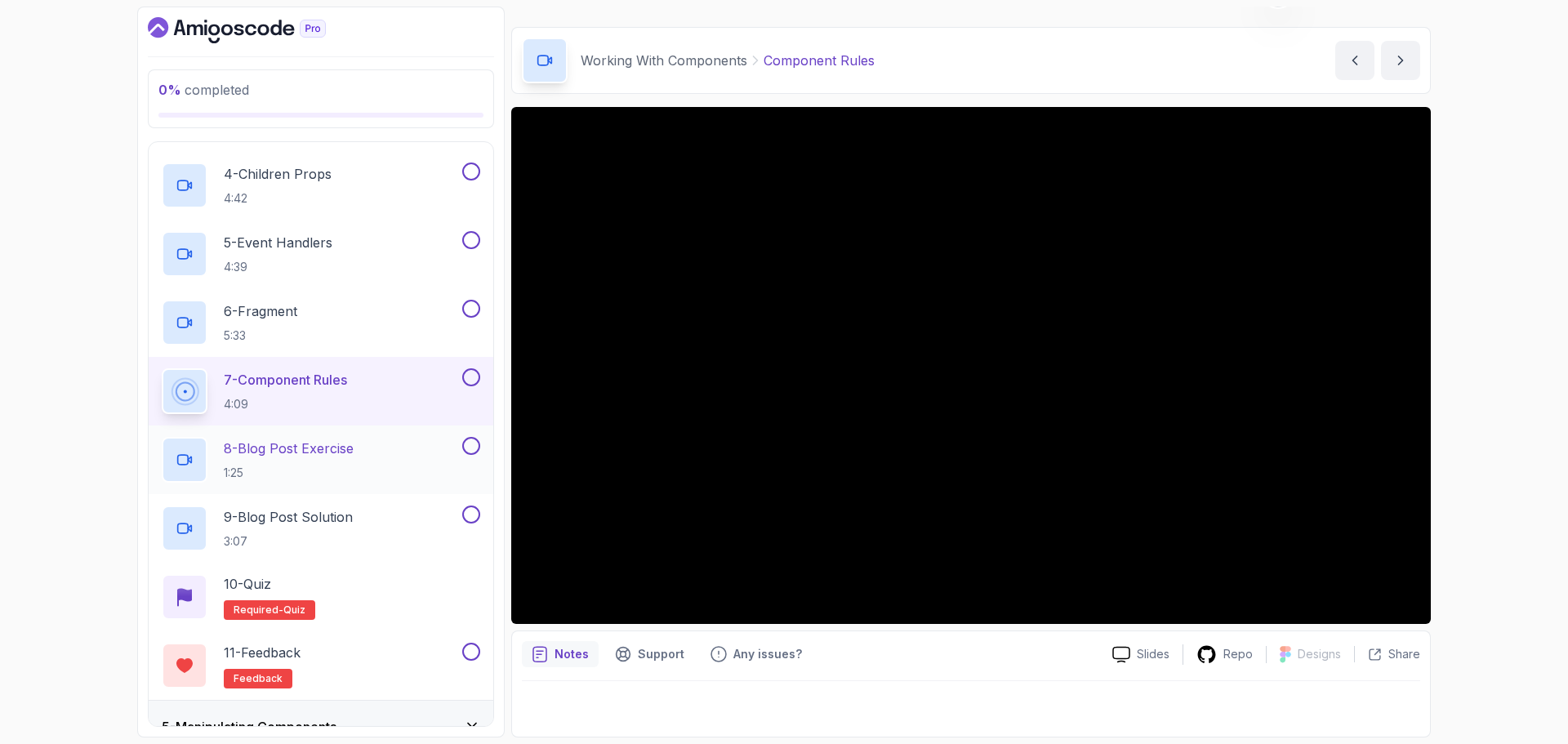
click at [320, 452] on p "8 - Blog Post Exercise" at bounding box center [289, 448] width 130 height 20
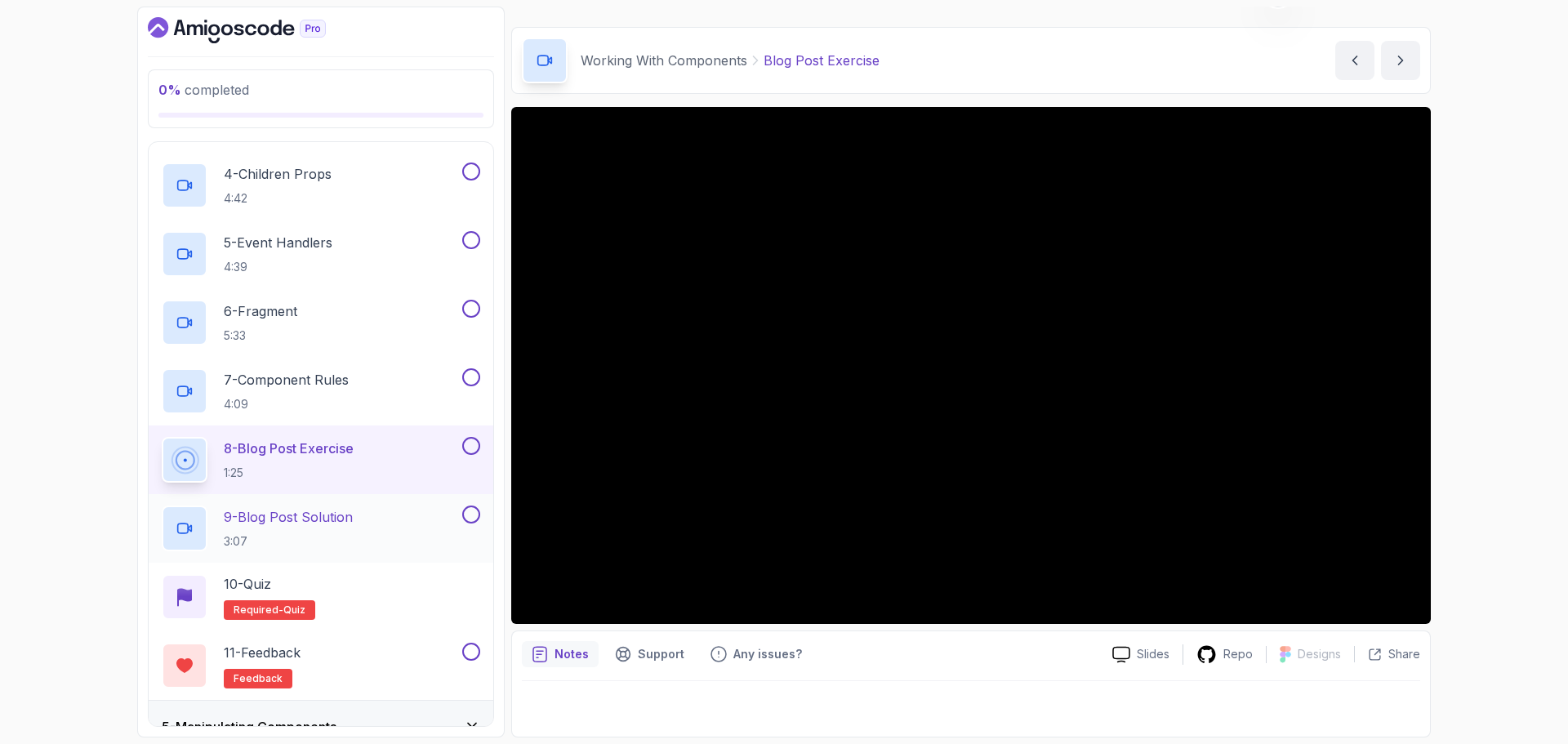
click at [316, 520] on p "9 - Blog Post Solution" at bounding box center [289, 516] width 129 height 20
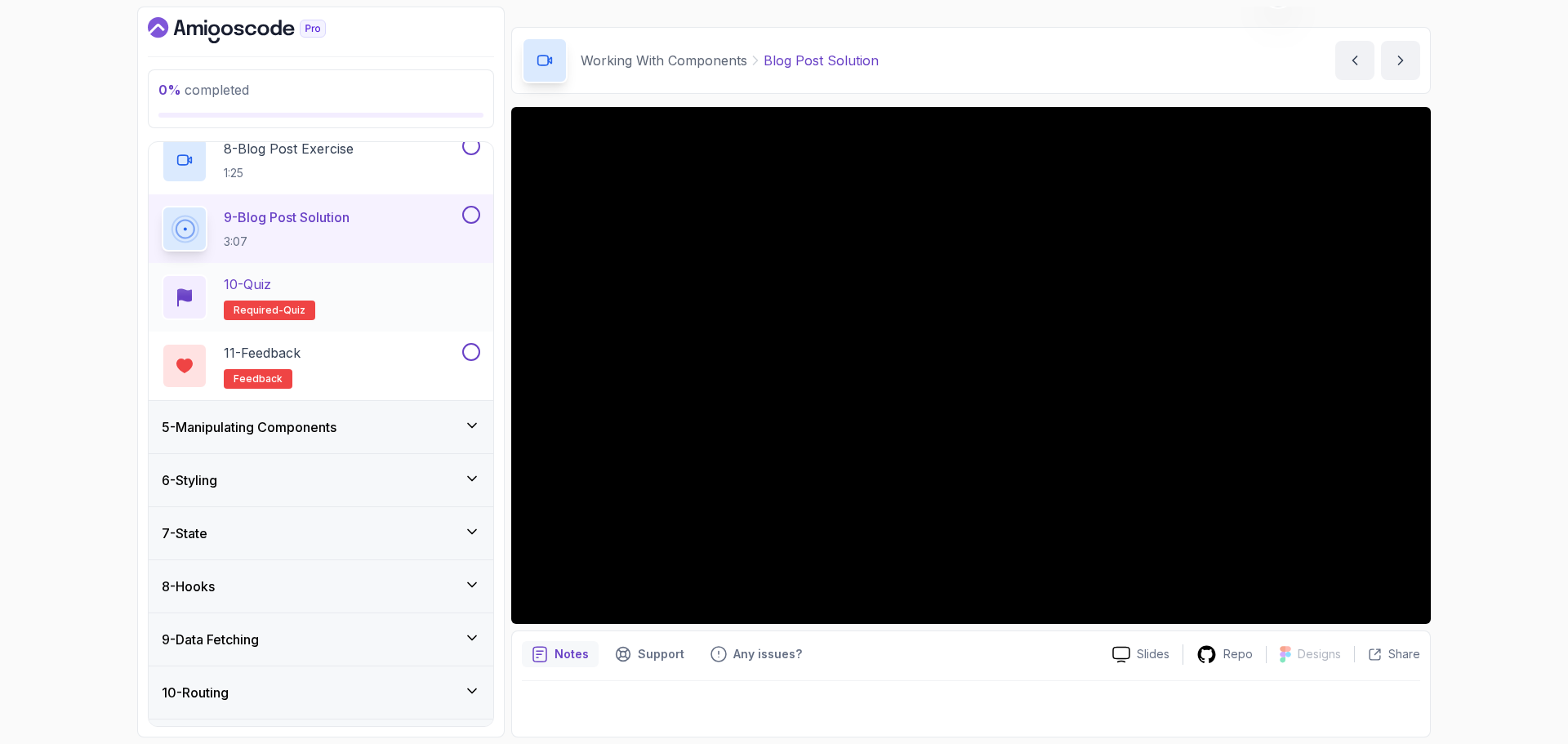
scroll to position [735, 0]
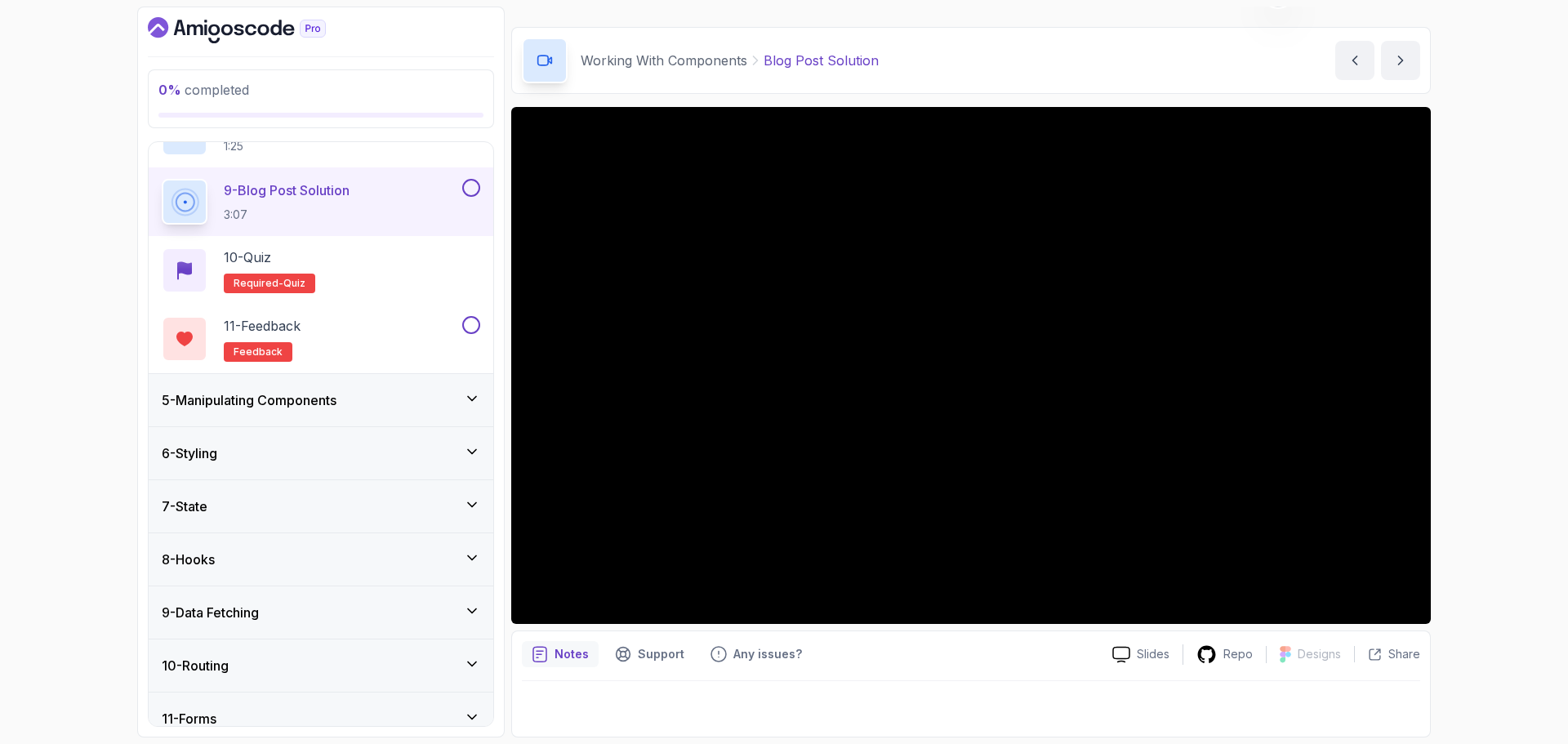
click at [362, 400] on div "5 - Manipulating Components" at bounding box center [321, 400] width 319 height 20
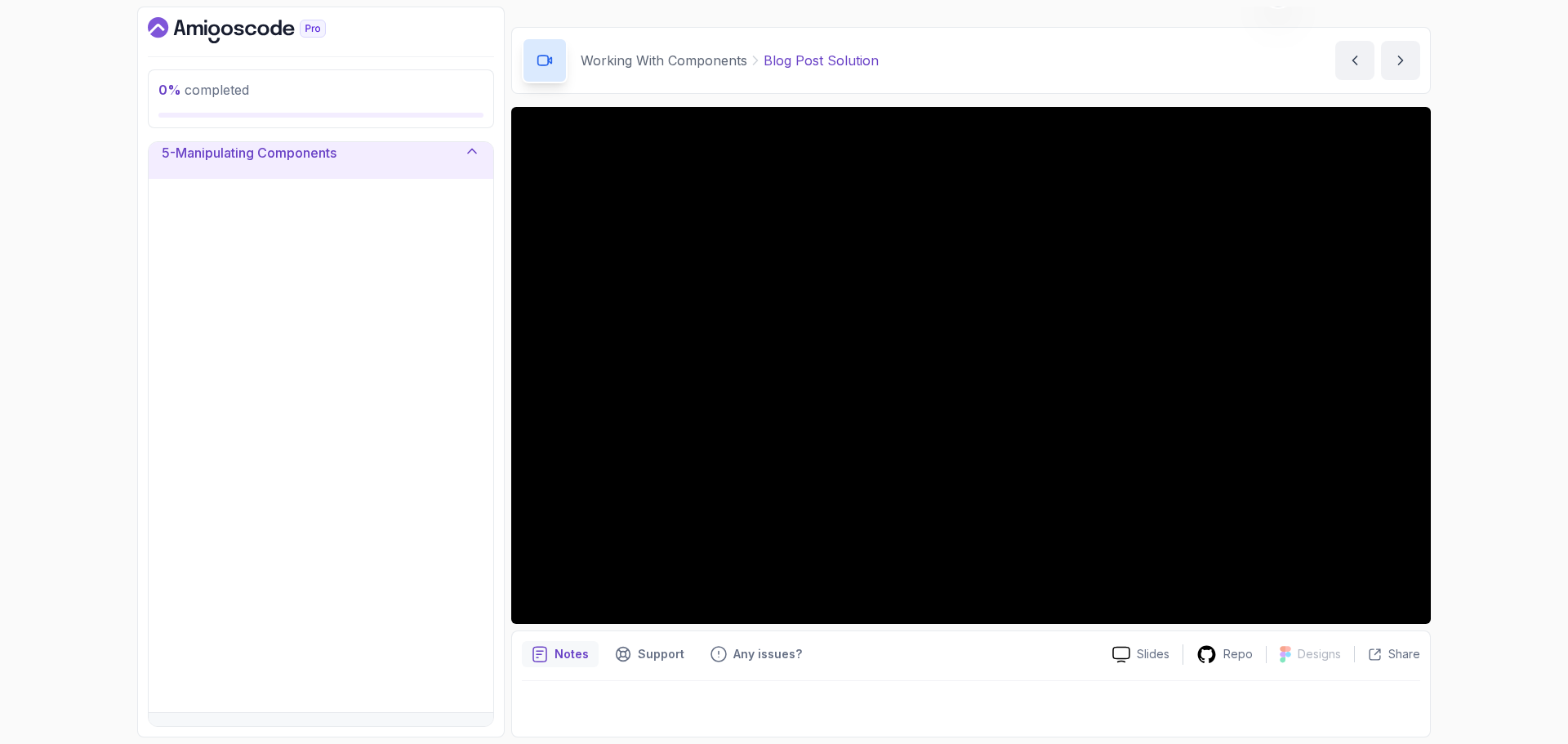
scroll to position [213, 0]
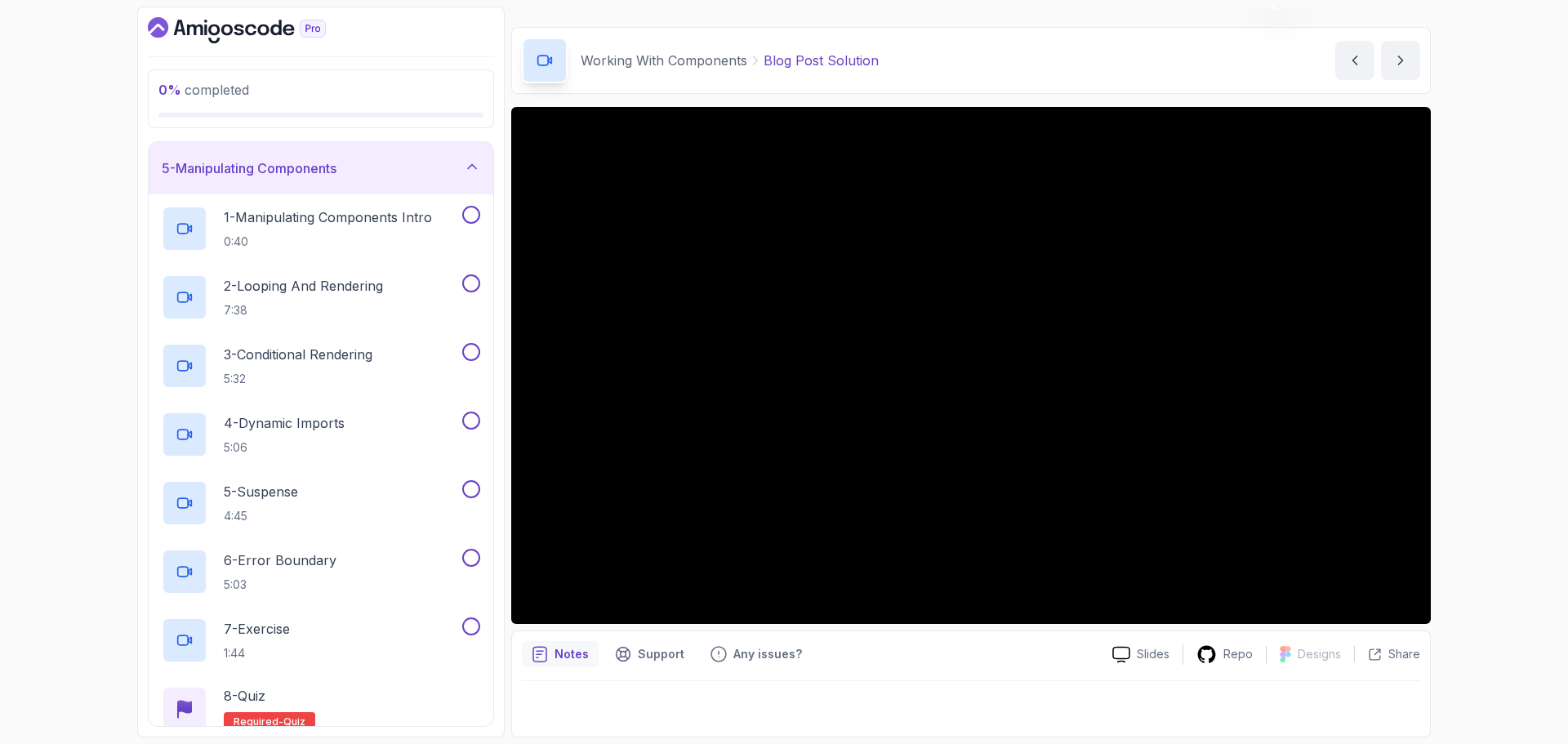
click at [1501, 194] on div "0 % completed 1 - Todo 2 - Getting Started 3 - Project Setup 4 - Working With C…" at bounding box center [784, 372] width 1568 height 744
